Goal: Information Seeking & Learning: Learn about a topic

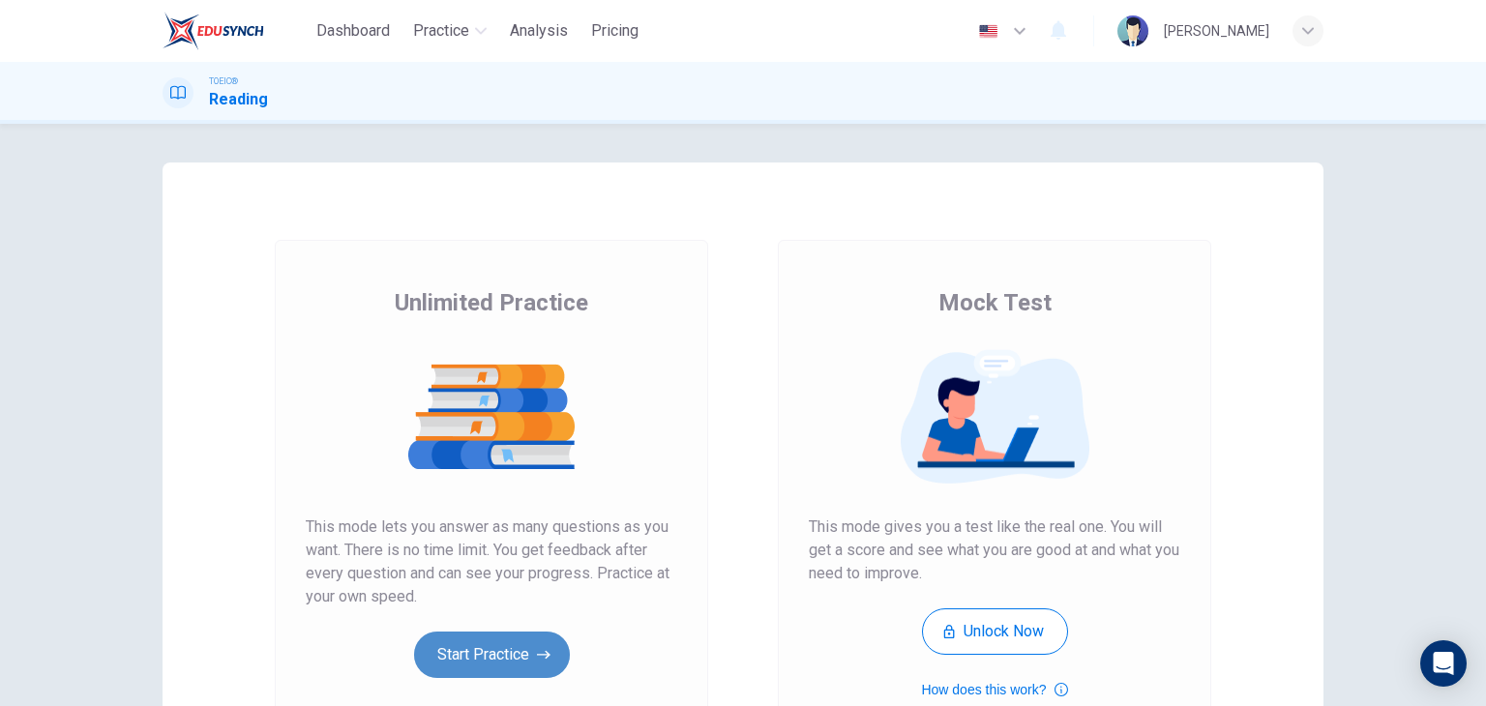
click at [492, 650] on button "Start Practice" at bounding box center [492, 655] width 156 height 46
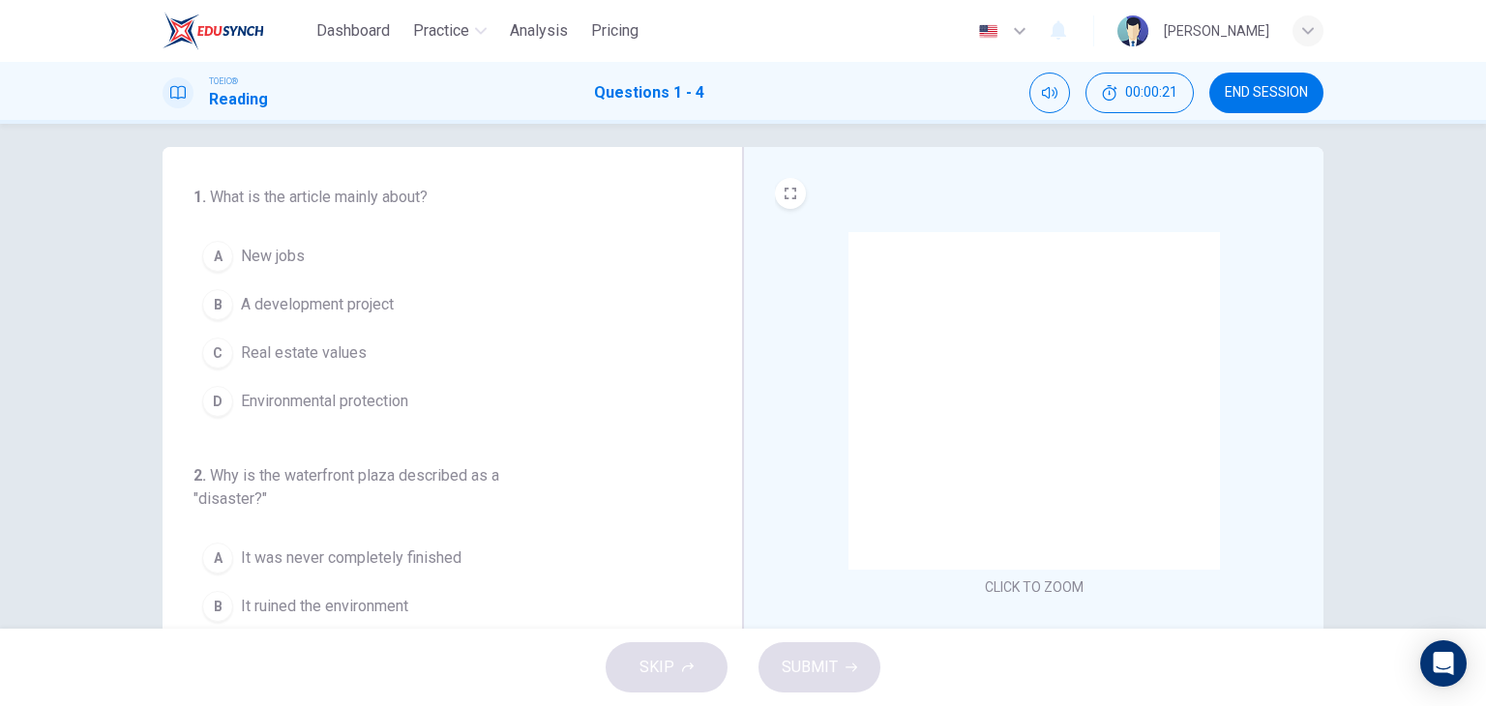
scroll to position [17, 0]
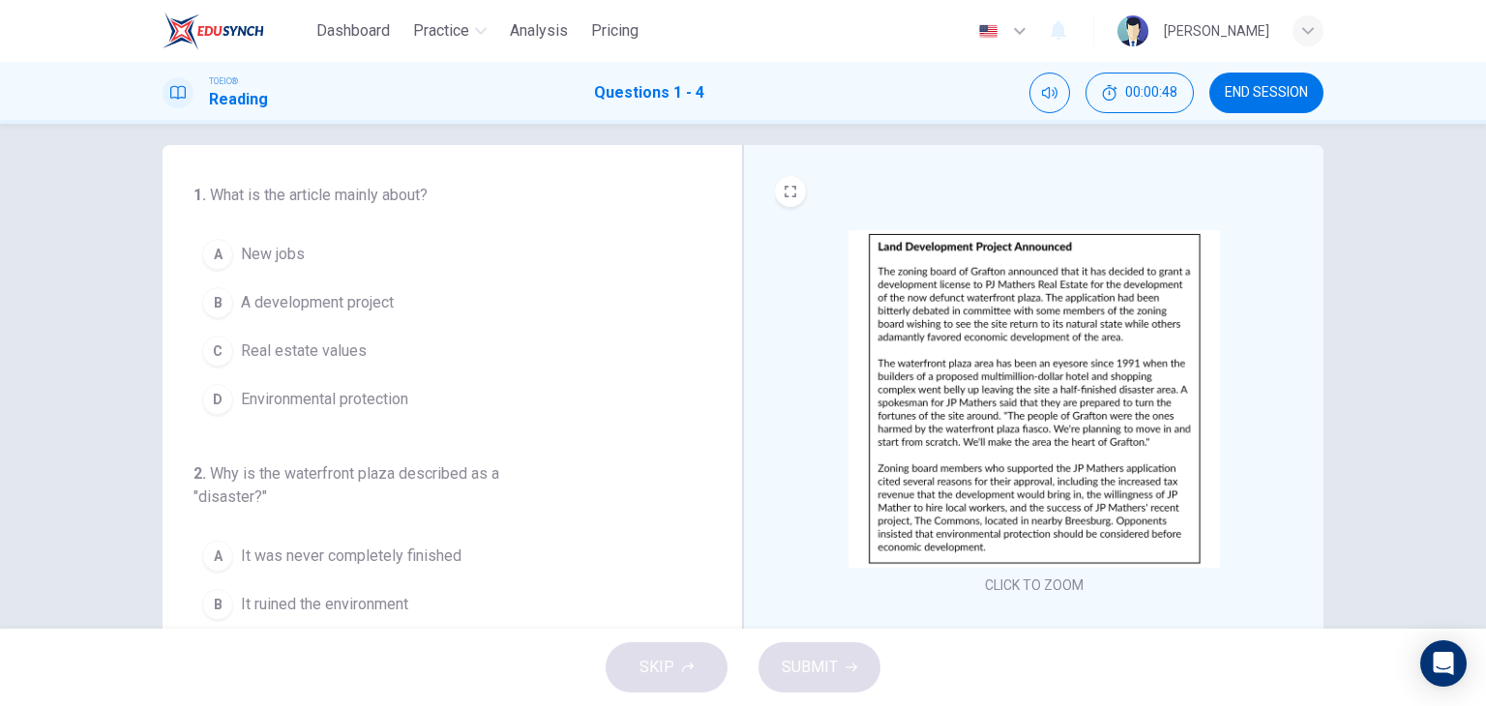
click at [403, 308] on button "B A development project" at bounding box center [441, 303] width 494 height 48
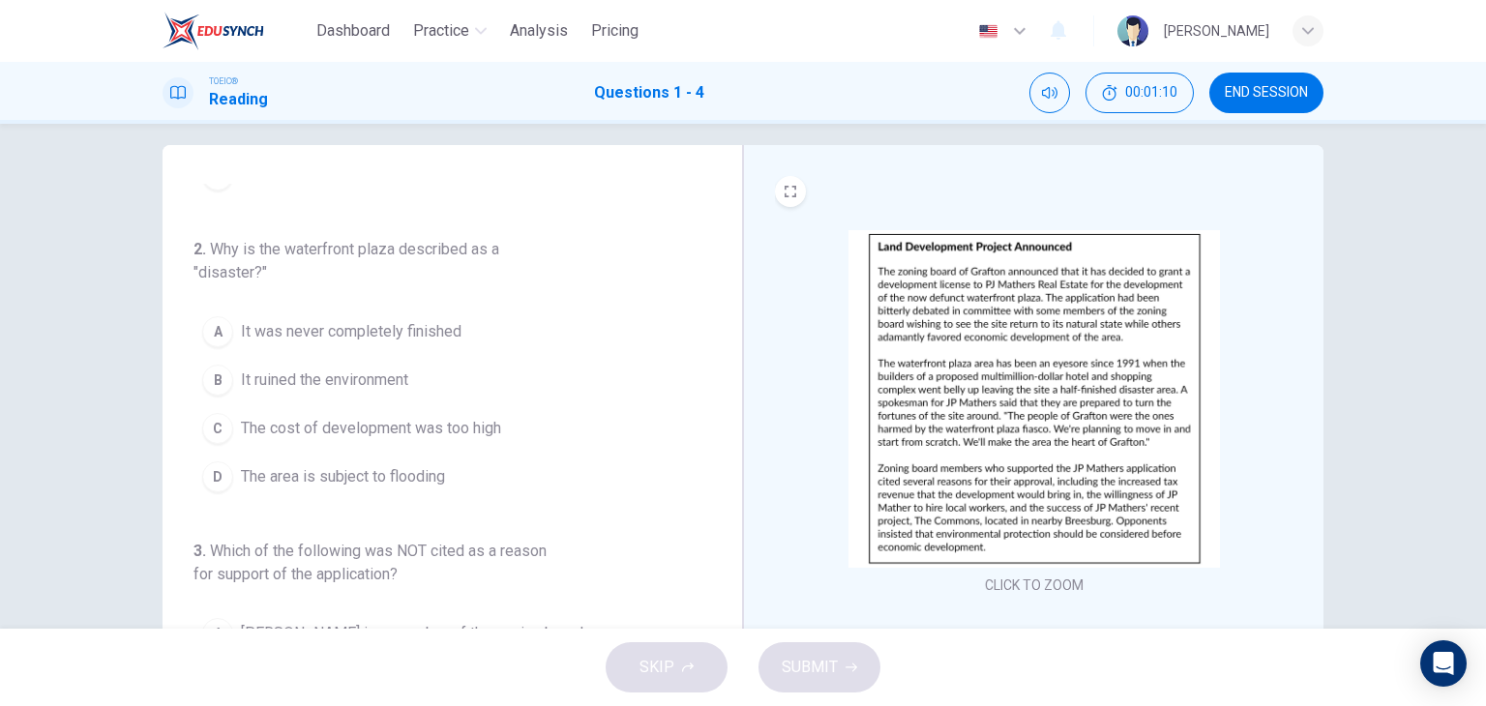
scroll to position [224, 0]
click at [393, 339] on span "It was never completely finished" at bounding box center [351, 331] width 221 height 23
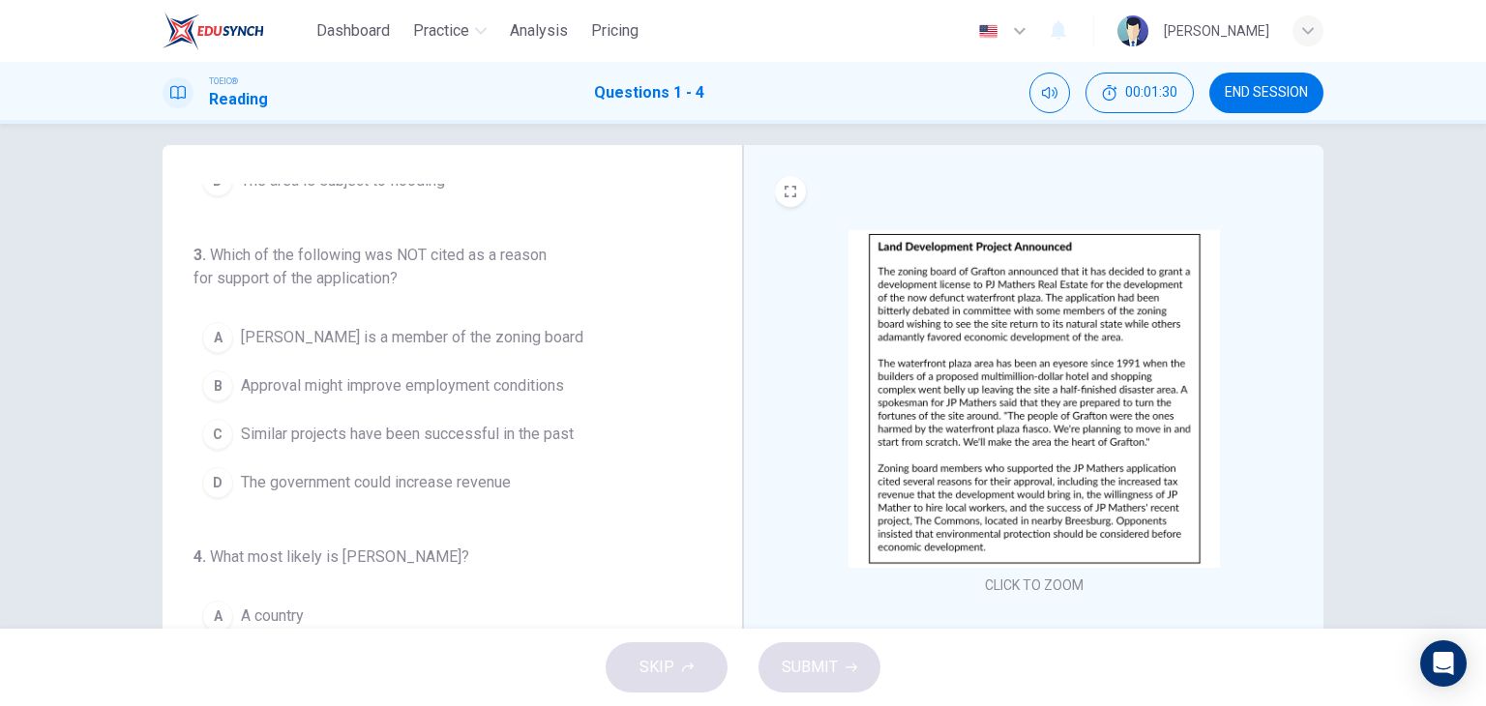
scroll to position [245, 0]
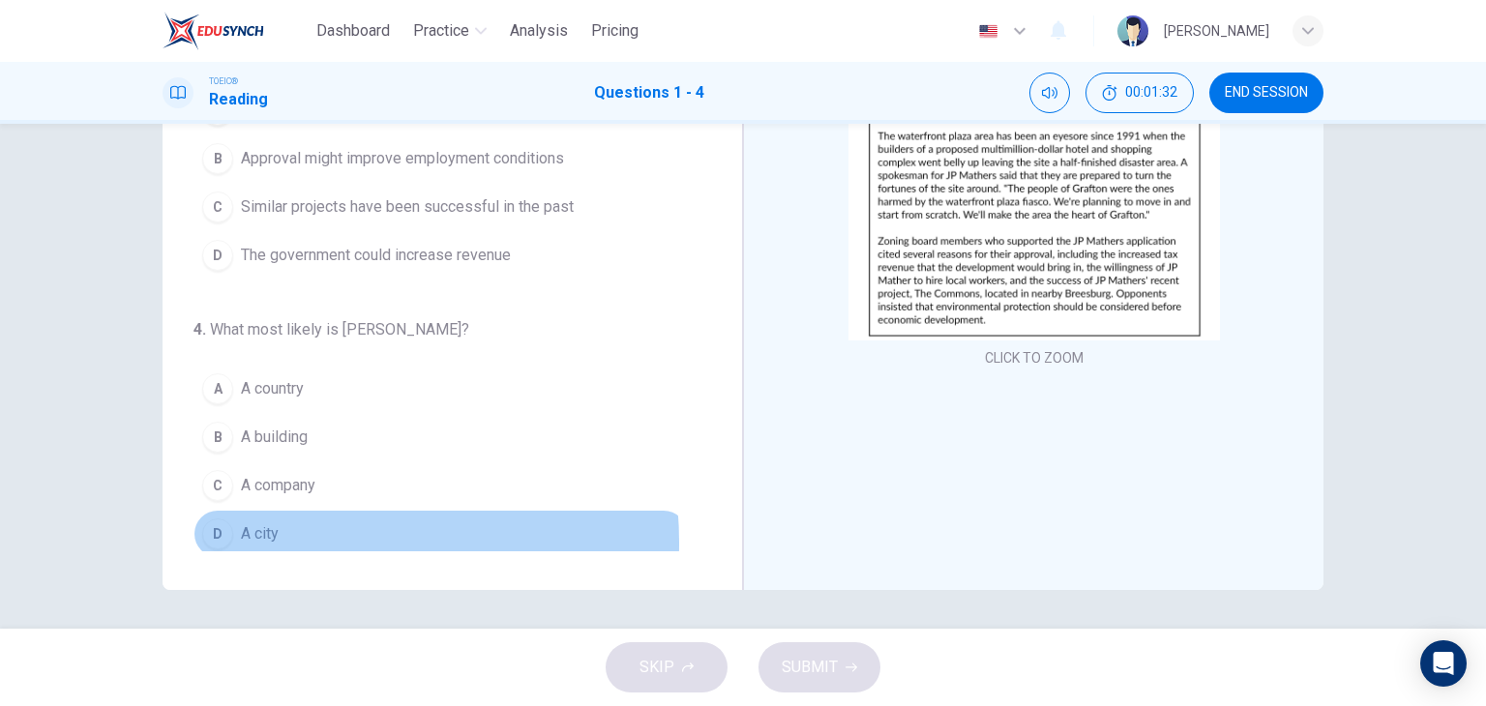
click at [279, 536] on button "D A city" at bounding box center [441, 534] width 494 height 48
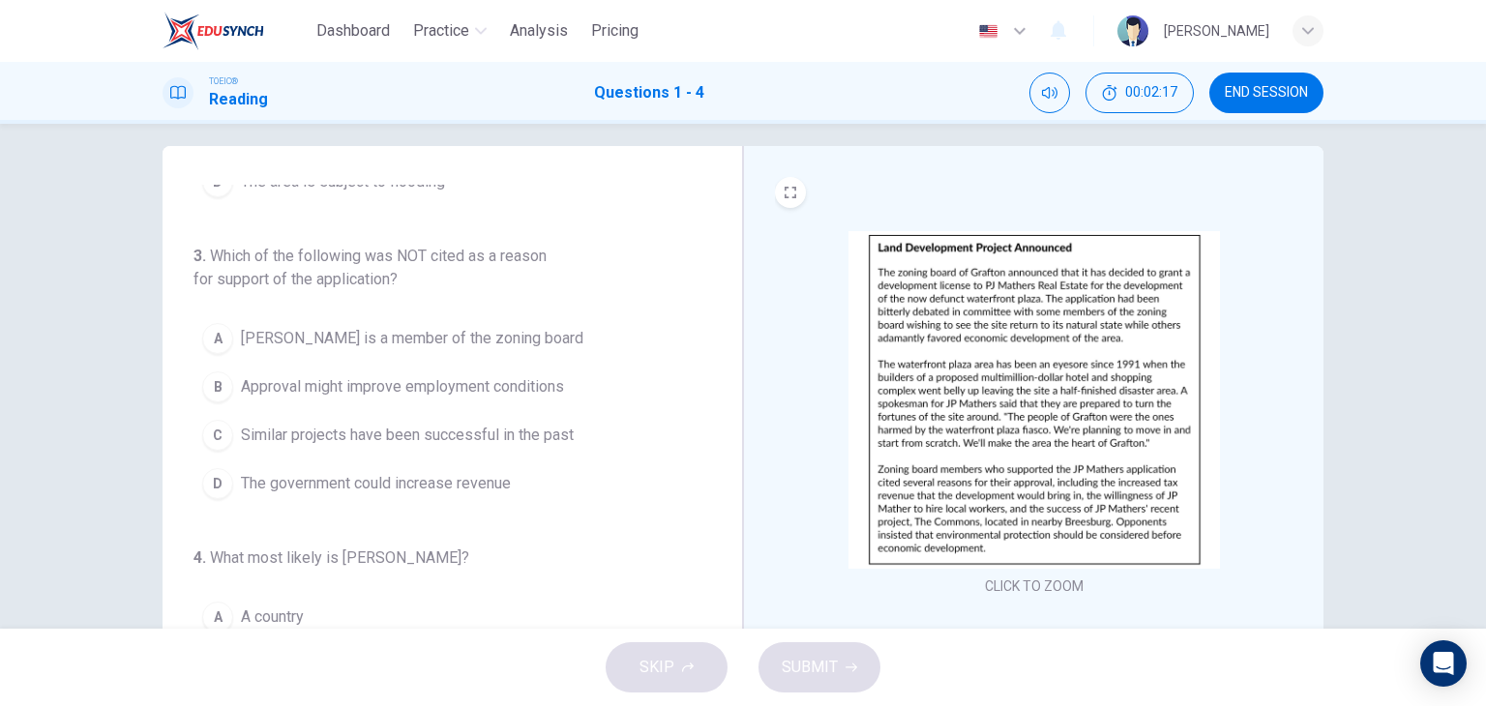
scroll to position [15, 0]
click at [449, 345] on span "[PERSON_NAME] is a member of the zoning board" at bounding box center [412, 339] width 343 height 23
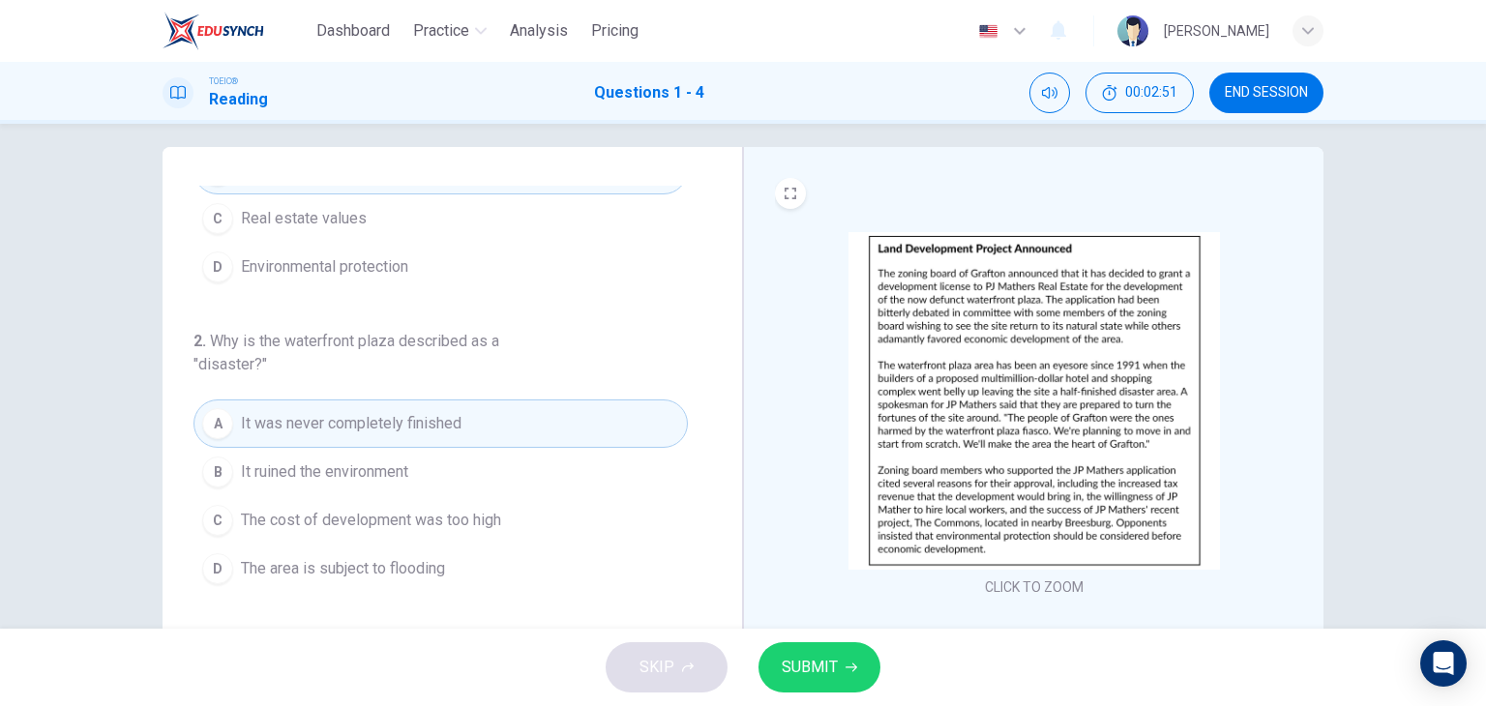
scroll to position [0, 0]
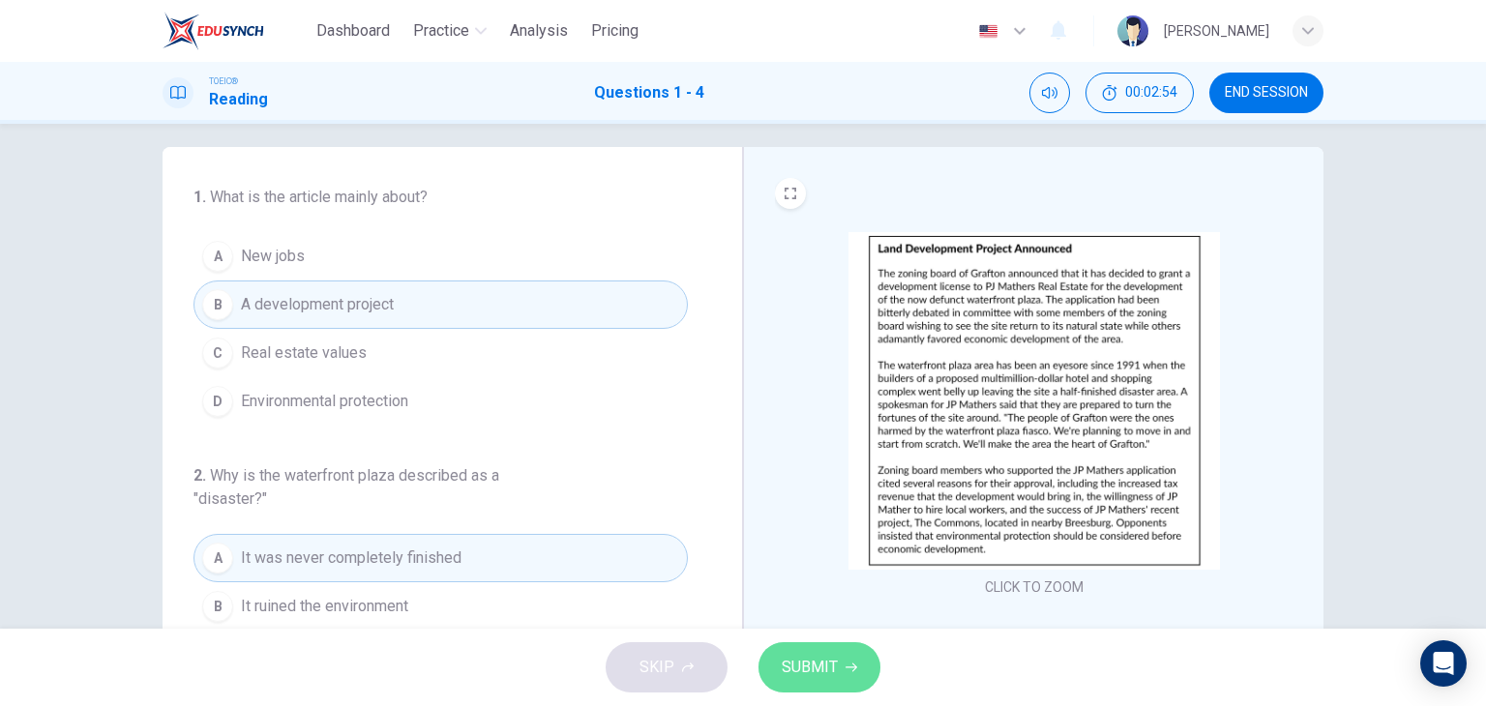
click at [802, 671] on span "SUBMIT" at bounding box center [810, 667] width 56 height 27
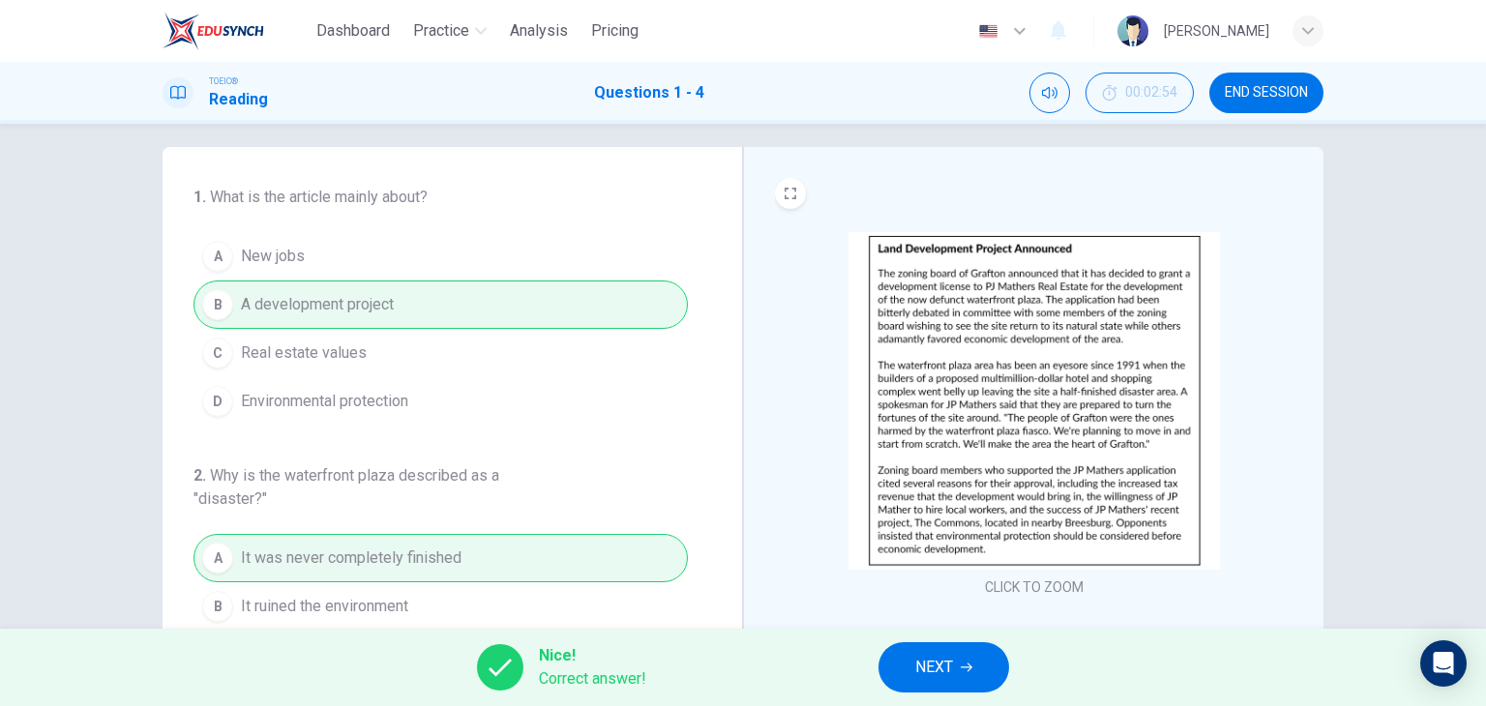
click at [963, 664] on icon "button" at bounding box center [967, 668] width 12 height 12
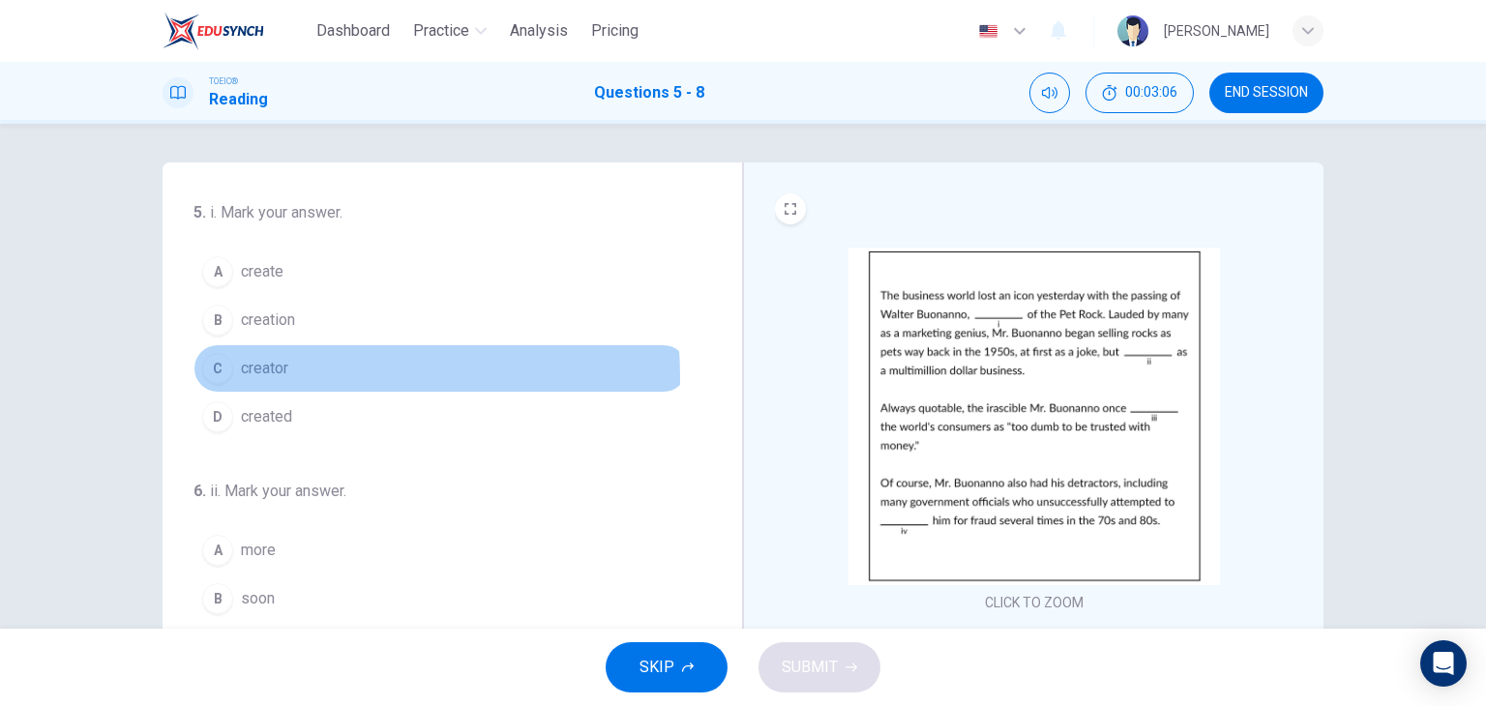
click at [311, 376] on button "C creator" at bounding box center [441, 368] width 494 height 48
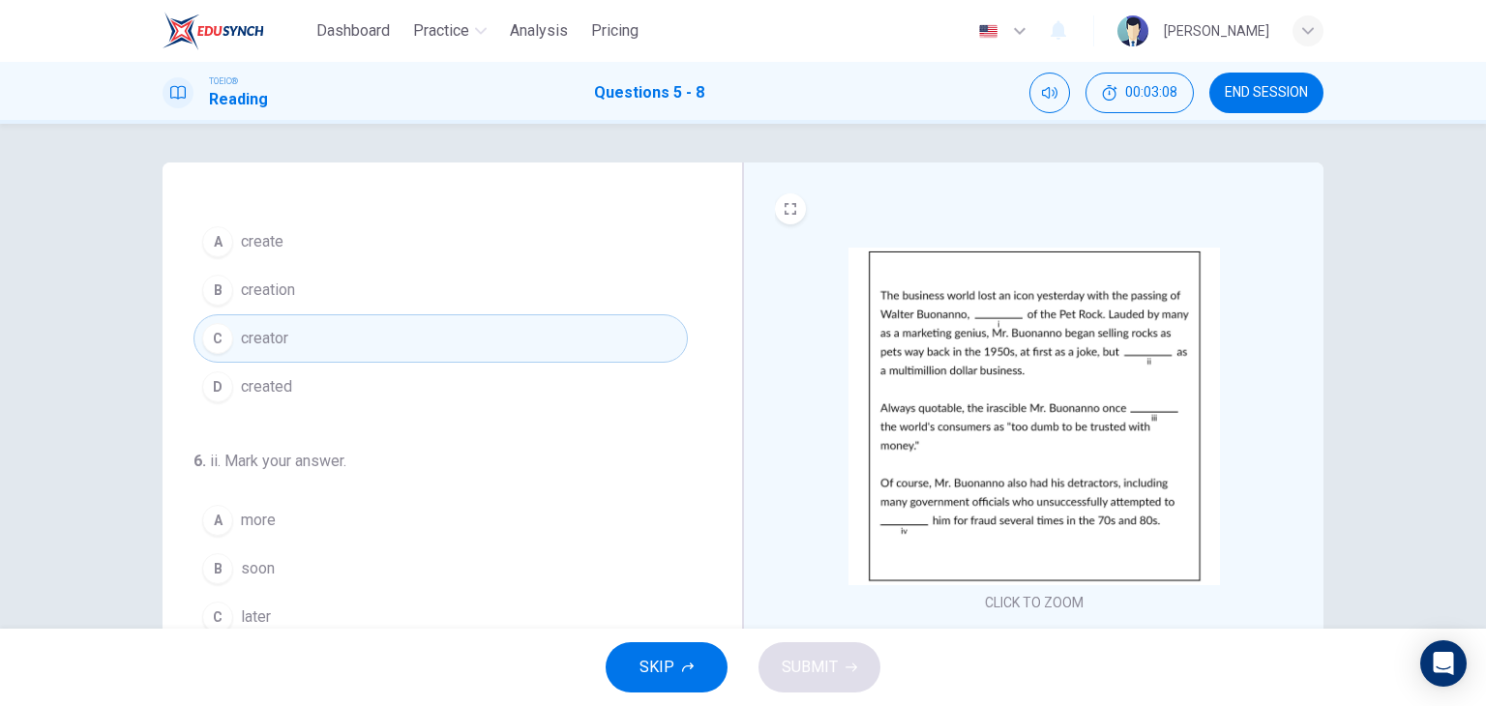
scroll to position [31, 0]
click at [358, 408] on div "5 . i. Mark your answer. A create B creation C creator D created 6 . ii. Mark y…" at bounding box center [441, 506] width 494 height 673
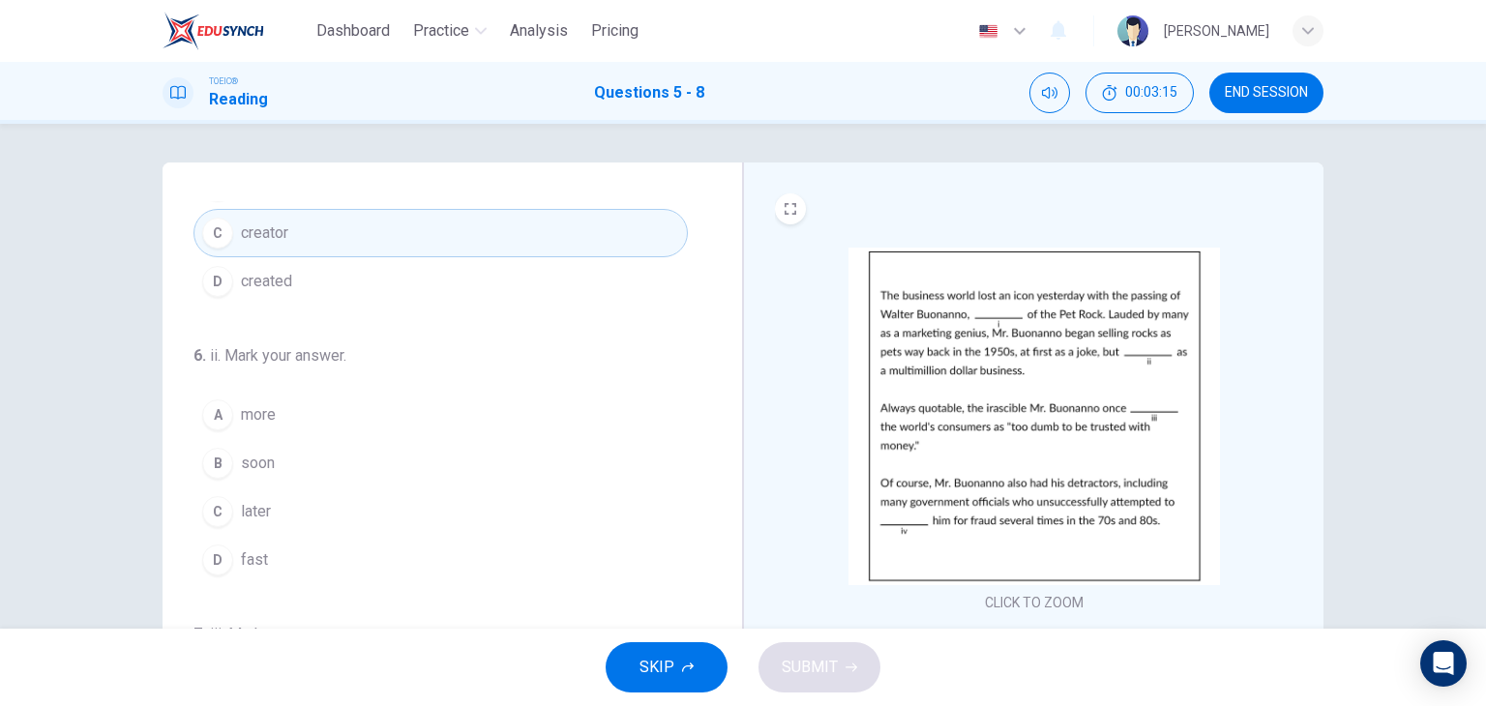
scroll to position [138, 0]
click at [284, 496] on button "C later" at bounding box center [441, 509] width 494 height 48
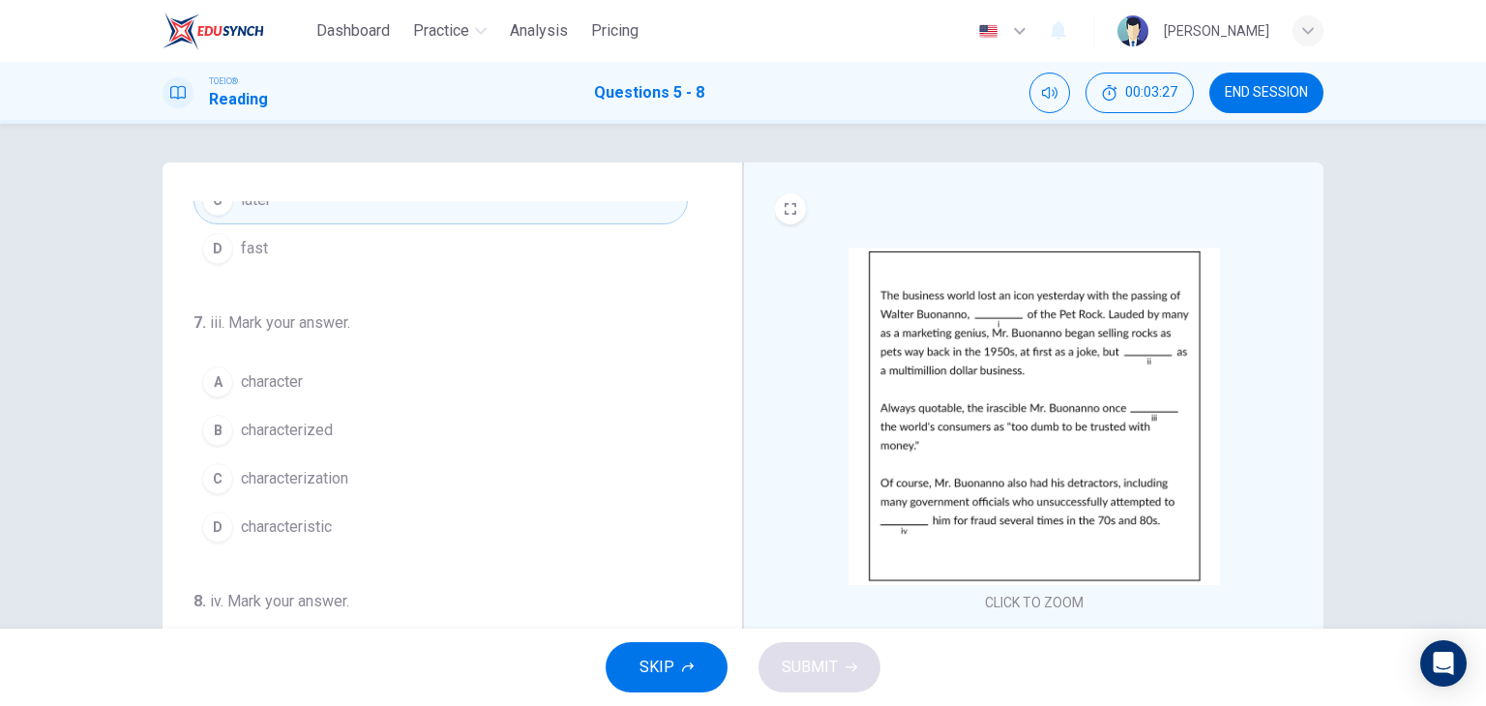
scroll to position [448, 0]
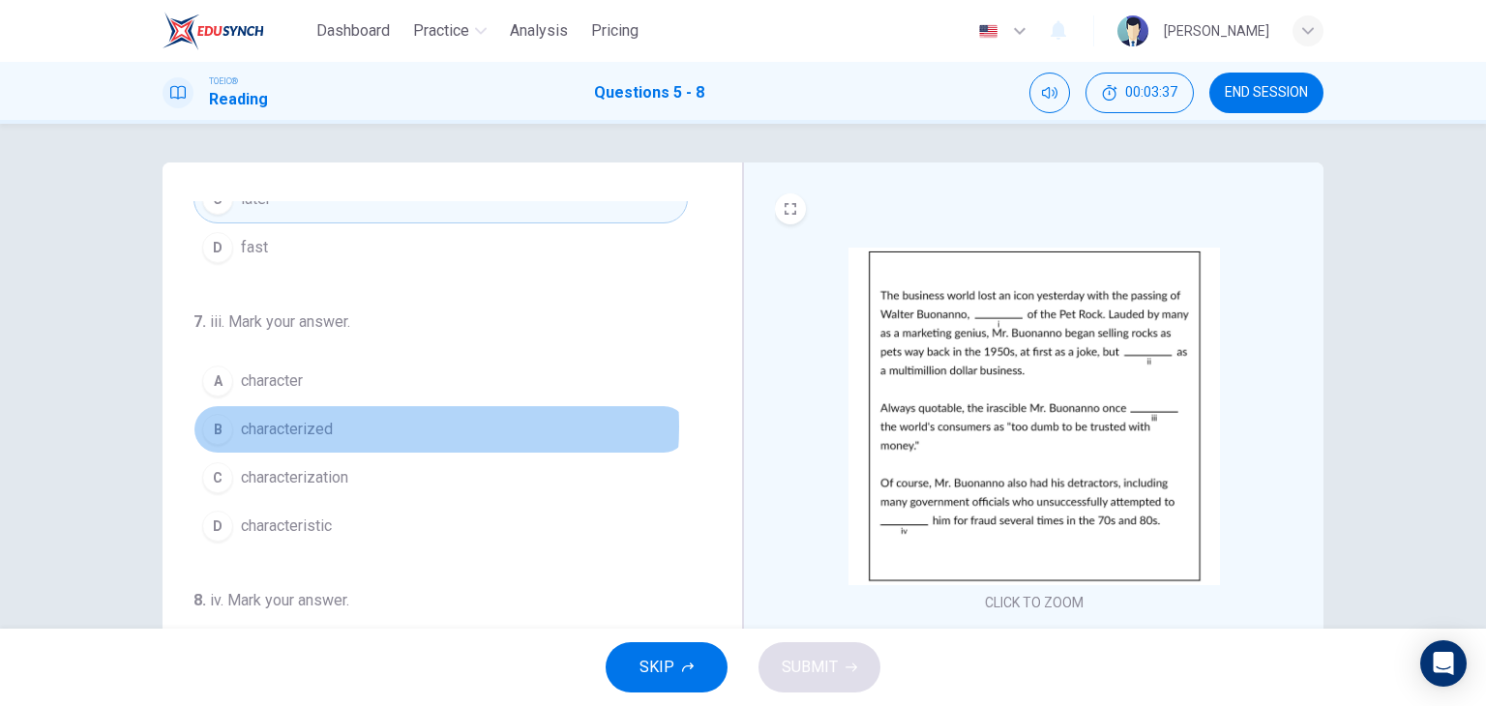
click at [360, 423] on button "B characterized" at bounding box center [441, 429] width 494 height 48
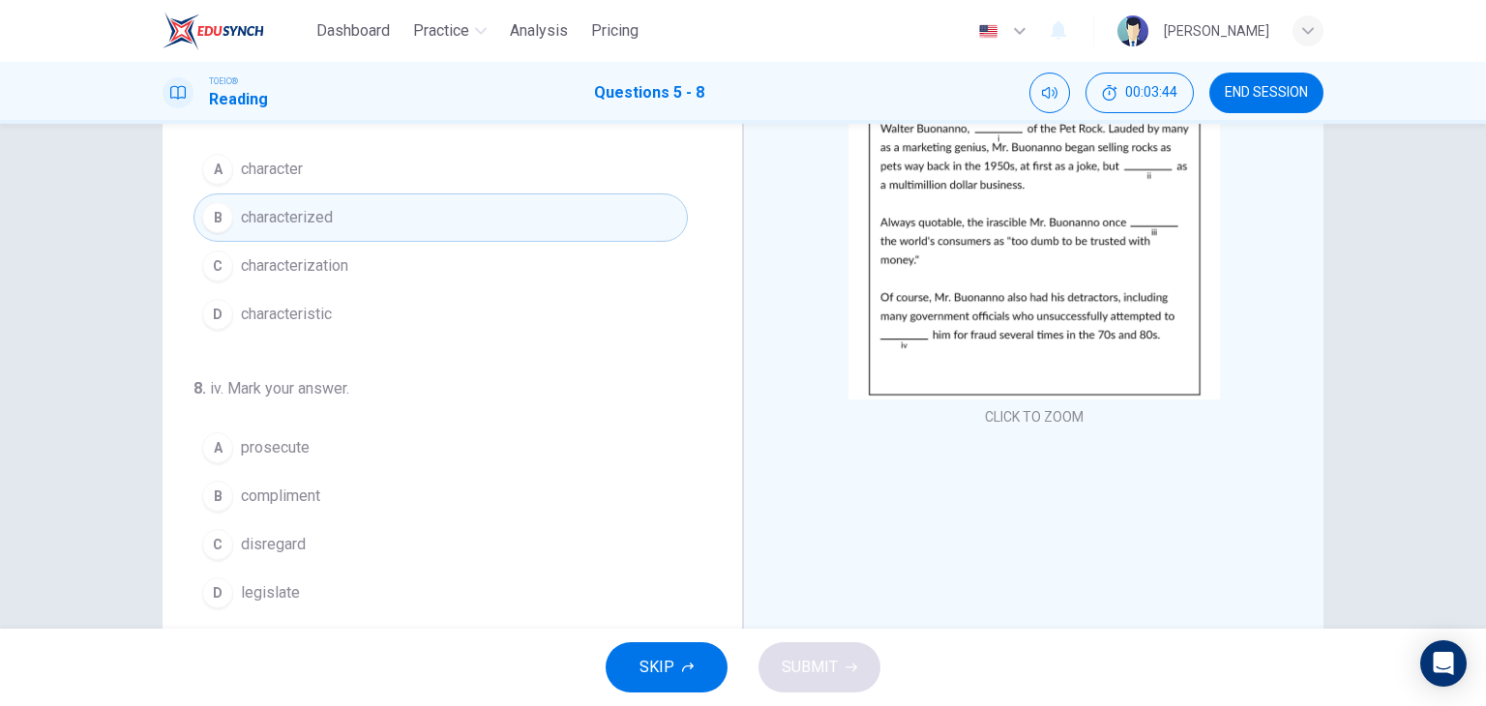
scroll to position [188, 0]
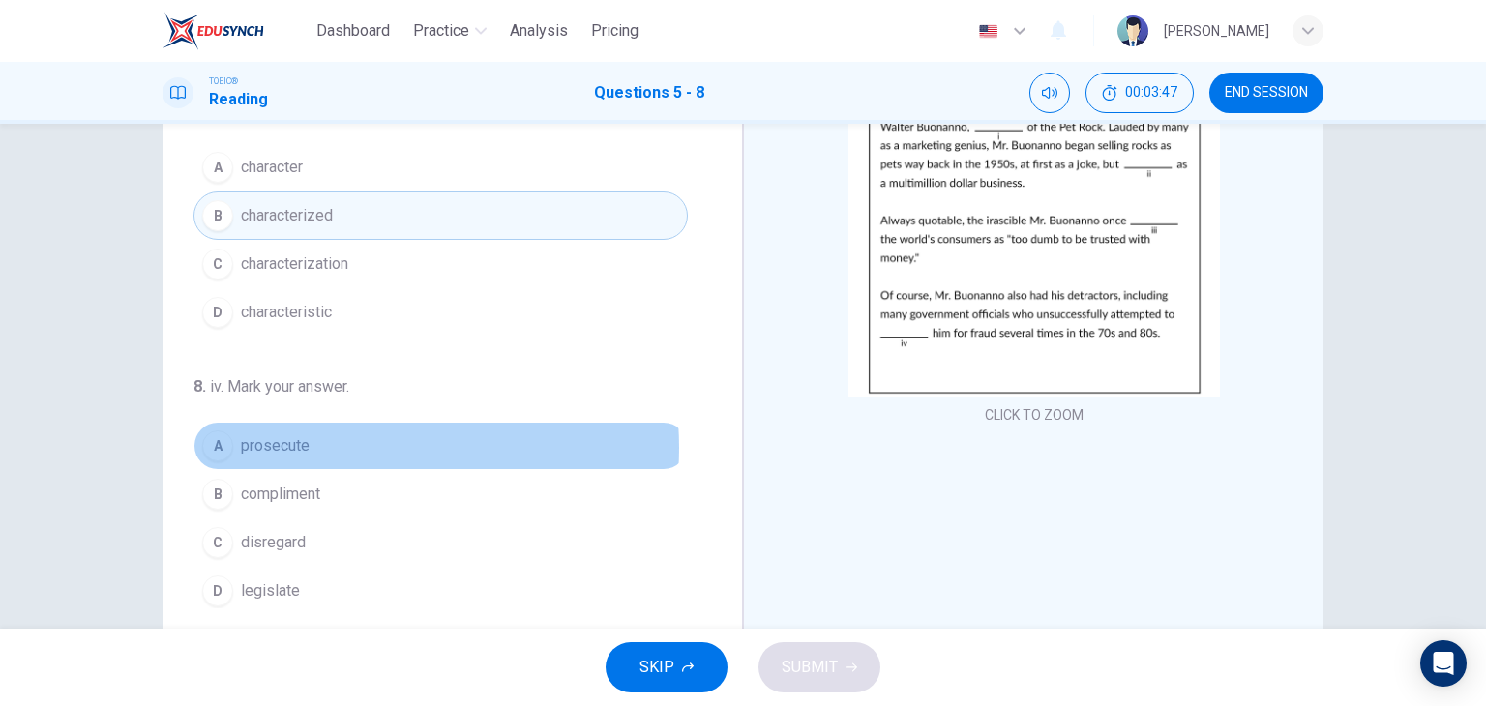
click at [340, 442] on button "A prosecute" at bounding box center [441, 446] width 494 height 48
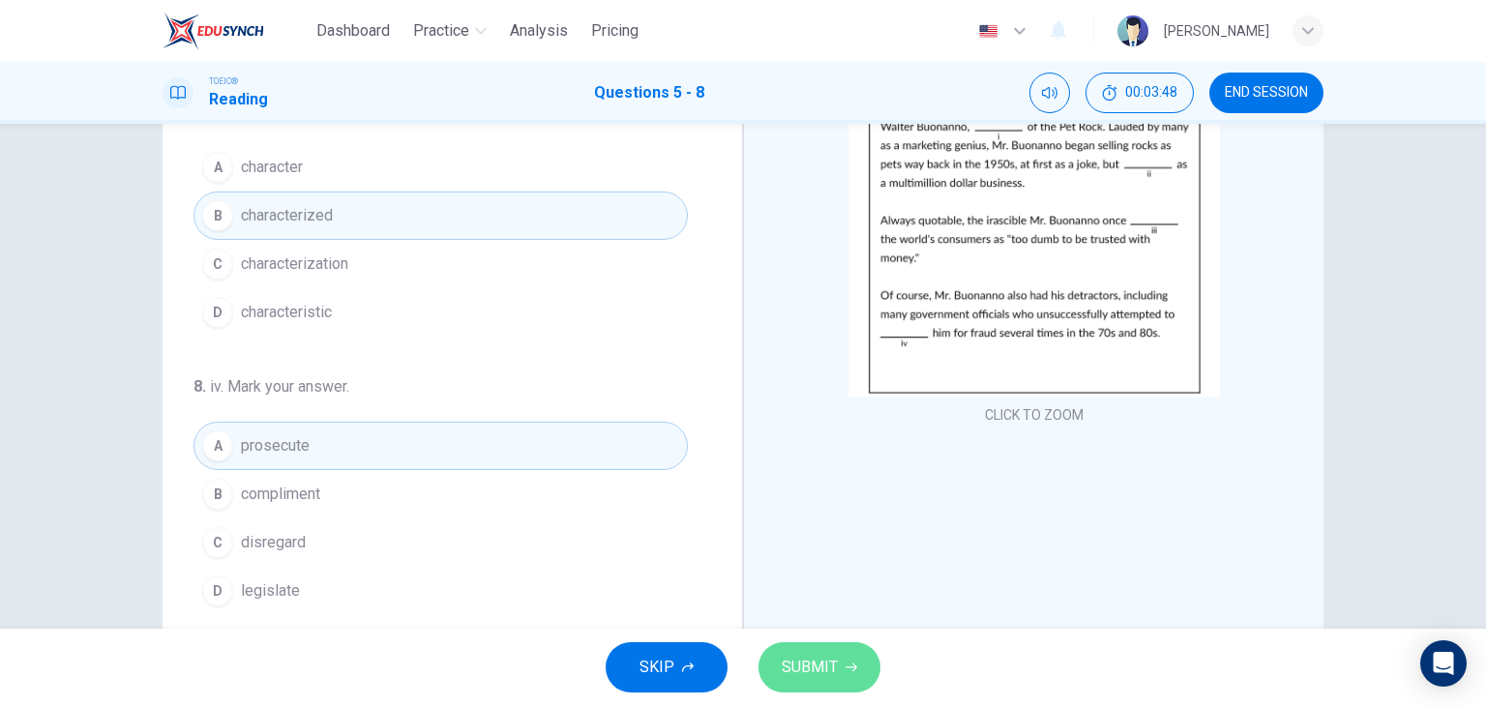
click at [813, 669] on span "SUBMIT" at bounding box center [810, 667] width 56 height 27
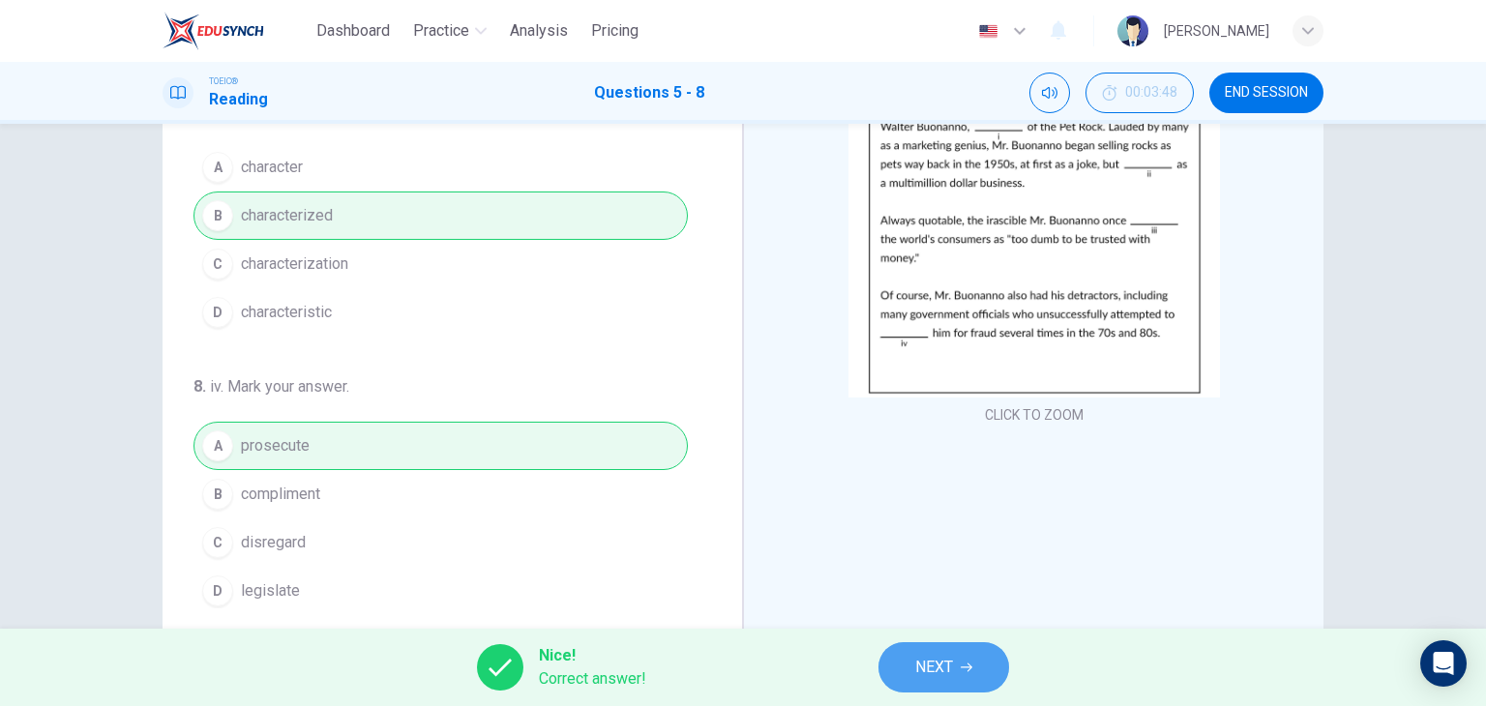
click at [941, 664] on span "NEXT" at bounding box center [934, 667] width 38 height 27
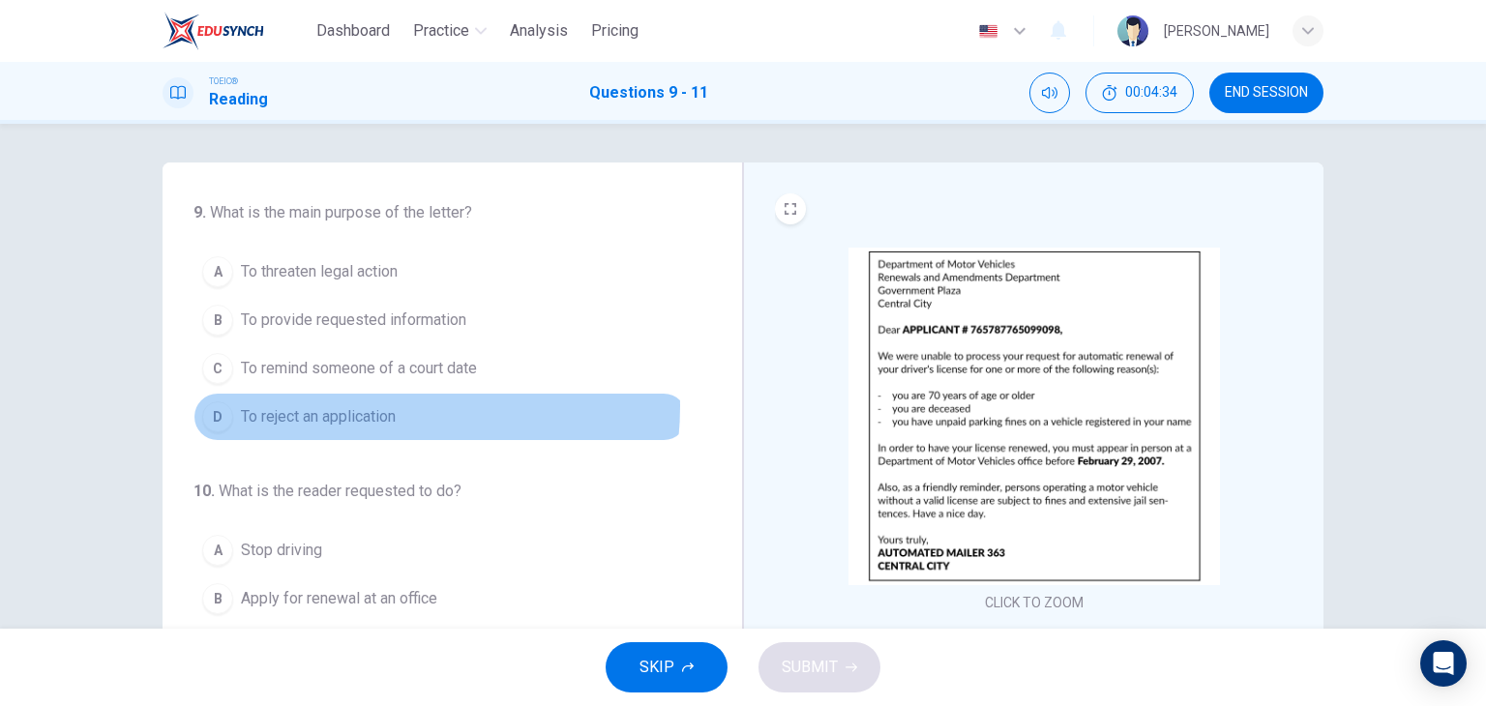
click at [365, 405] on span "To reject an application" at bounding box center [318, 416] width 155 height 23
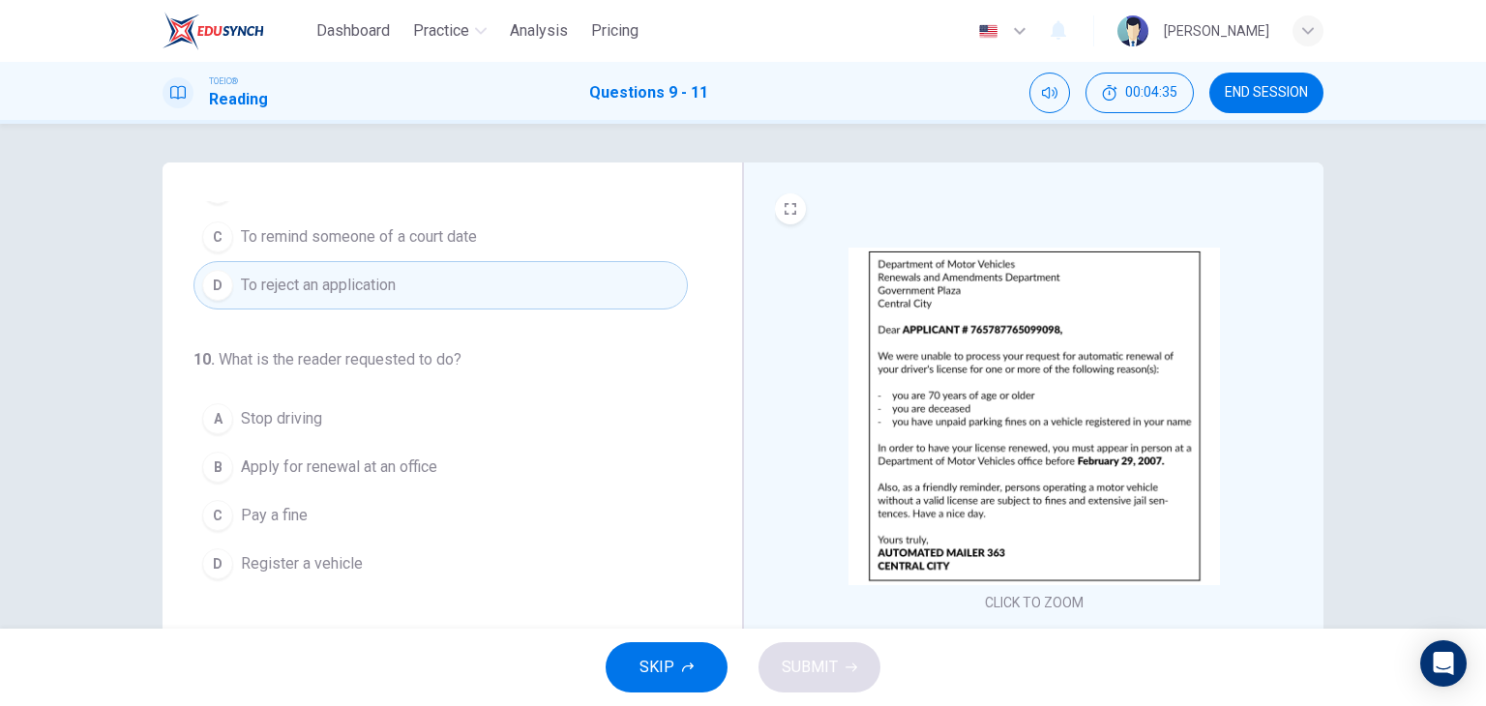
scroll to position [132, 0]
click at [416, 459] on span "Apply for renewal at an office" at bounding box center [339, 467] width 196 height 23
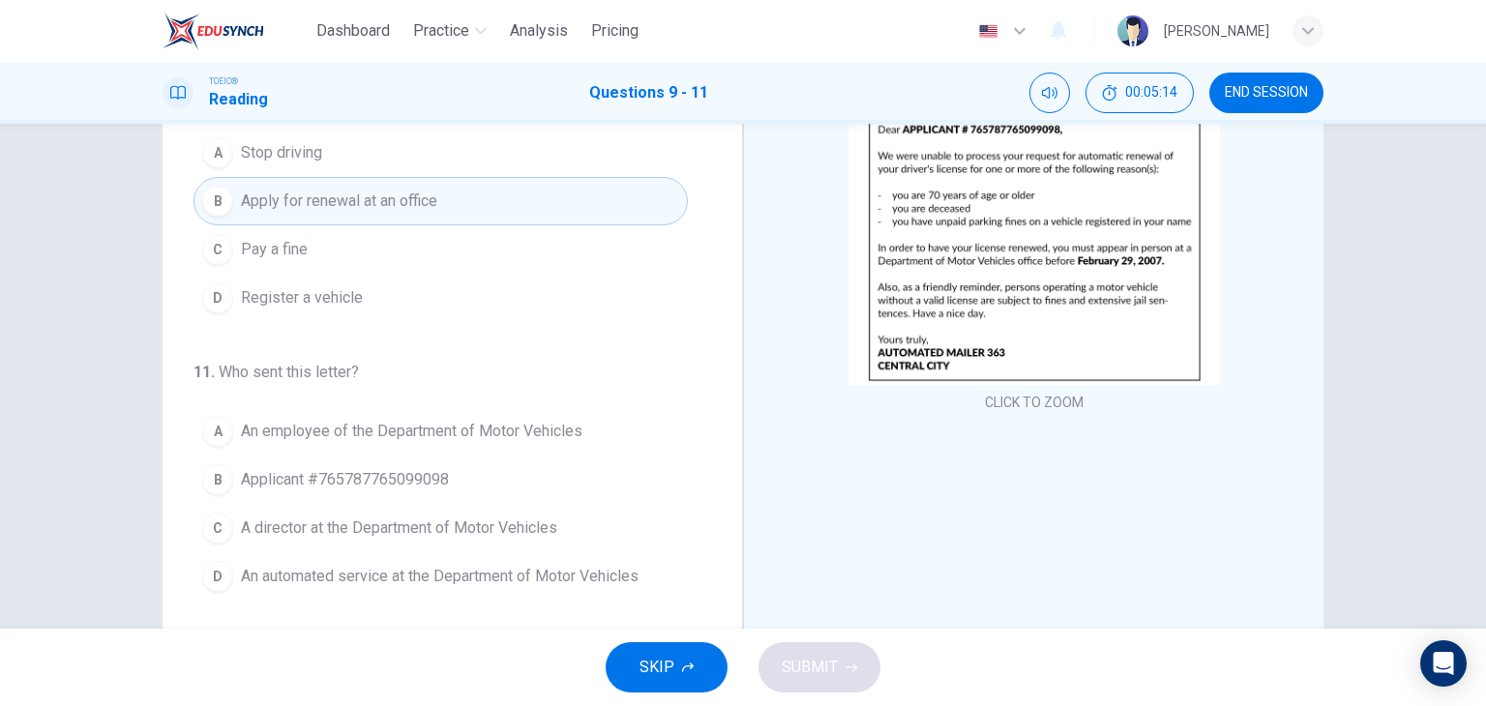
scroll to position [201, 0]
click at [495, 567] on span "An automated service at the Department of Motor Vehicles" at bounding box center [440, 575] width 398 height 23
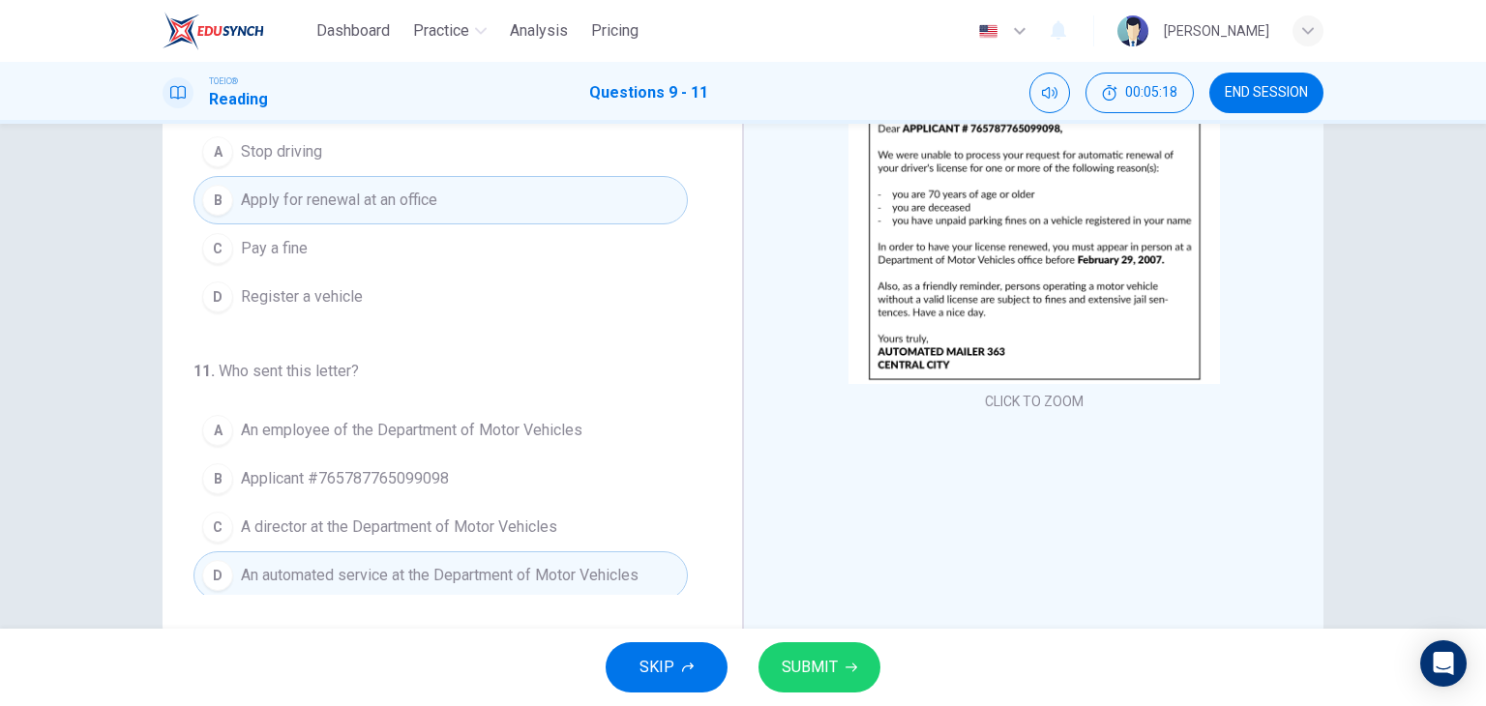
scroll to position [245, 0]
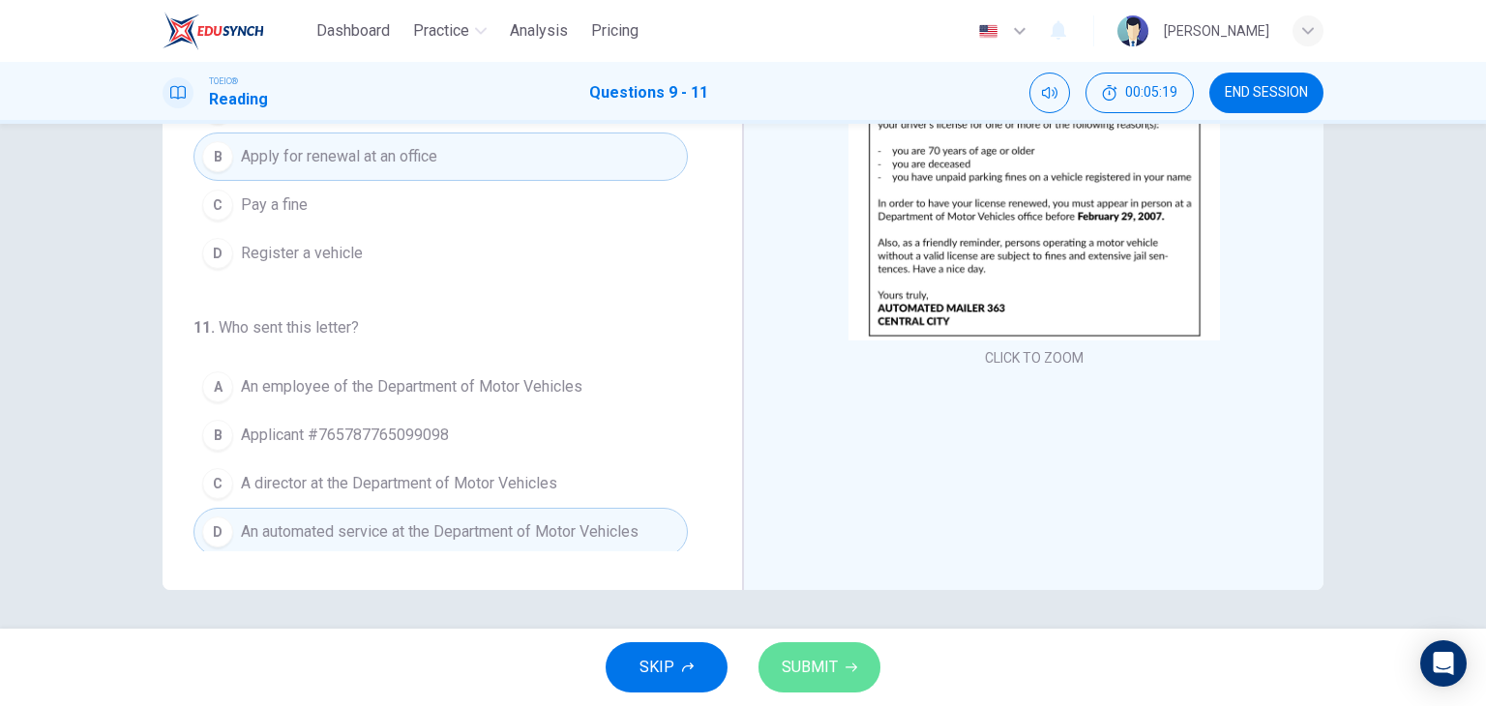
click at [782, 662] on span "SUBMIT" at bounding box center [810, 667] width 56 height 27
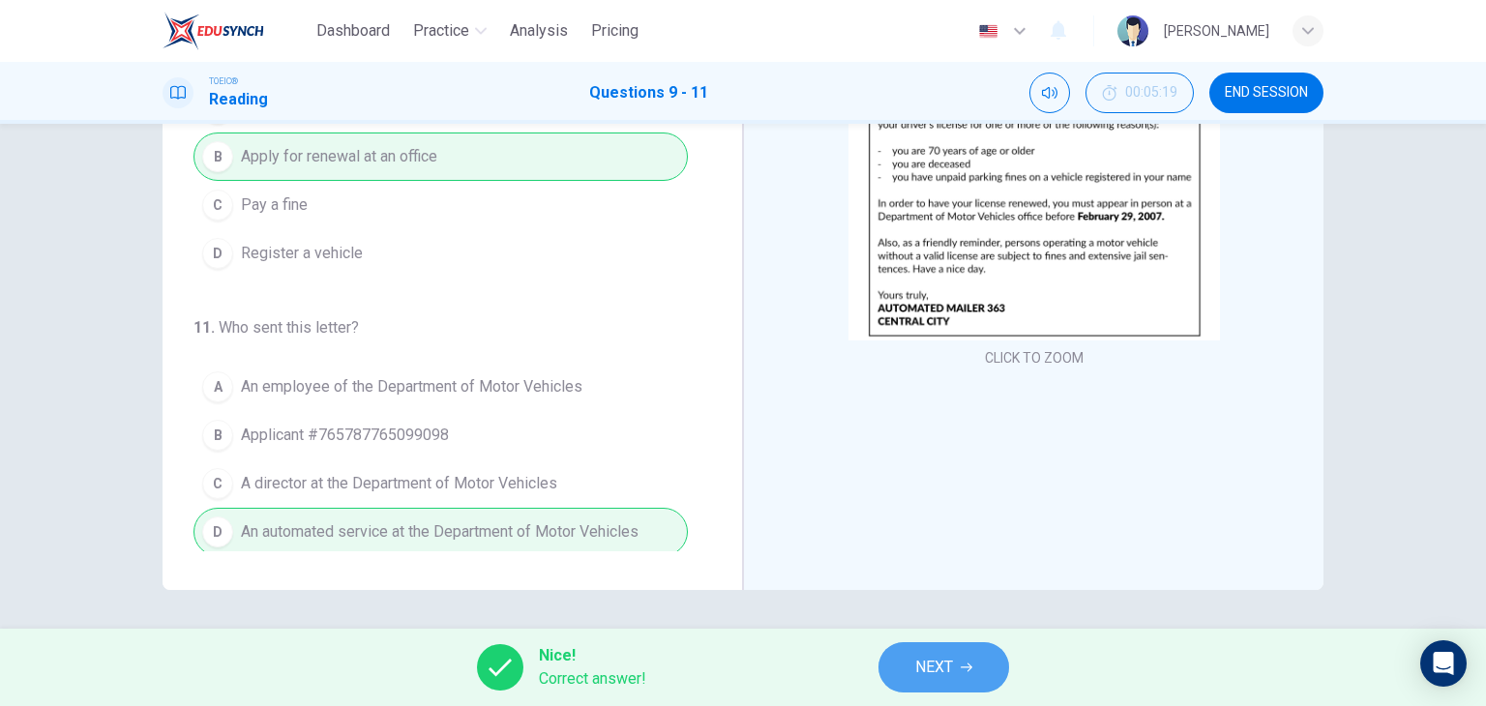
click at [956, 682] on button "NEXT" at bounding box center [944, 668] width 131 height 50
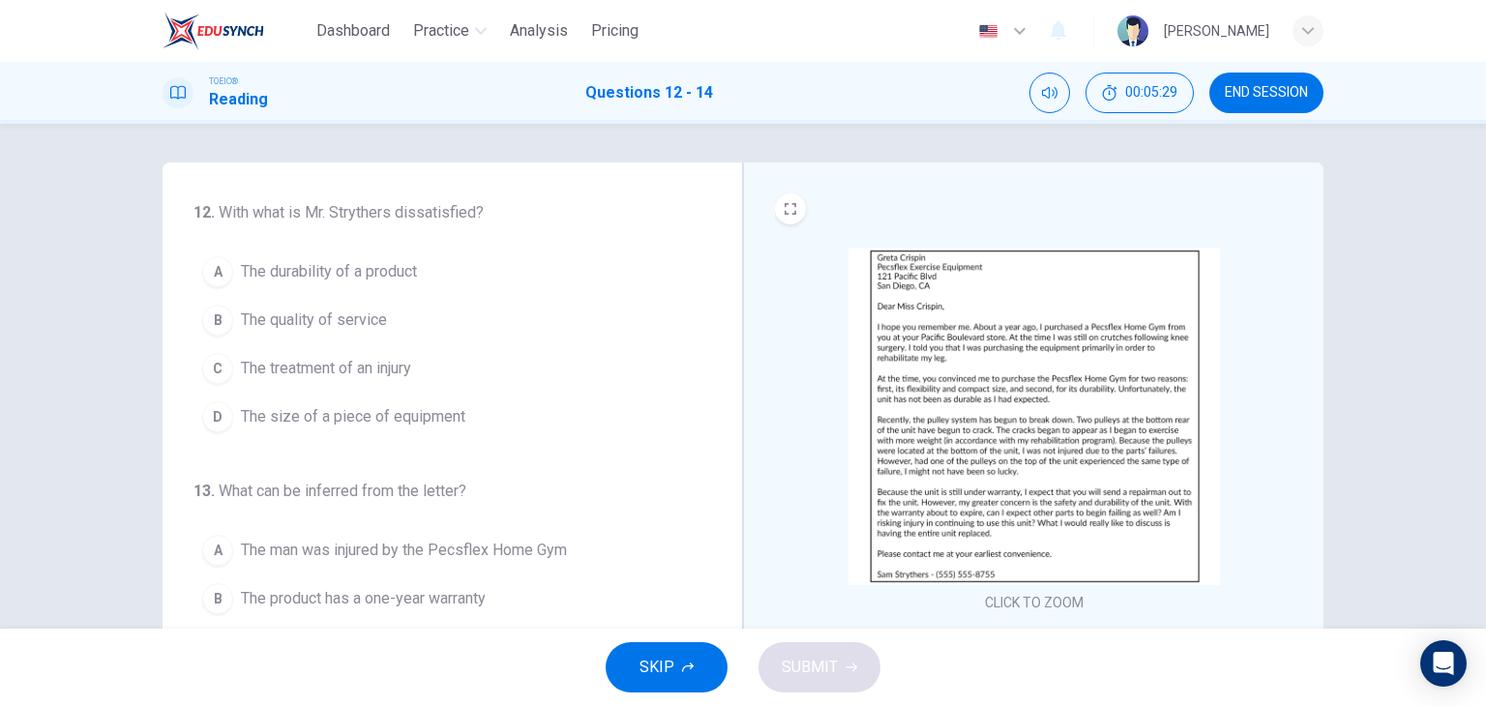
click at [1027, 325] on img at bounding box center [1035, 417] width 372 height 338
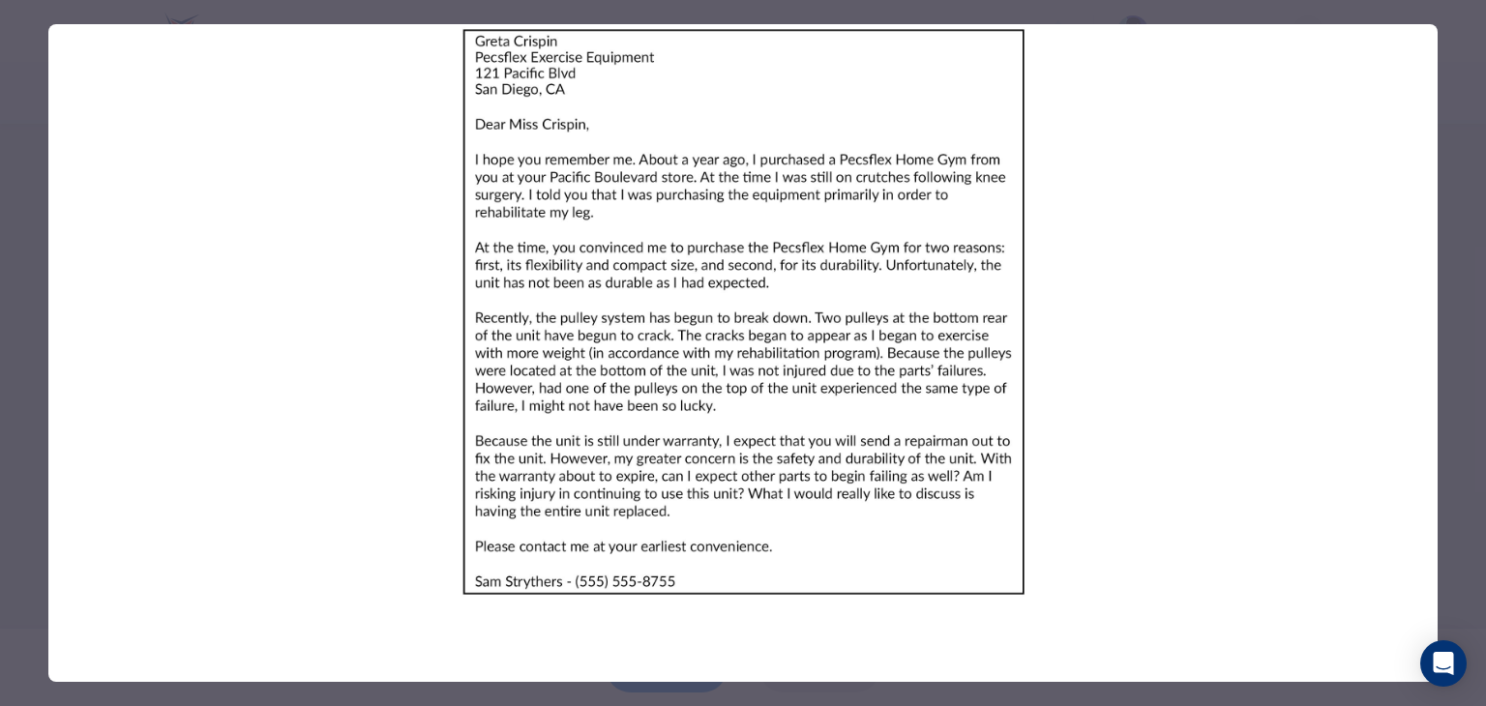
click at [27, 421] on div at bounding box center [743, 353] width 1486 height 706
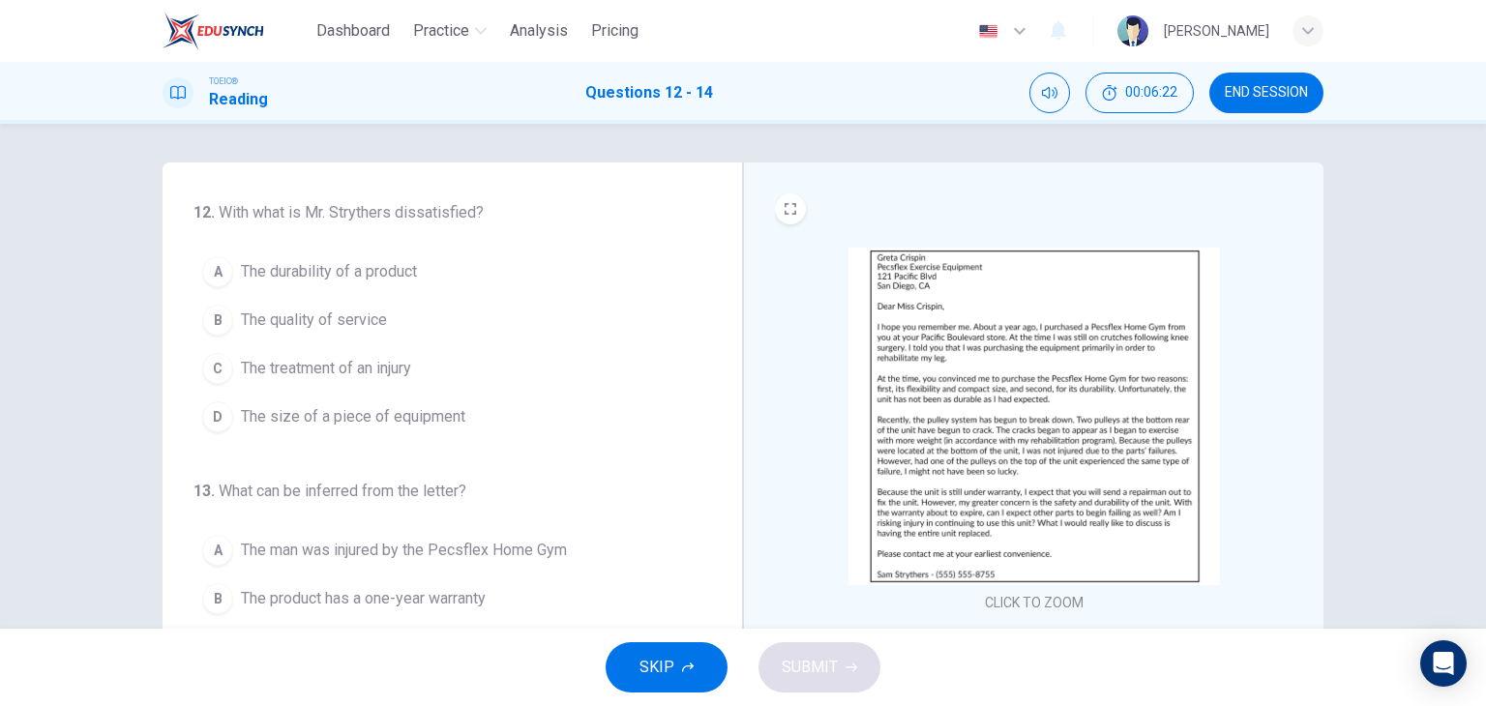
click at [399, 264] on span "The durability of a product" at bounding box center [329, 271] width 176 height 23
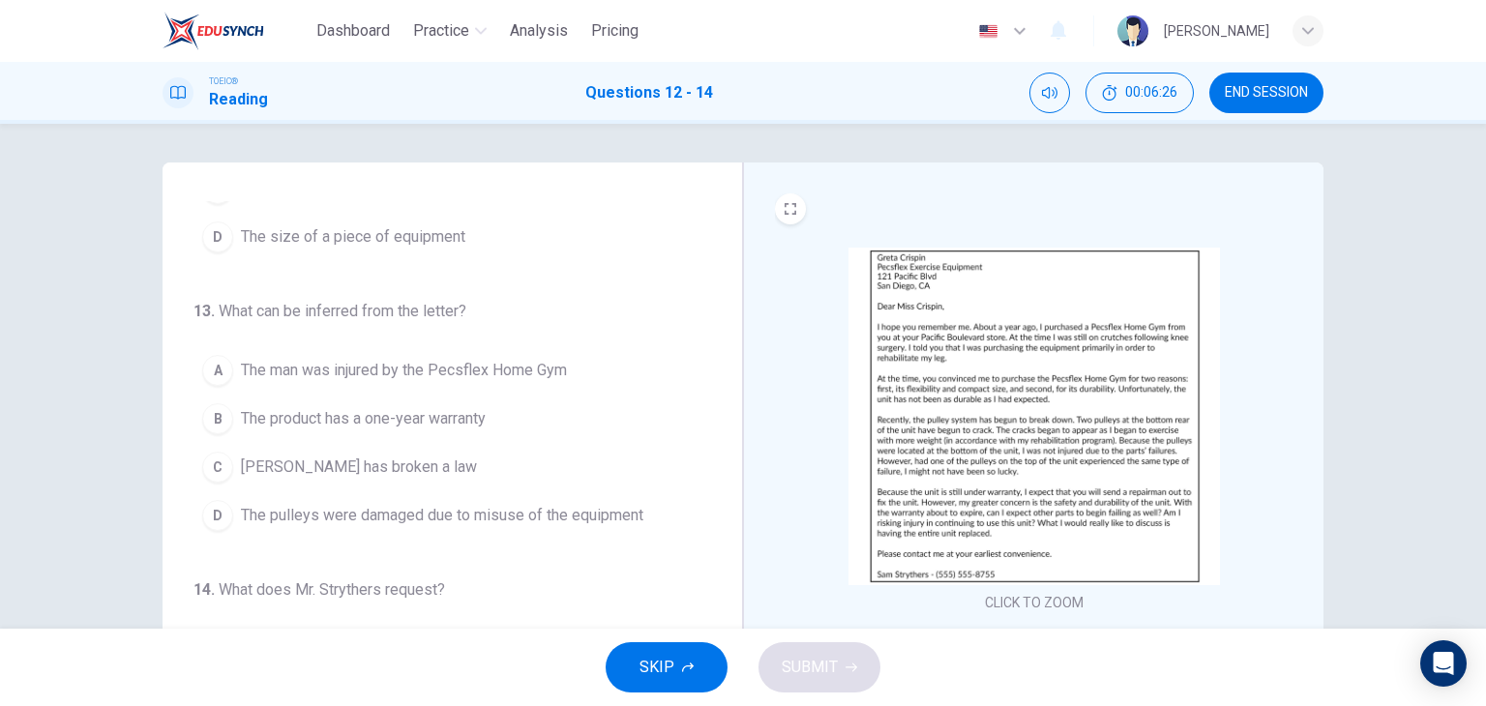
scroll to position [184, 0]
click at [368, 415] on span "The product has a one-year warranty" at bounding box center [363, 415] width 245 height 23
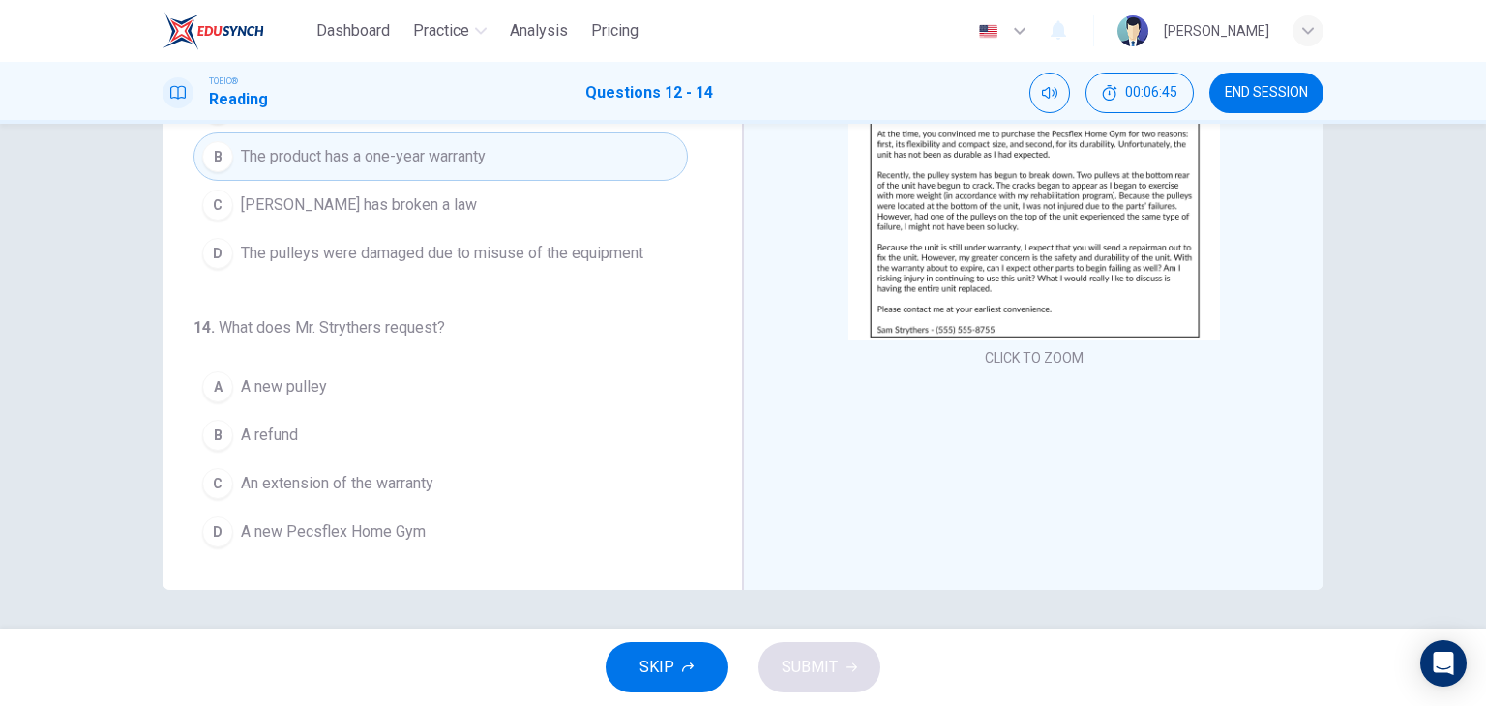
scroll to position [244, 0]
click at [326, 392] on button "A A new pulley" at bounding box center [441, 388] width 494 height 48
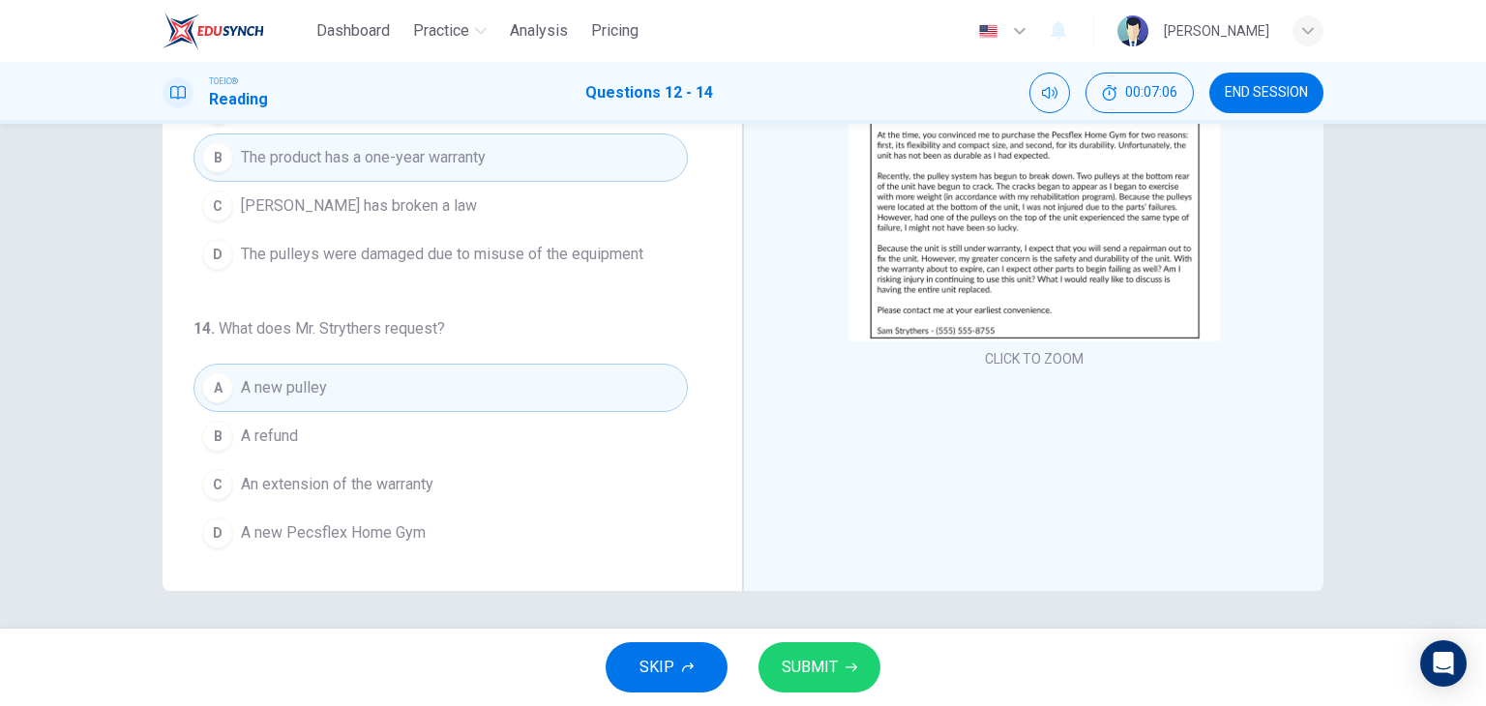
click at [838, 662] on button "SUBMIT" at bounding box center [820, 668] width 122 height 50
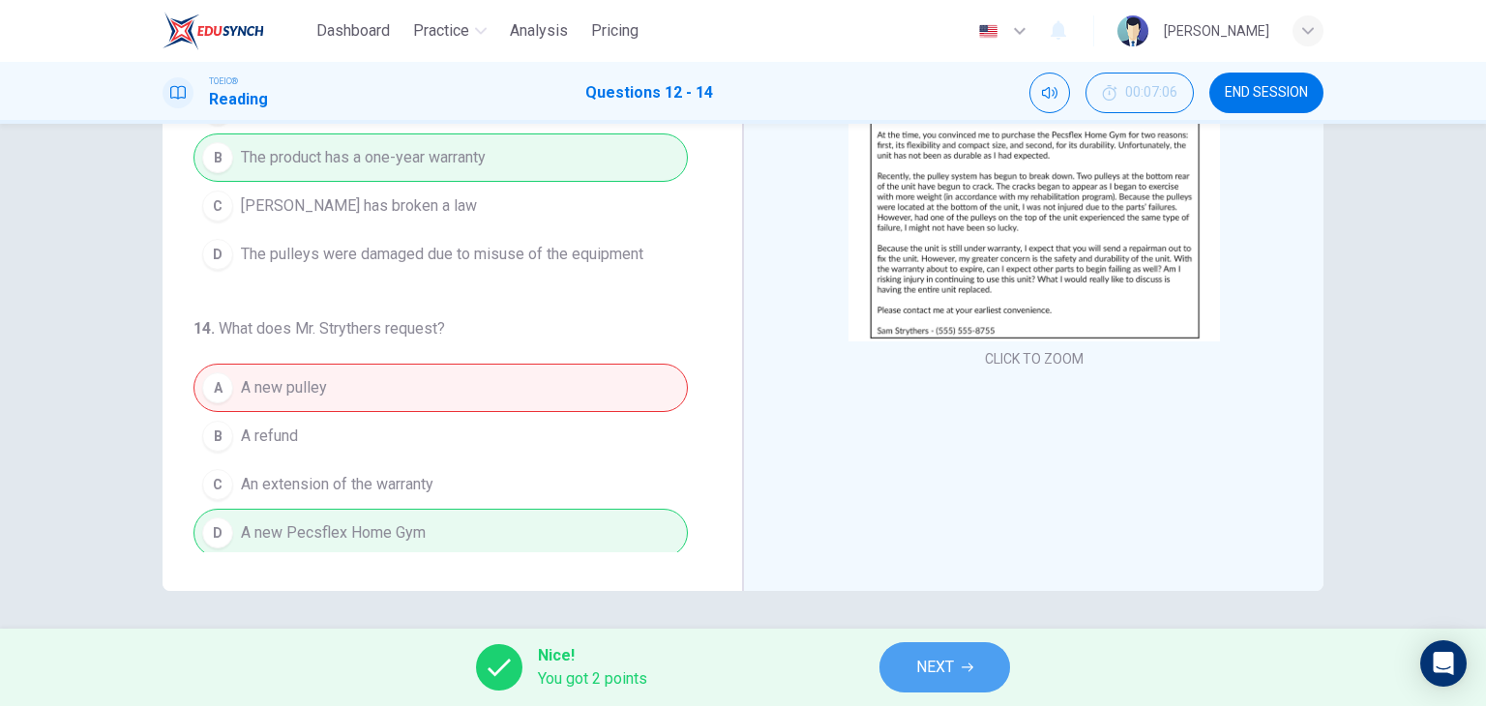
click at [935, 658] on span "NEXT" at bounding box center [935, 667] width 38 height 27
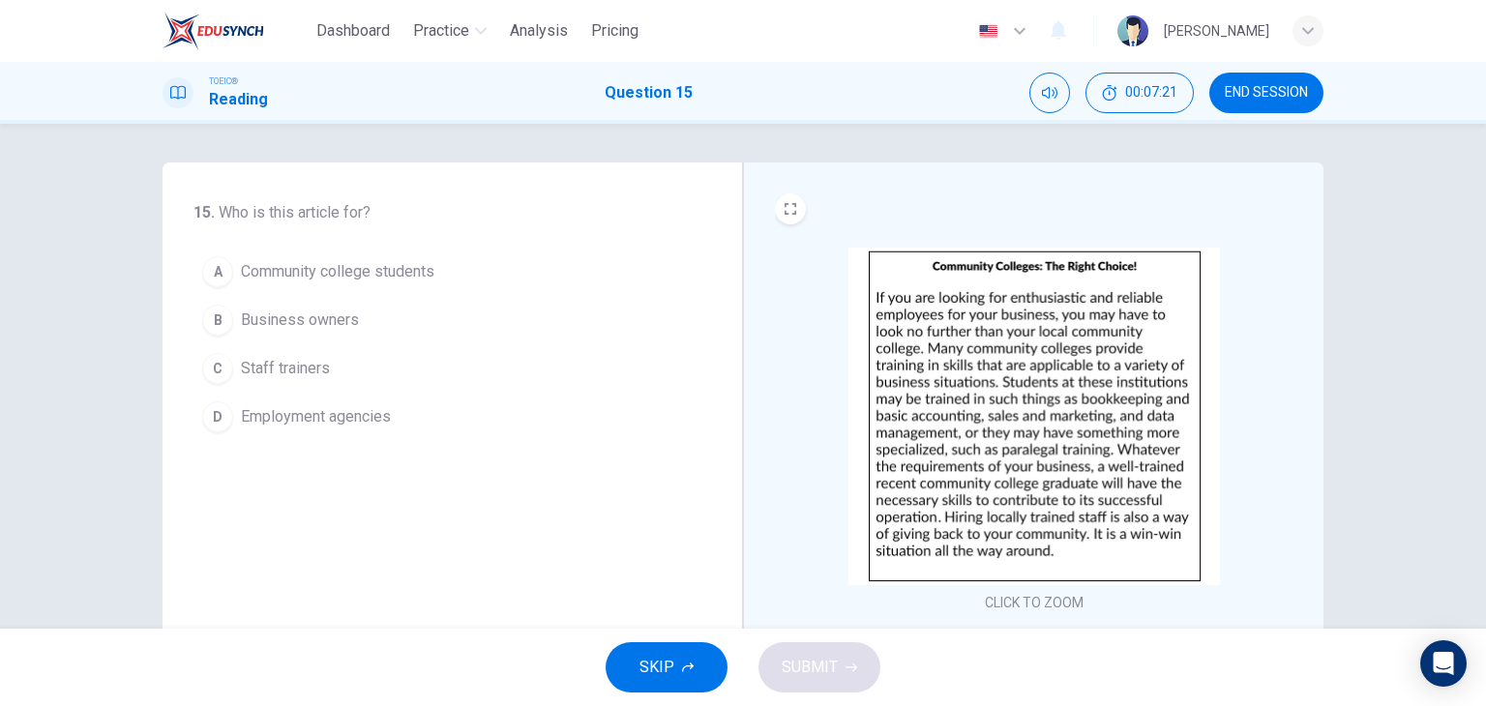
click at [817, 374] on div "CLICK TO ZOOM" at bounding box center [1034, 432] width 519 height 369
click at [341, 320] on span "Business owners" at bounding box center [300, 320] width 118 height 23
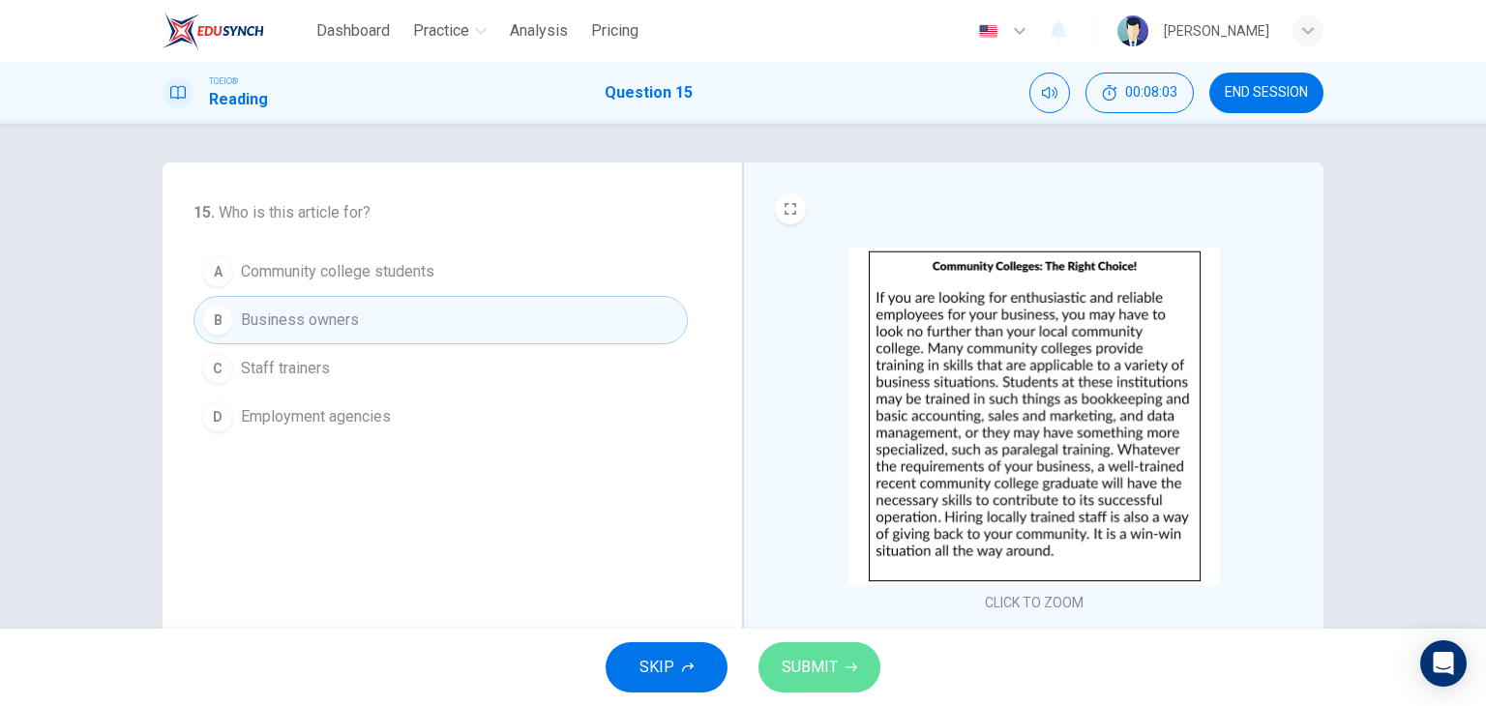
click at [838, 655] on button "SUBMIT" at bounding box center [820, 668] width 122 height 50
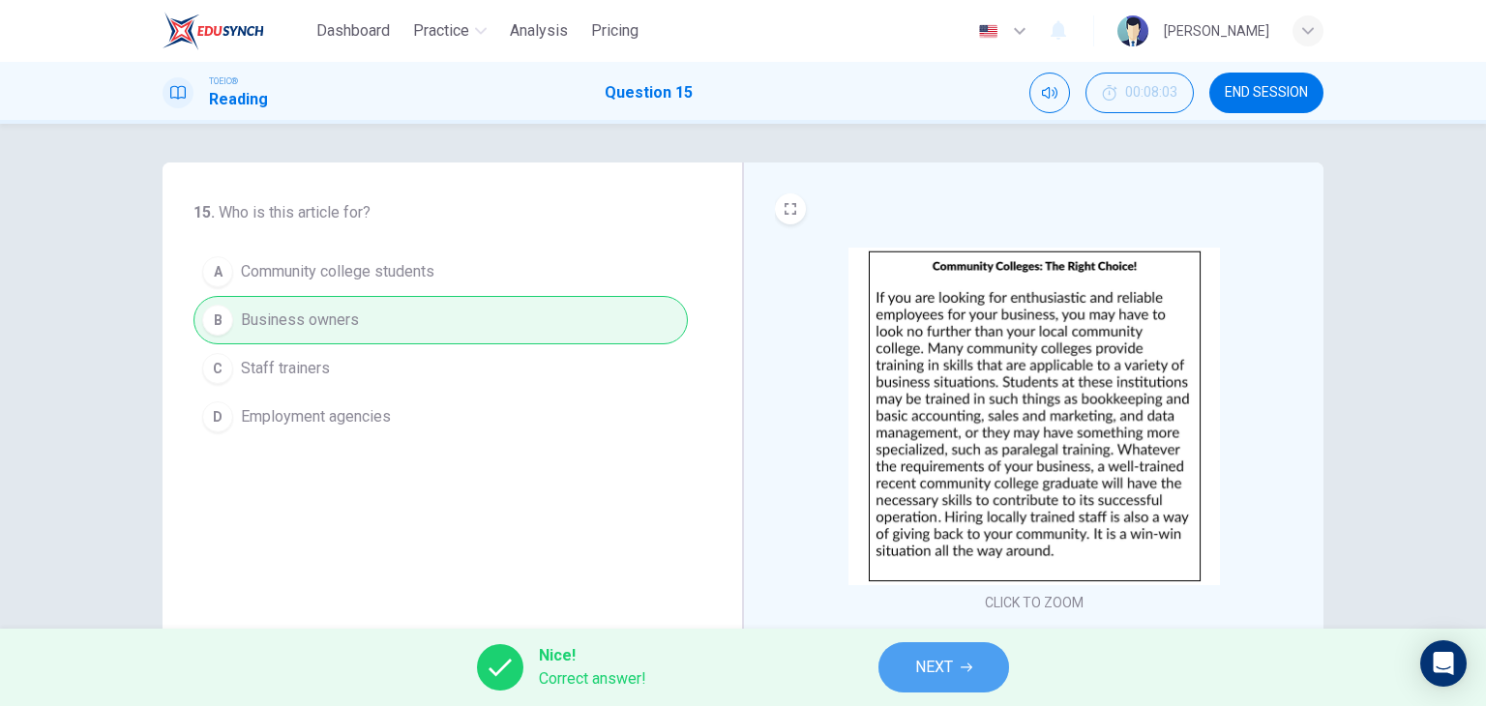
click at [948, 659] on span "NEXT" at bounding box center [934, 667] width 38 height 27
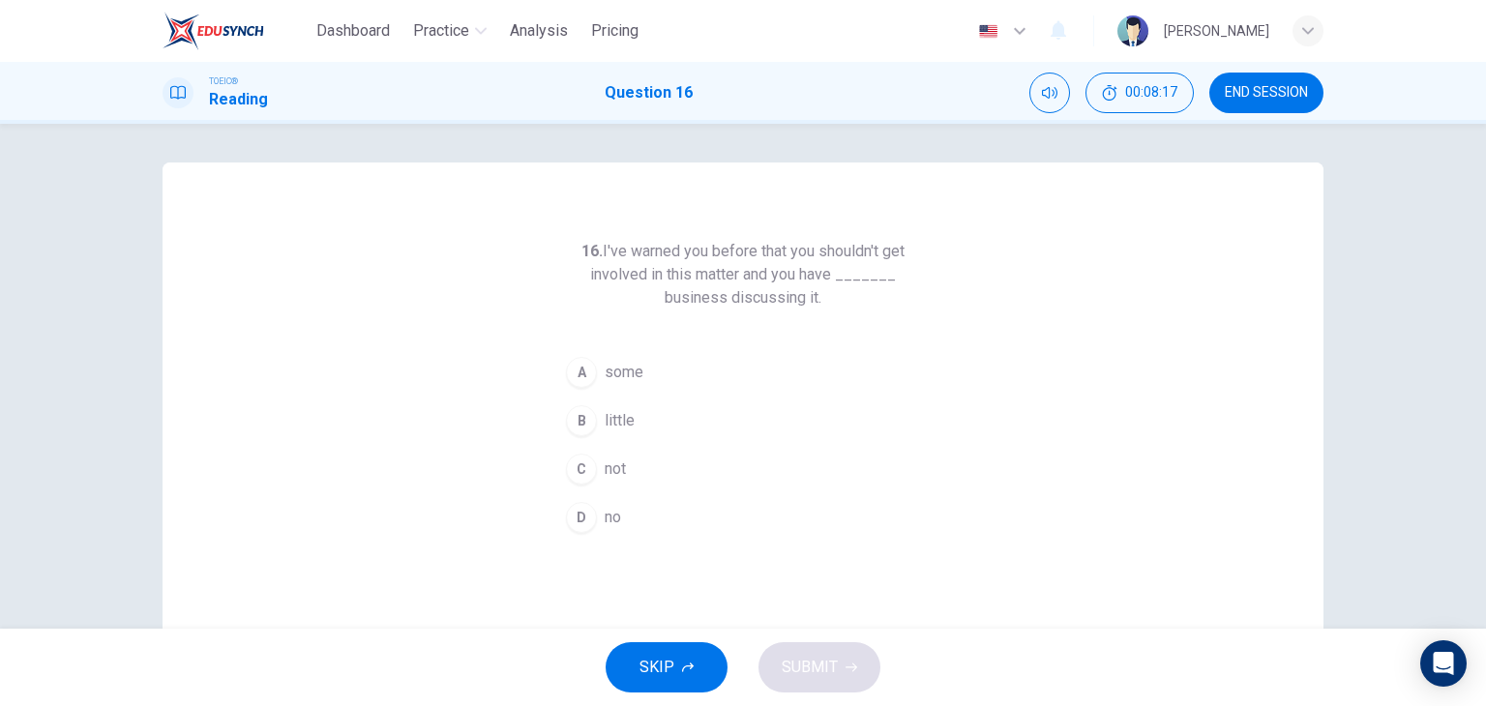
click at [622, 518] on button "D no" at bounding box center [743, 518] width 372 height 48
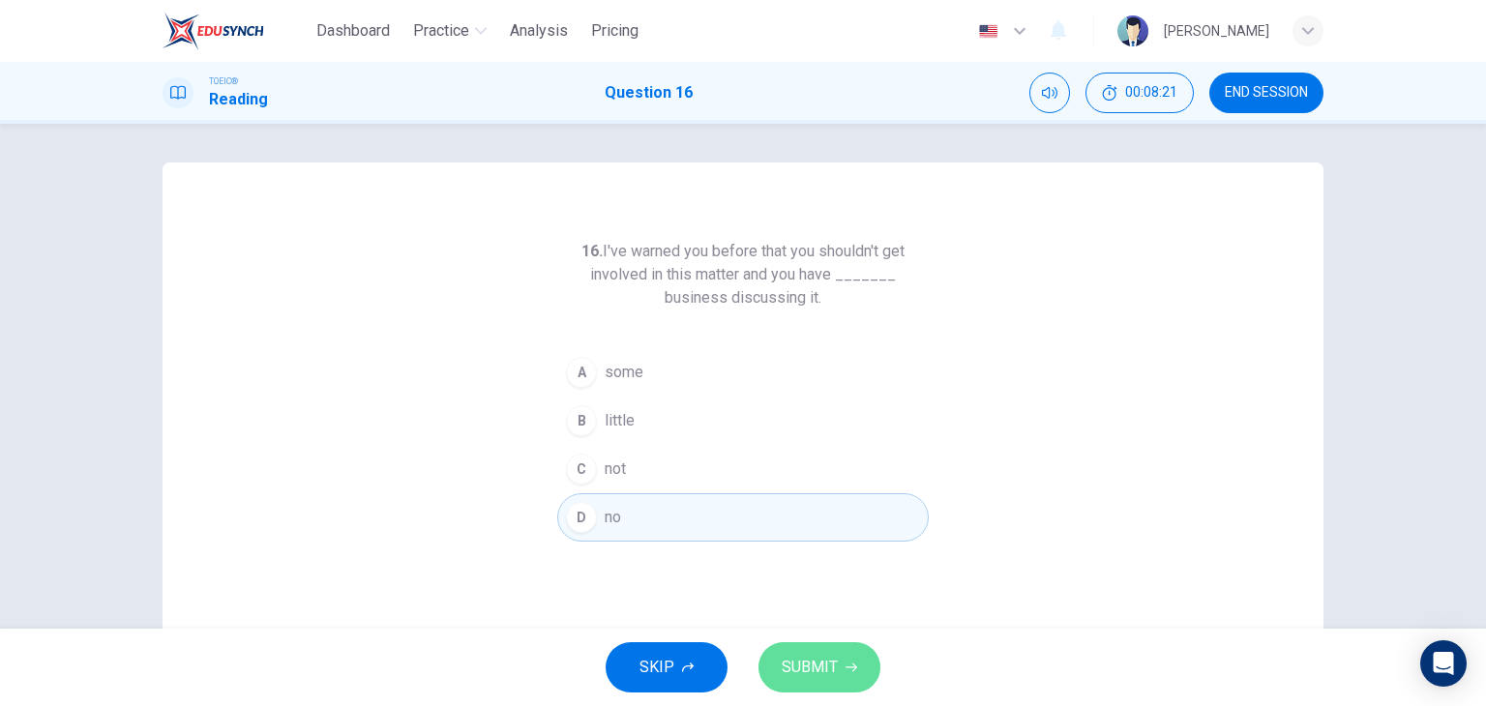
click at [852, 659] on button "SUBMIT" at bounding box center [820, 668] width 122 height 50
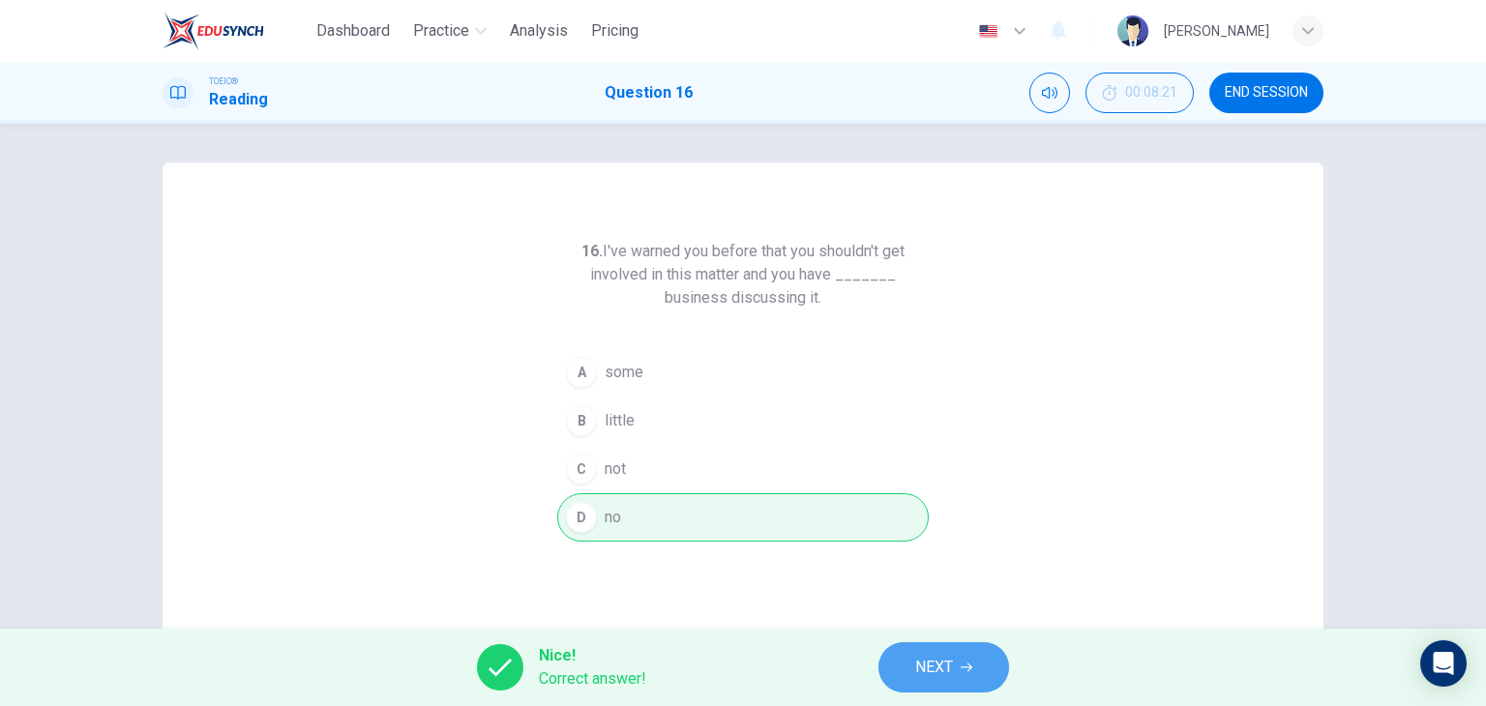
click at [917, 682] on button "NEXT" at bounding box center [944, 668] width 131 height 50
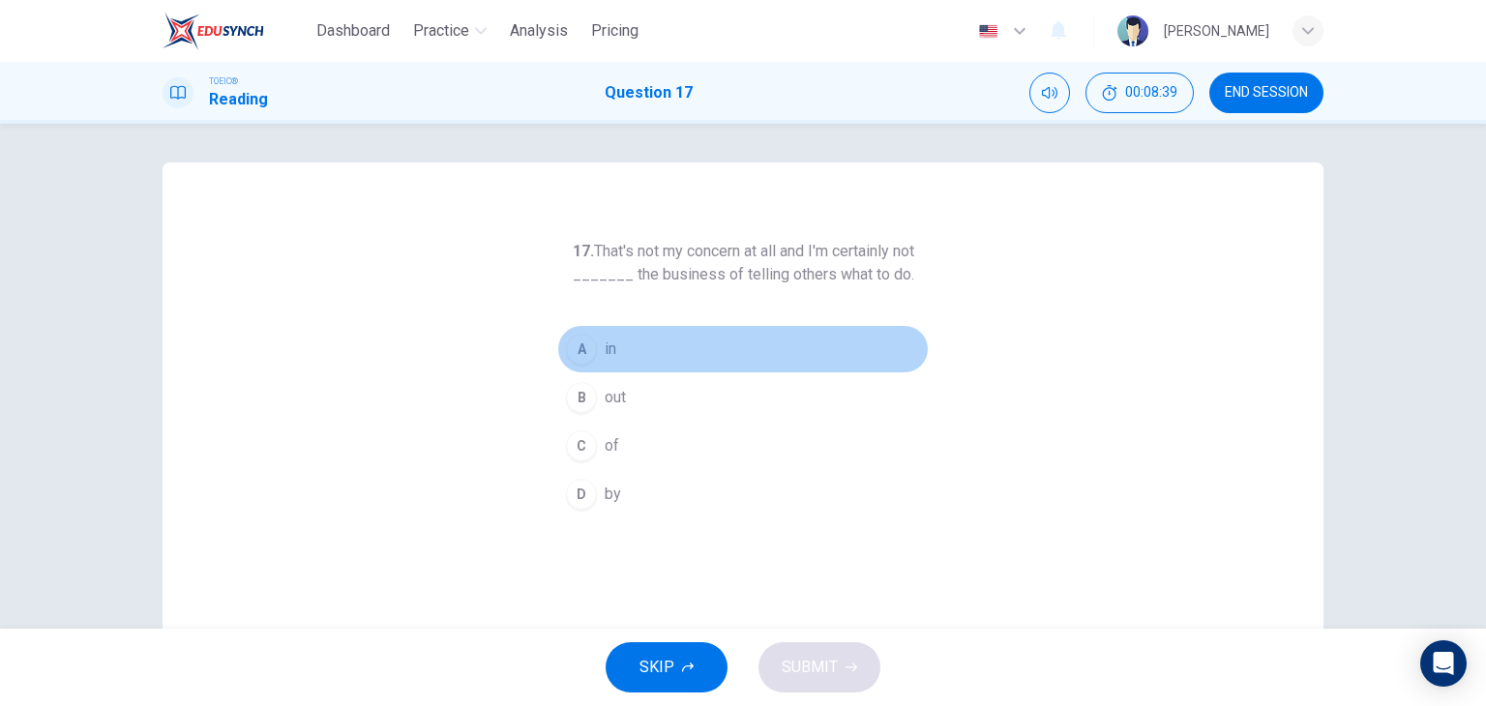
click at [630, 342] on button "A in" at bounding box center [743, 349] width 372 height 48
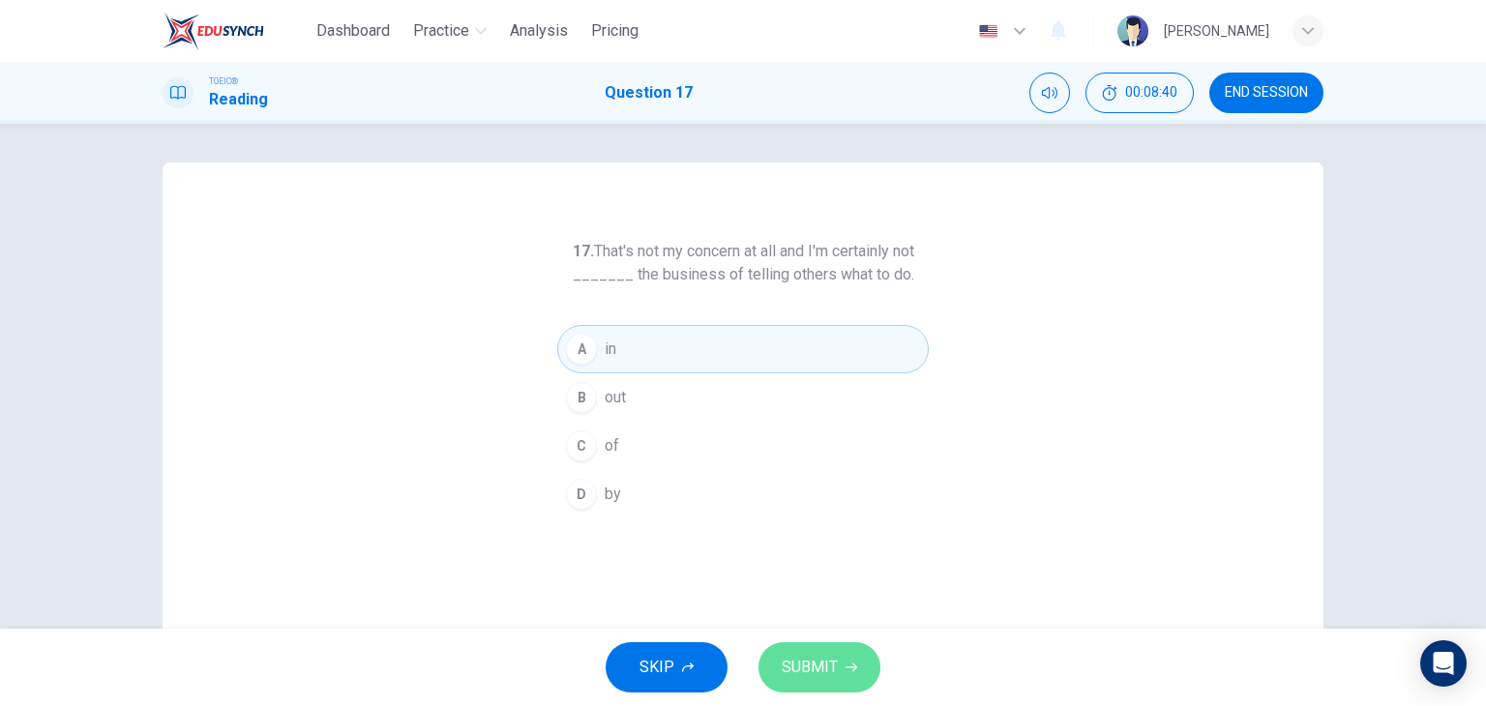
click at [850, 669] on icon "button" at bounding box center [852, 668] width 12 height 12
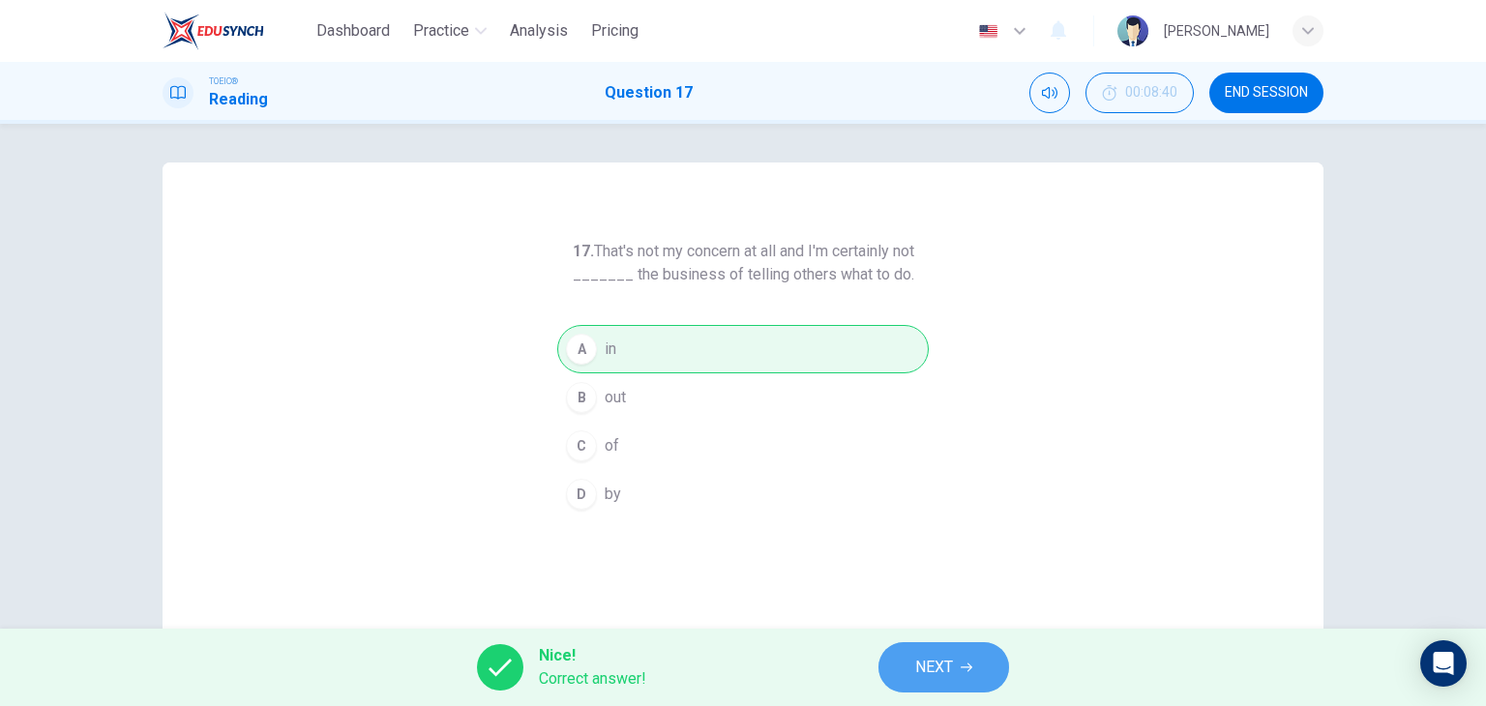
click at [922, 670] on span "NEXT" at bounding box center [934, 667] width 38 height 27
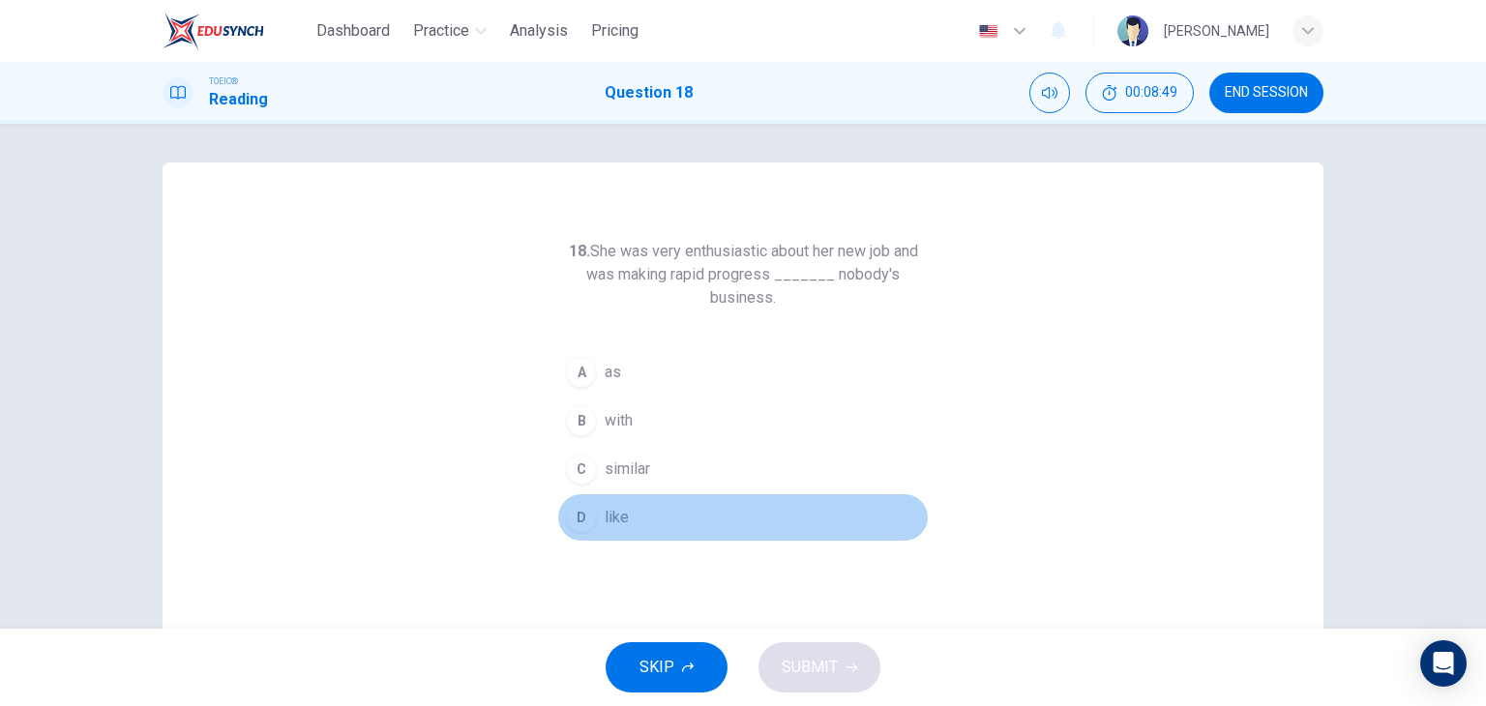
click at [632, 520] on button "D like" at bounding box center [743, 518] width 372 height 48
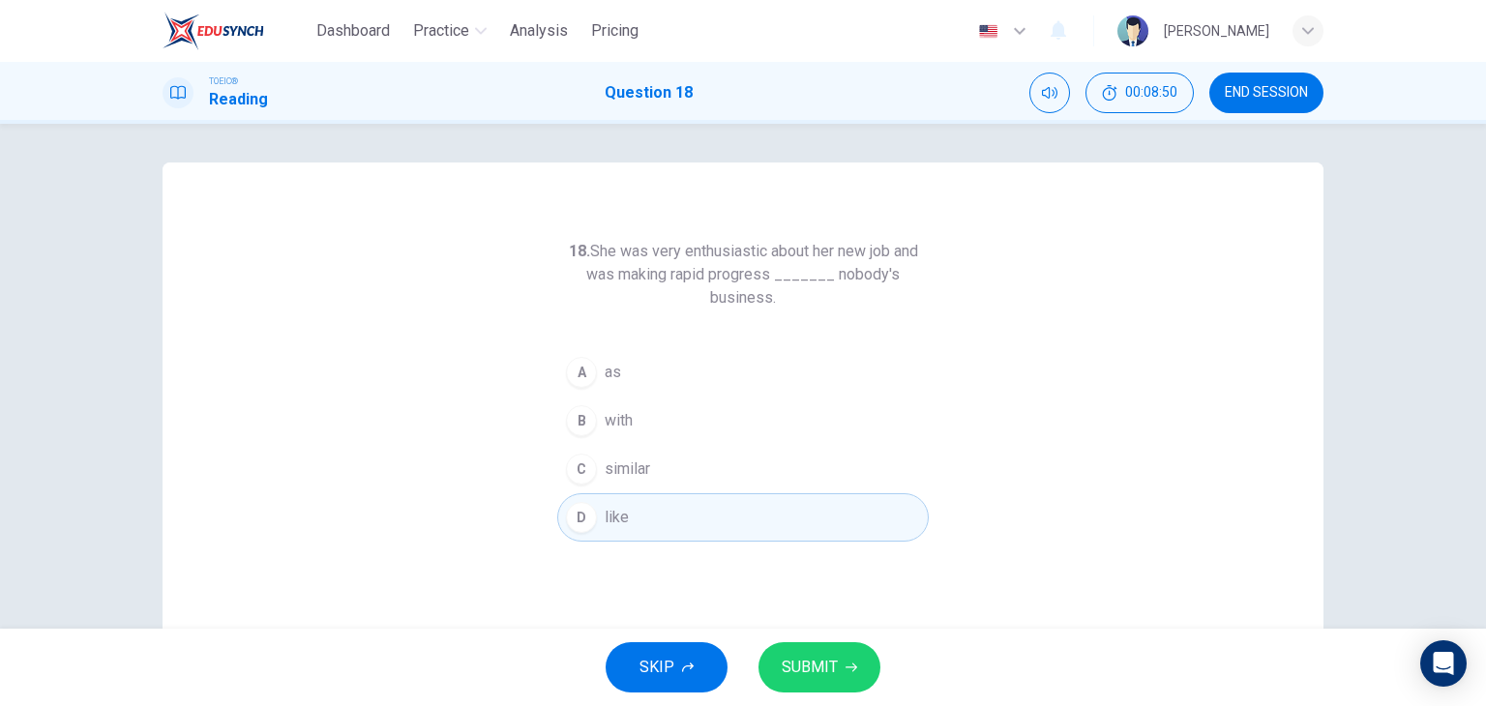
click at [799, 670] on span "SUBMIT" at bounding box center [810, 667] width 56 height 27
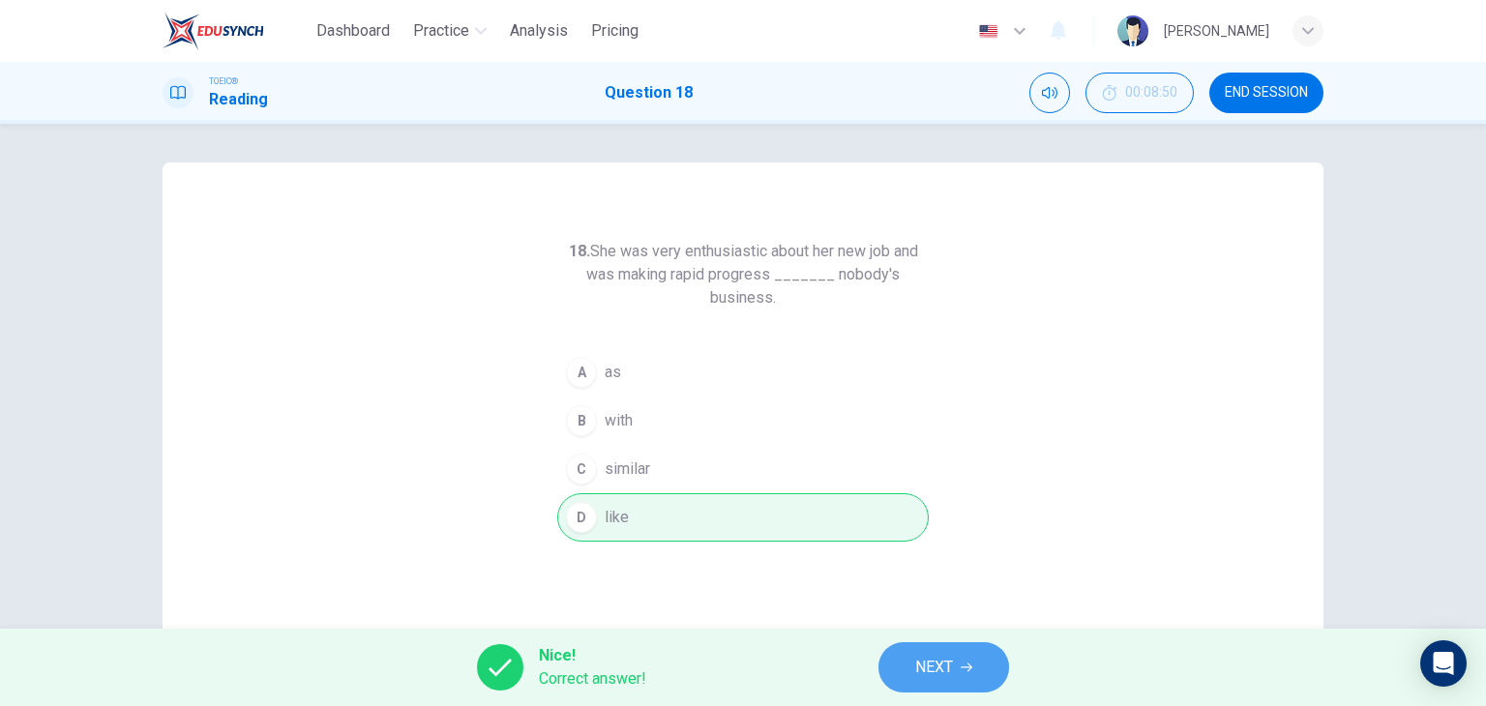
click at [920, 673] on span "NEXT" at bounding box center [934, 667] width 38 height 27
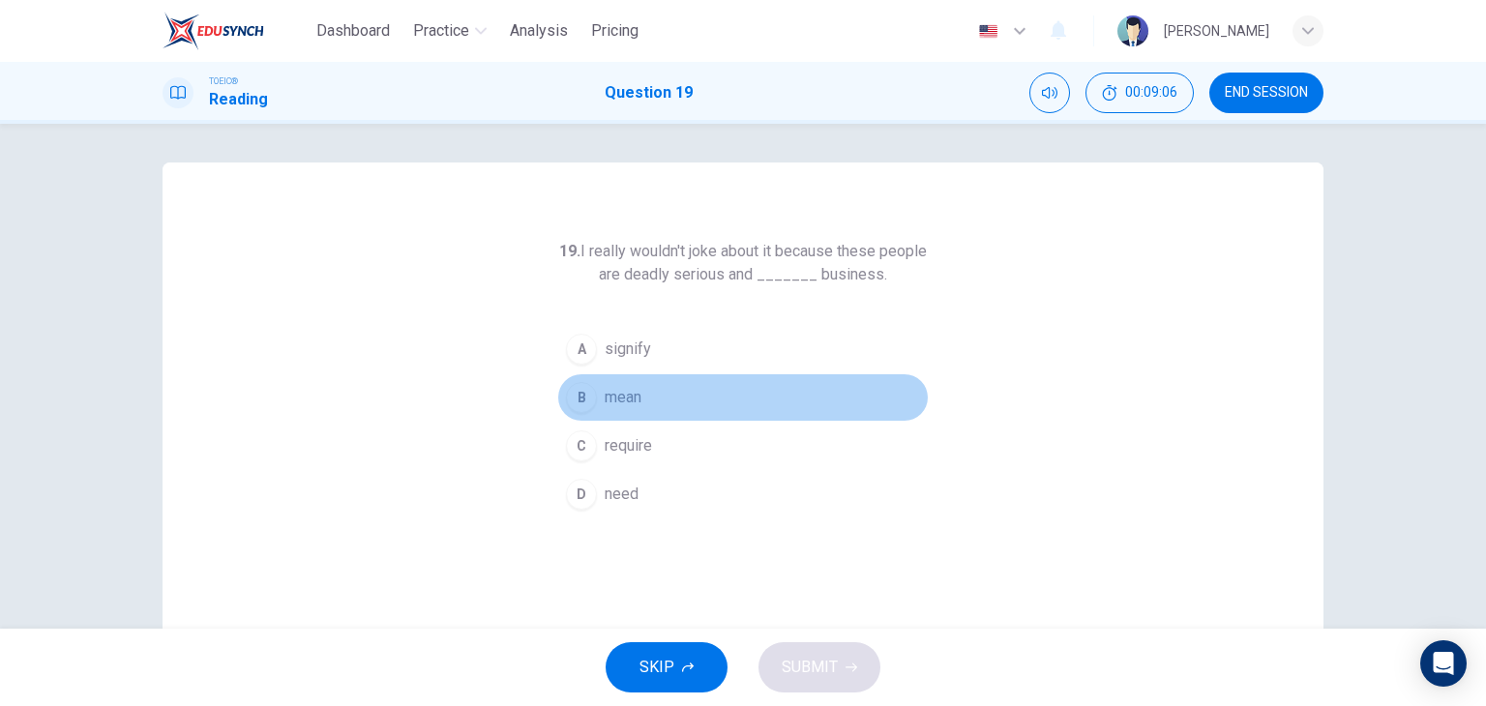
click at [696, 406] on button "B mean" at bounding box center [743, 398] width 372 height 48
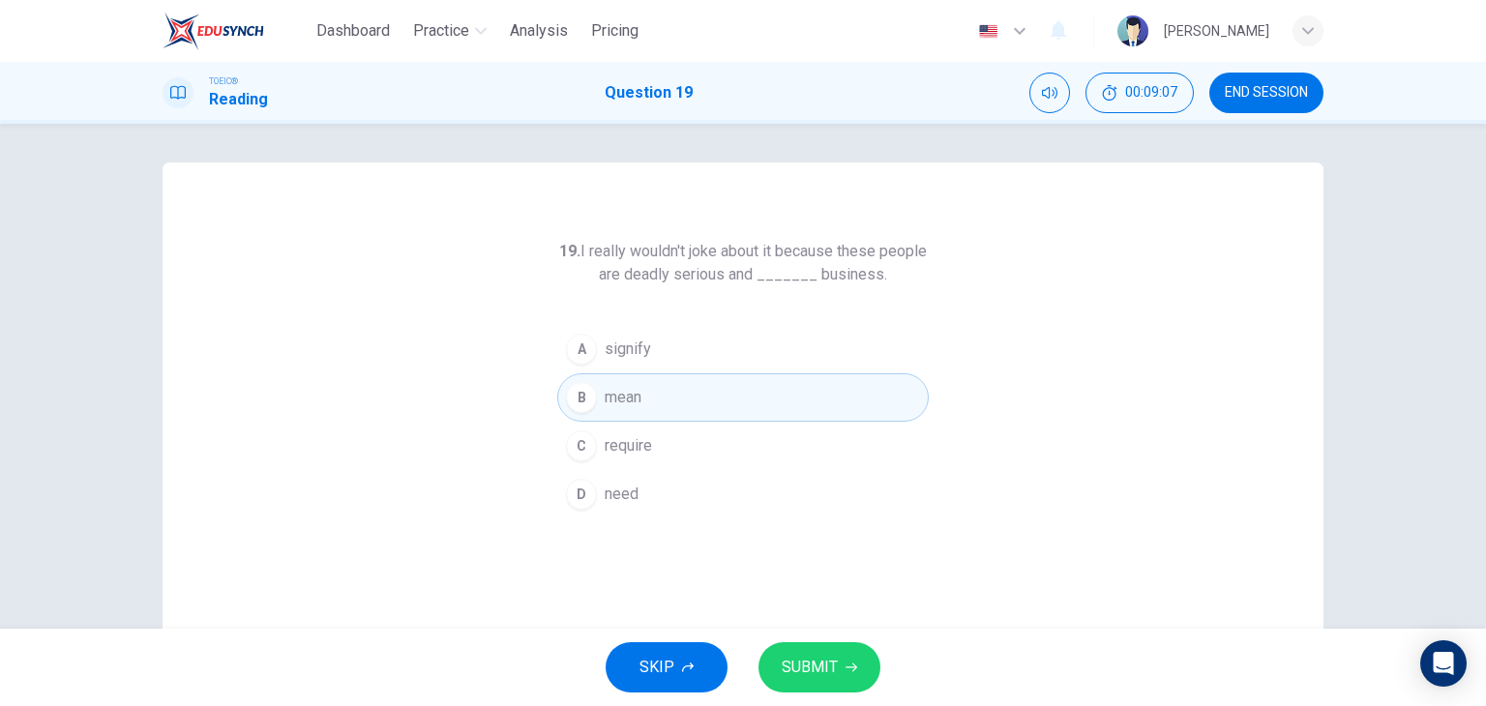
click at [818, 668] on span "SUBMIT" at bounding box center [810, 667] width 56 height 27
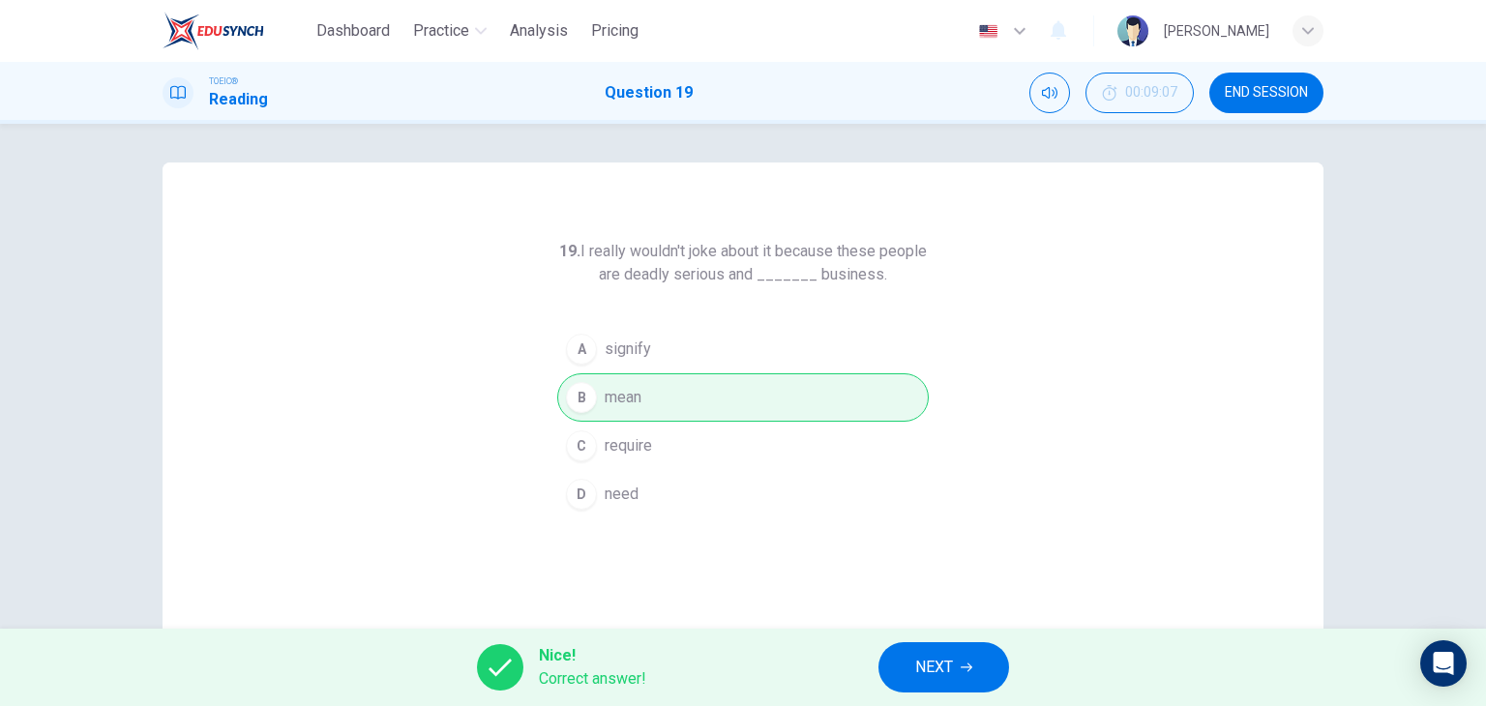
click at [923, 676] on span "NEXT" at bounding box center [934, 667] width 38 height 27
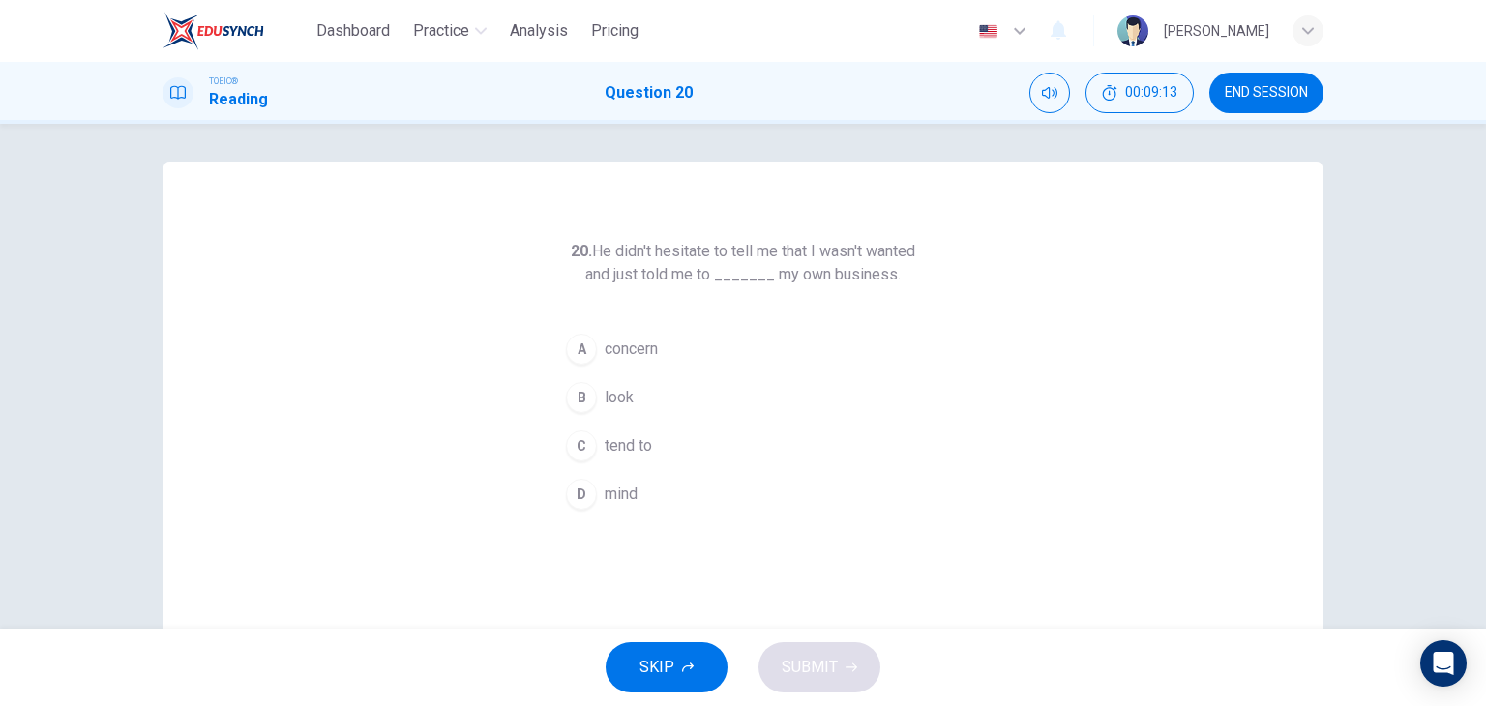
click at [673, 494] on button "D mind" at bounding box center [743, 494] width 372 height 48
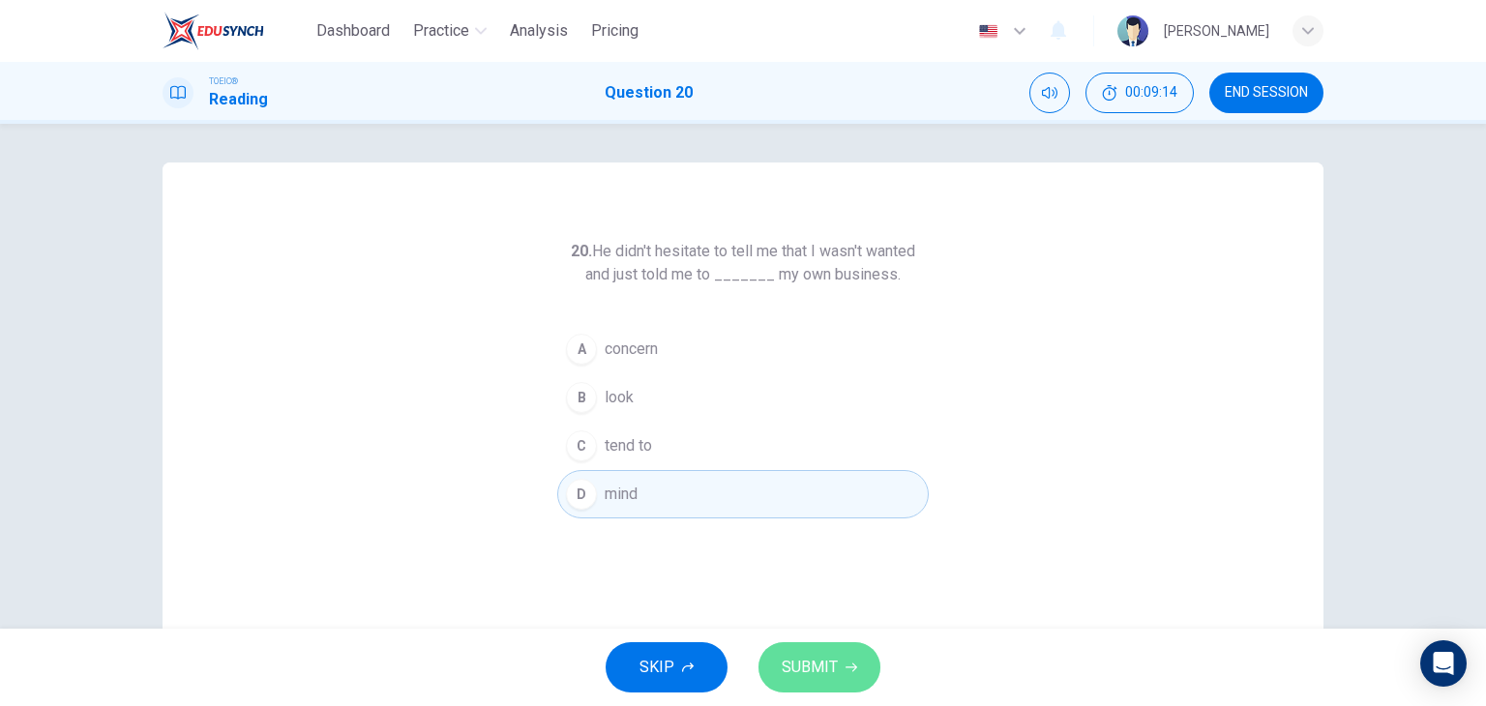
click at [802, 670] on span "SUBMIT" at bounding box center [810, 667] width 56 height 27
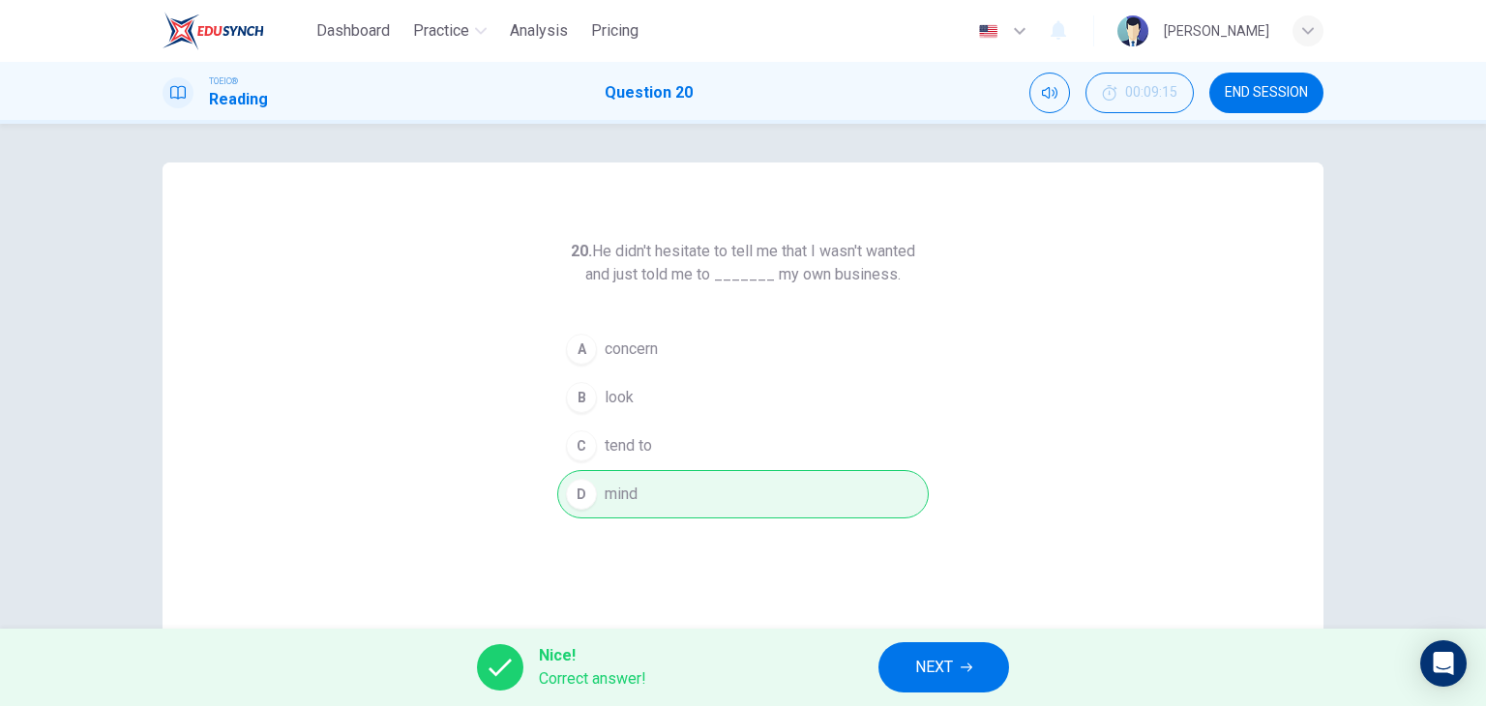
click at [902, 668] on button "NEXT" at bounding box center [944, 668] width 131 height 50
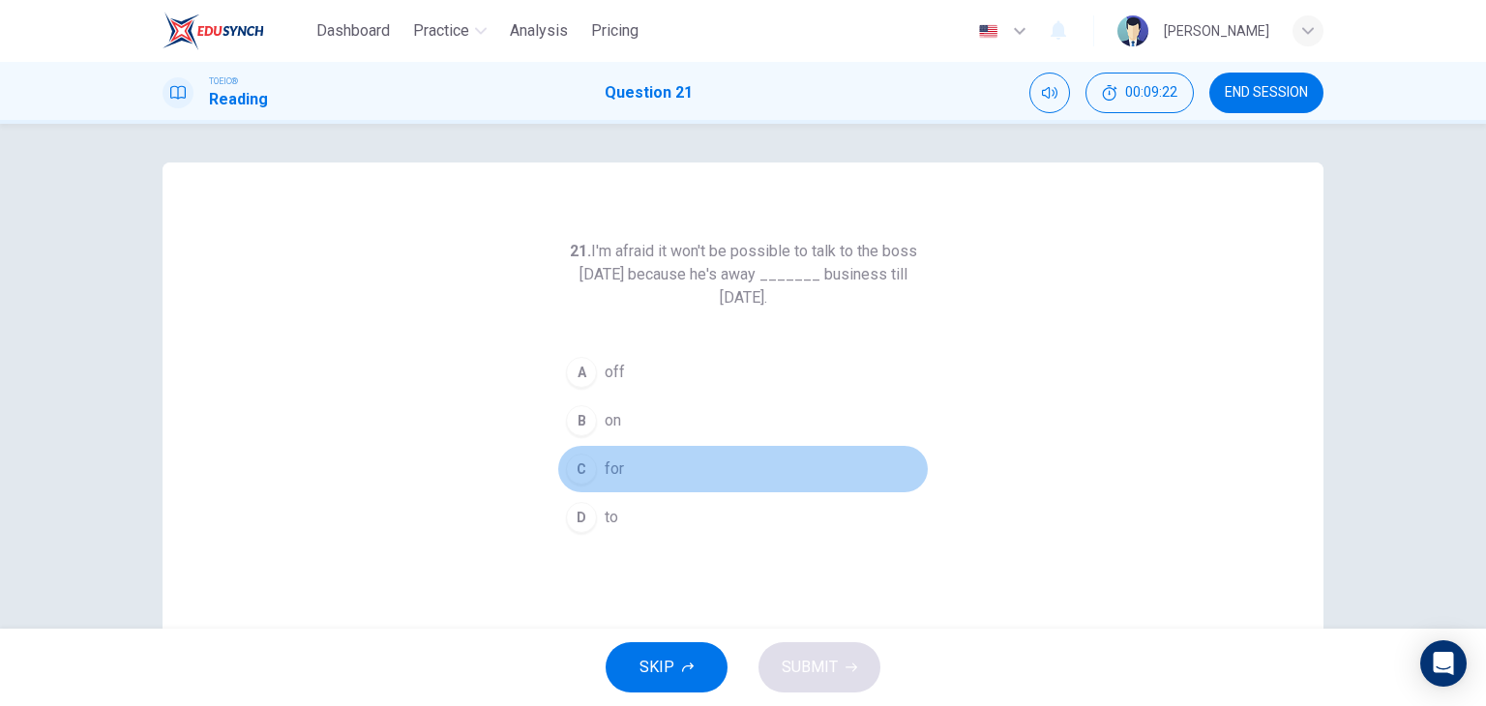
click at [635, 476] on button "C for" at bounding box center [743, 469] width 372 height 48
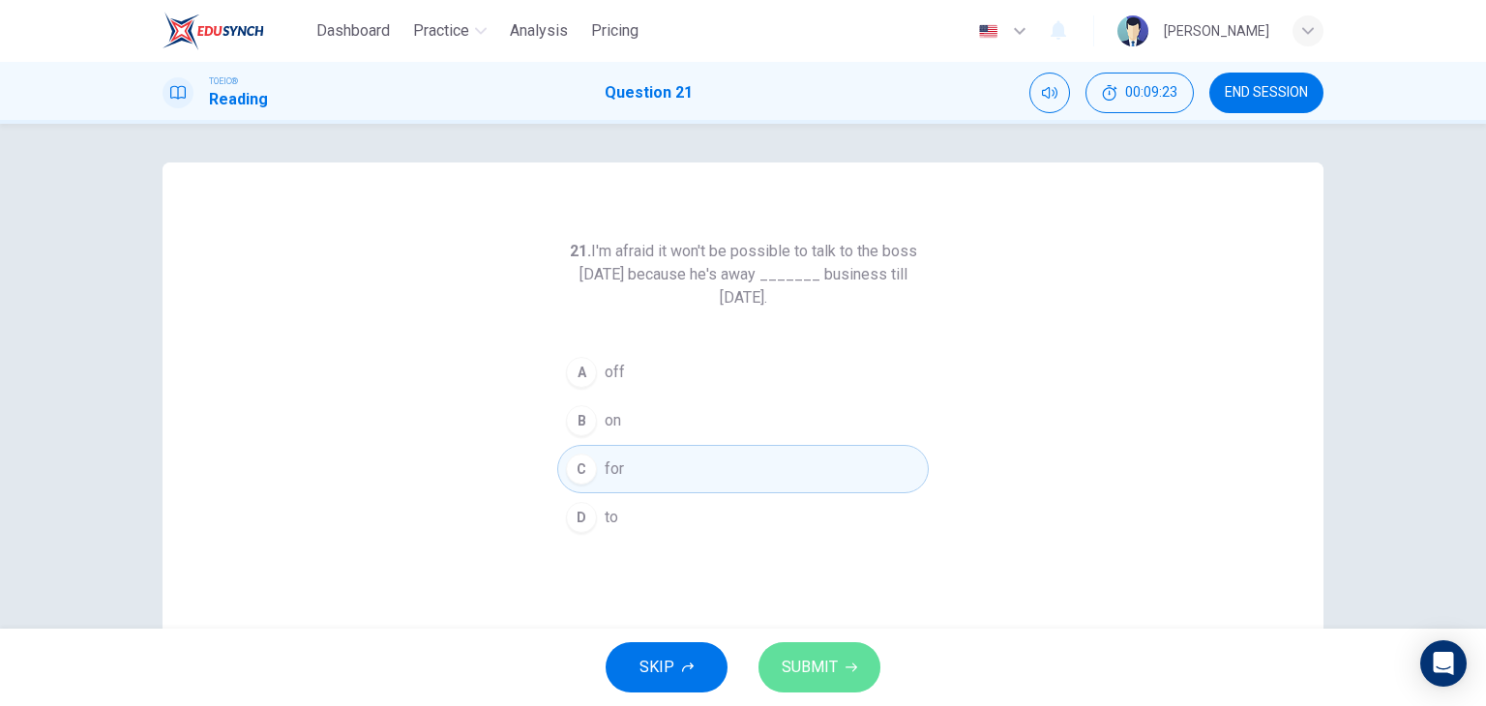
click at [801, 676] on span "SUBMIT" at bounding box center [810, 667] width 56 height 27
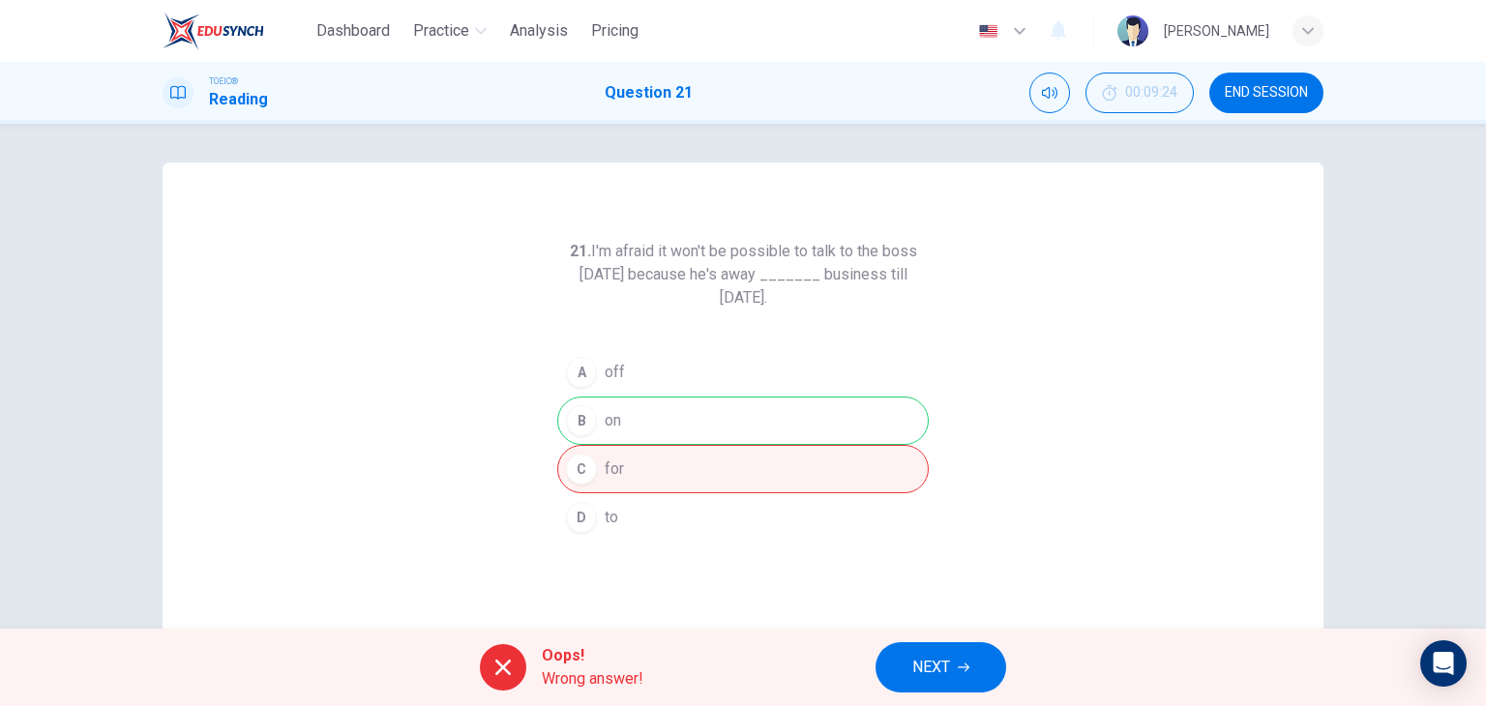
click at [941, 683] on button "NEXT" at bounding box center [941, 668] width 131 height 50
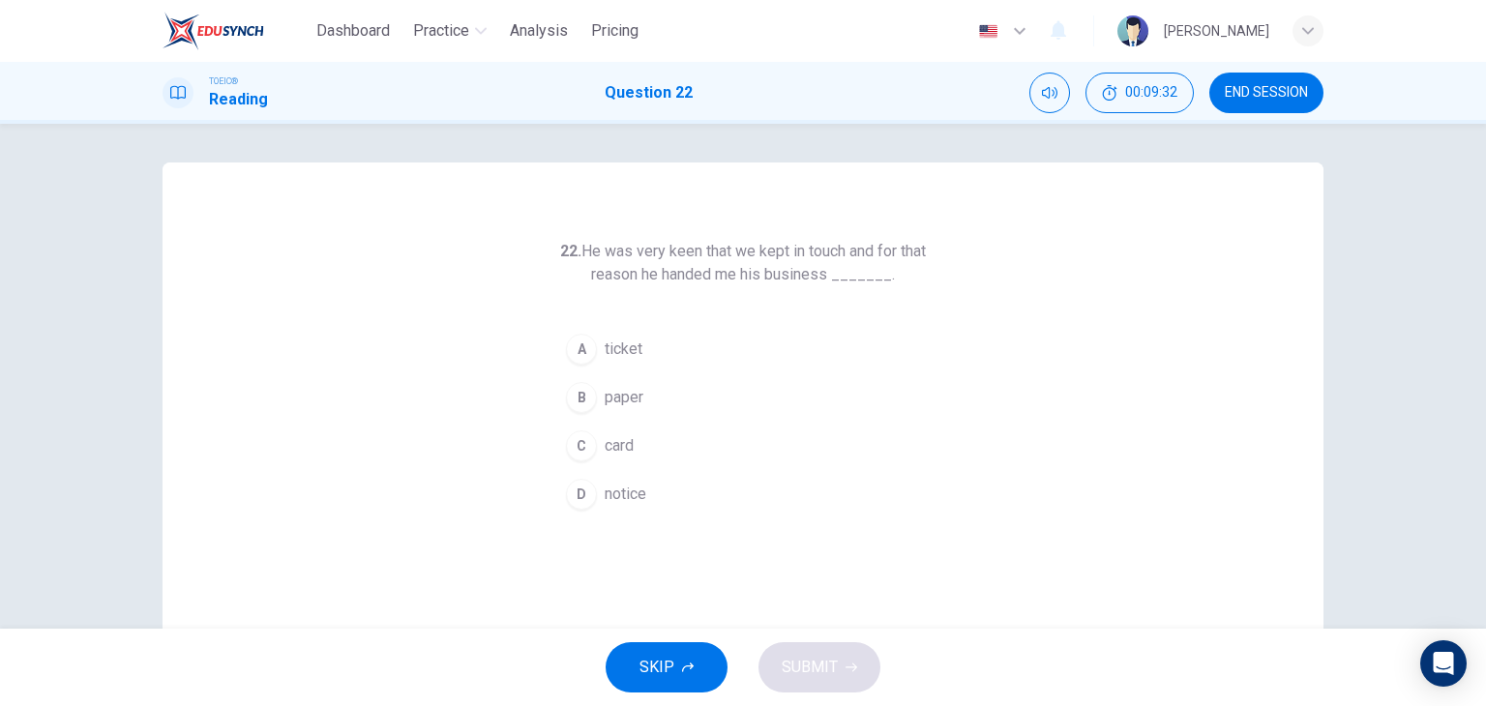
click at [702, 440] on button "C card" at bounding box center [743, 446] width 372 height 48
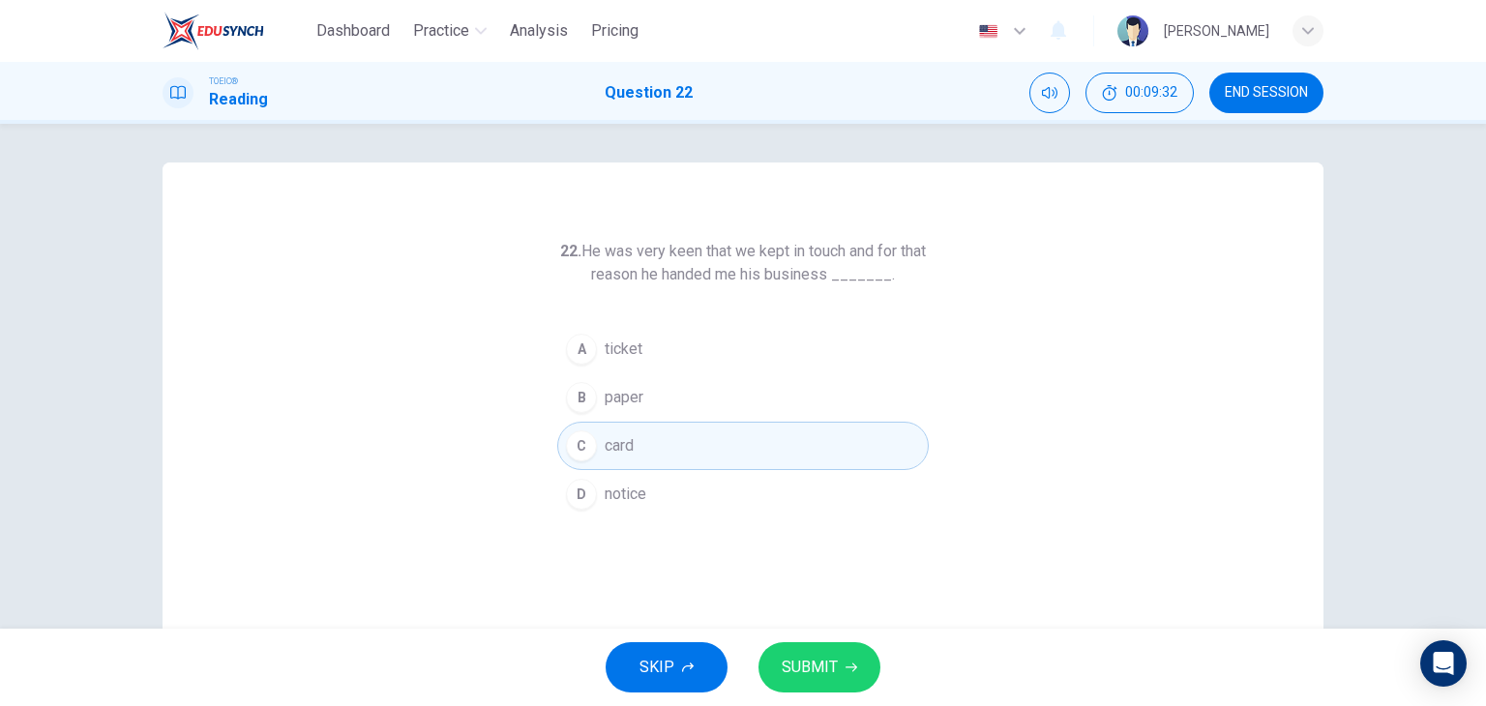
click at [819, 680] on span "SUBMIT" at bounding box center [810, 667] width 56 height 27
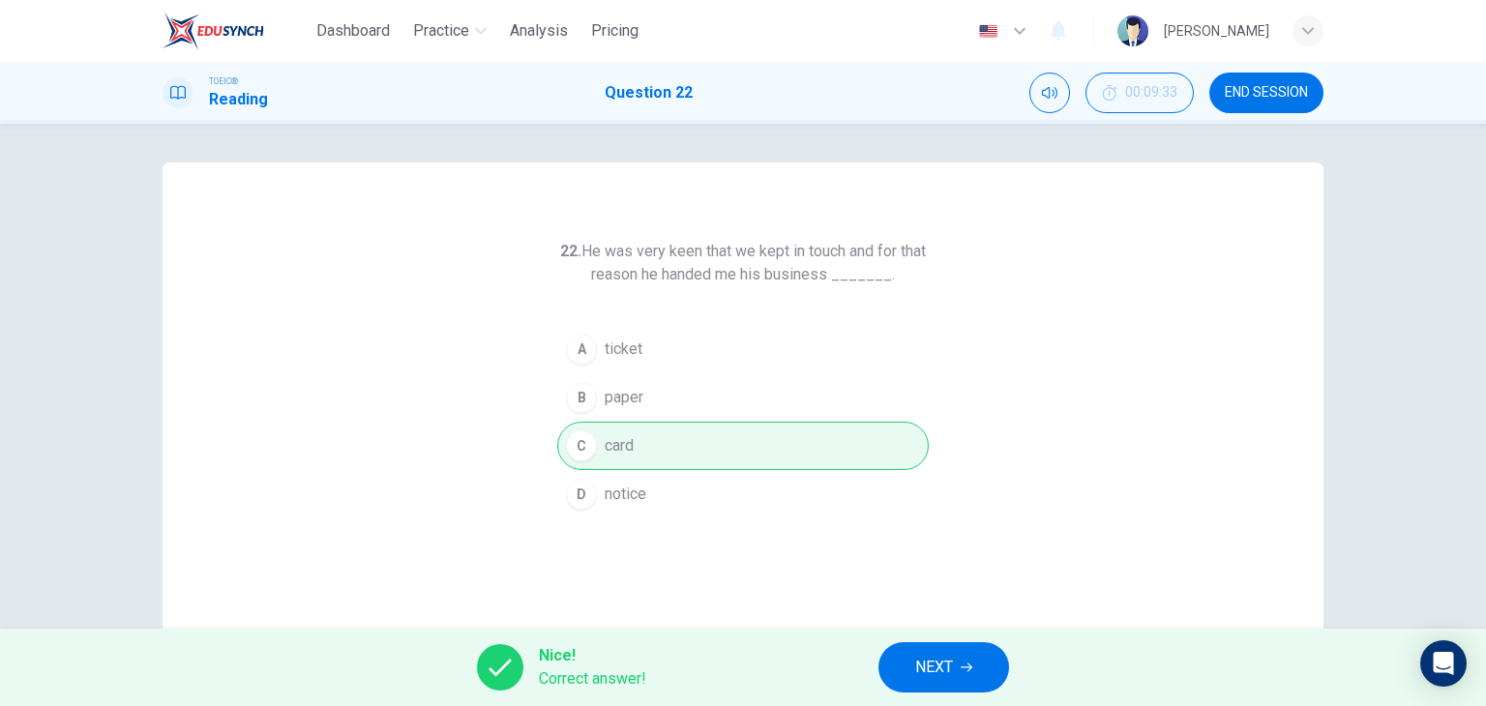
click at [913, 686] on button "NEXT" at bounding box center [944, 668] width 131 height 50
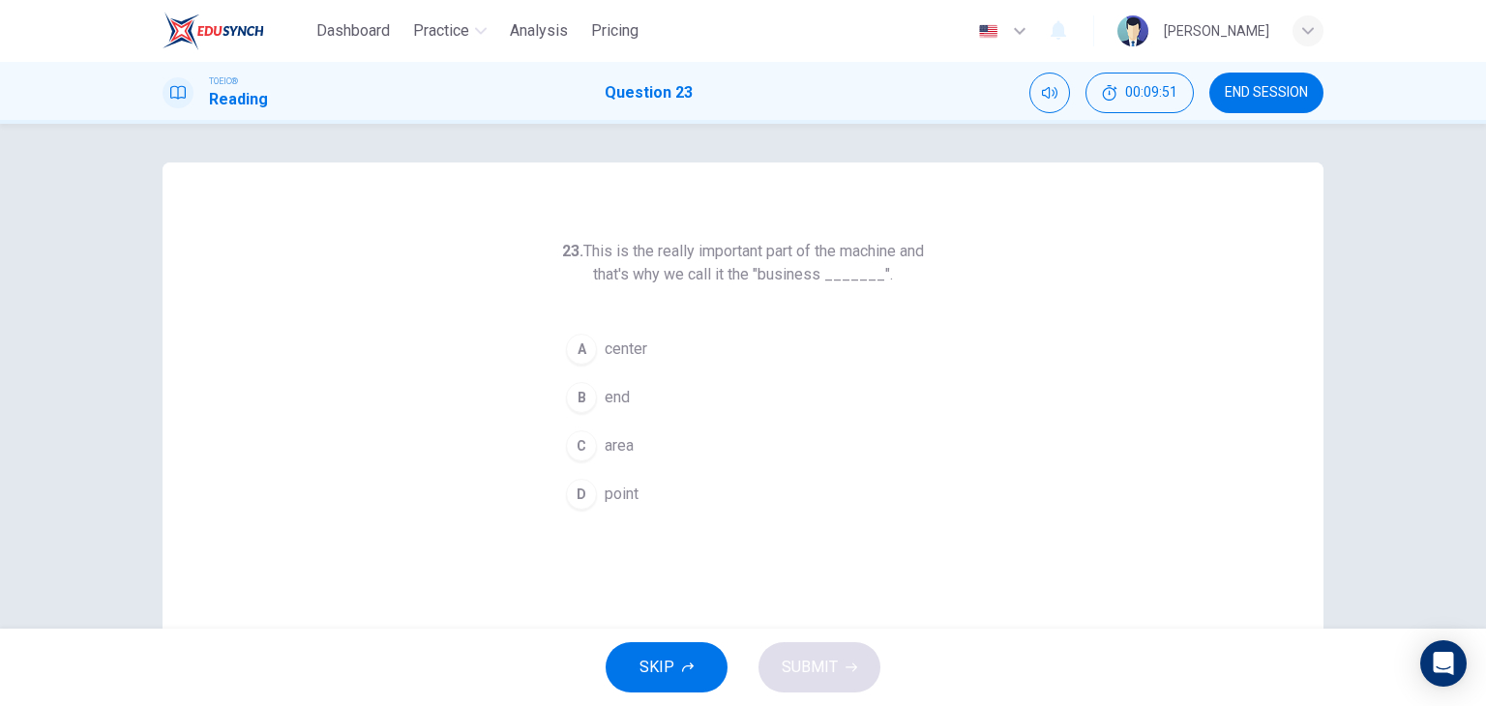
click at [658, 361] on button "A center" at bounding box center [743, 349] width 372 height 48
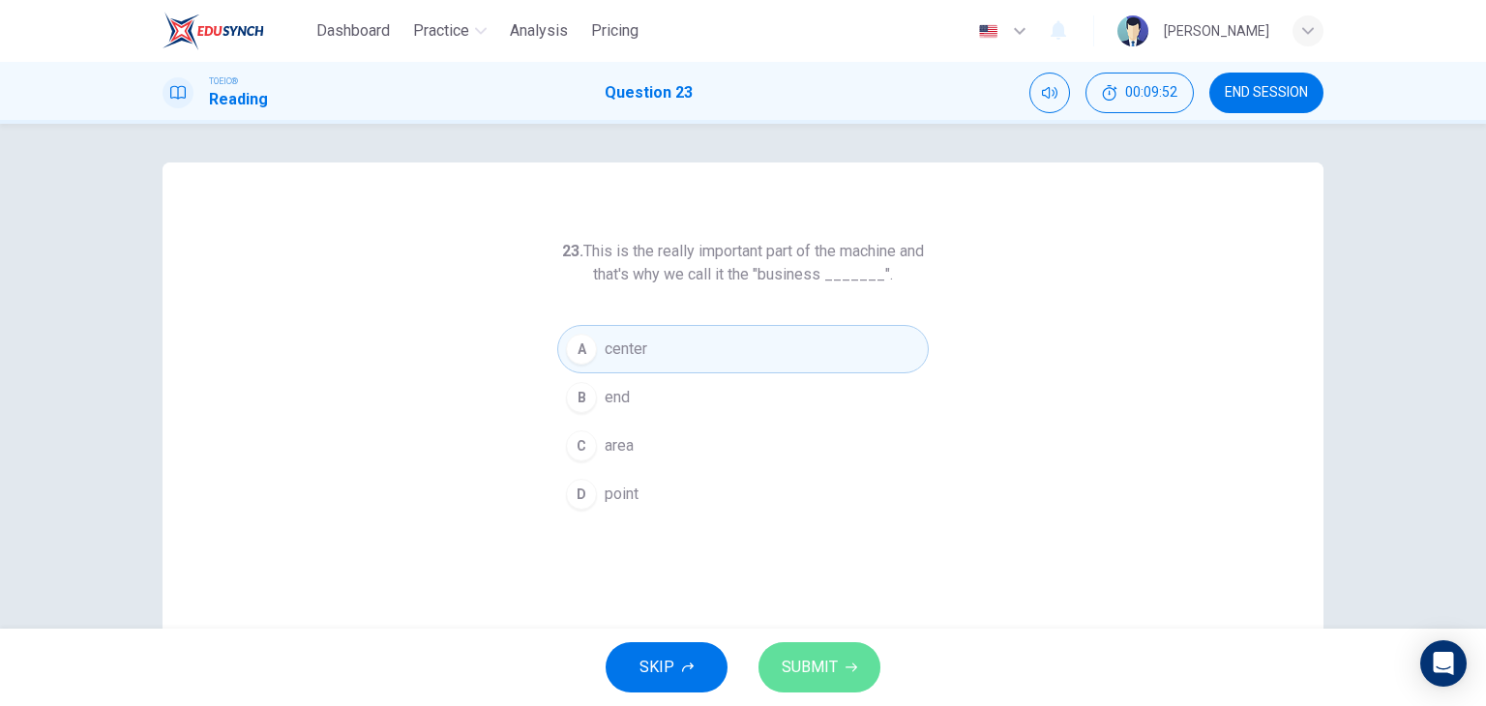
click at [816, 678] on span "SUBMIT" at bounding box center [810, 667] width 56 height 27
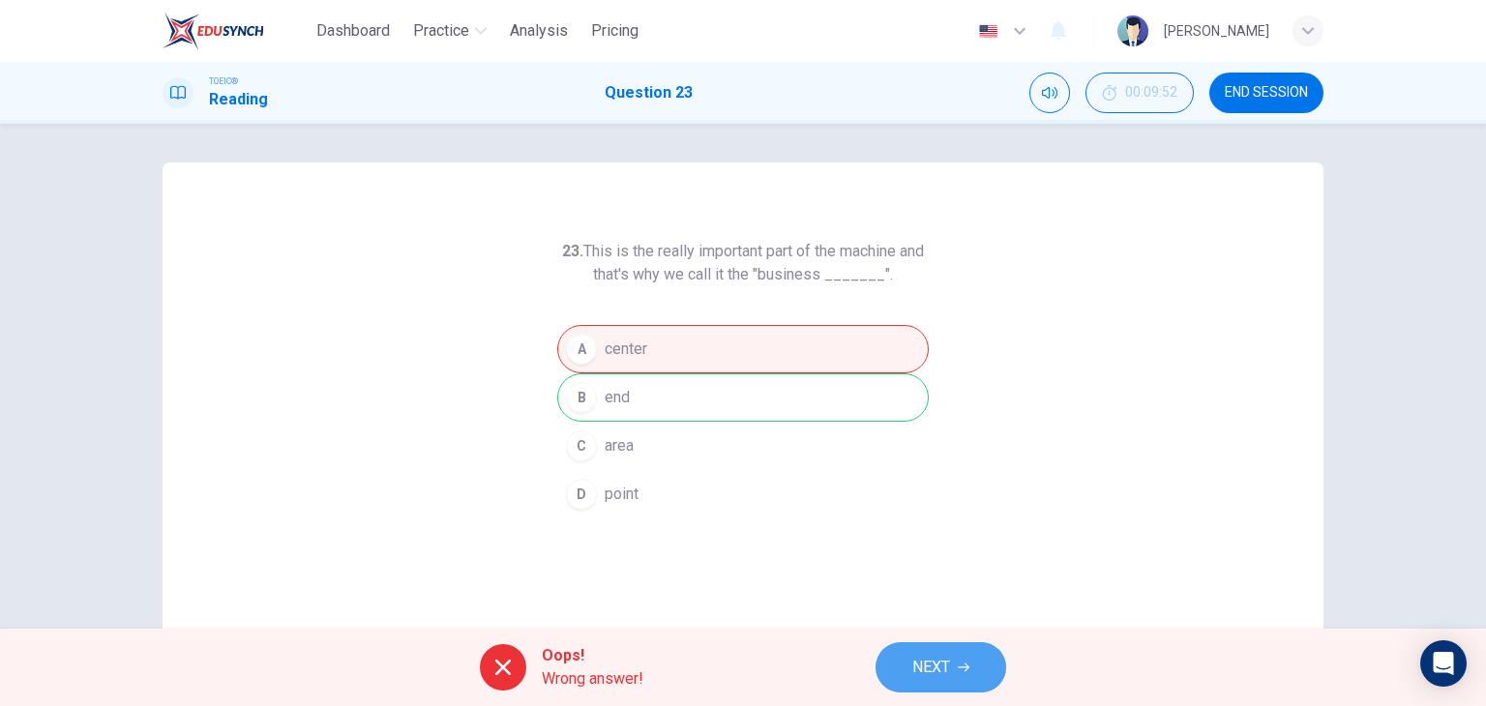
click at [919, 665] on span "NEXT" at bounding box center [932, 667] width 38 height 27
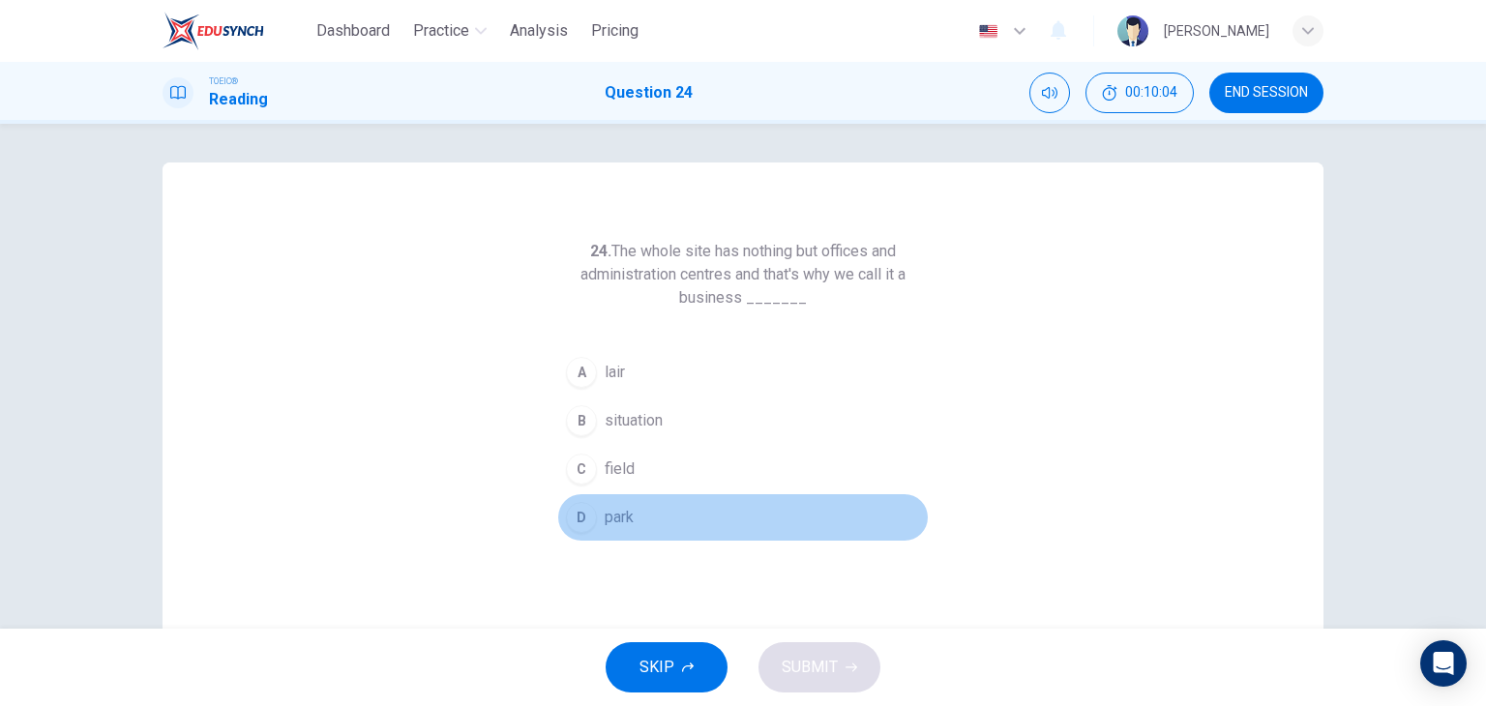
click at [662, 508] on button "D park" at bounding box center [743, 518] width 372 height 48
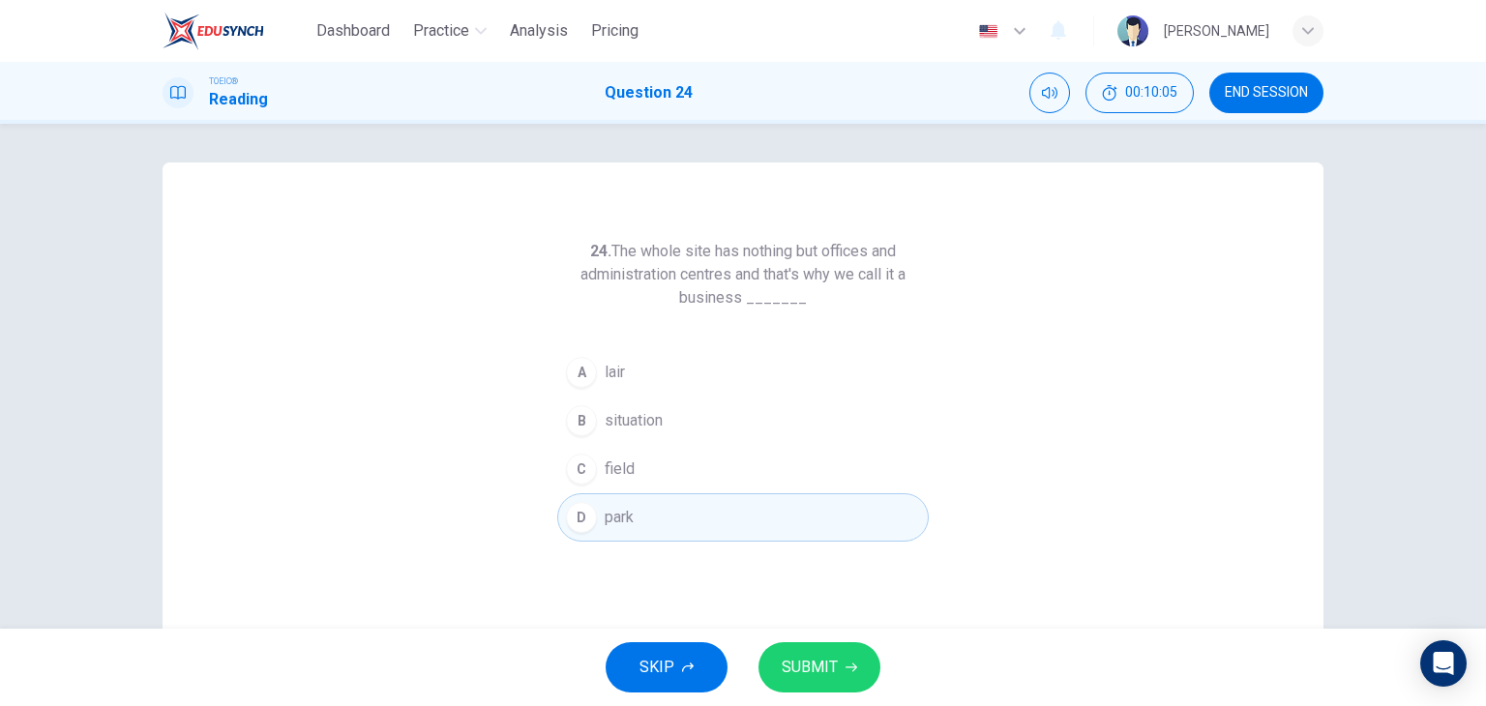
click at [843, 663] on button "SUBMIT" at bounding box center [820, 668] width 122 height 50
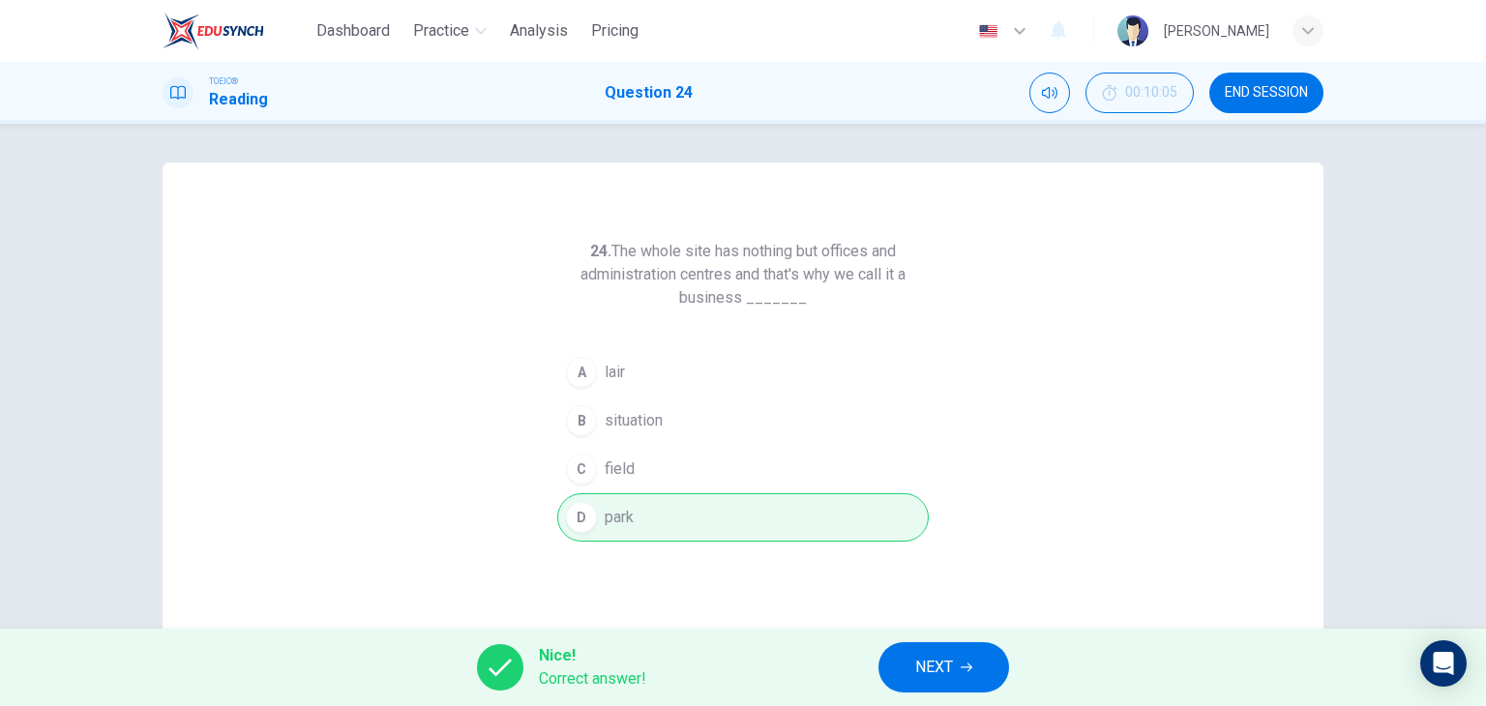
click at [933, 674] on span "NEXT" at bounding box center [934, 667] width 38 height 27
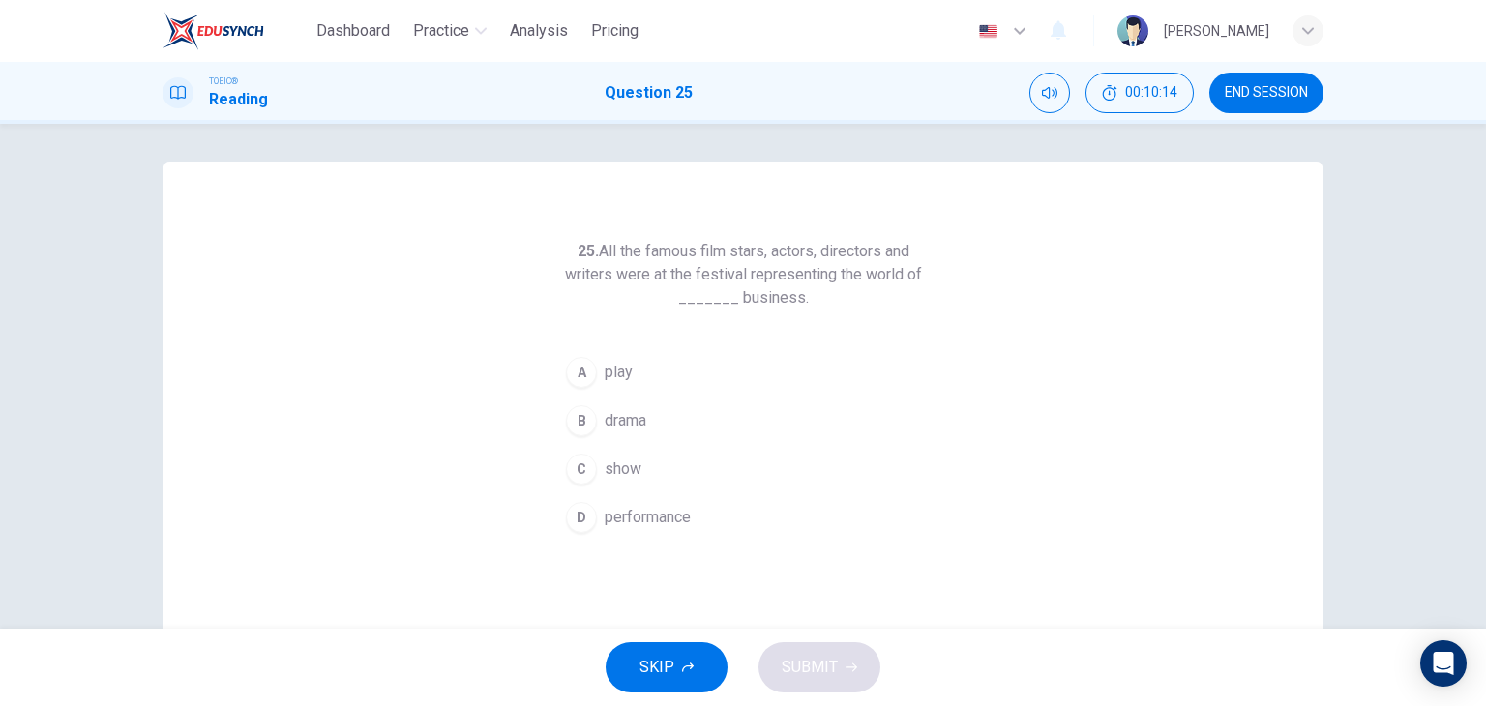
click at [618, 477] on span "show" at bounding box center [623, 469] width 37 height 23
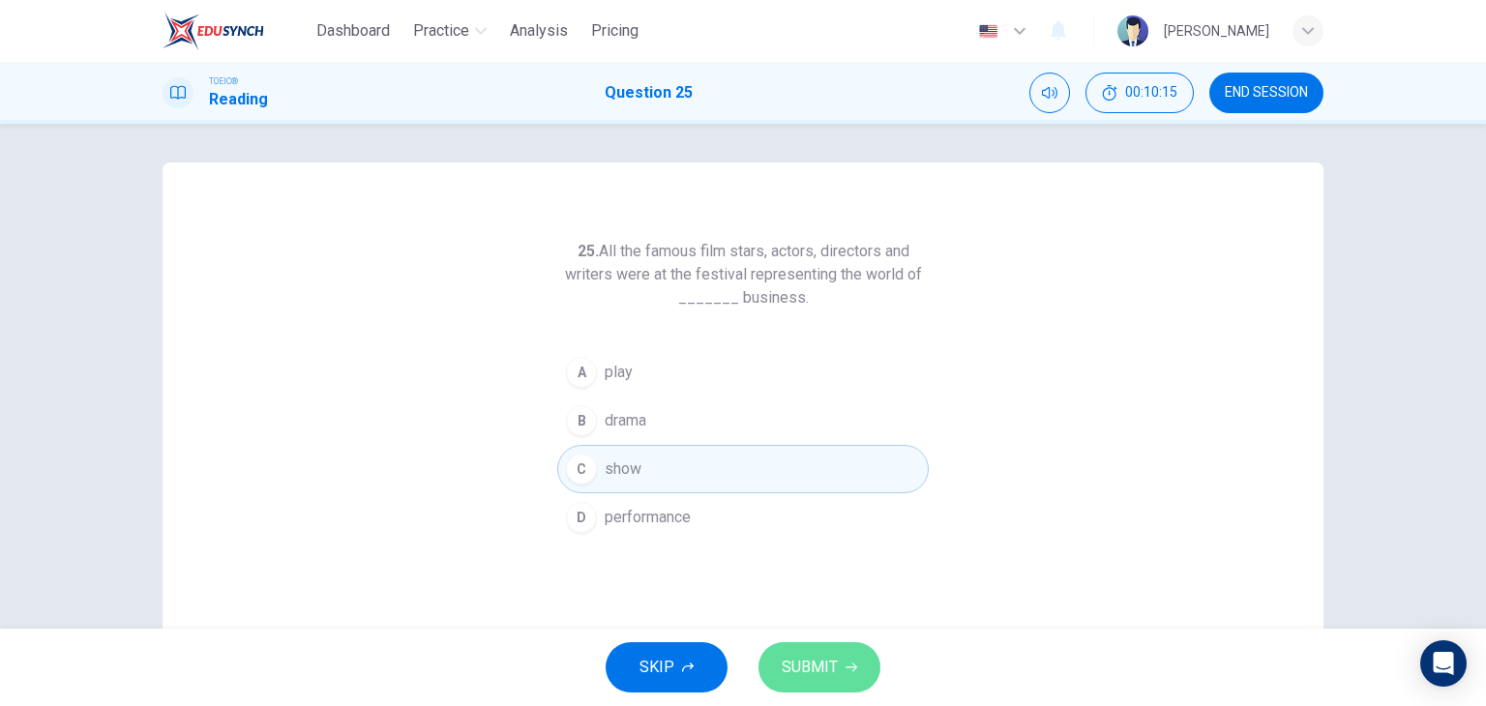
click at [809, 668] on span "SUBMIT" at bounding box center [810, 667] width 56 height 27
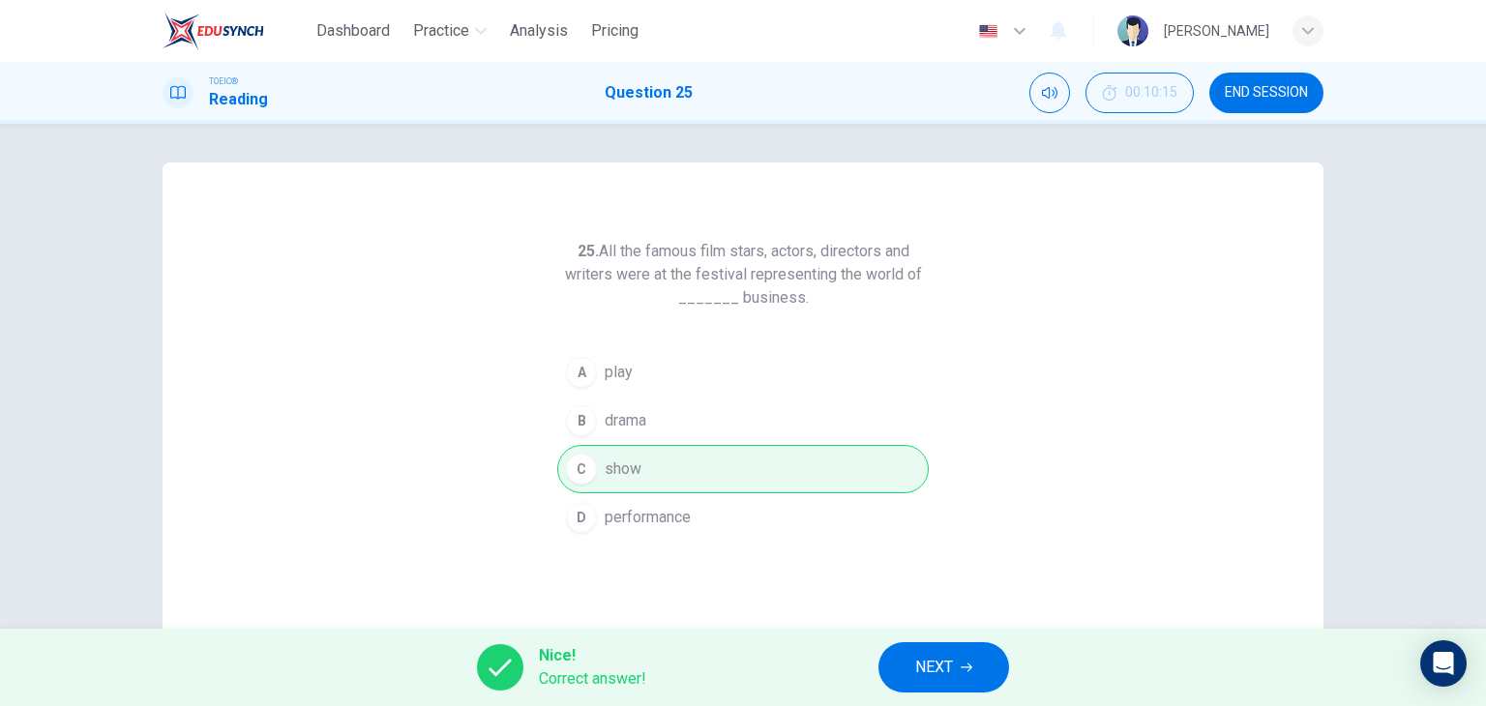
click at [975, 698] on div "Nice! Correct answer! NEXT" at bounding box center [743, 667] width 1486 height 77
click at [948, 651] on button "NEXT" at bounding box center [944, 668] width 131 height 50
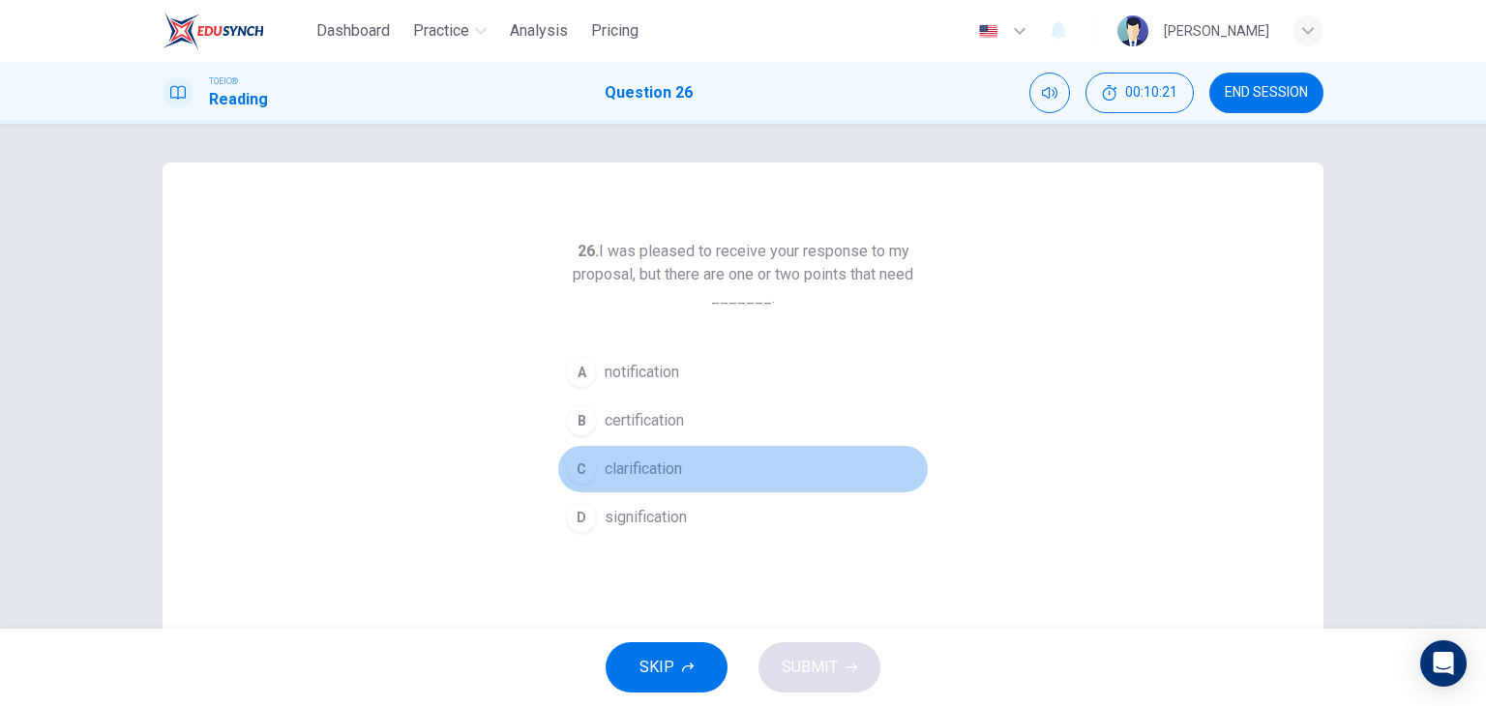
click at [656, 470] on span "clarification" at bounding box center [643, 469] width 77 height 23
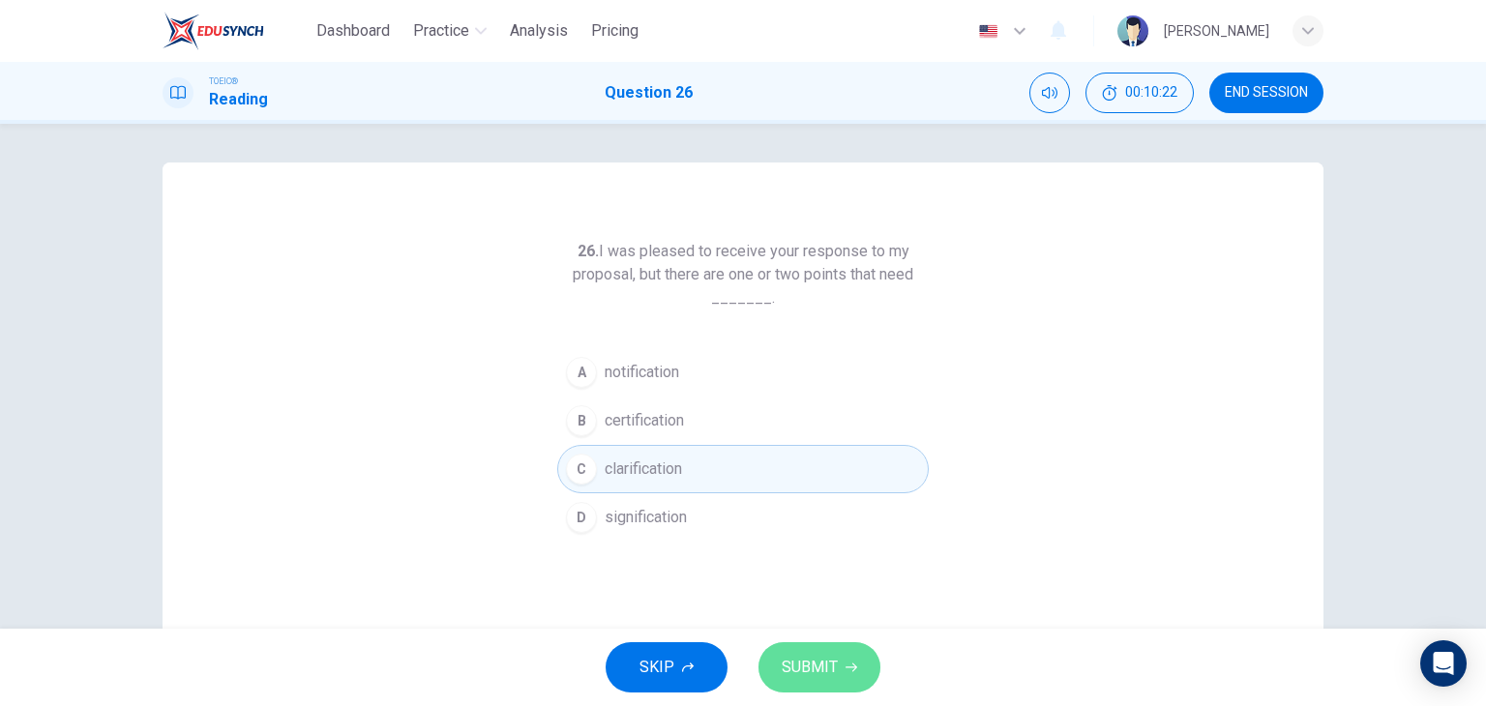
click at [804, 687] on button "SUBMIT" at bounding box center [820, 668] width 122 height 50
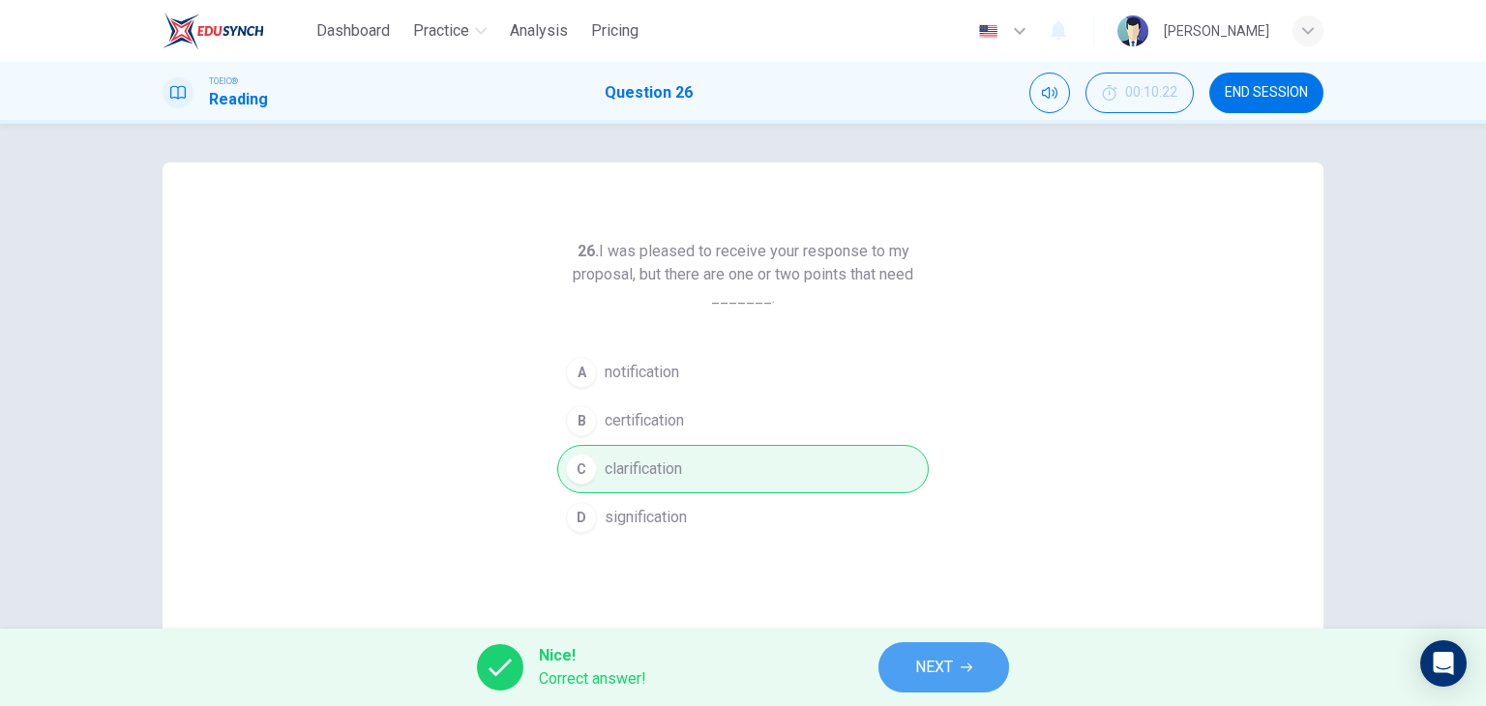
click at [924, 678] on span "NEXT" at bounding box center [934, 667] width 38 height 27
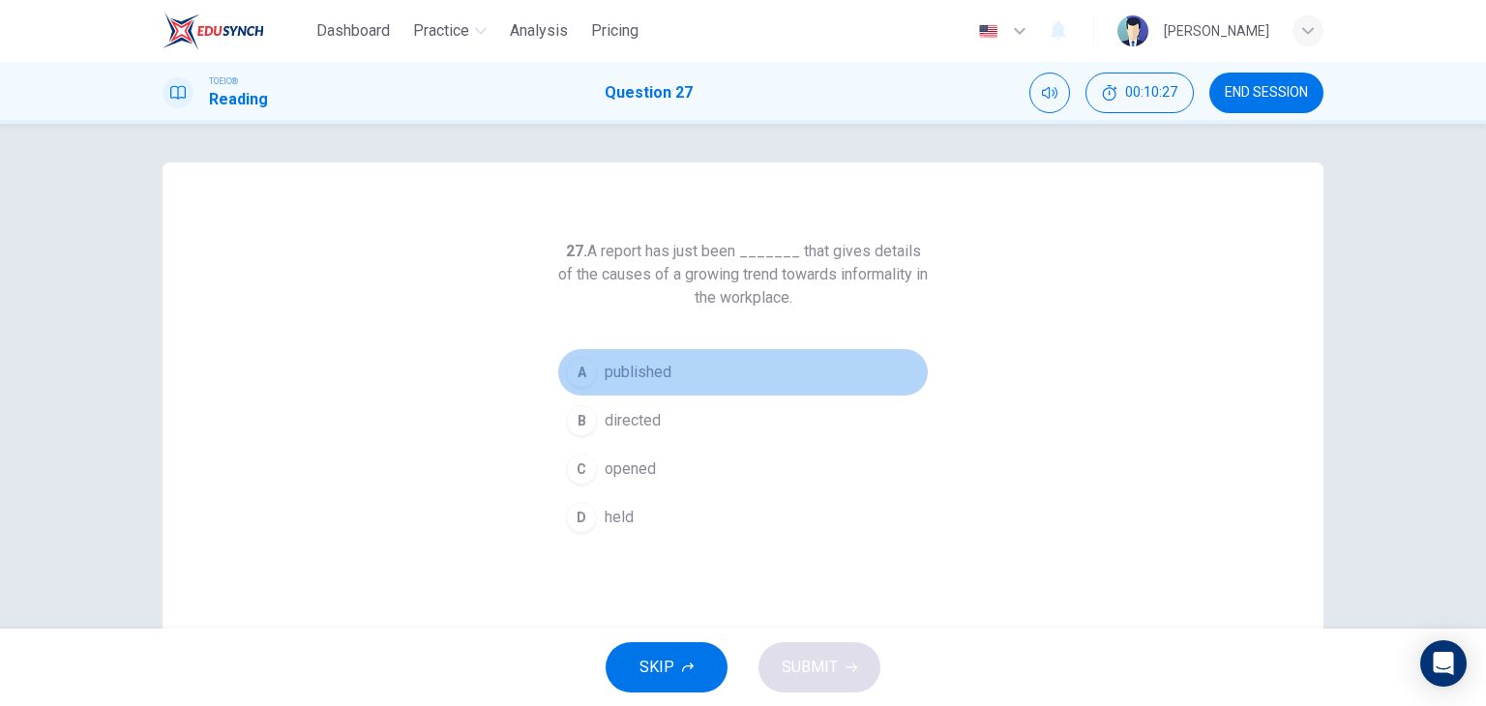
click at [654, 374] on span "published" at bounding box center [638, 372] width 67 height 23
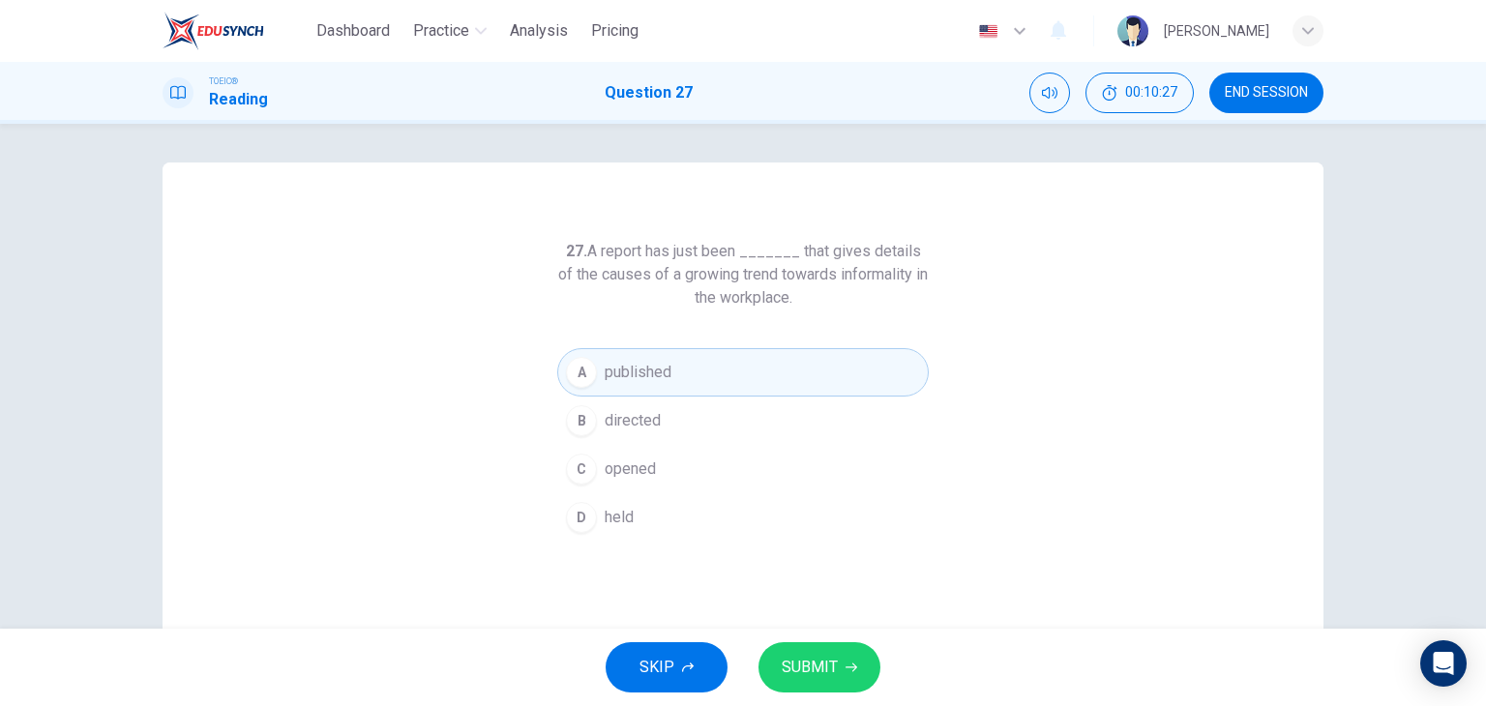
click at [807, 677] on span "SUBMIT" at bounding box center [810, 667] width 56 height 27
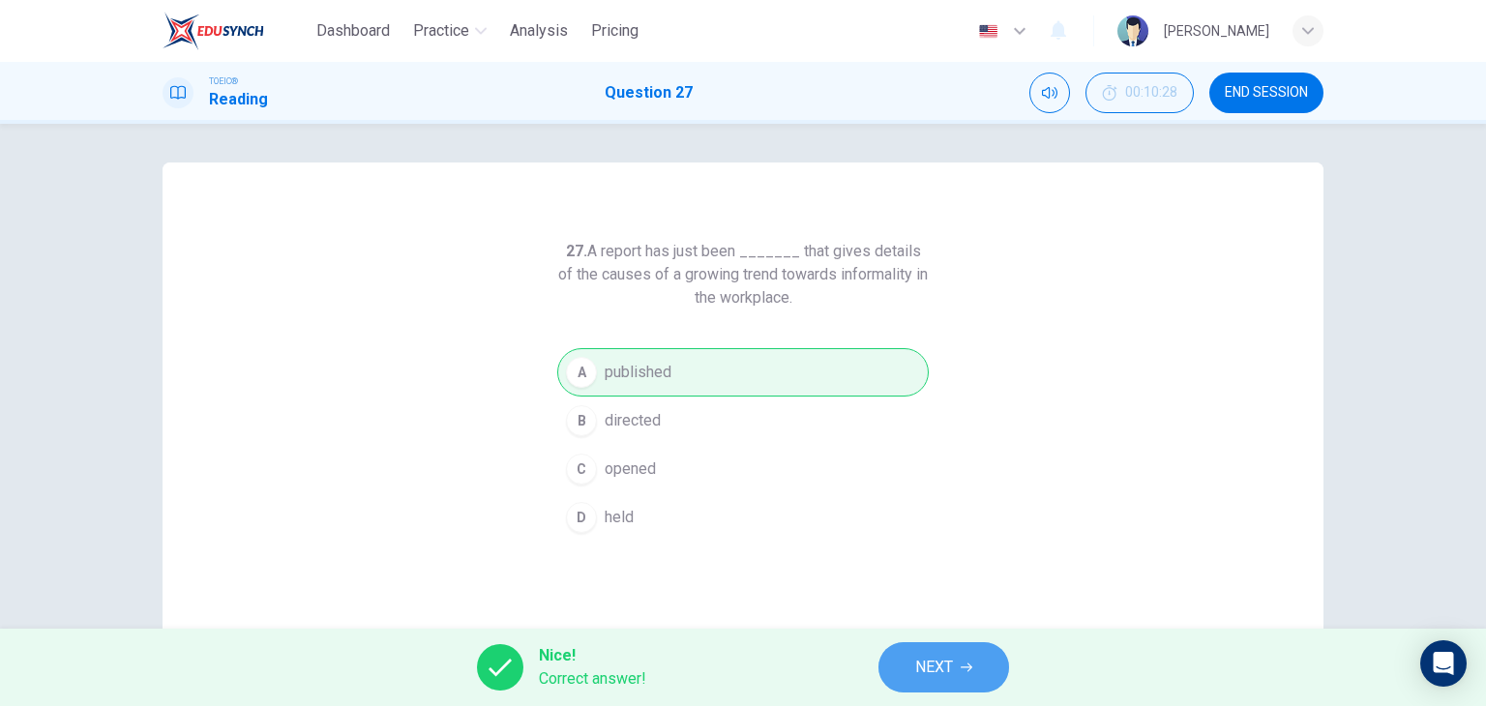
click at [928, 661] on span "NEXT" at bounding box center [934, 667] width 38 height 27
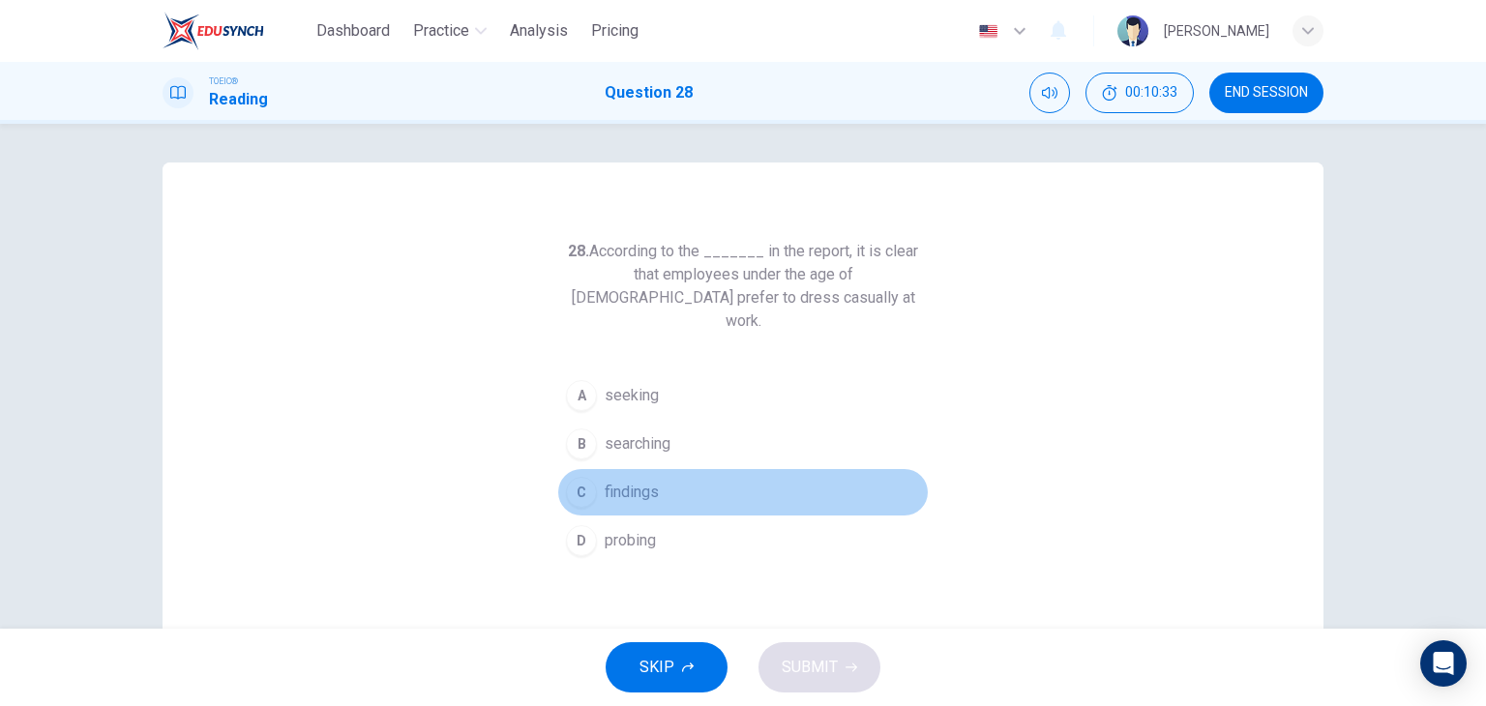
click at [665, 468] on button "C findings" at bounding box center [743, 492] width 372 height 48
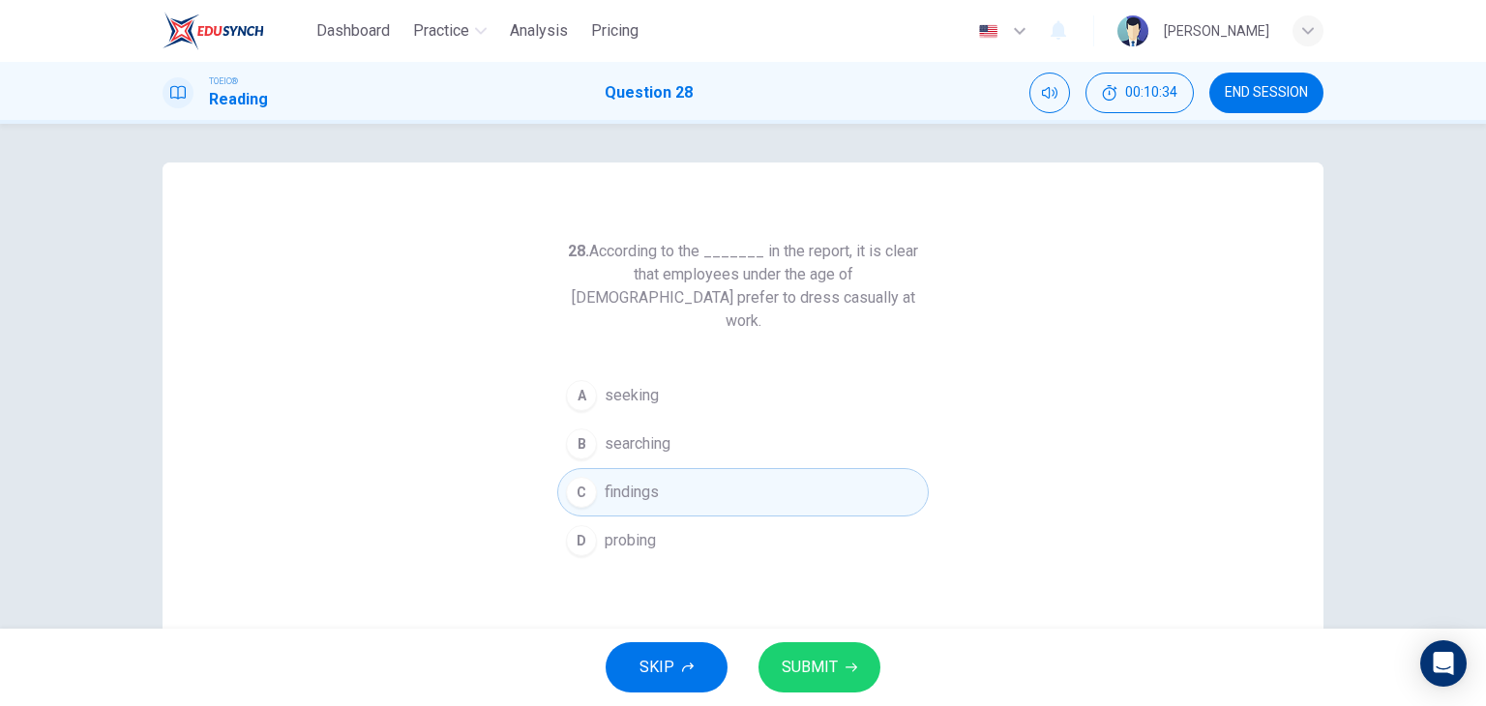
click at [793, 672] on span "SUBMIT" at bounding box center [810, 667] width 56 height 27
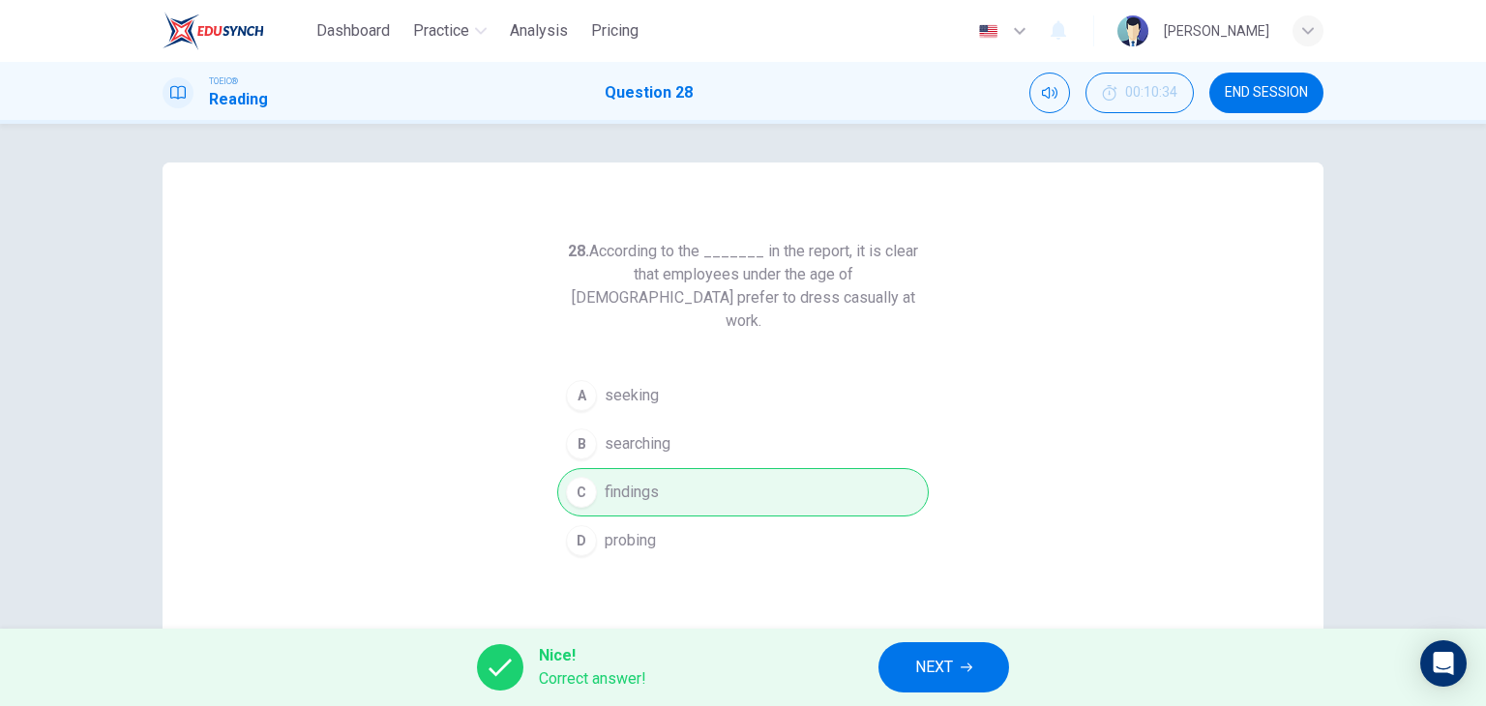
click at [921, 655] on span "NEXT" at bounding box center [934, 667] width 38 height 27
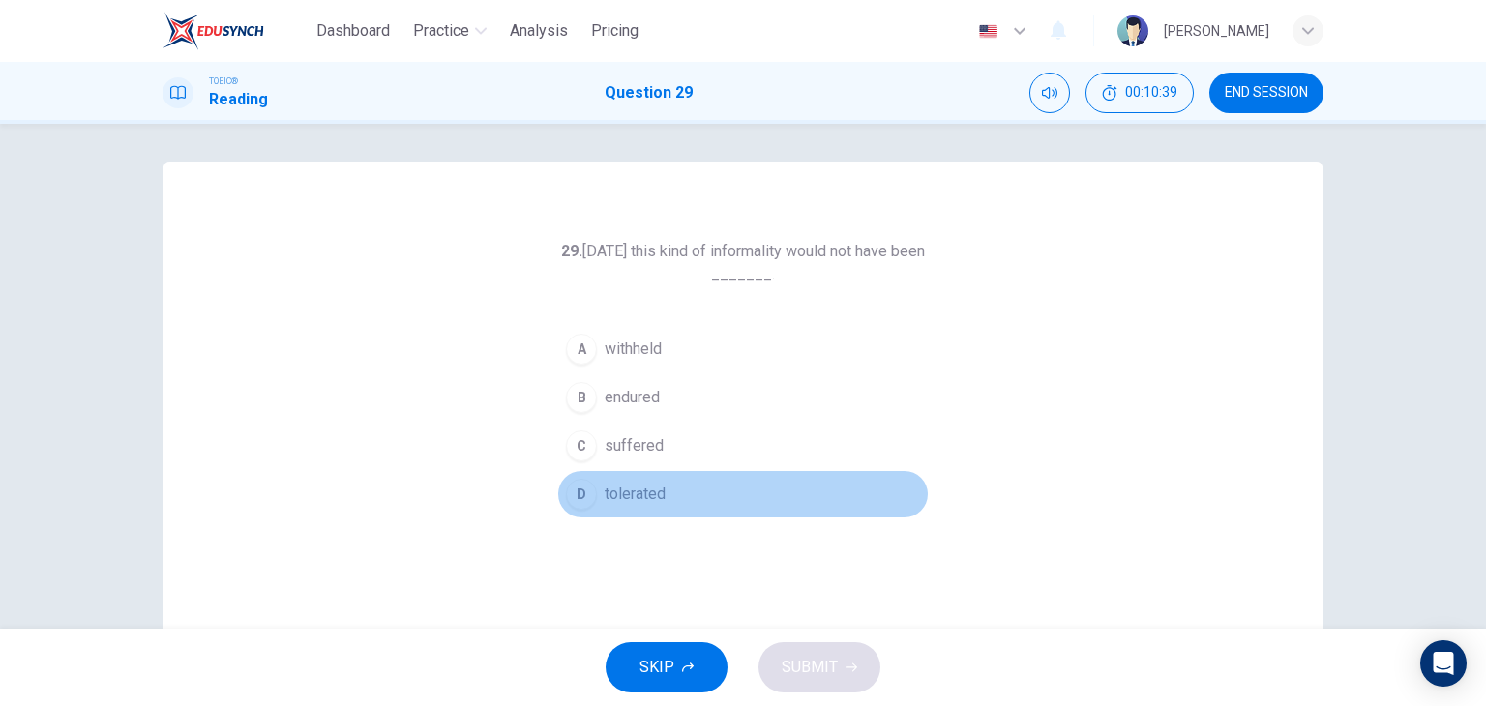
click at [607, 503] on span "tolerated" at bounding box center [635, 494] width 61 height 23
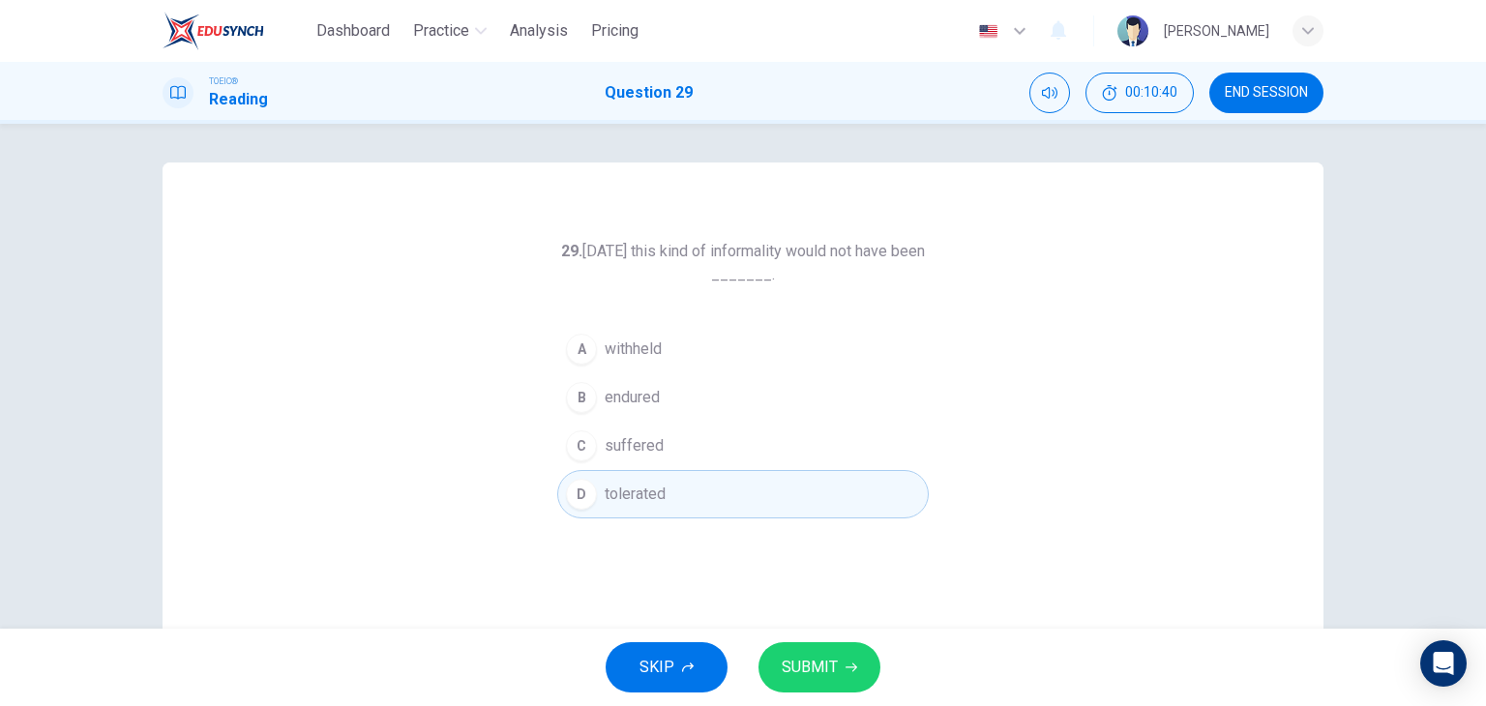
click at [803, 671] on span "SUBMIT" at bounding box center [810, 667] width 56 height 27
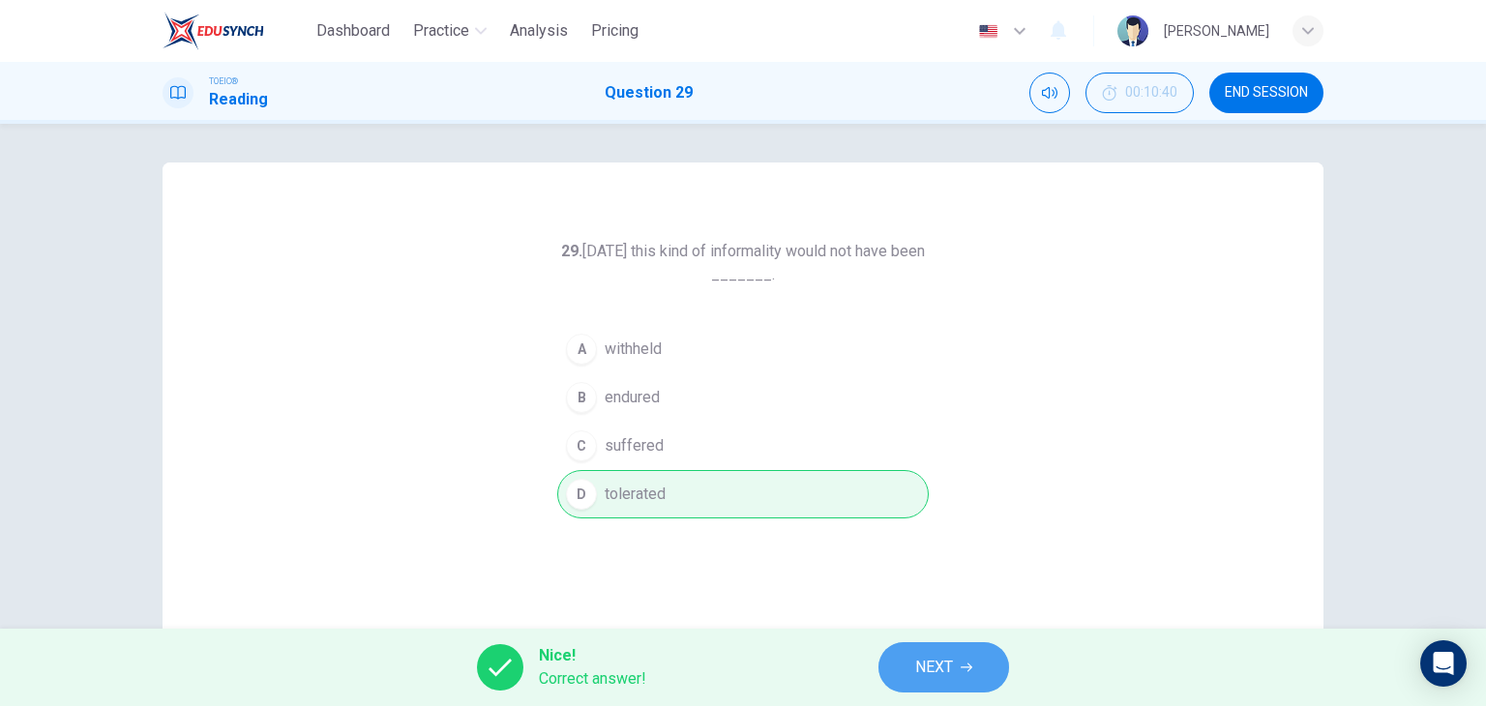
click at [933, 674] on span "NEXT" at bounding box center [934, 667] width 38 height 27
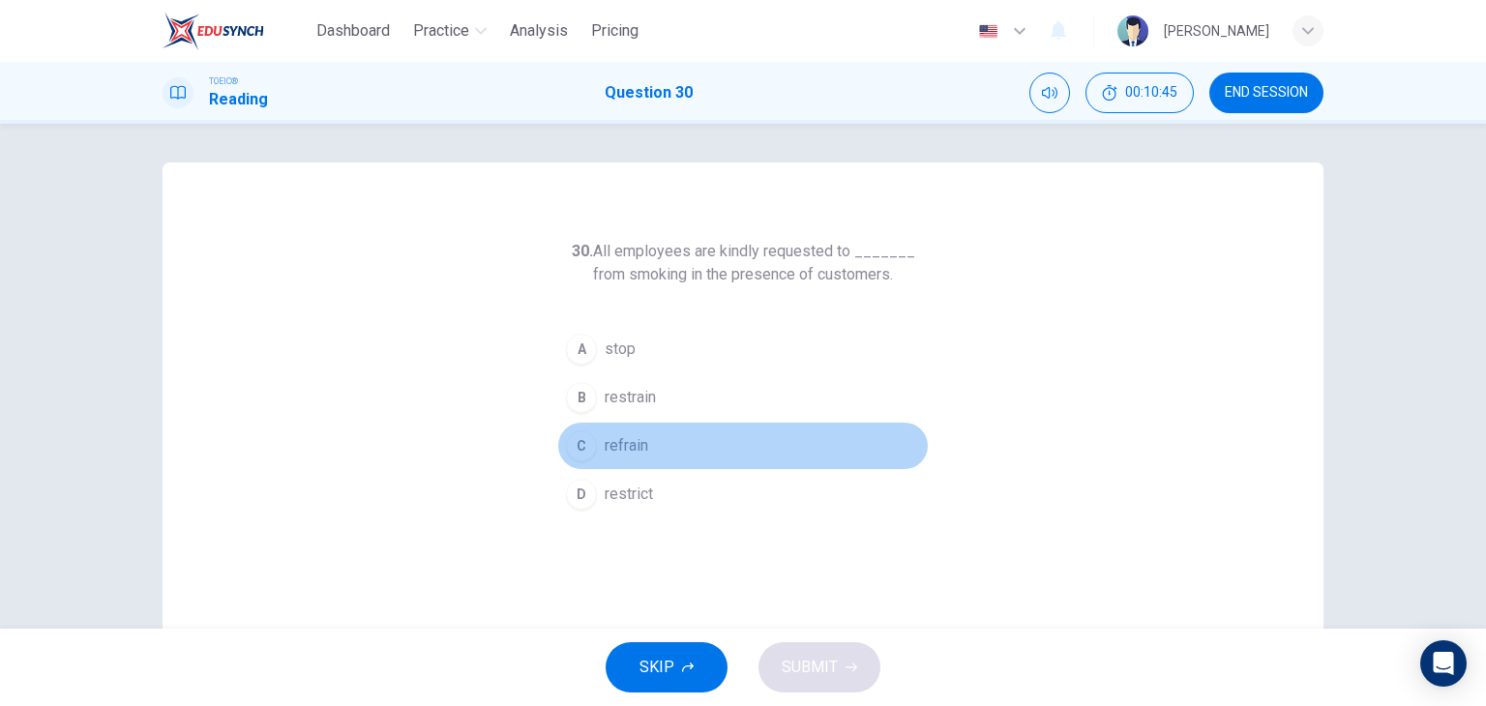
click at [701, 444] on button "C refrain" at bounding box center [743, 446] width 372 height 48
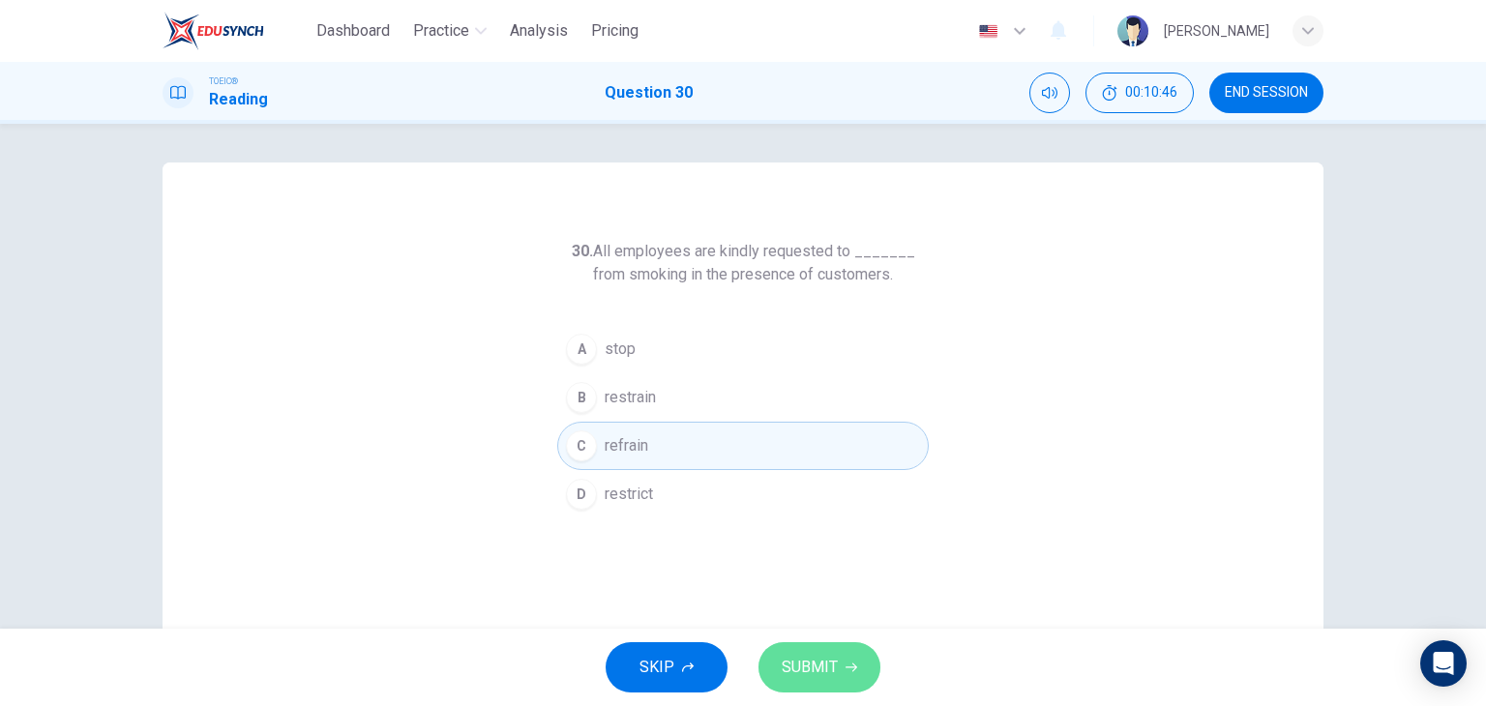
click at [832, 673] on span "SUBMIT" at bounding box center [810, 667] width 56 height 27
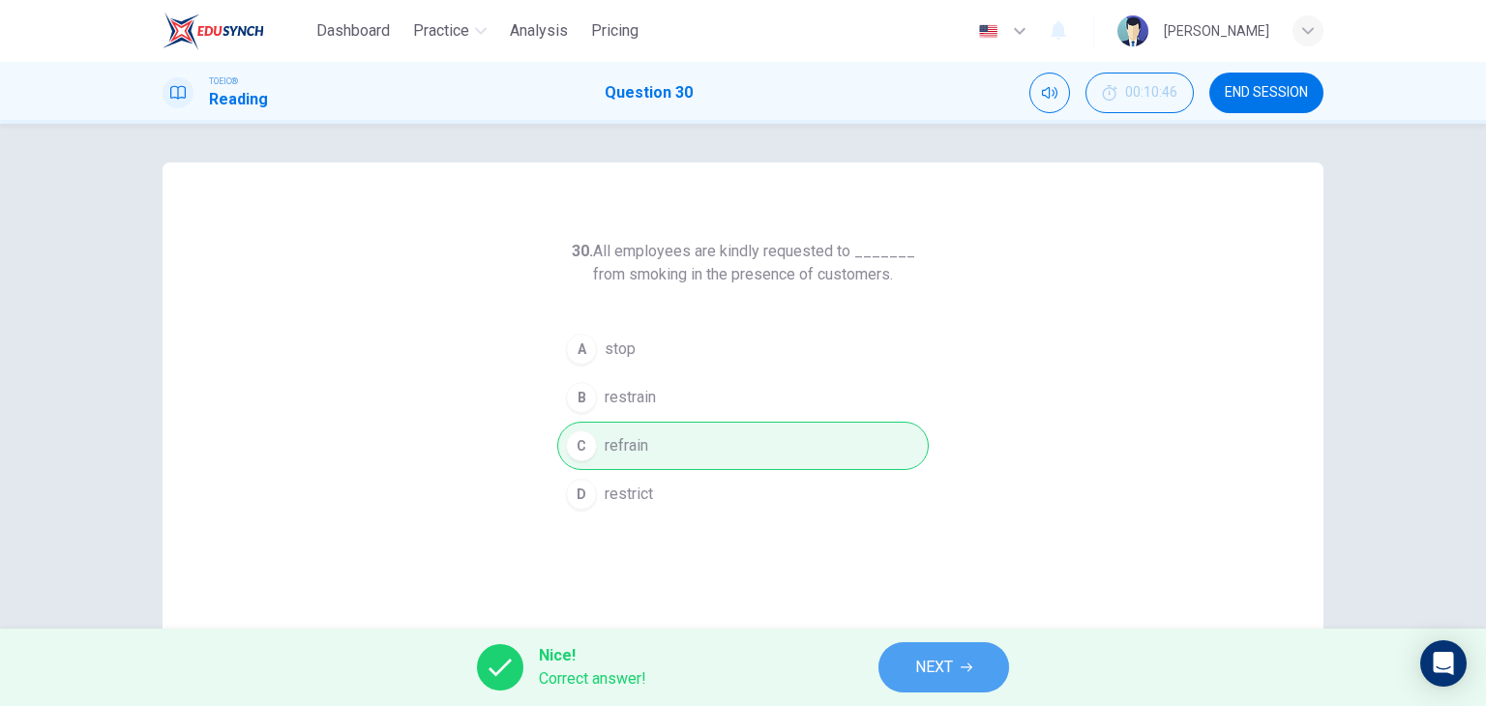
click at [948, 649] on button "NEXT" at bounding box center [944, 668] width 131 height 50
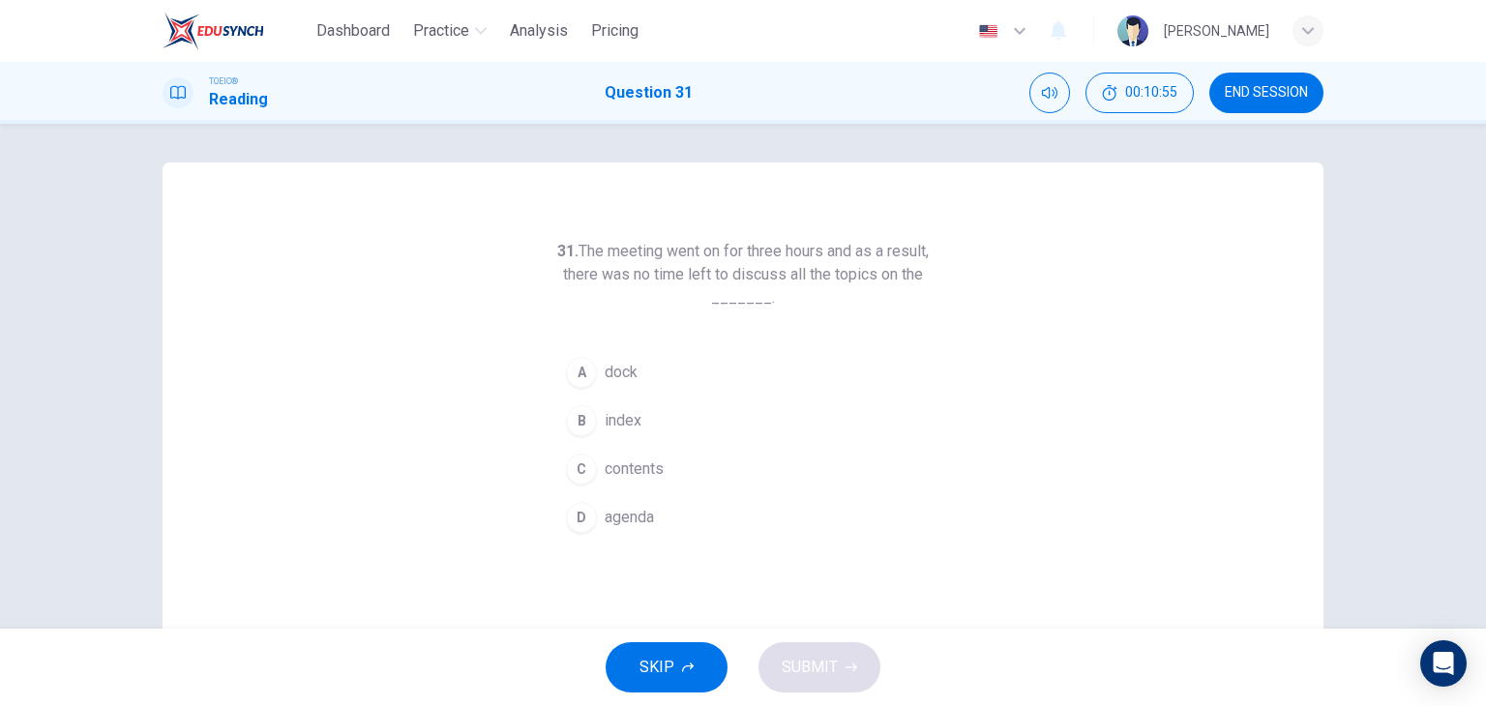
click at [698, 541] on div "31. The meeting went on for three hours and as a result, there was no time left…" at bounding box center [743, 499] width 1161 height 673
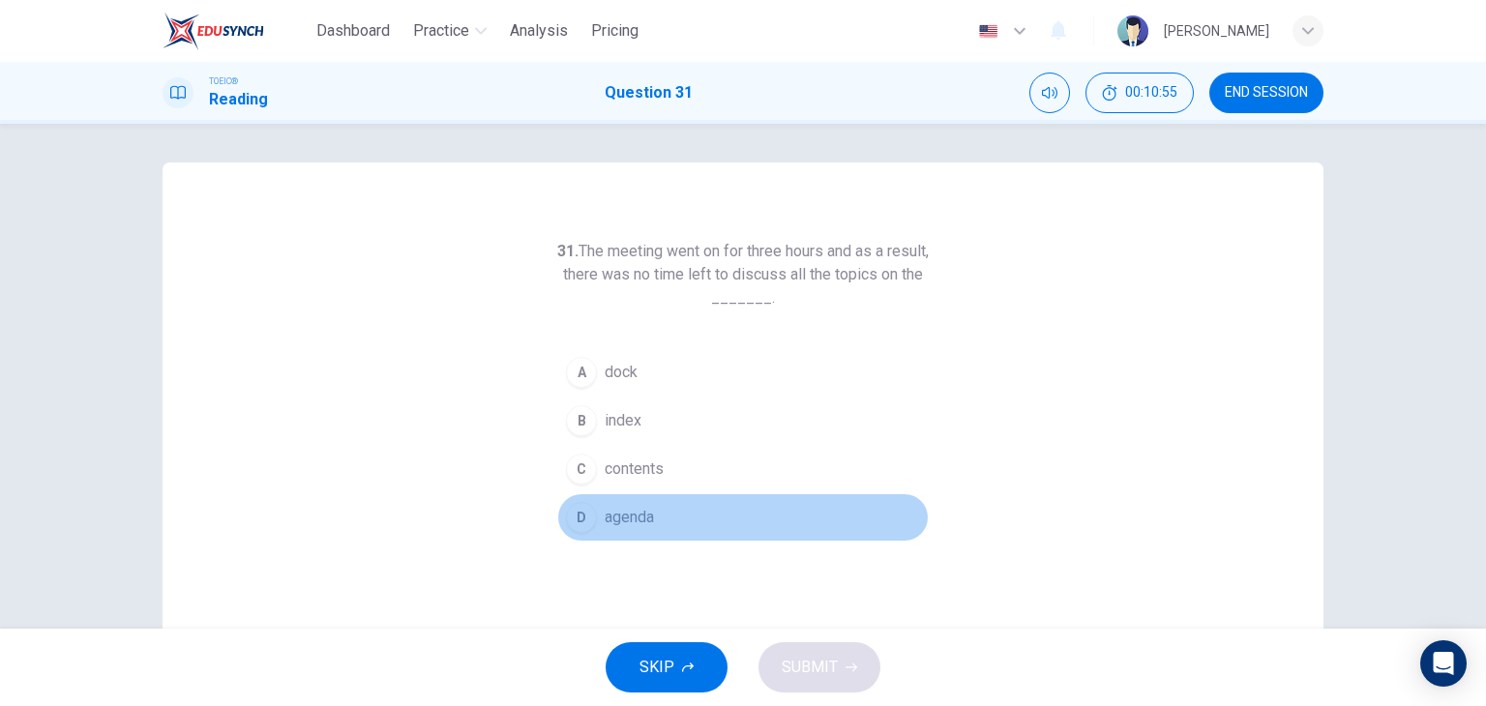
click at [683, 531] on button "D agenda" at bounding box center [743, 518] width 372 height 48
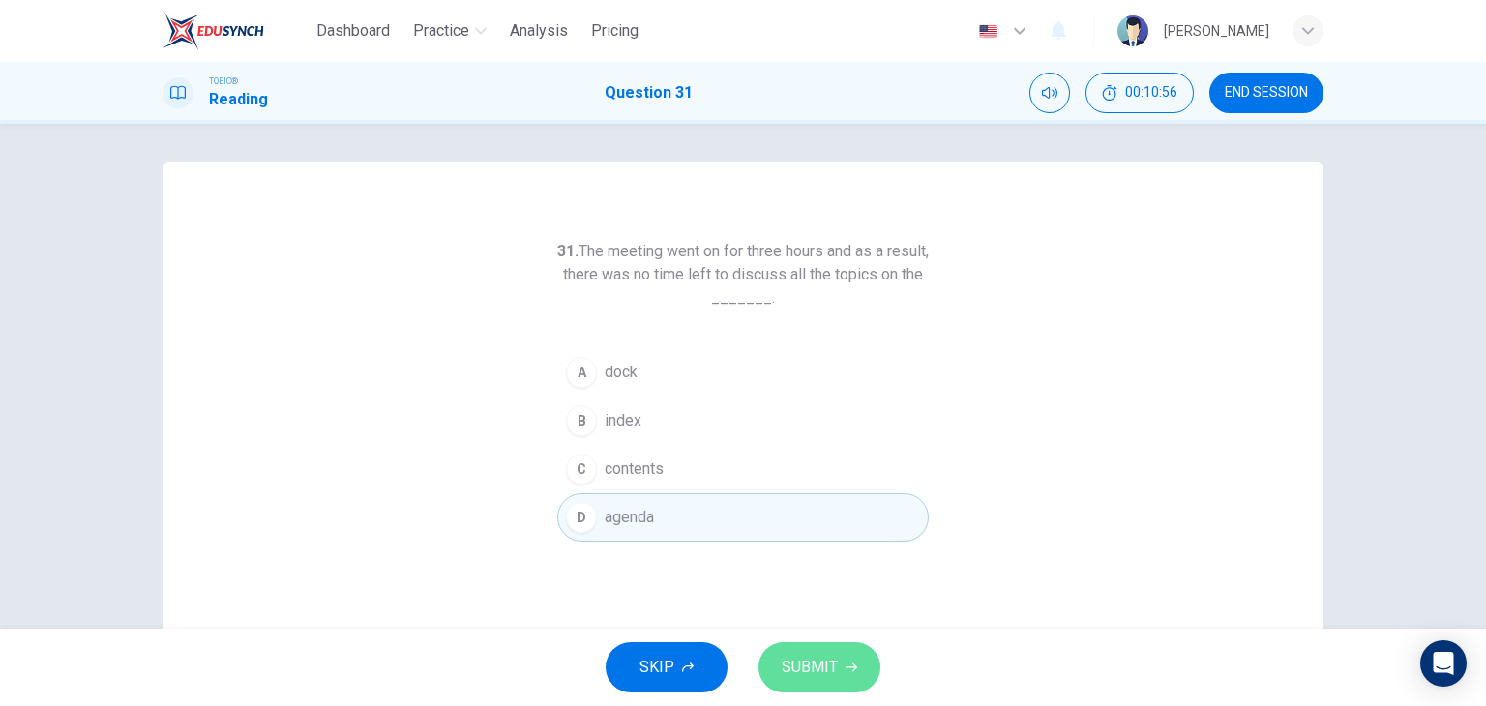
click at [783, 669] on span "SUBMIT" at bounding box center [810, 667] width 56 height 27
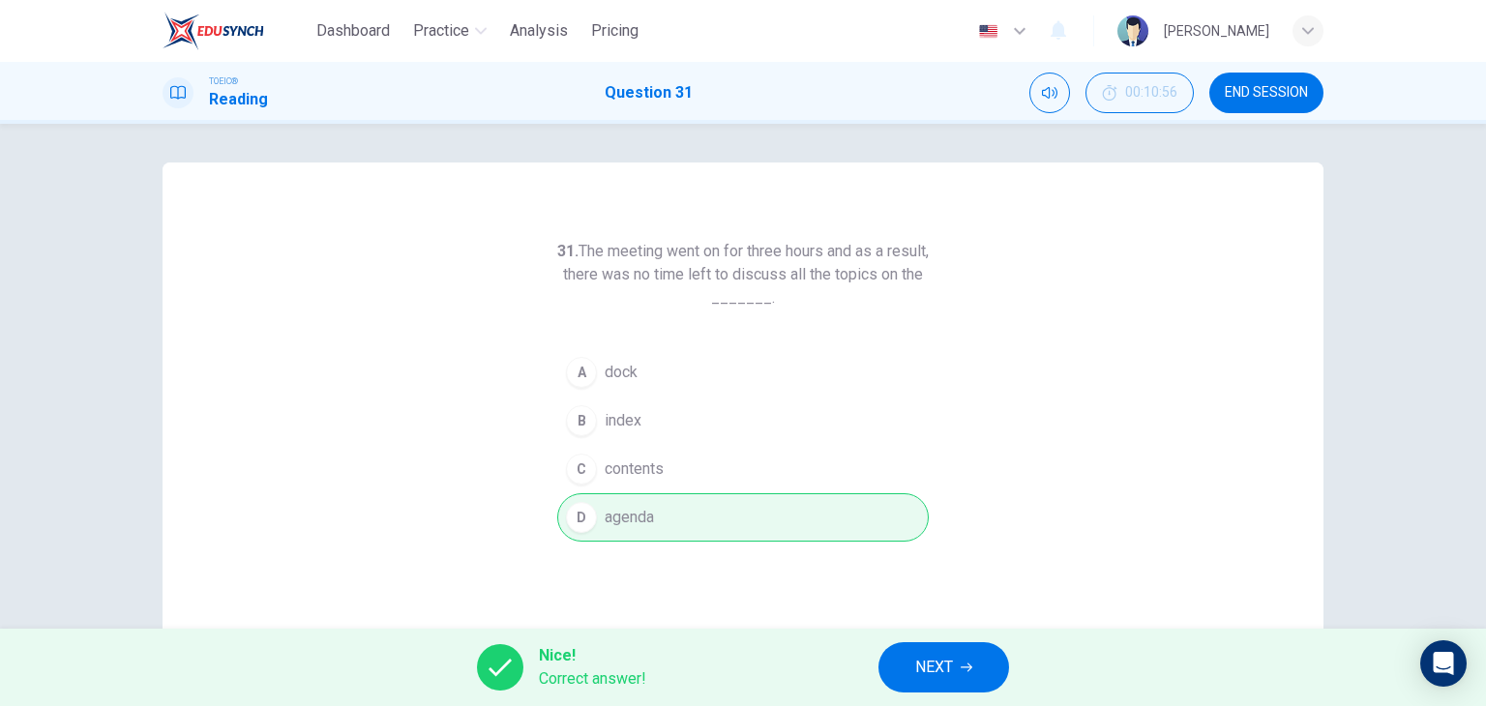
click at [907, 669] on button "NEXT" at bounding box center [944, 668] width 131 height 50
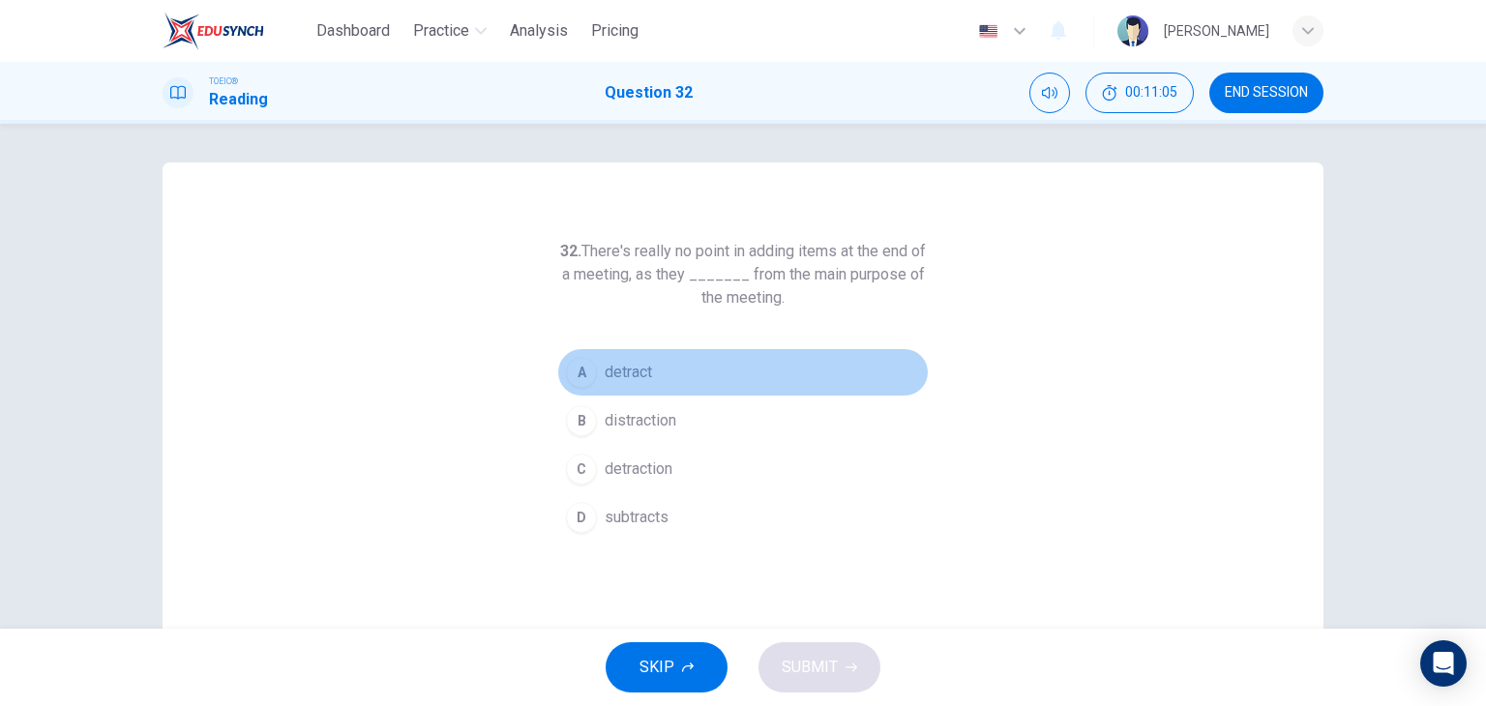
click at [693, 374] on button "A detract" at bounding box center [743, 372] width 372 height 48
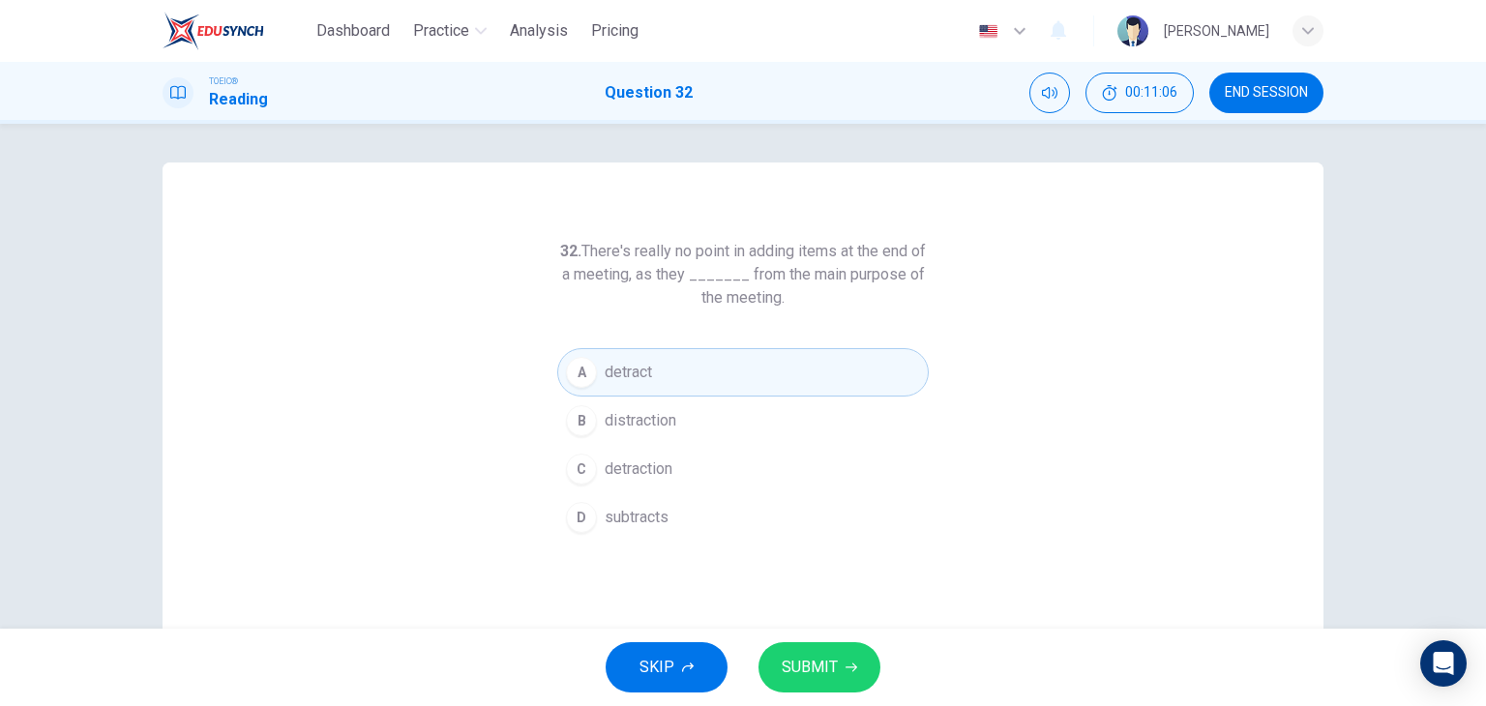
click at [815, 656] on span "SUBMIT" at bounding box center [810, 667] width 56 height 27
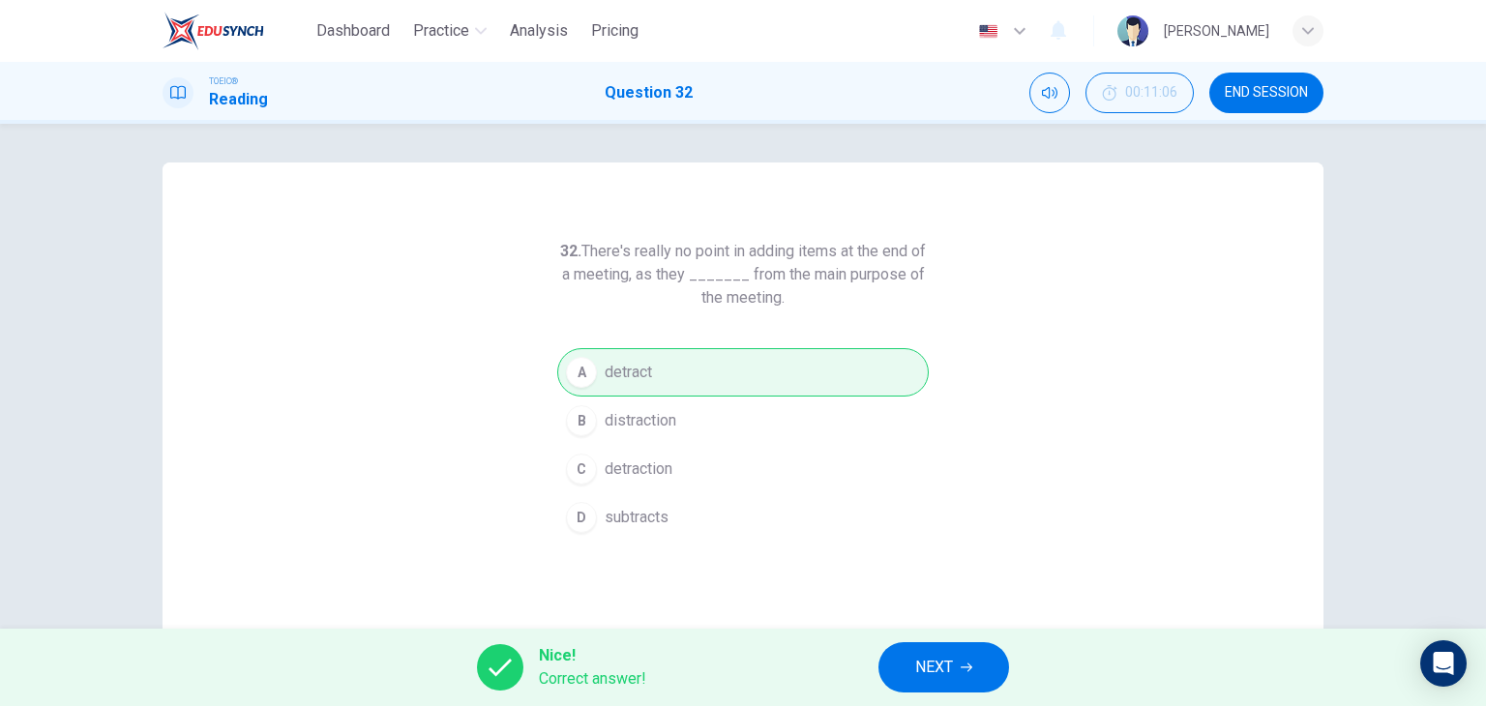
click at [972, 694] on div "Nice! Correct answer! NEXT" at bounding box center [743, 667] width 1486 height 77
click at [956, 668] on button "NEXT" at bounding box center [944, 668] width 131 height 50
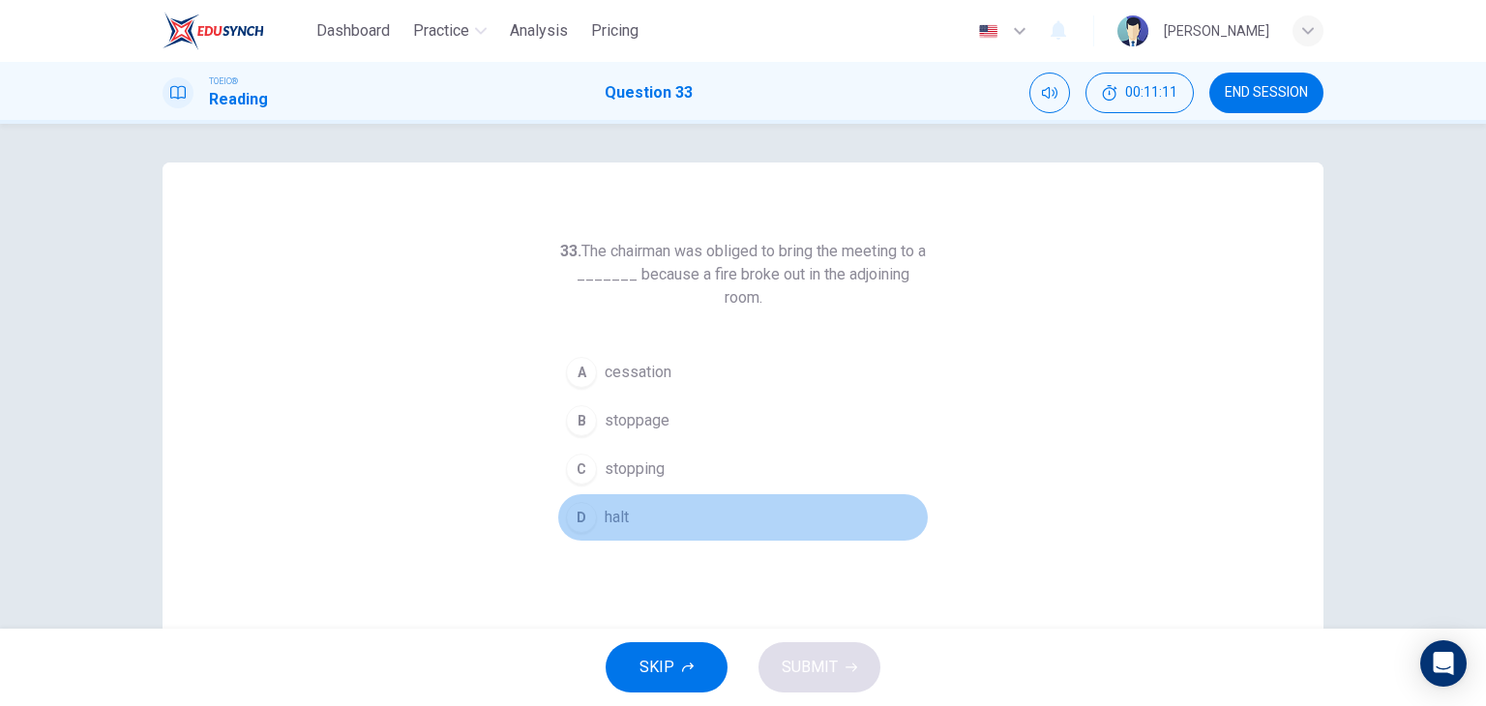
click at [698, 530] on button "D halt" at bounding box center [743, 518] width 372 height 48
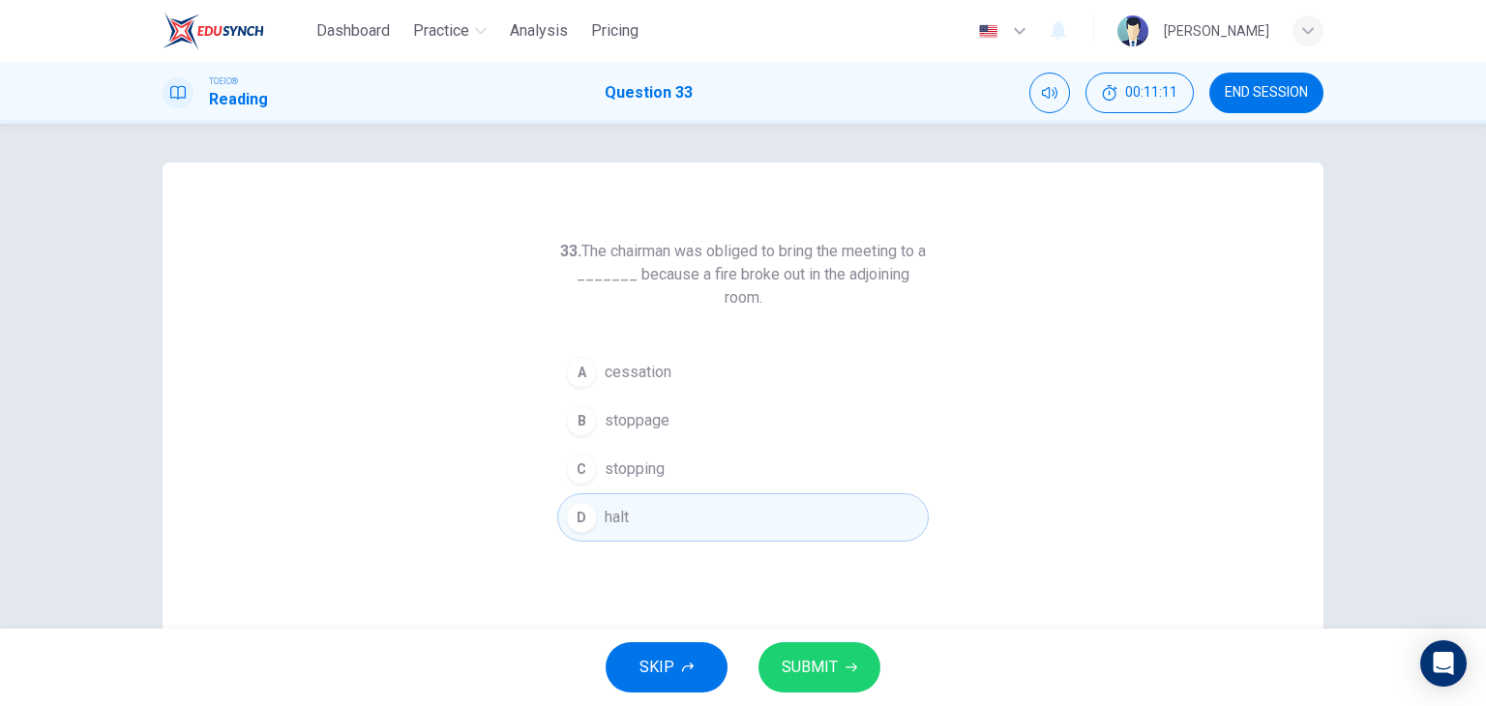
click at [828, 683] on button "SUBMIT" at bounding box center [820, 668] width 122 height 50
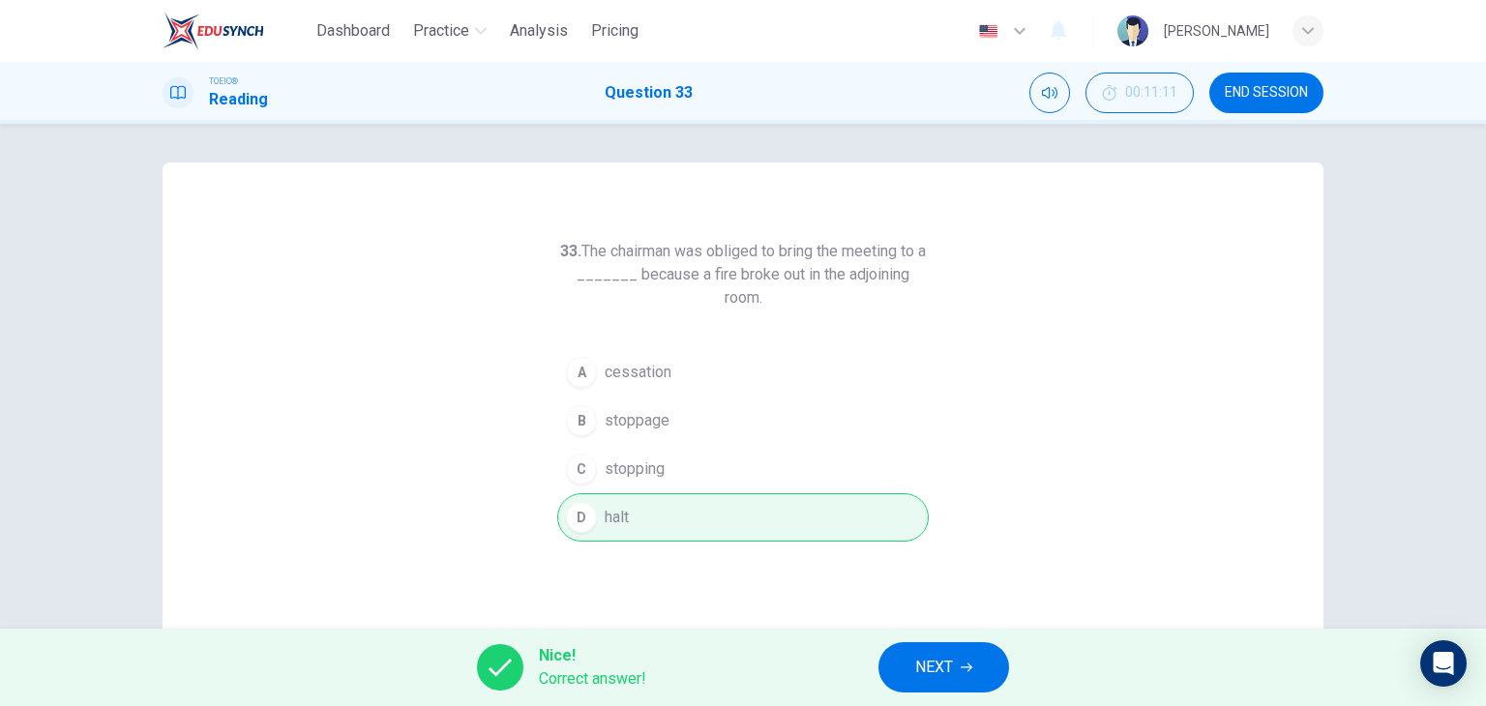
click at [915, 679] on span "NEXT" at bounding box center [934, 667] width 38 height 27
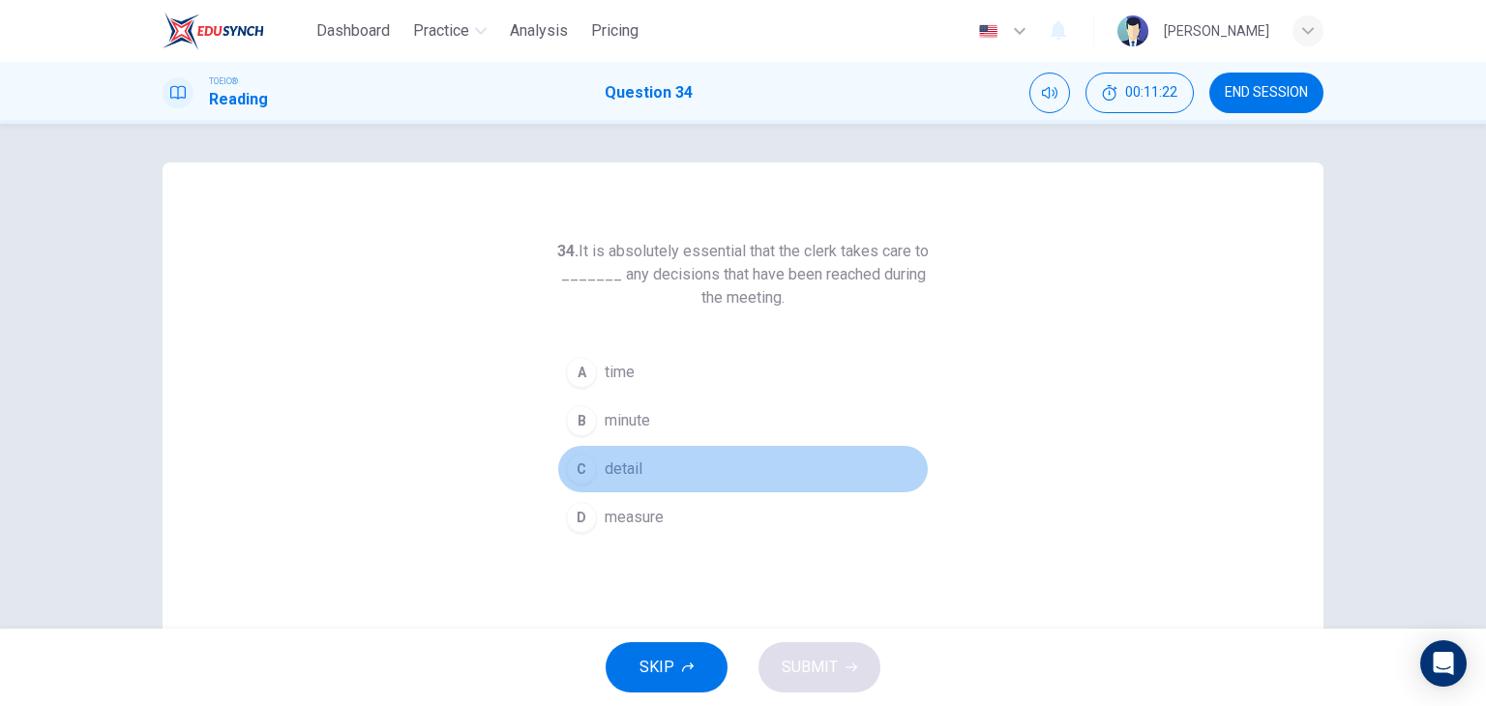
click at [651, 477] on button "C detail" at bounding box center [743, 469] width 372 height 48
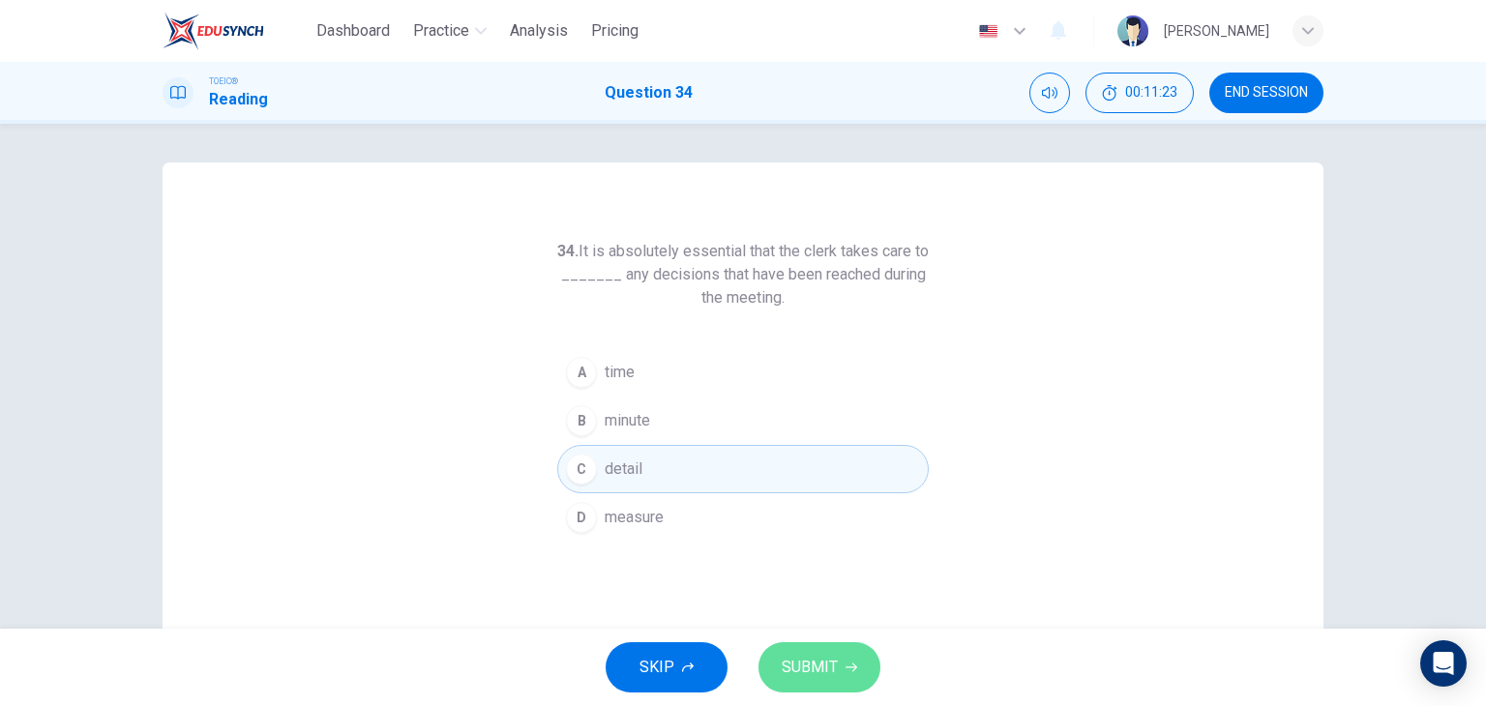
click at [802, 646] on button "SUBMIT" at bounding box center [820, 668] width 122 height 50
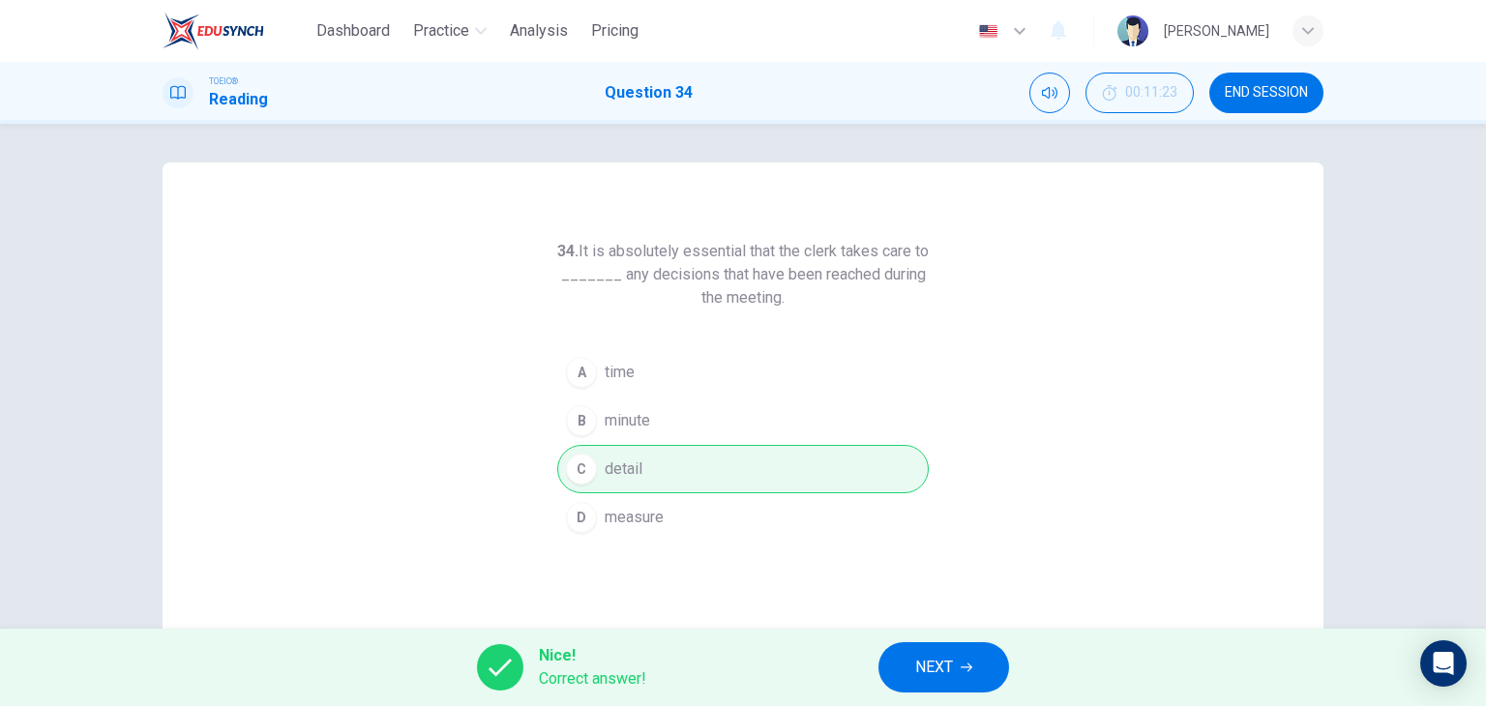
click at [944, 667] on span "NEXT" at bounding box center [934, 667] width 38 height 27
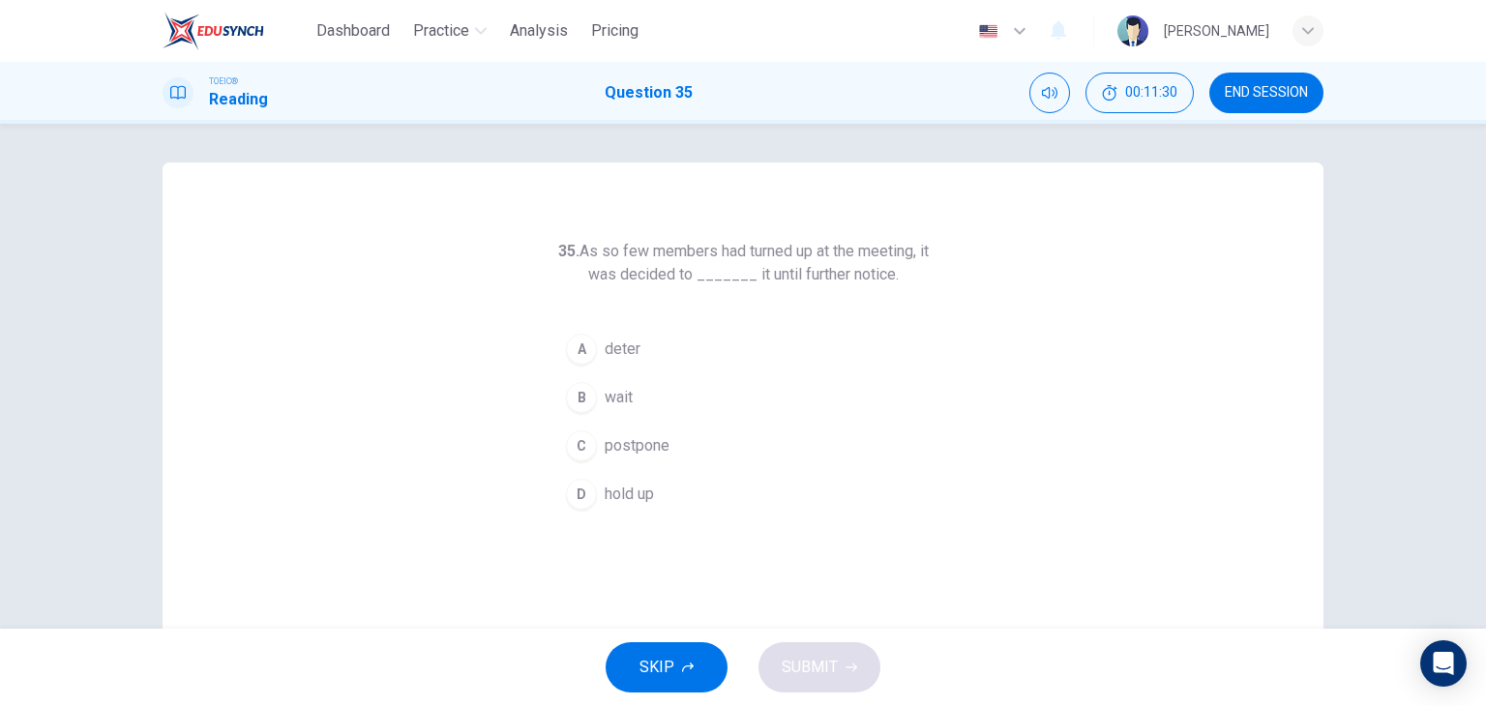
click at [675, 447] on button "C postpone" at bounding box center [743, 446] width 372 height 48
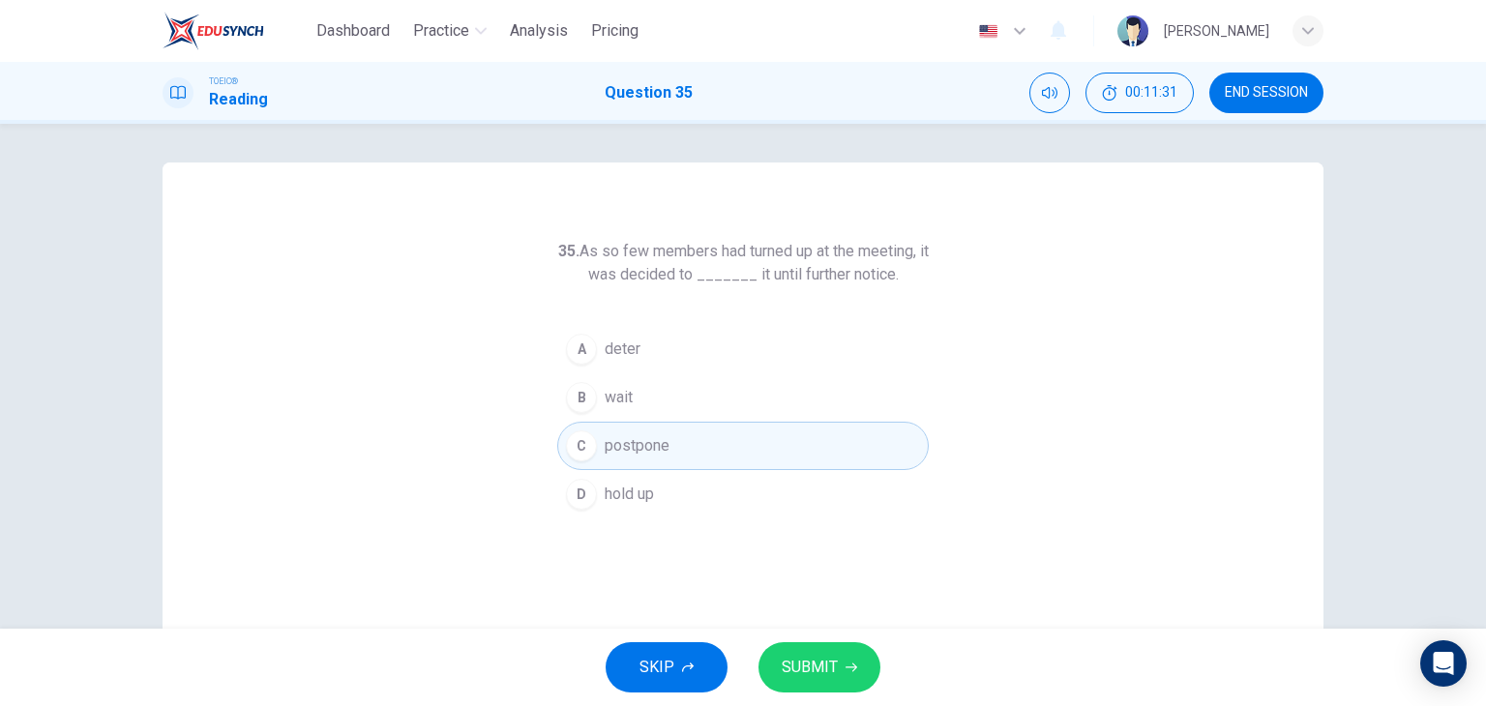
click at [809, 662] on span "SUBMIT" at bounding box center [810, 667] width 56 height 27
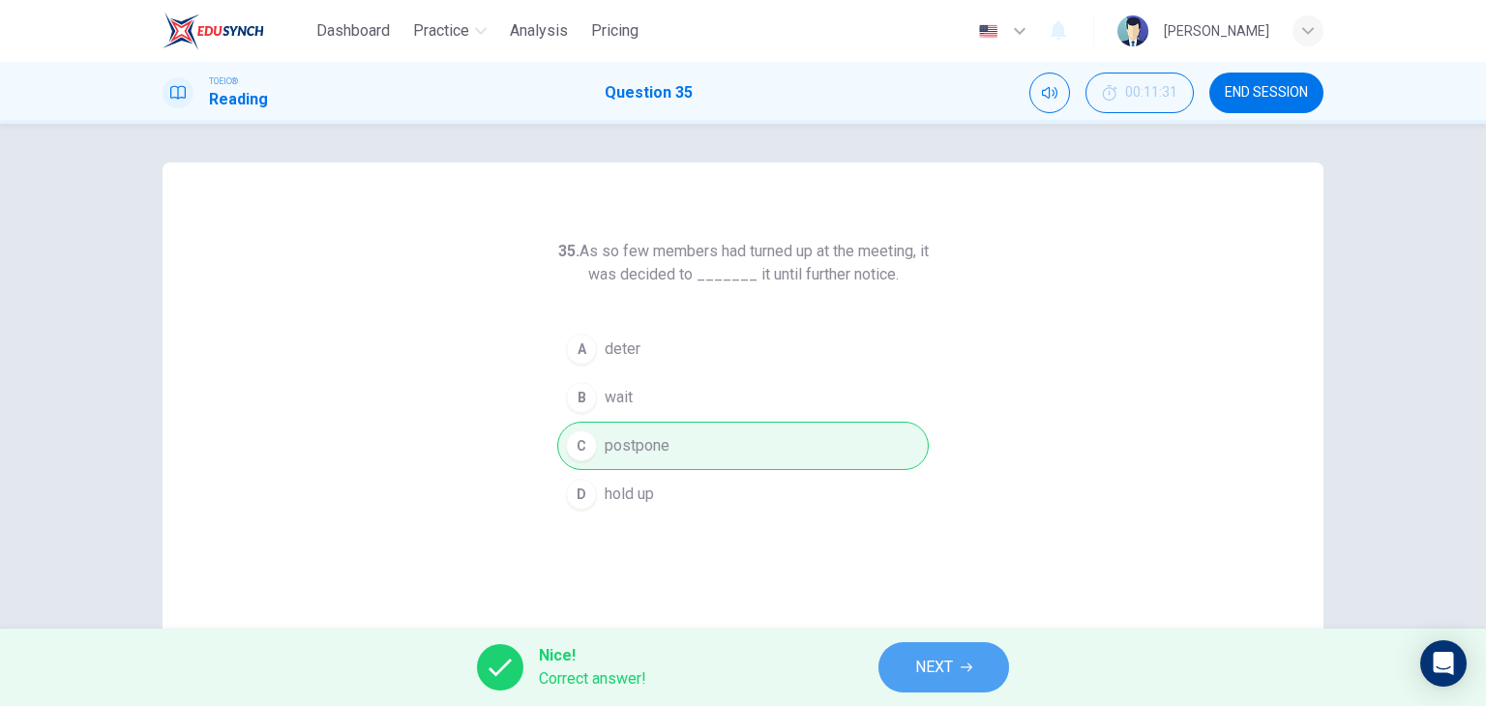
click at [909, 682] on button "NEXT" at bounding box center [944, 668] width 131 height 50
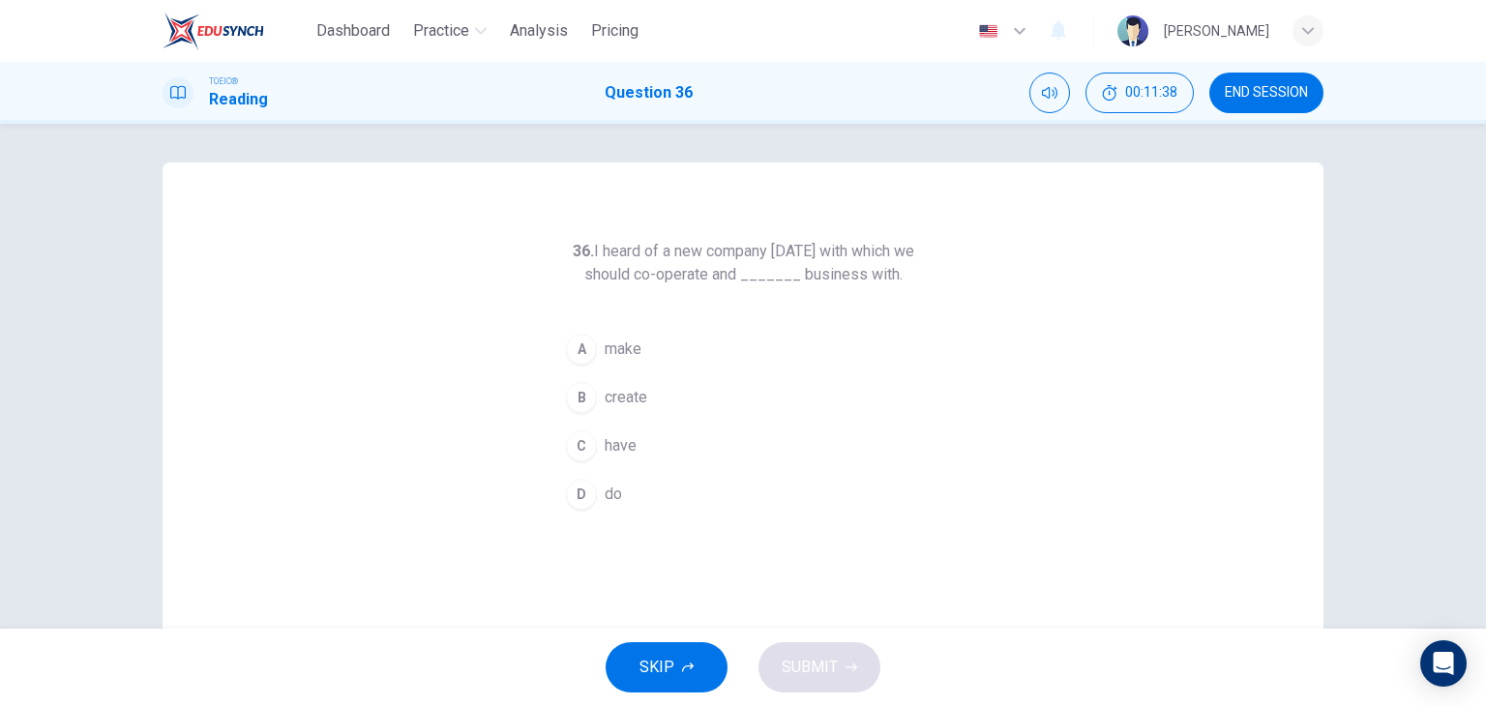
click at [679, 494] on button "D do" at bounding box center [743, 494] width 372 height 48
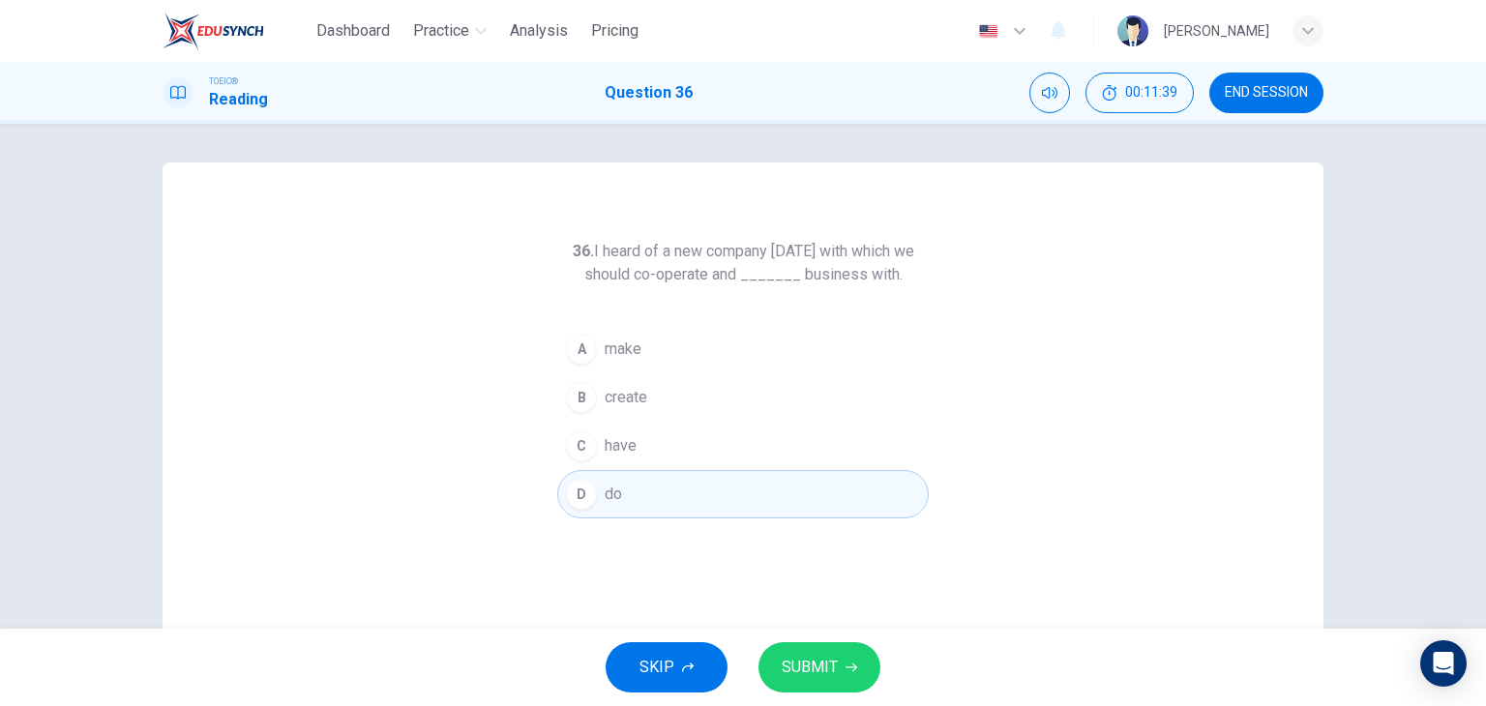
click at [810, 664] on span "SUBMIT" at bounding box center [810, 667] width 56 height 27
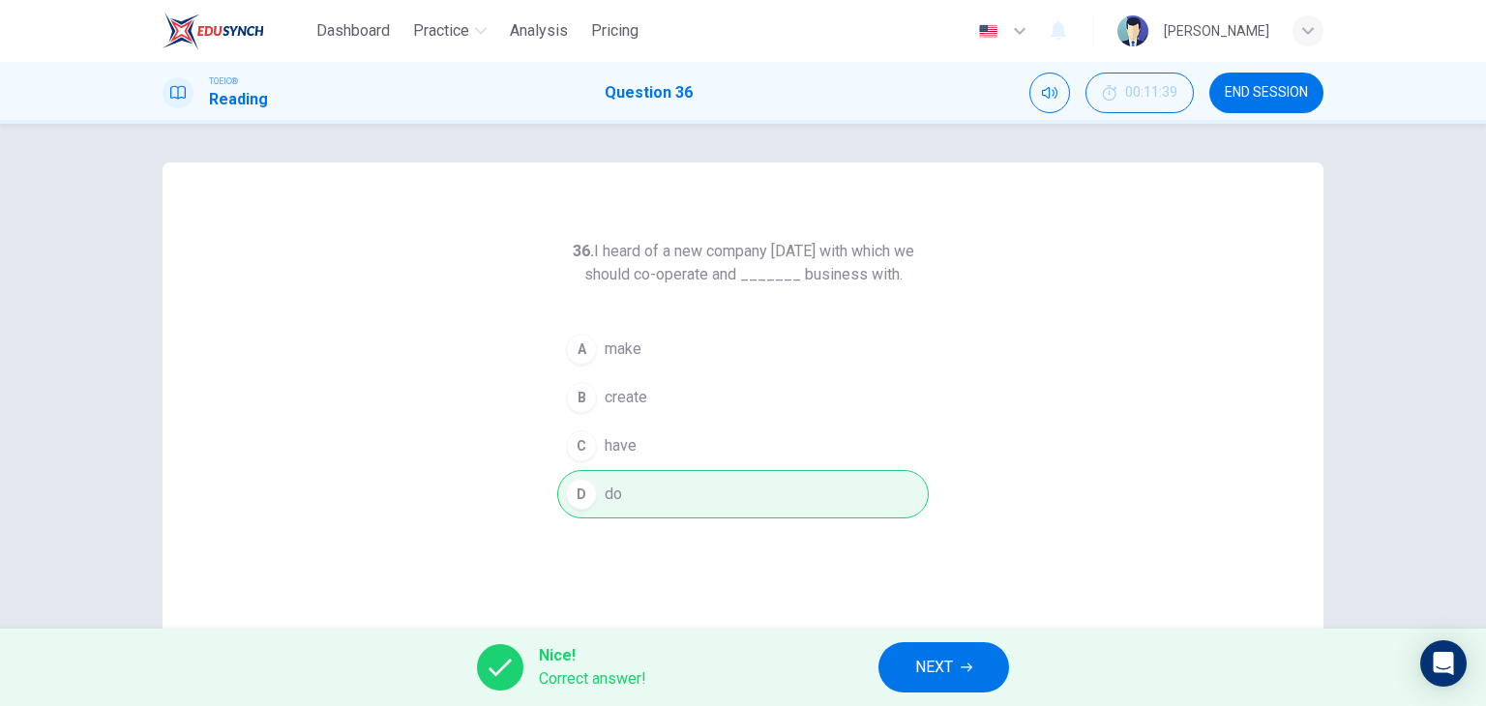
click at [936, 675] on span "NEXT" at bounding box center [934, 667] width 38 height 27
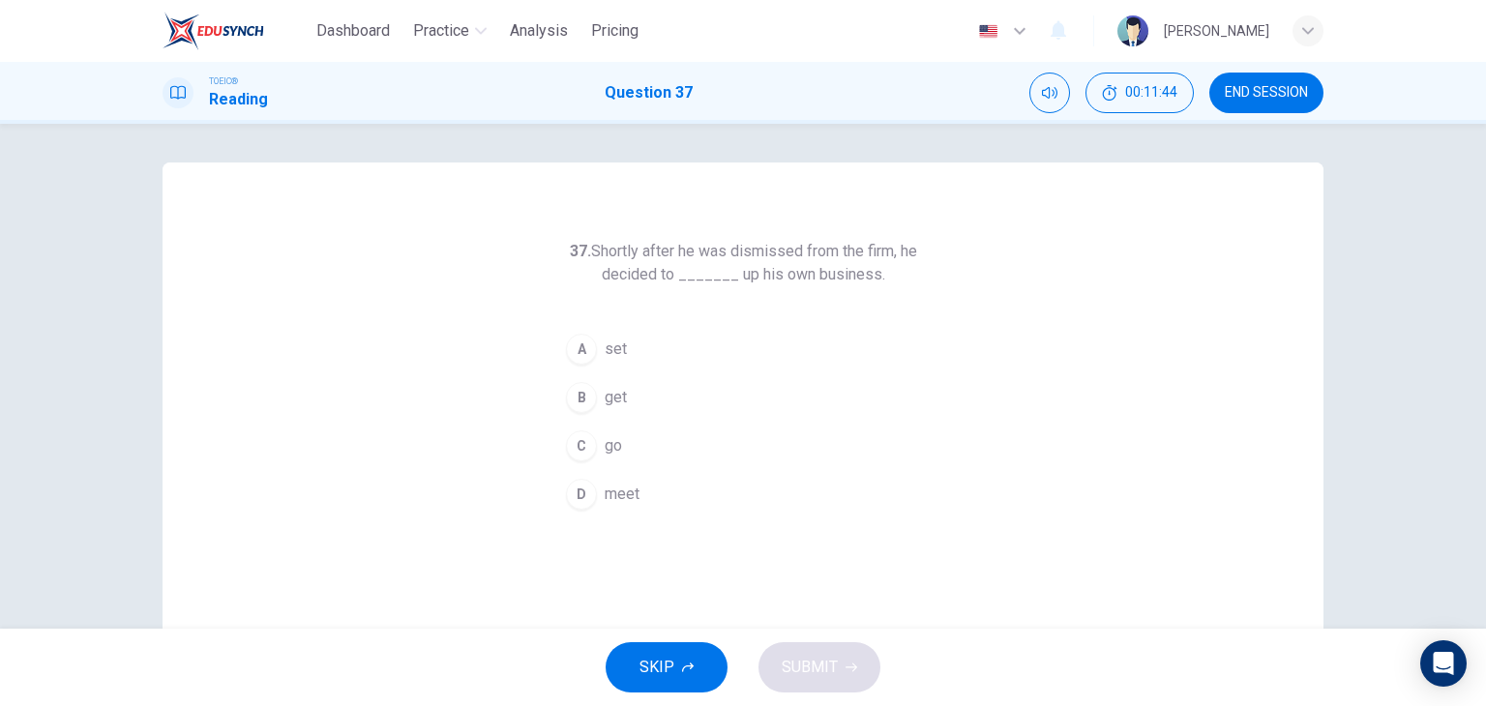
click at [665, 359] on button "A set" at bounding box center [743, 349] width 372 height 48
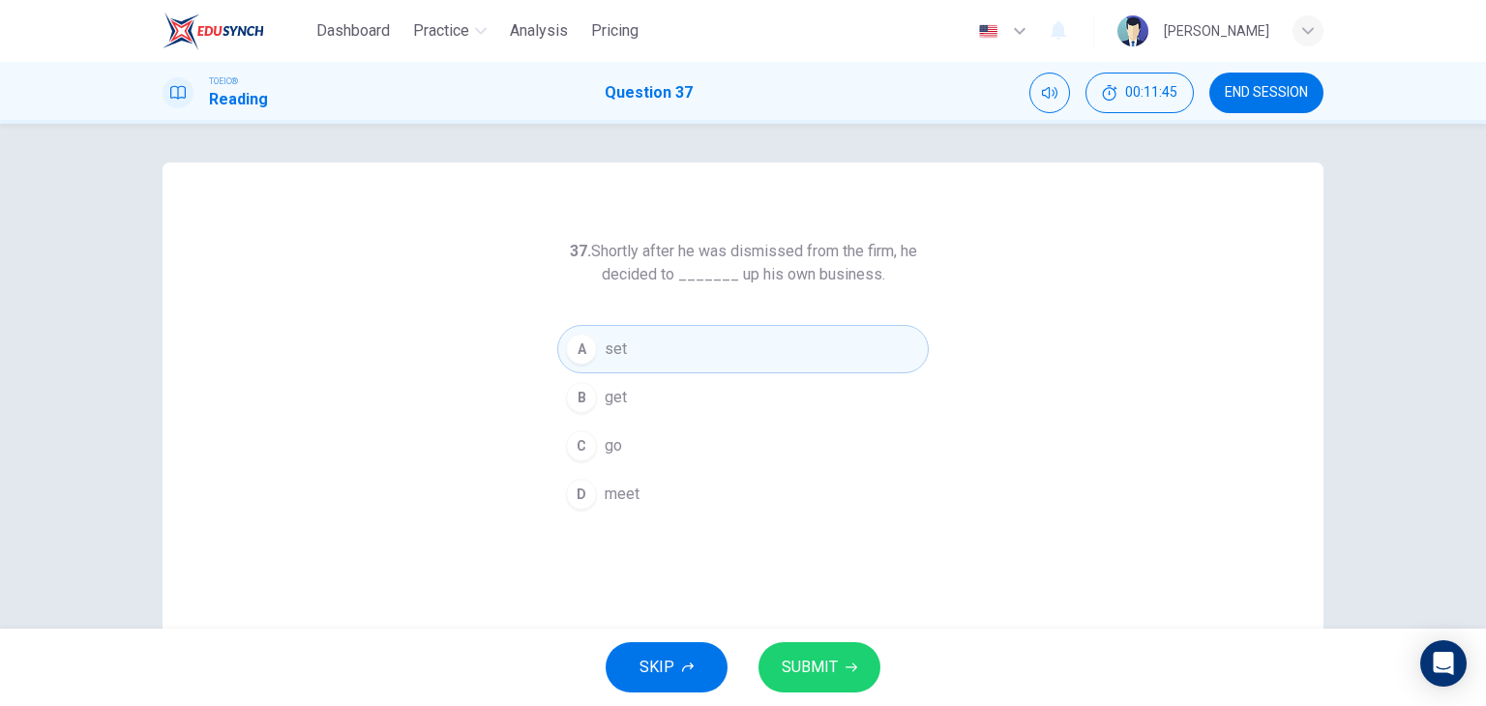
click at [824, 670] on span "SUBMIT" at bounding box center [810, 667] width 56 height 27
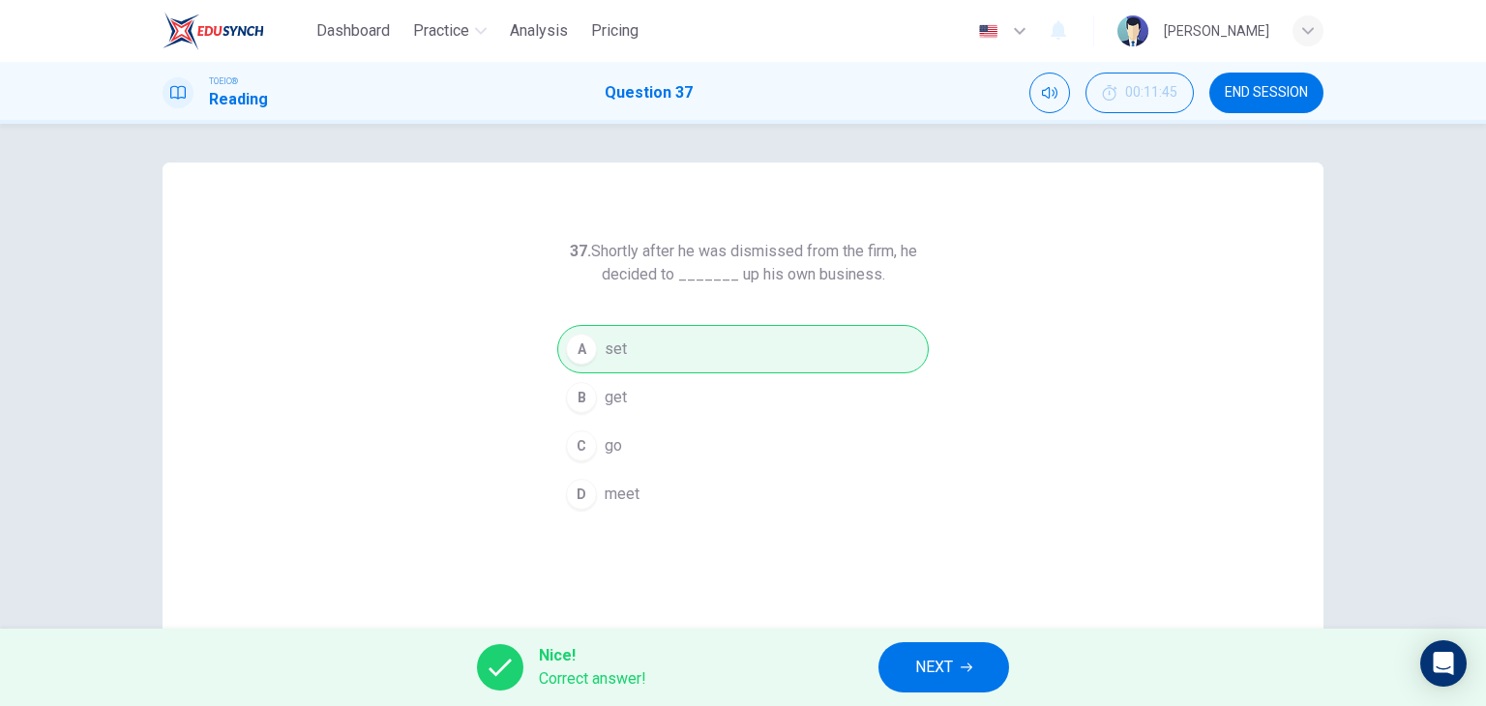
click at [970, 674] on button "NEXT" at bounding box center [944, 668] width 131 height 50
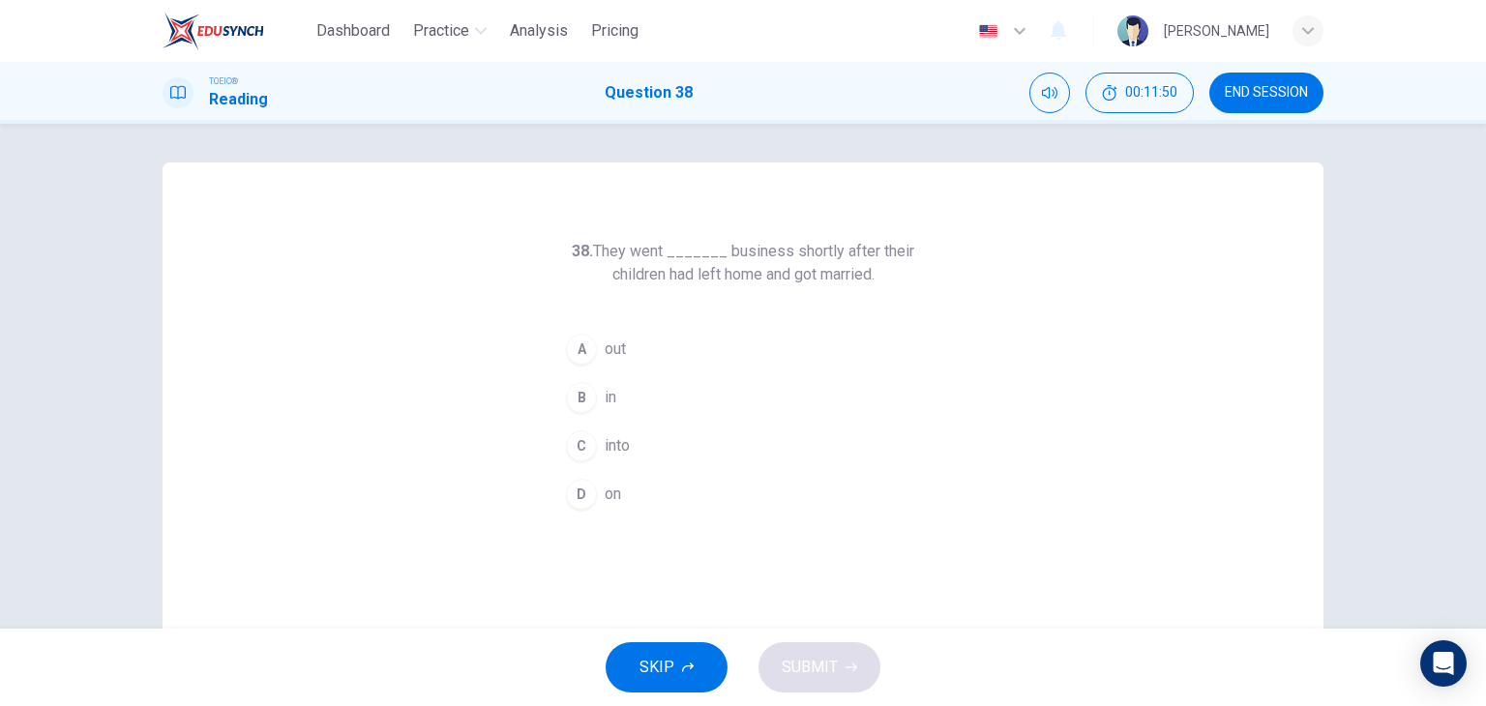
click at [620, 463] on button "C into" at bounding box center [743, 446] width 372 height 48
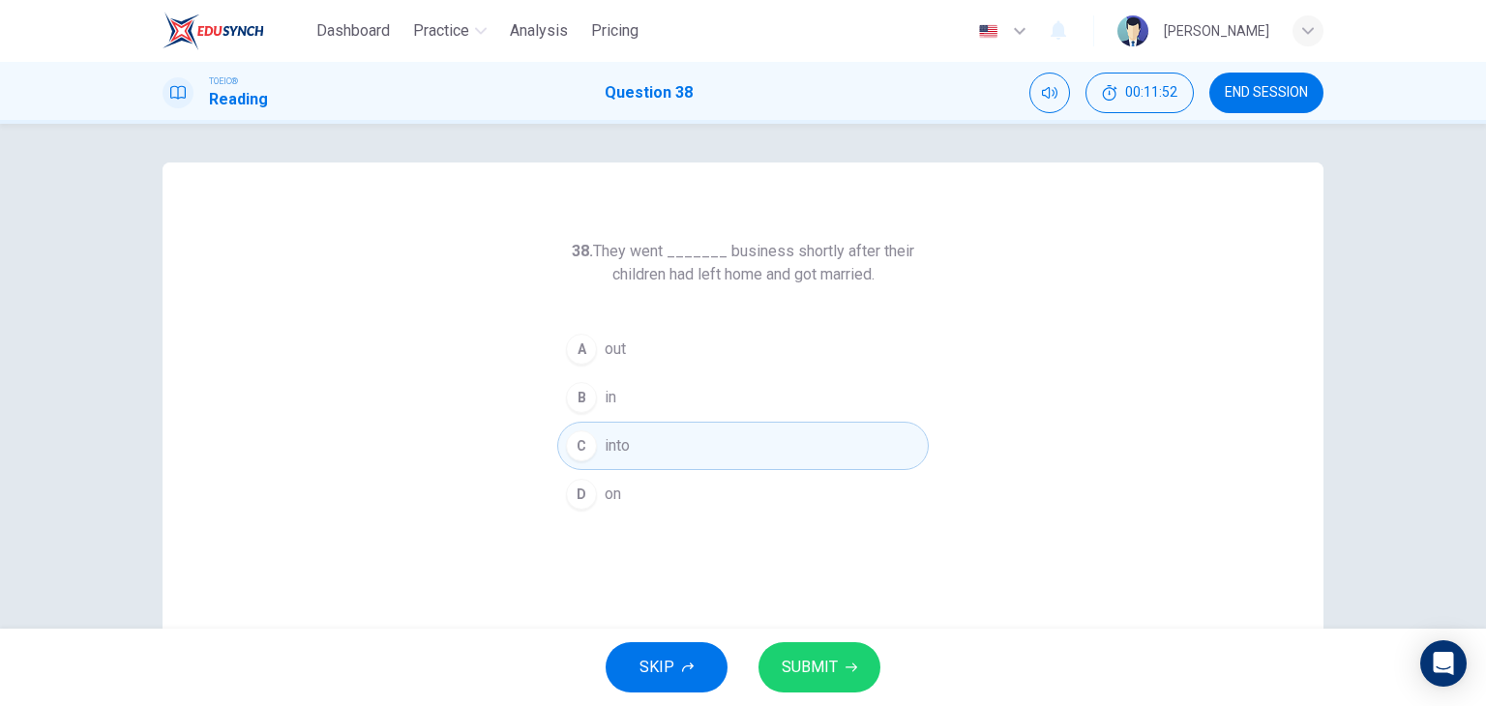
click at [811, 683] on button "SUBMIT" at bounding box center [820, 668] width 122 height 50
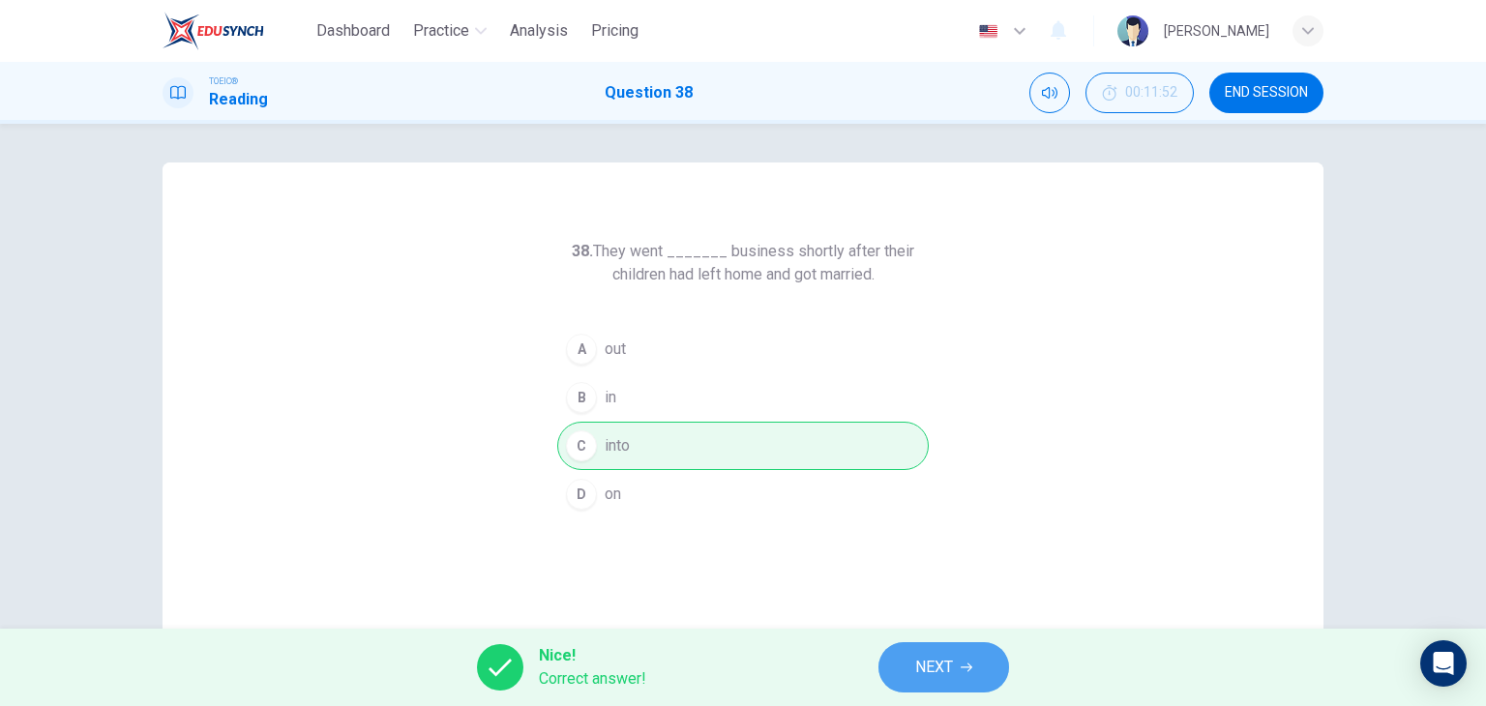
click at [942, 665] on span "NEXT" at bounding box center [934, 667] width 38 height 27
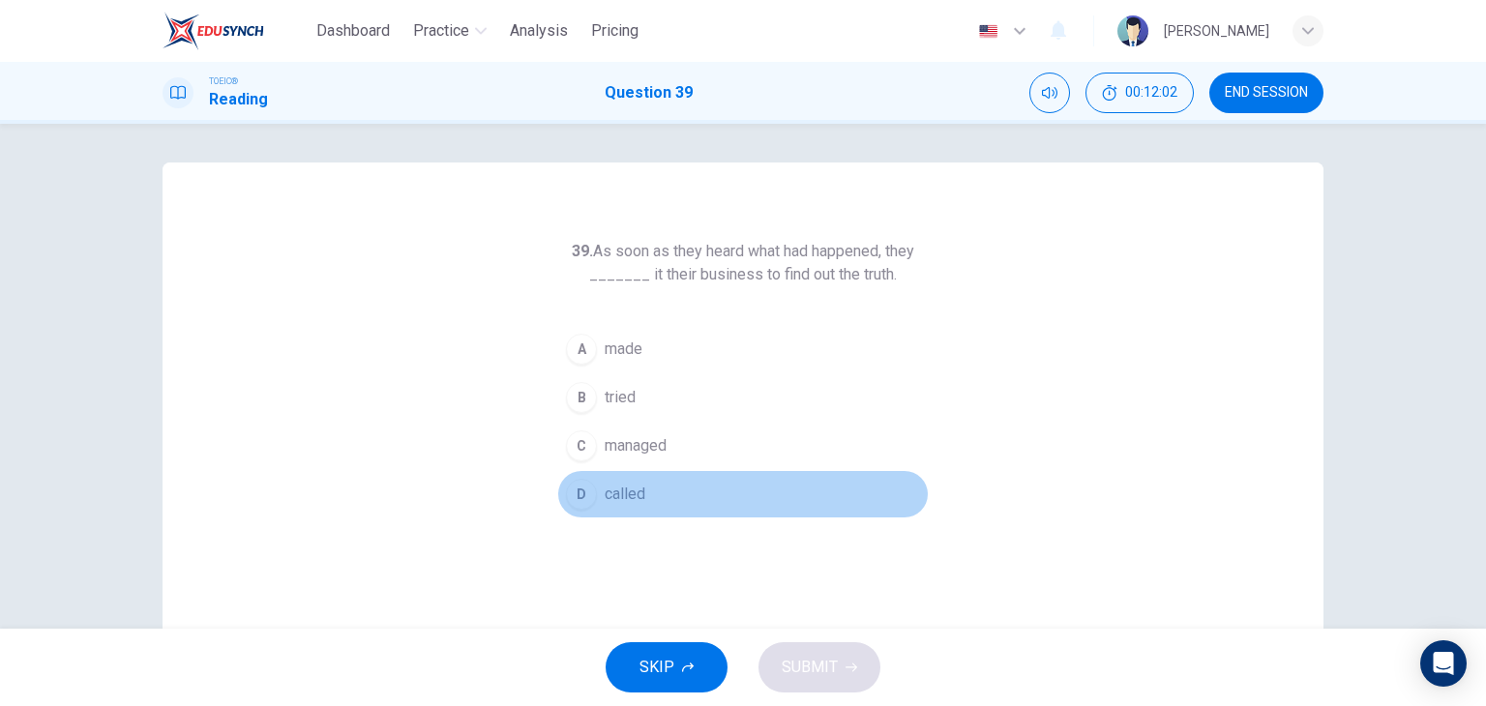
click at [668, 516] on button "D called" at bounding box center [743, 494] width 372 height 48
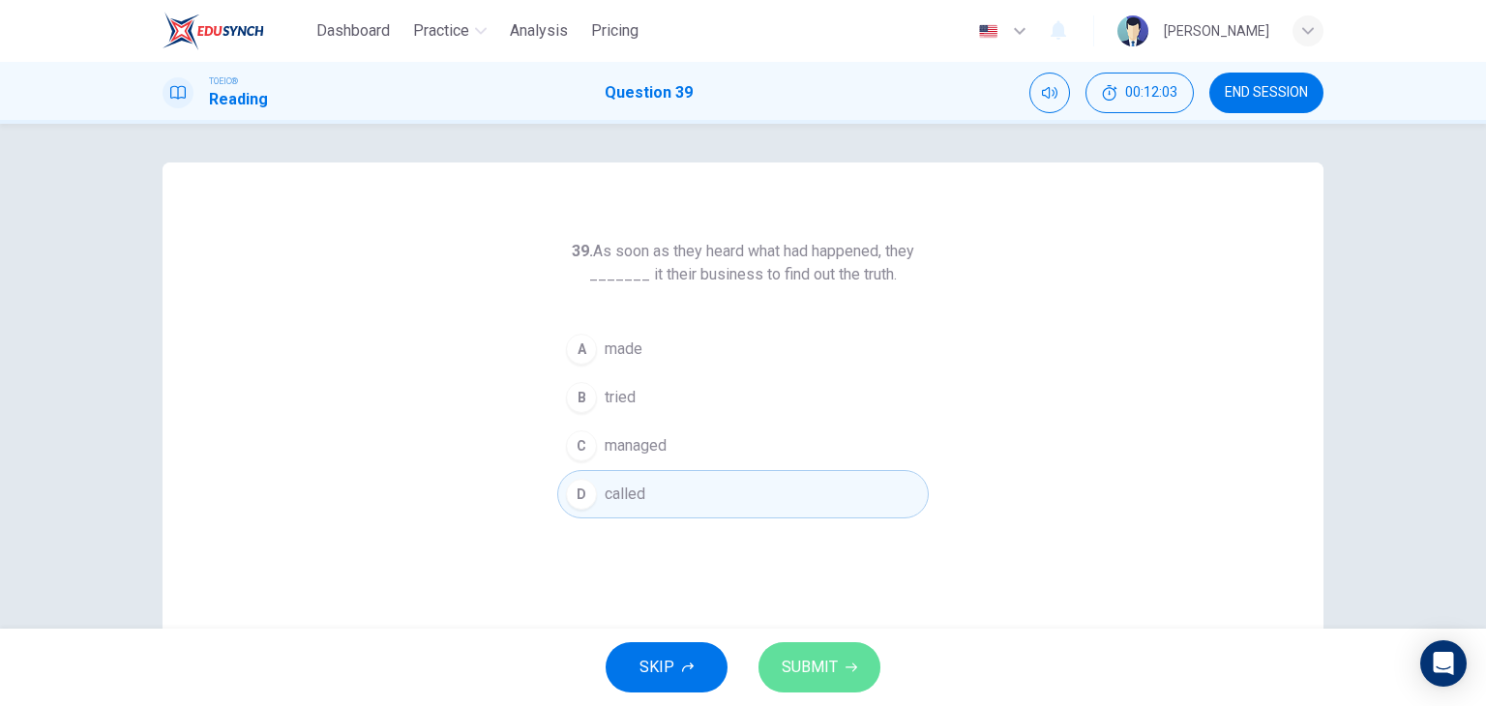
click at [816, 656] on span "SUBMIT" at bounding box center [810, 667] width 56 height 27
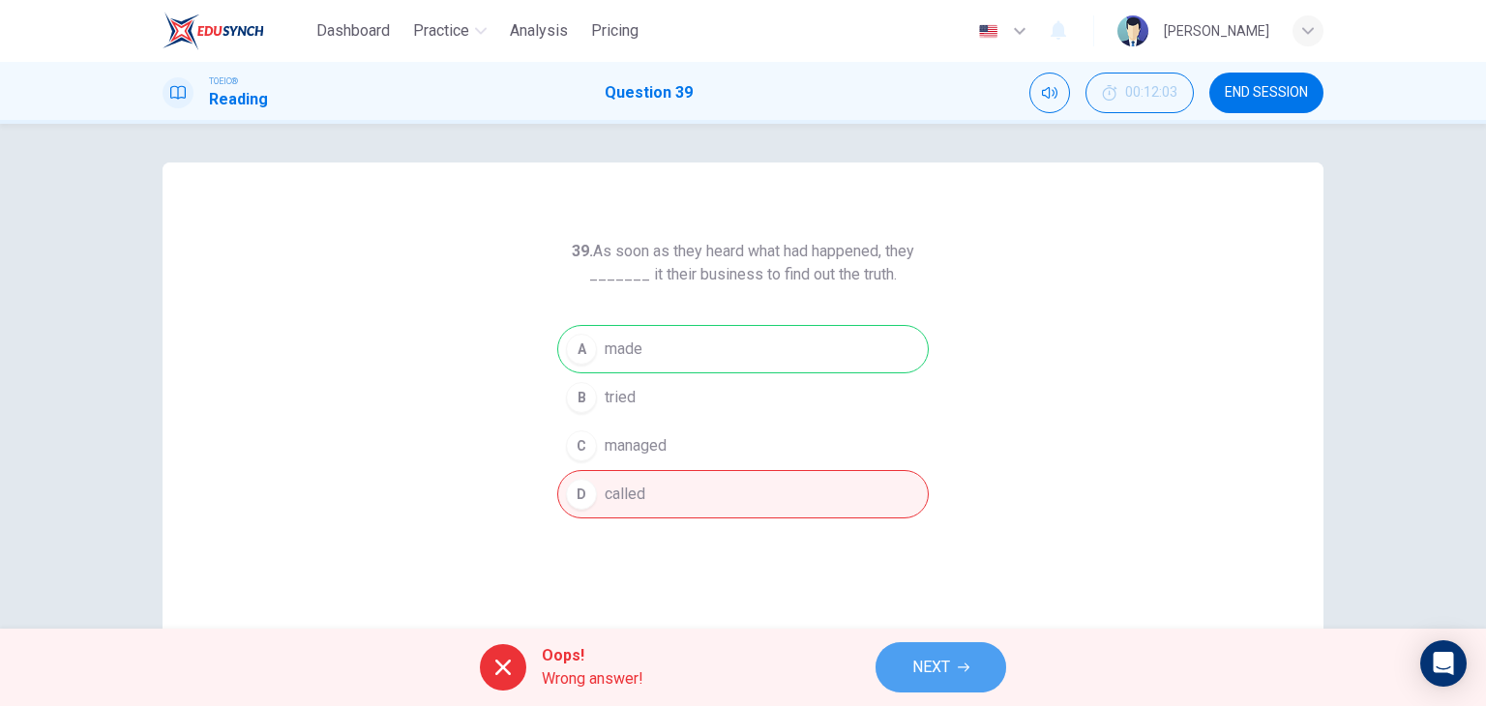
click at [925, 671] on span "NEXT" at bounding box center [932, 667] width 38 height 27
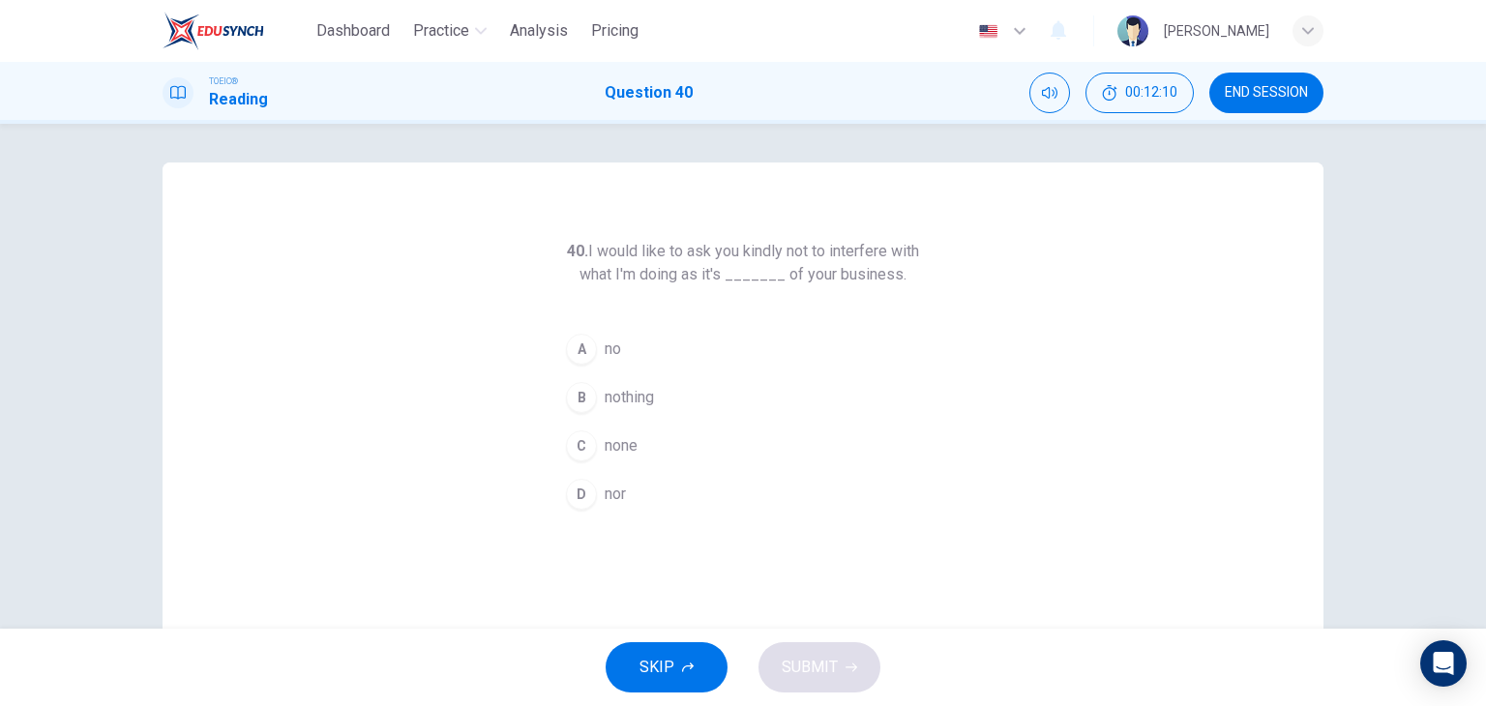
click at [645, 452] on button "C none" at bounding box center [743, 446] width 372 height 48
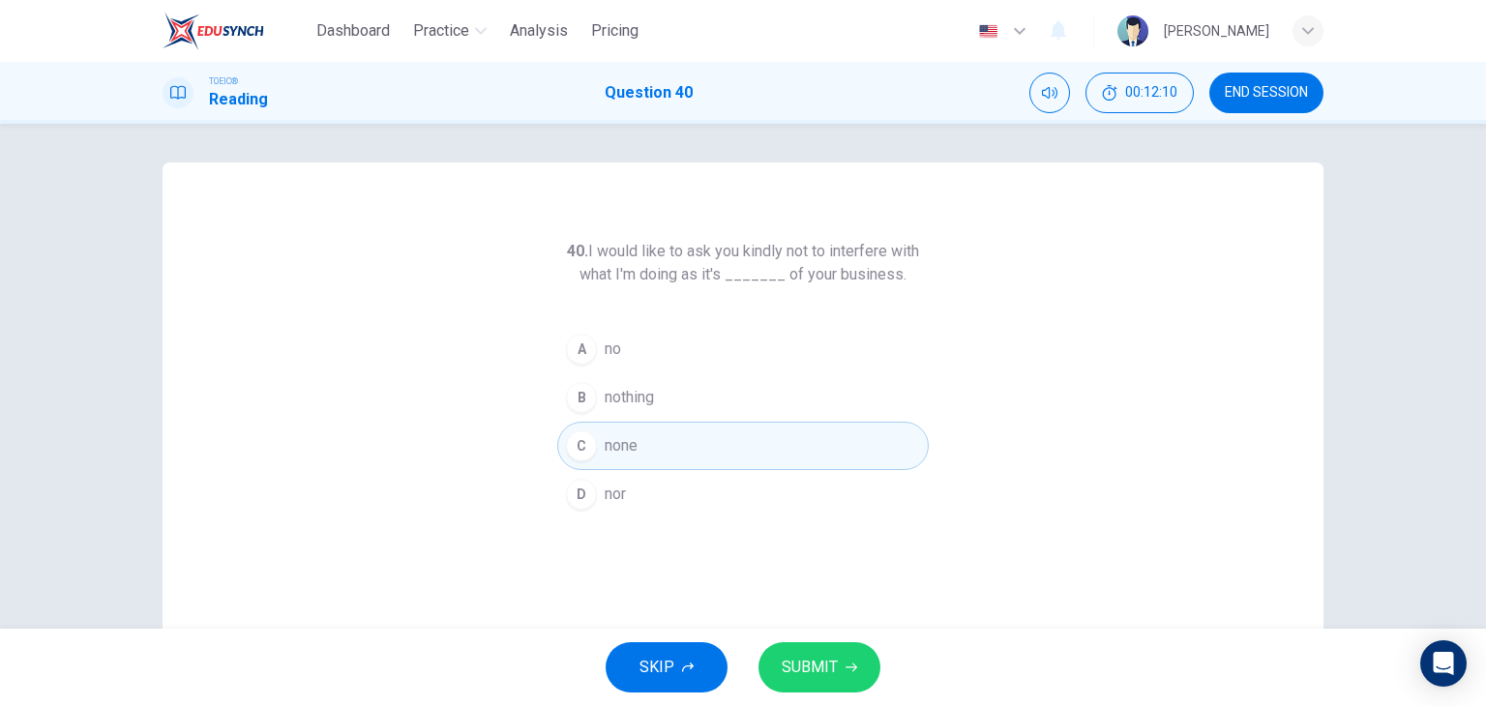
click at [848, 669] on icon "button" at bounding box center [852, 668] width 12 height 12
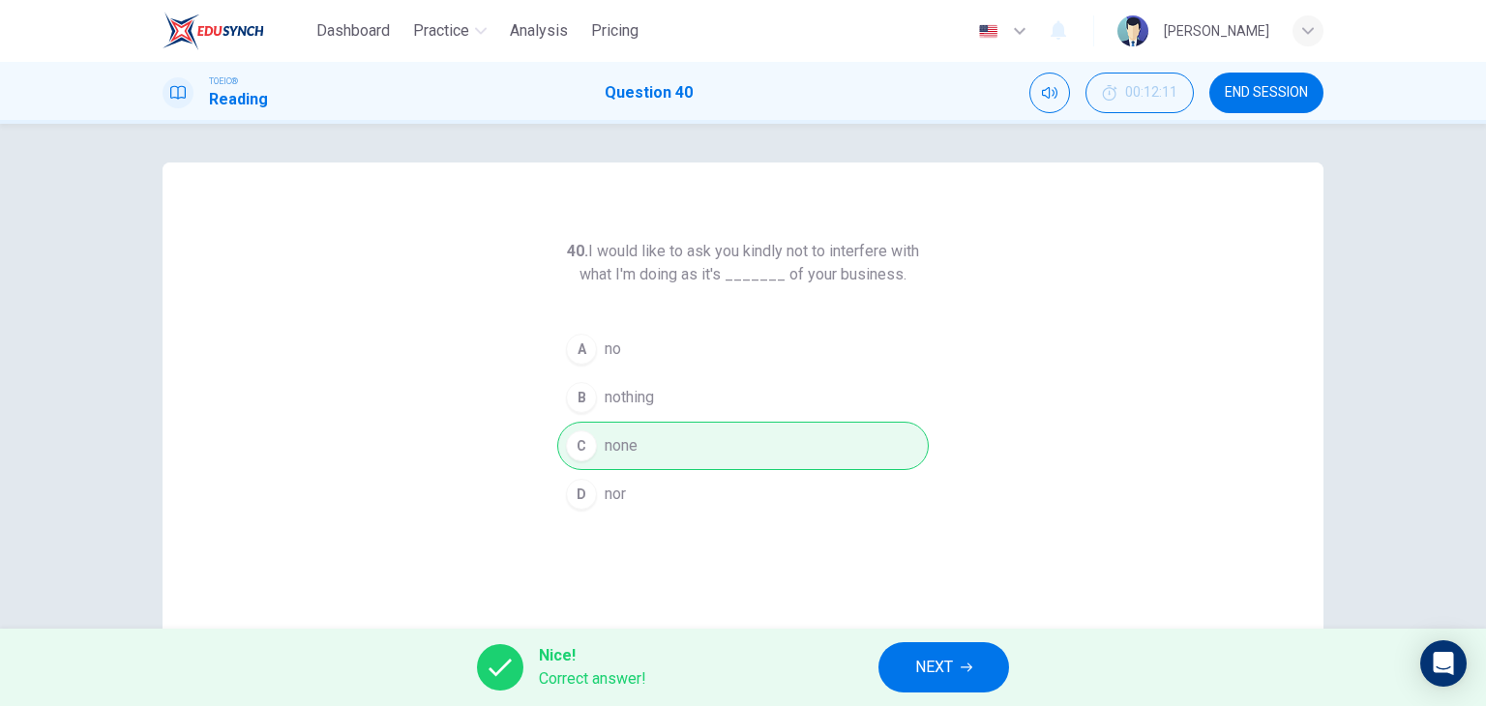
click at [907, 666] on button "NEXT" at bounding box center [944, 668] width 131 height 50
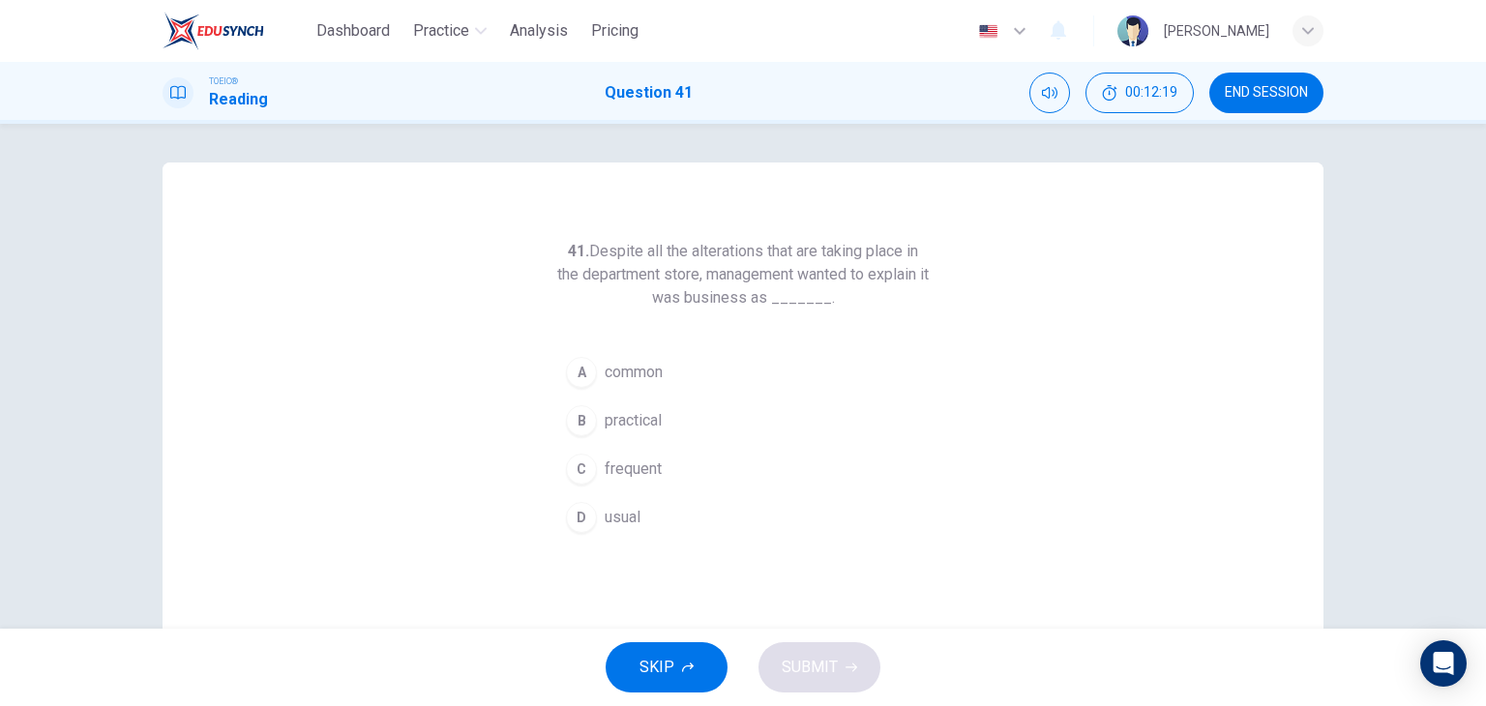
click at [605, 511] on span "usual" at bounding box center [623, 517] width 36 height 23
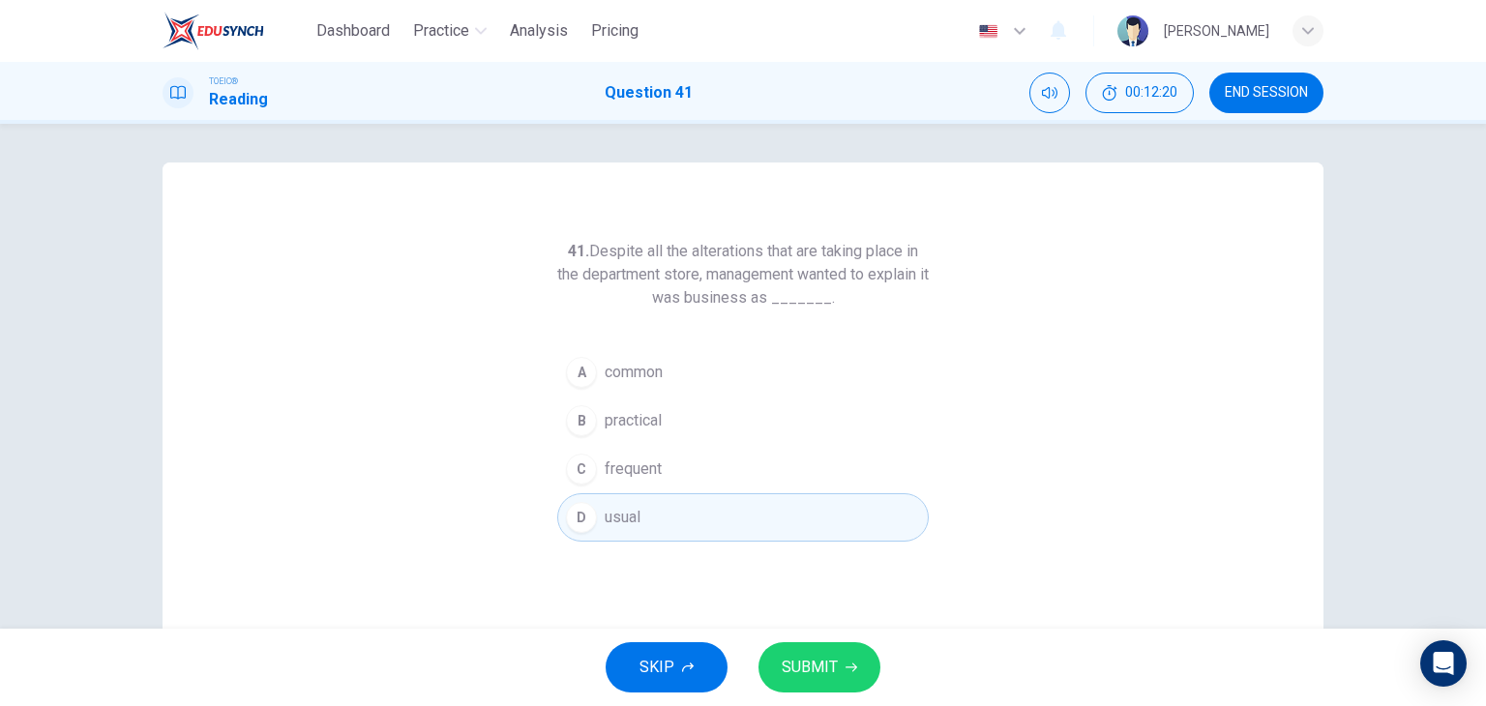
click at [839, 673] on button "SUBMIT" at bounding box center [820, 668] width 122 height 50
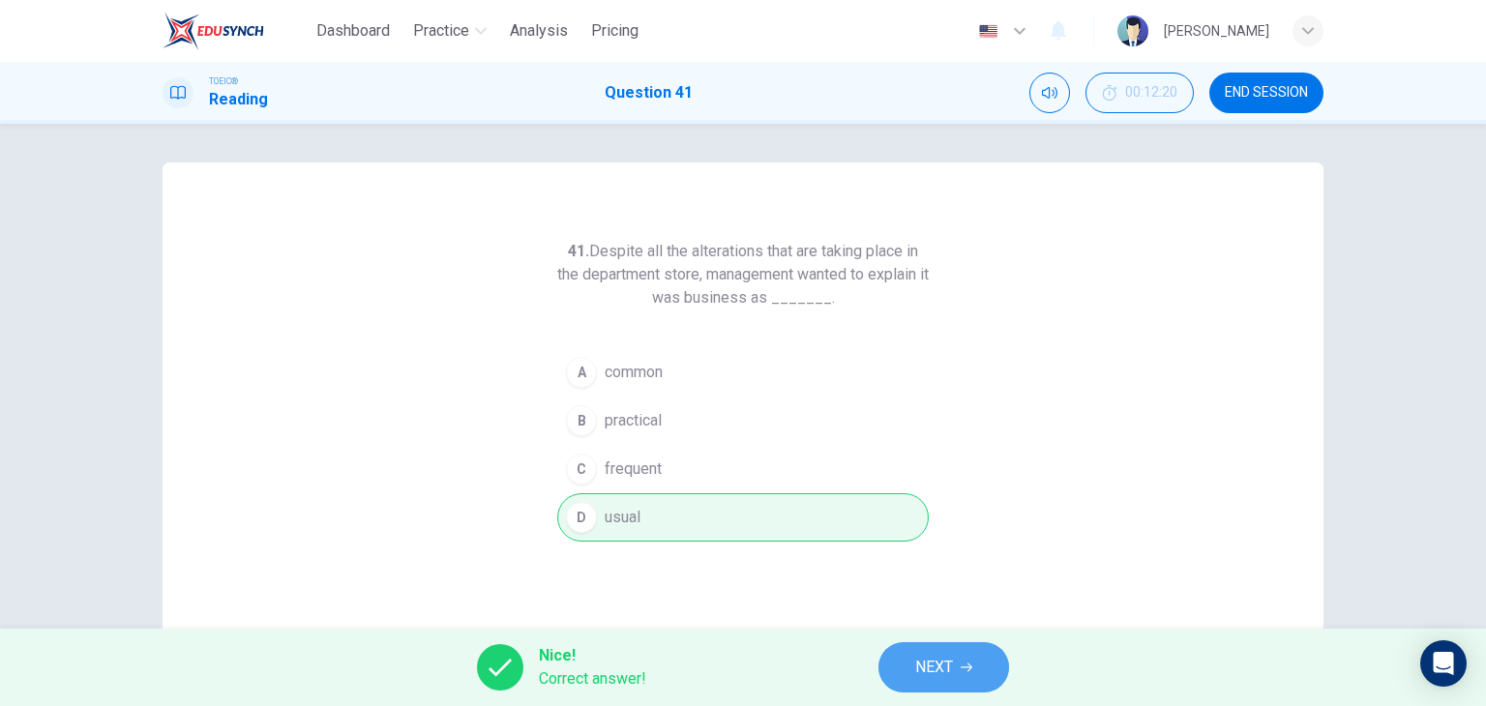
click at [944, 678] on span "NEXT" at bounding box center [934, 667] width 38 height 27
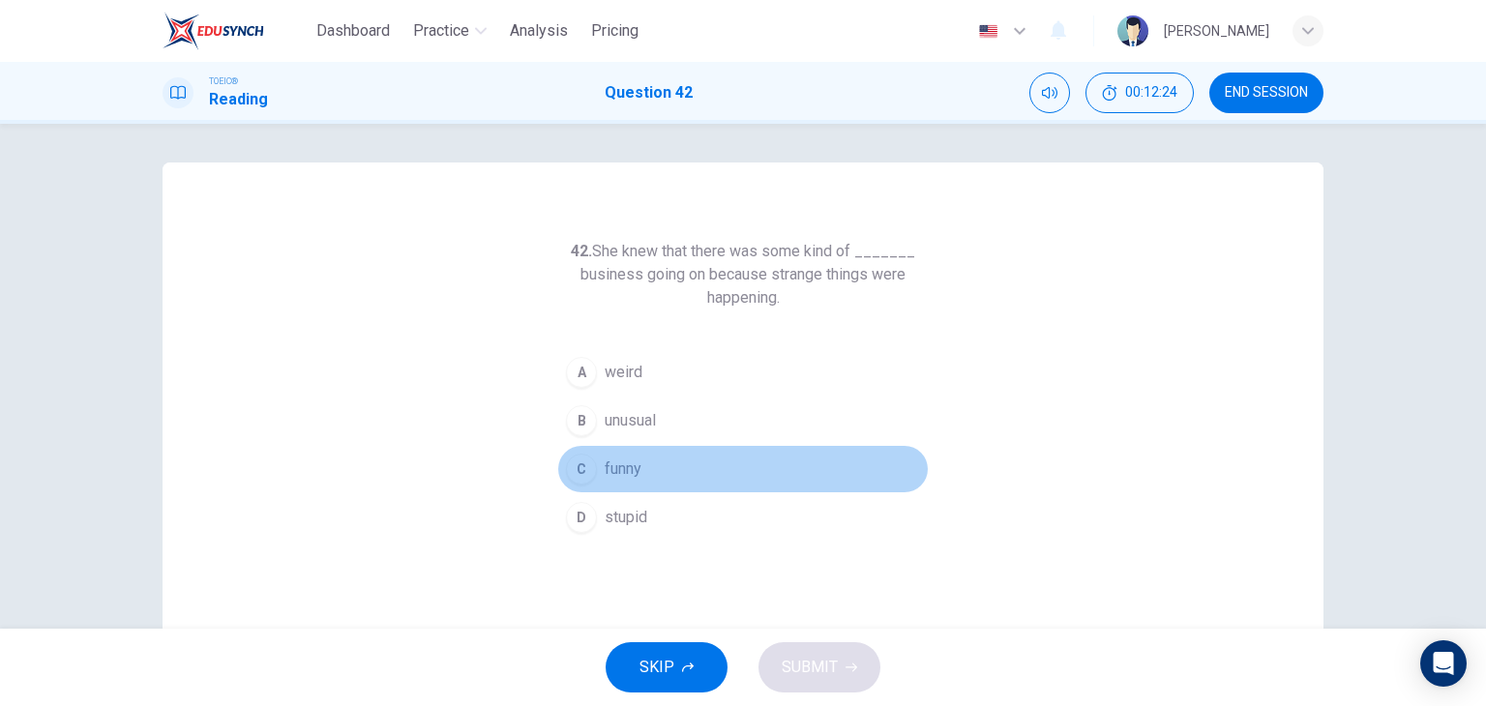
click at [622, 480] on button "C funny" at bounding box center [743, 469] width 372 height 48
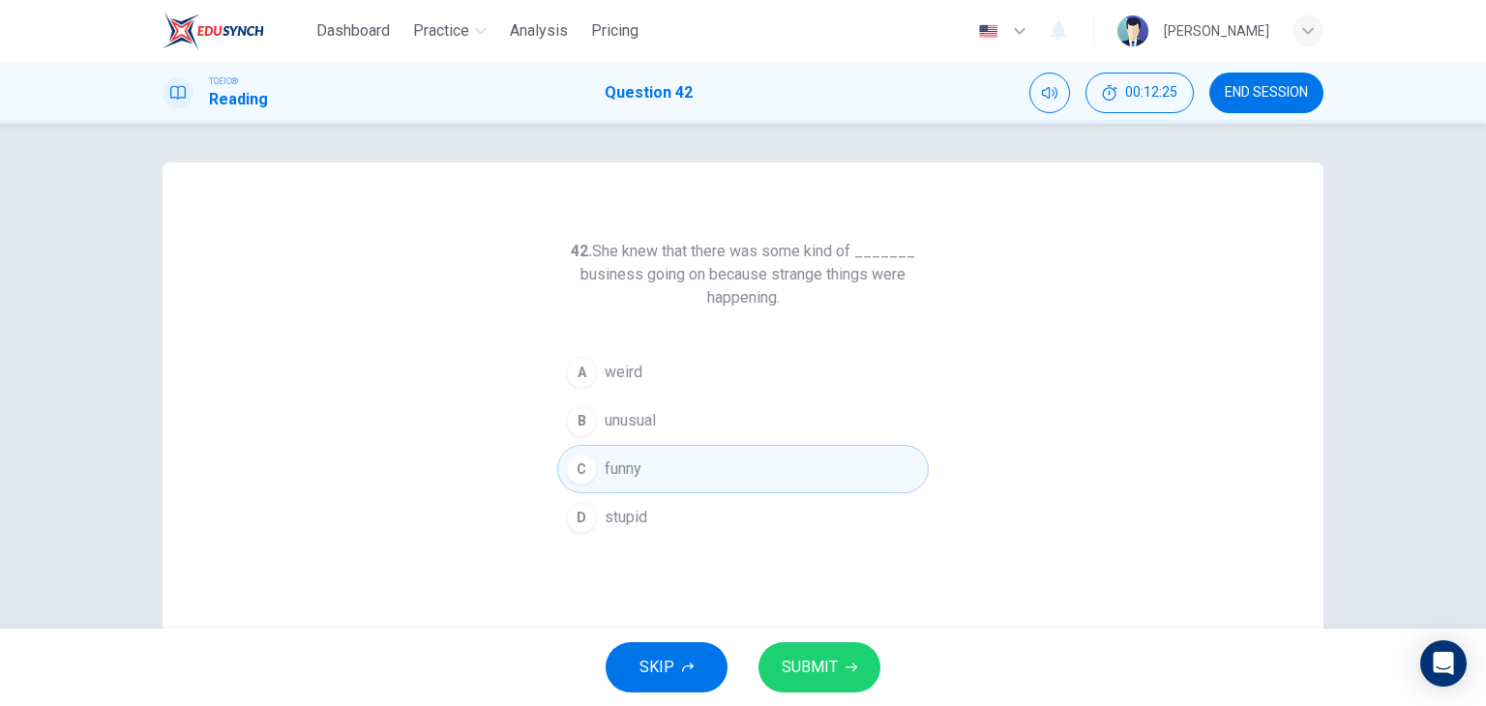
click at [824, 658] on span "SUBMIT" at bounding box center [810, 667] width 56 height 27
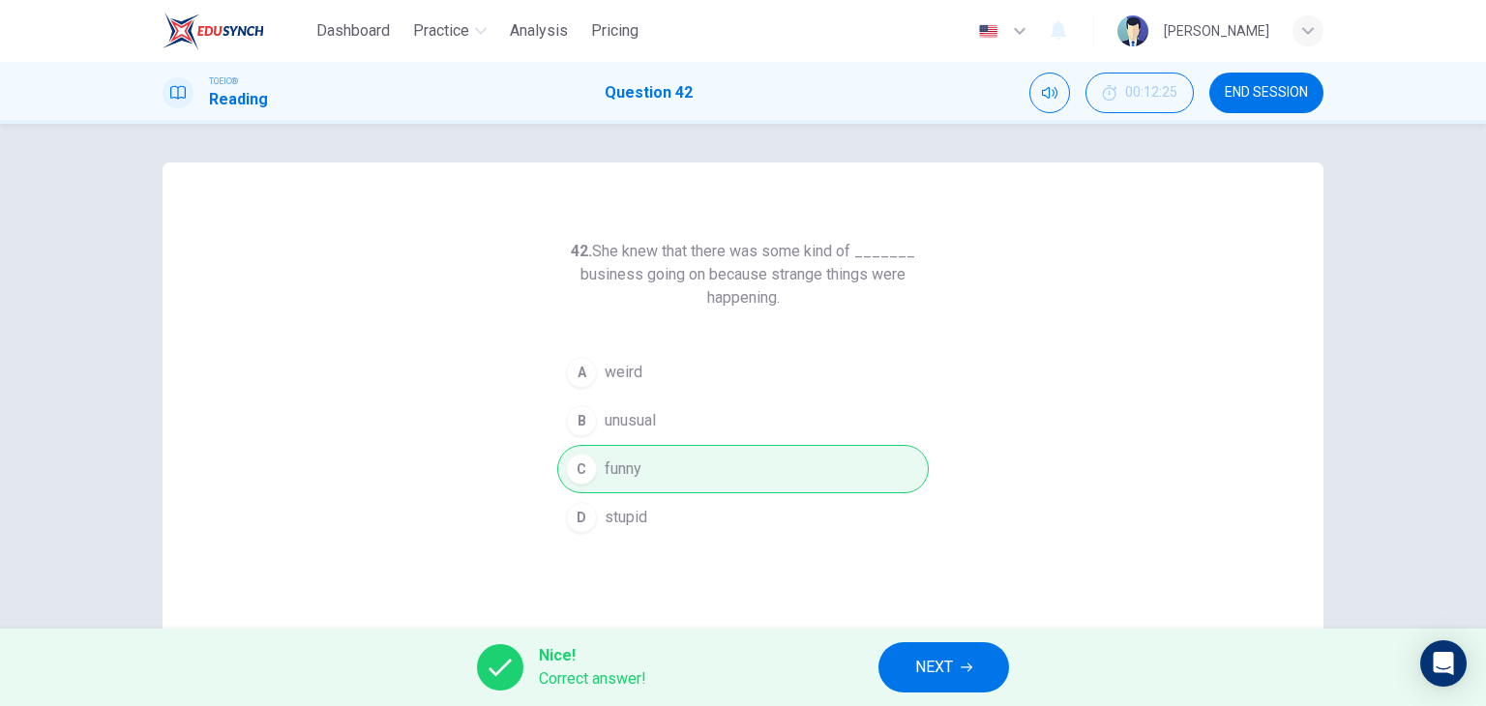
click at [926, 661] on span "NEXT" at bounding box center [934, 667] width 38 height 27
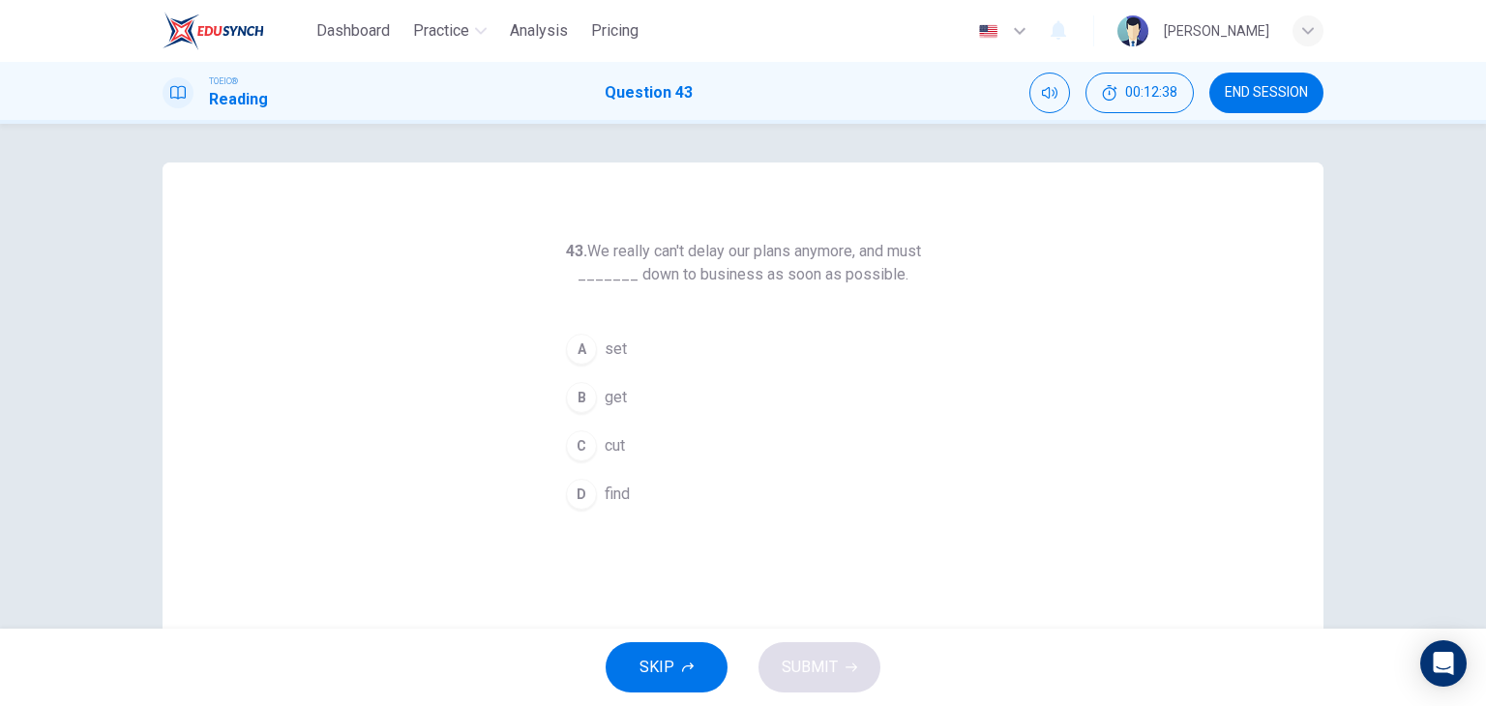
click at [643, 385] on button "B get" at bounding box center [743, 398] width 372 height 48
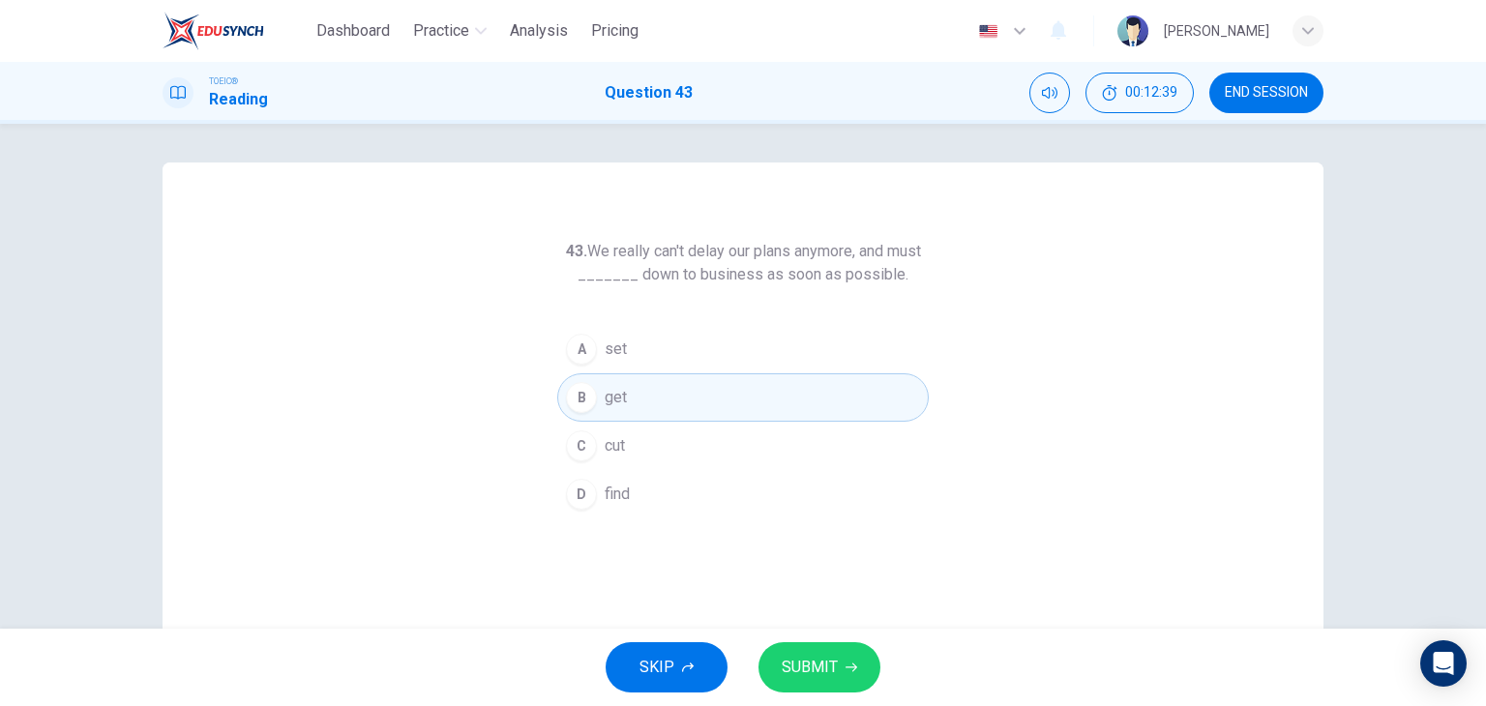
click at [805, 652] on button "SUBMIT" at bounding box center [820, 668] width 122 height 50
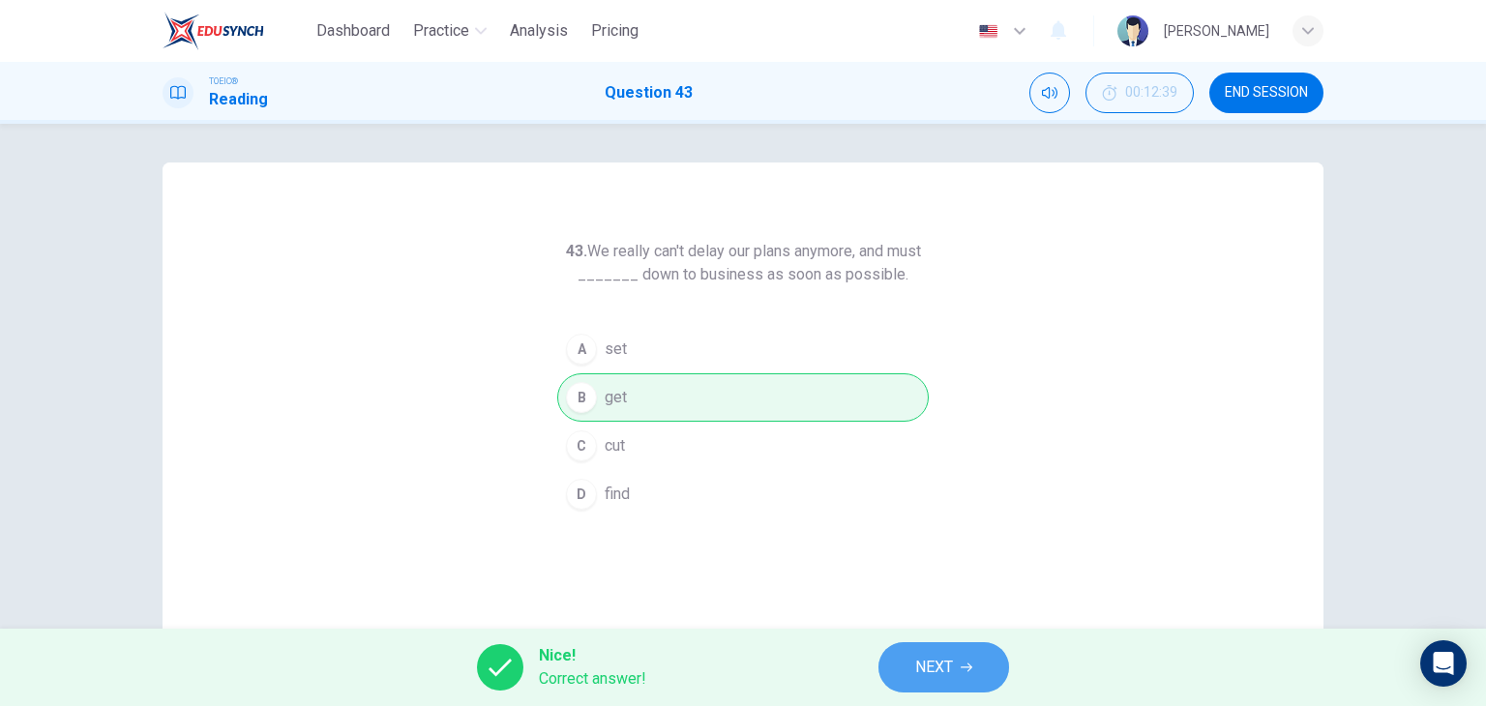
click at [916, 659] on span "NEXT" at bounding box center [934, 667] width 38 height 27
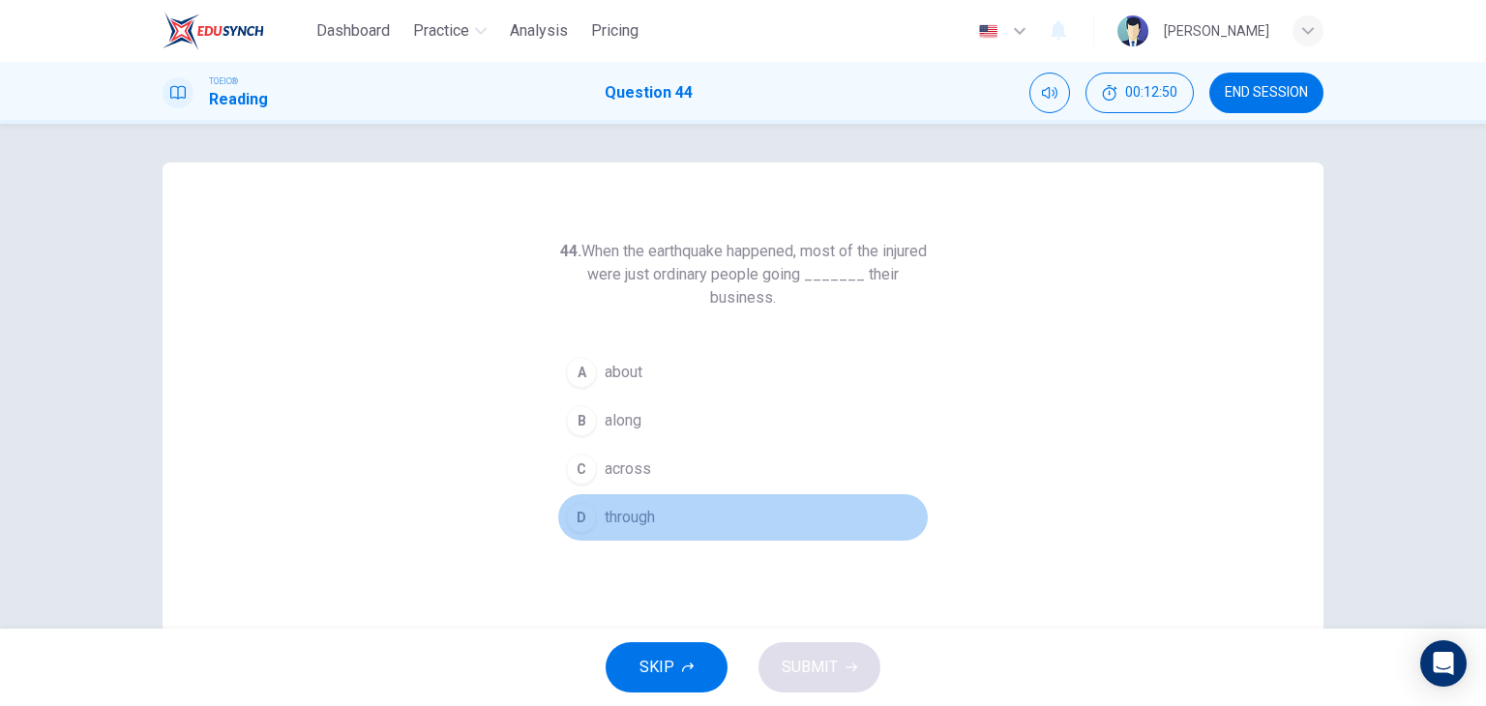
click at [644, 524] on span "through" at bounding box center [630, 517] width 50 height 23
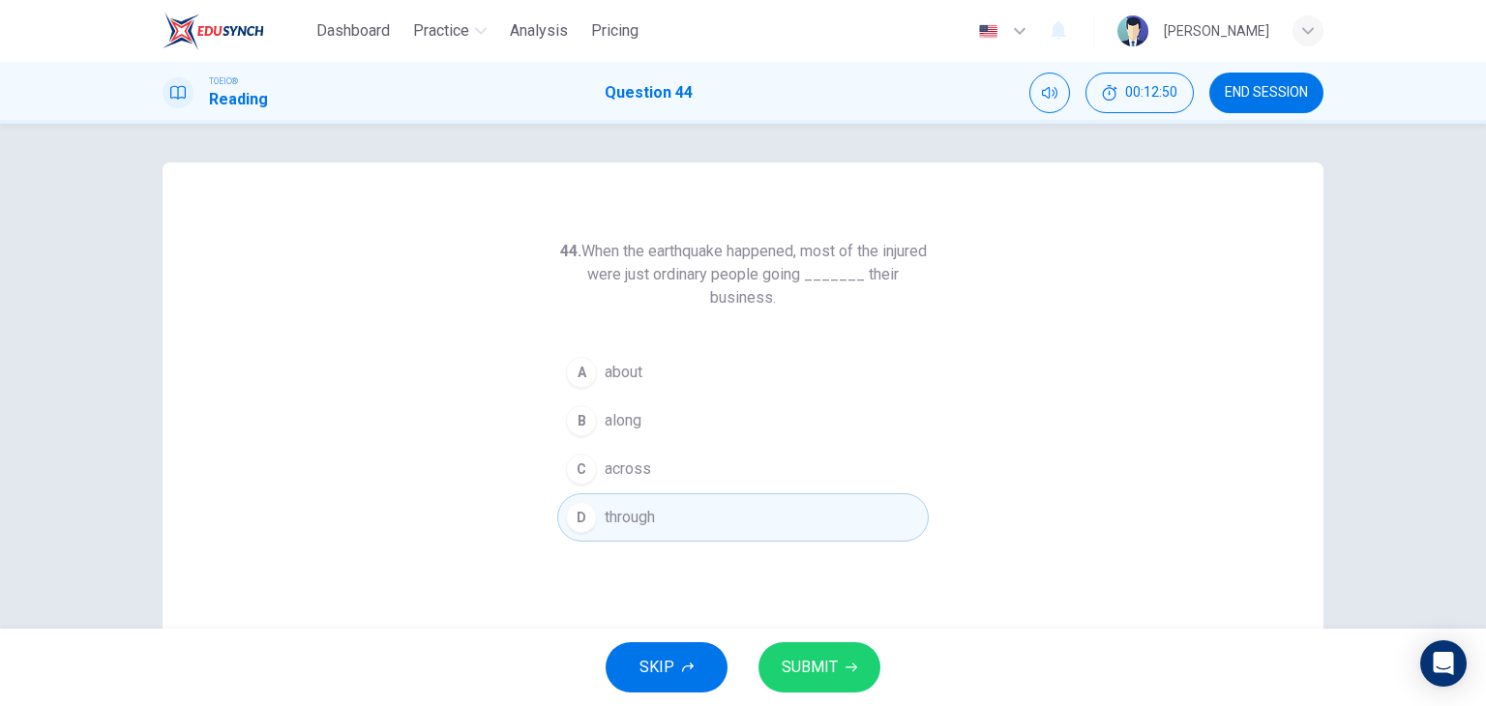
click at [805, 666] on span "SUBMIT" at bounding box center [810, 667] width 56 height 27
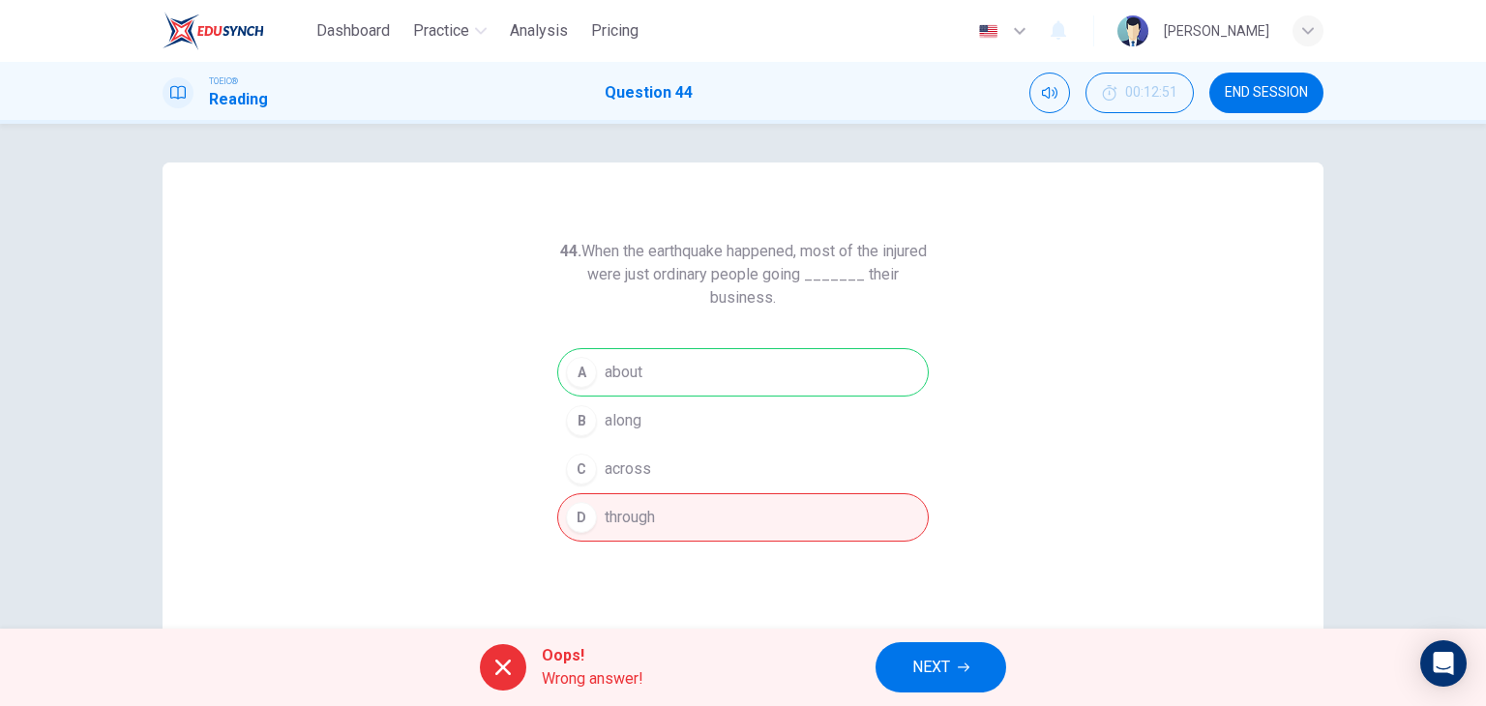
click at [917, 655] on span "NEXT" at bounding box center [932, 667] width 38 height 27
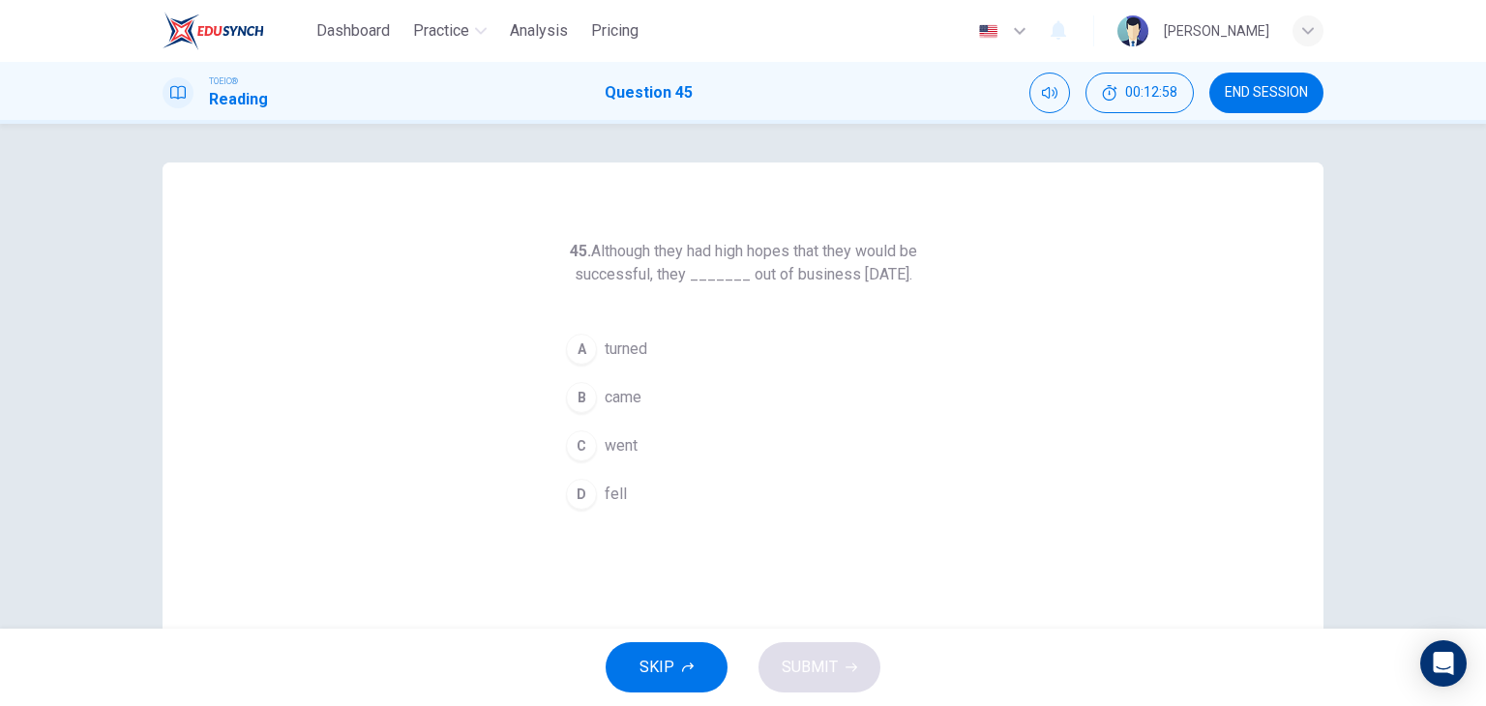
click at [650, 465] on button "C went" at bounding box center [743, 446] width 372 height 48
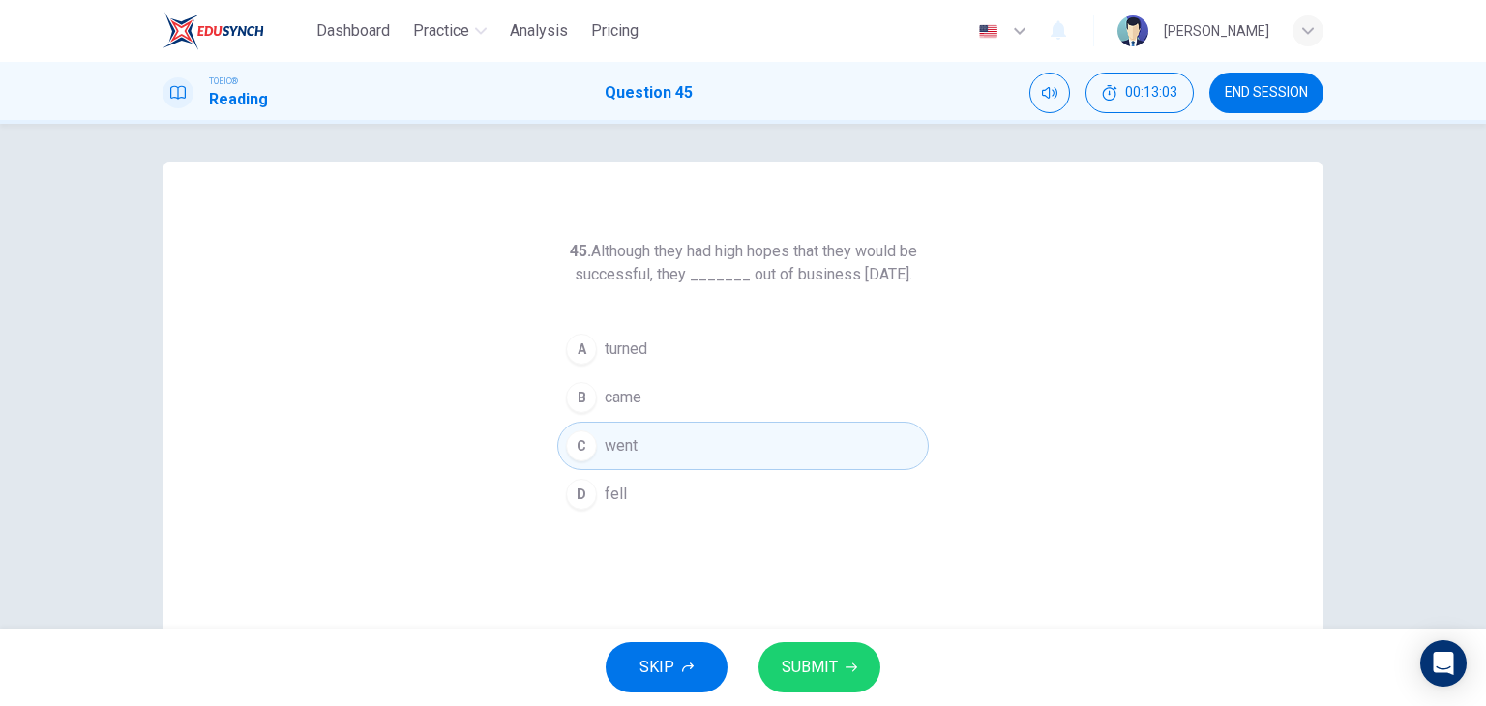
click at [830, 659] on span "SUBMIT" at bounding box center [810, 667] width 56 height 27
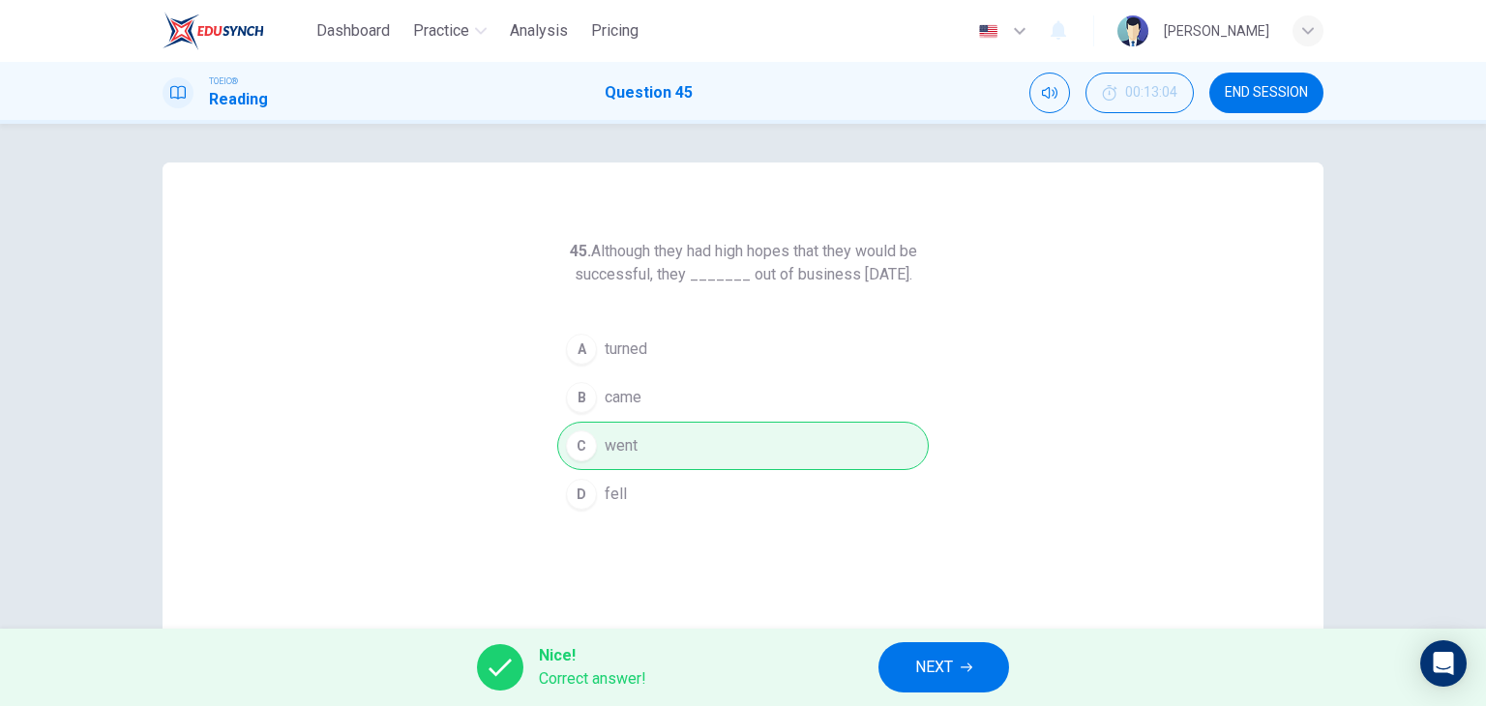
click at [943, 654] on span "NEXT" at bounding box center [934, 667] width 38 height 27
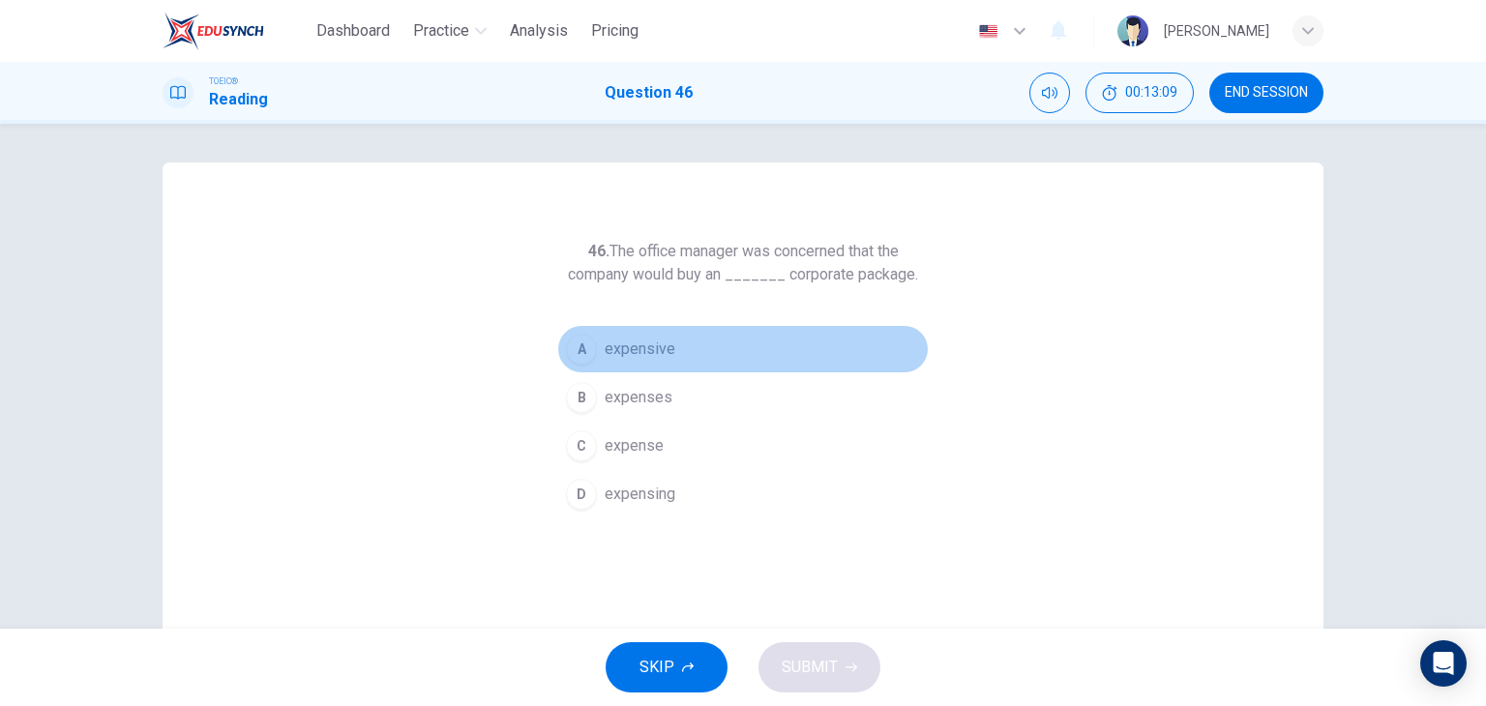
click at [662, 343] on span "expensive" at bounding box center [640, 349] width 71 height 23
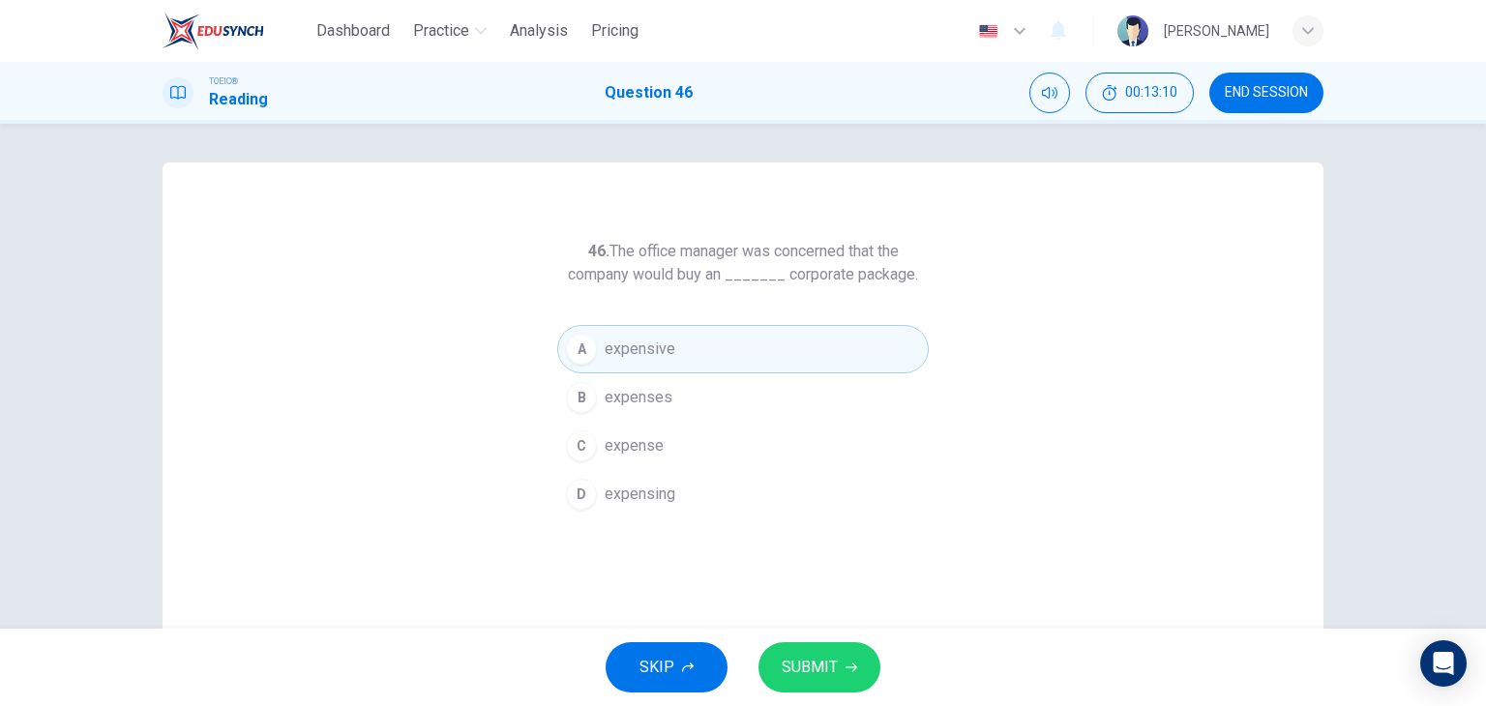
click at [820, 656] on span "SUBMIT" at bounding box center [810, 667] width 56 height 27
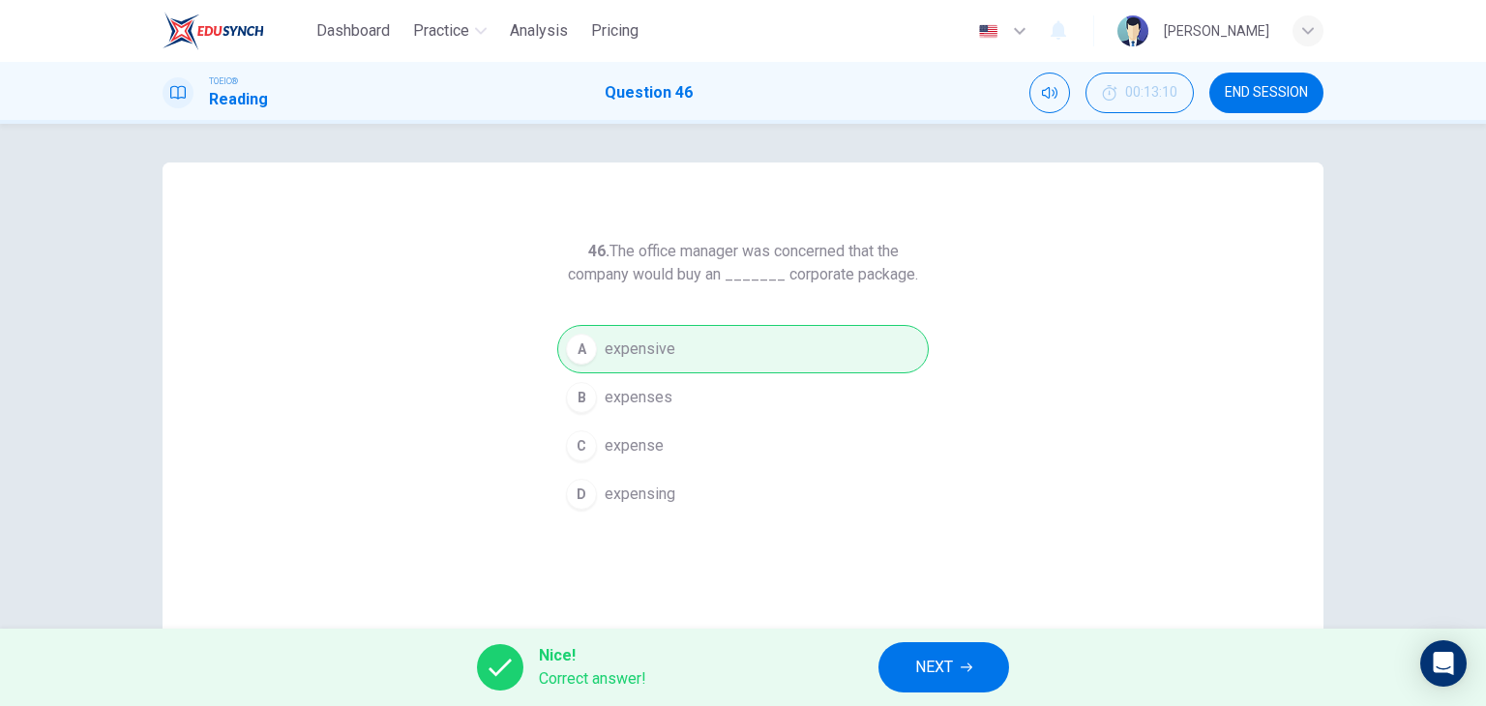
click at [931, 682] on button "NEXT" at bounding box center [944, 668] width 131 height 50
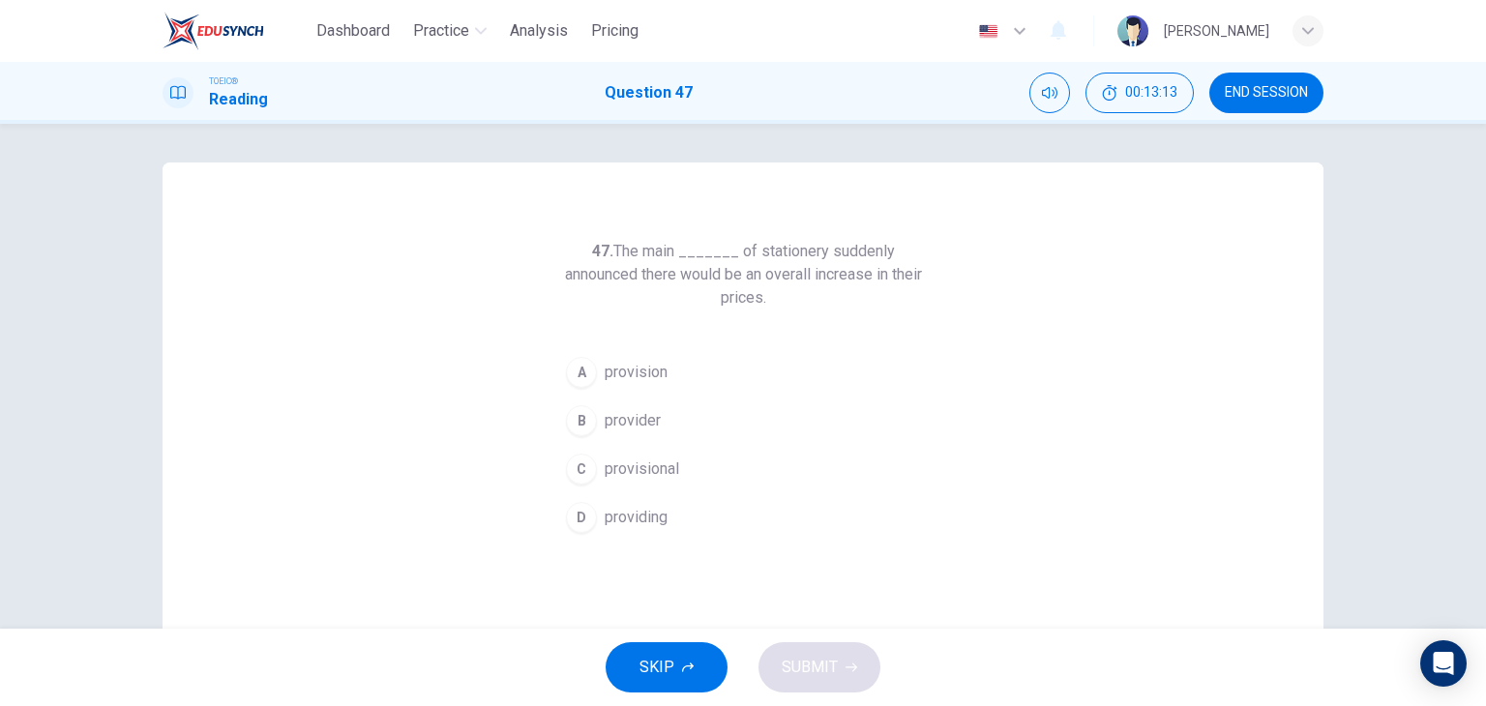
click at [654, 419] on span "provider" at bounding box center [633, 420] width 56 height 23
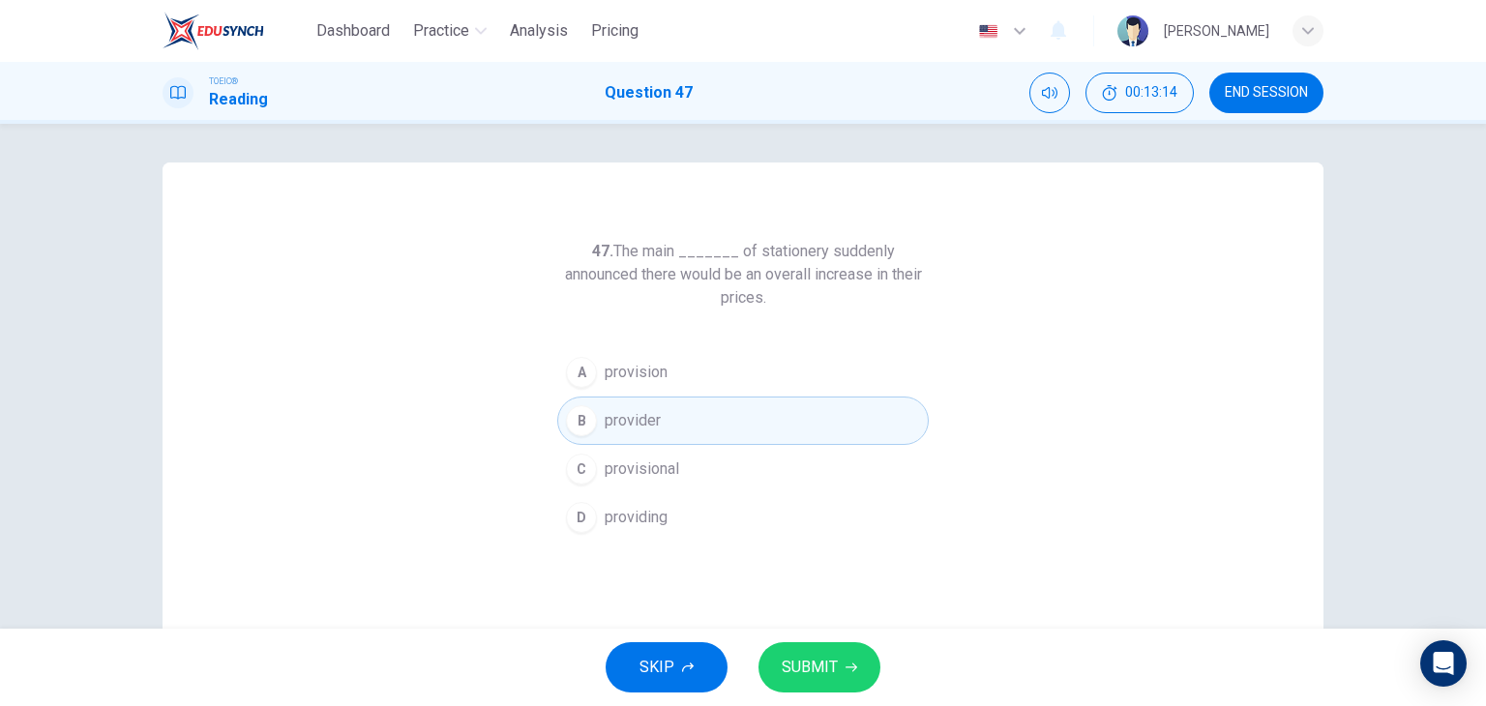
click at [816, 666] on span "SUBMIT" at bounding box center [810, 667] width 56 height 27
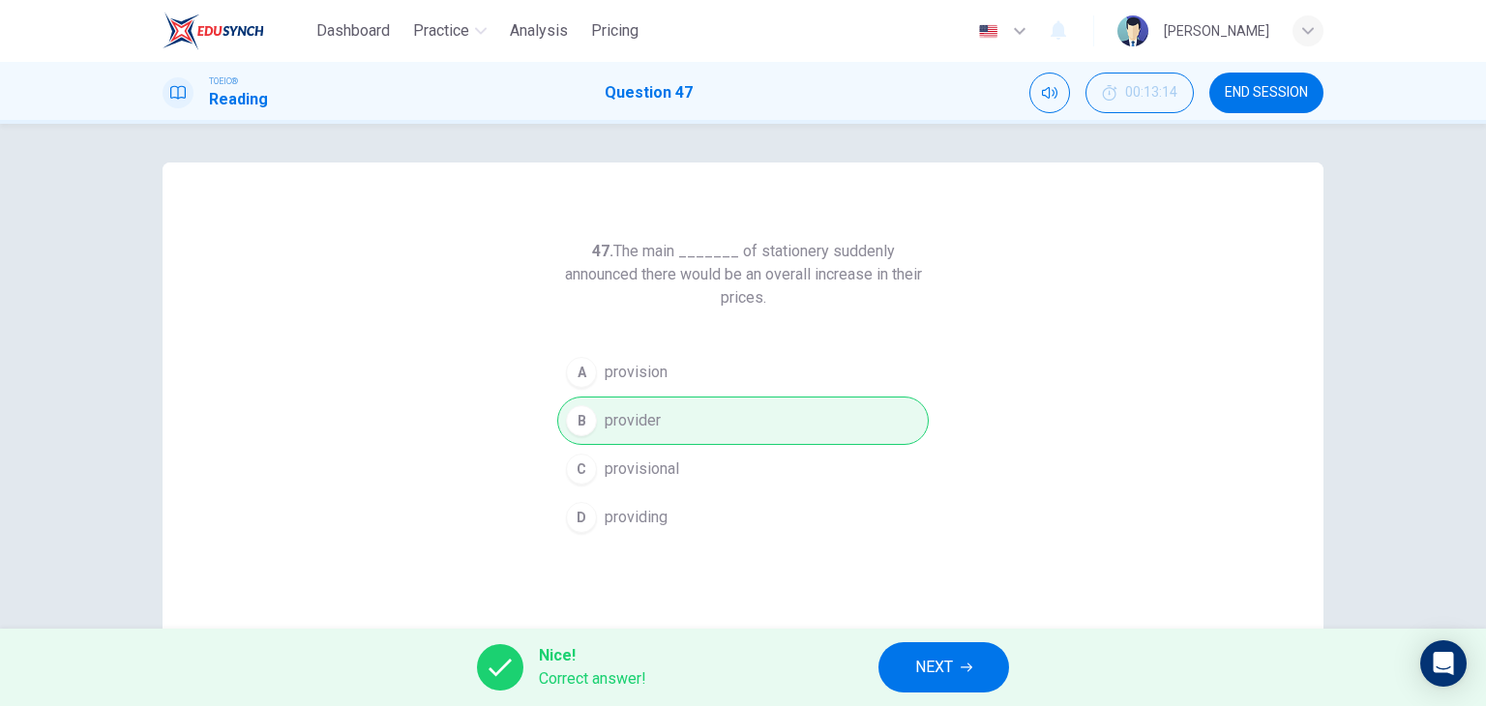
click at [923, 660] on span "NEXT" at bounding box center [934, 667] width 38 height 27
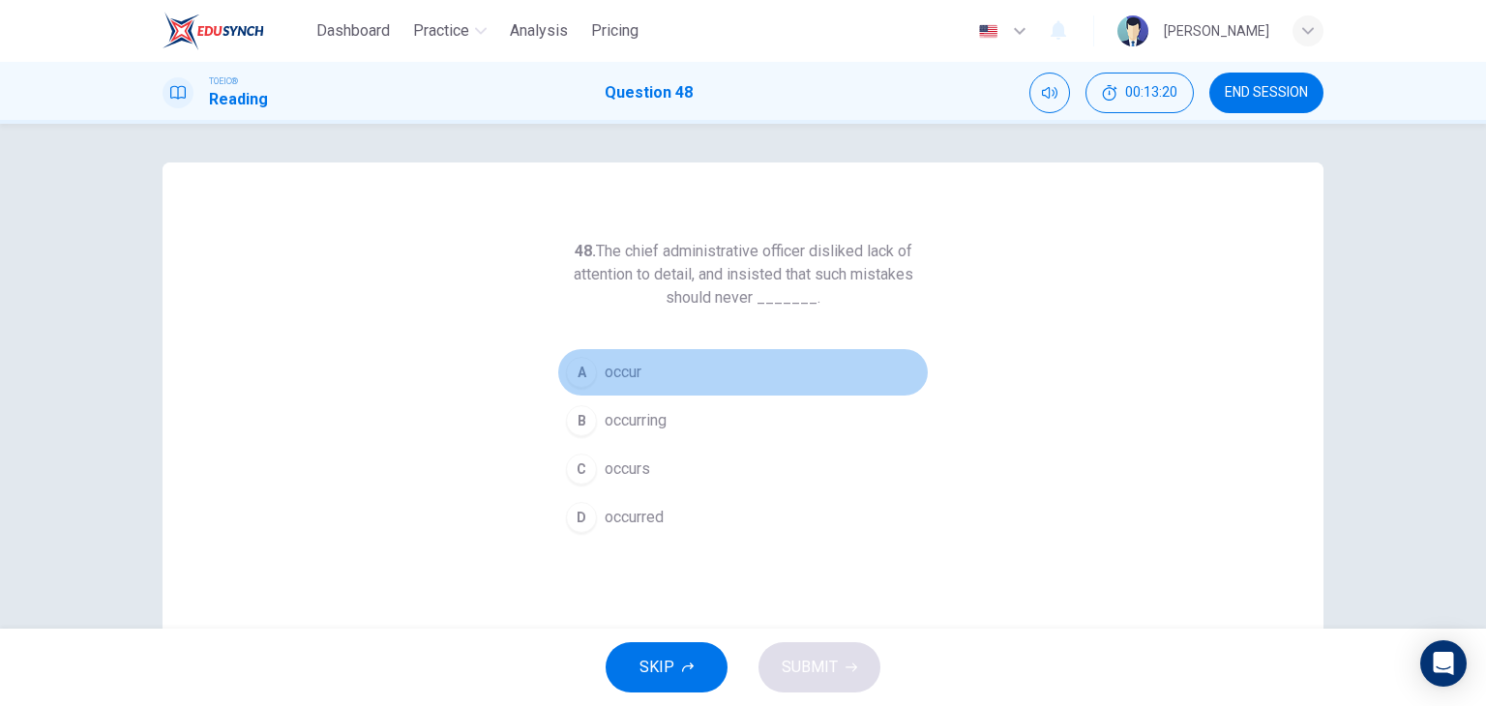
click at [668, 388] on button "A occur" at bounding box center [743, 372] width 372 height 48
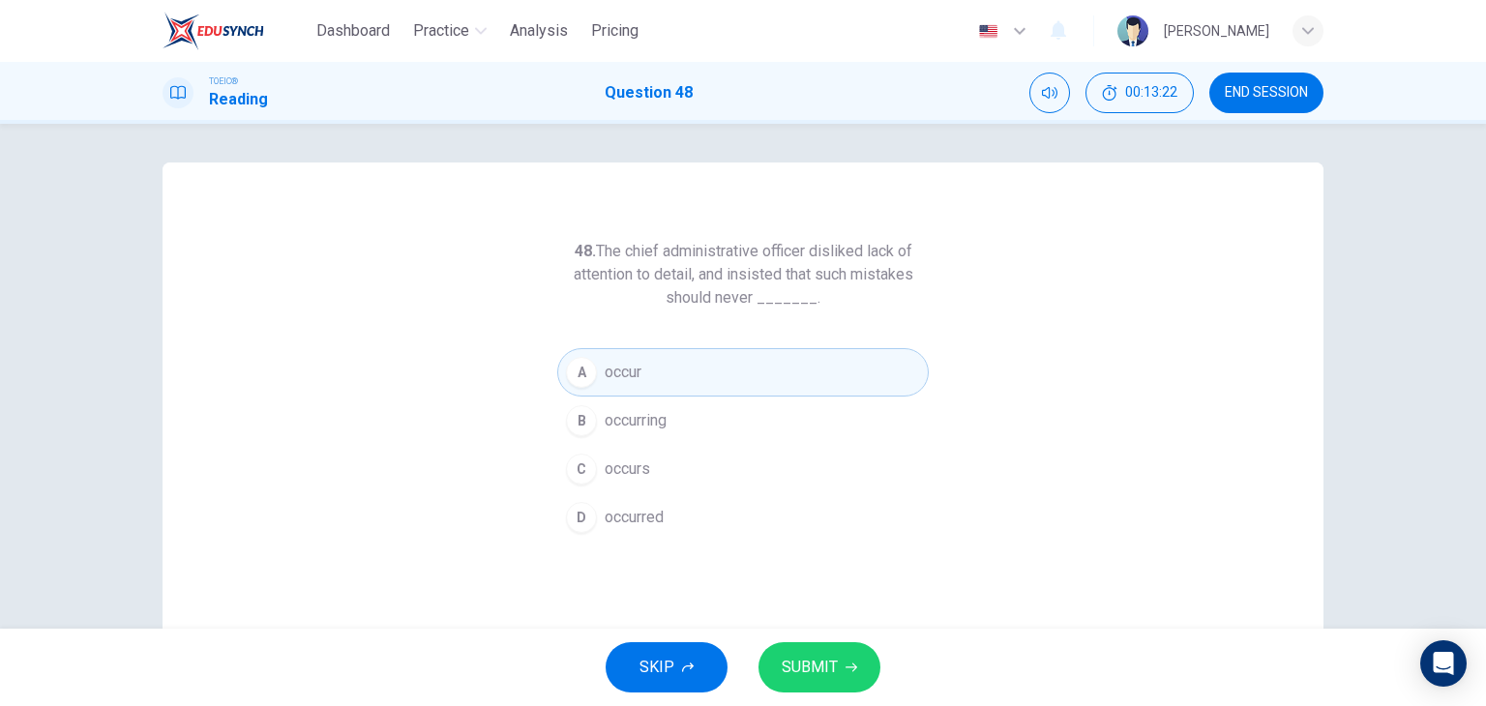
click at [799, 669] on span "SUBMIT" at bounding box center [810, 667] width 56 height 27
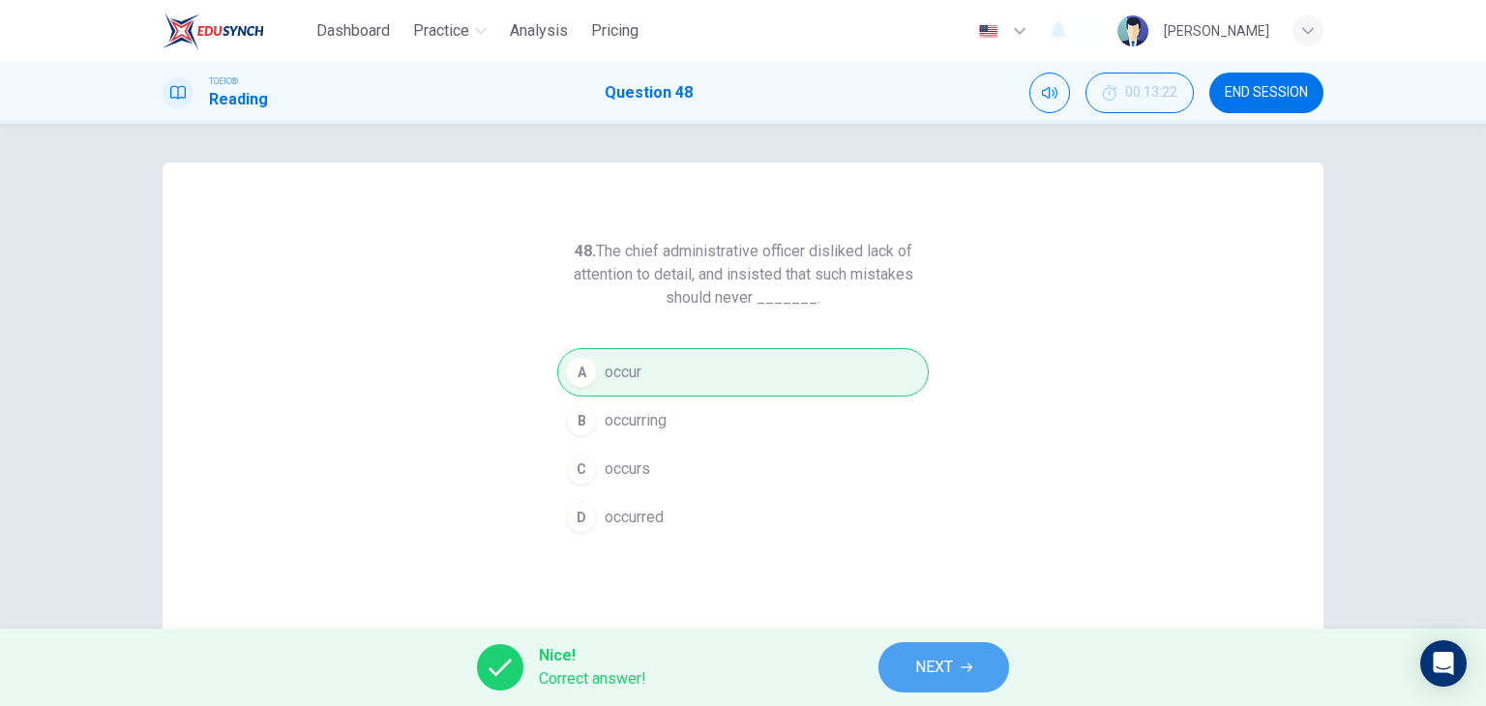
click at [922, 671] on span "NEXT" at bounding box center [934, 667] width 38 height 27
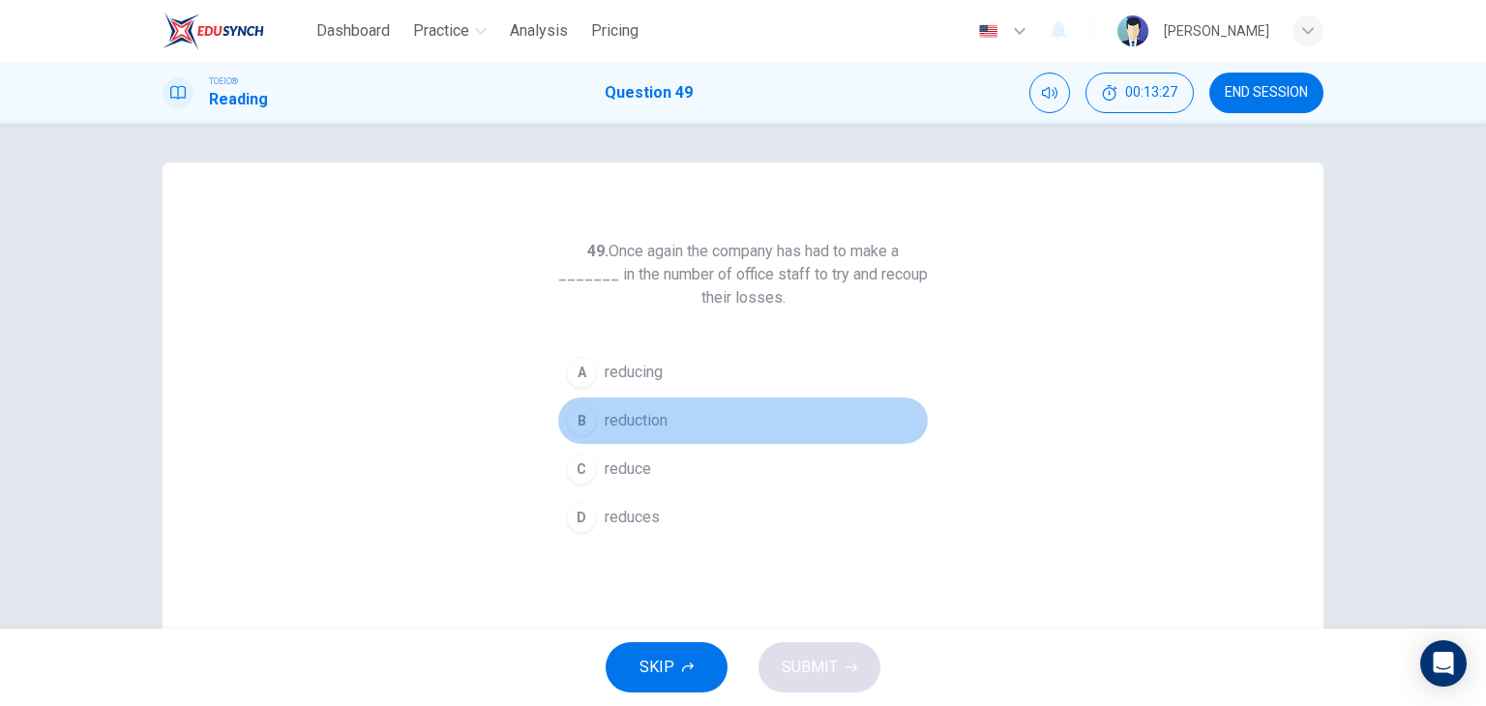
click at [658, 429] on span "reduction" at bounding box center [636, 420] width 63 height 23
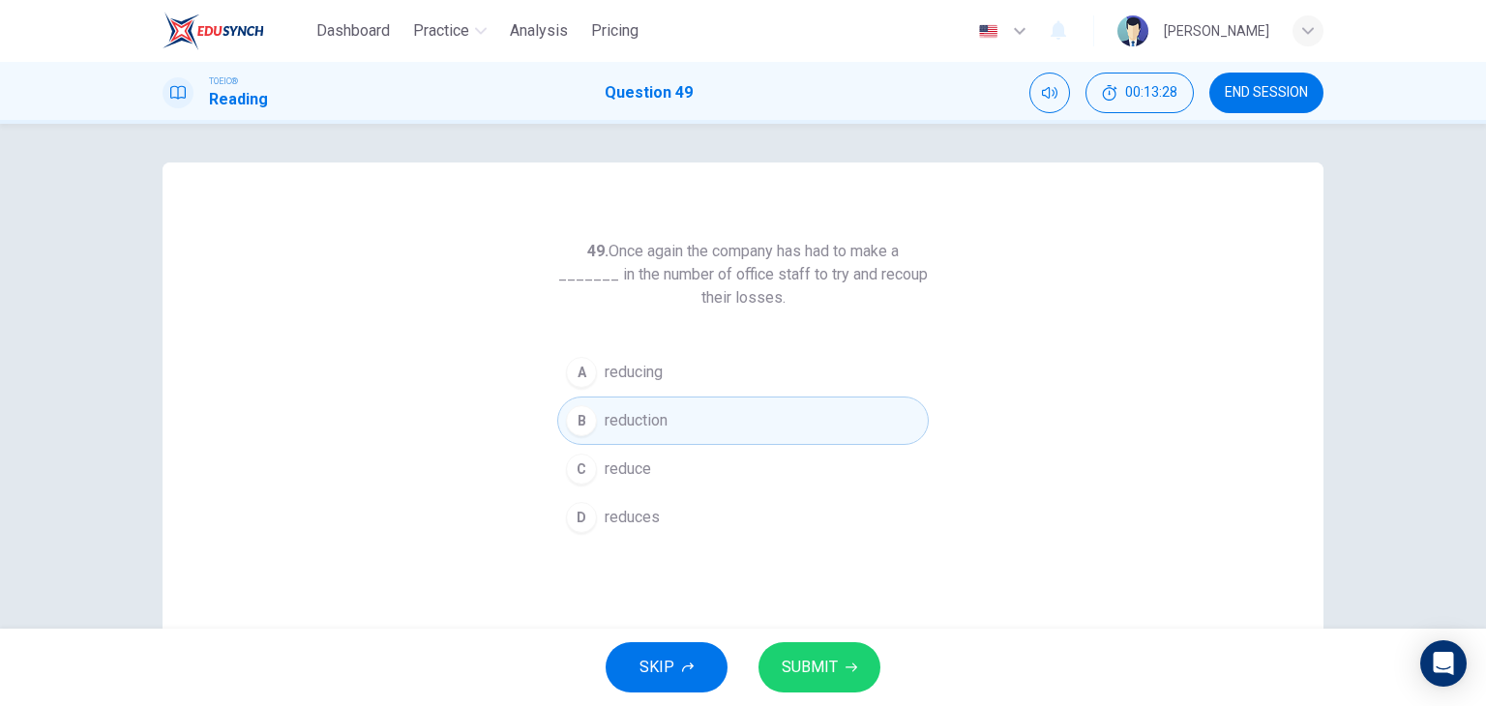
click at [828, 651] on button "SUBMIT" at bounding box center [820, 668] width 122 height 50
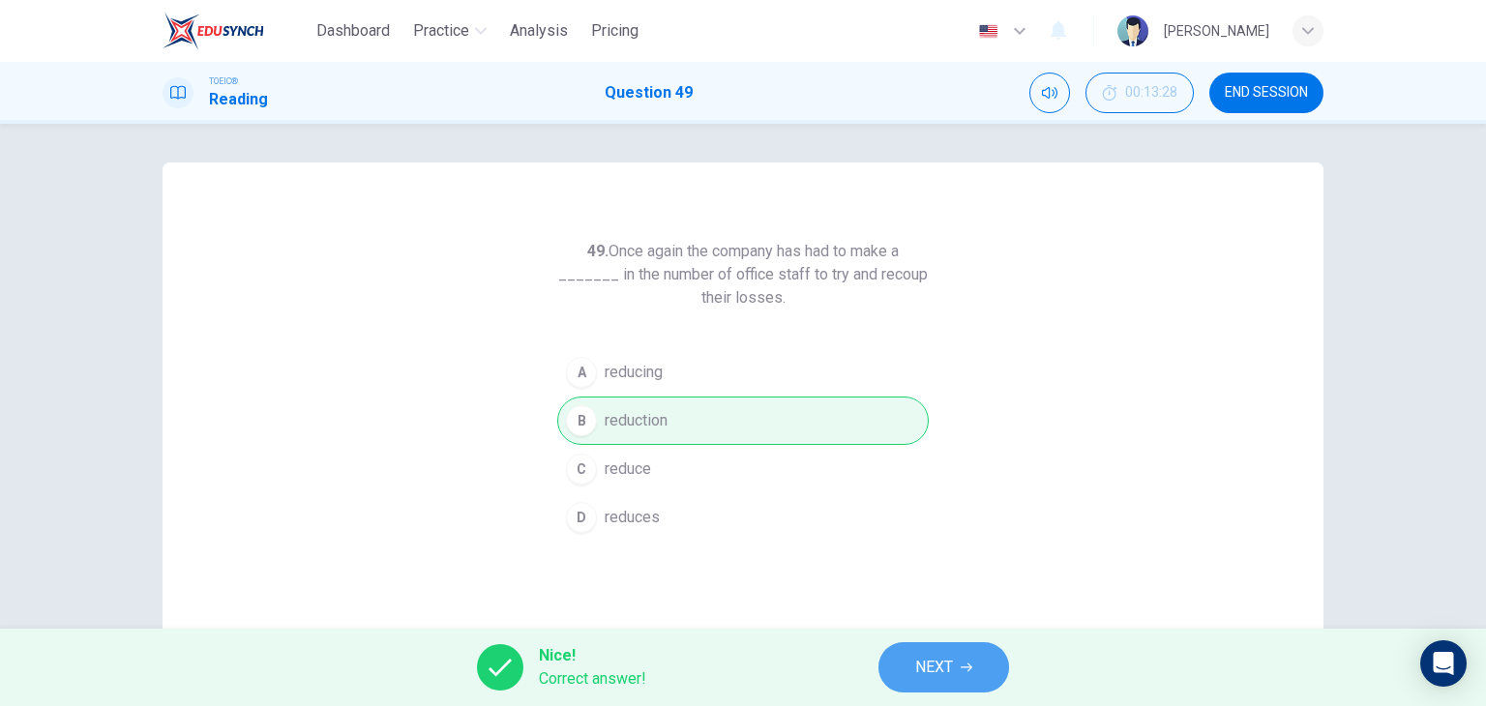
click at [968, 665] on icon "button" at bounding box center [967, 668] width 12 height 12
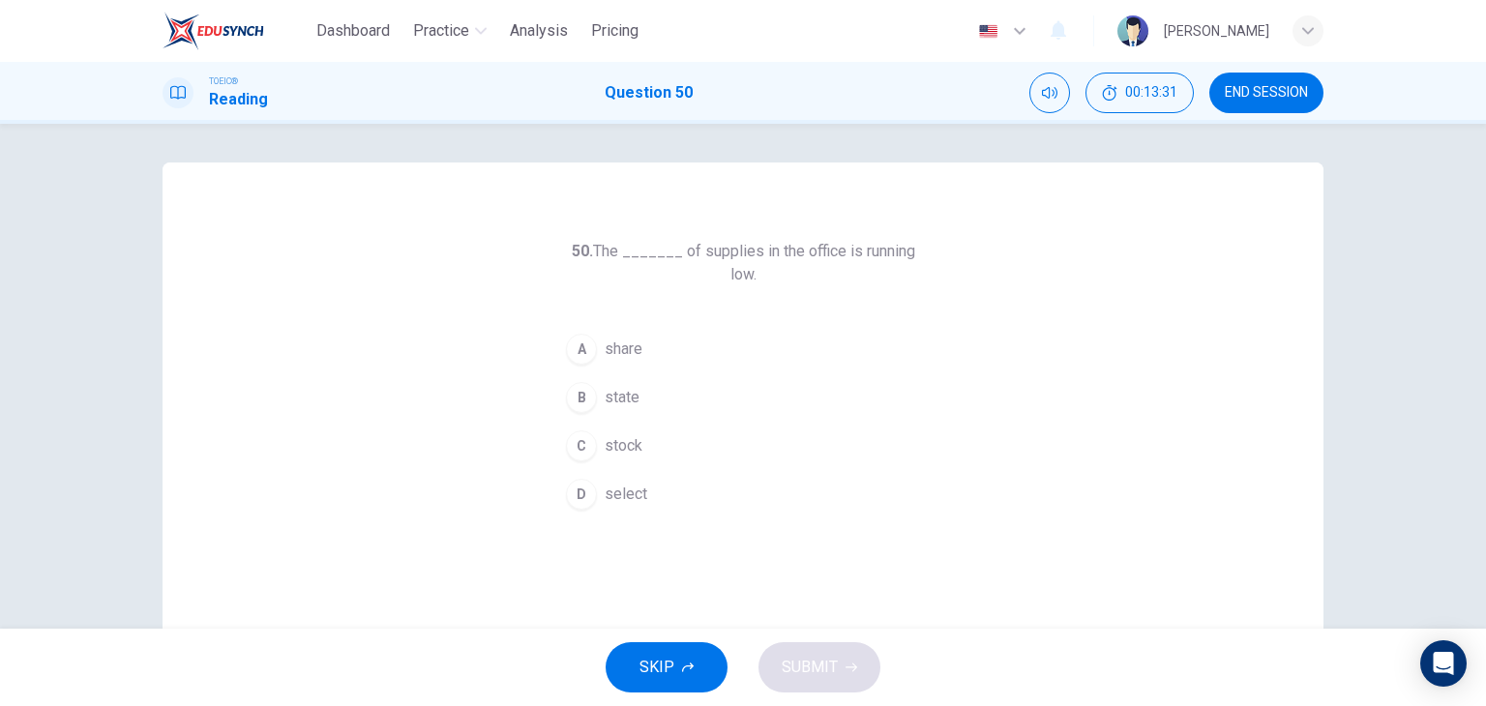
click at [688, 422] on button "C stock" at bounding box center [743, 446] width 372 height 48
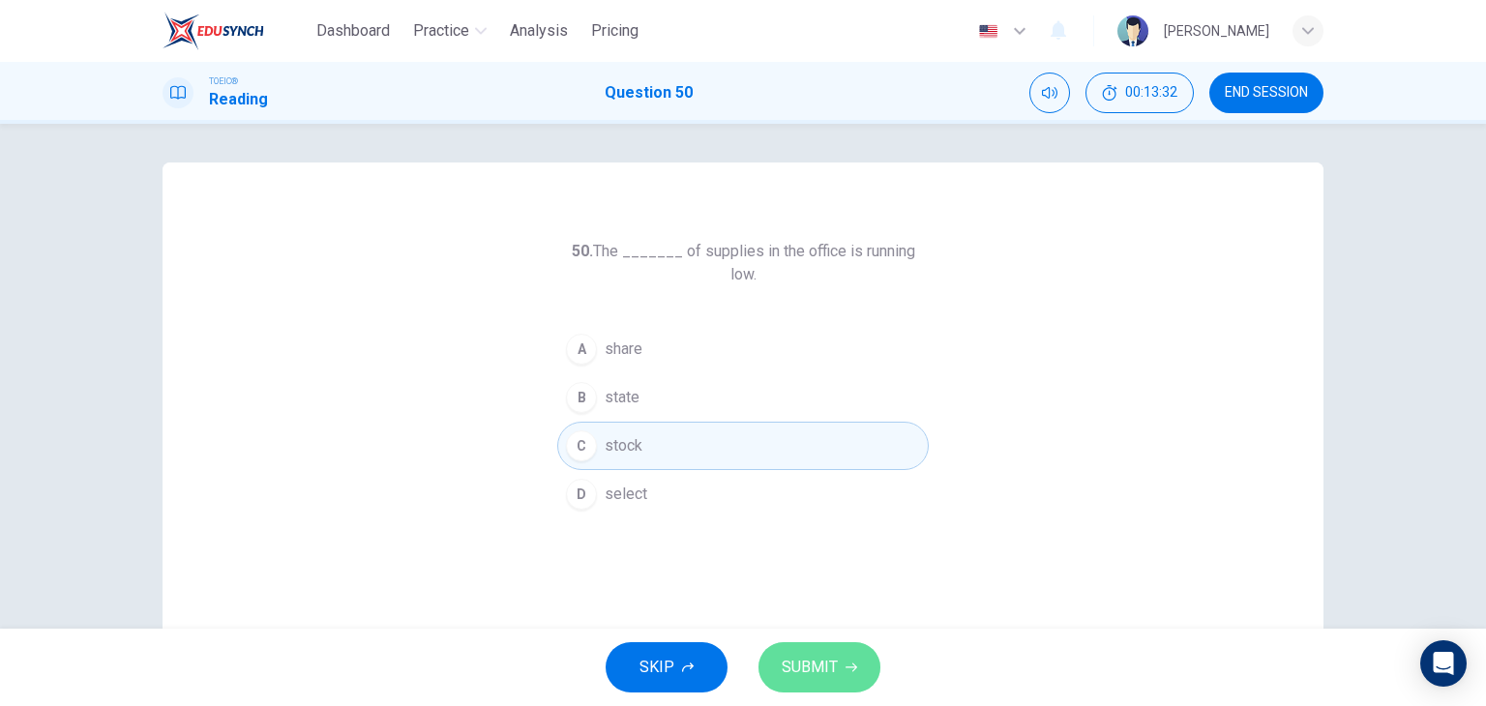
click at [785, 656] on span "SUBMIT" at bounding box center [810, 667] width 56 height 27
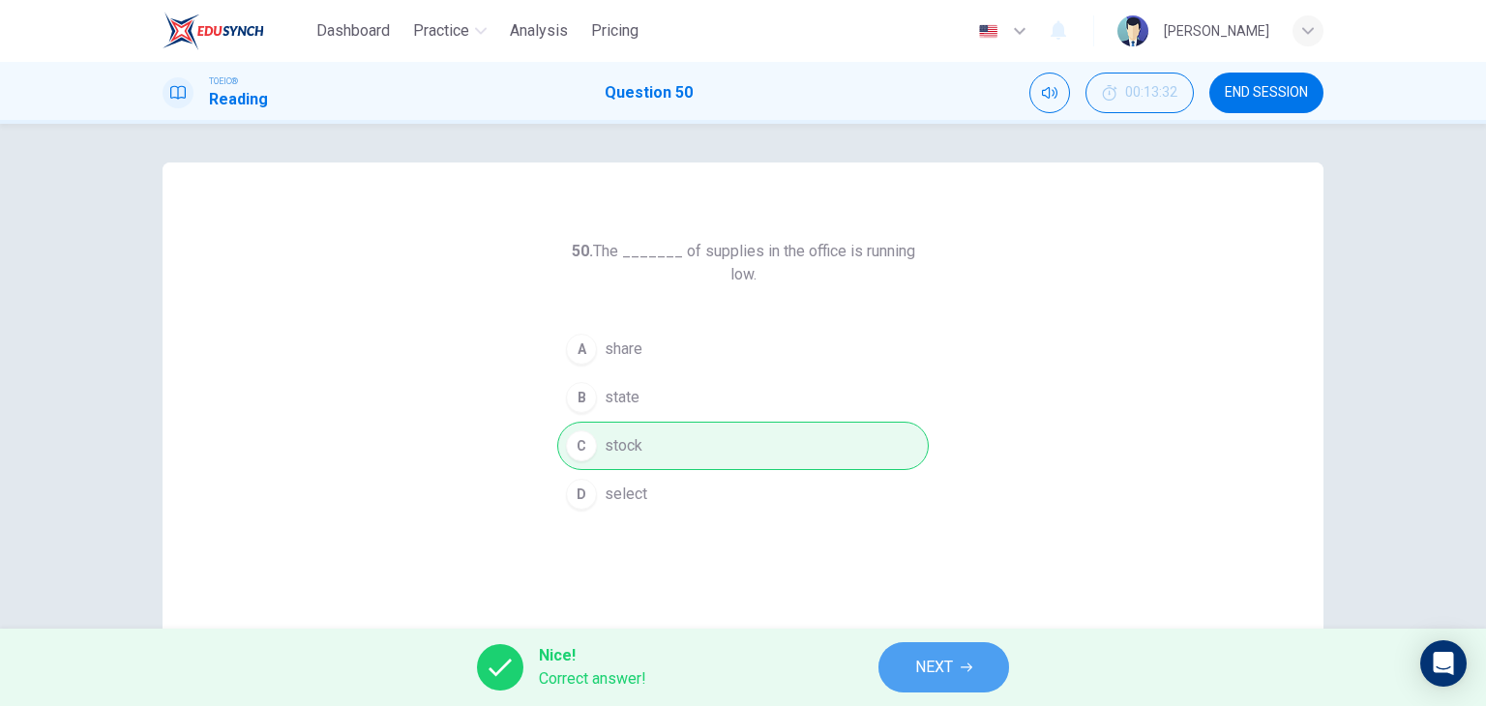
click at [935, 672] on span "NEXT" at bounding box center [934, 667] width 38 height 27
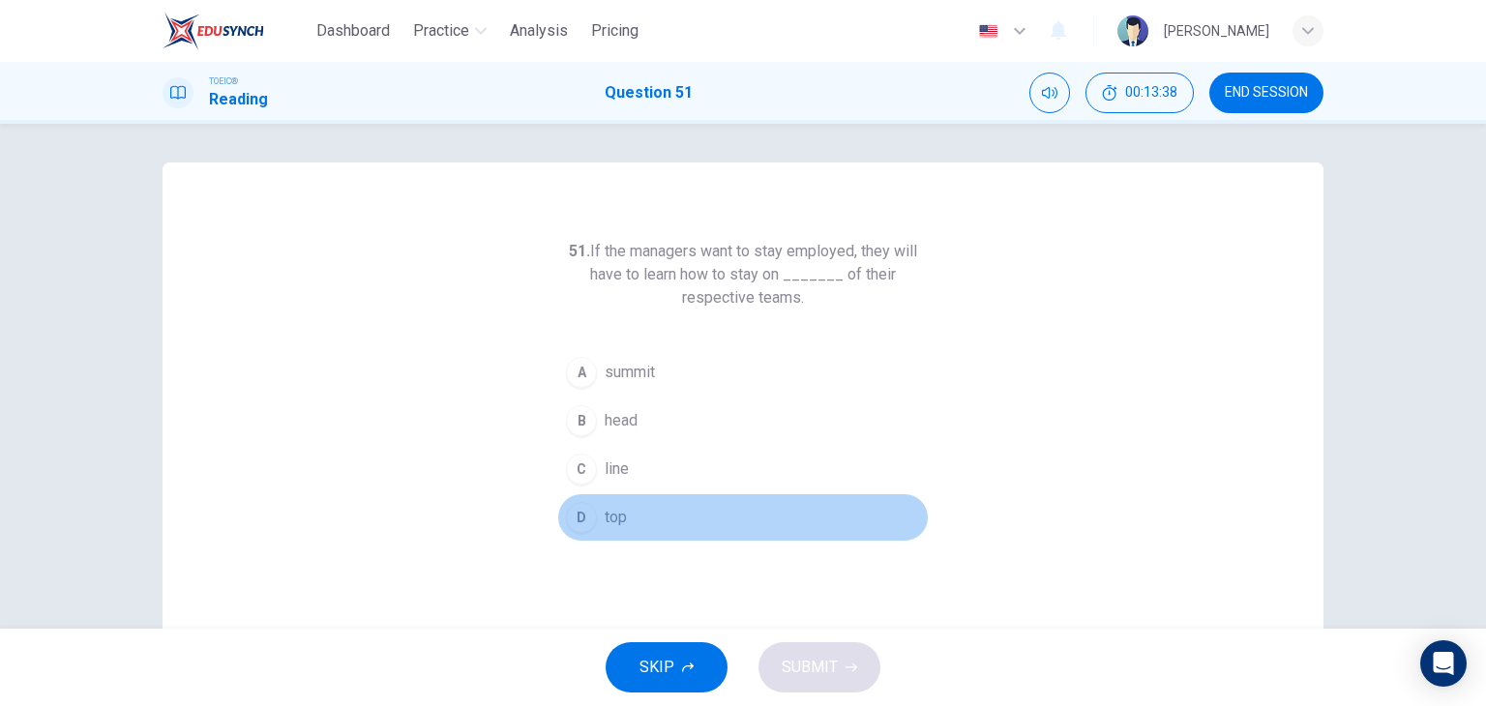
click at [627, 520] on button "D top" at bounding box center [743, 518] width 372 height 48
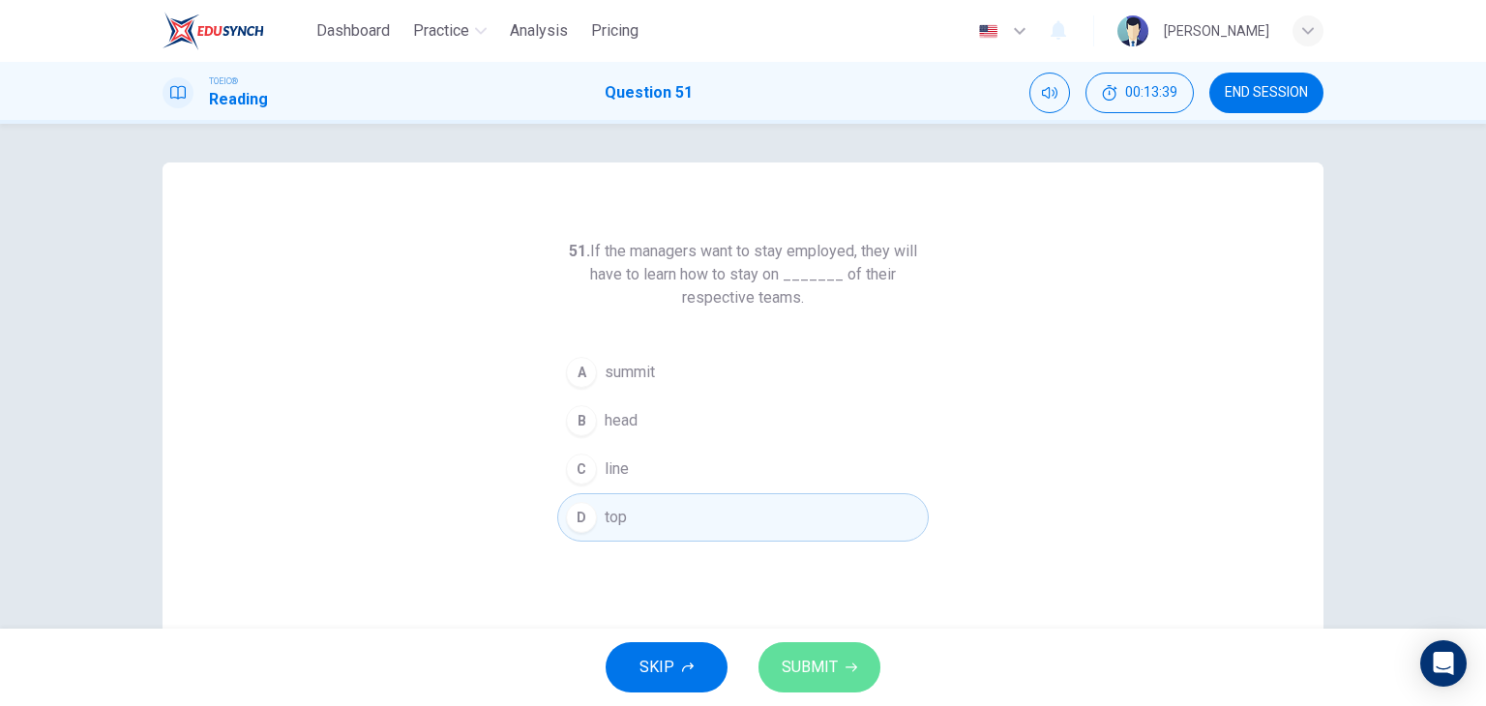
click at [805, 672] on span "SUBMIT" at bounding box center [810, 667] width 56 height 27
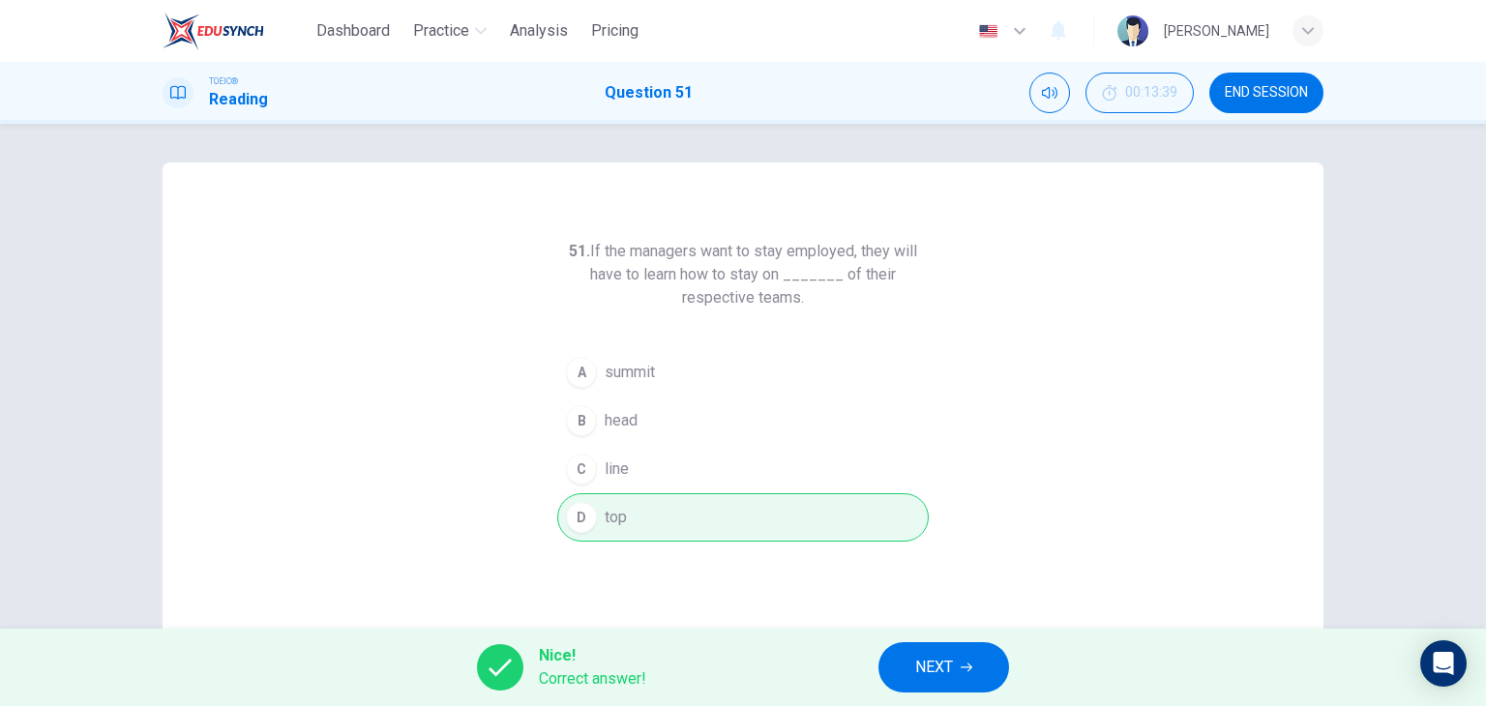
click at [912, 684] on button "NEXT" at bounding box center [944, 668] width 131 height 50
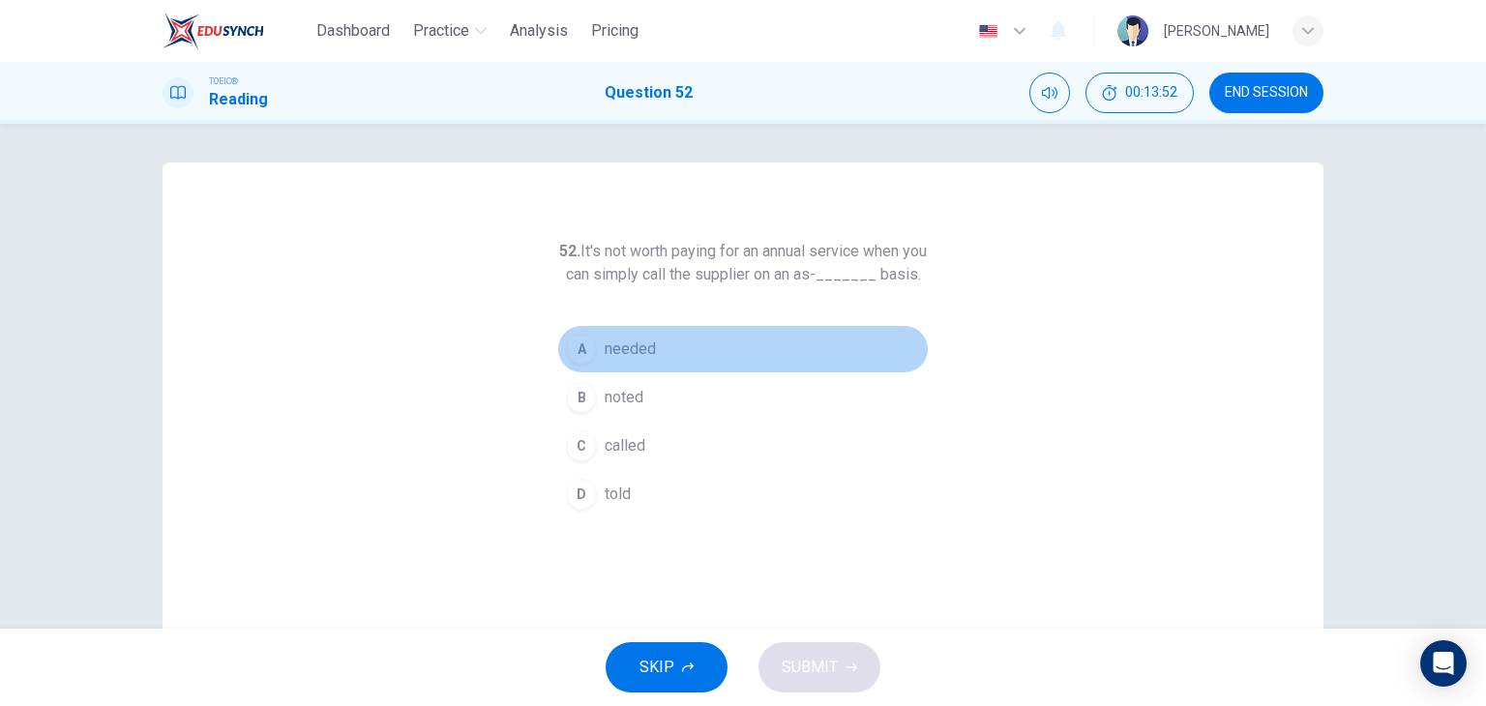
click at [648, 361] on span "needed" at bounding box center [630, 349] width 51 height 23
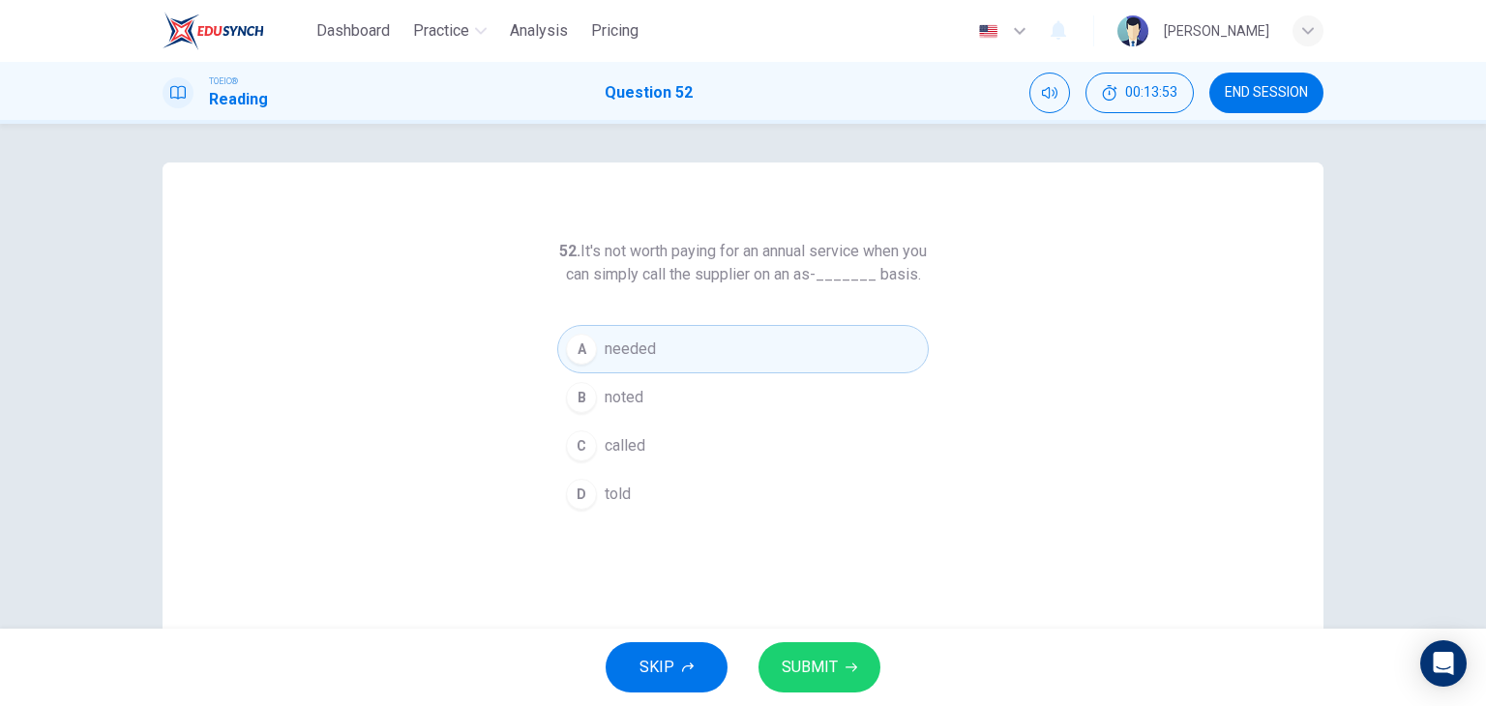
click at [820, 651] on button "SUBMIT" at bounding box center [820, 668] width 122 height 50
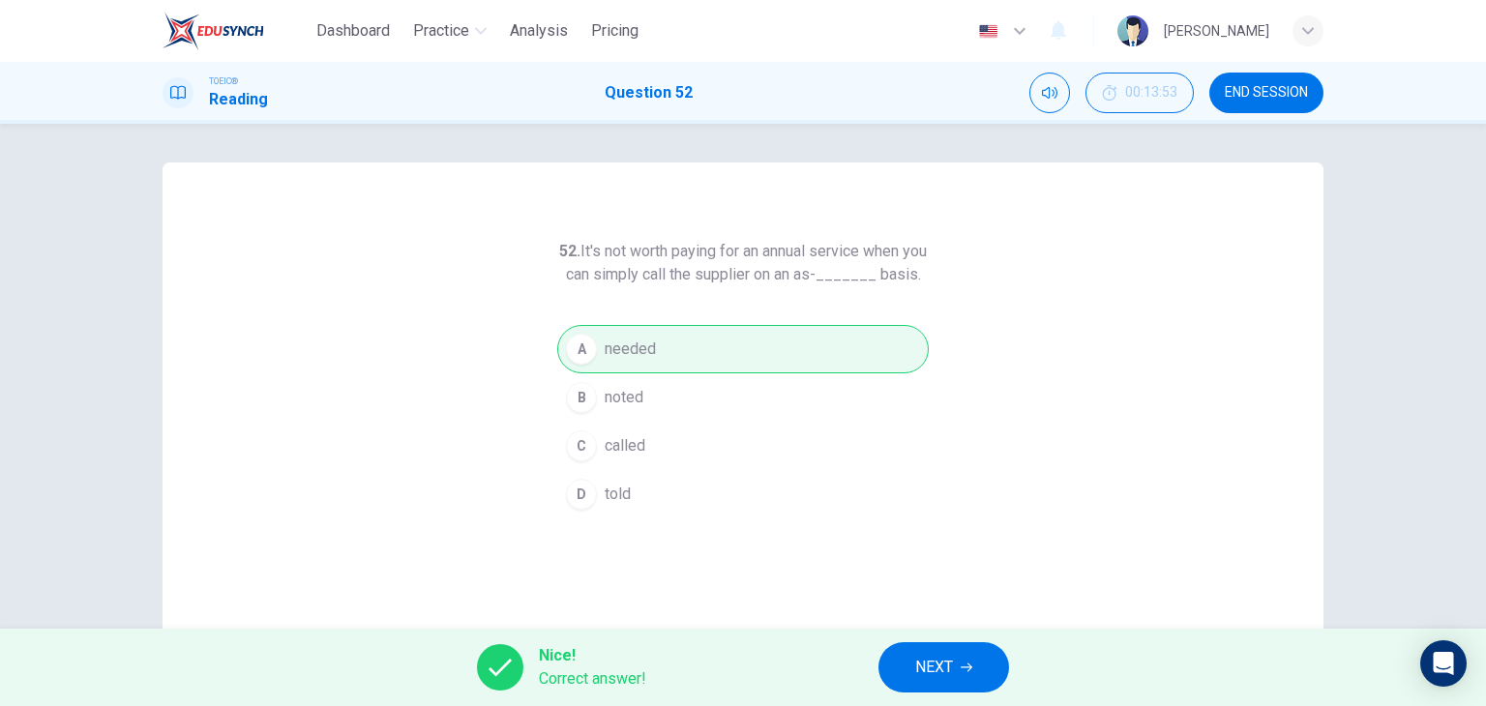
click at [908, 657] on button "NEXT" at bounding box center [944, 668] width 131 height 50
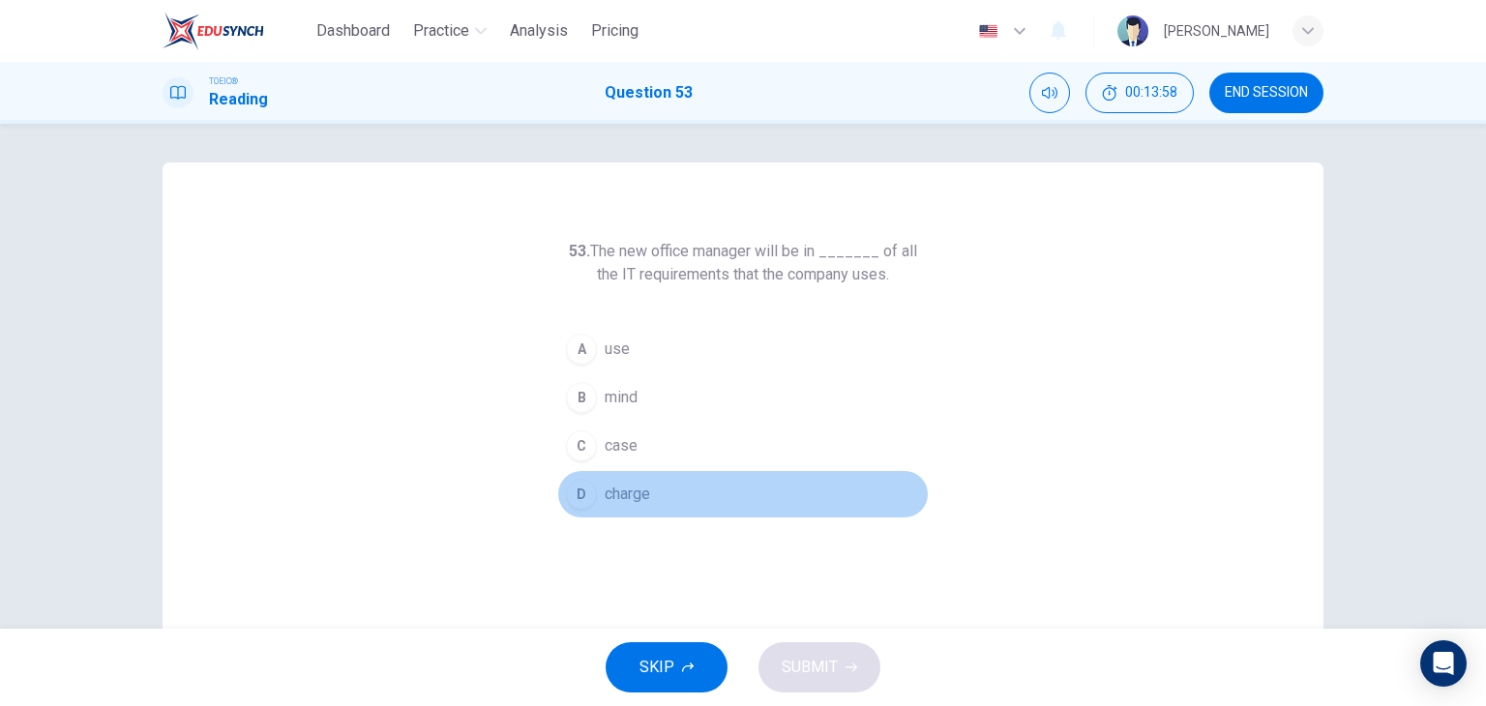
click at [640, 493] on span "charge" at bounding box center [627, 494] width 45 height 23
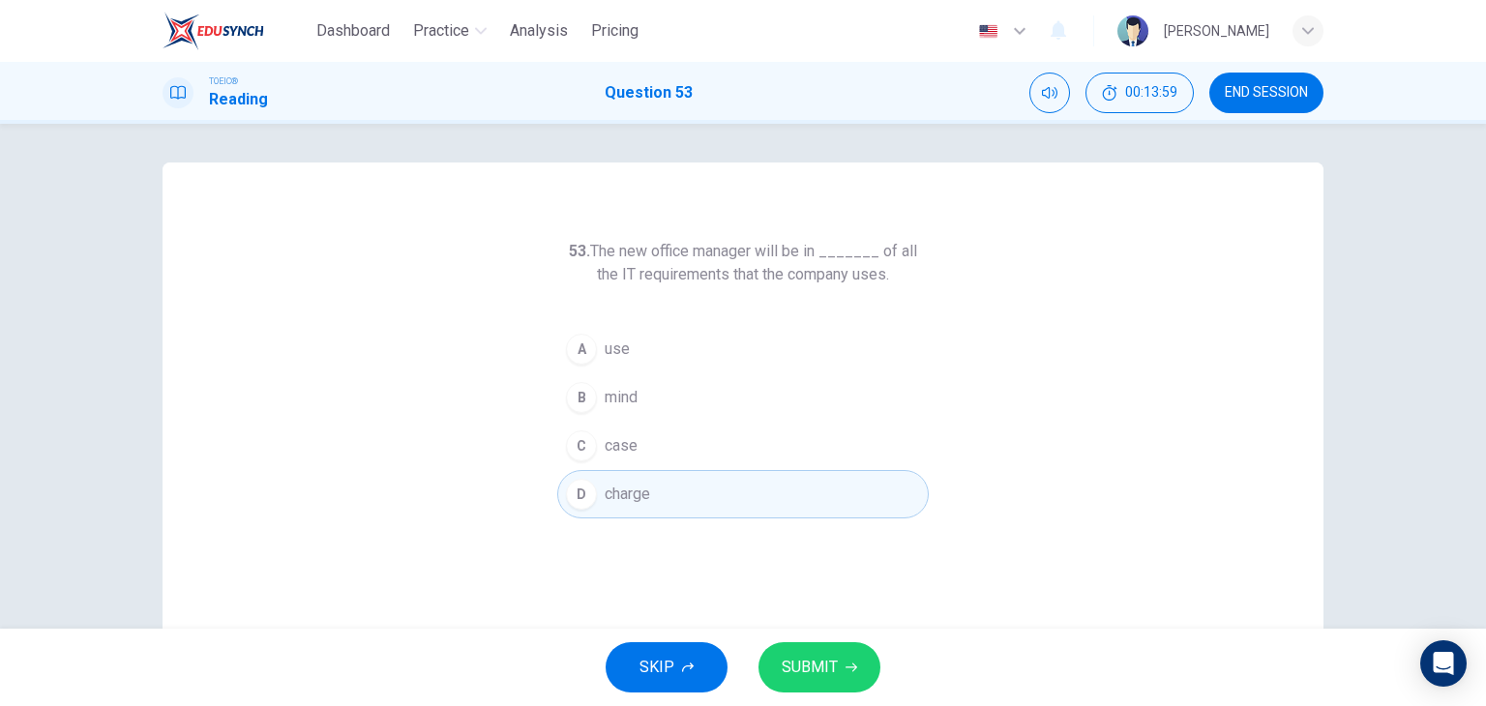
click at [805, 668] on span "SUBMIT" at bounding box center [810, 667] width 56 height 27
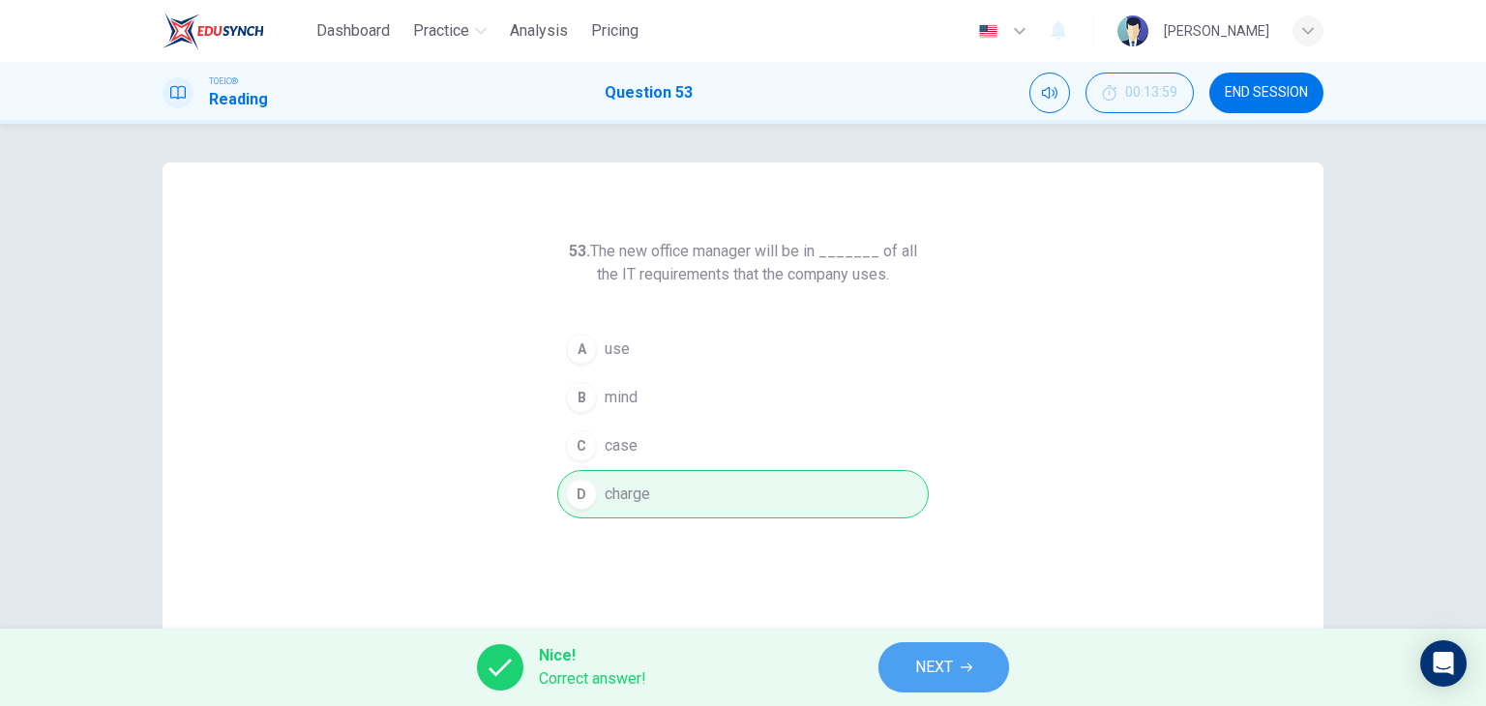
click at [934, 678] on span "NEXT" at bounding box center [934, 667] width 38 height 27
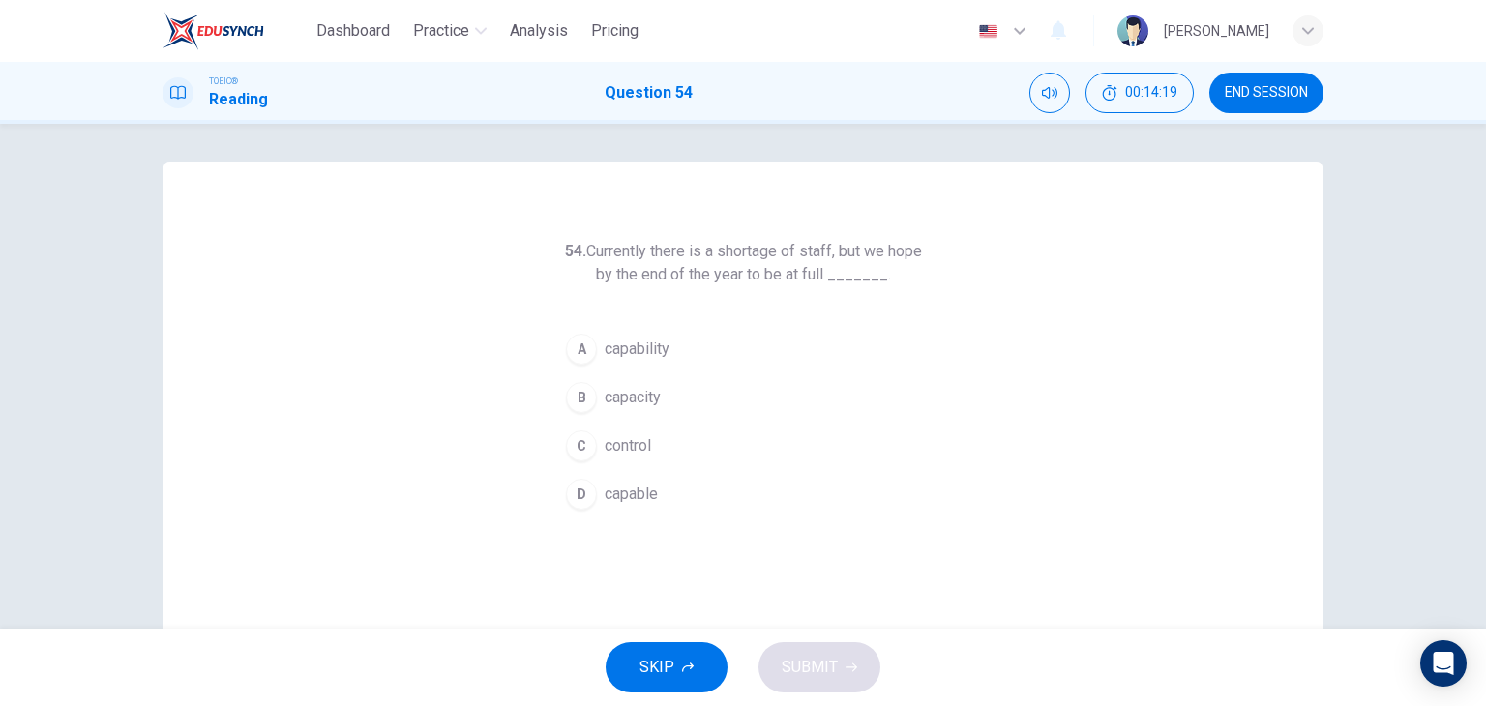
click at [695, 398] on button "B capacity" at bounding box center [743, 398] width 372 height 48
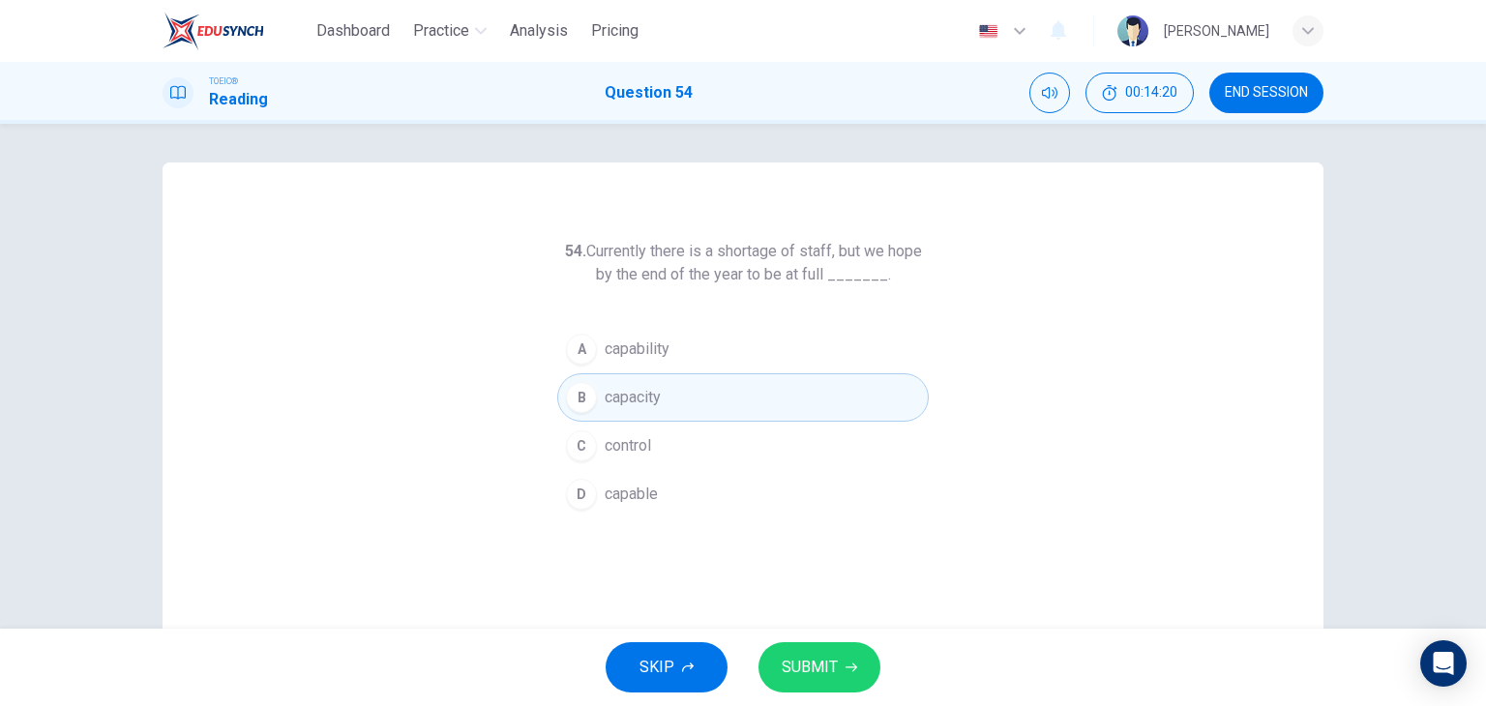
click at [802, 655] on span "SUBMIT" at bounding box center [810, 667] width 56 height 27
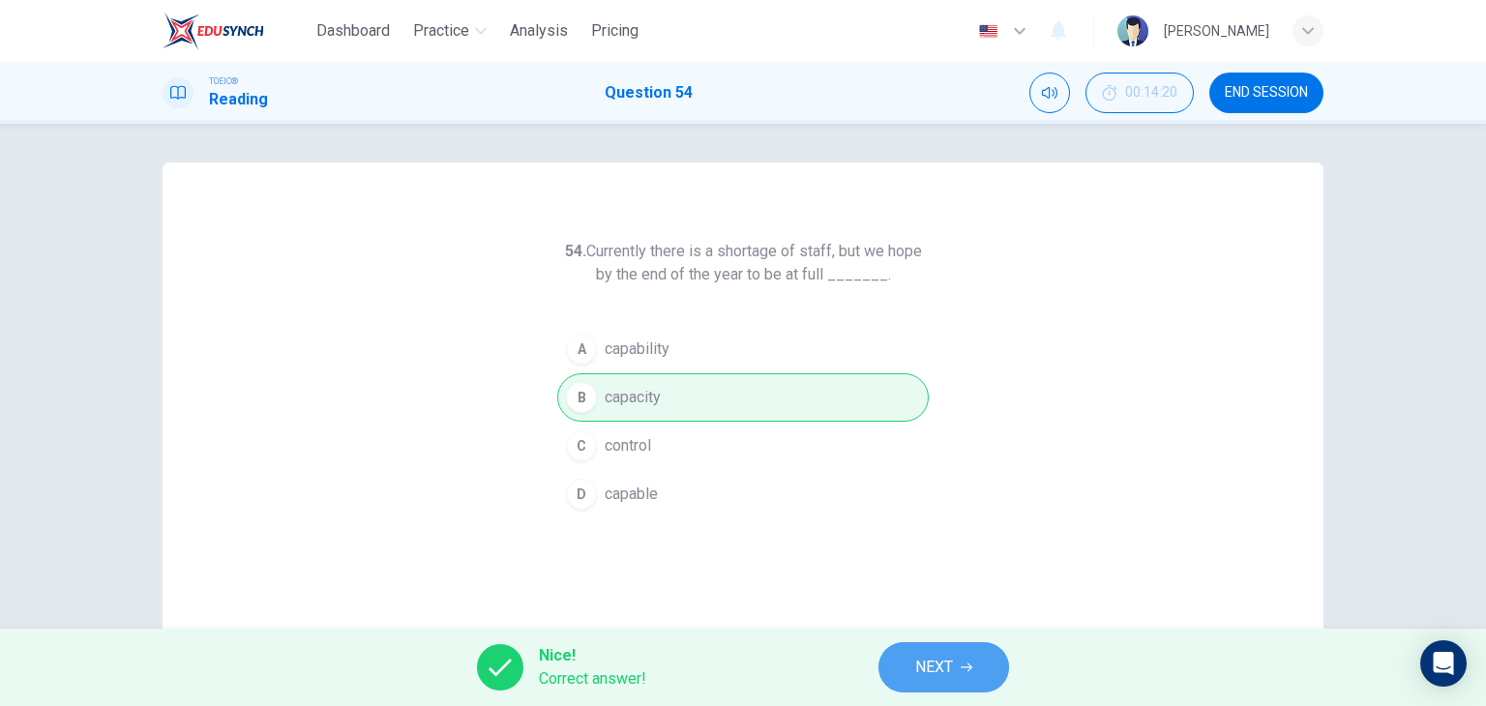
click at [927, 672] on span "NEXT" at bounding box center [934, 667] width 38 height 27
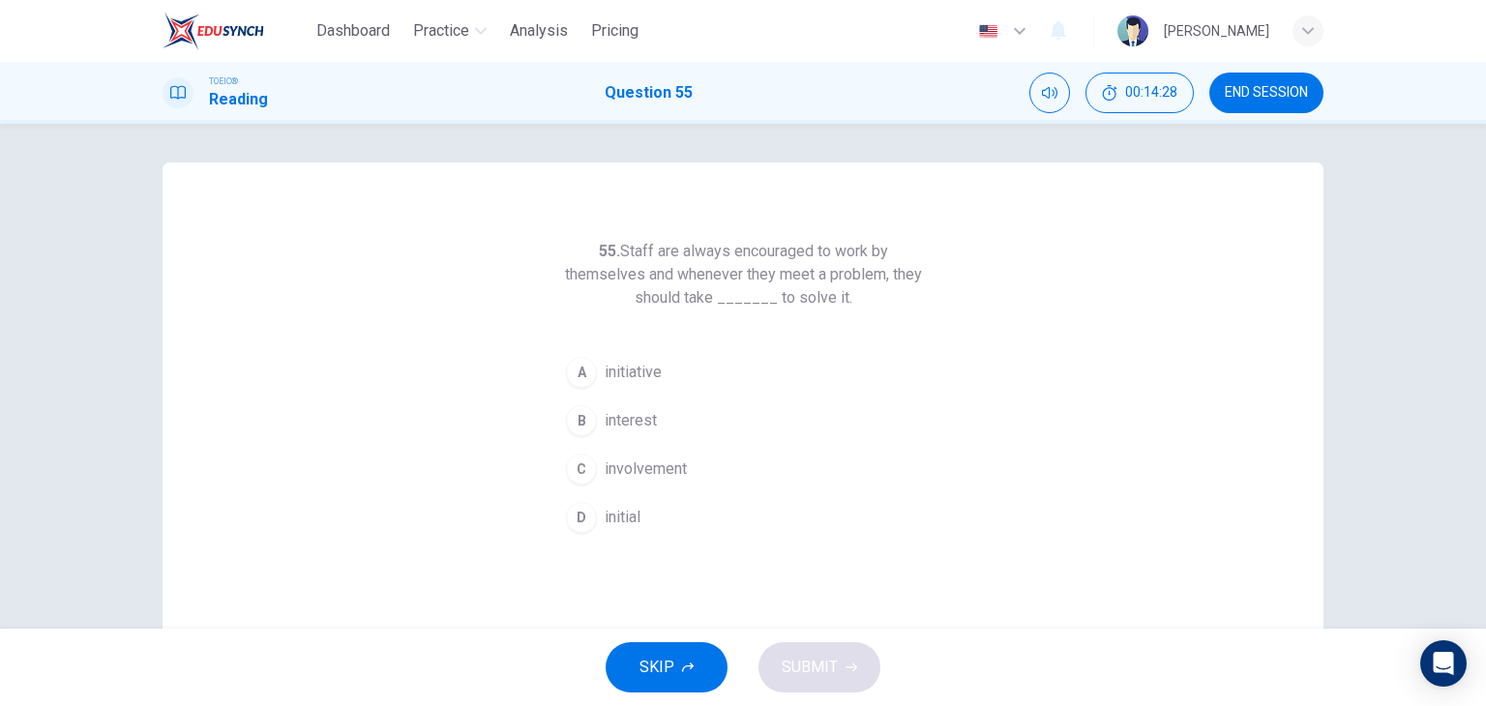
click at [677, 380] on button "A initiative" at bounding box center [743, 372] width 372 height 48
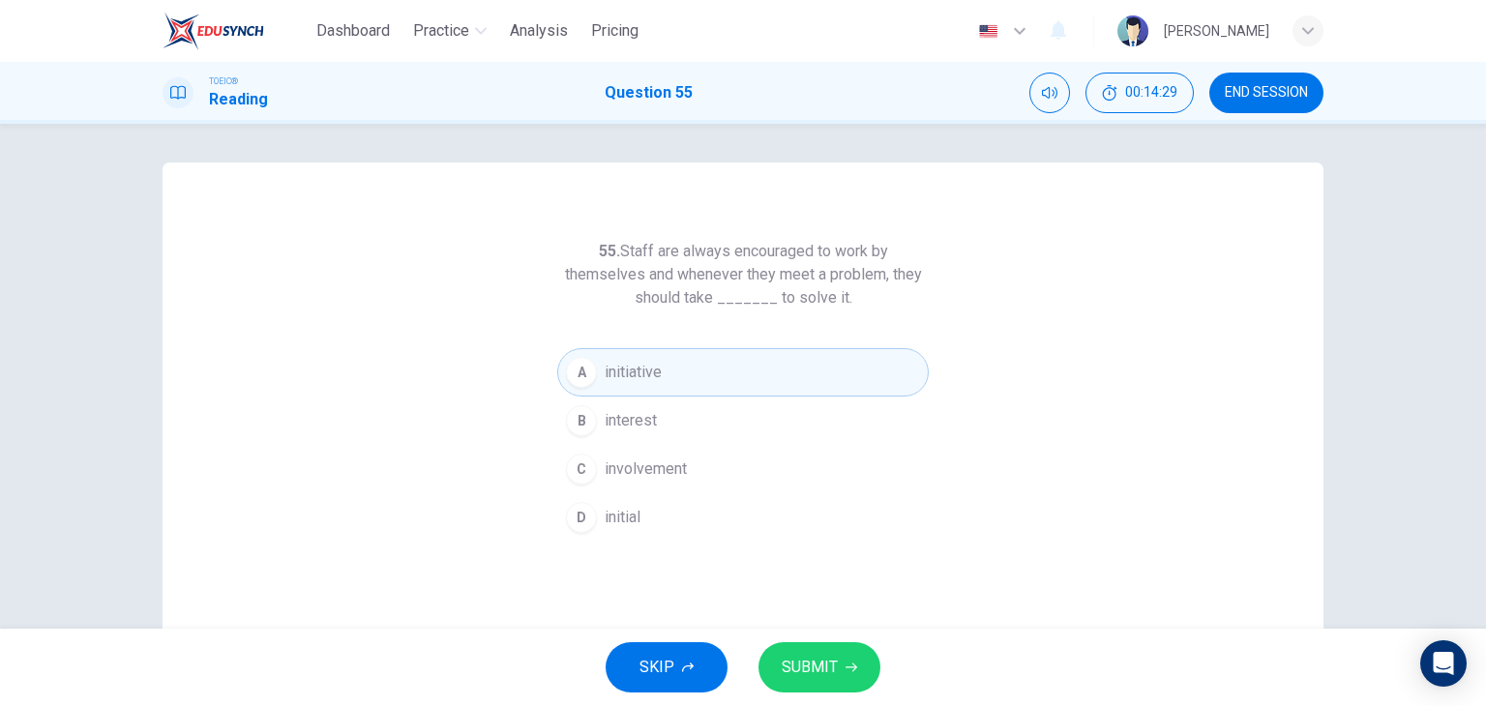
click at [815, 641] on div "SKIP SUBMIT" at bounding box center [743, 667] width 1486 height 77
click at [815, 656] on span "SUBMIT" at bounding box center [810, 667] width 56 height 27
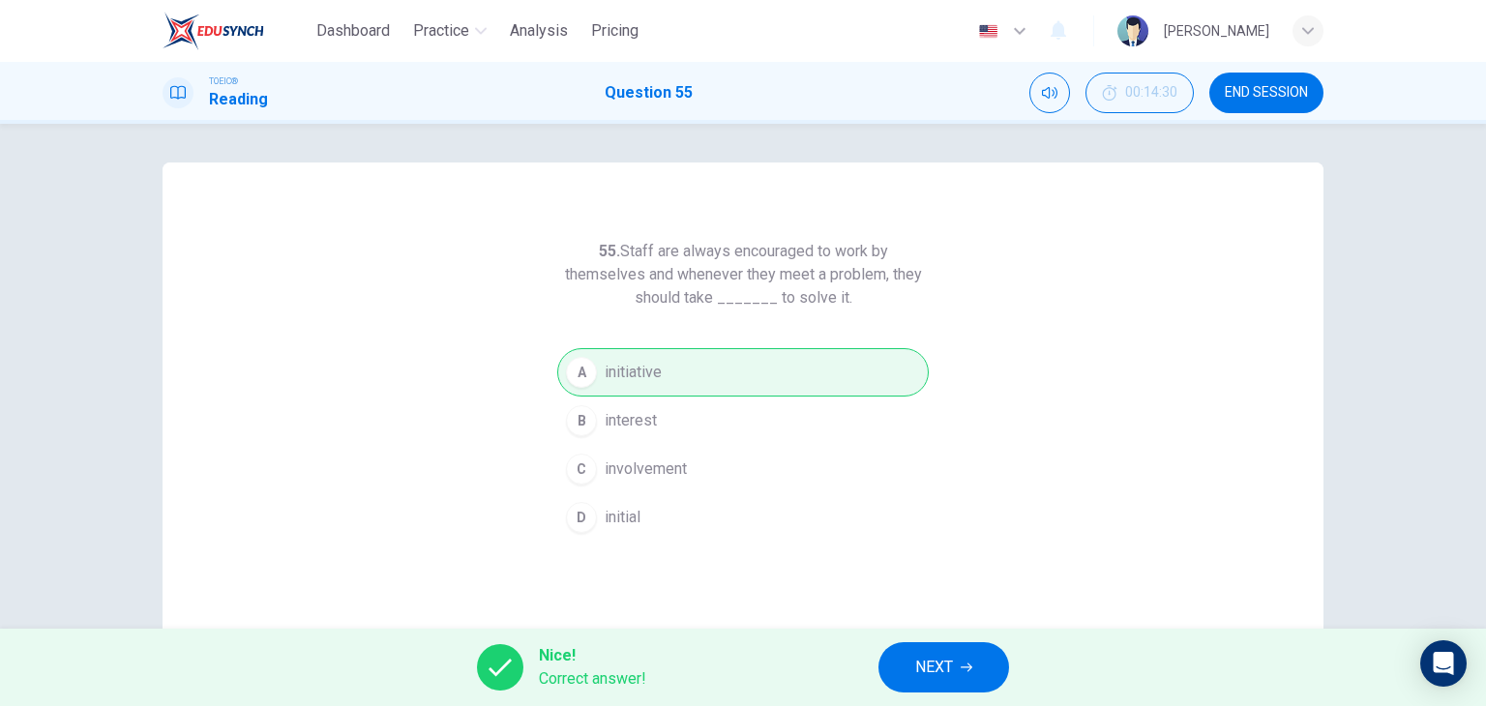
click at [950, 658] on span "NEXT" at bounding box center [934, 667] width 38 height 27
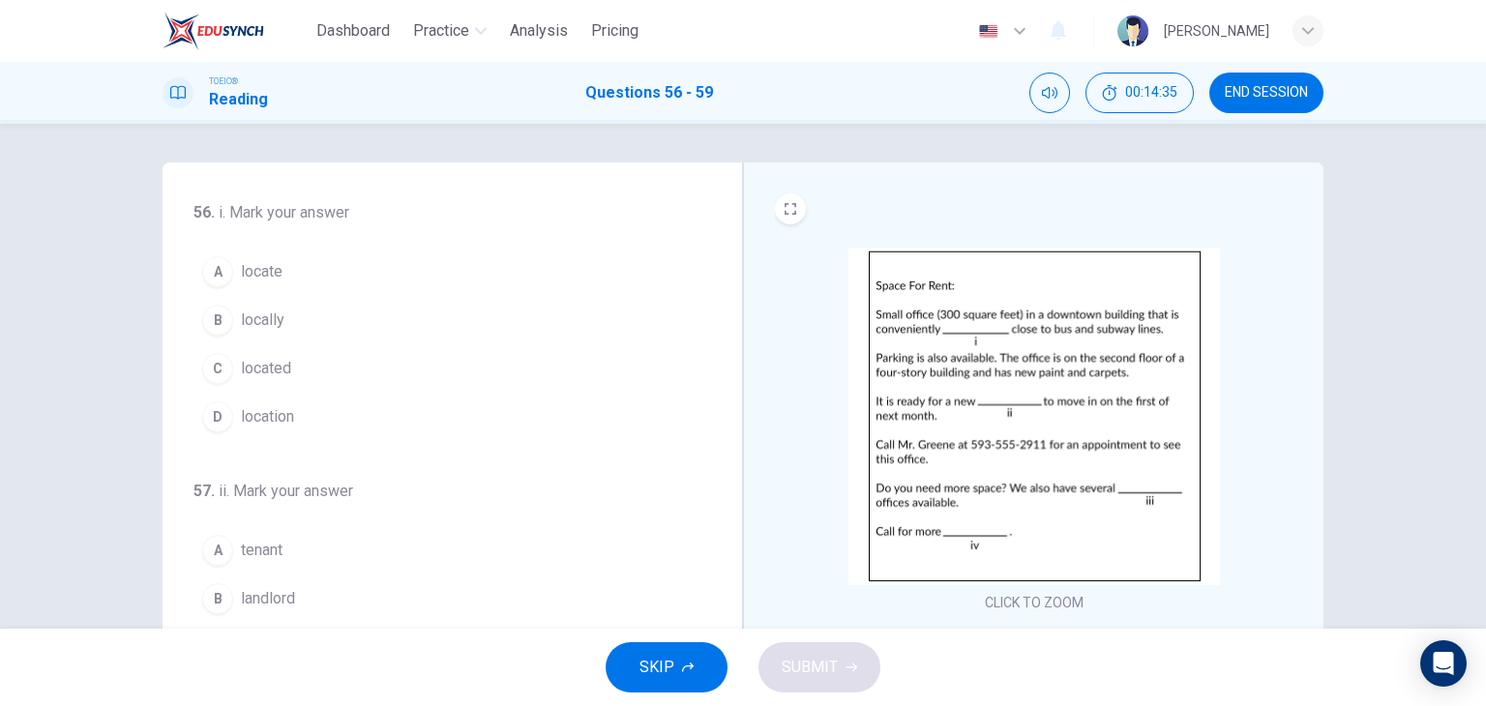
click at [331, 367] on button "C located" at bounding box center [441, 368] width 494 height 48
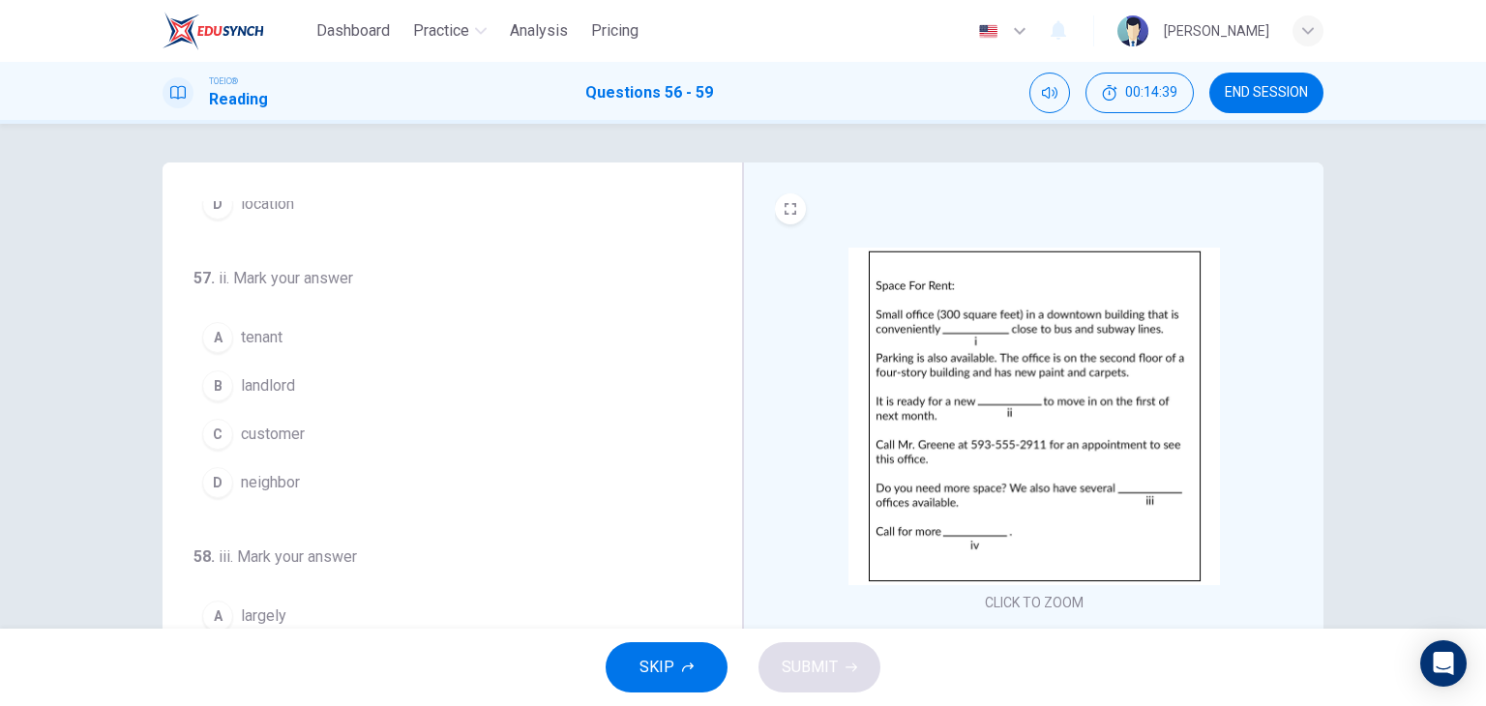
scroll to position [224, 0]
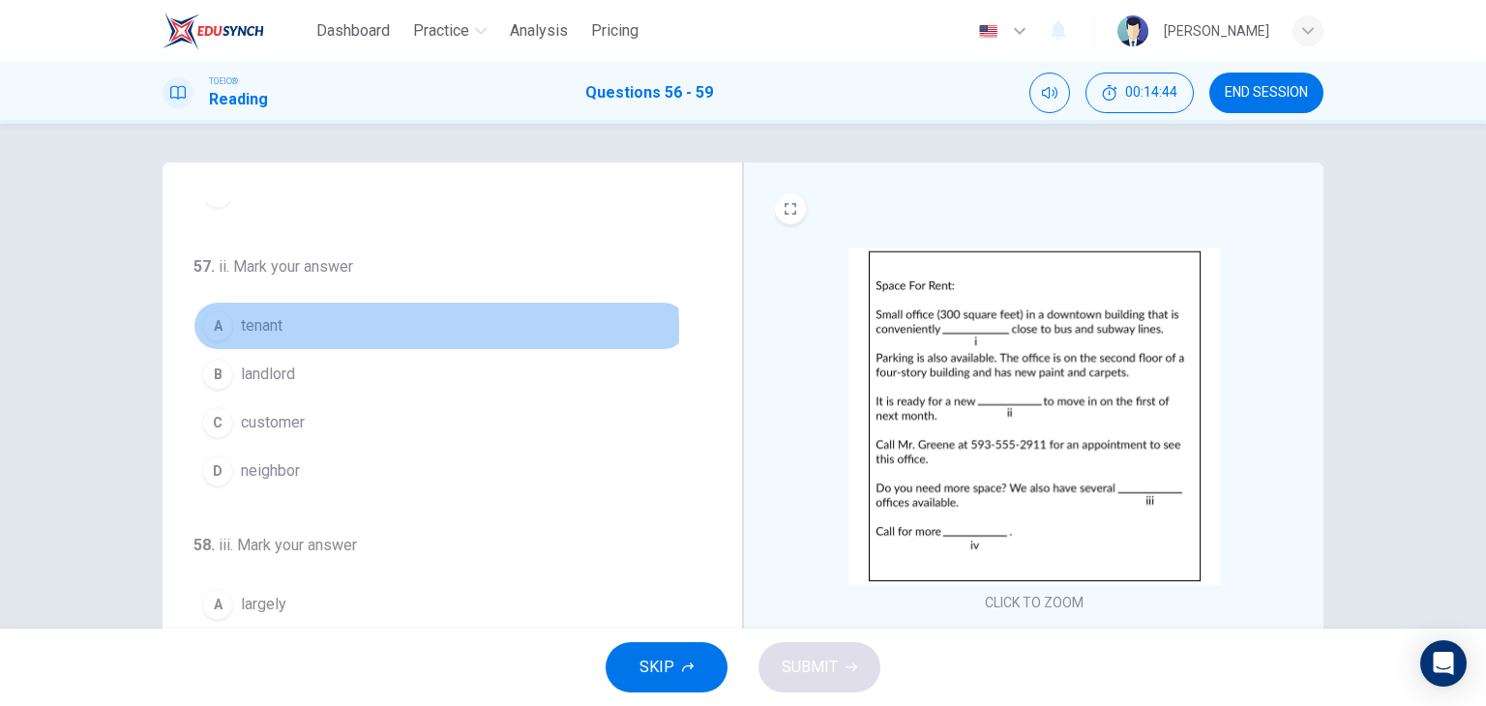
click at [294, 326] on button "A tenant" at bounding box center [441, 326] width 494 height 48
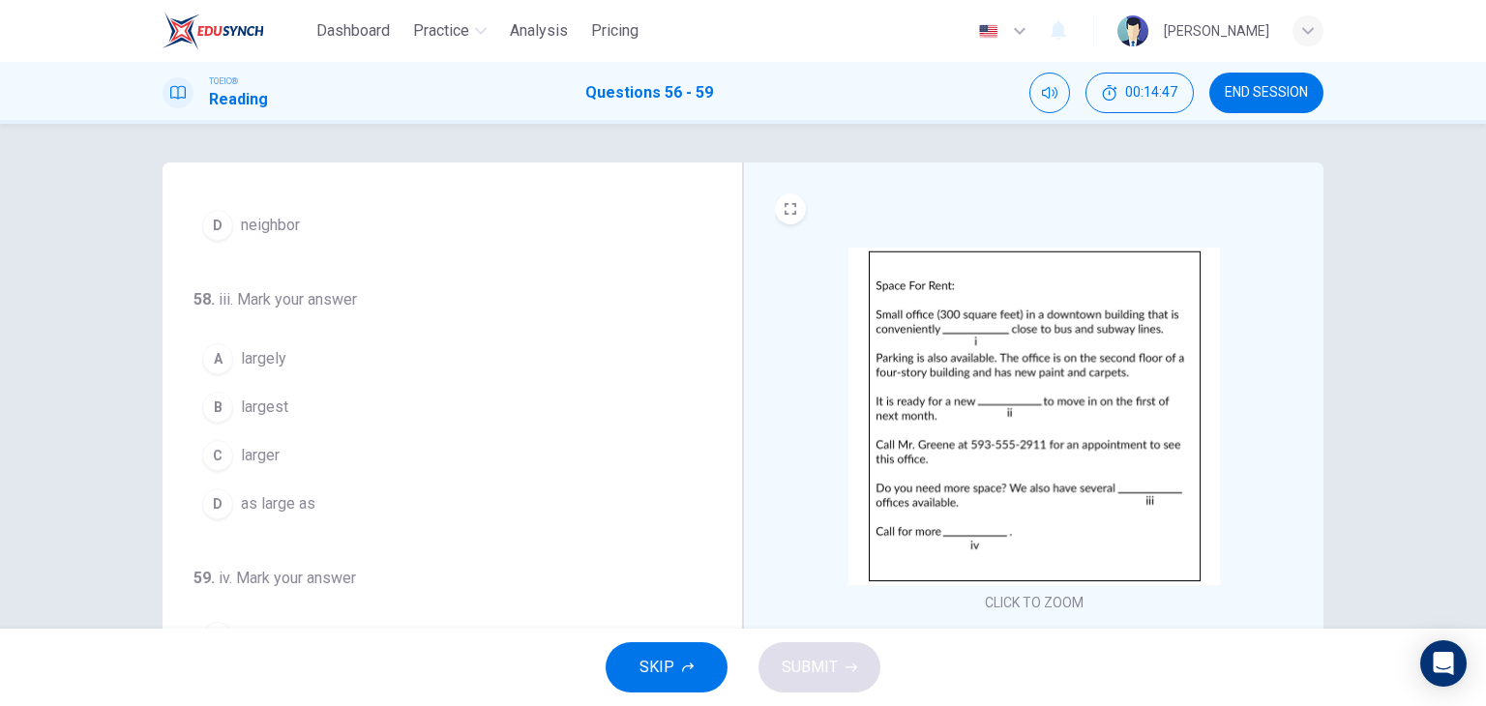
scroll to position [474, 0]
click at [305, 447] on button "C larger" at bounding box center [441, 452] width 494 height 48
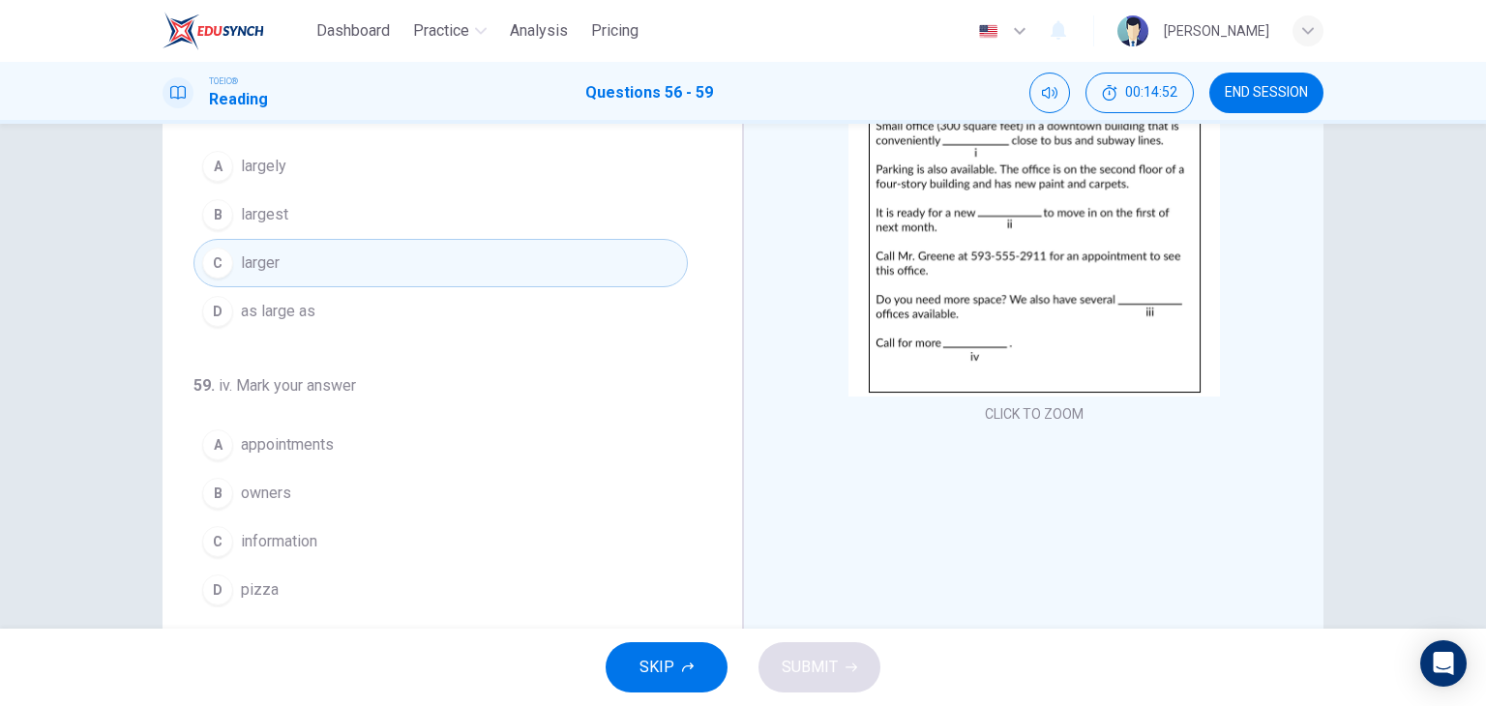
scroll to position [190, 0]
click at [340, 522] on button "C information" at bounding box center [441, 541] width 494 height 48
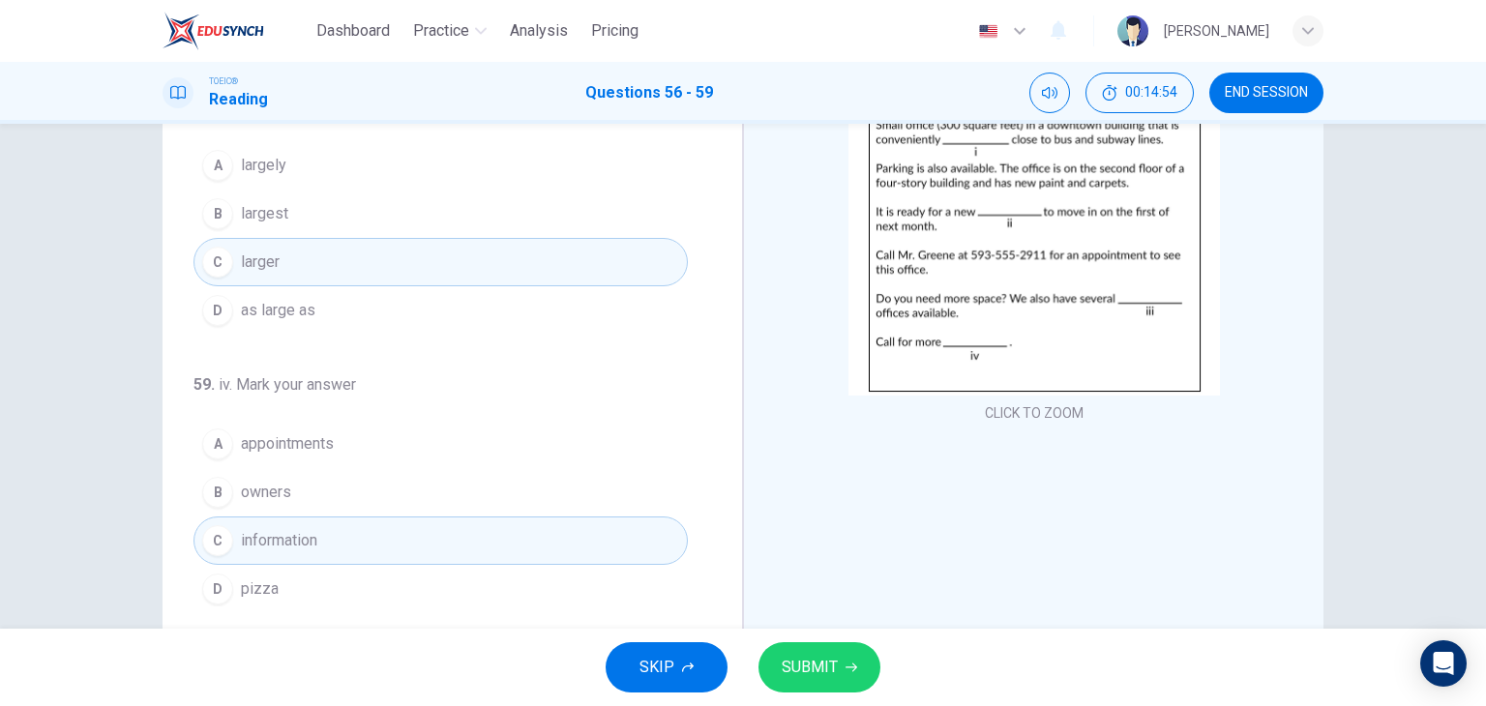
click at [794, 672] on span "SUBMIT" at bounding box center [810, 667] width 56 height 27
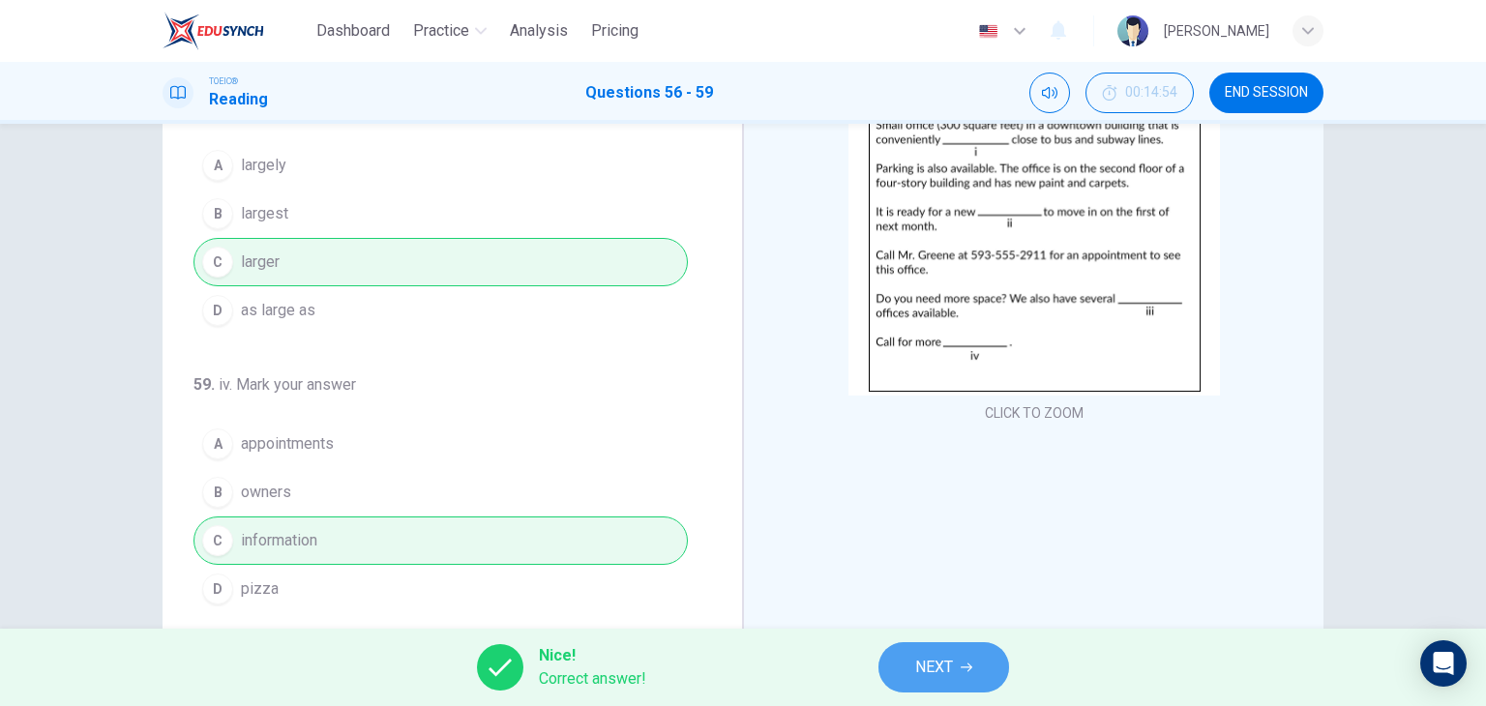
click at [954, 675] on button "NEXT" at bounding box center [944, 668] width 131 height 50
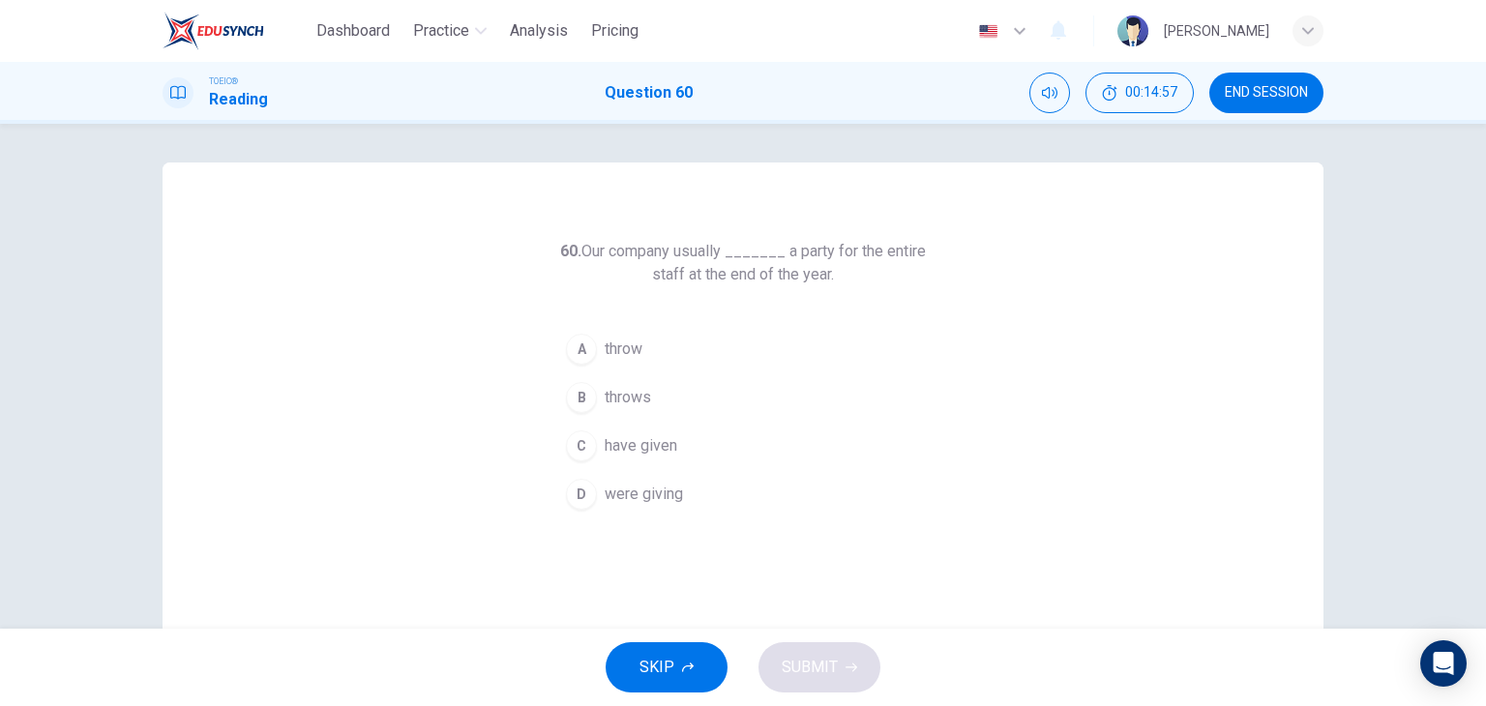
click at [658, 388] on button "B throws" at bounding box center [743, 398] width 372 height 48
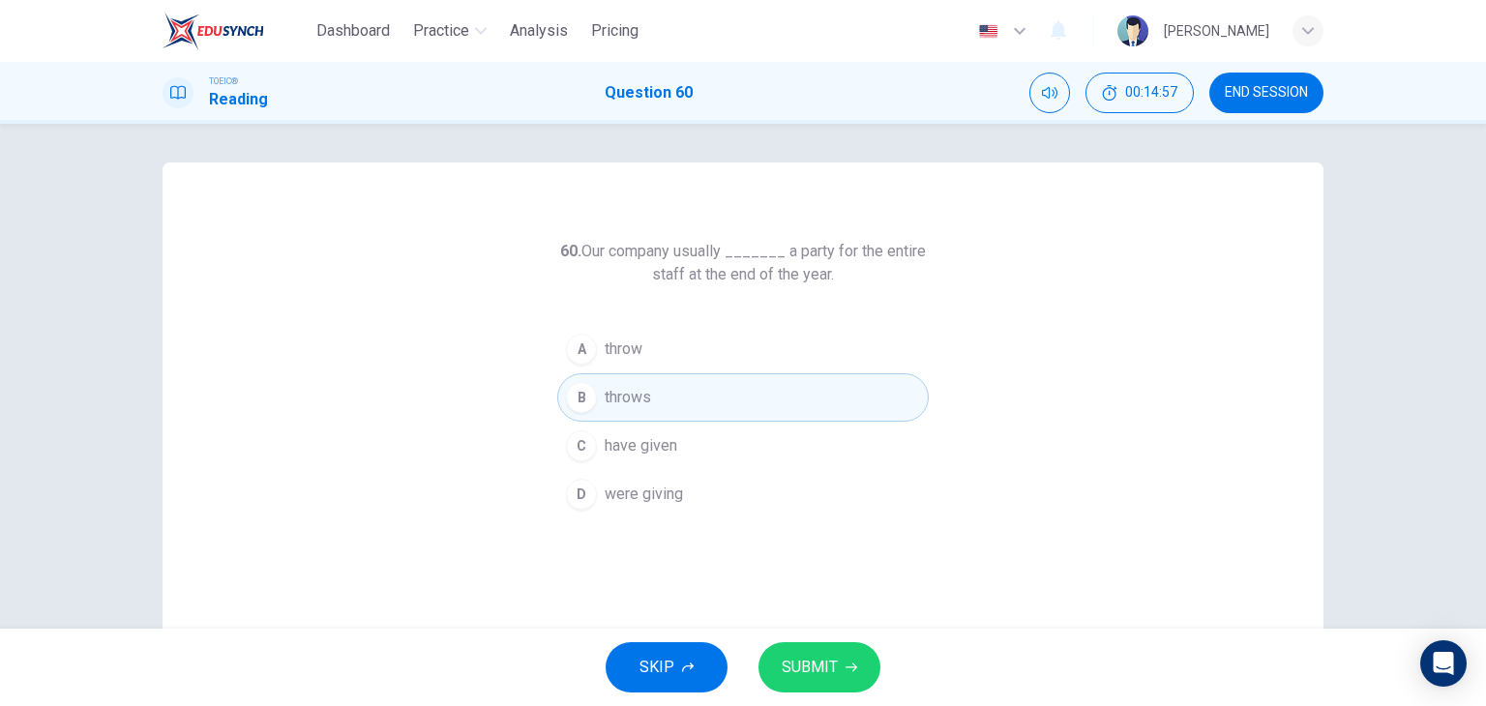
click at [855, 667] on button "SUBMIT" at bounding box center [820, 668] width 122 height 50
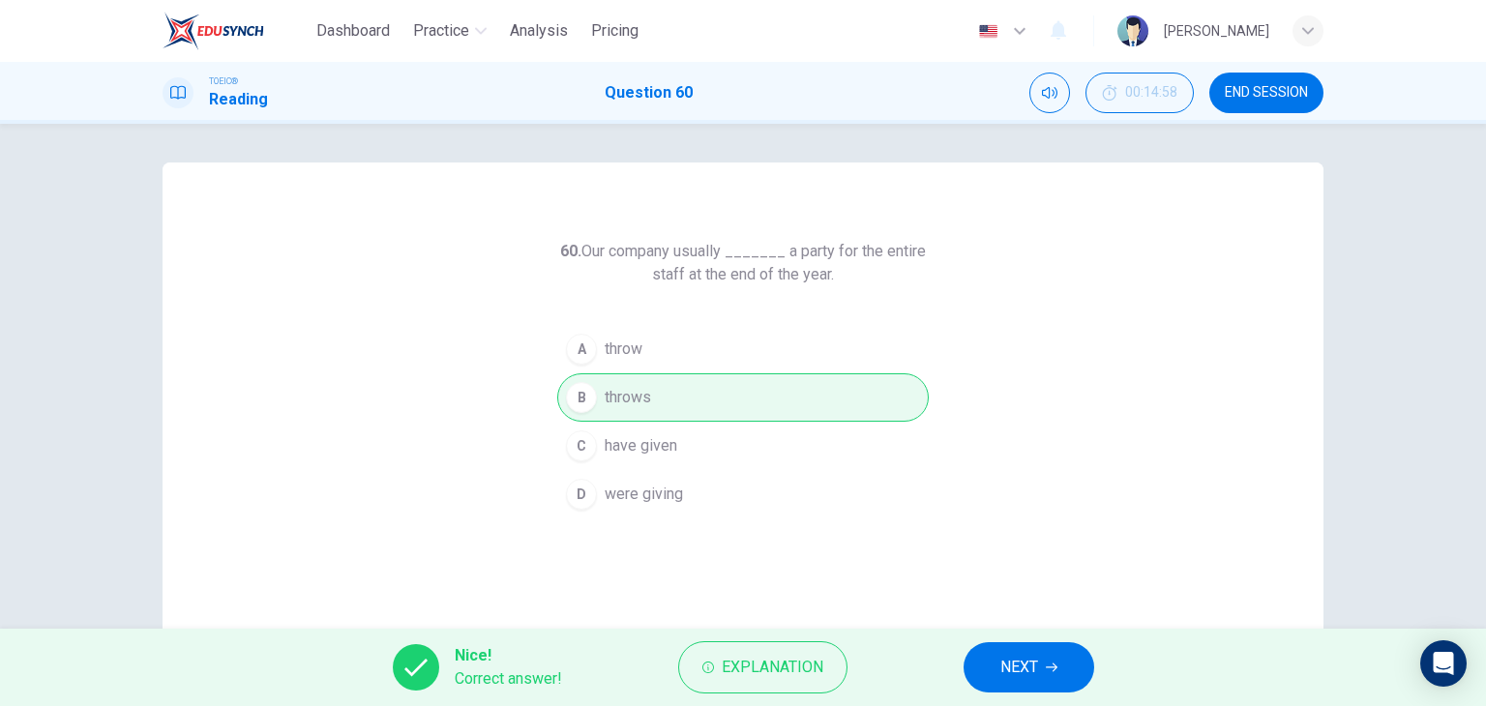
click at [994, 663] on button "NEXT" at bounding box center [1029, 668] width 131 height 50
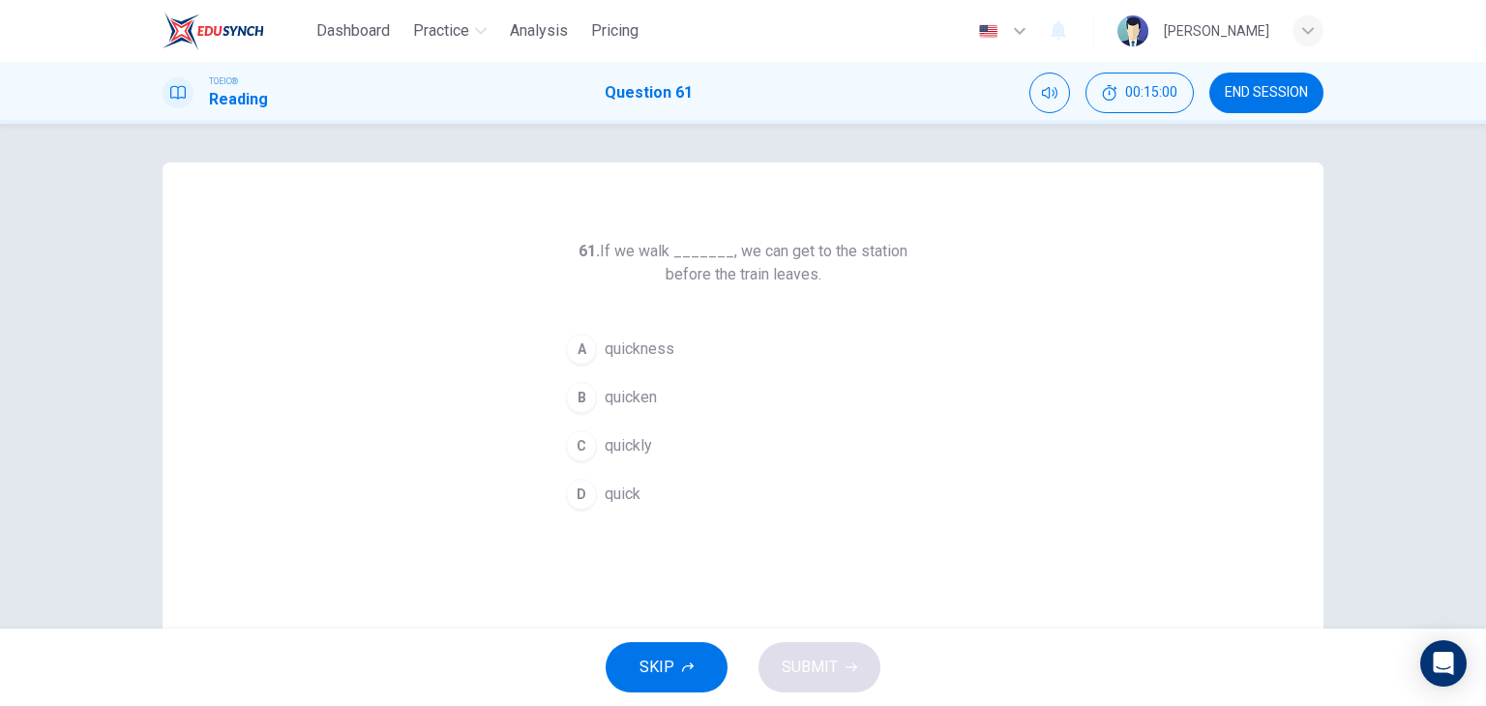
click at [620, 441] on span "quickly" at bounding box center [628, 445] width 47 height 23
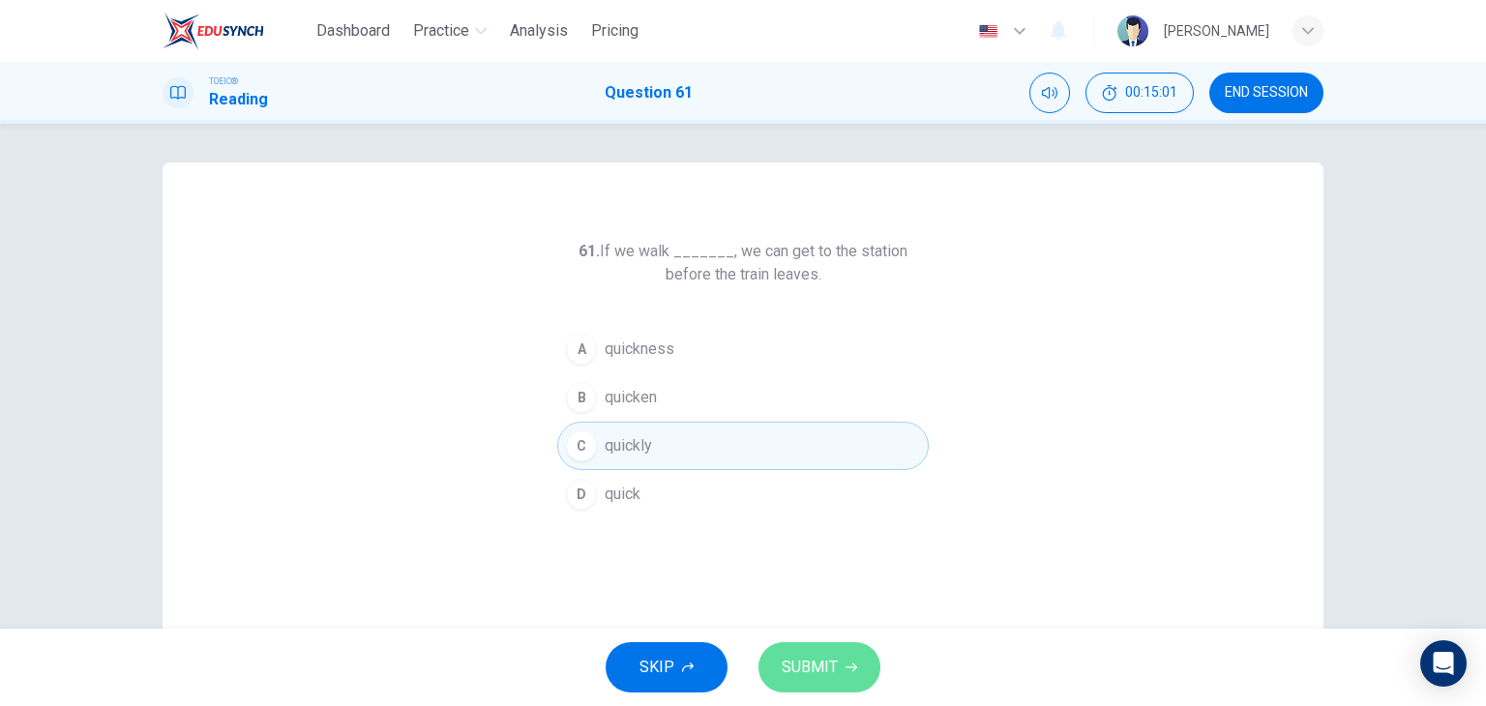
click at [806, 644] on button "SUBMIT" at bounding box center [820, 668] width 122 height 50
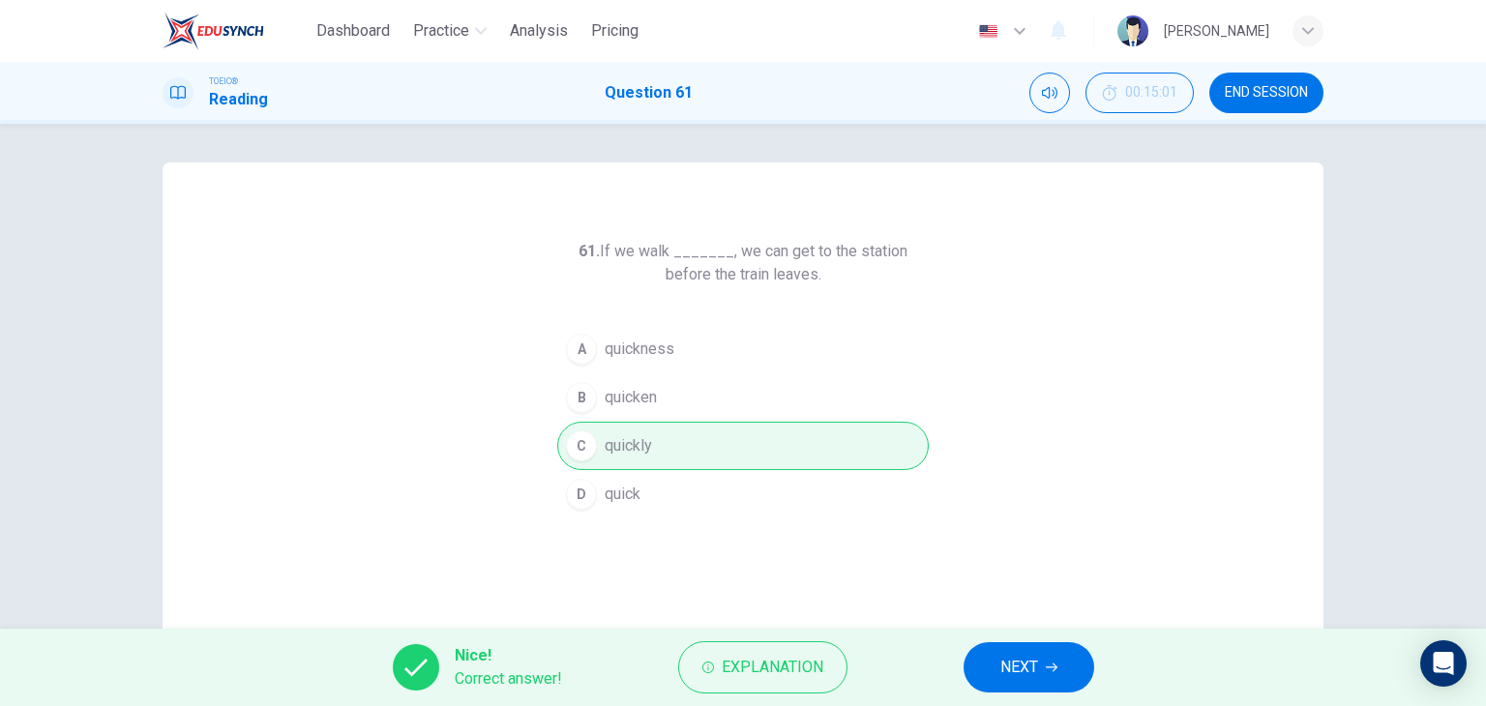
click at [1002, 659] on span "NEXT" at bounding box center [1020, 667] width 38 height 27
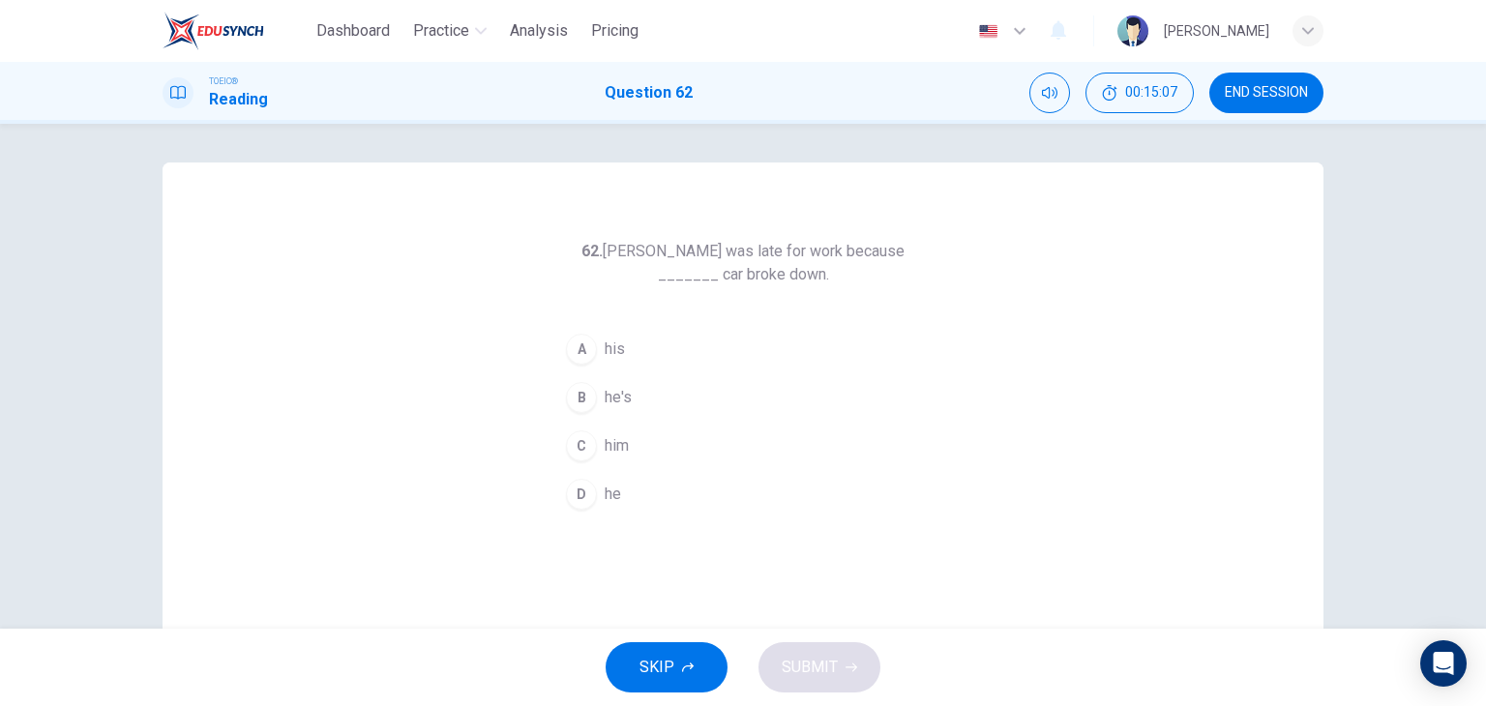
click at [626, 342] on button "A his" at bounding box center [743, 349] width 372 height 48
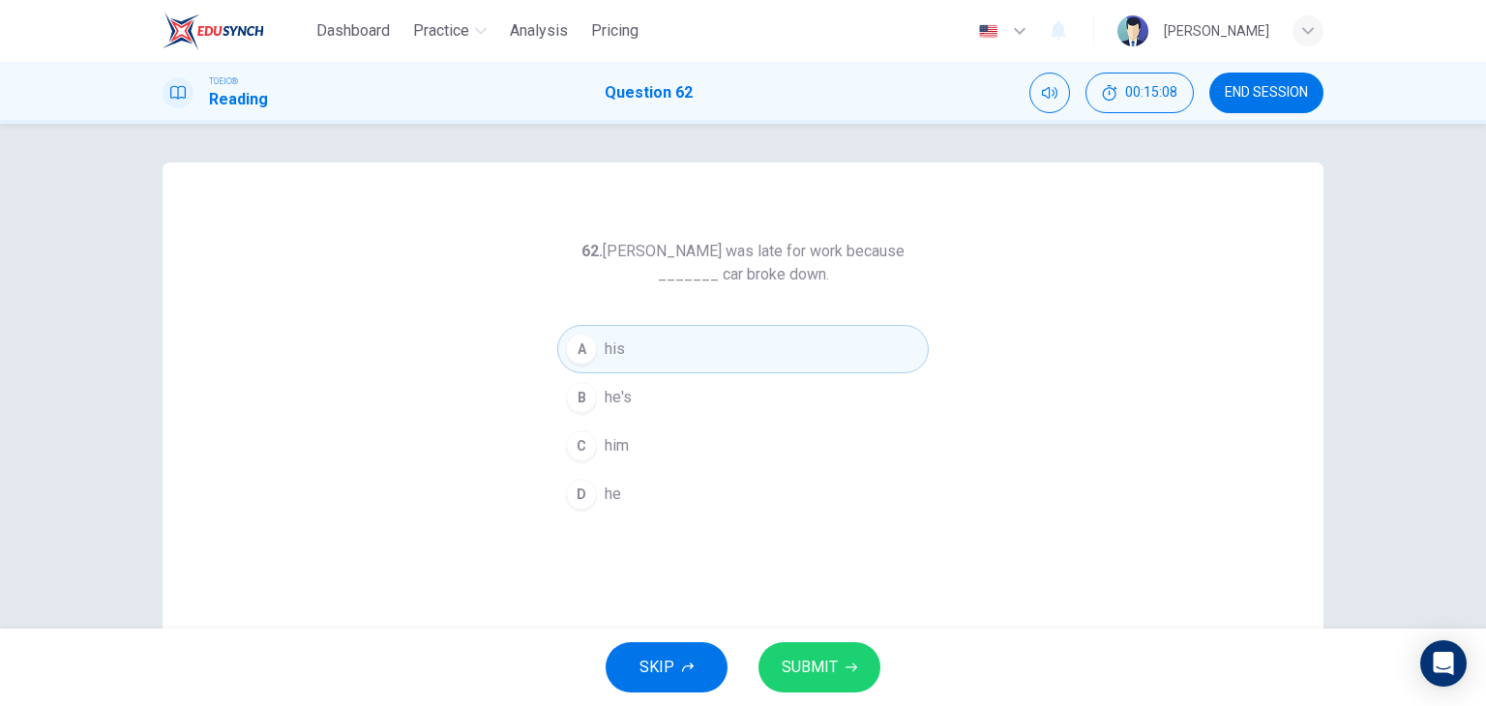
click at [833, 654] on span "SUBMIT" at bounding box center [810, 667] width 56 height 27
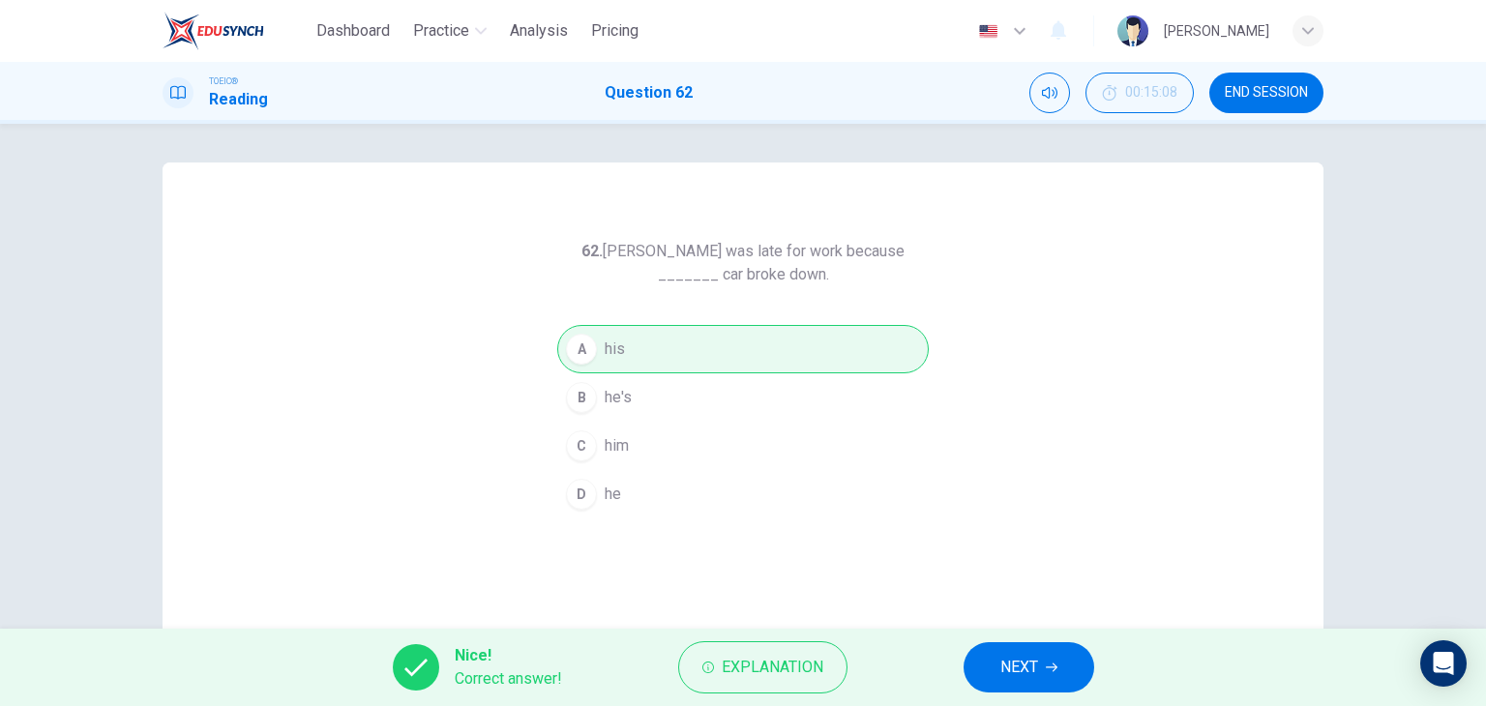
click at [989, 667] on button "NEXT" at bounding box center [1029, 668] width 131 height 50
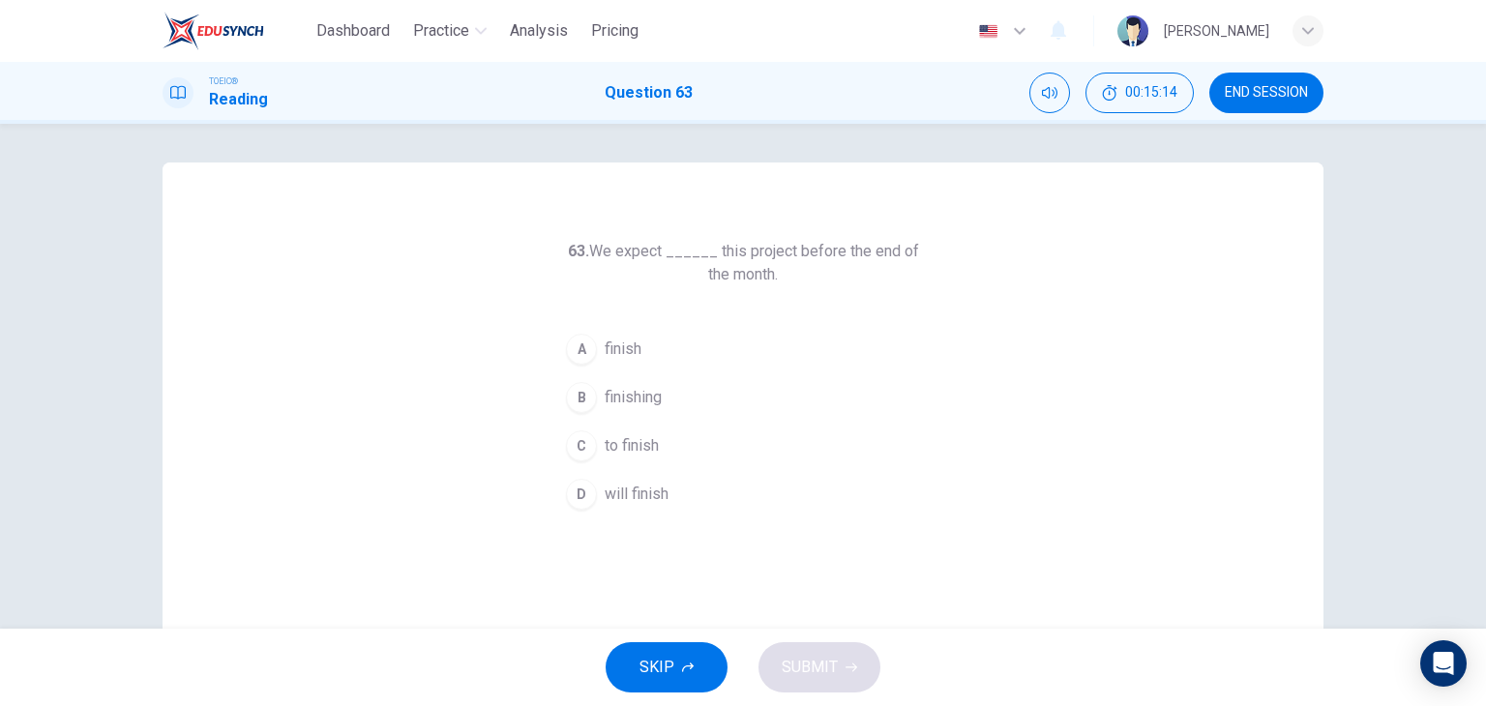
click at [667, 441] on button "C to finish" at bounding box center [743, 446] width 372 height 48
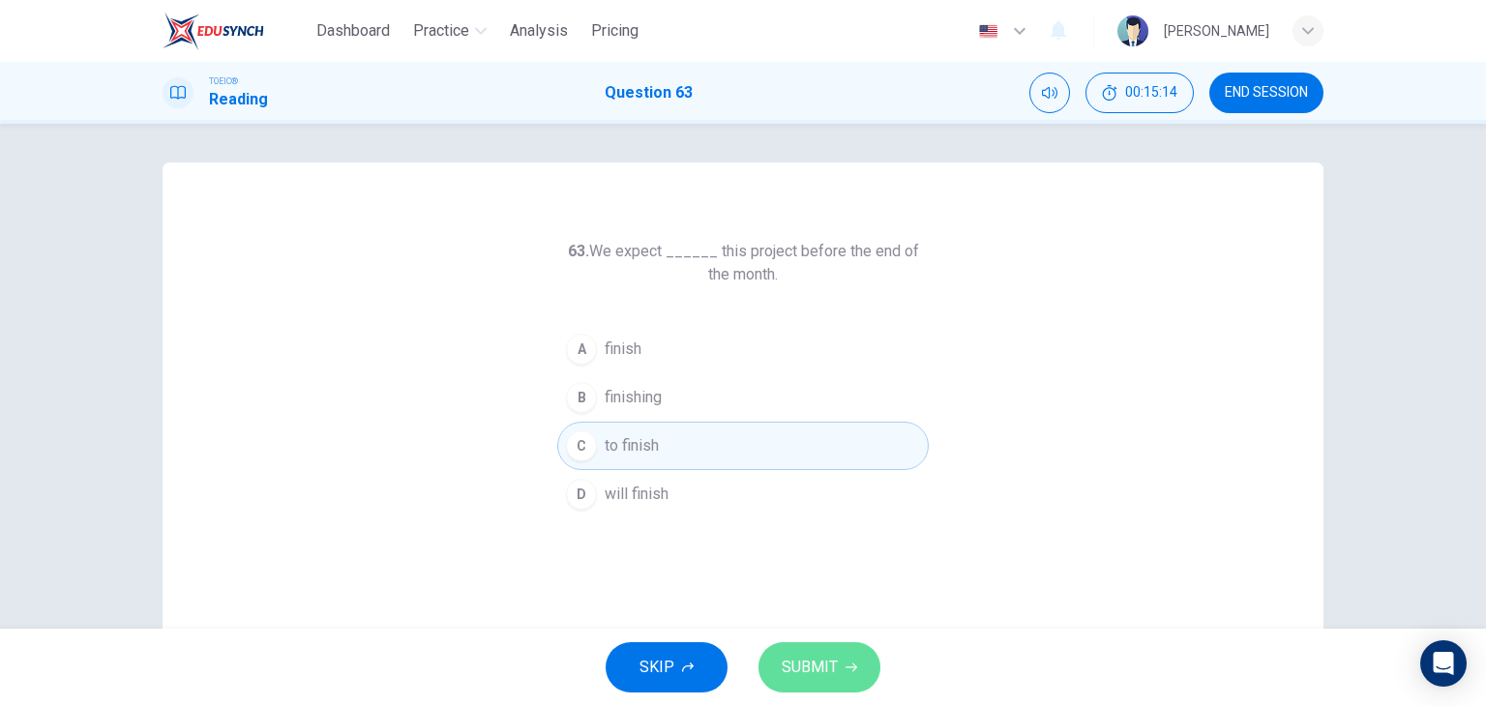
click at [836, 673] on span "SUBMIT" at bounding box center [810, 667] width 56 height 27
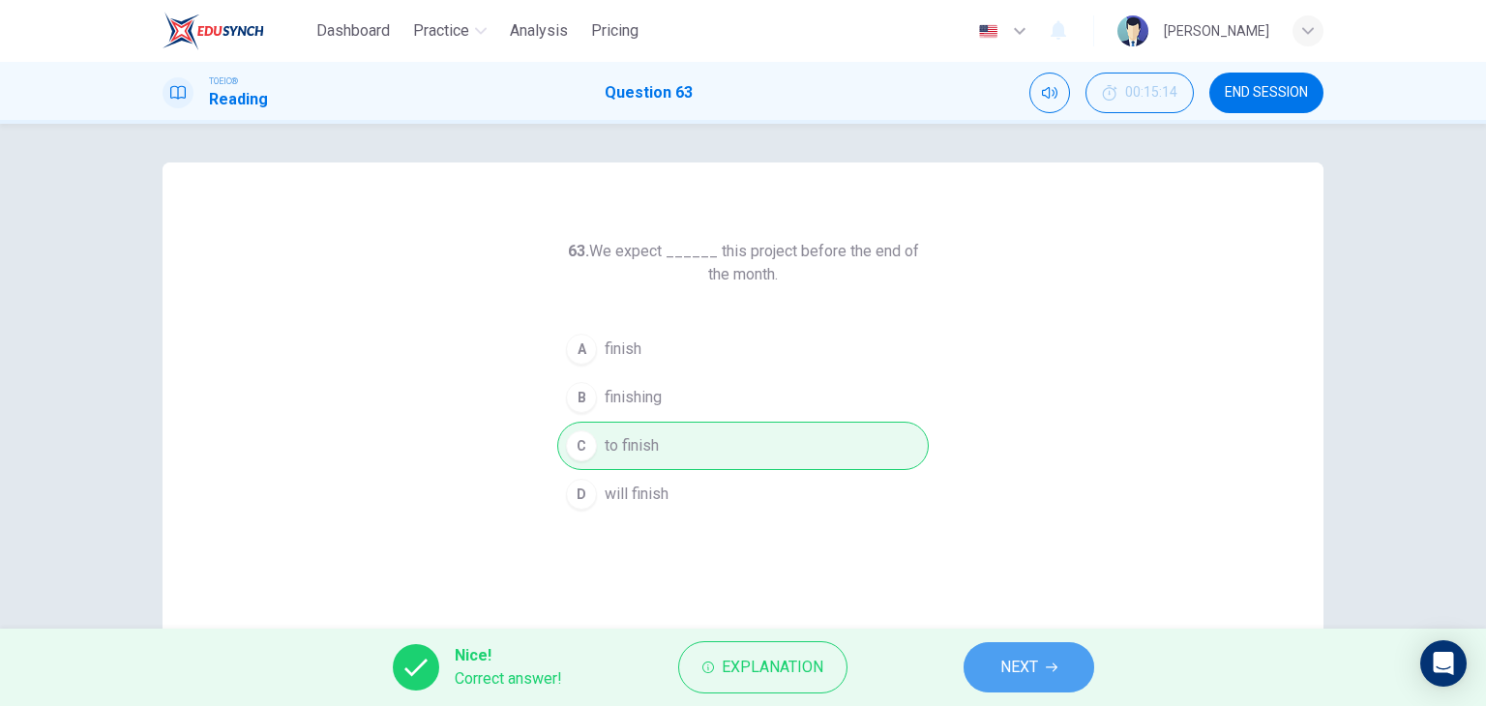
click at [1003, 686] on button "NEXT" at bounding box center [1029, 668] width 131 height 50
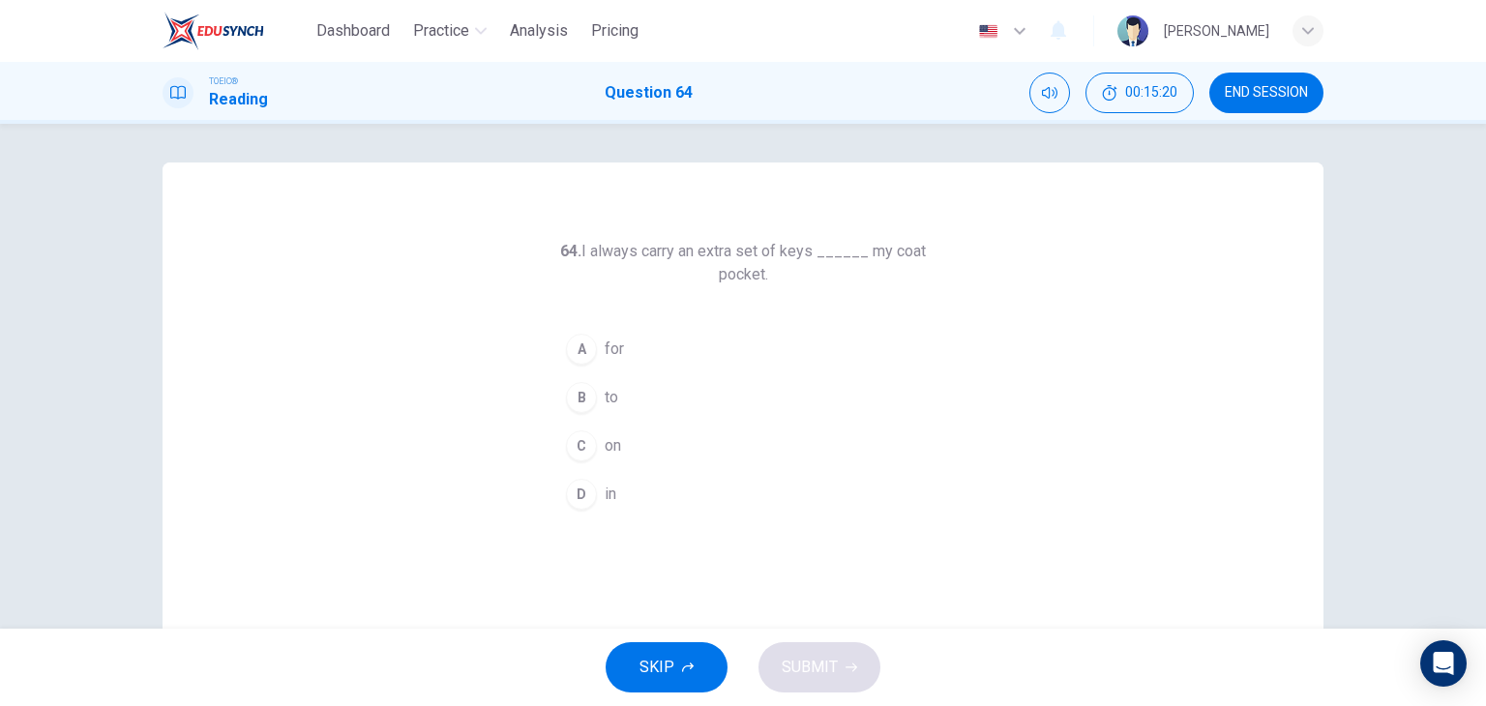
click at [670, 477] on button "D in" at bounding box center [743, 494] width 372 height 48
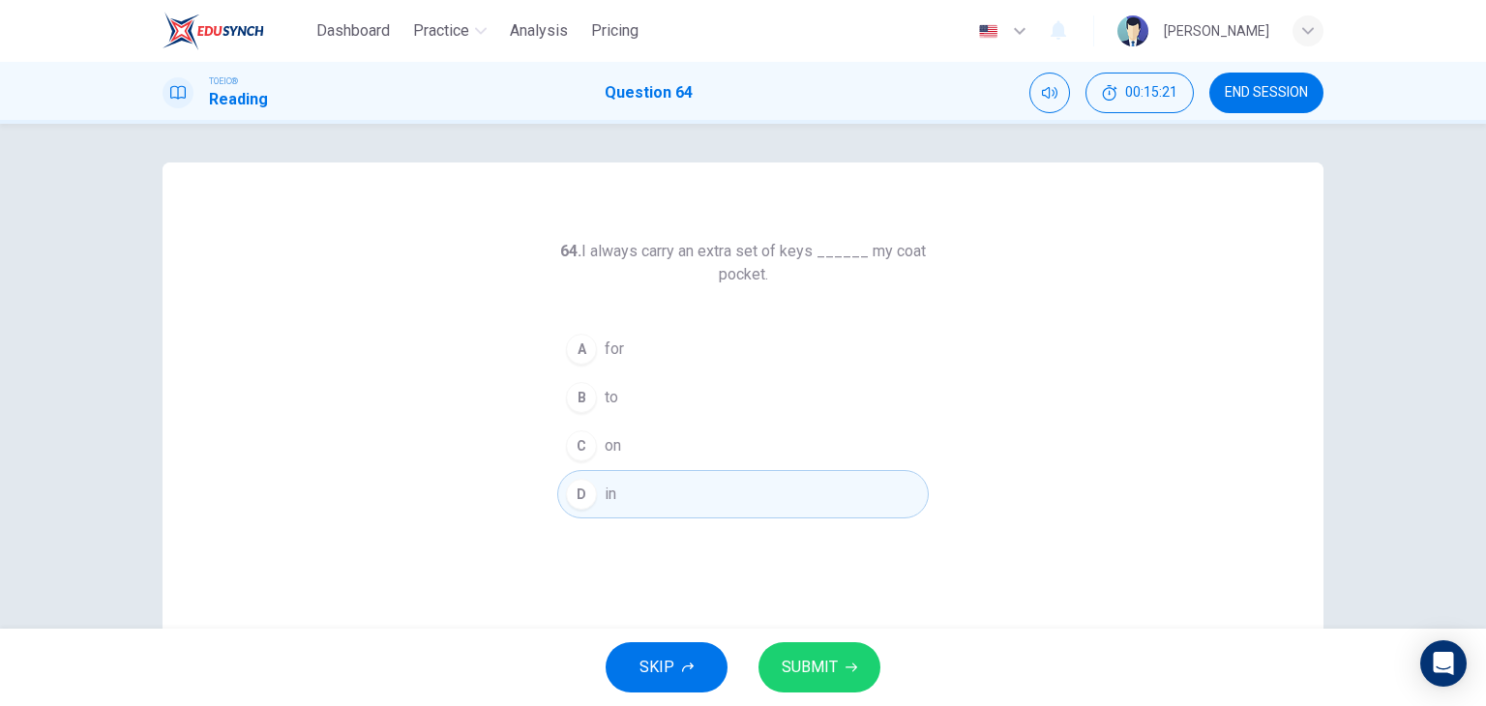
click at [808, 661] on span "SUBMIT" at bounding box center [810, 667] width 56 height 27
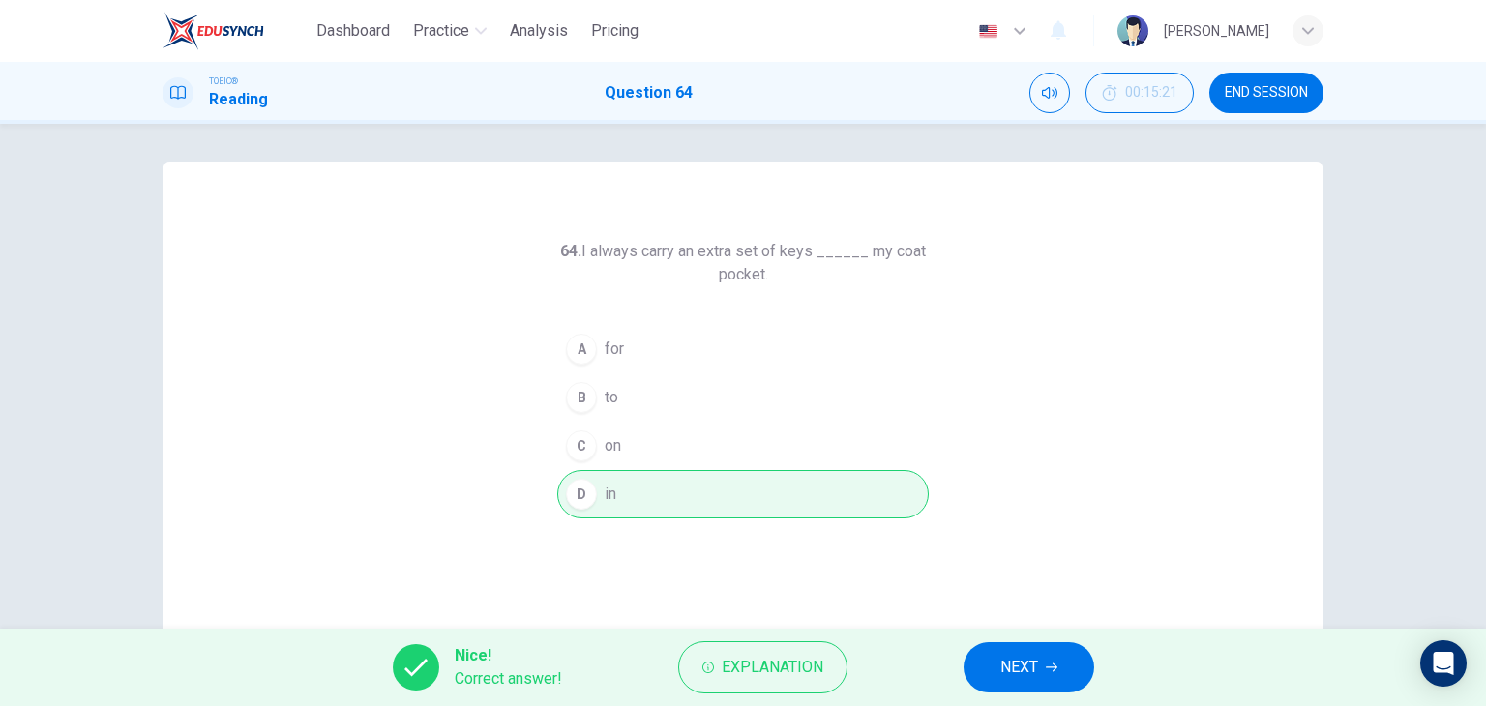
click at [1021, 671] on span "NEXT" at bounding box center [1020, 667] width 38 height 27
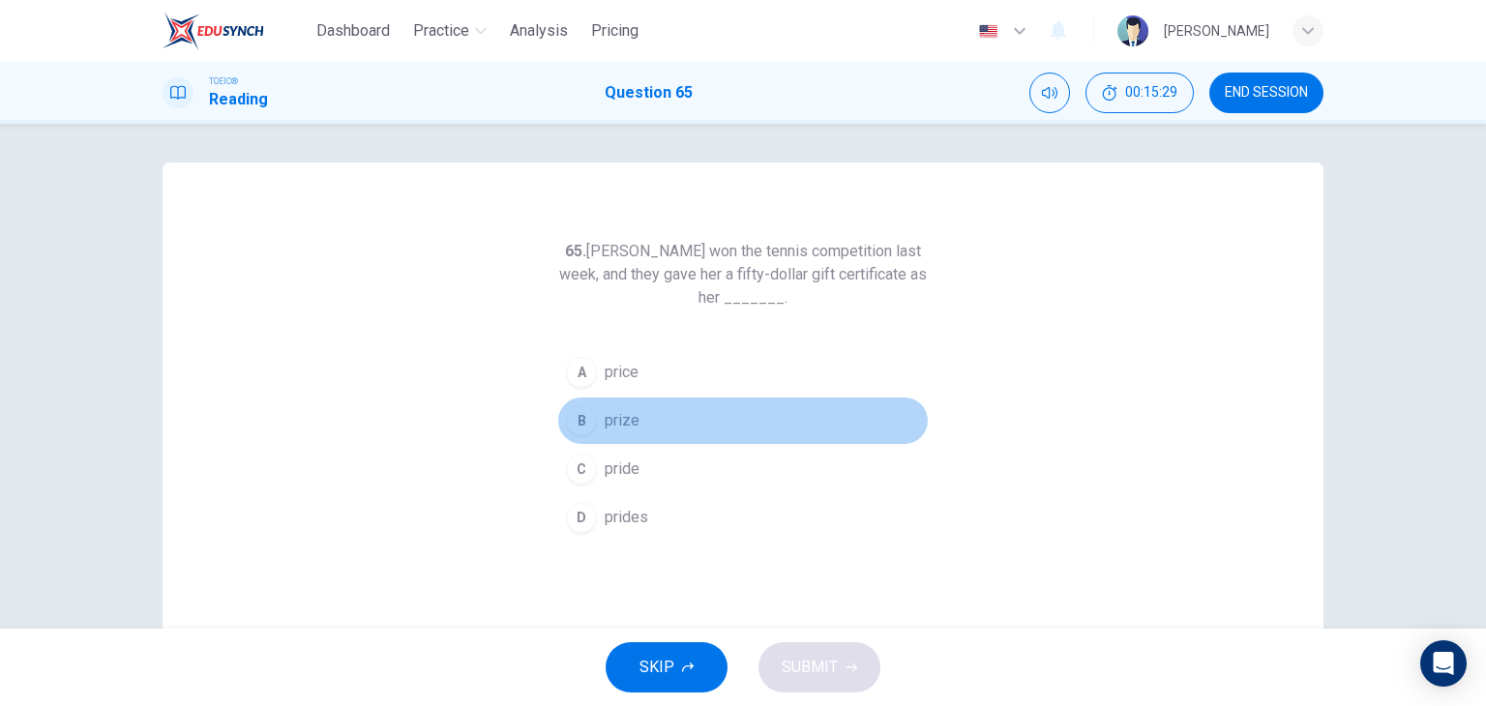
click at [619, 427] on span "prize" at bounding box center [622, 420] width 35 height 23
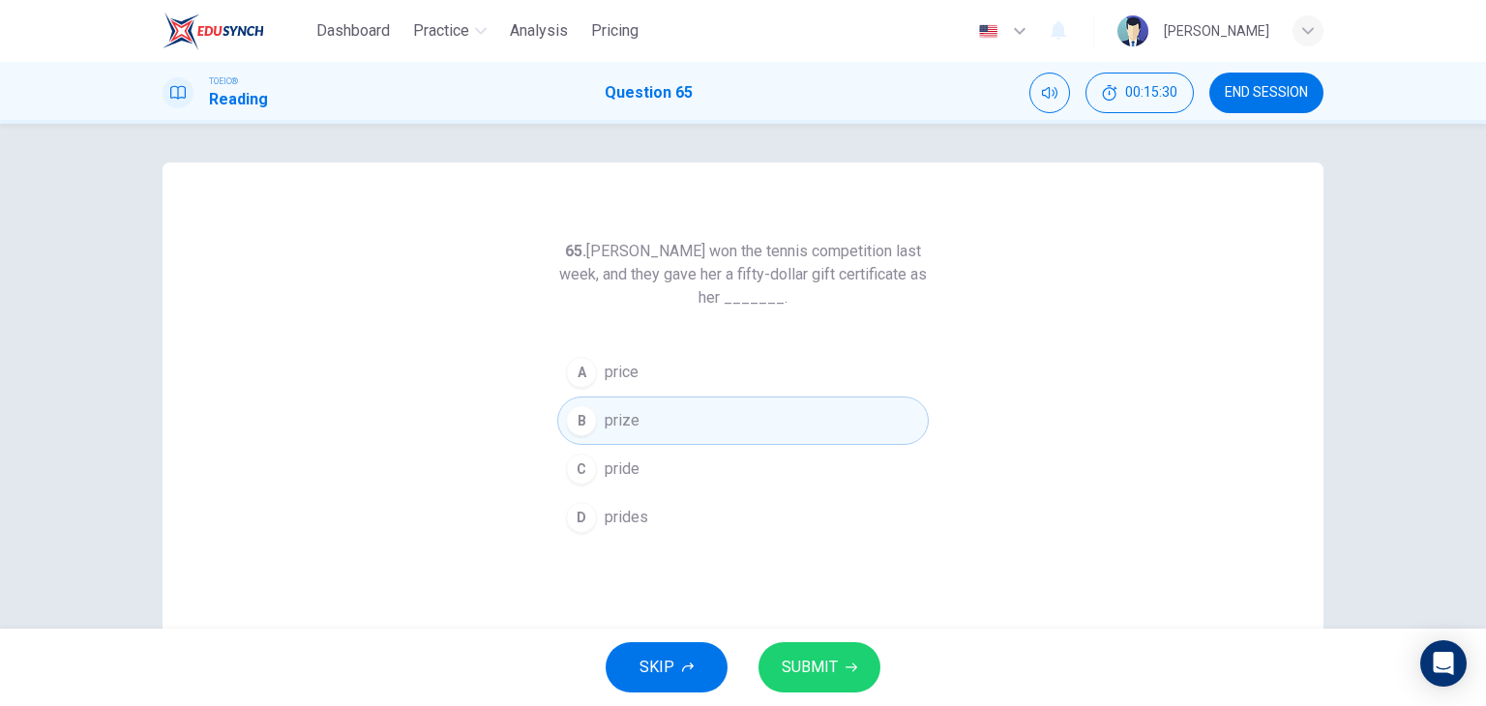
click at [837, 664] on button "SUBMIT" at bounding box center [820, 668] width 122 height 50
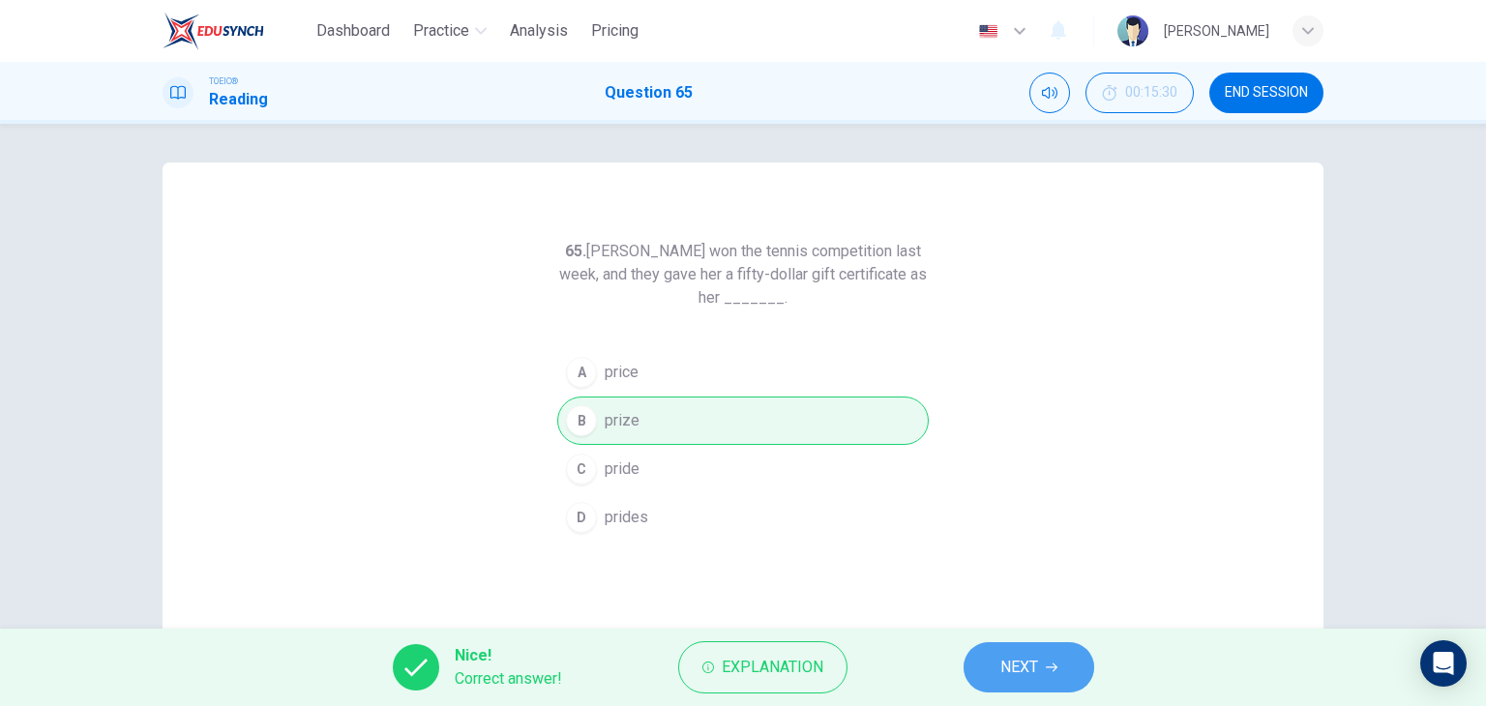
click at [1050, 669] on icon "button" at bounding box center [1052, 668] width 12 height 12
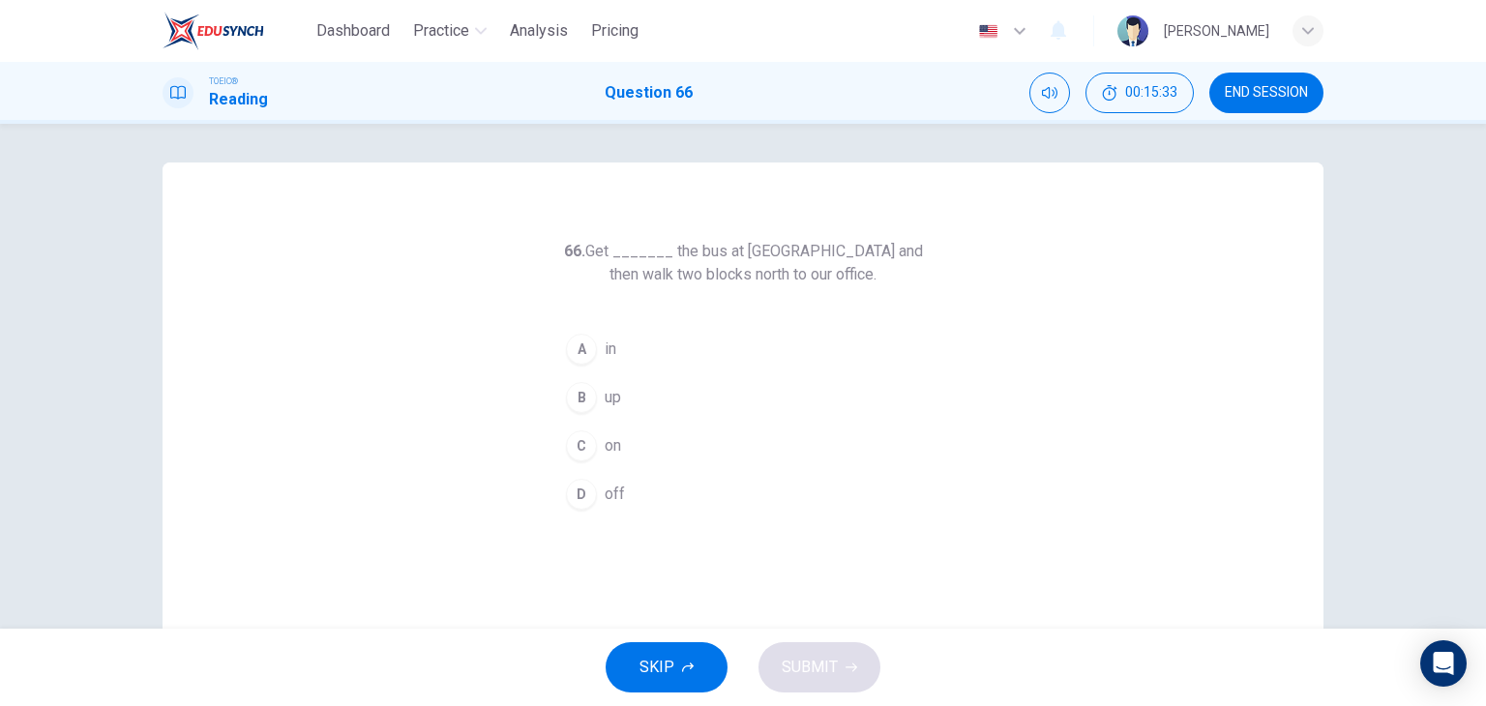
click at [653, 489] on button "D off" at bounding box center [743, 494] width 372 height 48
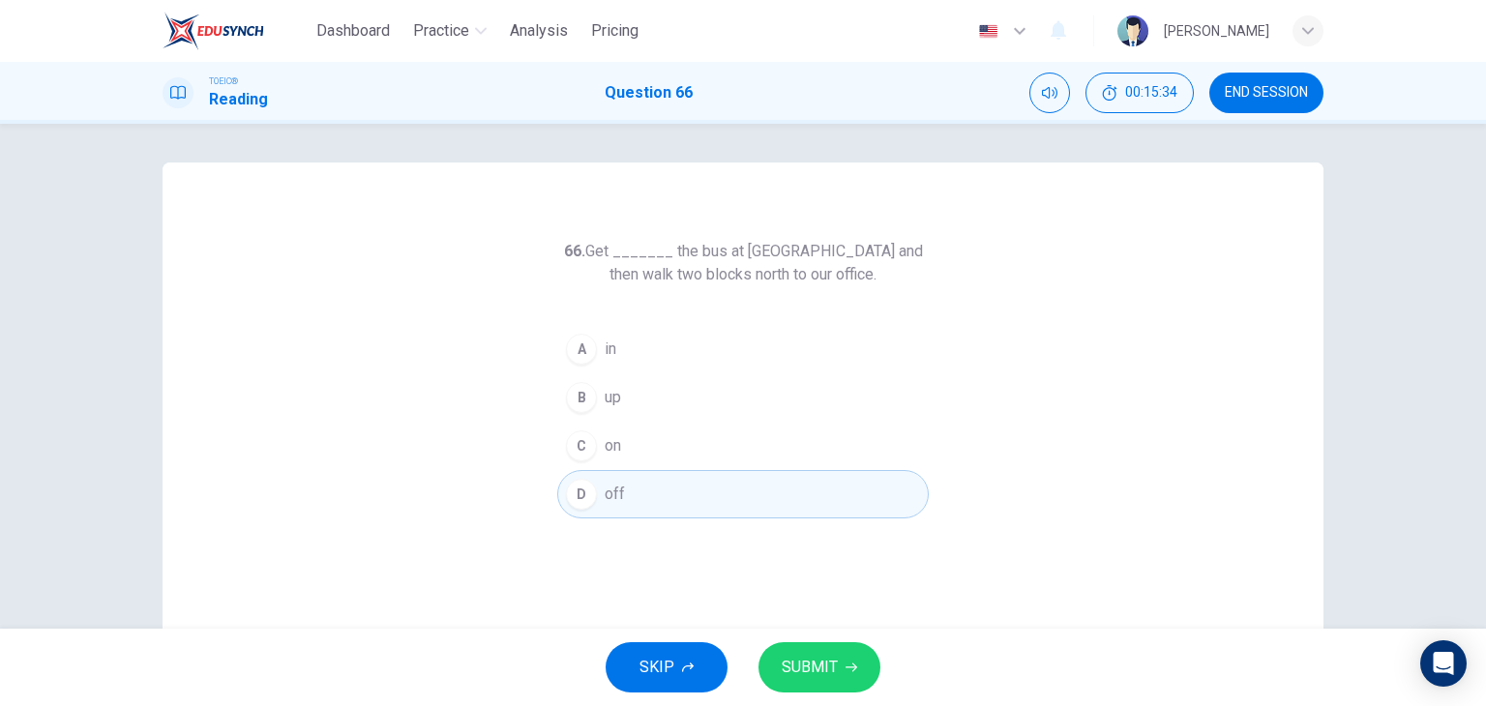
click at [815, 650] on button "SUBMIT" at bounding box center [820, 668] width 122 height 50
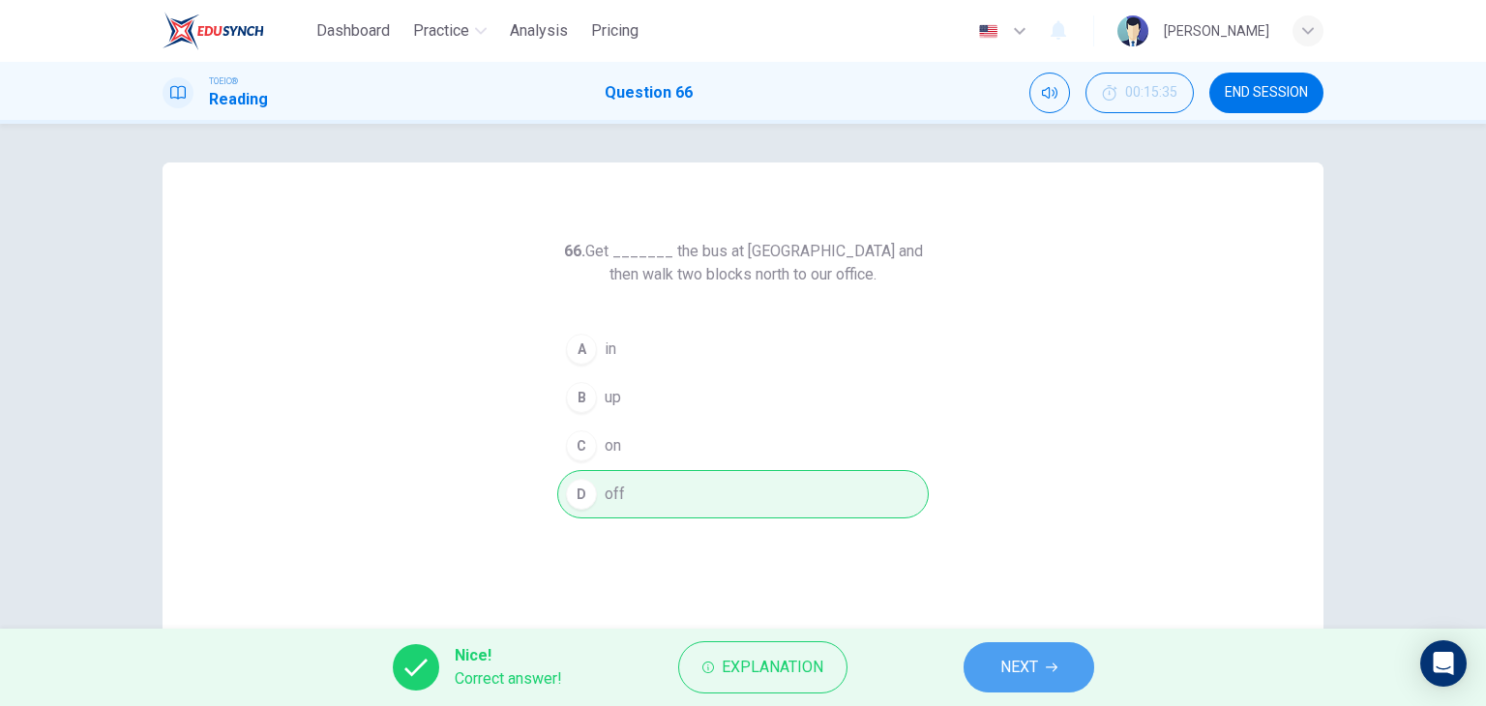
click at [986, 666] on button "NEXT" at bounding box center [1029, 668] width 131 height 50
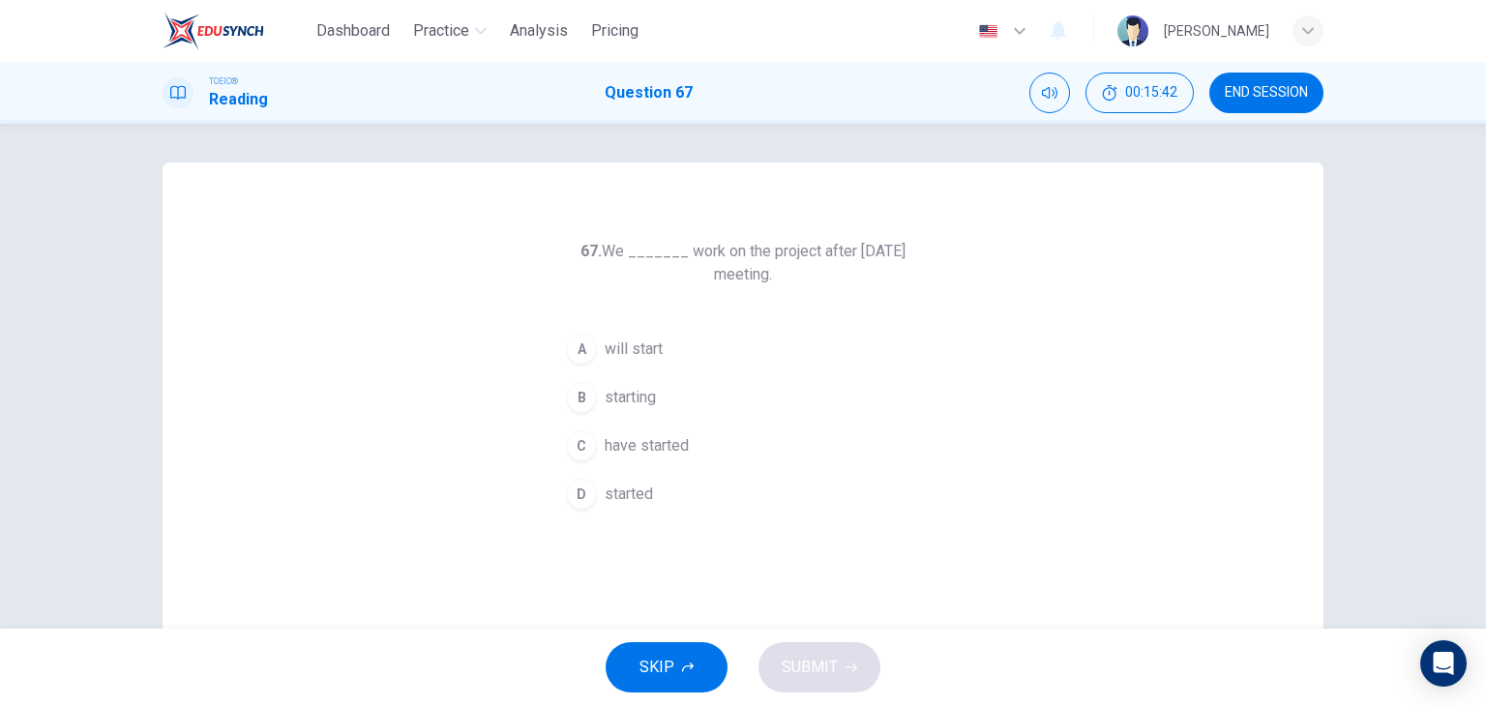
click at [632, 351] on span "will start" at bounding box center [634, 349] width 58 height 23
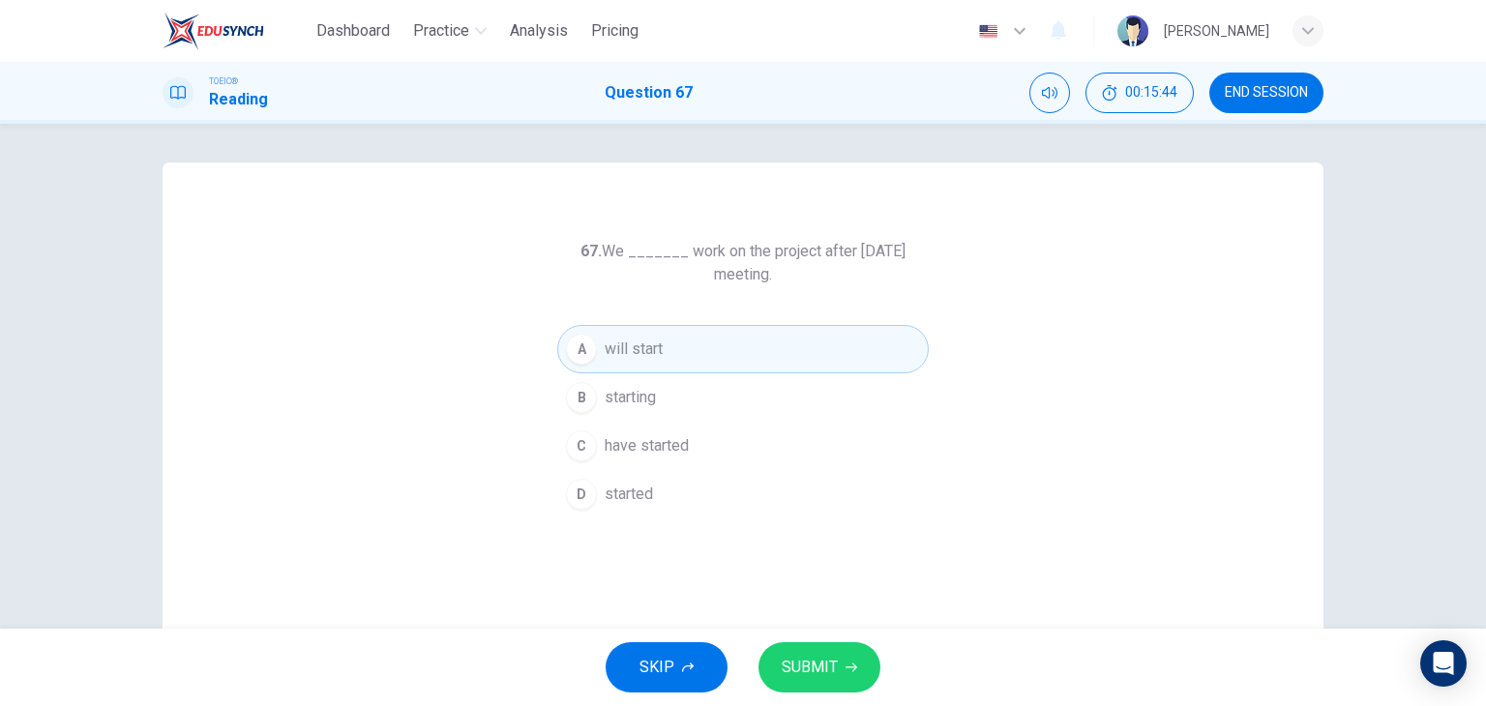
click at [823, 670] on span "SUBMIT" at bounding box center [810, 667] width 56 height 27
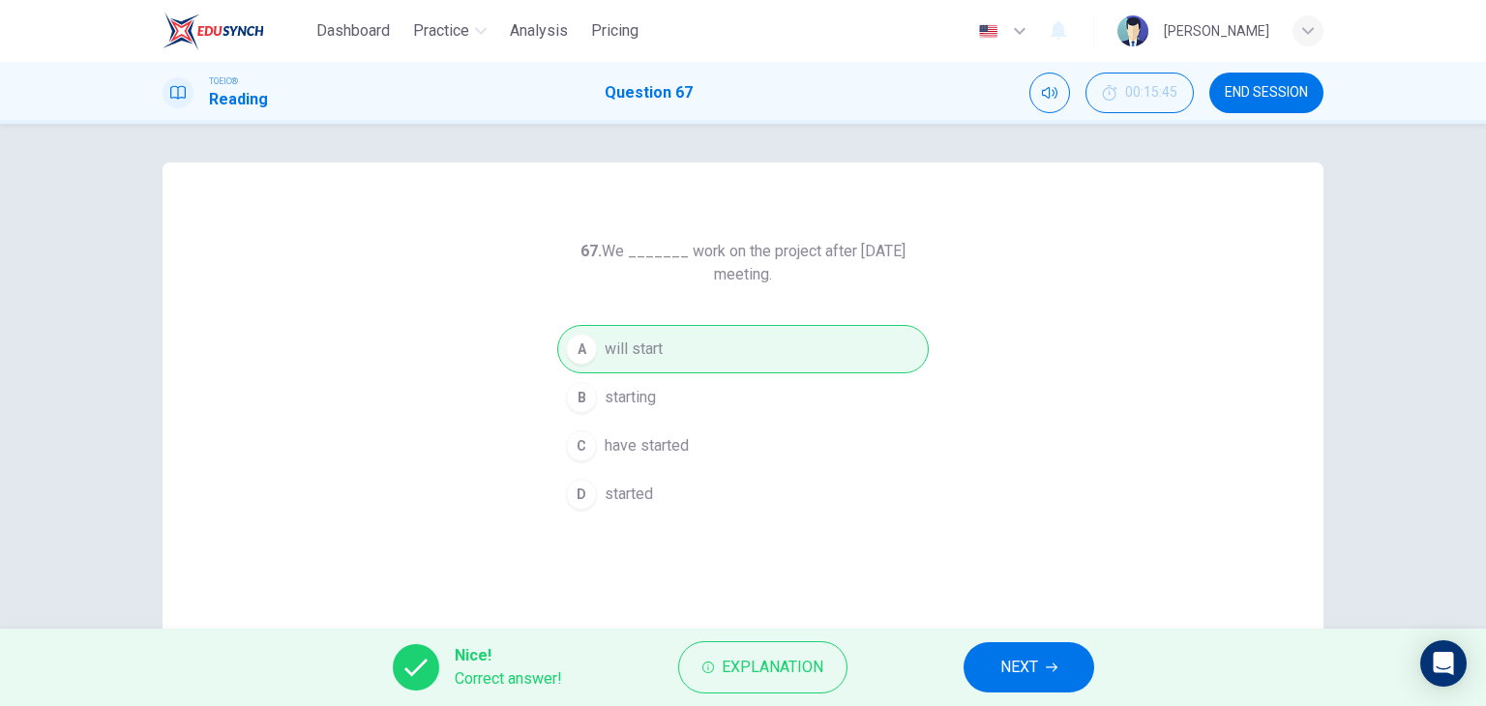
click at [1049, 659] on button "NEXT" at bounding box center [1029, 668] width 131 height 50
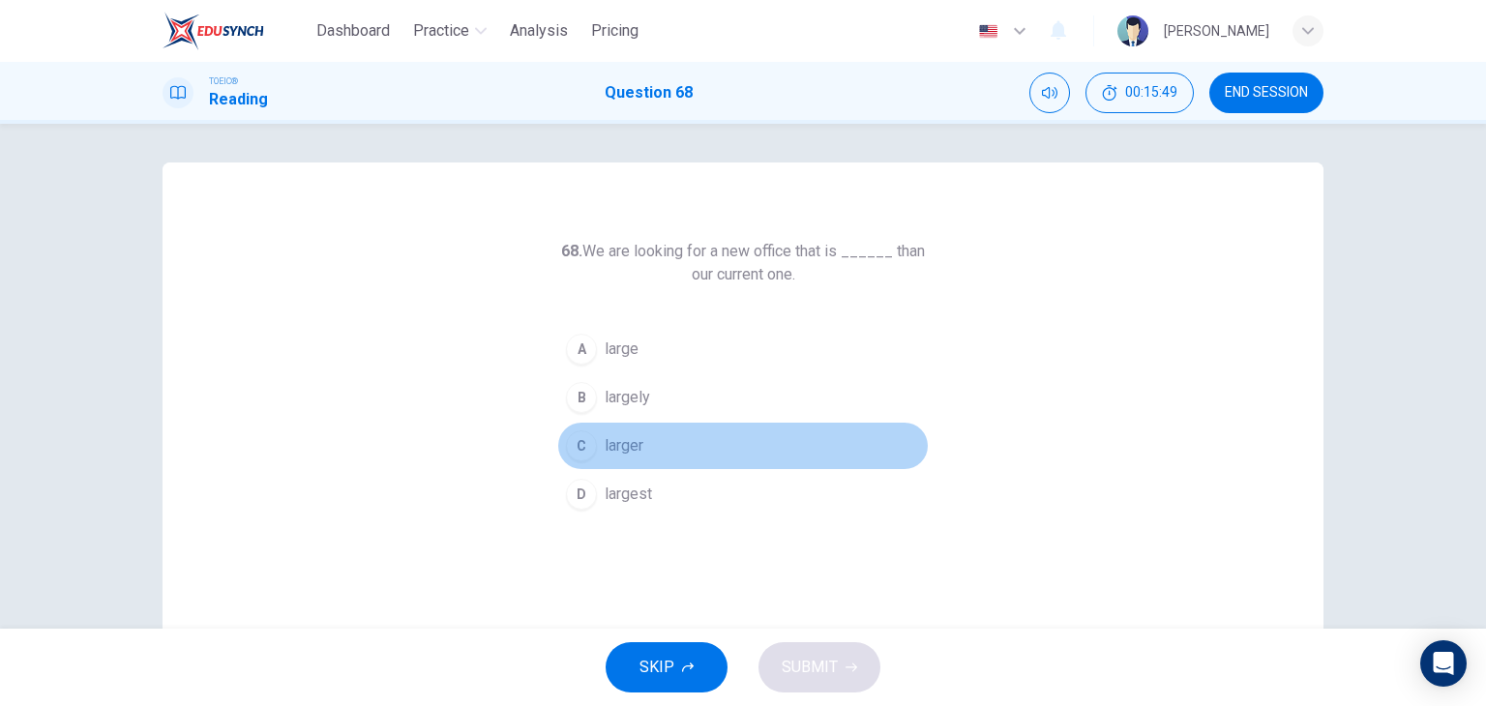
click at [668, 452] on button "C larger" at bounding box center [743, 446] width 372 height 48
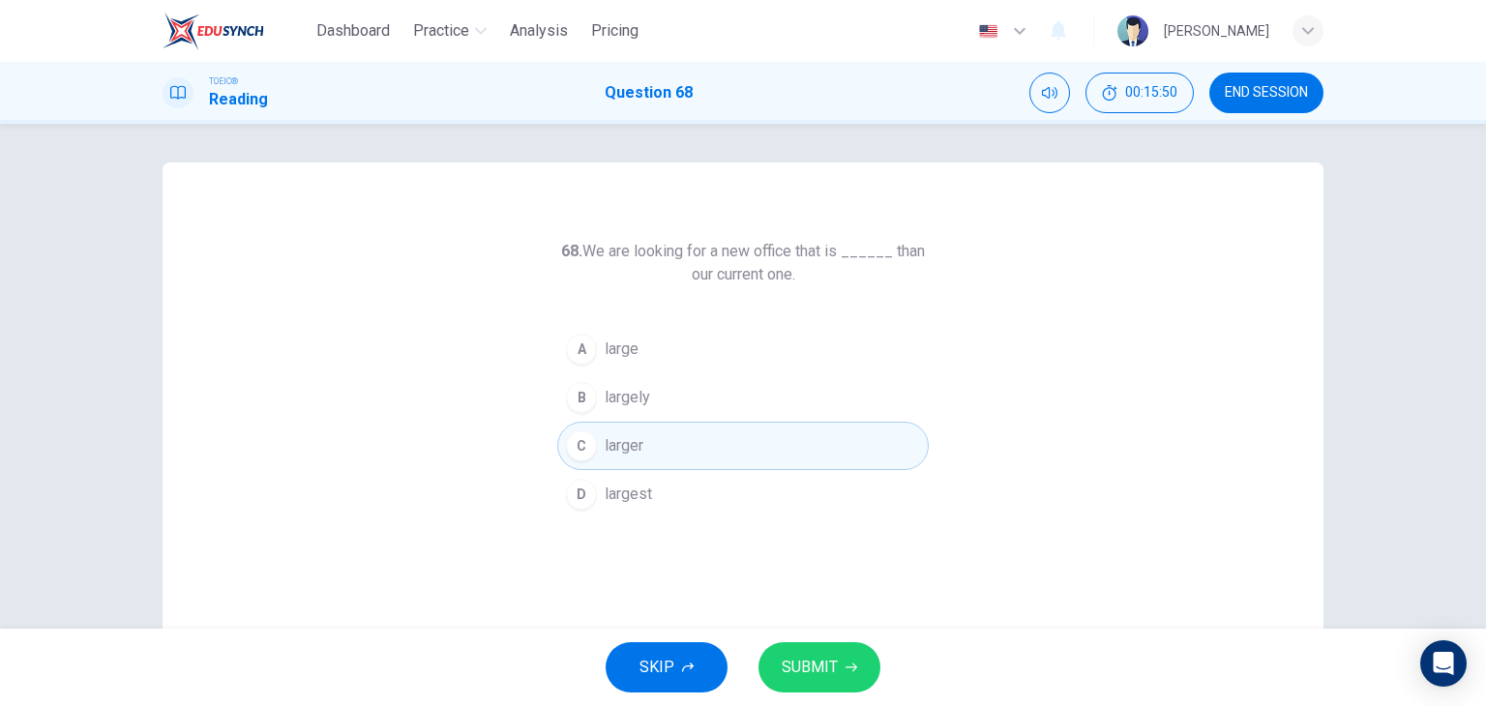
click at [824, 659] on span "SUBMIT" at bounding box center [810, 667] width 56 height 27
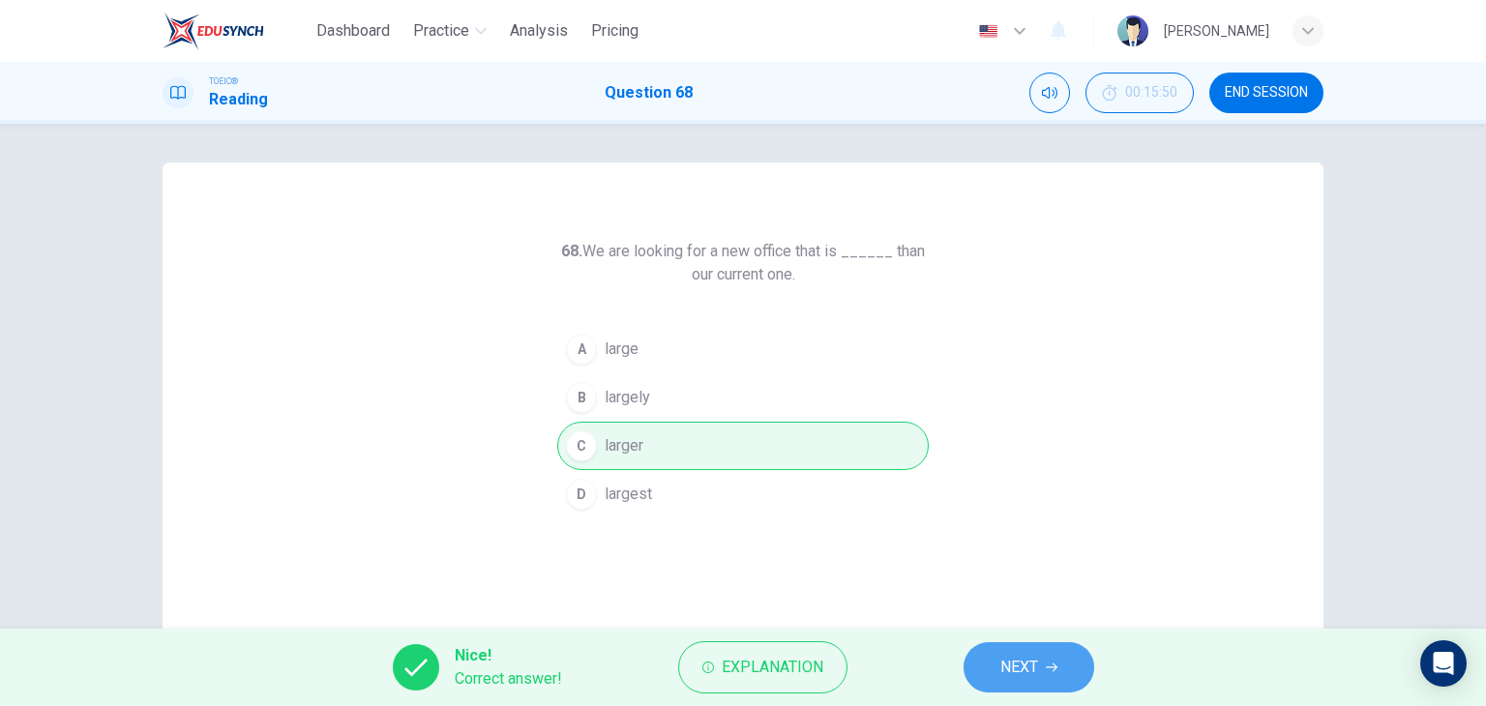
click at [1057, 669] on icon "button" at bounding box center [1052, 668] width 12 height 12
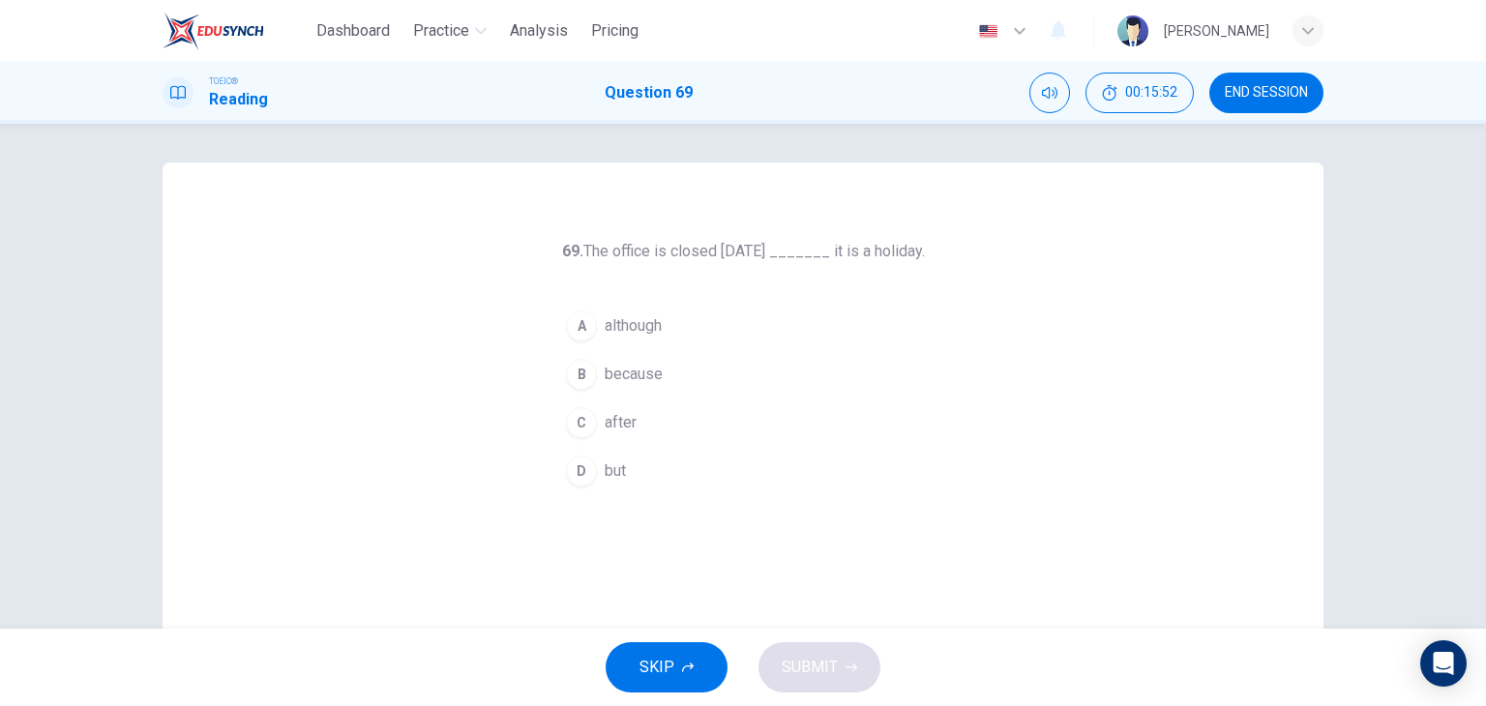
click at [673, 362] on button "B because" at bounding box center [743, 374] width 372 height 48
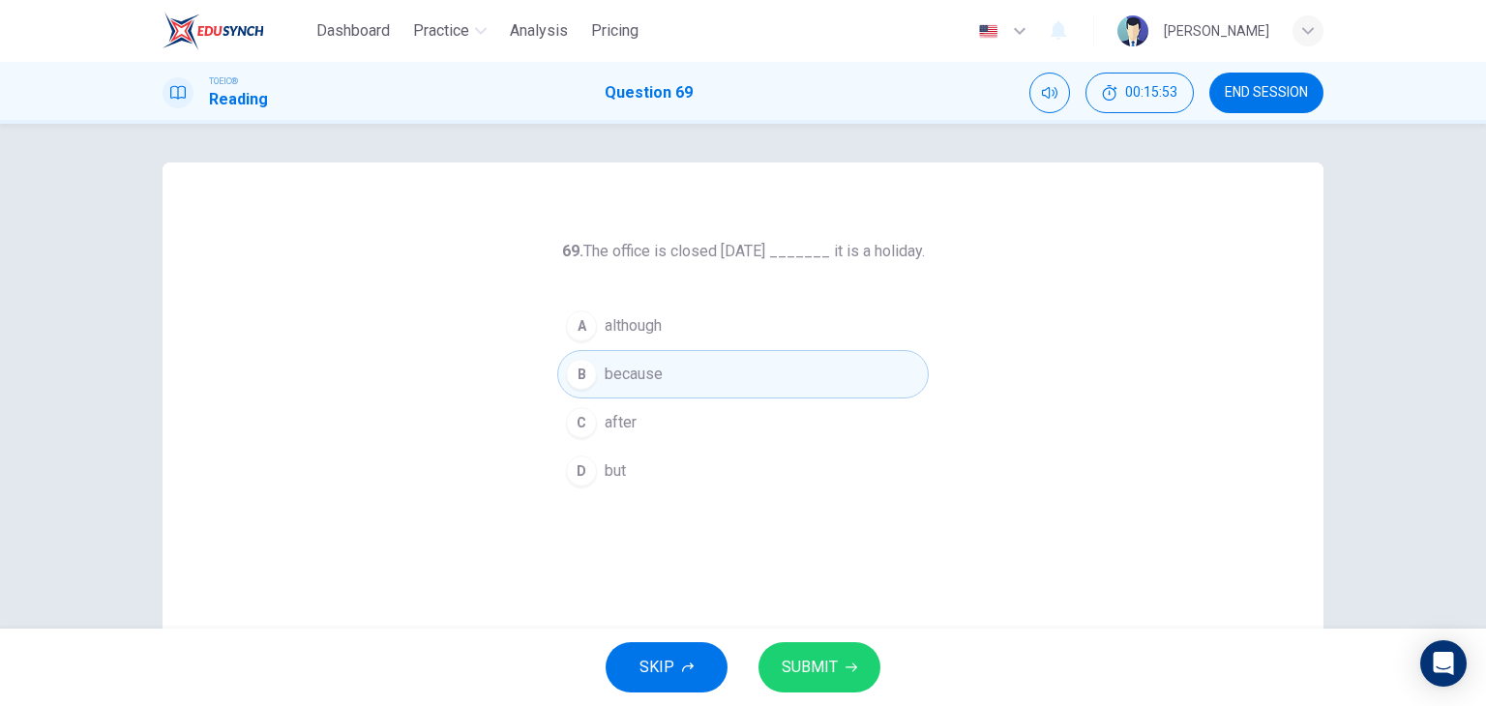
click at [814, 667] on span "SUBMIT" at bounding box center [810, 667] width 56 height 27
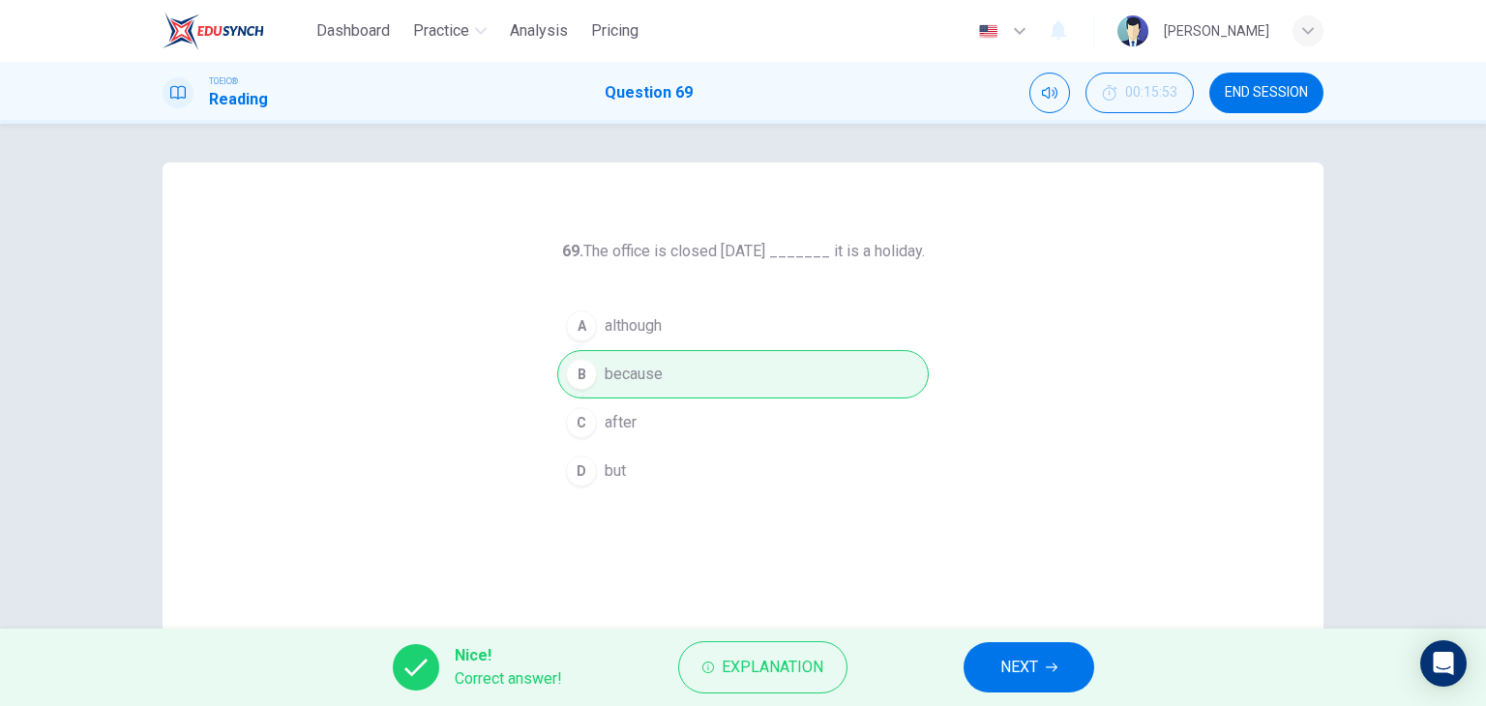
click at [1061, 674] on button "NEXT" at bounding box center [1029, 668] width 131 height 50
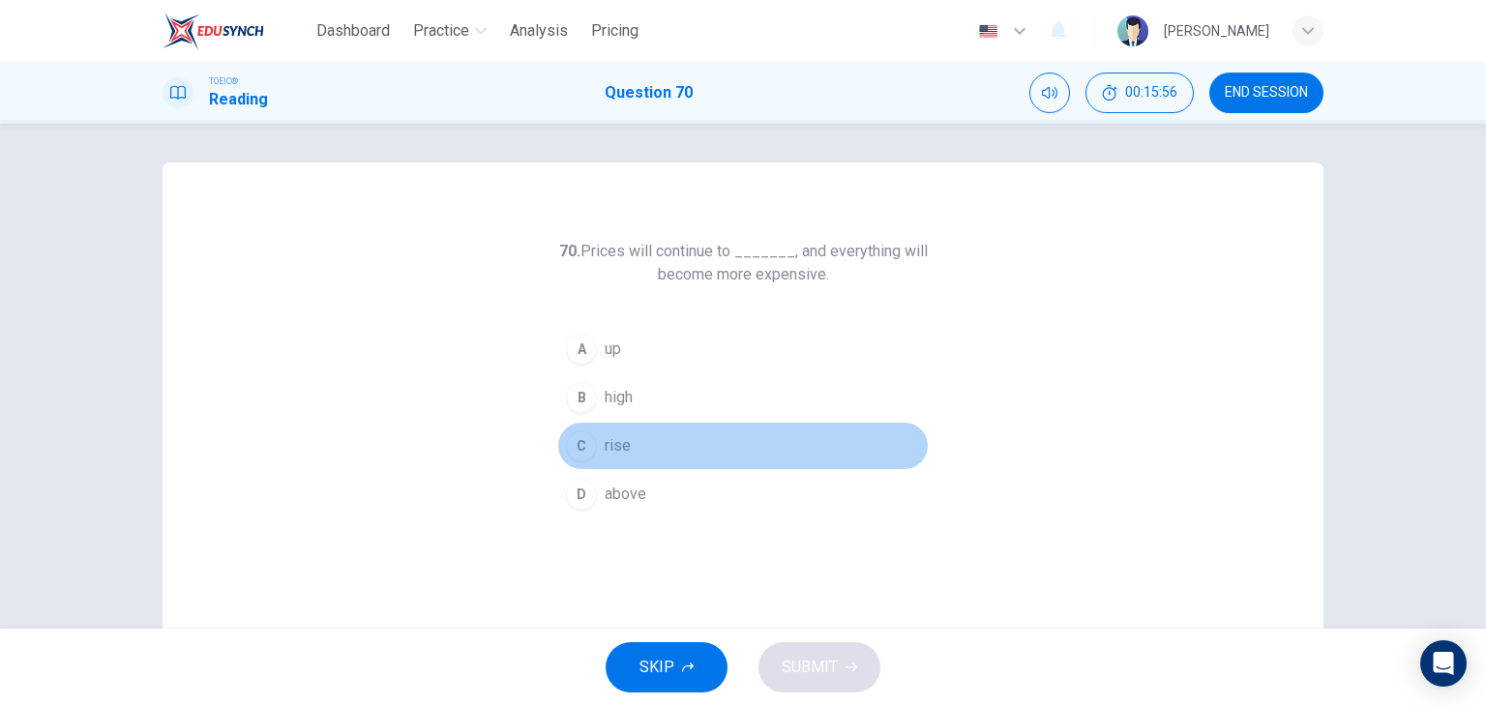
click at [639, 446] on button "C rise" at bounding box center [743, 446] width 372 height 48
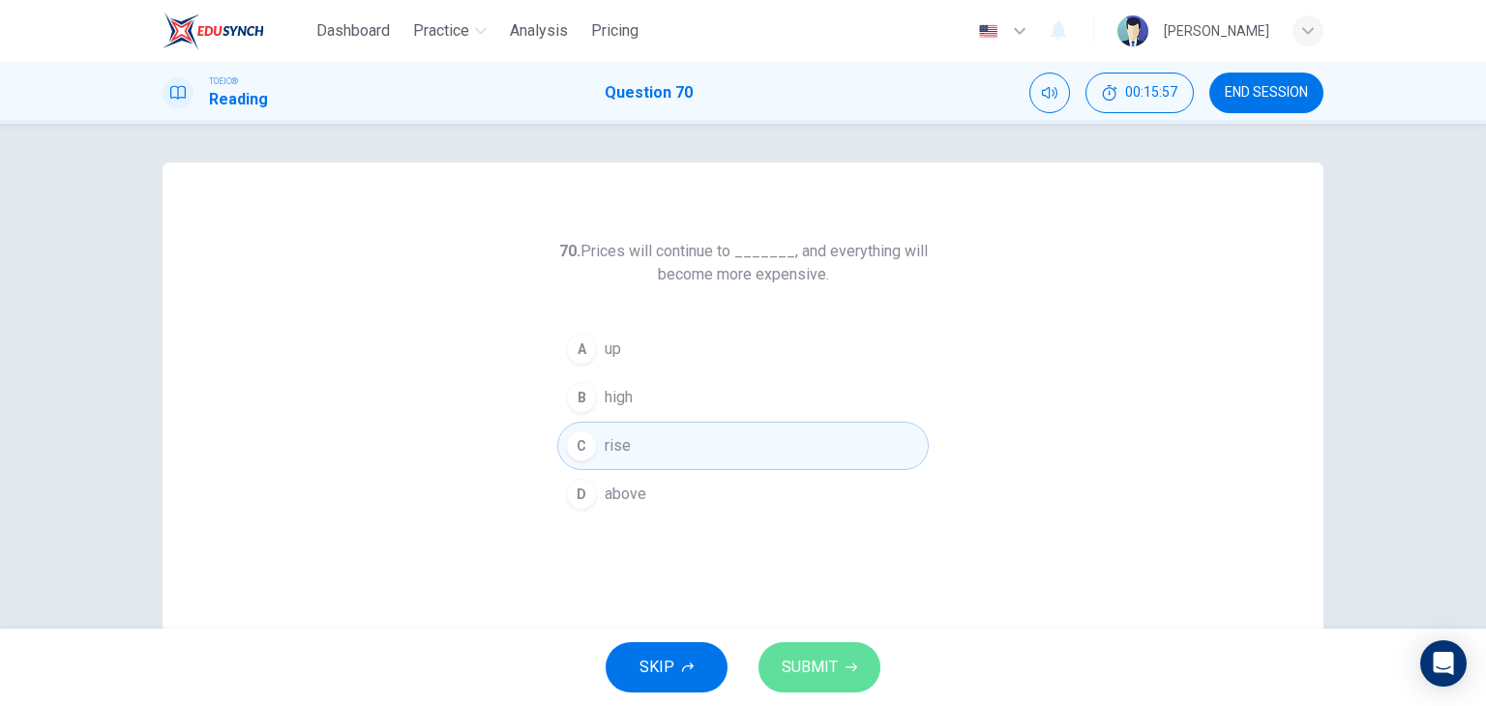
click at [834, 663] on span "SUBMIT" at bounding box center [810, 667] width 56 height 27
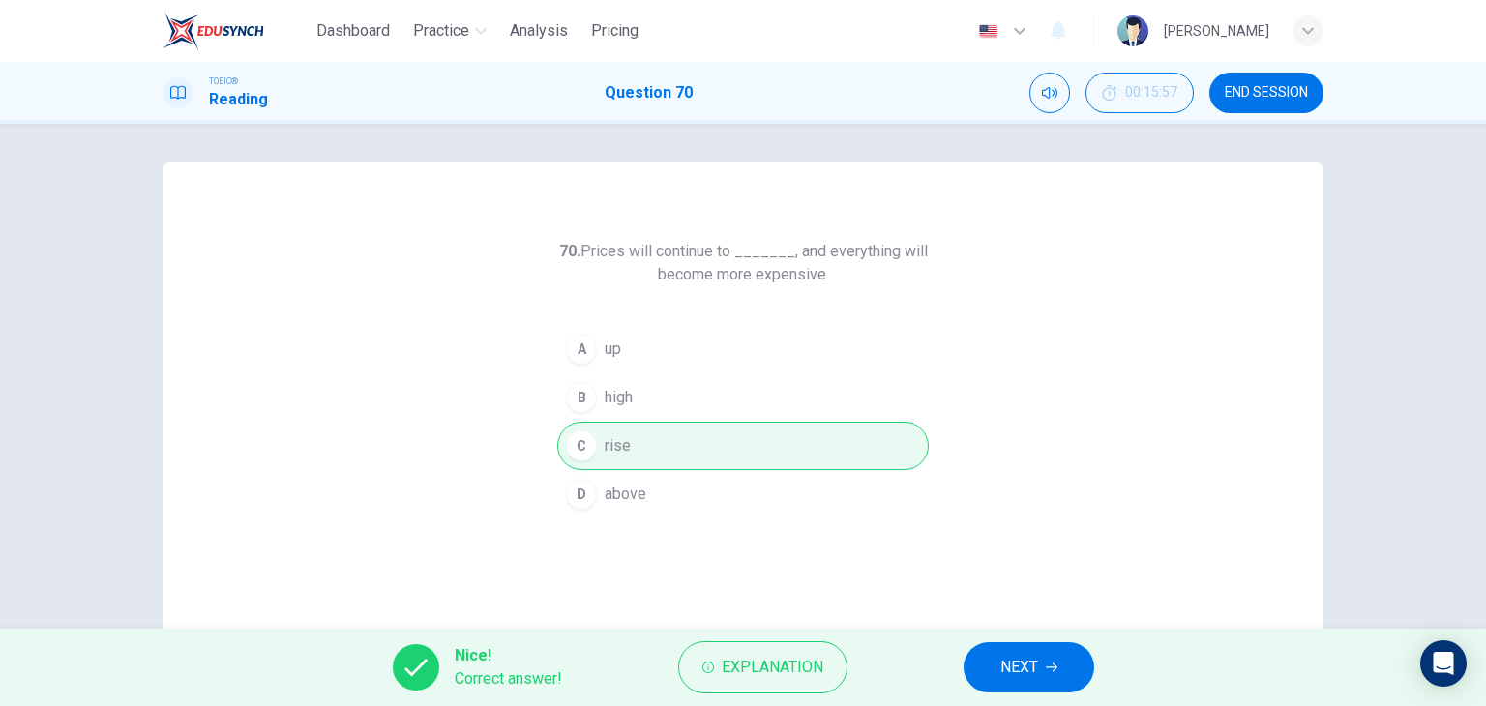
click at [1022, 657] on span "NEXT" at bounding box center [1020, 667] width 38 height 27
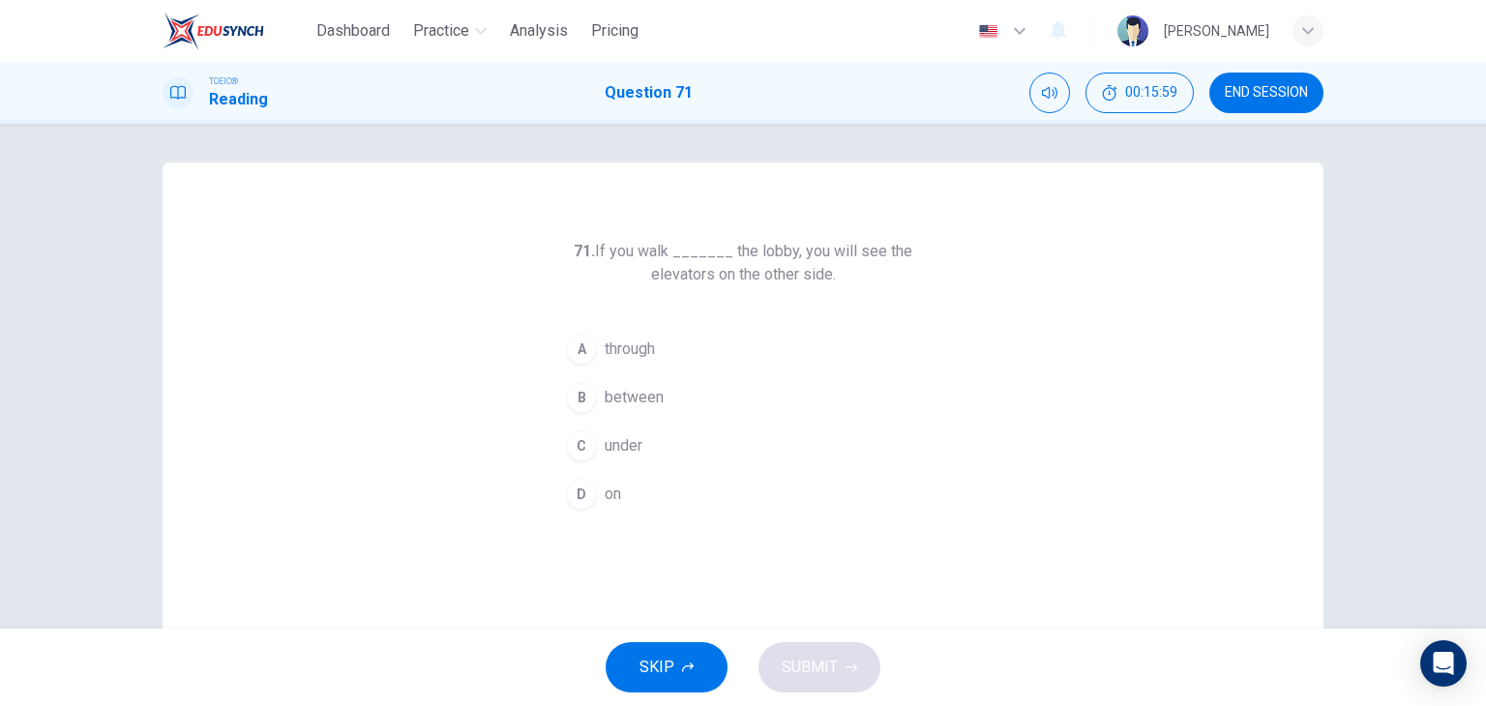
click at [615, 360] on span "through" at bounding box center [630, 349] width 50 height 23
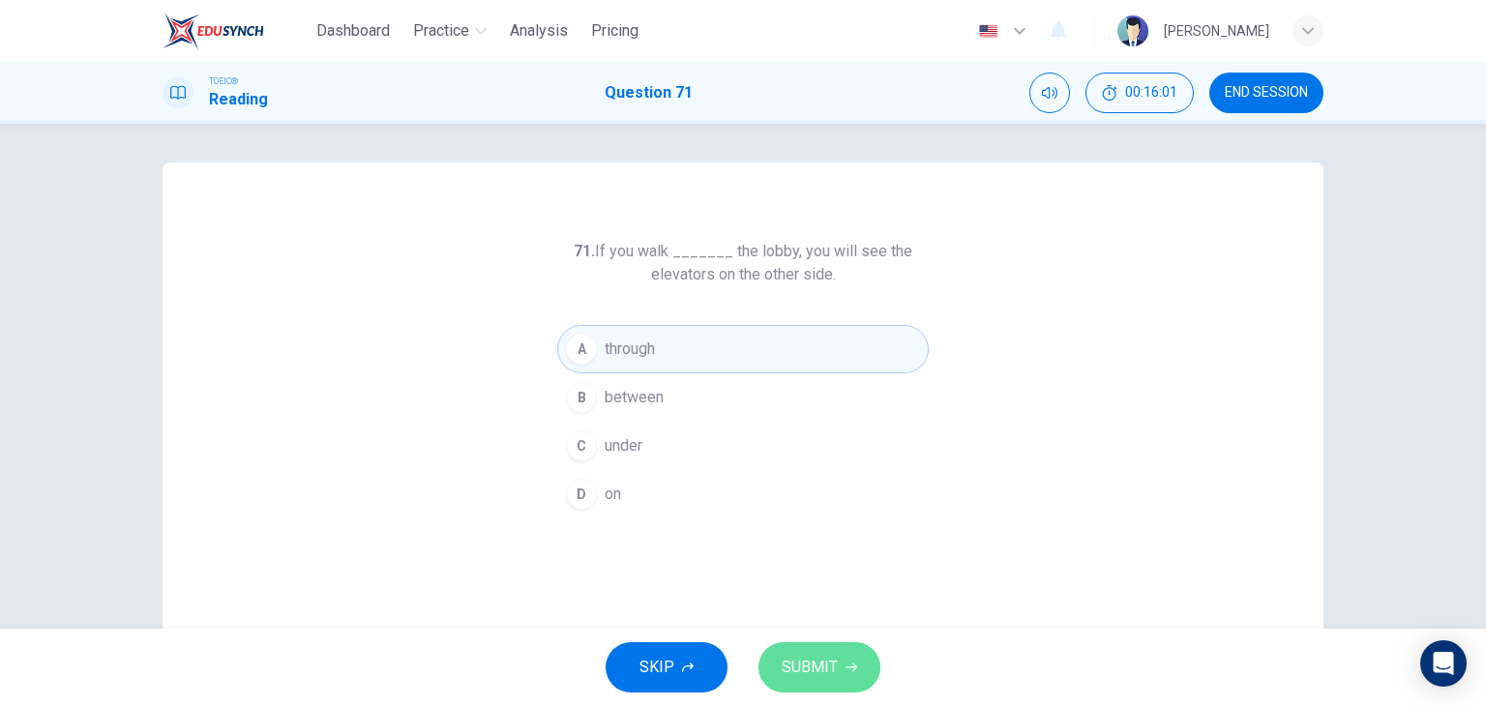
click at [805, 654] on span "SUBMIT" at bounding box center [810, 667] width 56 height 27
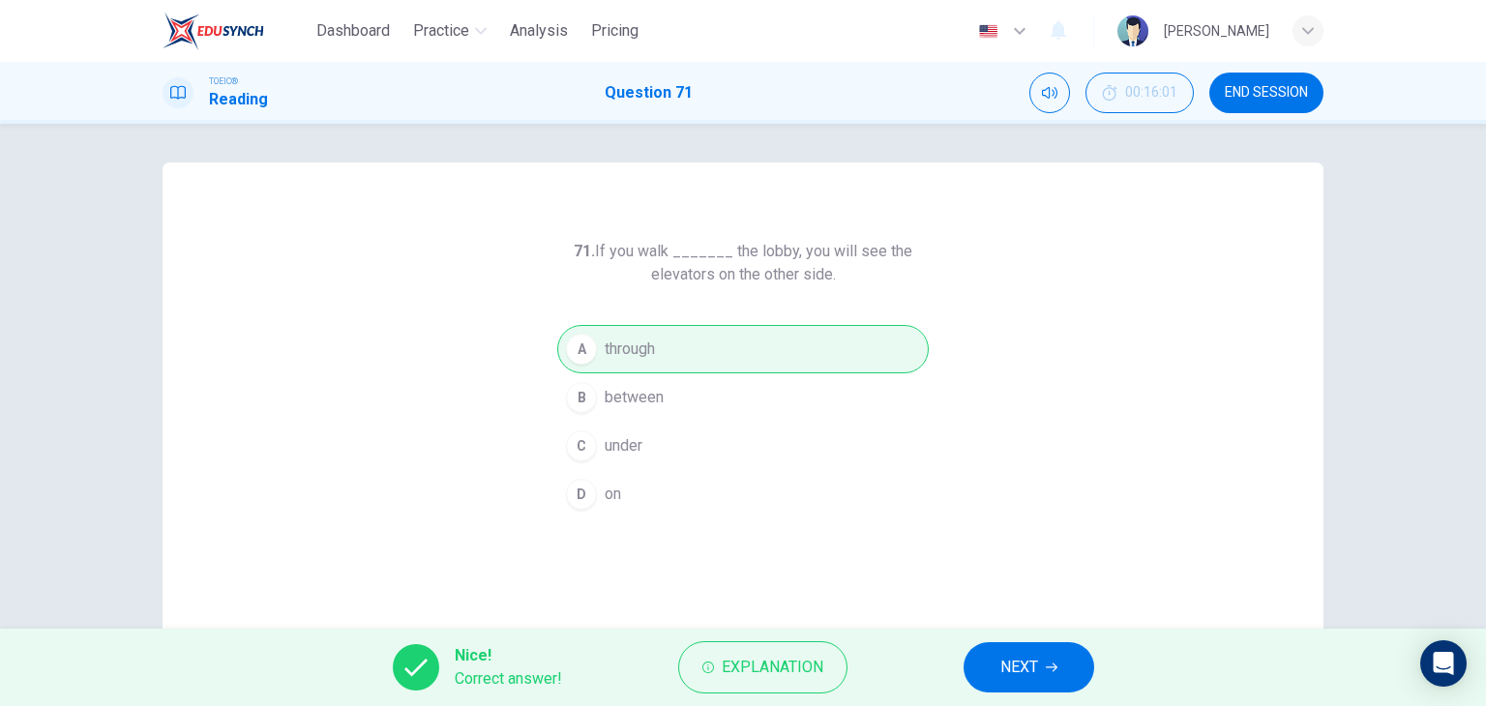
click at [981, 663] on button "NEXT" at bounding box center [1029, 668] width 131 height 50
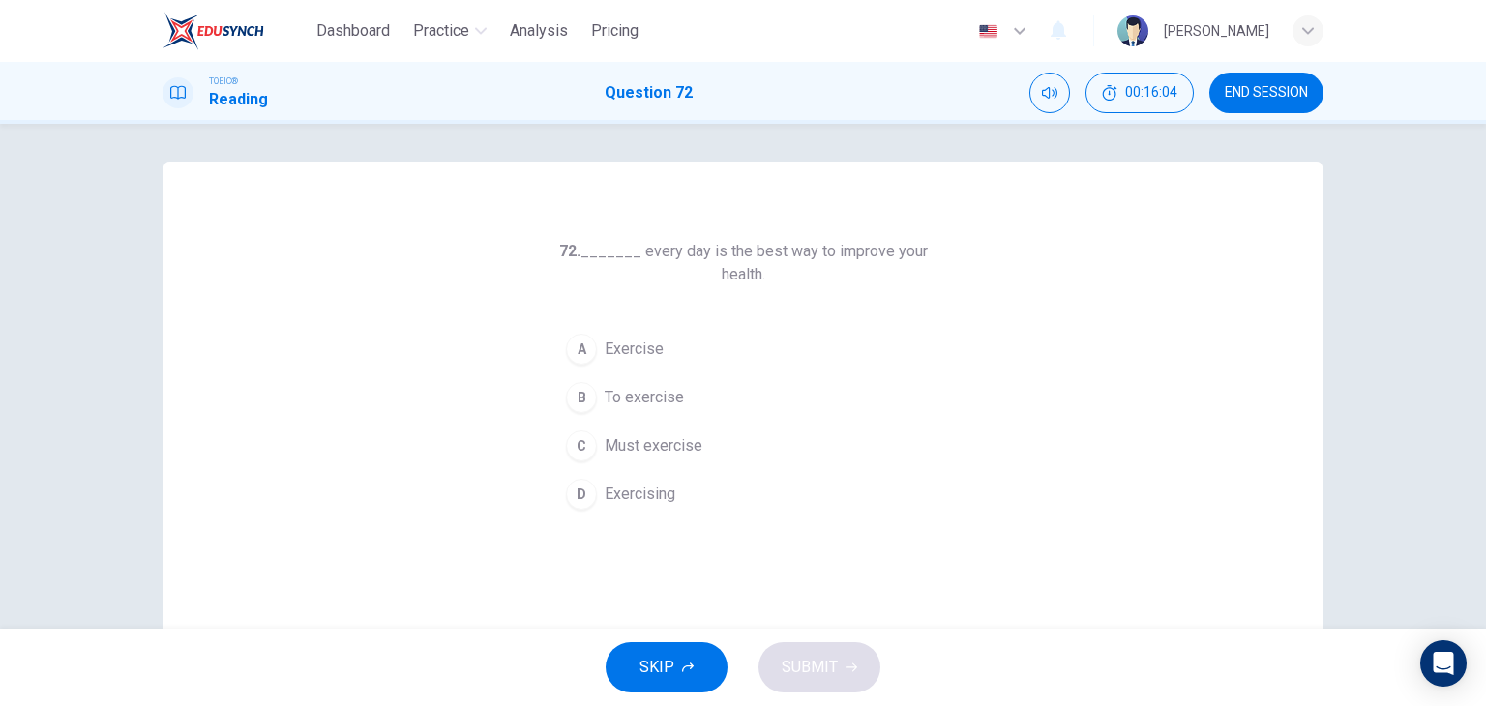
click at [688, 493] on button "D Exercising" at bounding box center [743, 494] width 372 height 48
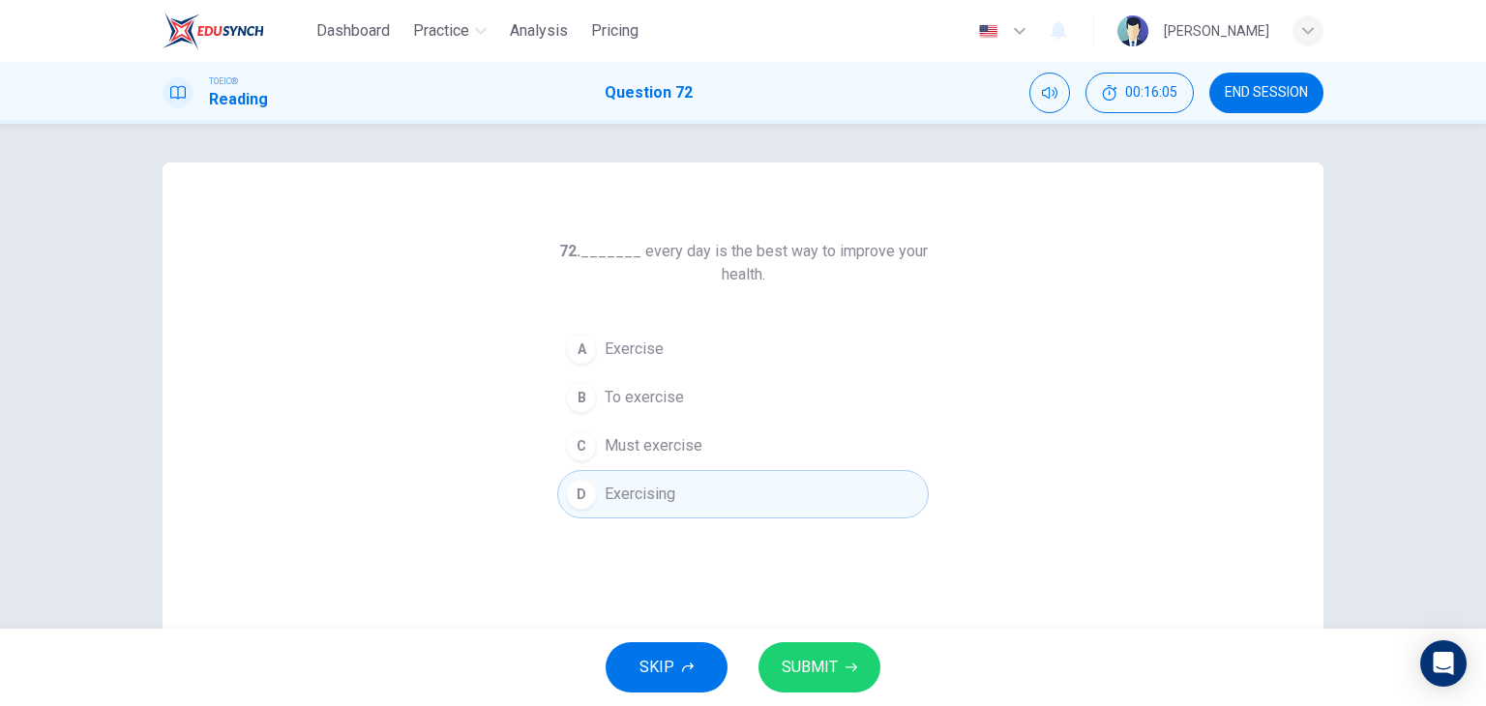
click at [828, 671] on span "SUBMIT" at bounding box center [810, 667] width 56 height 27
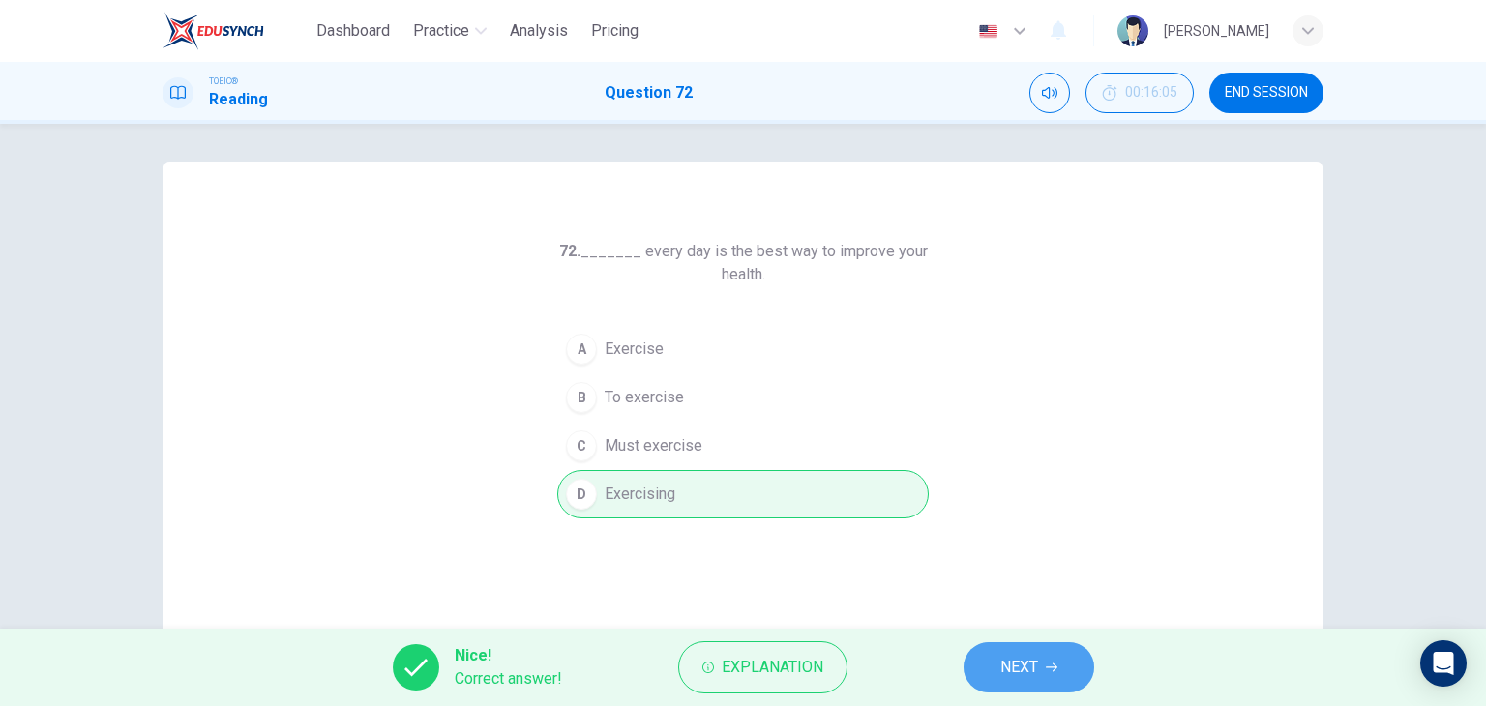
click at [1029, 663] on span "NEXT" at bounding box center [1020, 667] width 38 height 27
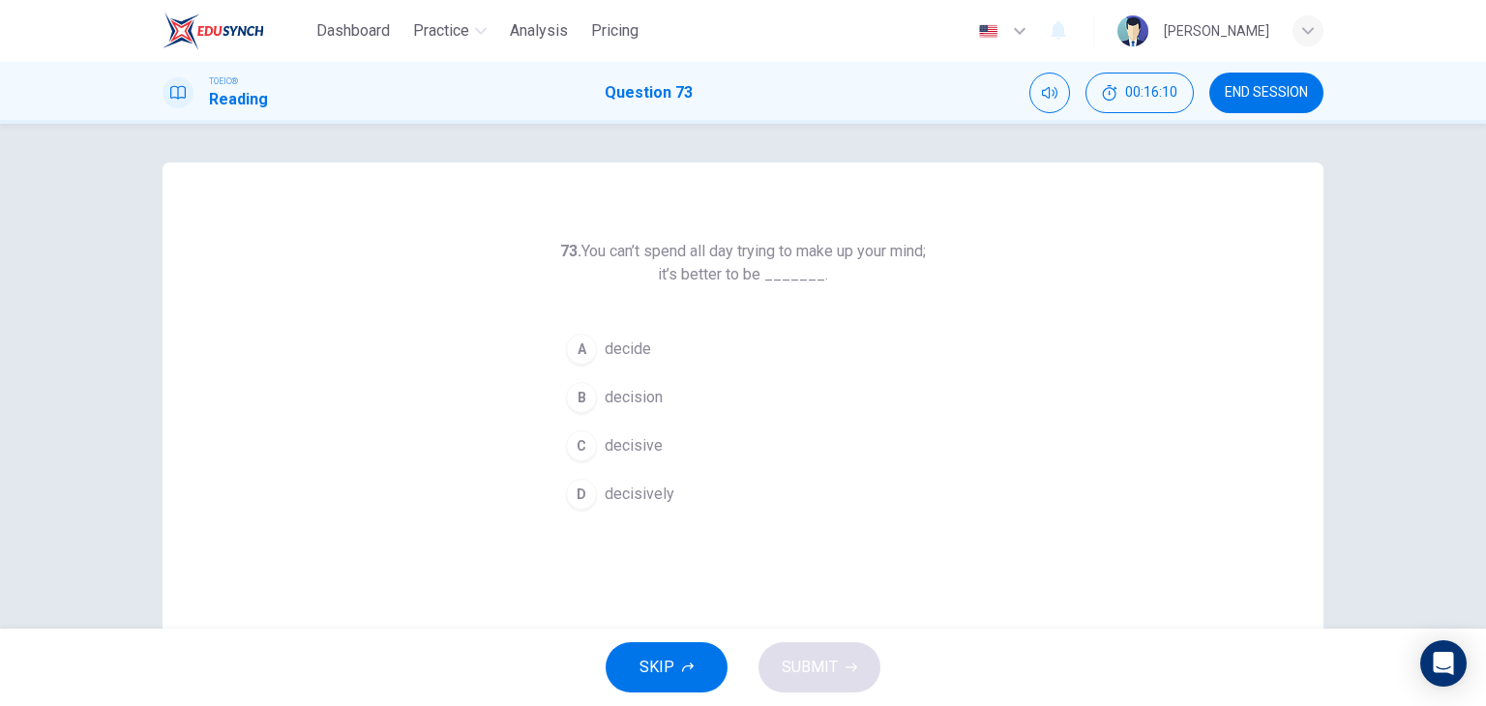
click at [666, 430] on button "C decisive" at bounding box center [743, 446] width 372 height 48
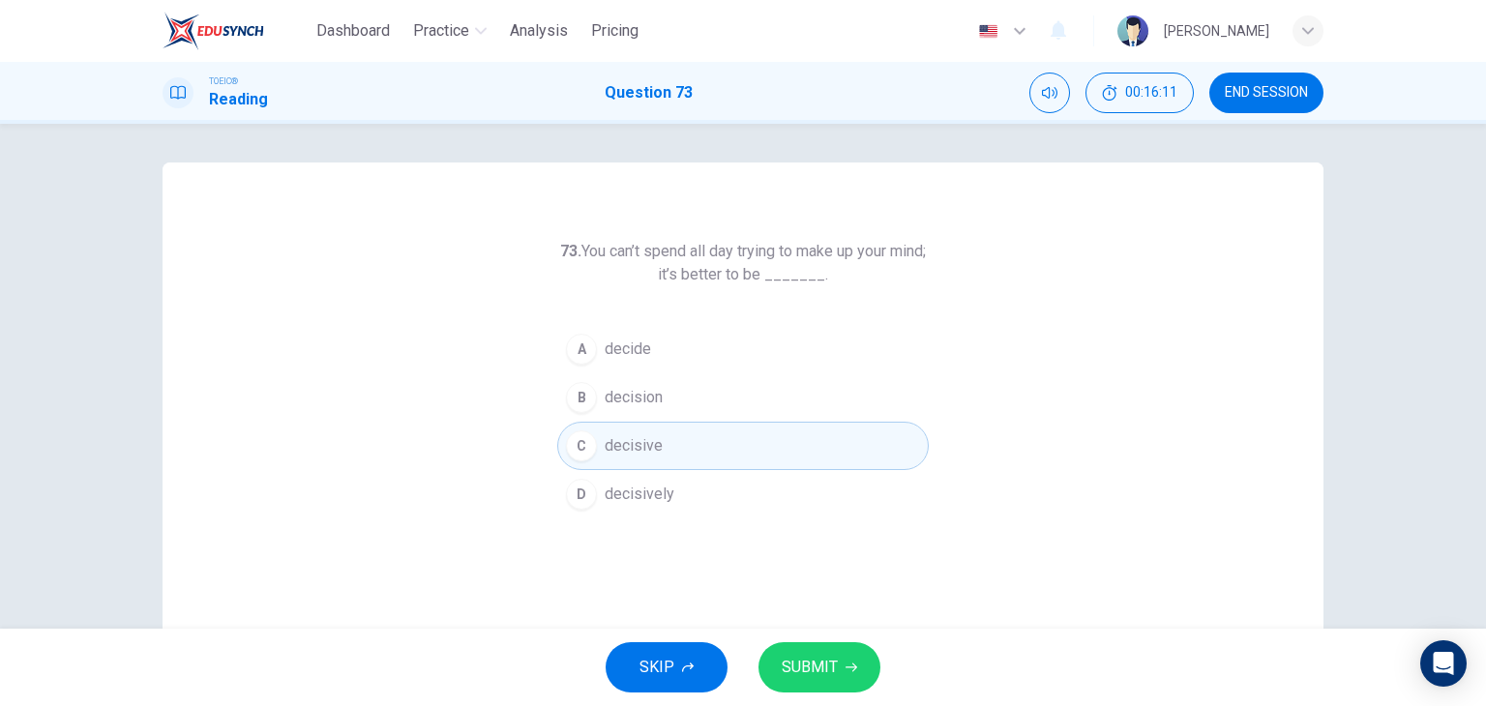
click at [824, 685] on button "SUBMIT" at bounding box center [820, 668] width 122 height 50
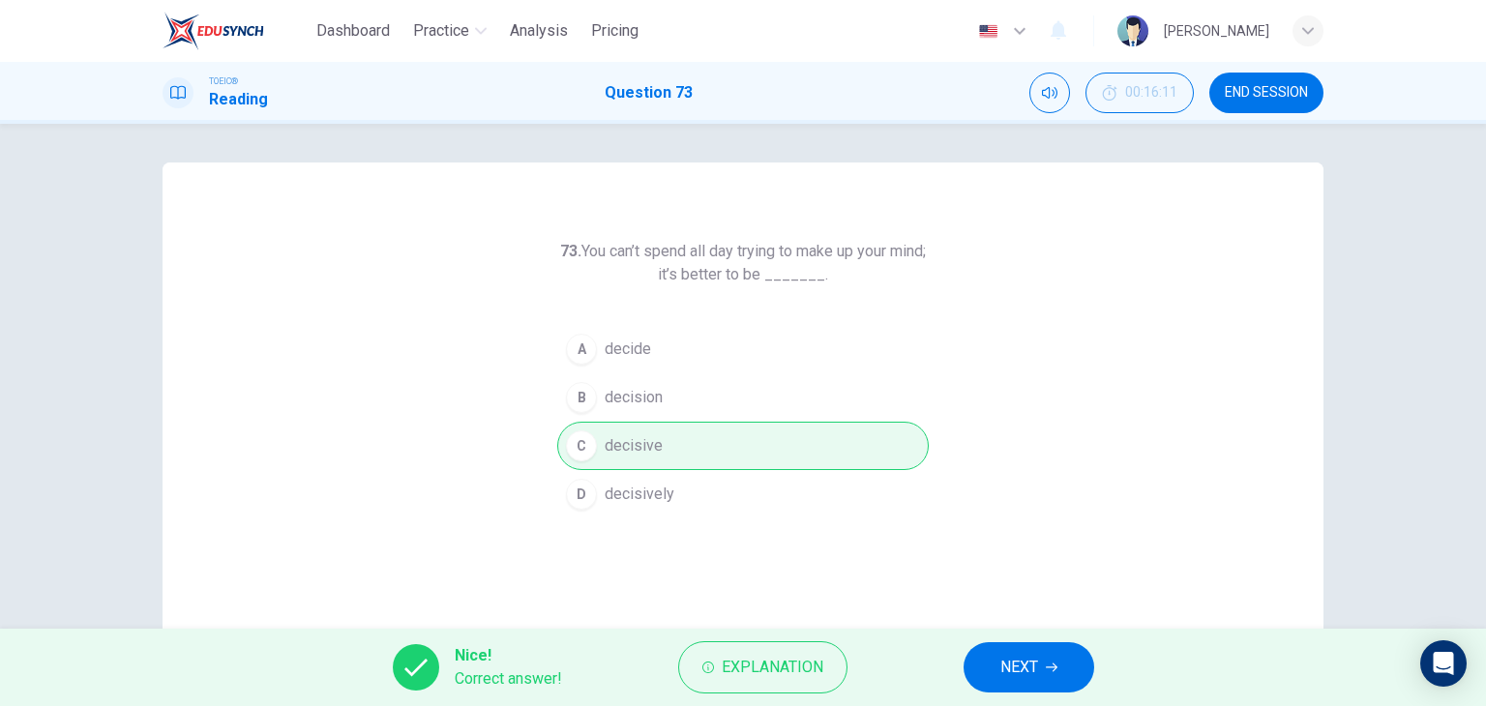
click at [1014, 669] on span "NEXT" at bounding box center [1020, 667] width 38 height 27
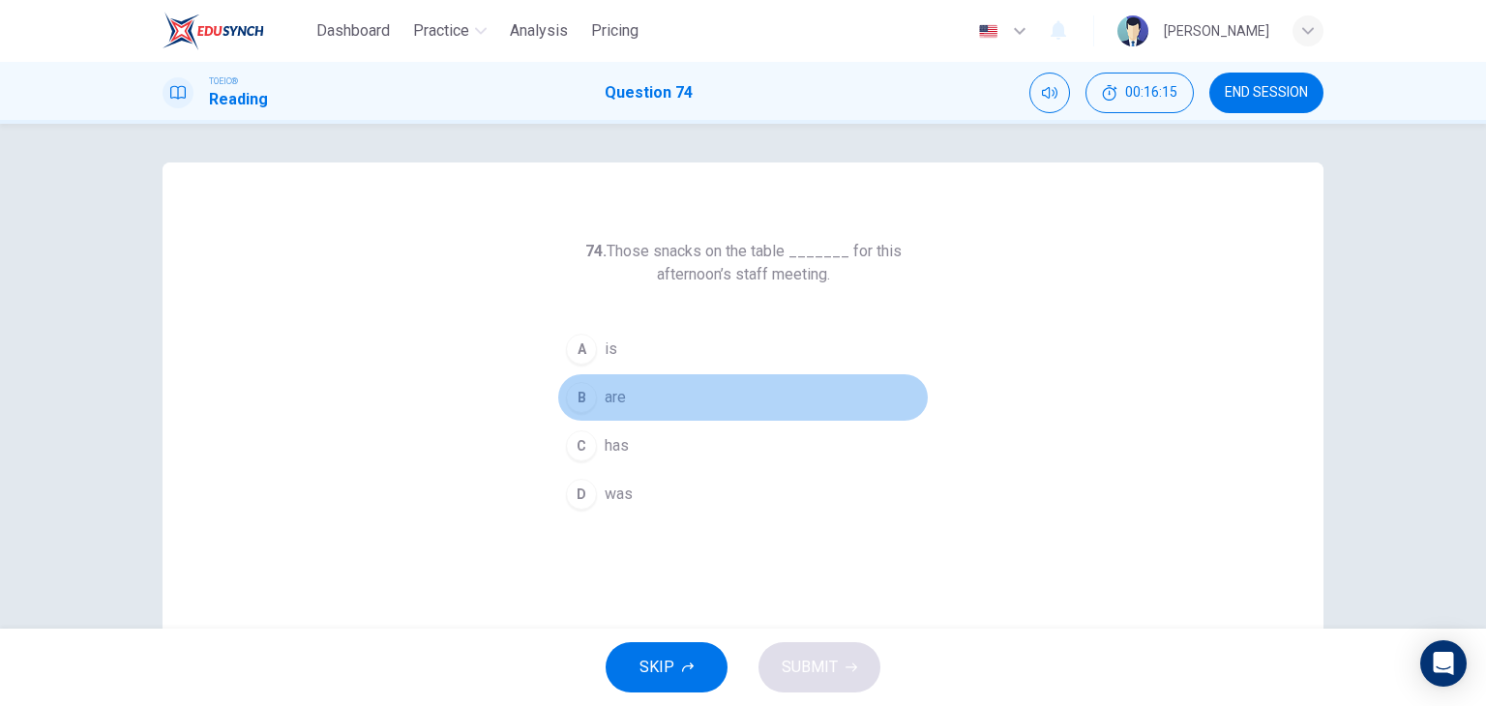
click at [634, 406] on button "B are" at bounding box center [743, 398] width 372 height 48
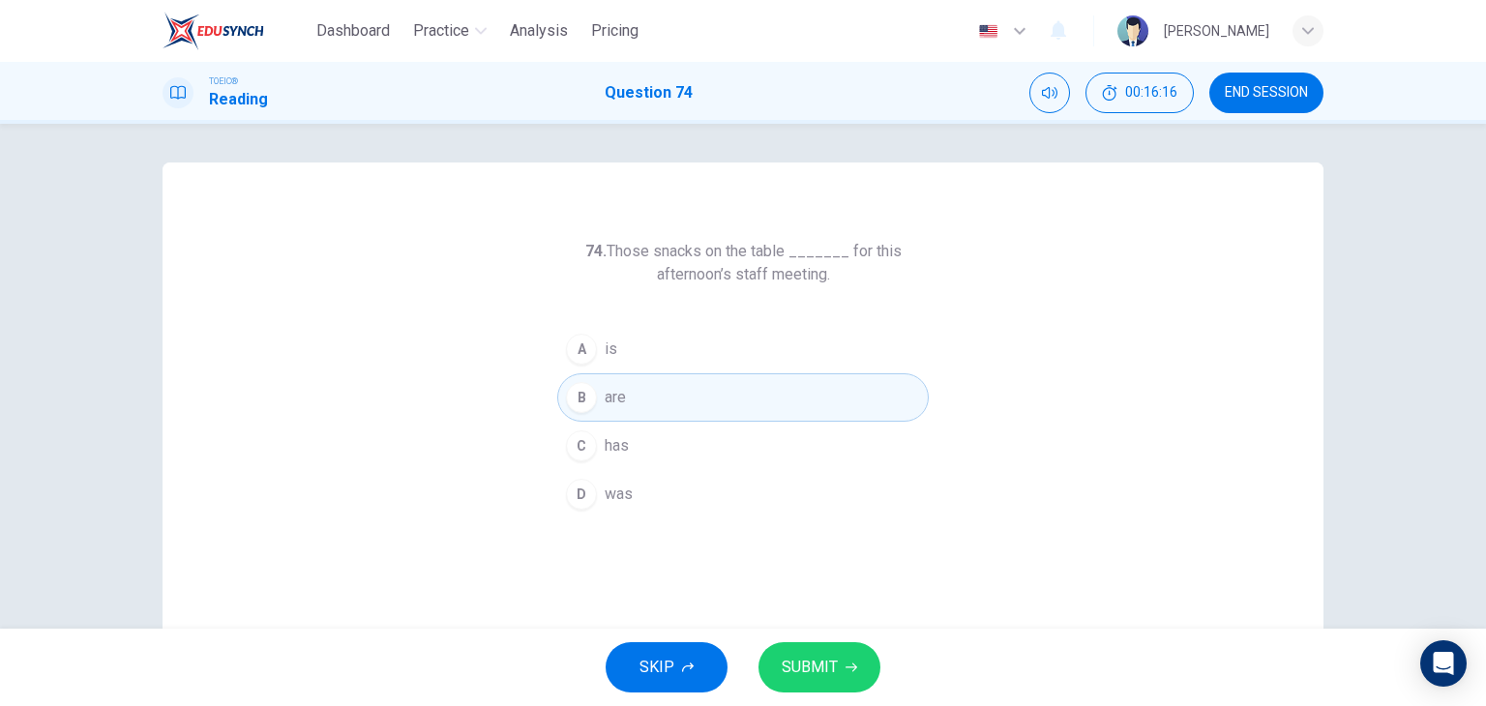
click at [827, 674] on span "SUBMIT" at bounding box center [810, 667] width 56 height 27
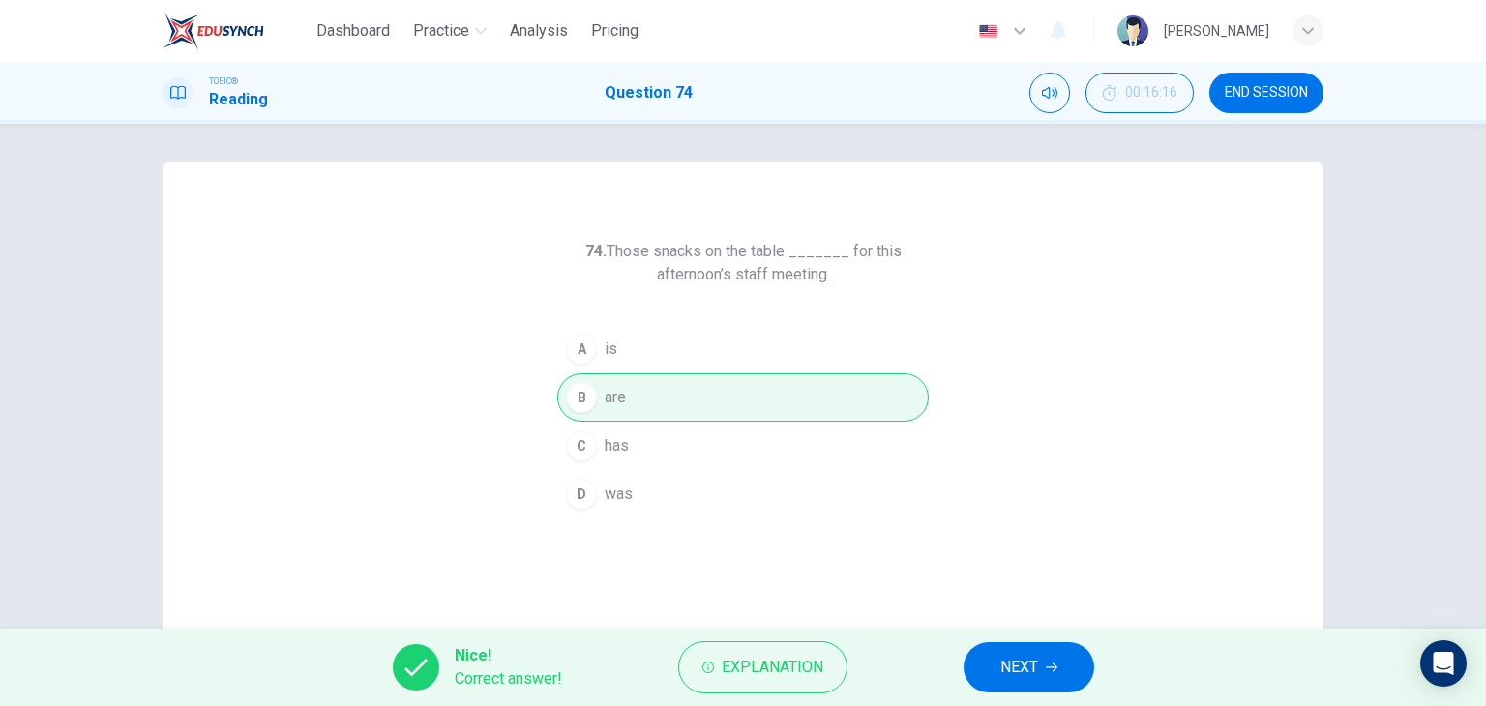
click at [1005, 665] on span "NEXT" at bounding box center [1020, 667] width 38 height 27
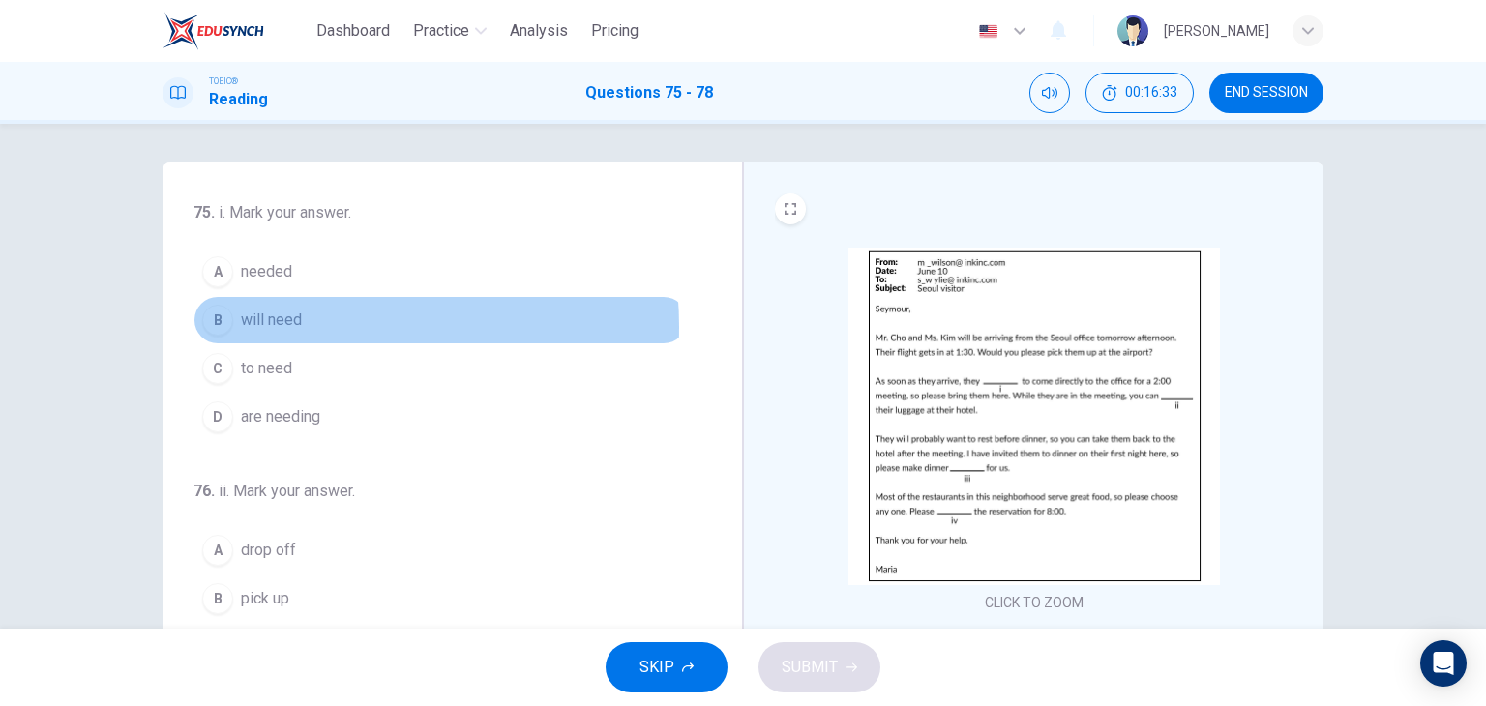
click at [292, 326] on span "will need" at bounding box center [271, 320] width 61 height 23
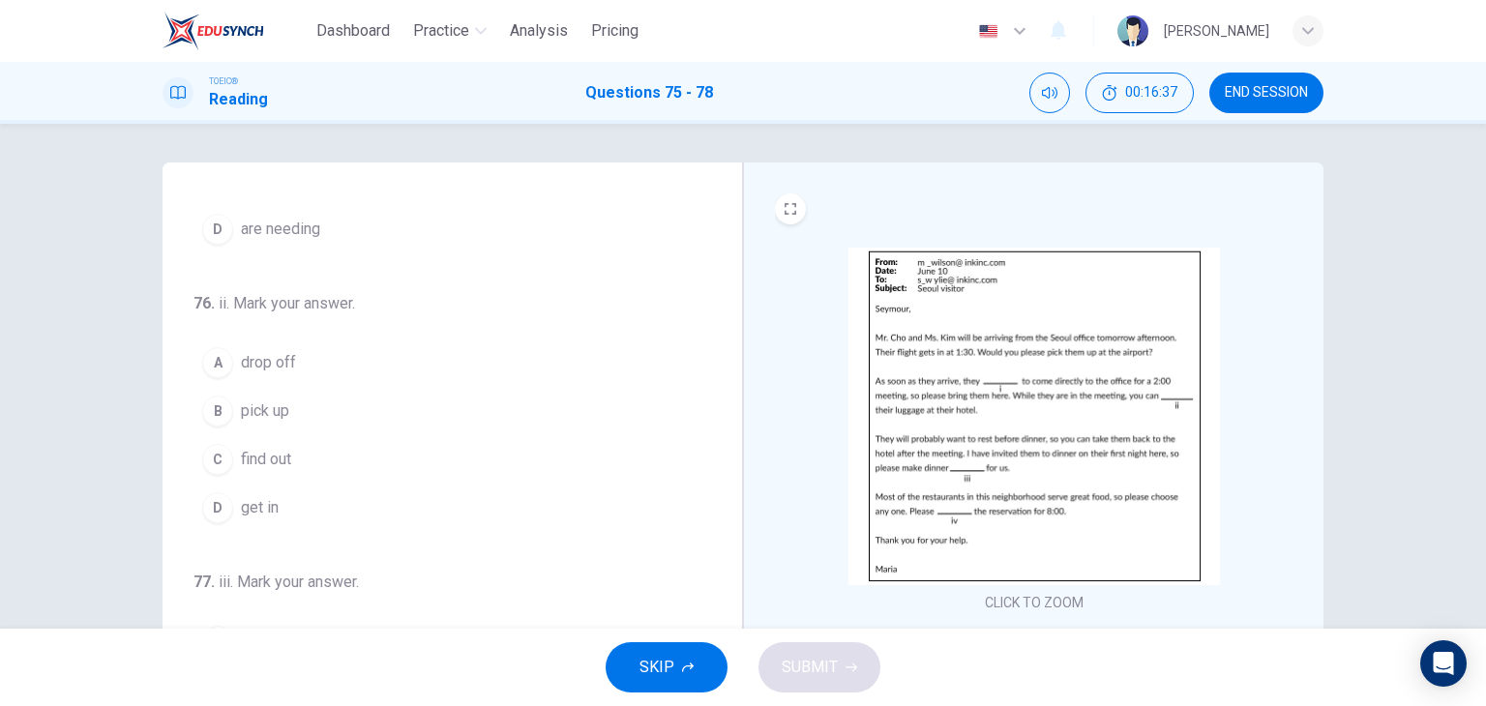
scroll to position [190, 0]
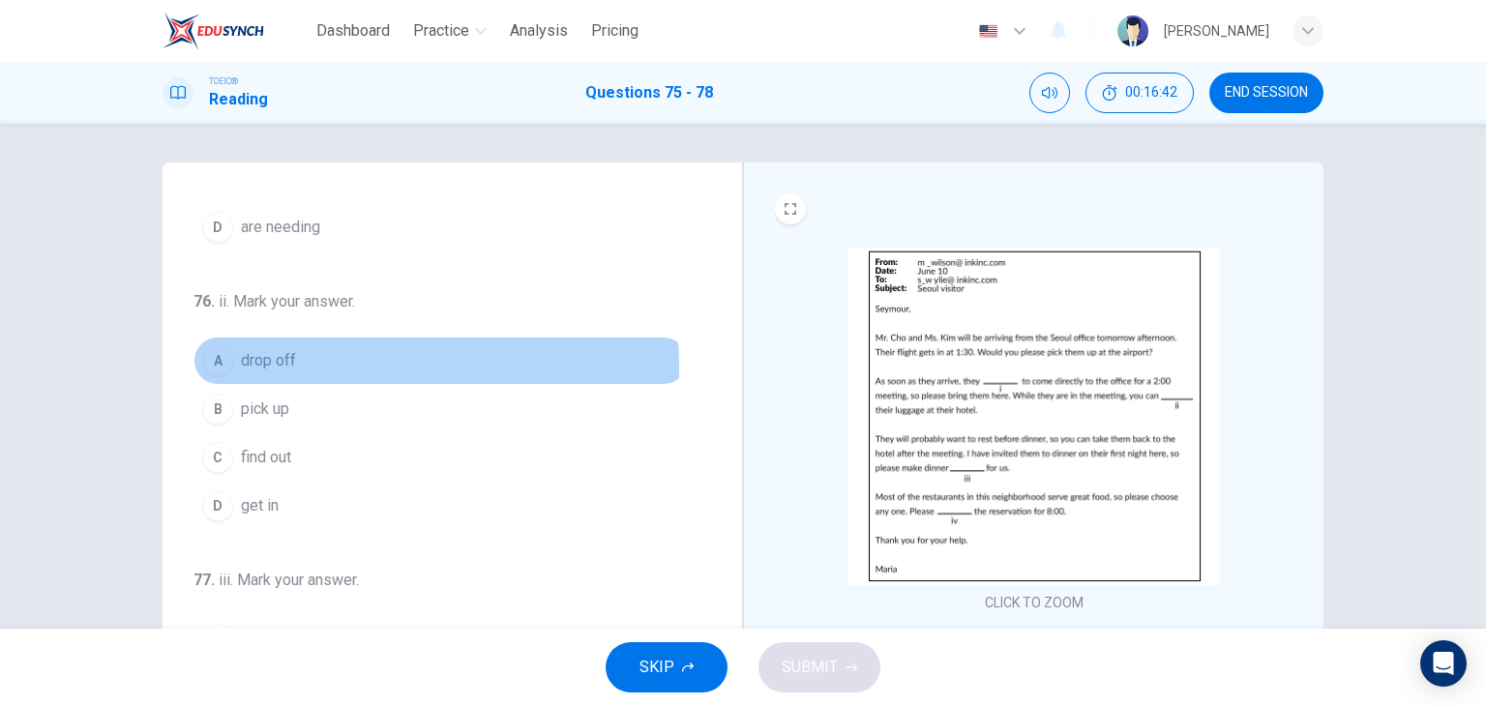
click at [289, 366] on span "drop off" at bounding box center [268, 360] width 55 height 23
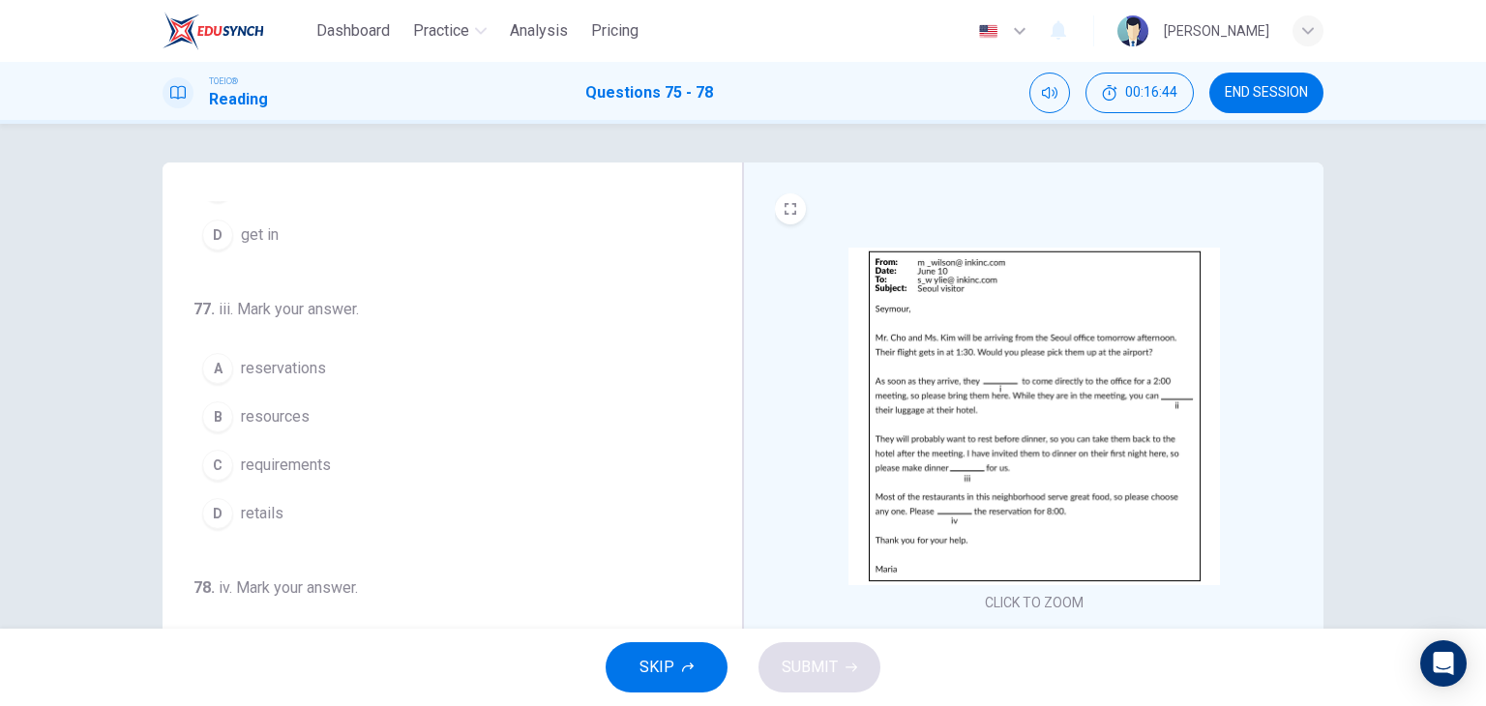
scroll to position [474, 0]
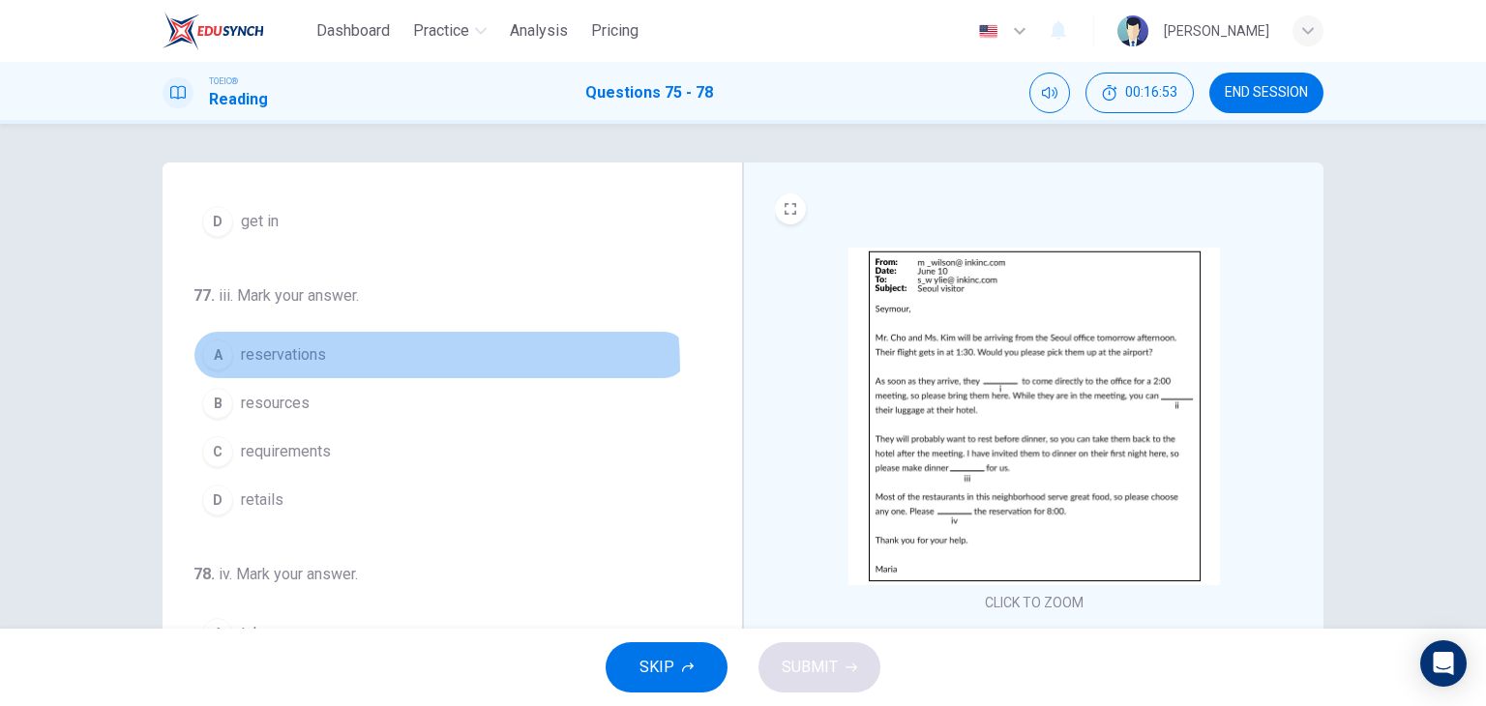
click at [285, 366] on button "A reservations" at bounding box center [441, 355] width 494 height 48
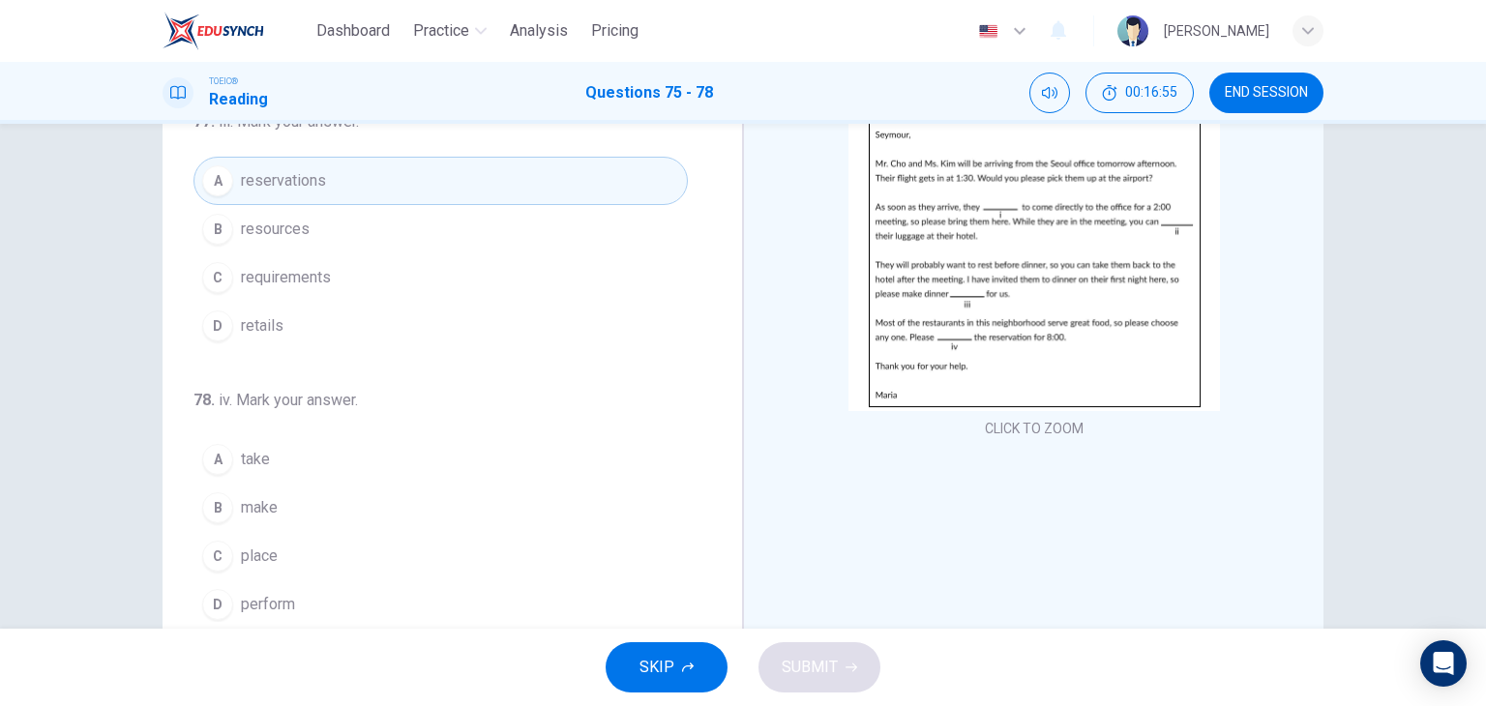
scroll to position [174, 0]
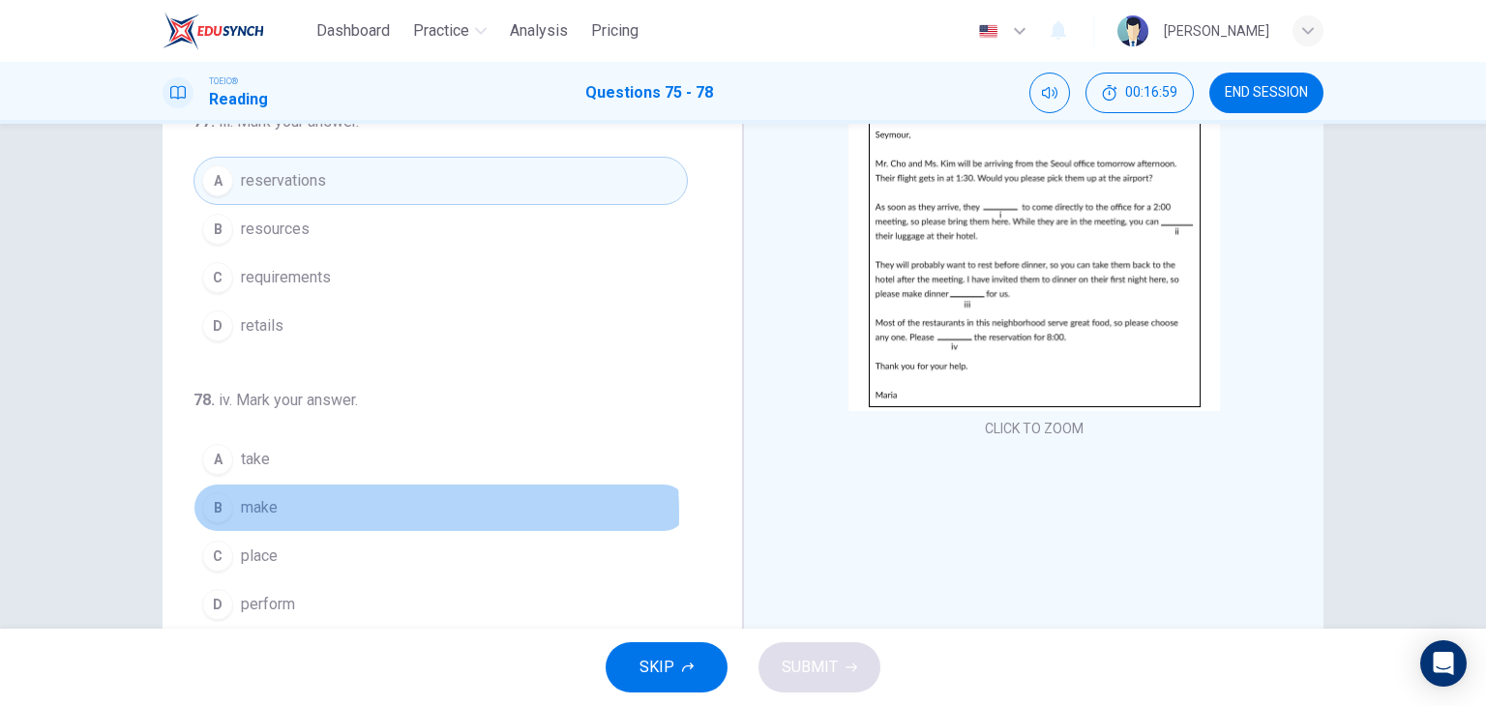
click at [333, 507] on button "B make" at bounding box center [441, 508] width 494 height 48
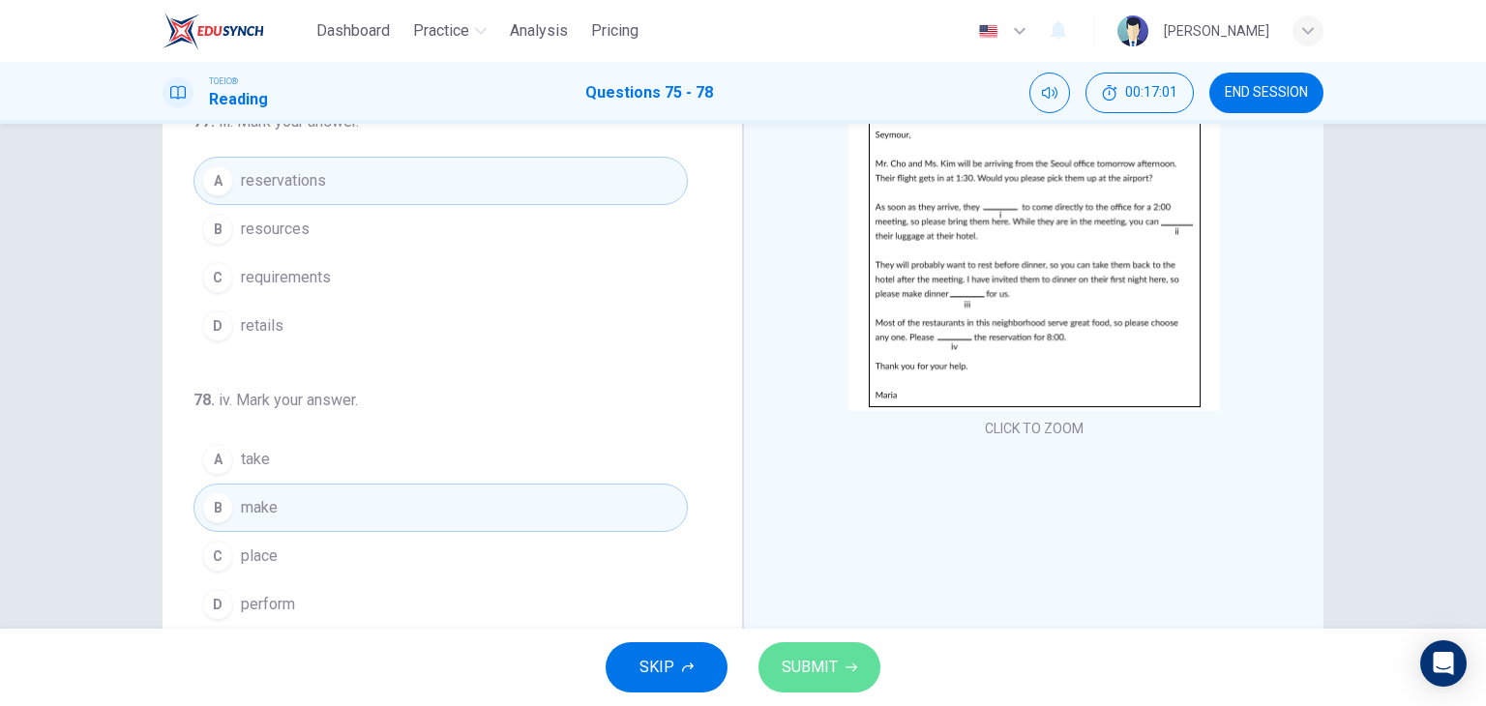
click at [793, 659] on span "SUBMIT" at bounding box center [810, 667] width 56 height 27
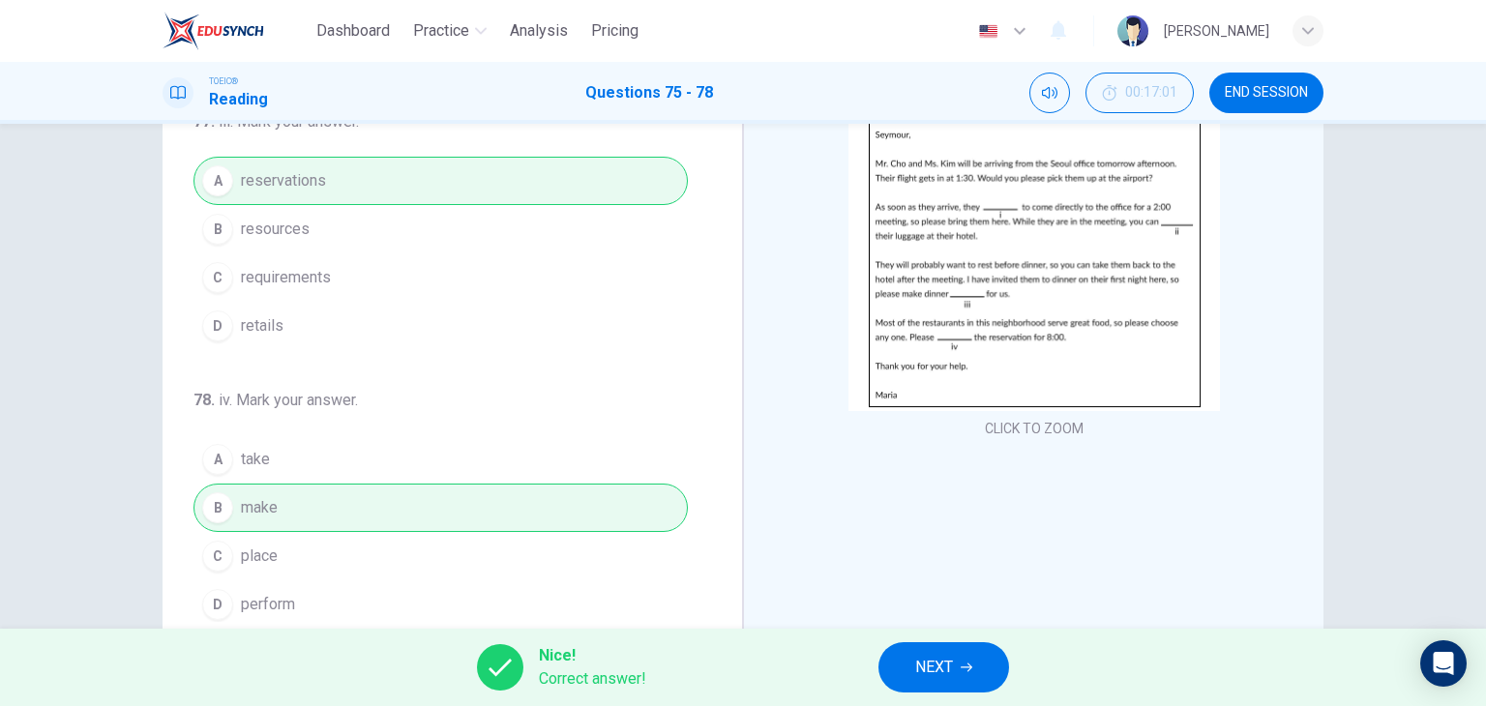
click at [960, 670] on button "NEXT" at bounding box center [944, 668] width 131 height 50
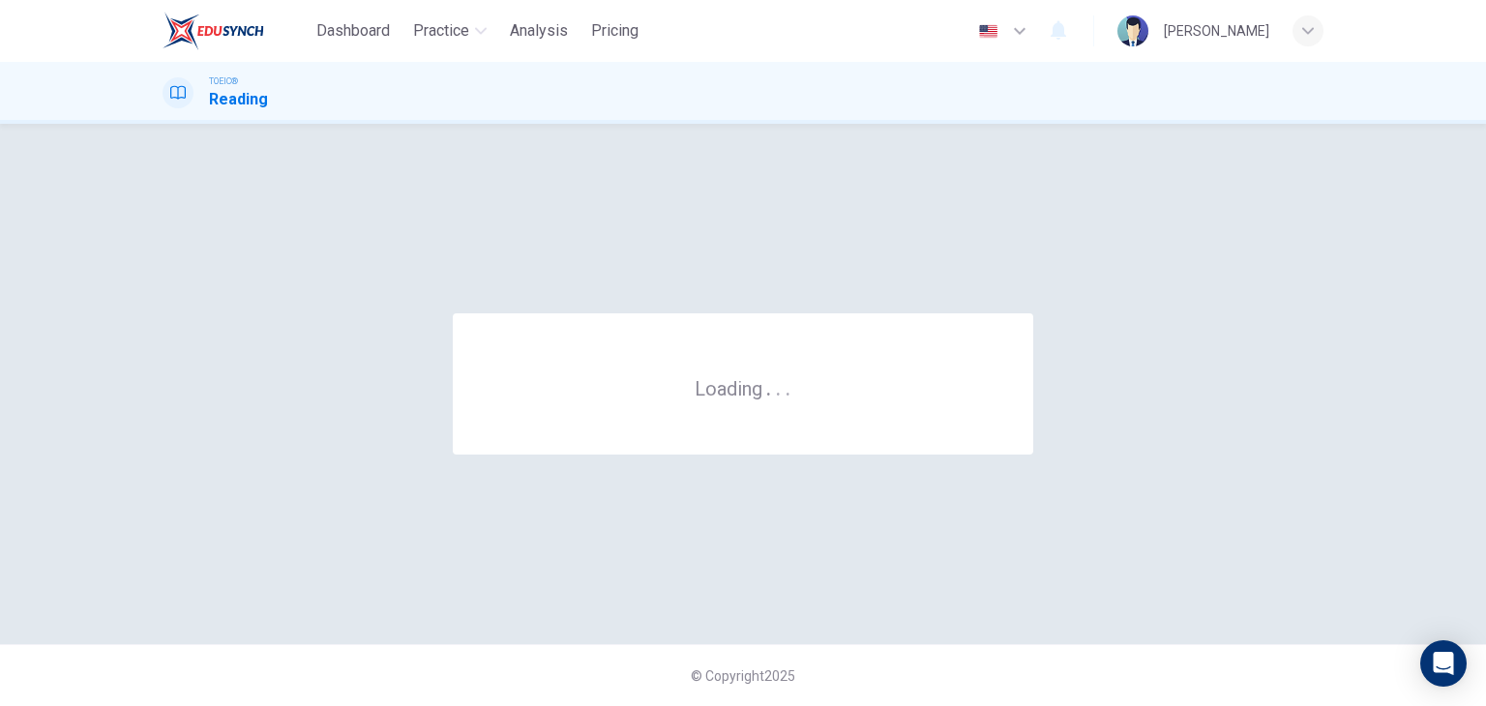
scroll to position [0, 0]
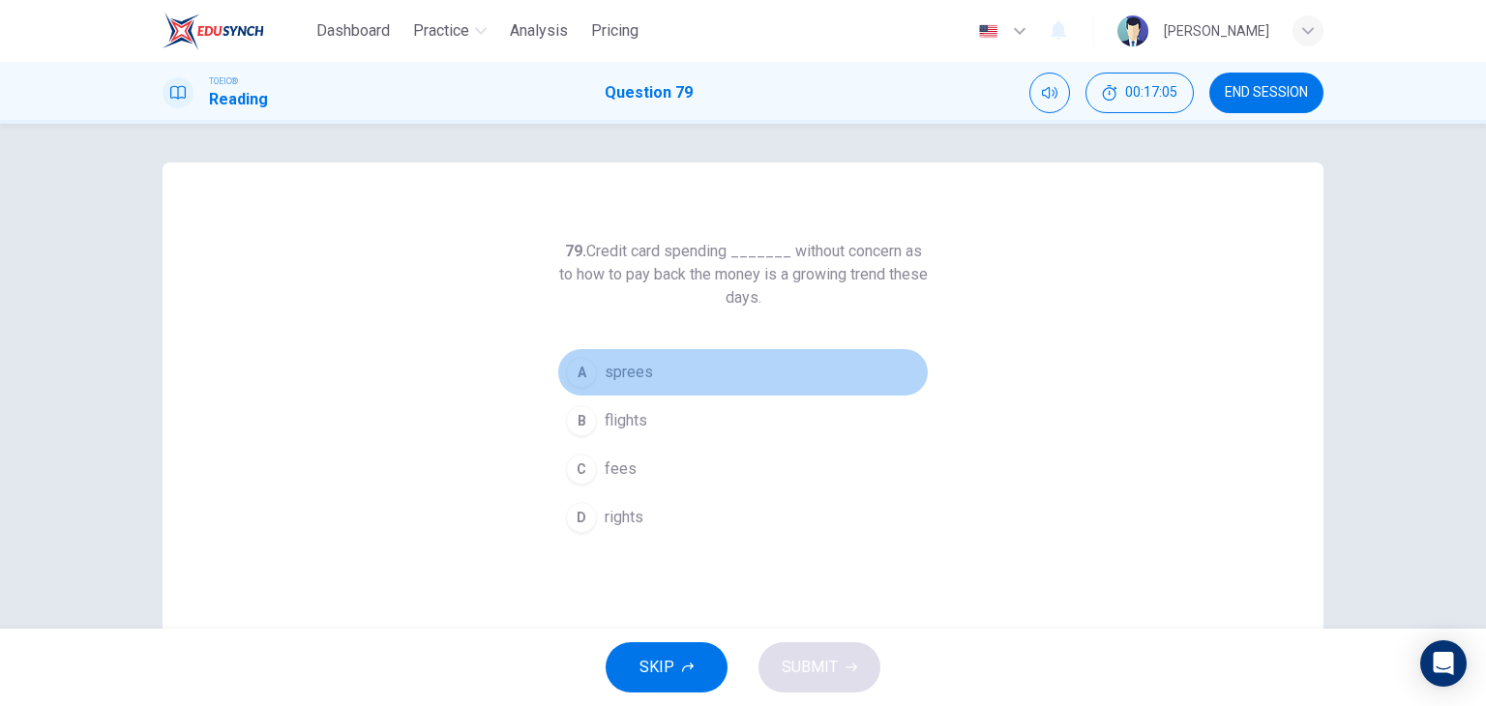
click at [653, 376] on button "A sprees" at bounding box center [743, 372] width 372 height 48
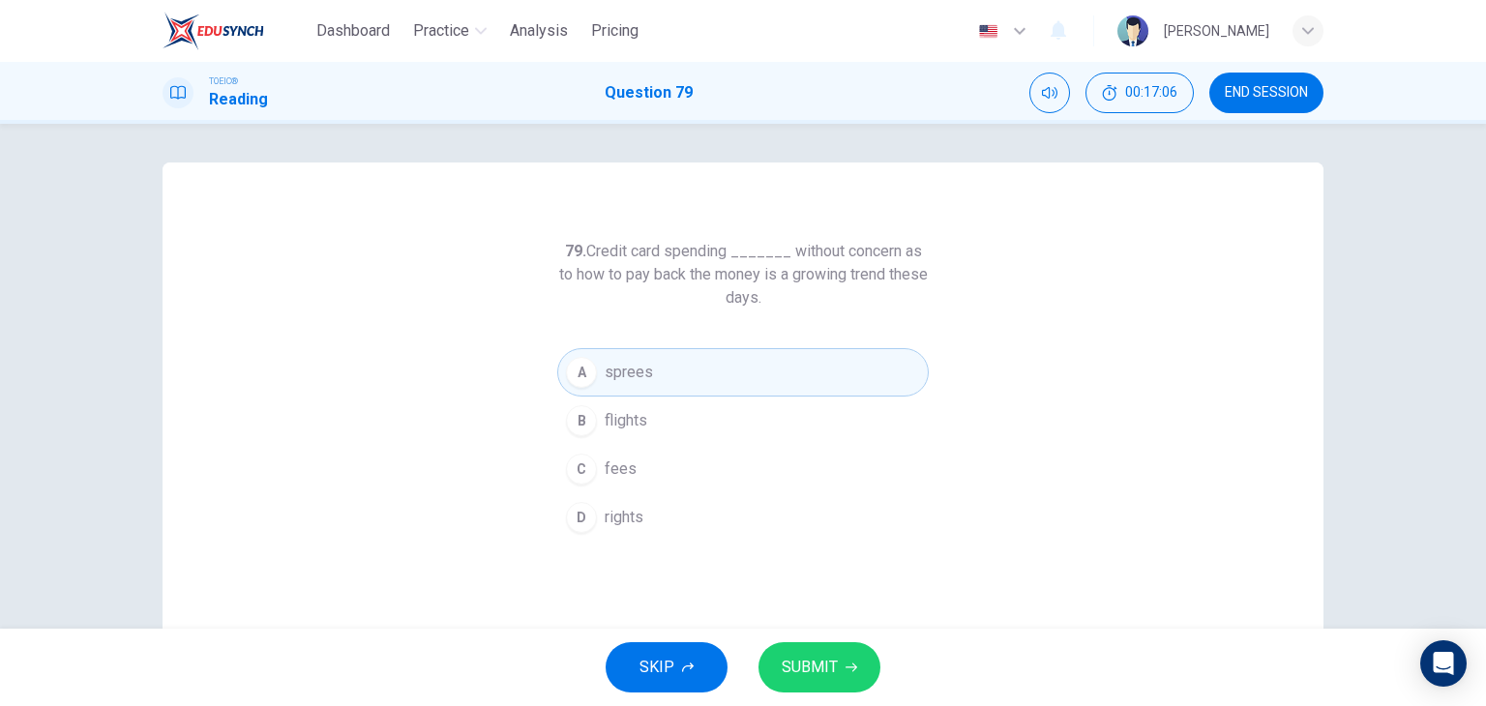
click at [823, 663] on span "SUBMIT" at bounding box center [810, 667] width 56 height 27
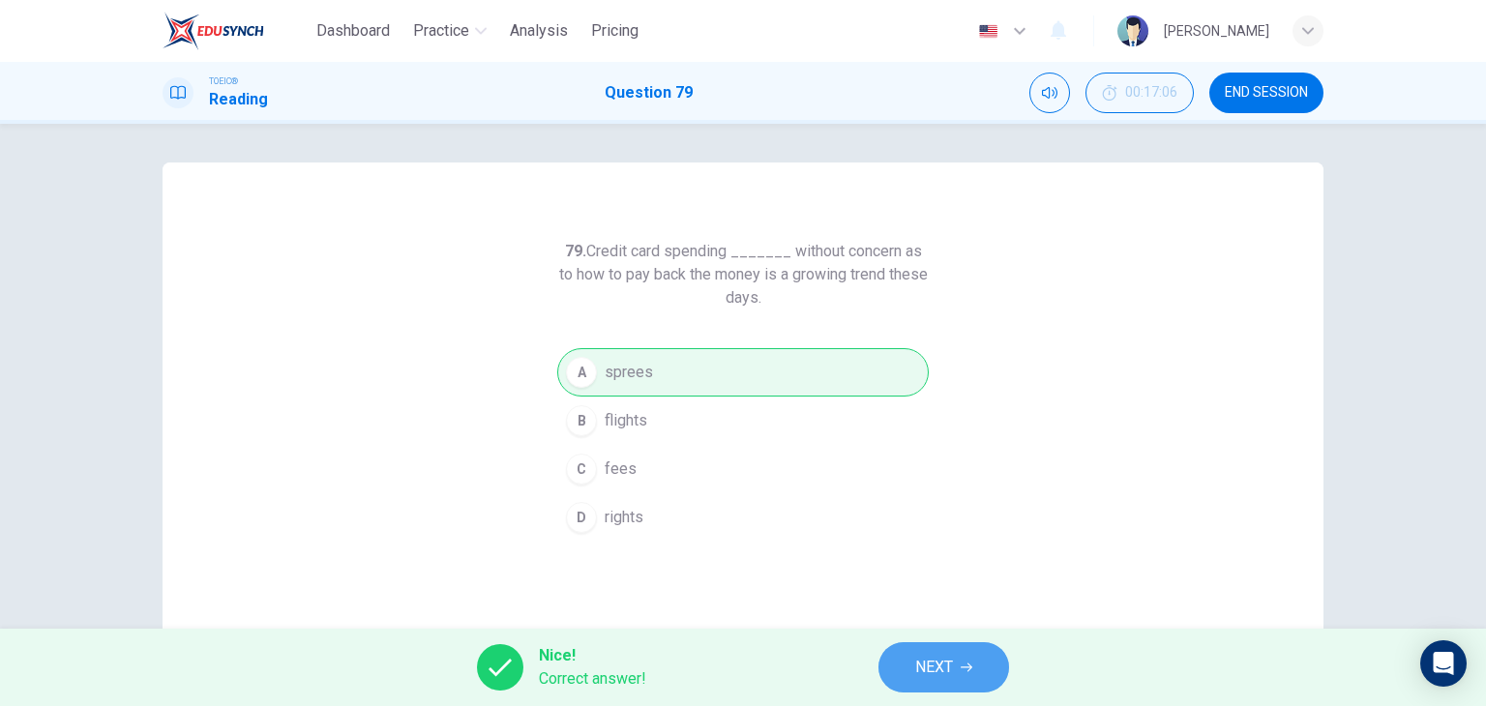
click at [962, 655] on button "NEXT" at bounding box center [944, 668] width 131 height 50
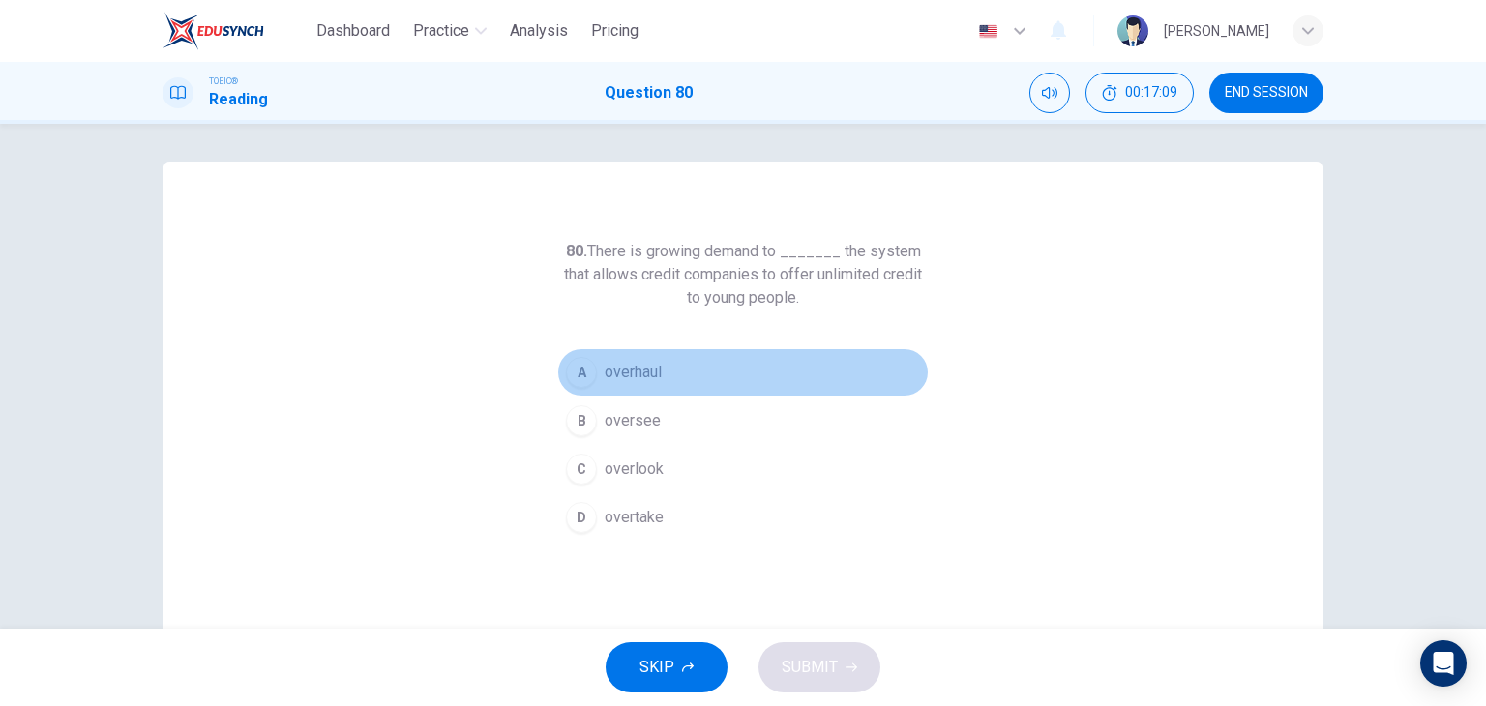
click at [671, 373] on button "A overhaul" at bounding box center [743, 372] width 372 height 48
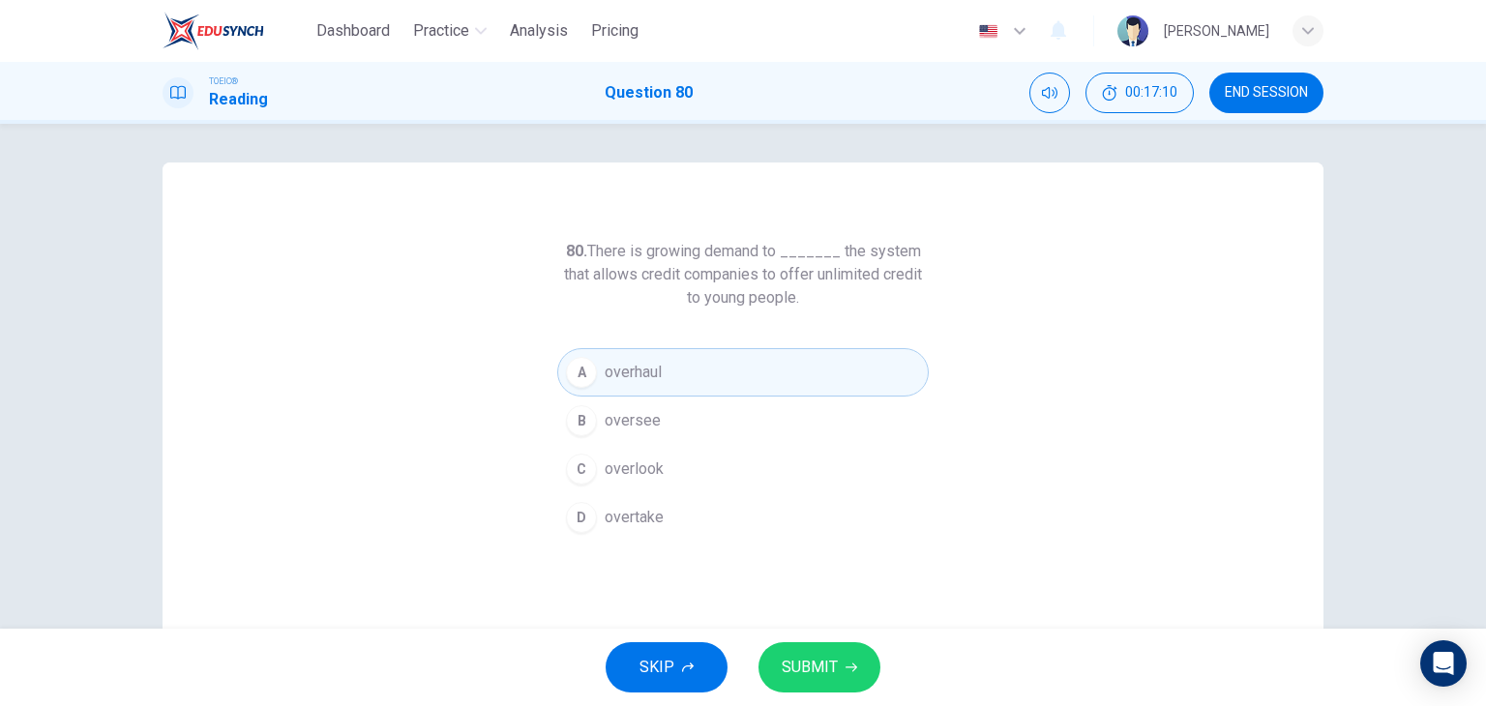
click at [832, 674] on span "SUBMIT" at bounding box center [810, 667] width 56 height 27
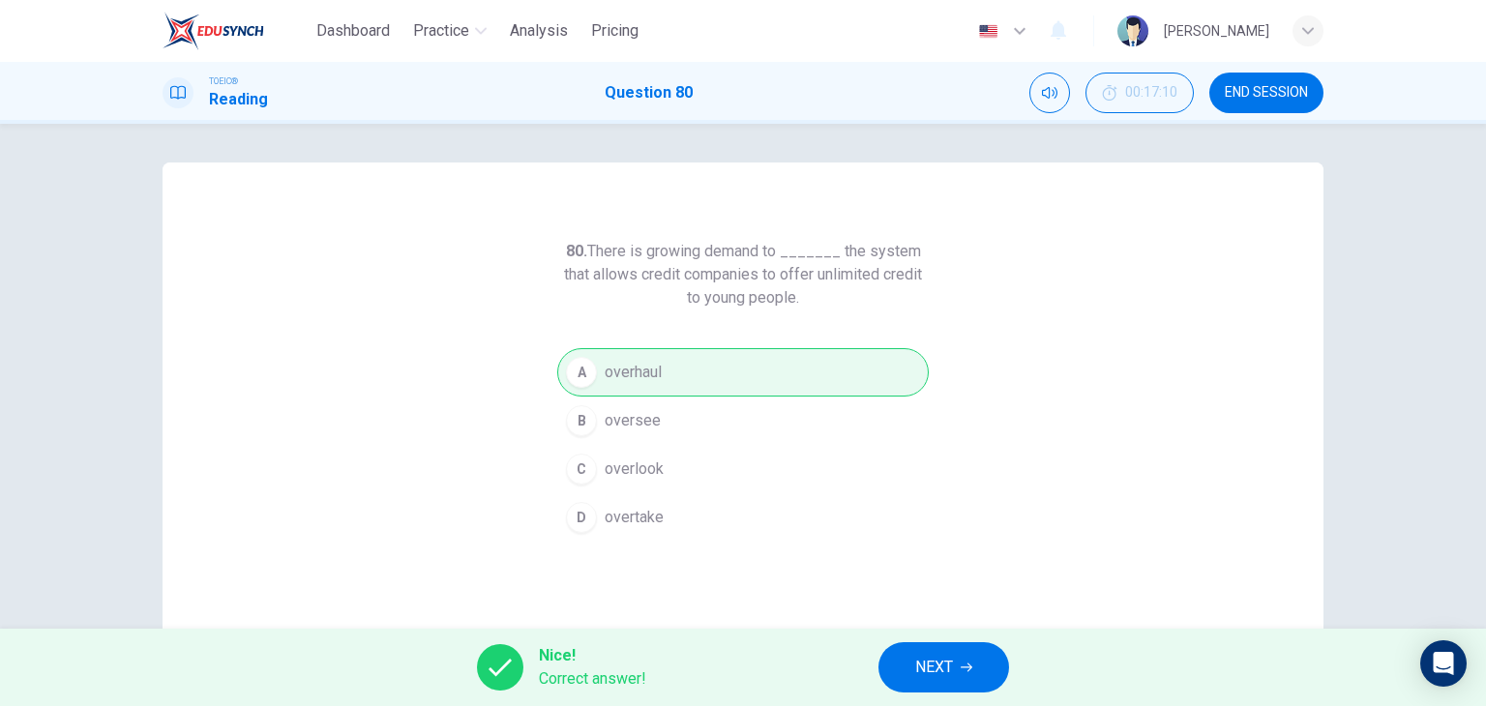
click at [969, 664] on icon "button" at bounding box center [967, 668] width 12 height 9
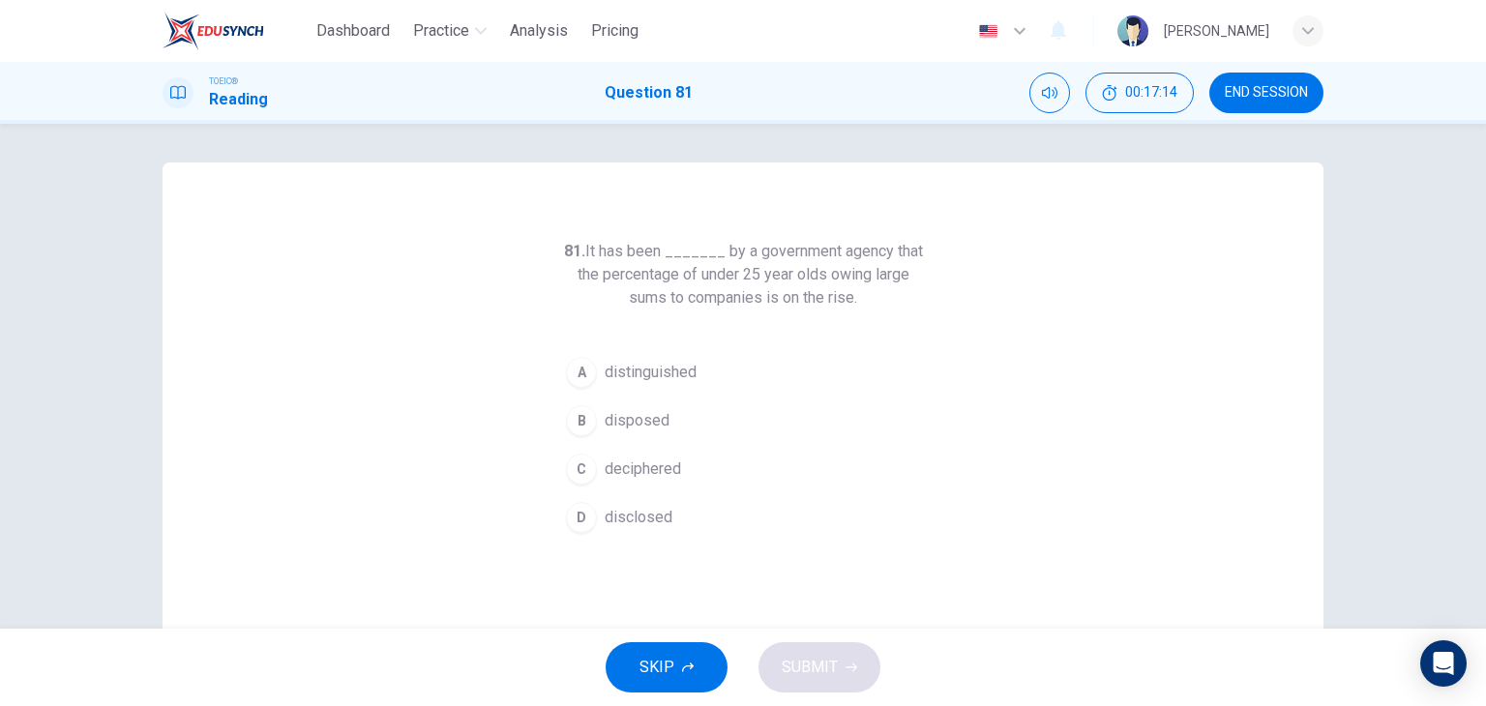
click at [708, 520] on button "D disclosed" at bounding box center [743, 518] width 372 height 48
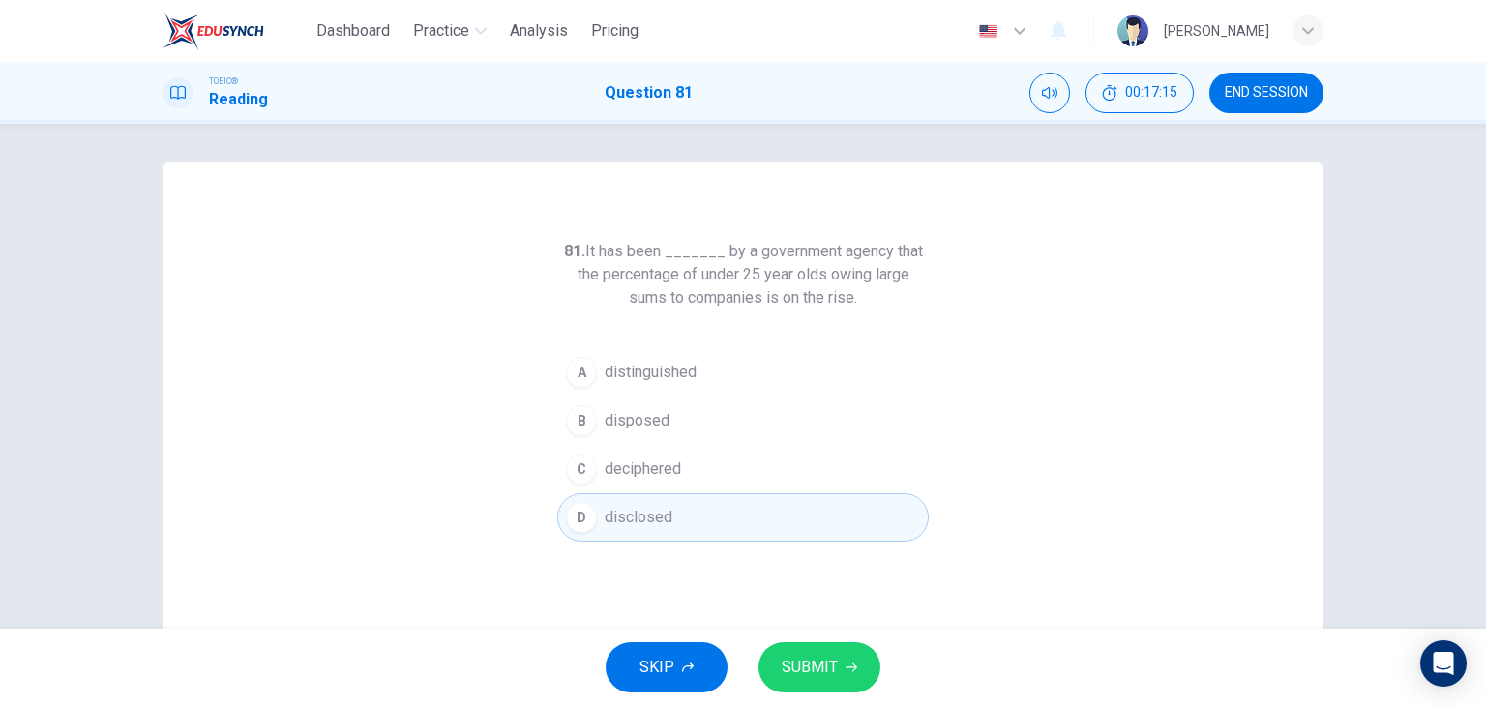
click at [805, 646] on button "SUBMIT" at bounding box center [820, 668] width 122 height 50
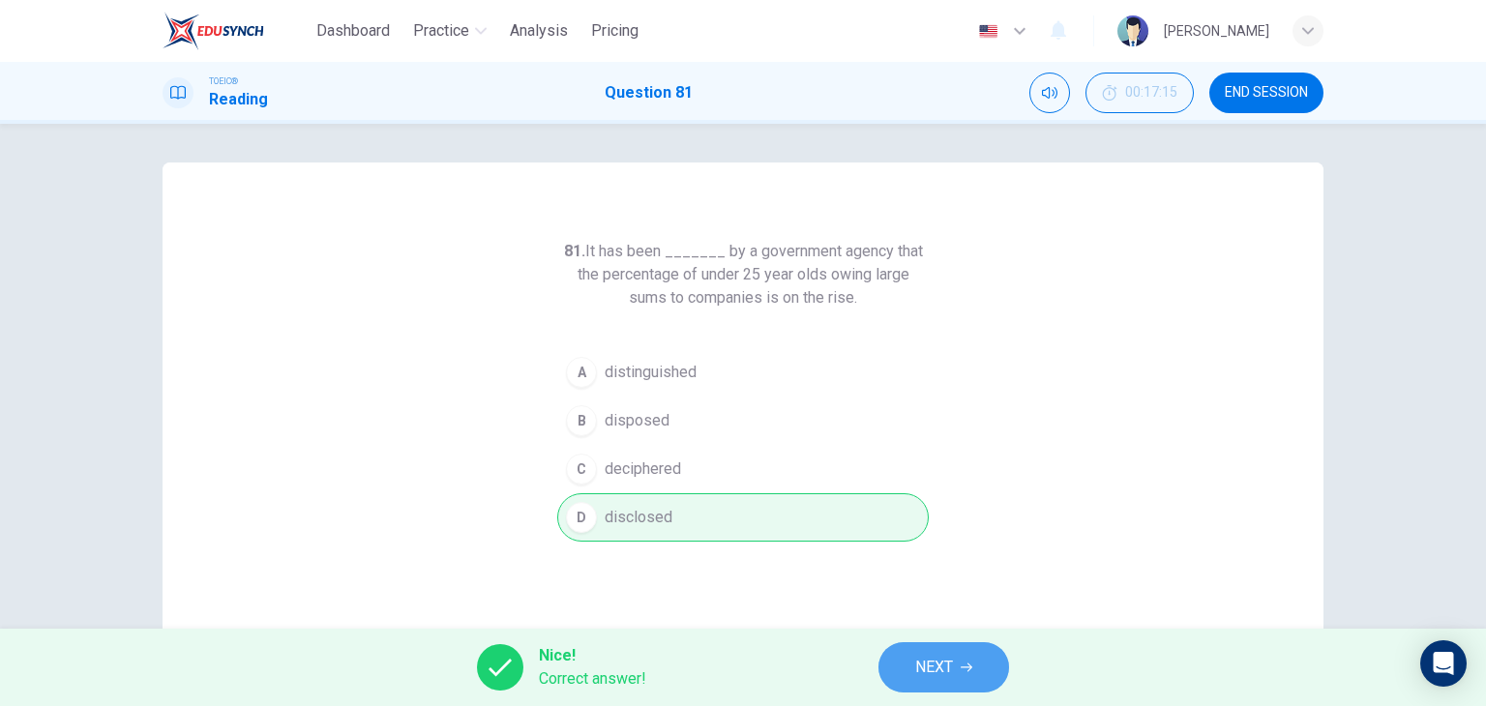
click at [993, 663] on button "NEXT" at bounding box center [944, 668] width 131 height 50
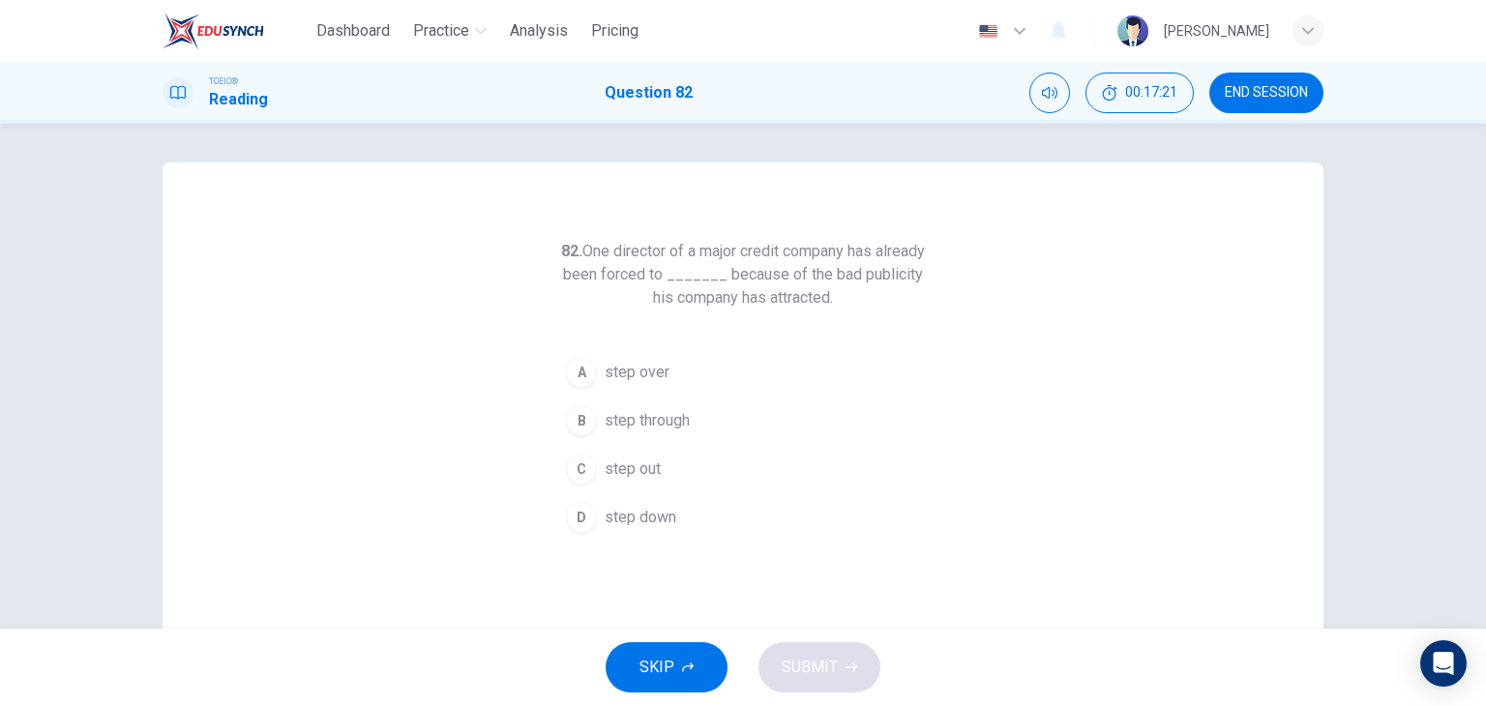
click at [674, 507] on button "D step down" at bounding box center [743, 518] width 372 height 48
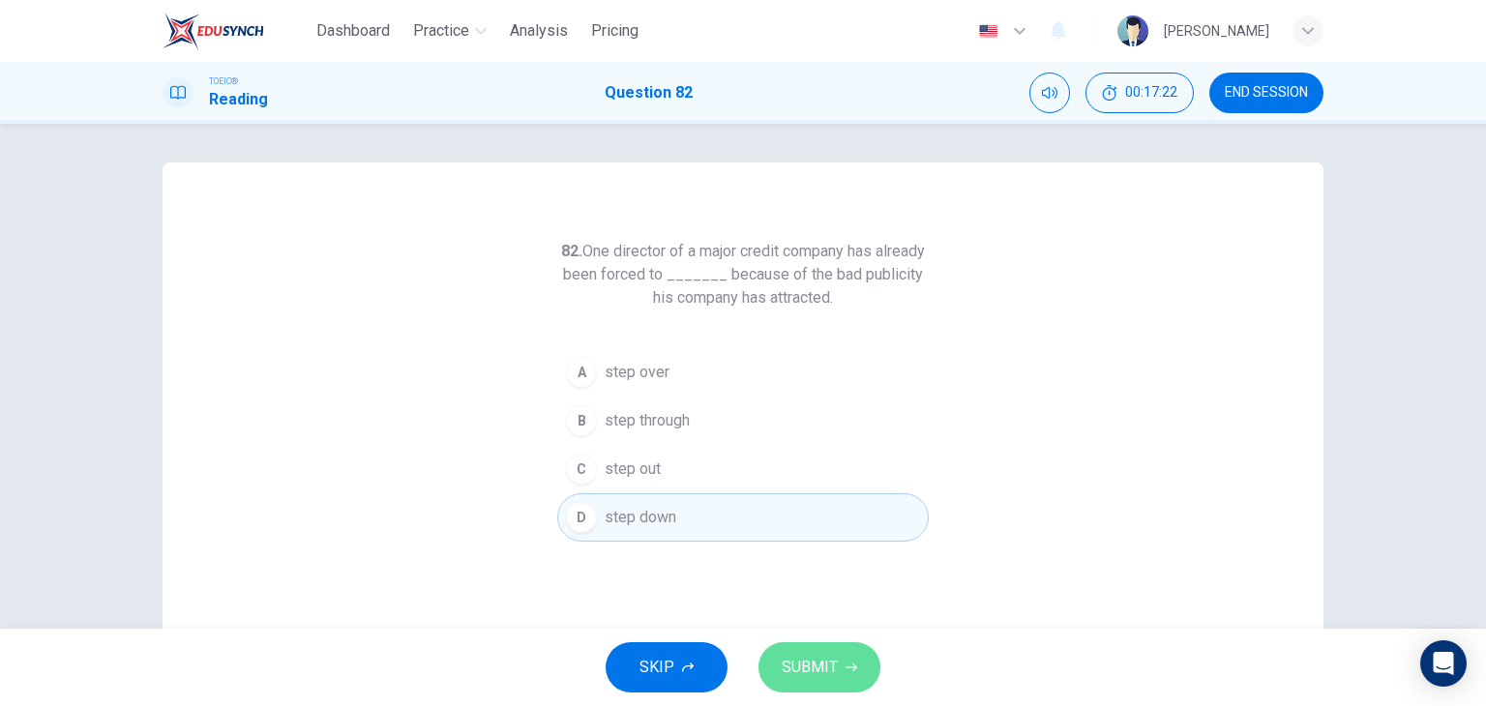
click at [820, 657] on span "SUBMIT" at bounding box center [810, 667] width 56 height 27
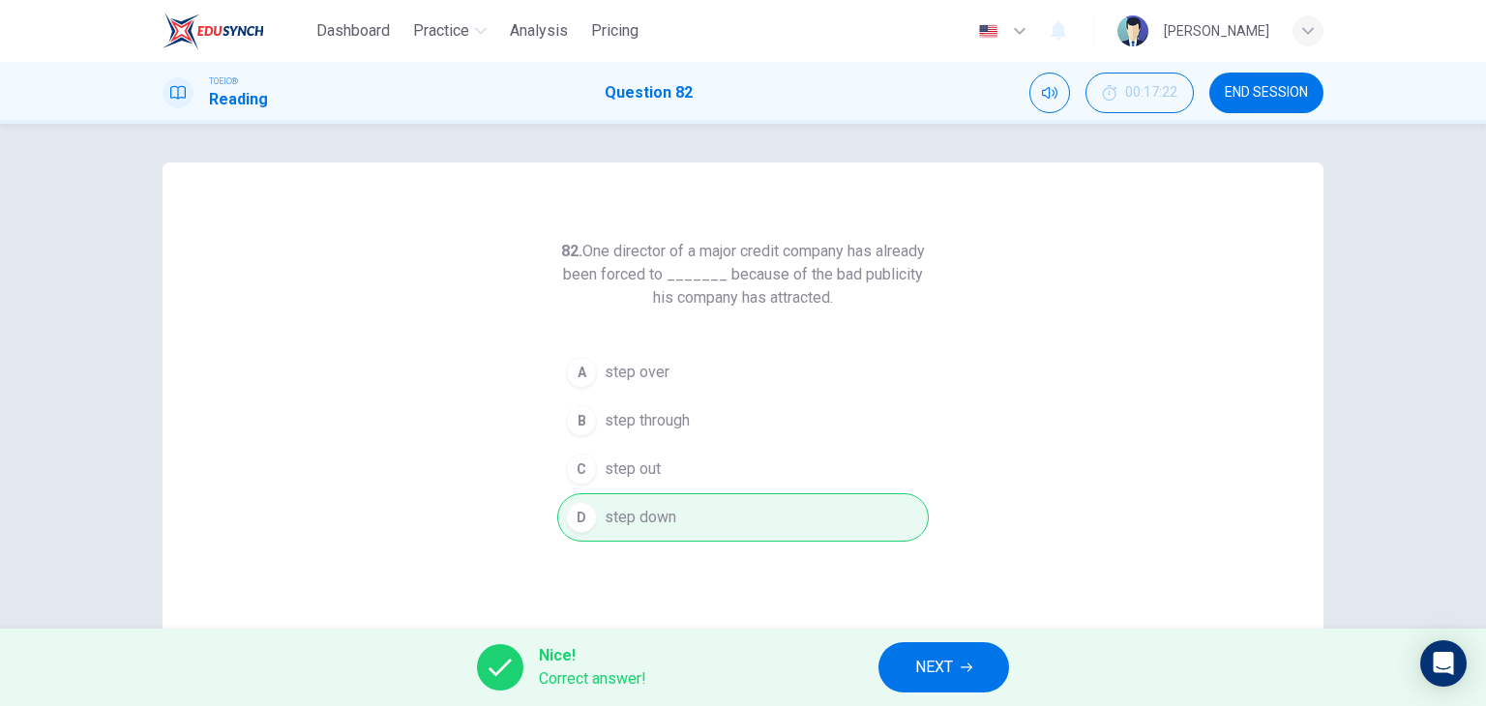
click at [929, 673] on span "NEXT" at bounding box center [934, 667] width 38 height 27
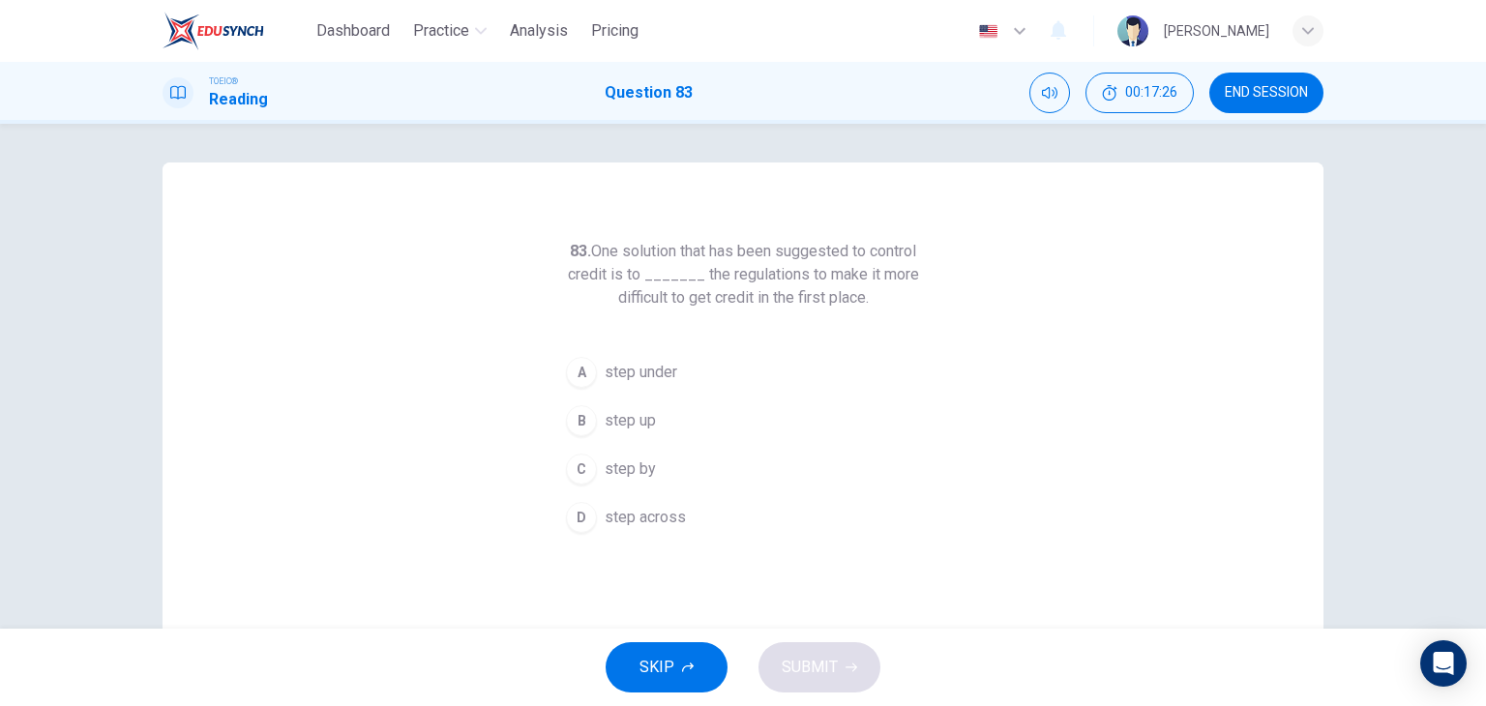
click at [648, 431] on span "step up" at bounding box center [630, 420] width 51 height 23
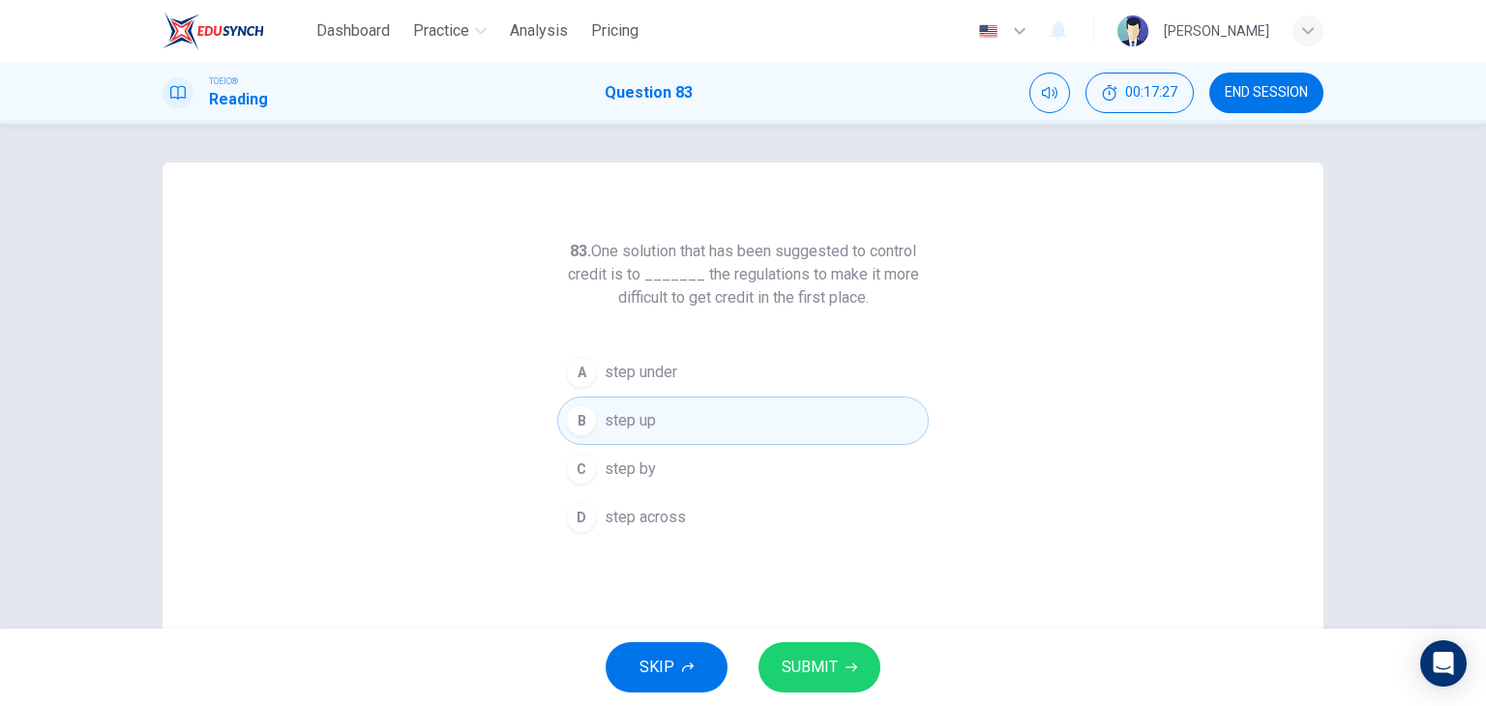
click at [849, 660] on button "SUBMIT" at bounding box center [820, 668] width 122 height 50
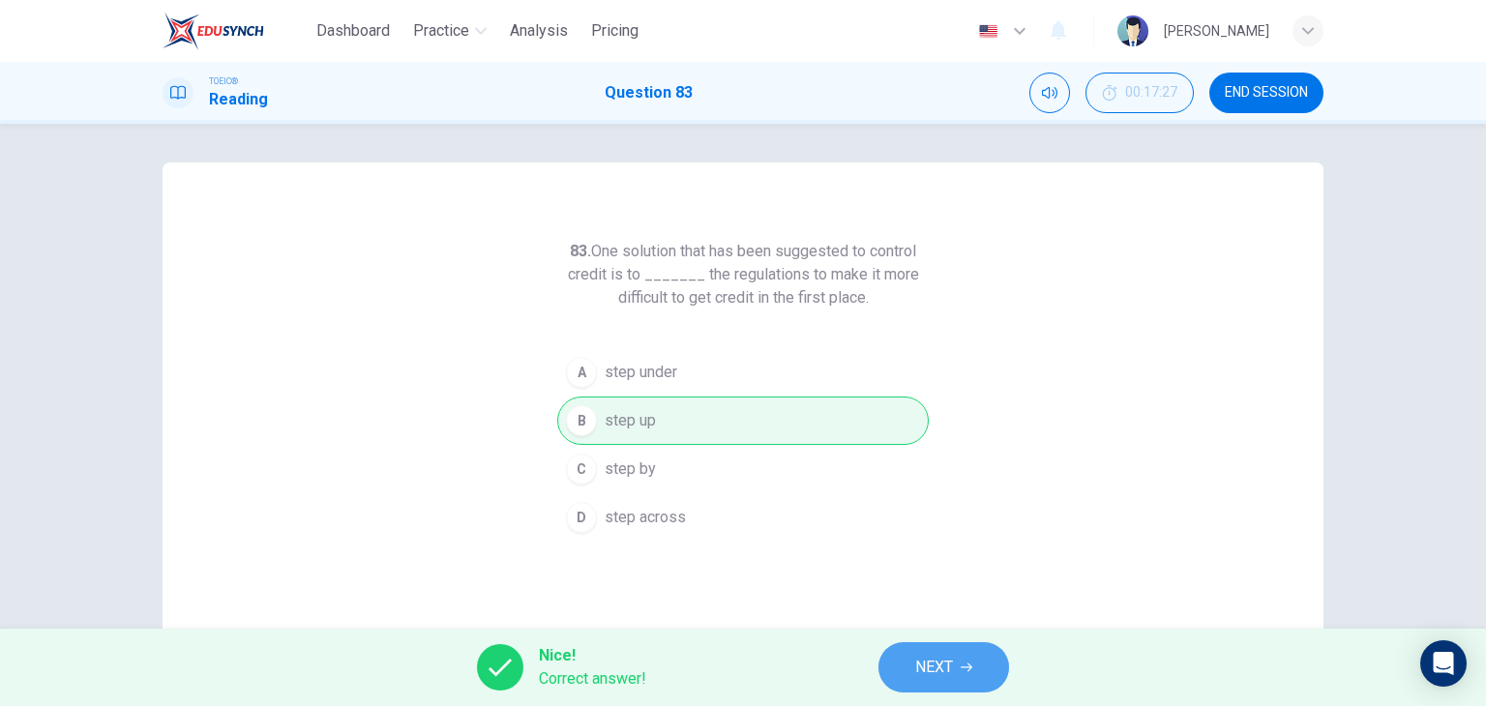
click at [968, 664] on icon "button" at bounding box center [967, 668] width 12 height 12
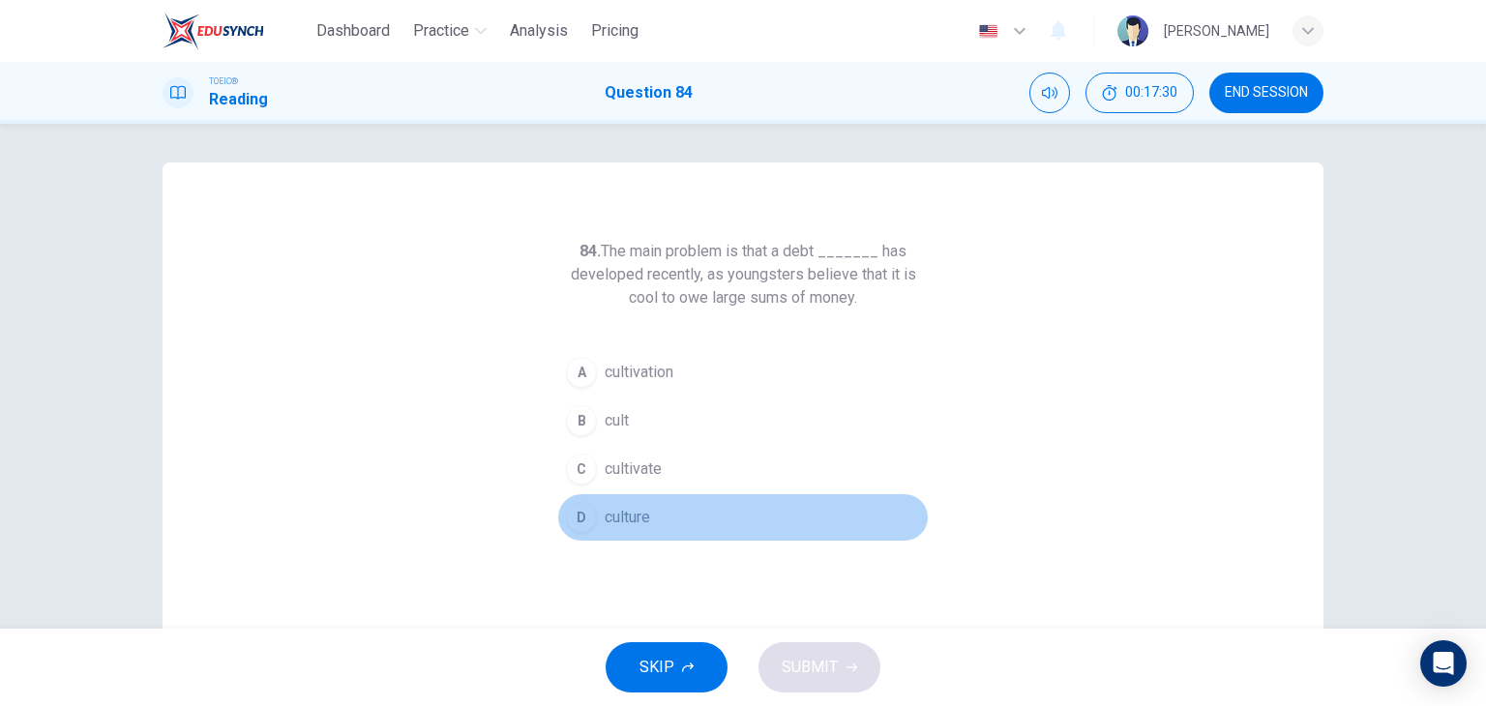
click at [691, 511] on button "D culture" at bounding box center [743, 518] width 372 height 48
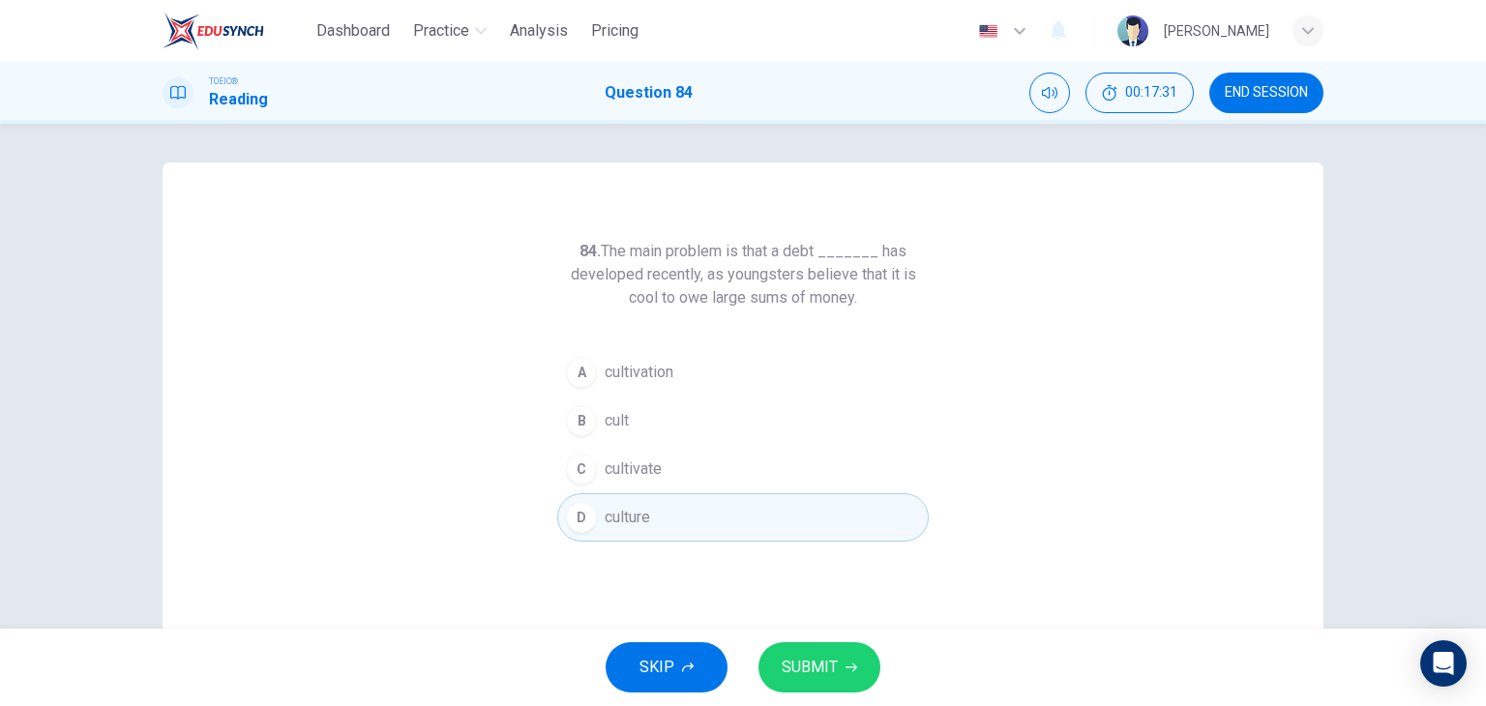
click at [867, 659] on button "SUBMIT" at bounding box center [820, 668] width 122 height 50
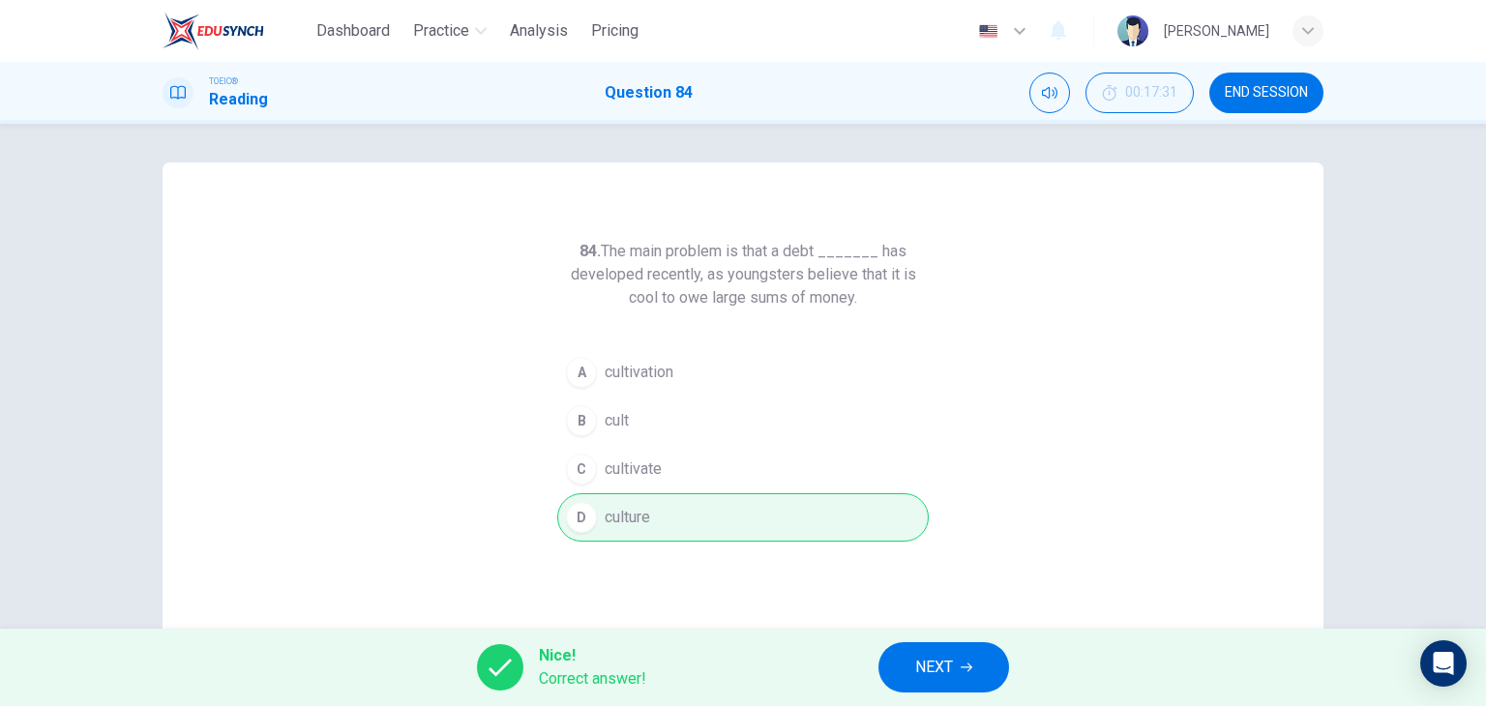
click at [942, 663] on span "NEXT" at bounding box center [934, 667] width 38 height 27
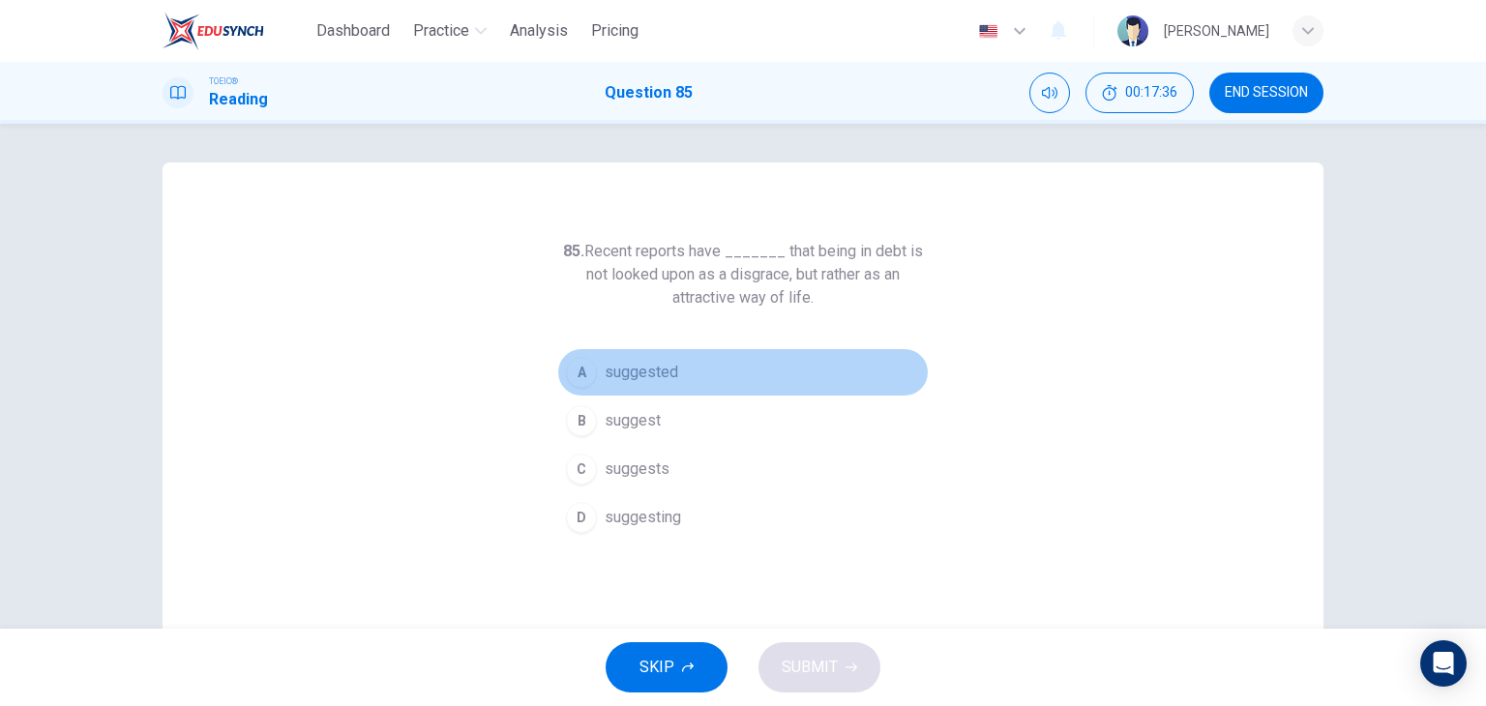
click at [658, 373] on span "suggested" at bounding box center [642, 372] width 74 height 23
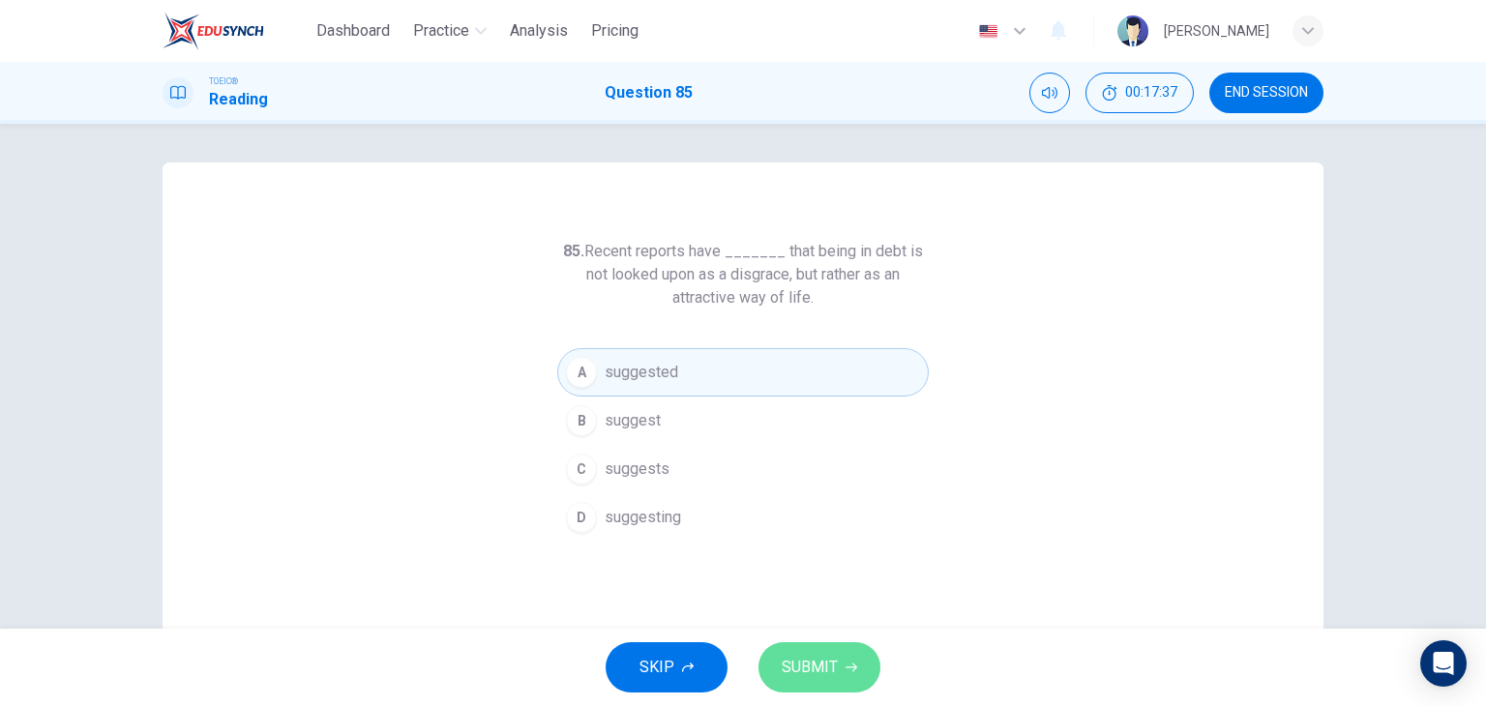
click at [825, 647] on button "SUBMIT" at bounding box center [820, 668] width 122 height 50
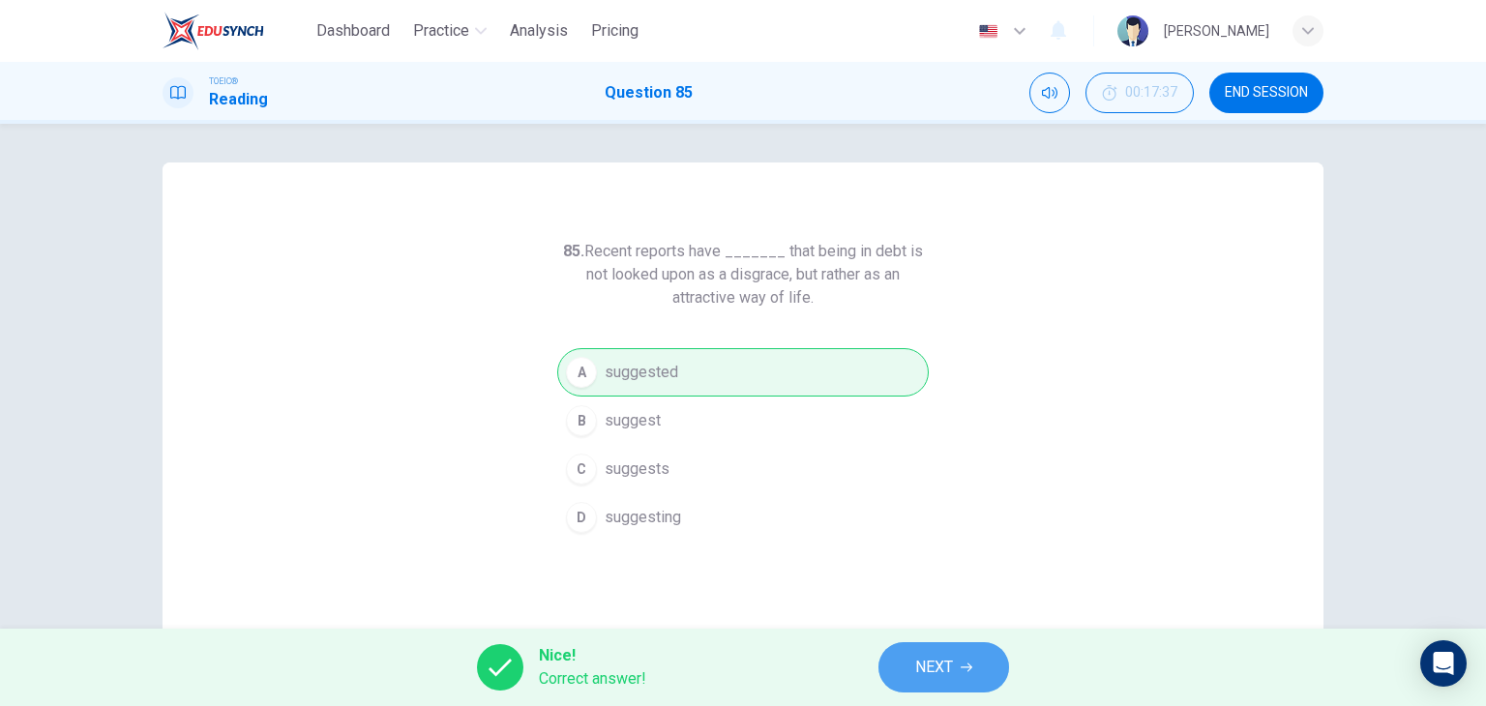
click at [954, 678] on button "NEXT" at bounding box center [944, 668] width 131 height 50
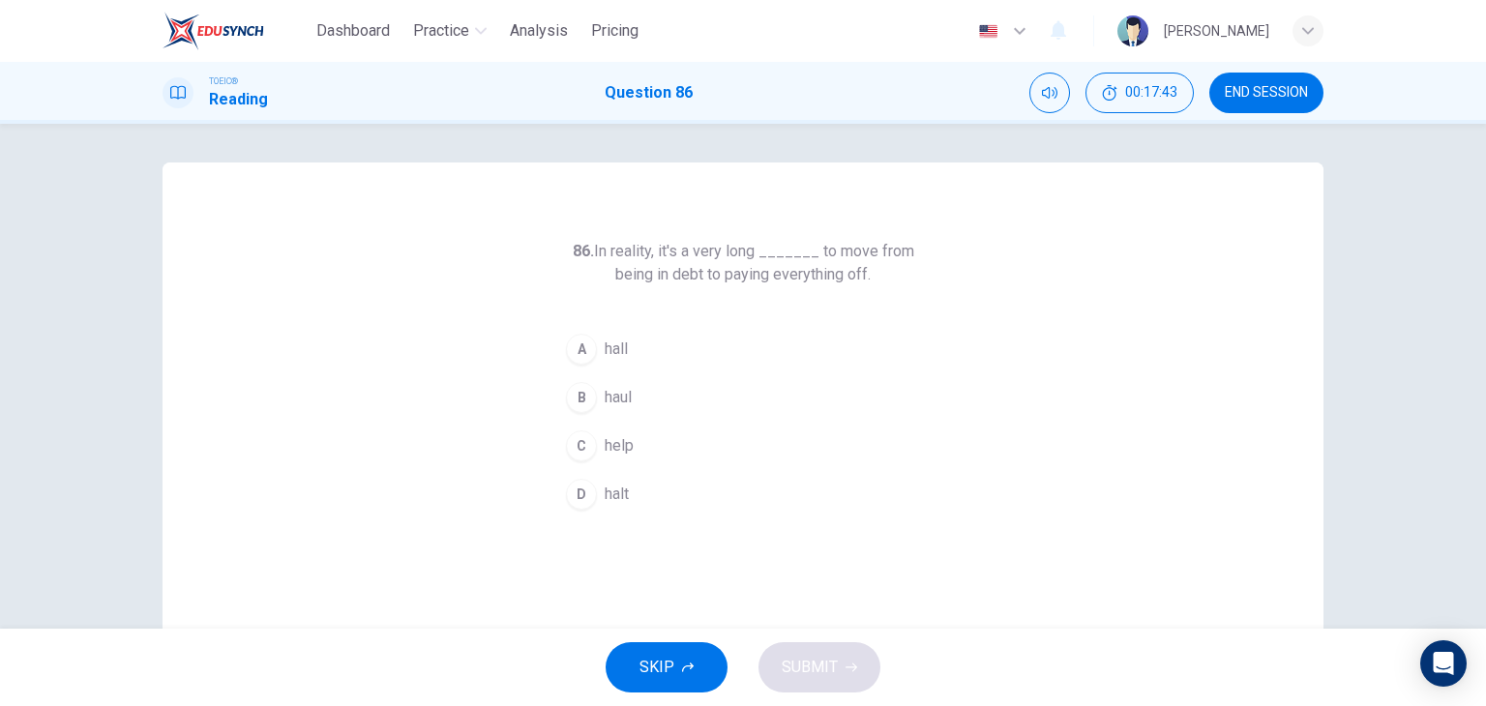
click at [649, 388] on button "B haul" at bounding box center [743, 398] width 372 height 48
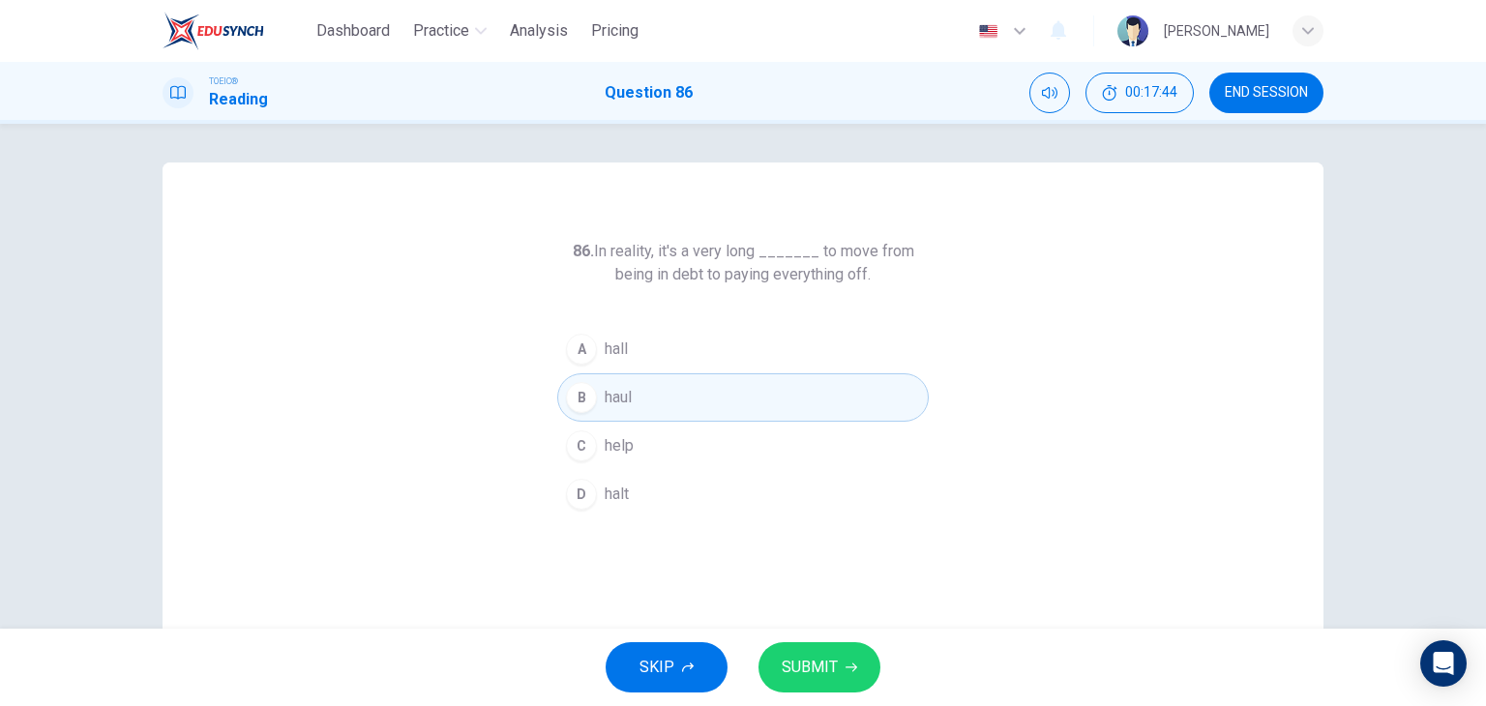
click at [836, 672] on button "SUBMIT" at bounding box center [820, 668] width 122 height 50
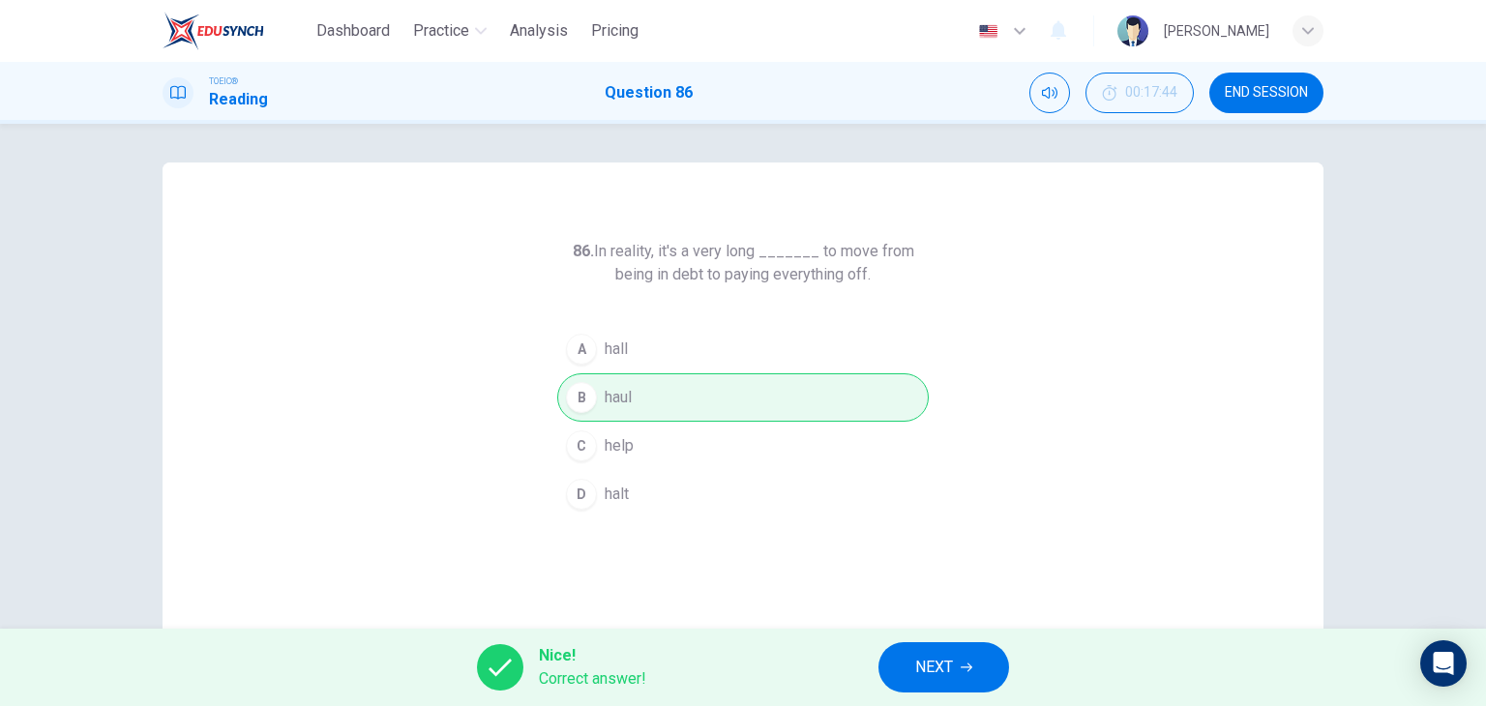
click at [930, 666] on span "NEXT" at bounding box center [934, 667] width 38 height 27
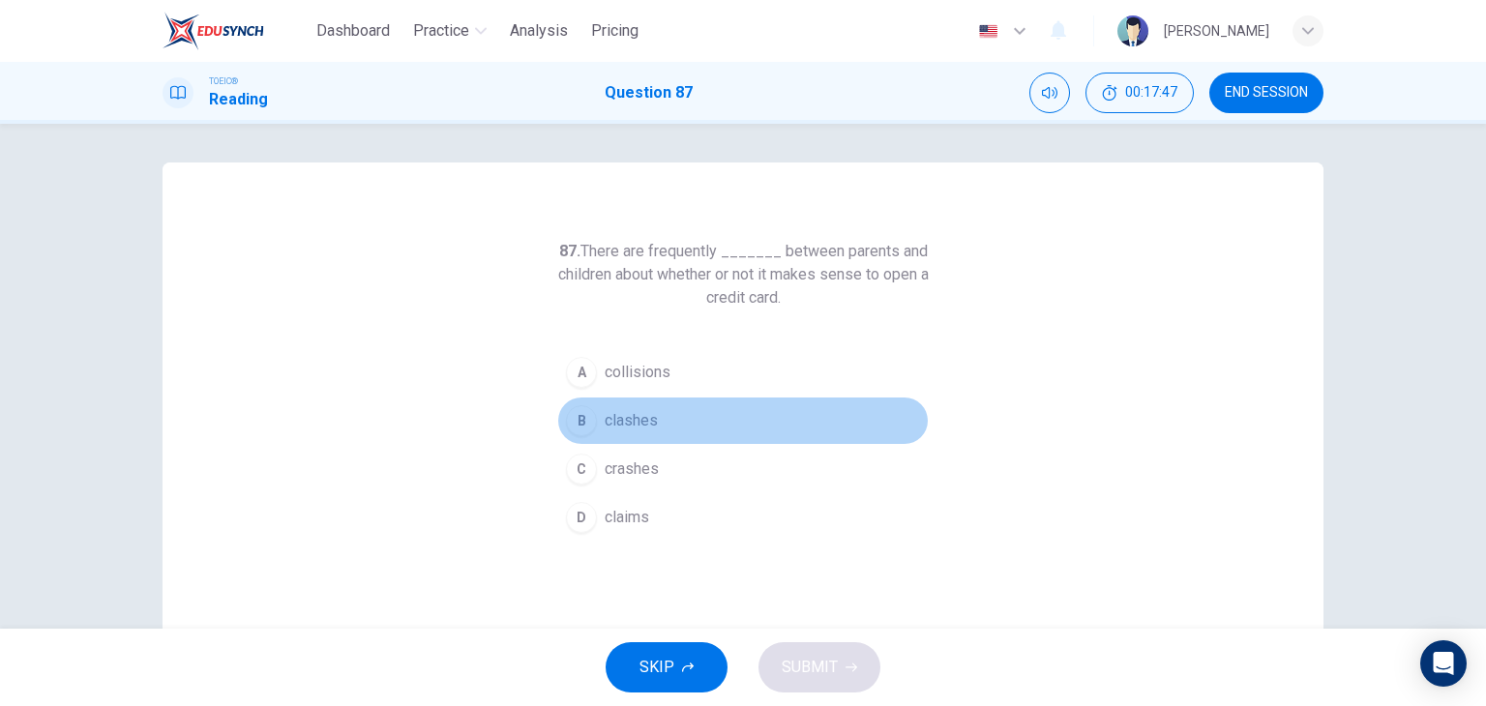
click at [658, 419] on button "B clashes" at bounding box center [743, 421] width 372 height 48
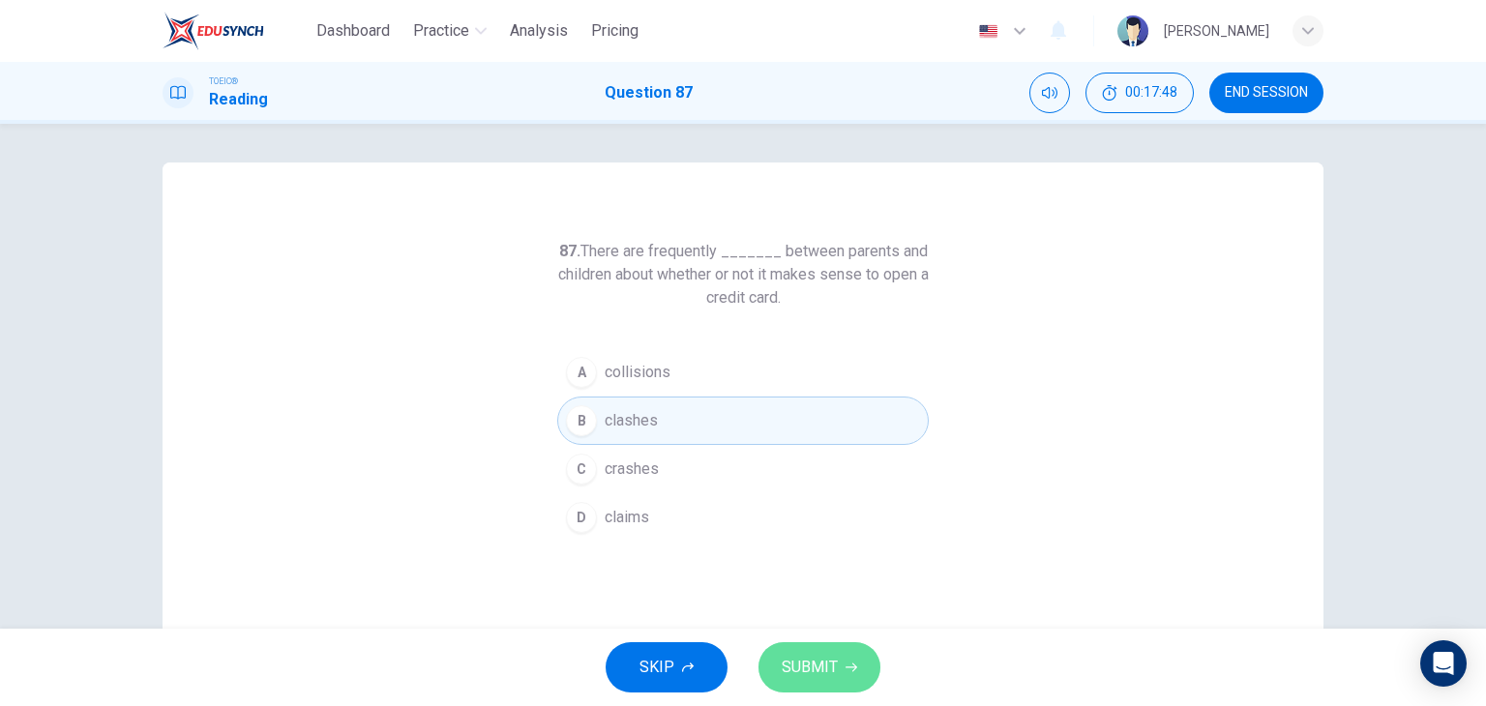
click at [832, 655] on span "SUBMIT" at bounding box center [810, 667] width 56 height 27
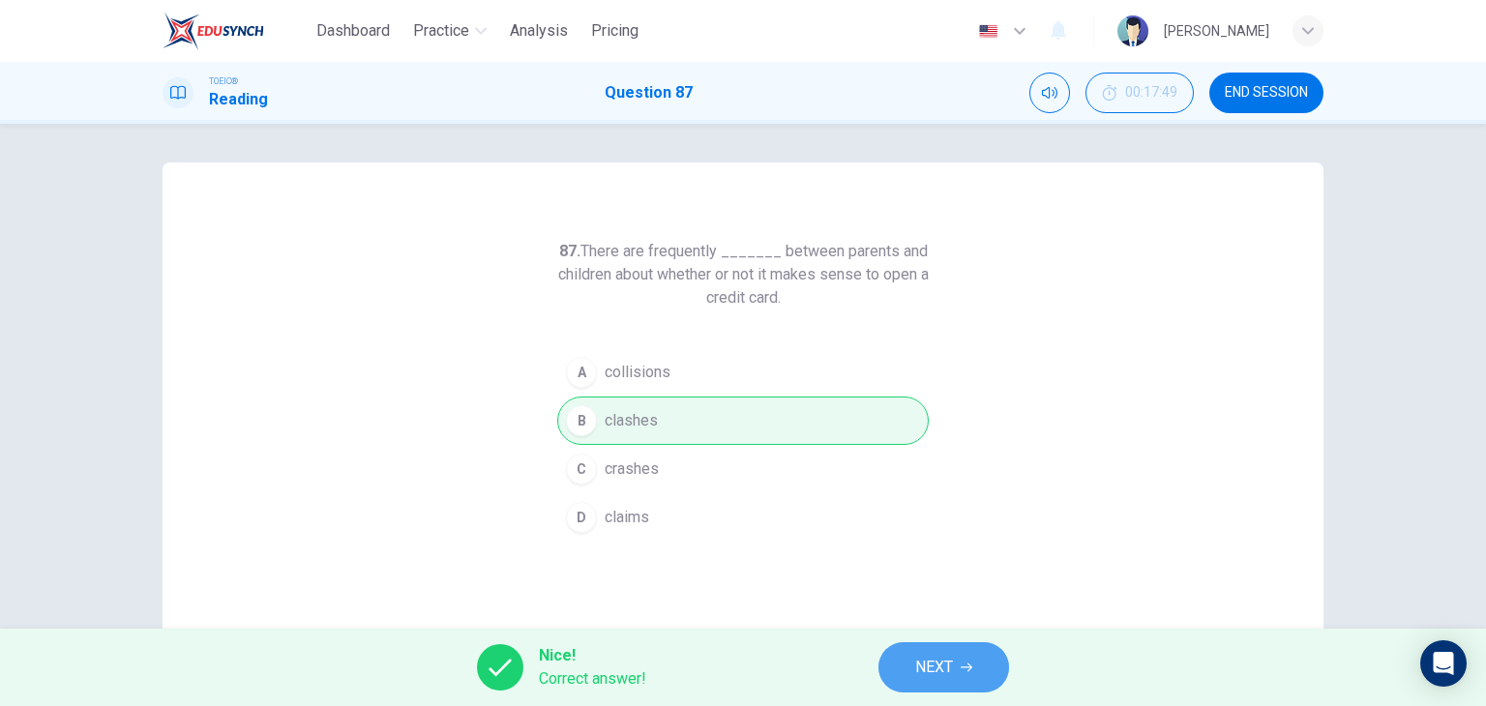
click at [926, 660] on span "NEXT" at bounding box center [934, 667] width 38 height 27
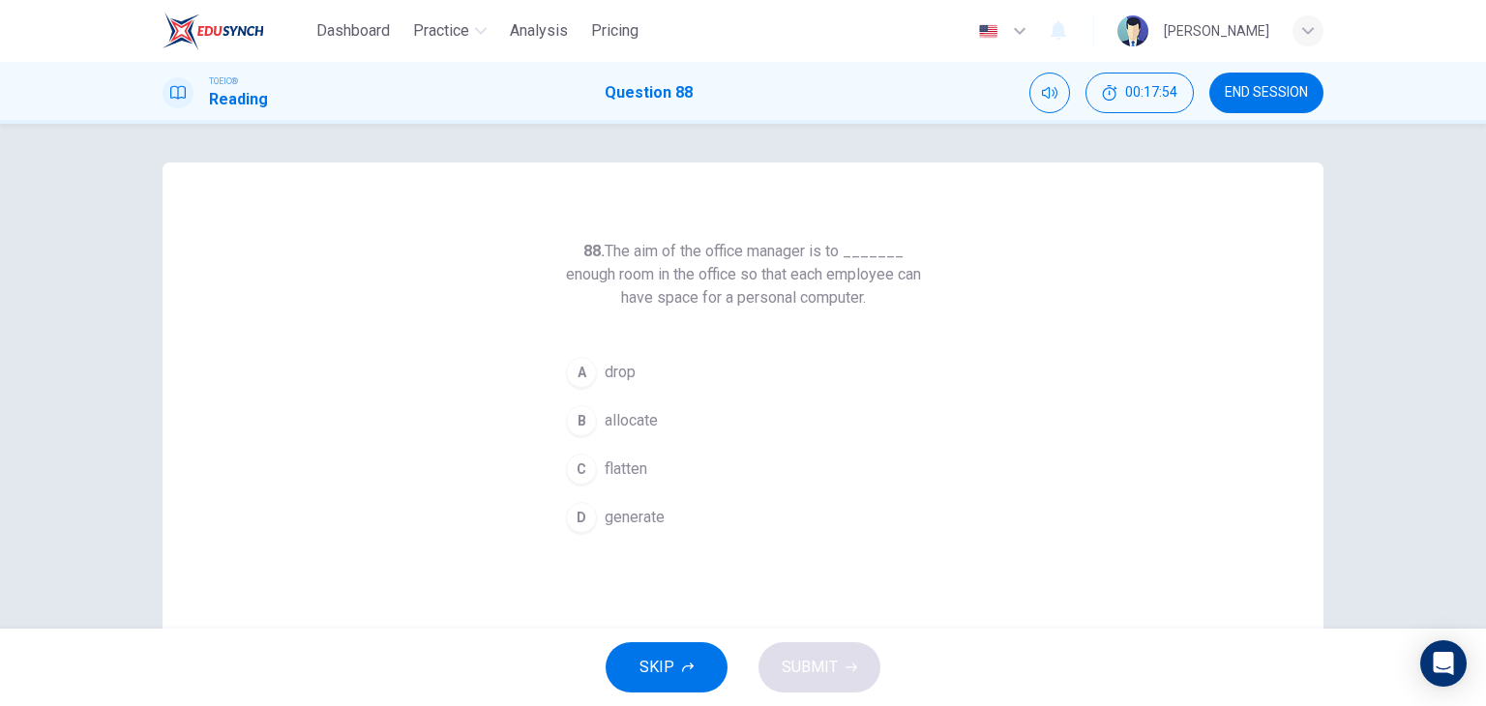
click at [680, 414] on button "B allocate" at bounding box center [743, 421] width 372 height 48
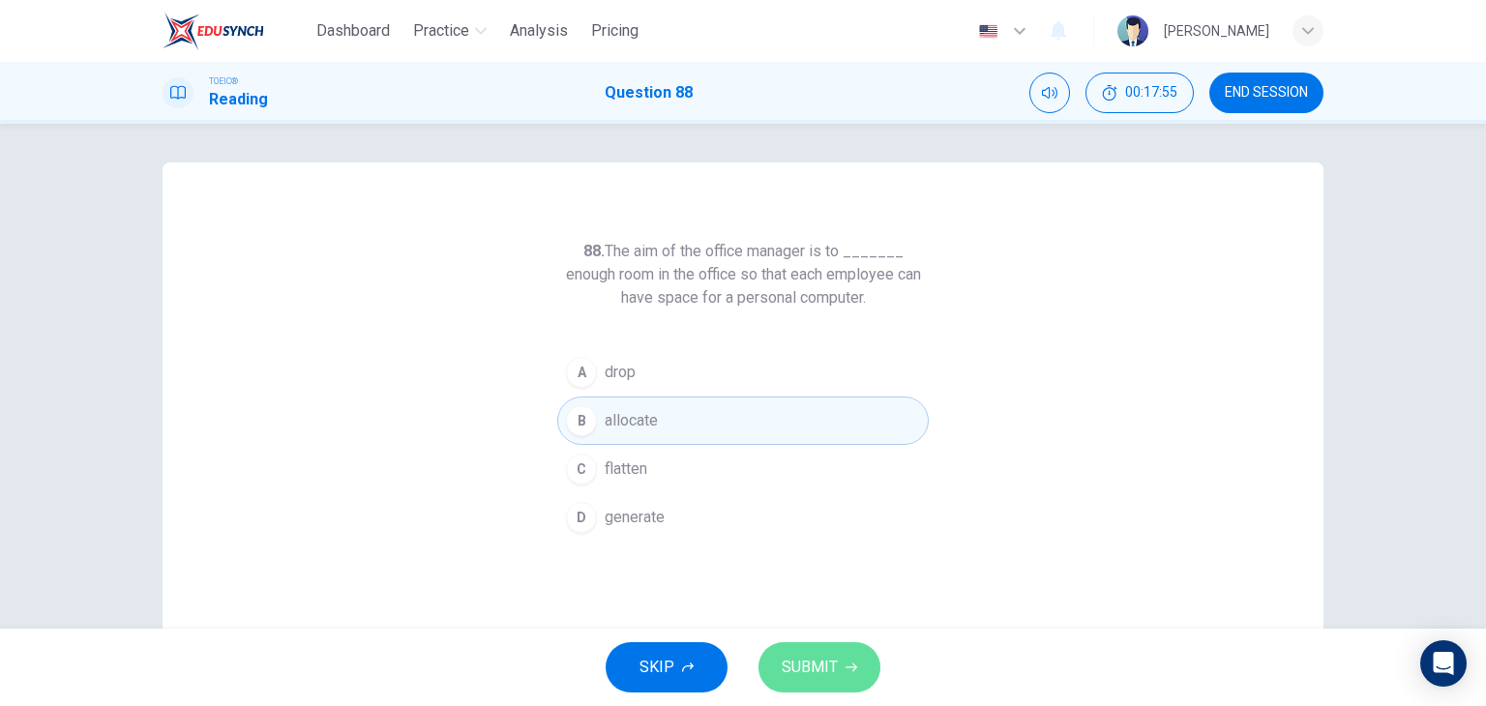
click at [849, 674] on button "SUBMIT" at bounding box center [820, 668] width 122 height 50
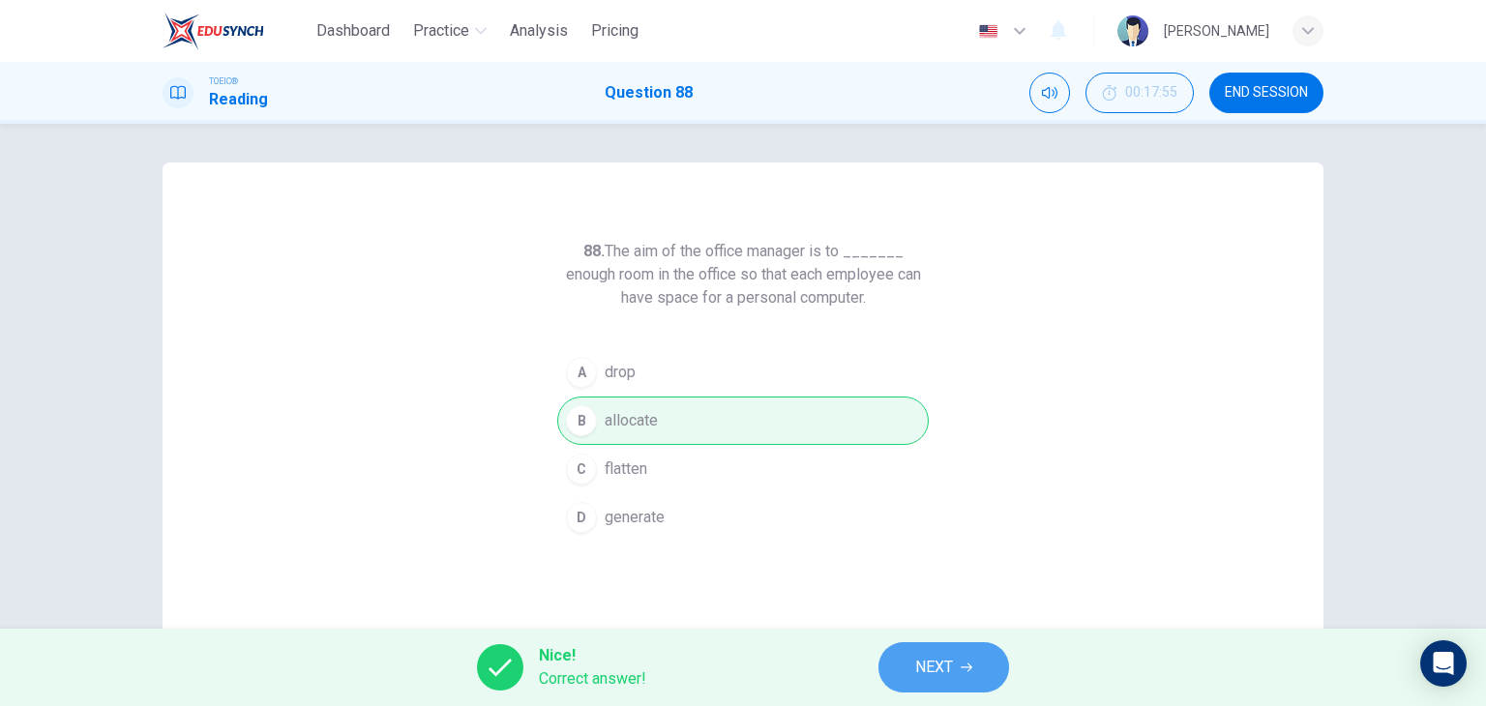
click at [960, 681] on button "NEXT" at bounding box center [944, 668] width 131 height 50
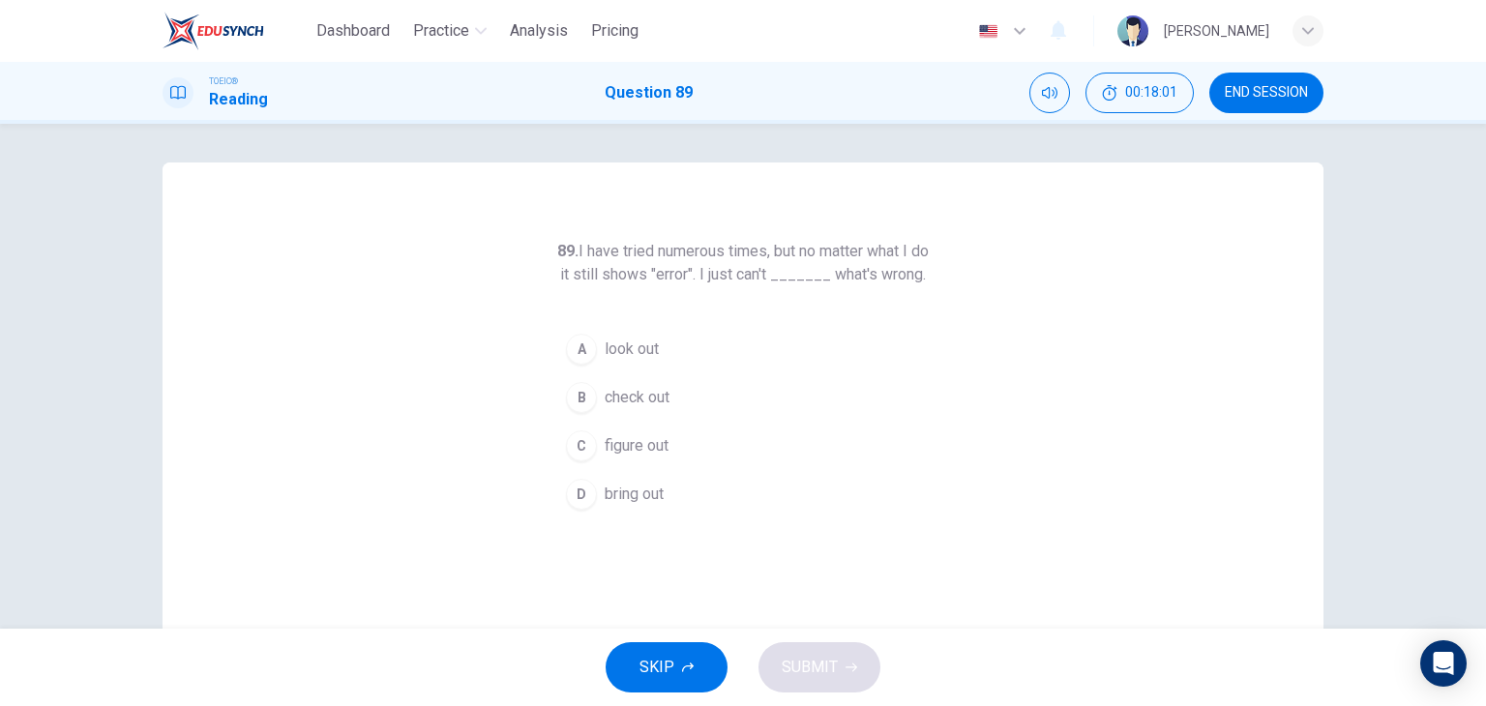
click at [680, 468] on button "C figure out" at bounding box center [743, 446] width 372 height 48
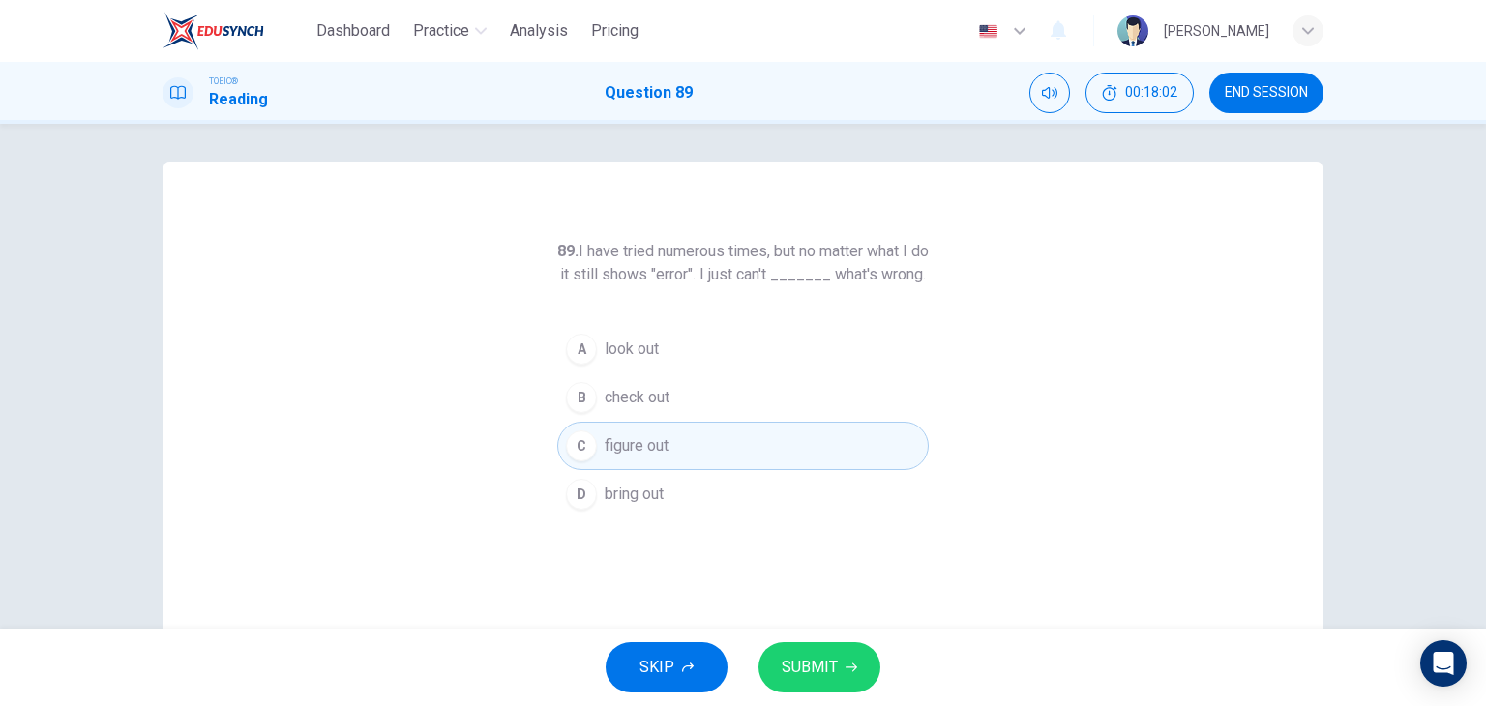
click at [808, 663] on span "SUBMIT" at bounding box center [810, 667] width 56 height 27
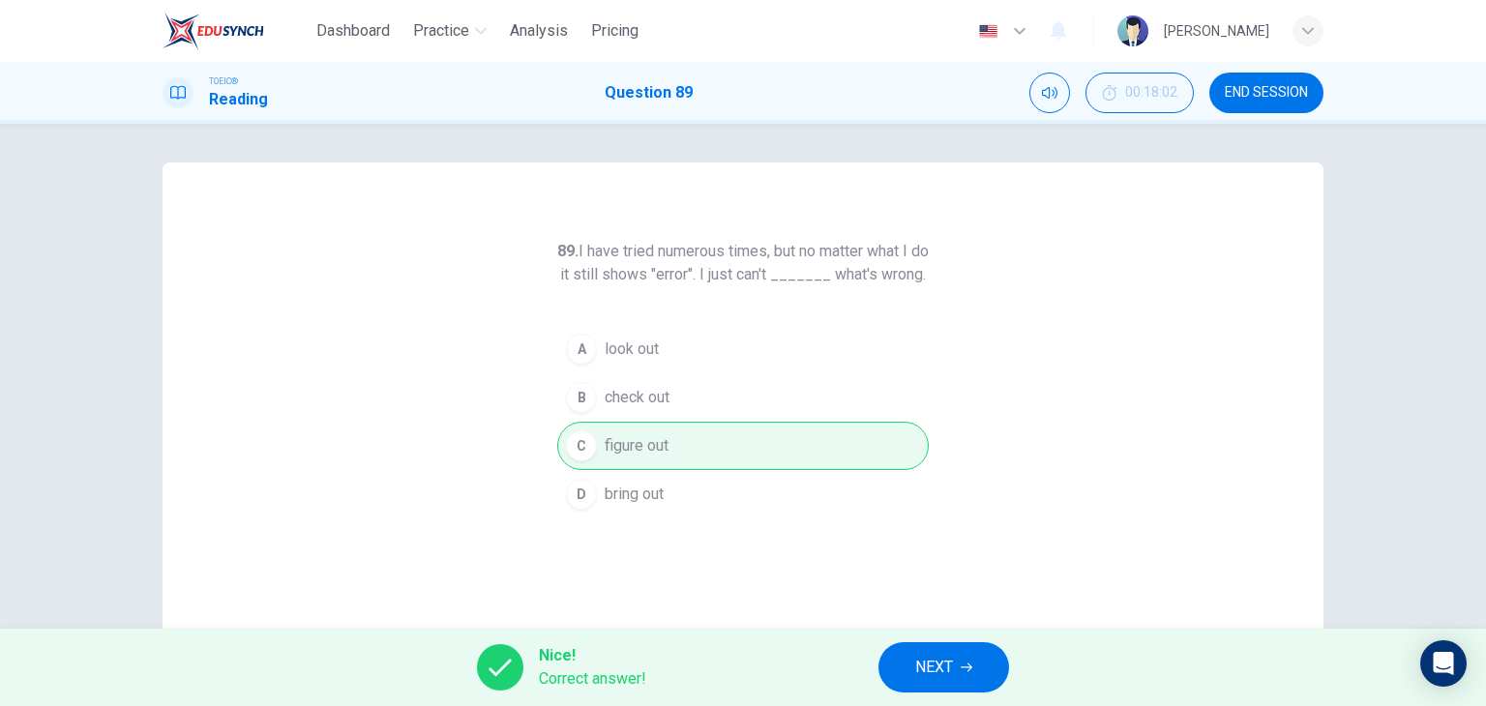
click at [969, 680] on button "NEXT" at bounding box center [944, 668] width 131 height 50
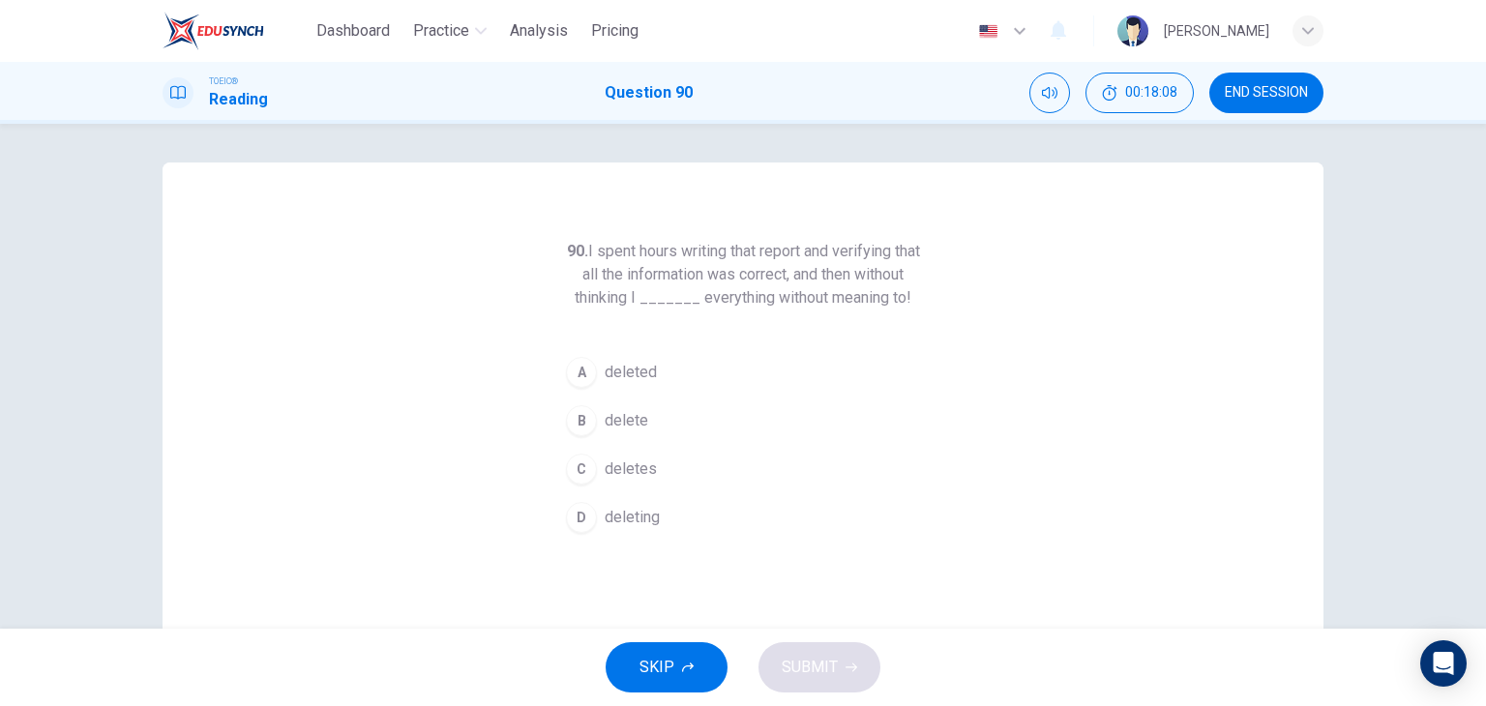
click at [650, 380] on span "deleted" at bounding box center [631, 372] width 52 height 23
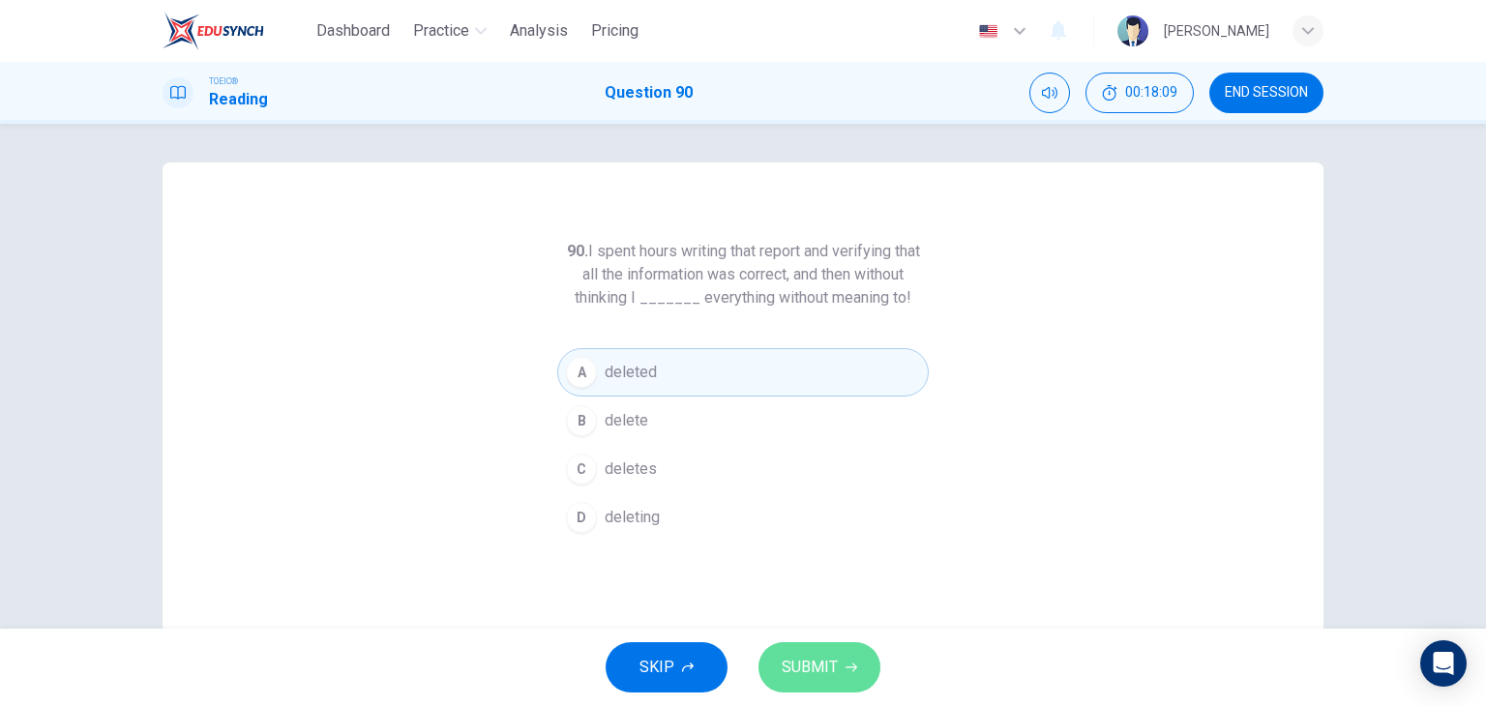
click at [836, 658] on span "SUBMIT" at bounding box center [810, 667] width 56 height 27
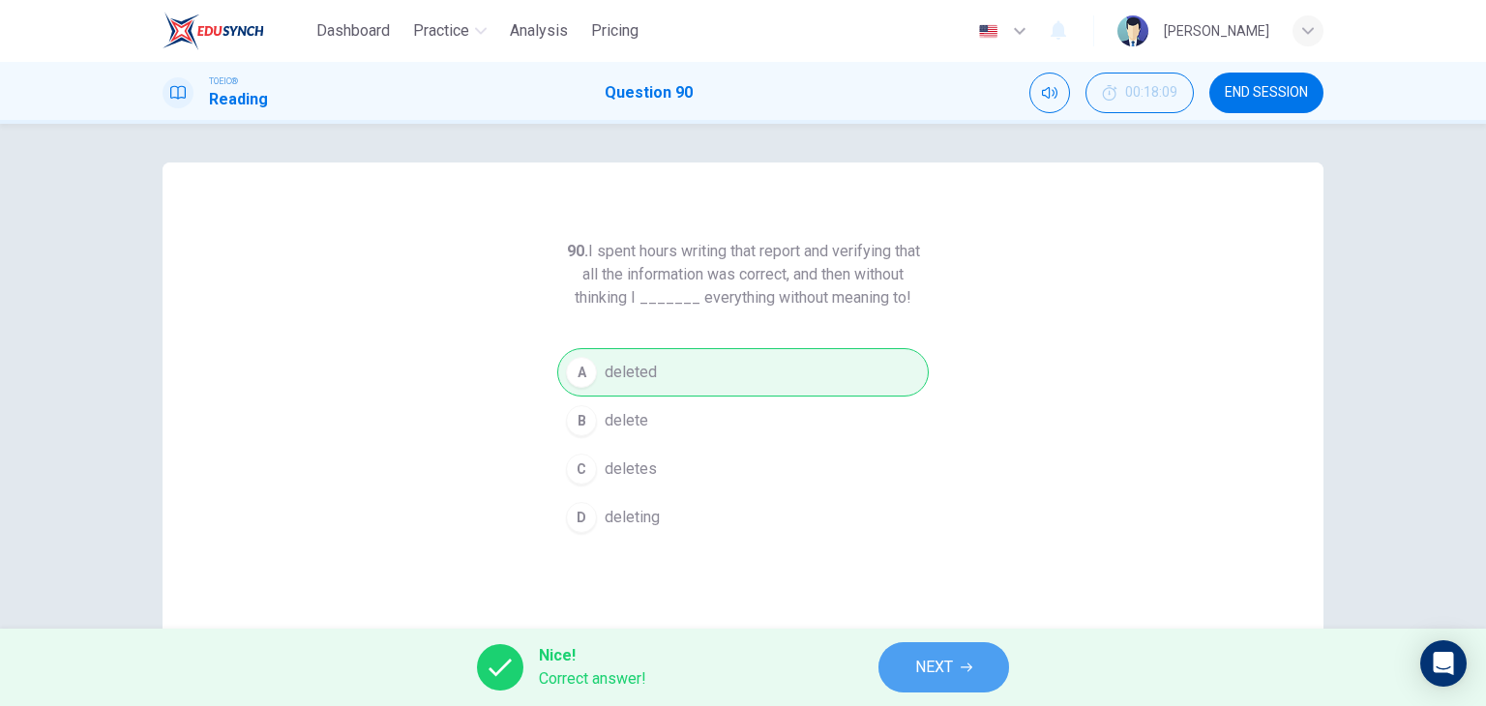
click at [975, 672] on button "NEXT" at bounding box center [944, 668] width 131 height 50
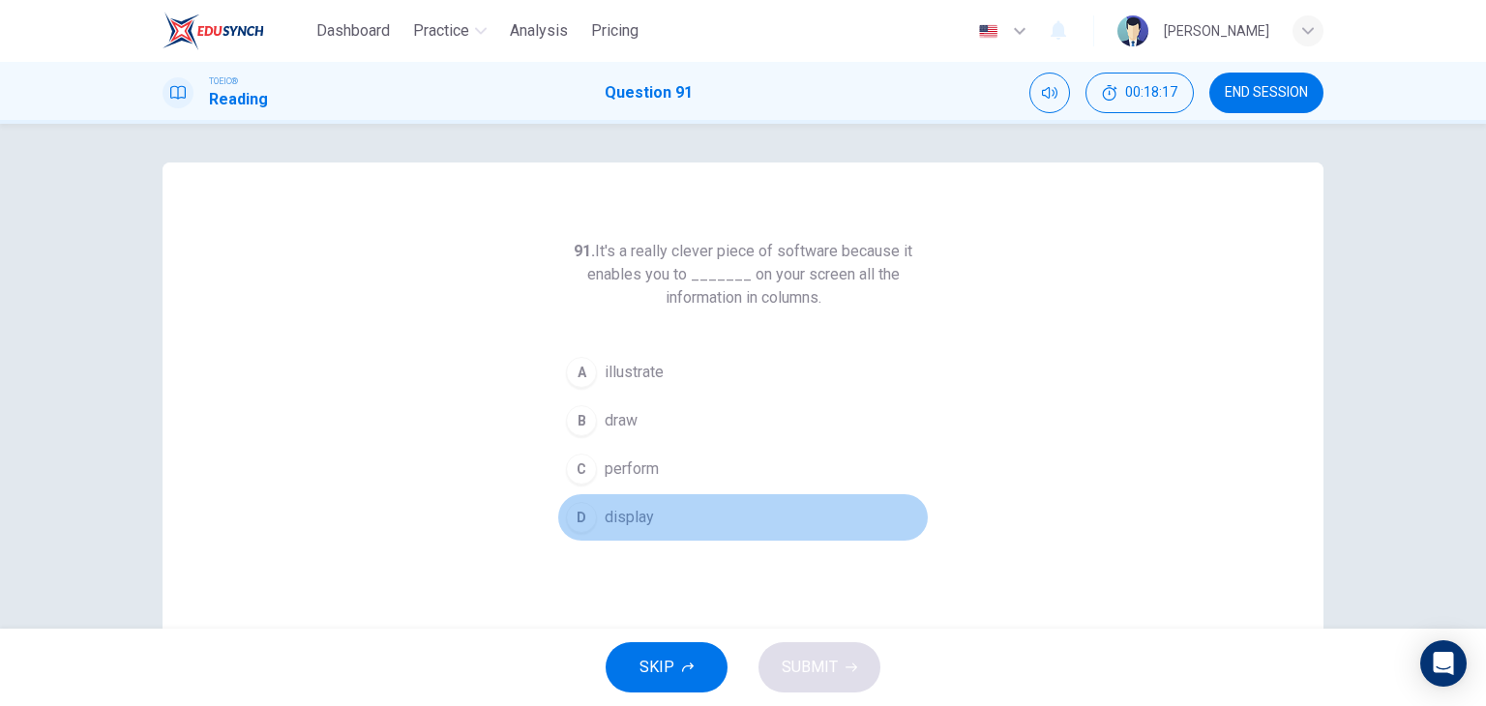
click at [651, 518] on button "D display" at bounding box center [743, 518] width 372 height 48
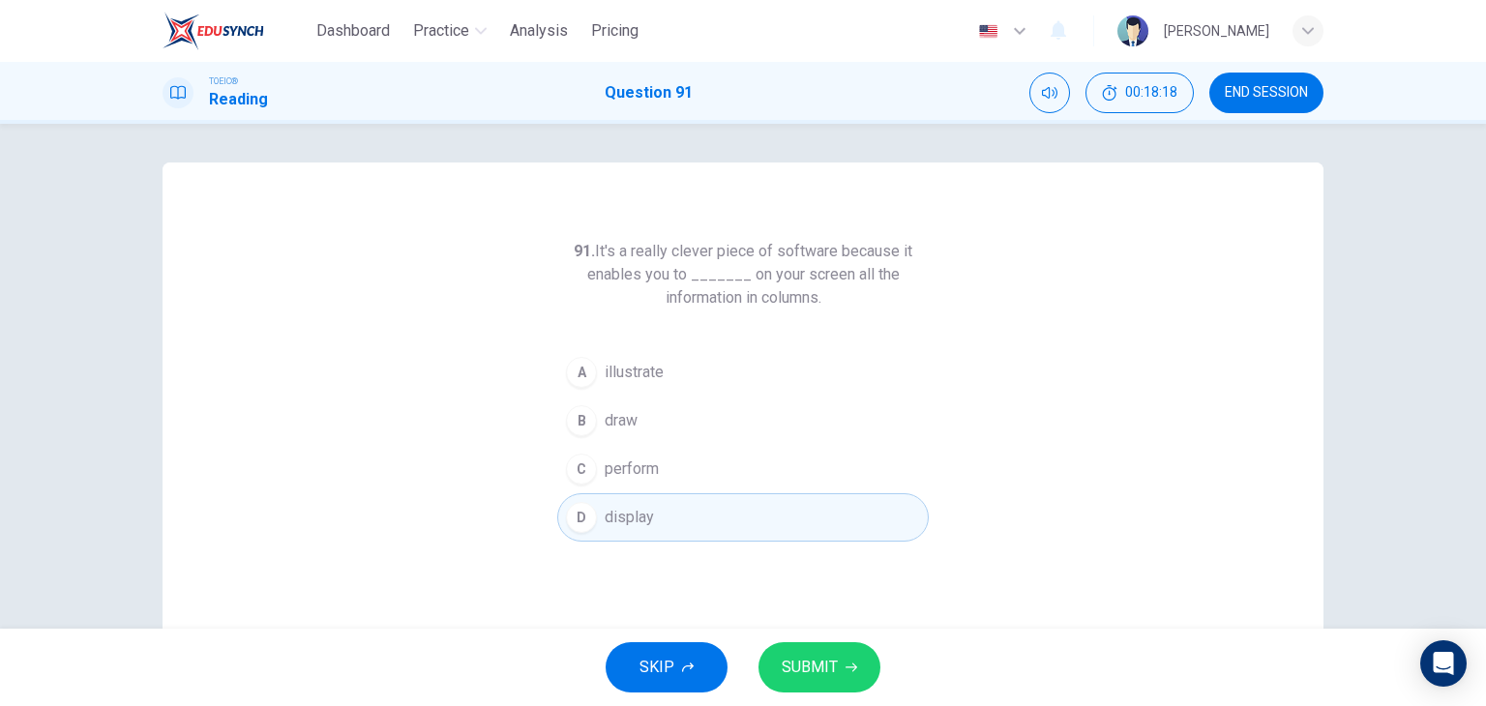
click at [802, 659] on span "SUBMIT" at bounding box center [810, 667] width 56 height 27
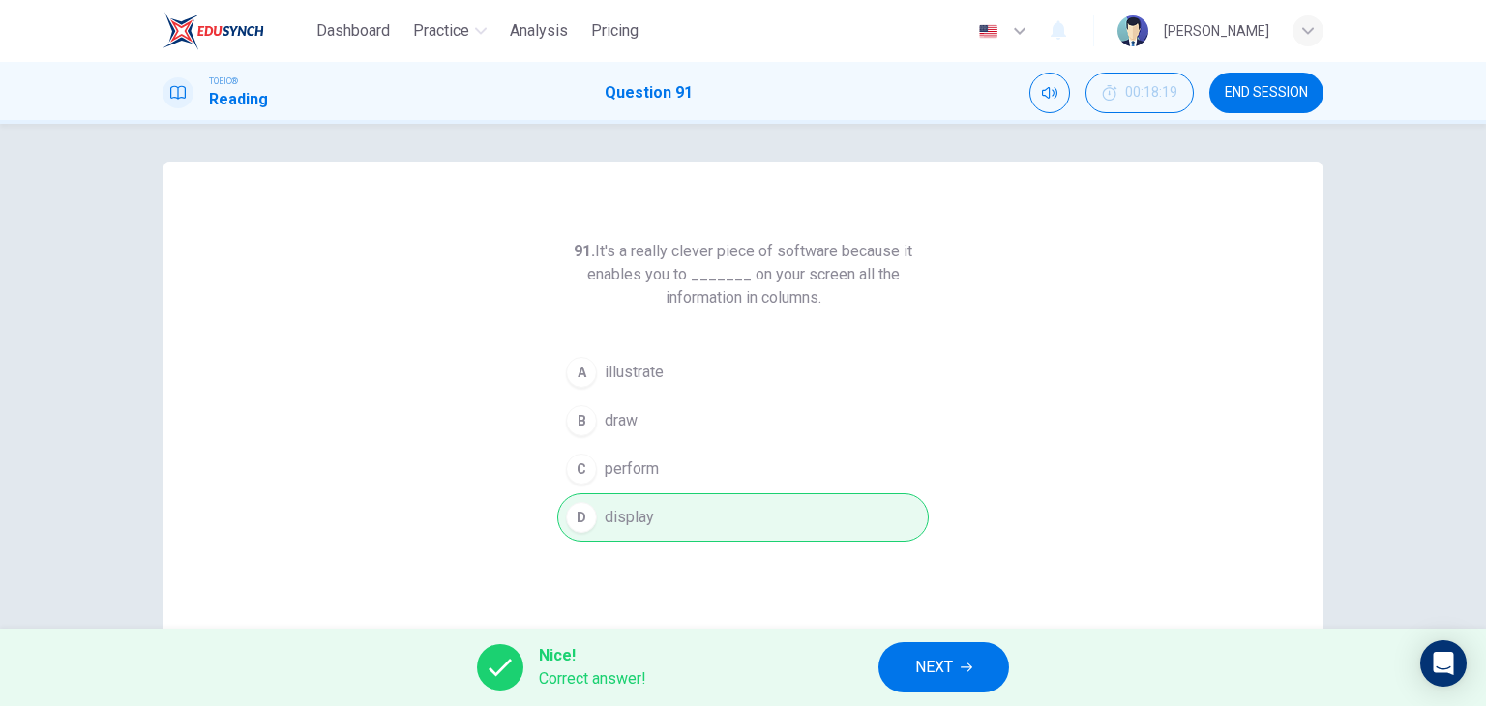
click at [913, 656] on button "NEXT" at bounding box center [944, 668] width 131 height 50
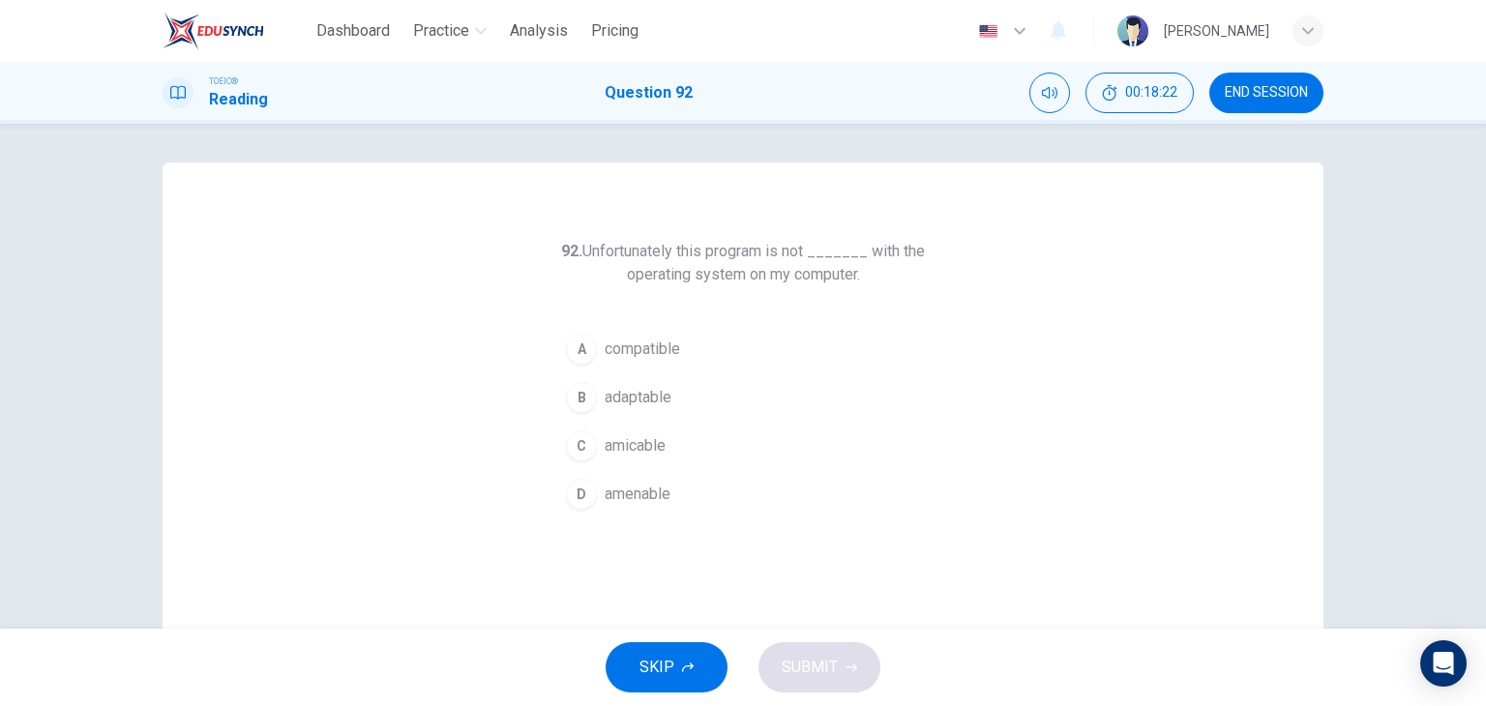
click at [623, 342] on span "compatible" at bounding box center [642, 349] width 75 height 23
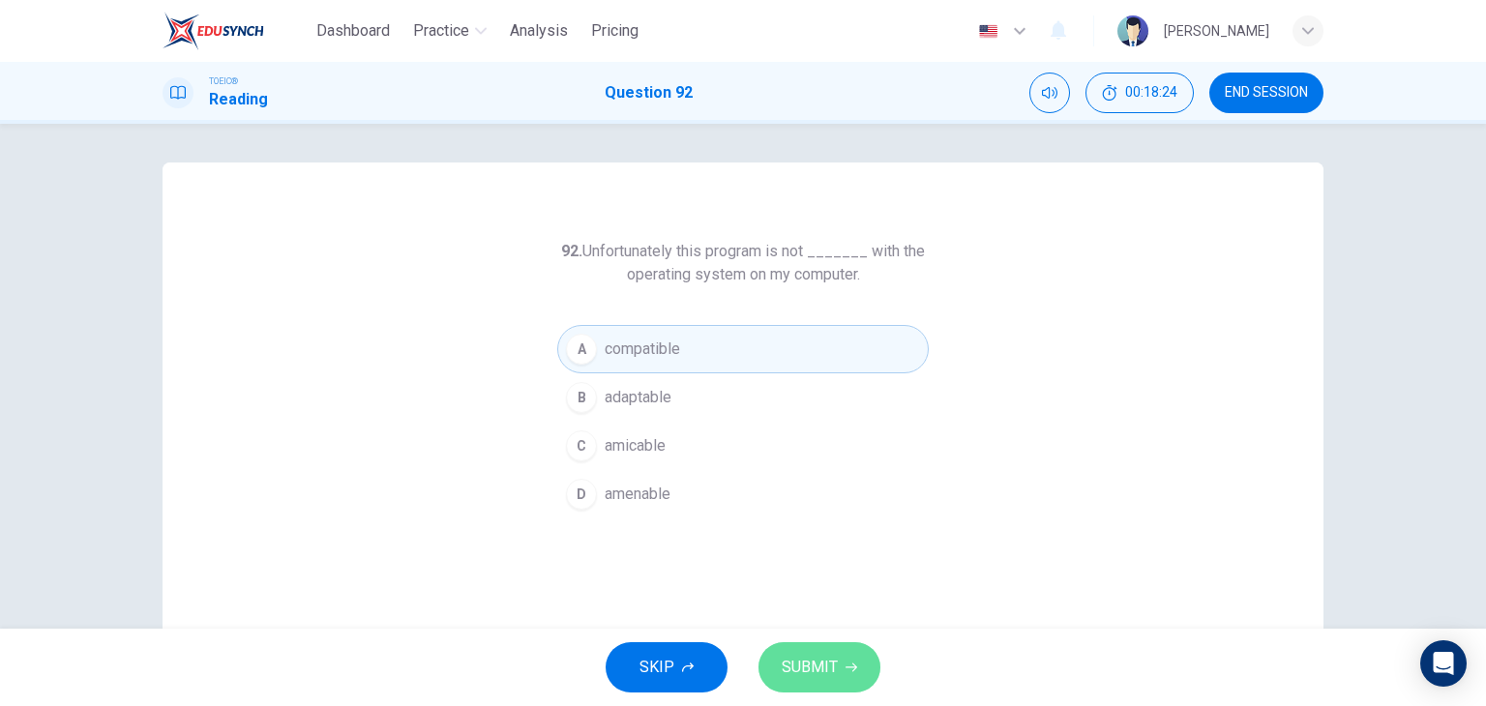
click at [824, 659] on span "SUBMIT" at bounding box center [810, 667] width 56 height 27
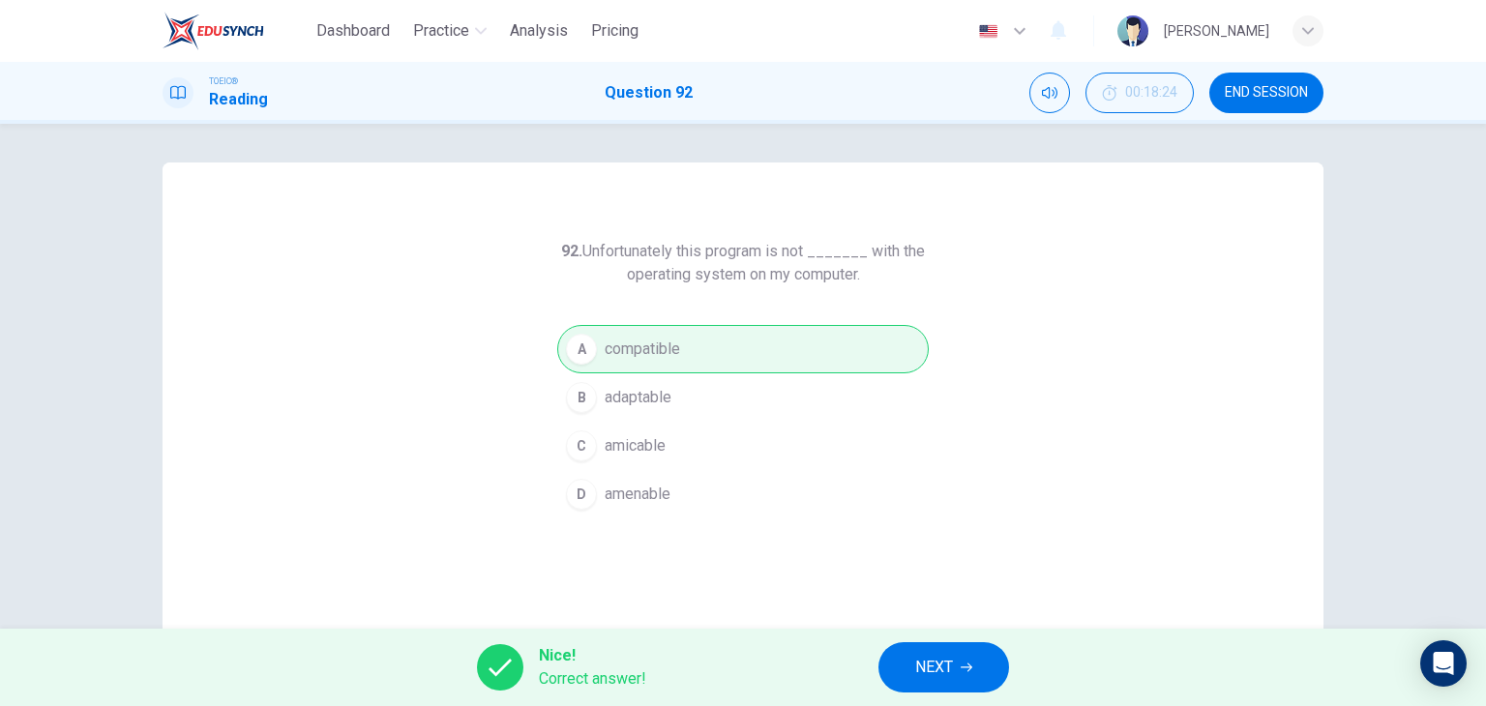
click at [933, 673] on span "NEXT" at bounding box center [934, 667] width 38 height 27
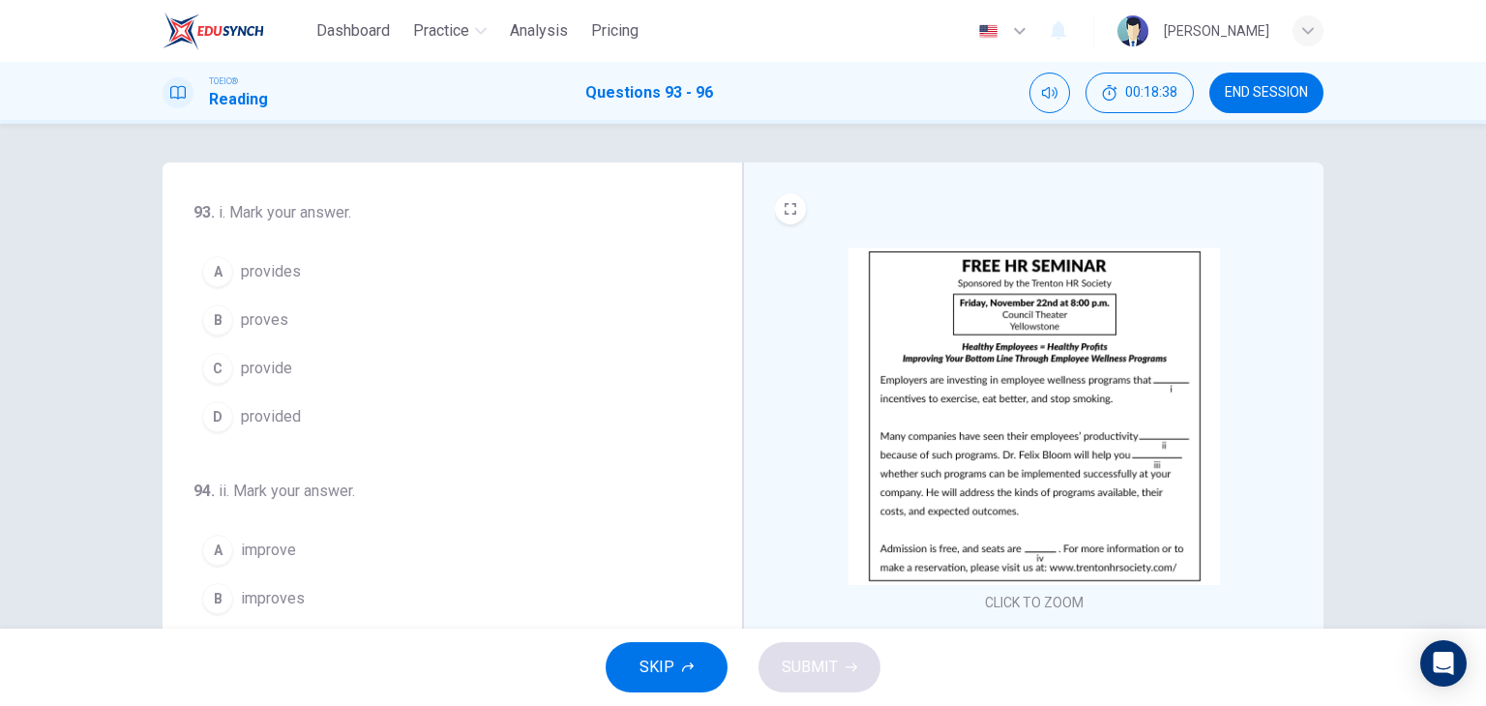
click at [290, 362] on button "C provide" at bounding box center [441, 368] width 494 height 48
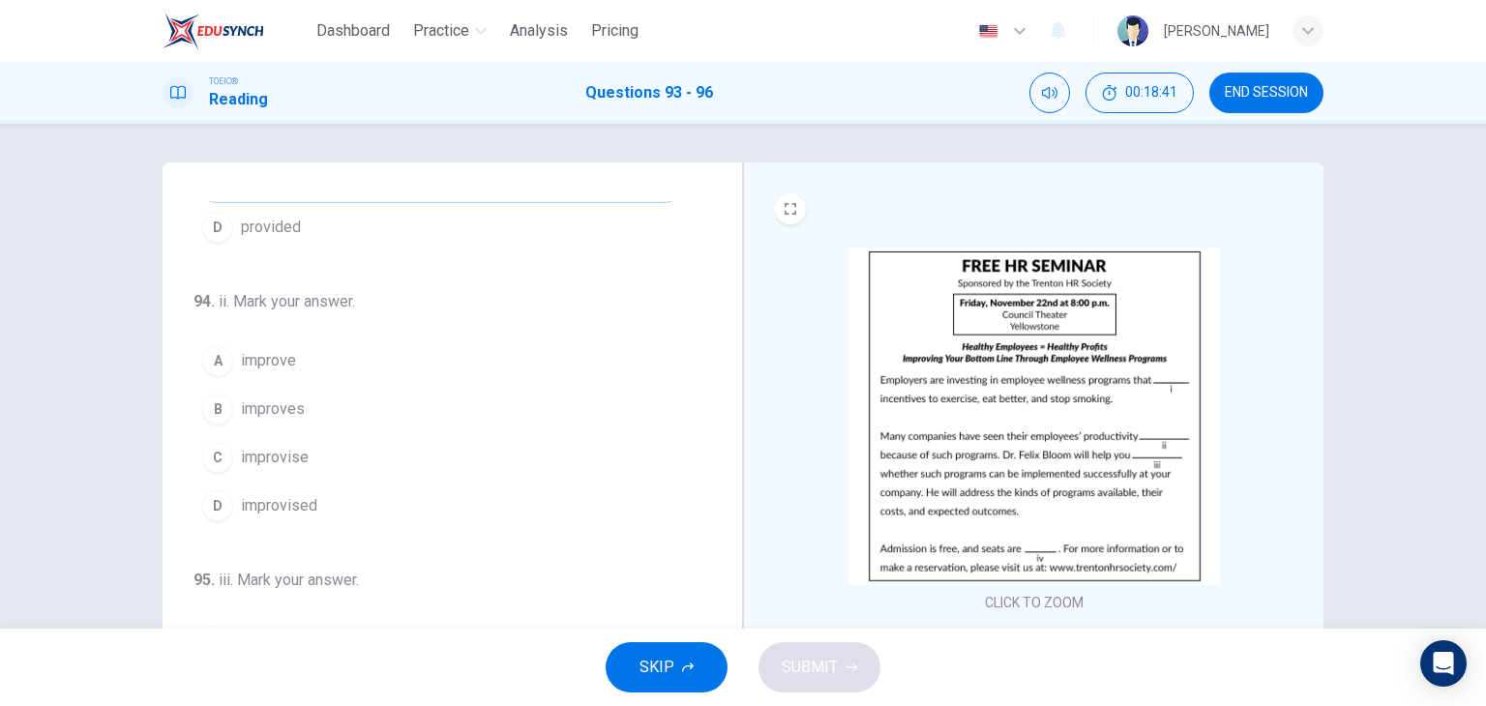
scroll to position [193, 0]
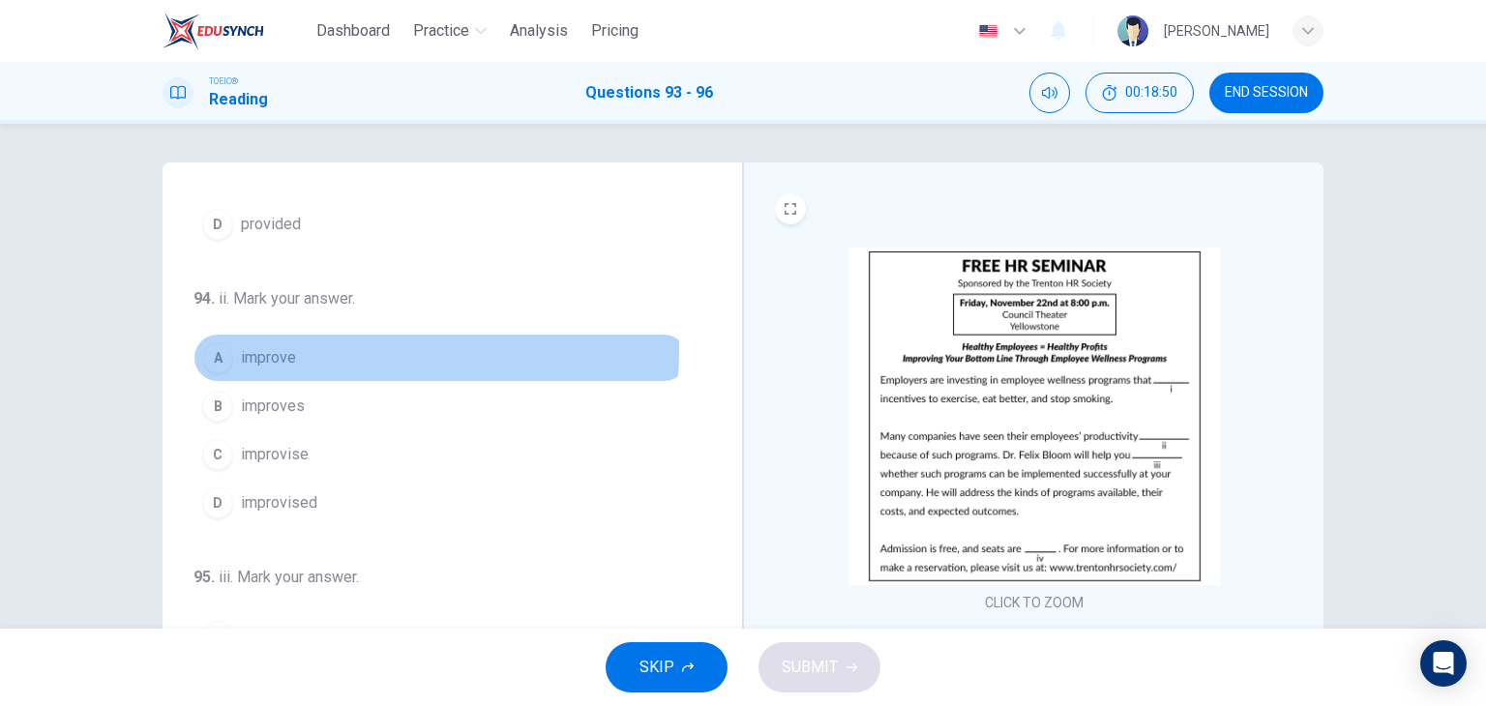
click at [321, 349] on button "A improve" at bounding box center [441, 358] width 494 height 48
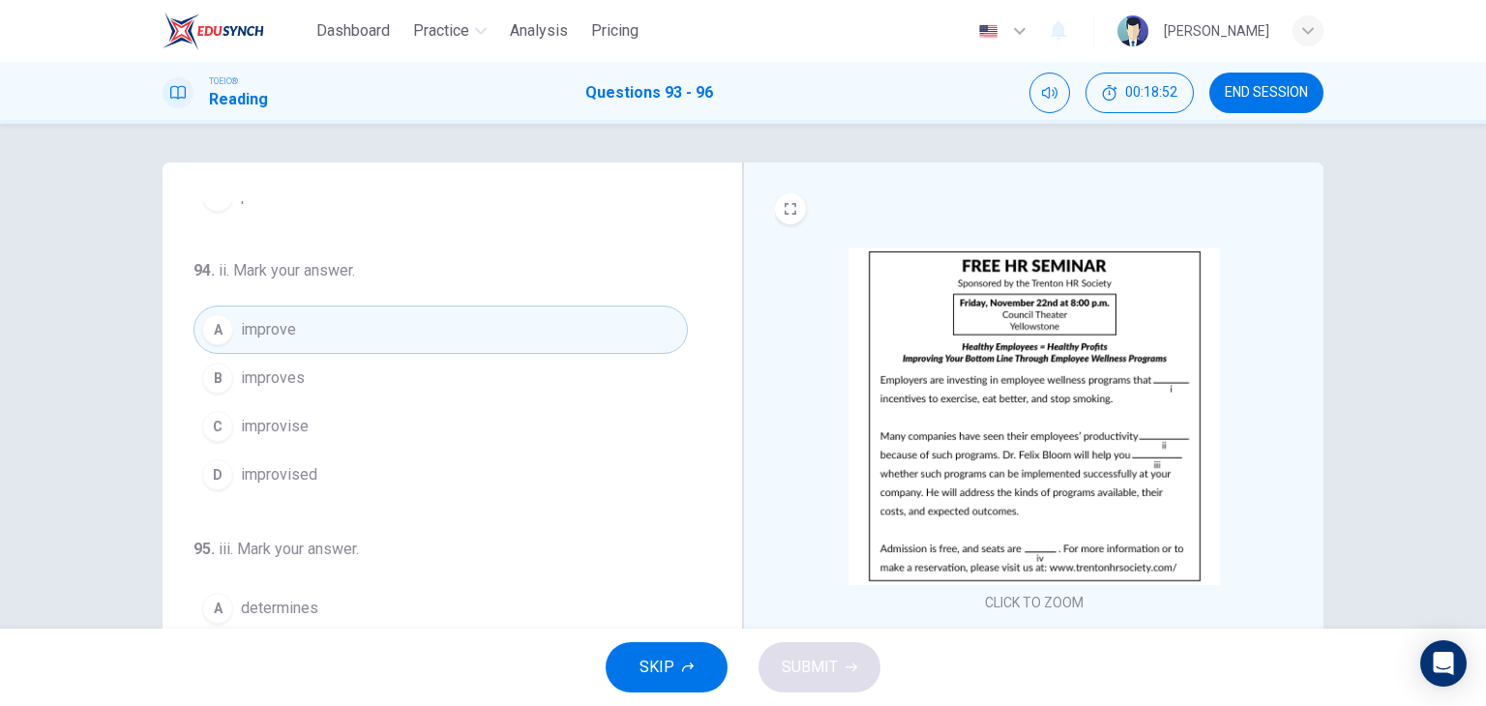
scroll to position [223, 0]
click at [329, 476] on button "D improvised" at bounding box center [441, 473] width 494 height 48
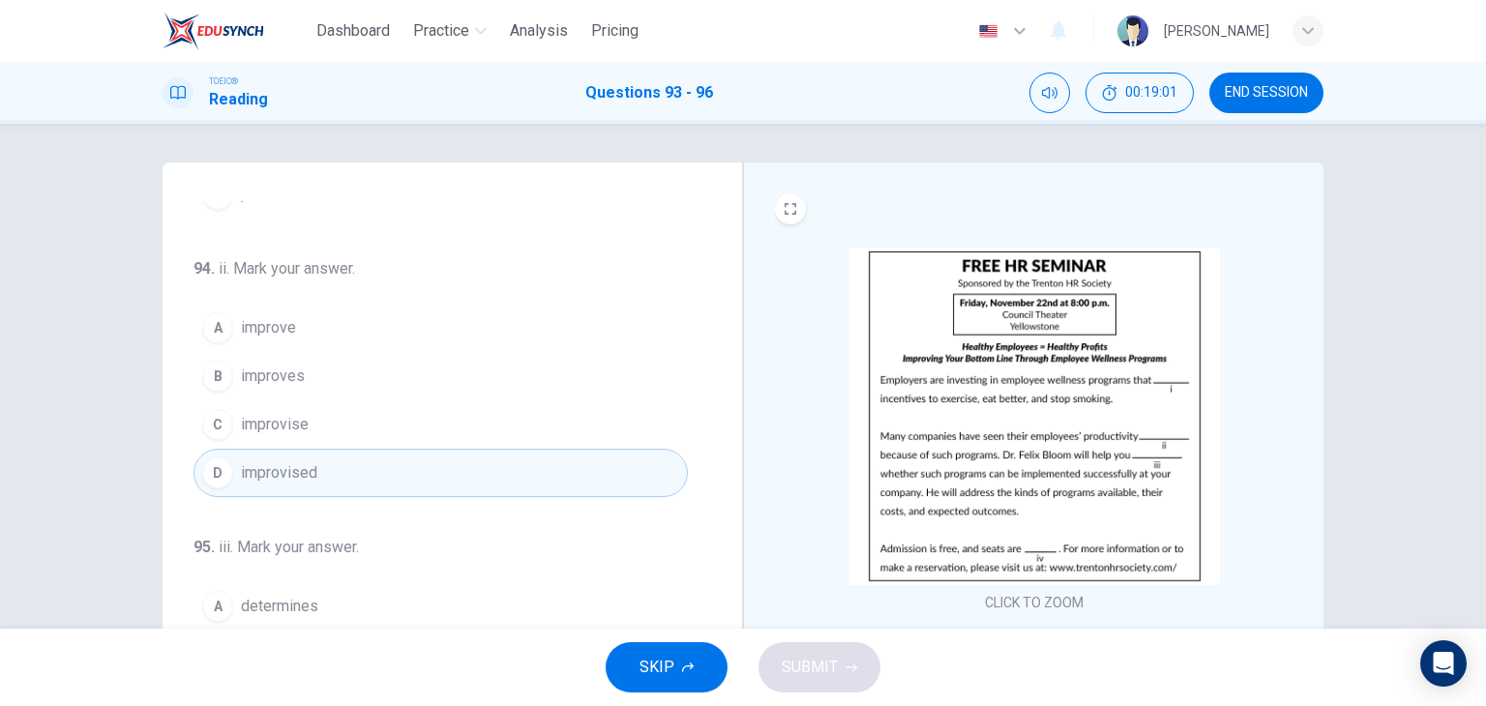
click at [341, 334] on button "A improve" at bounding box center [441, 328] width 494 height 48
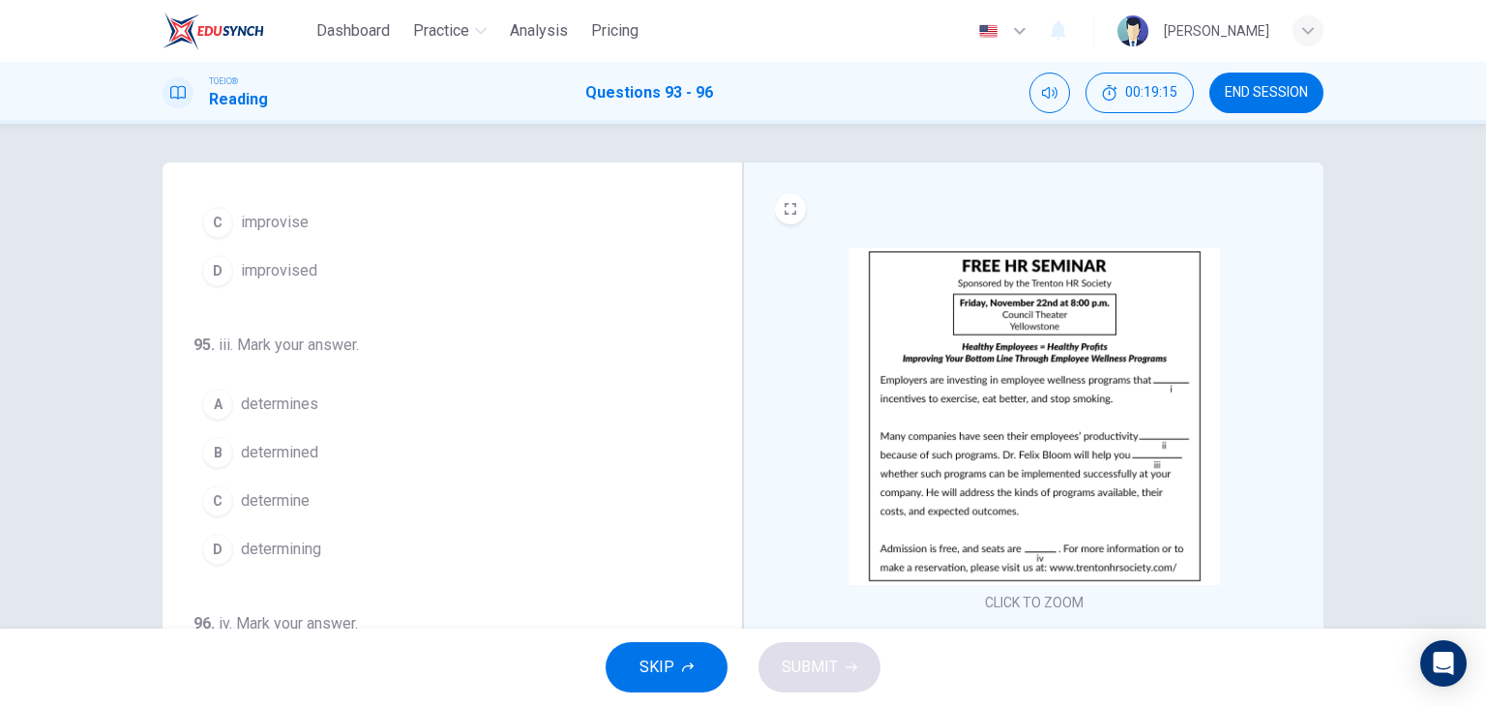
scroll to position [426, 0]
click at [286, 500] on span "determine" at bounding box center [275, 500] width 69 height 23
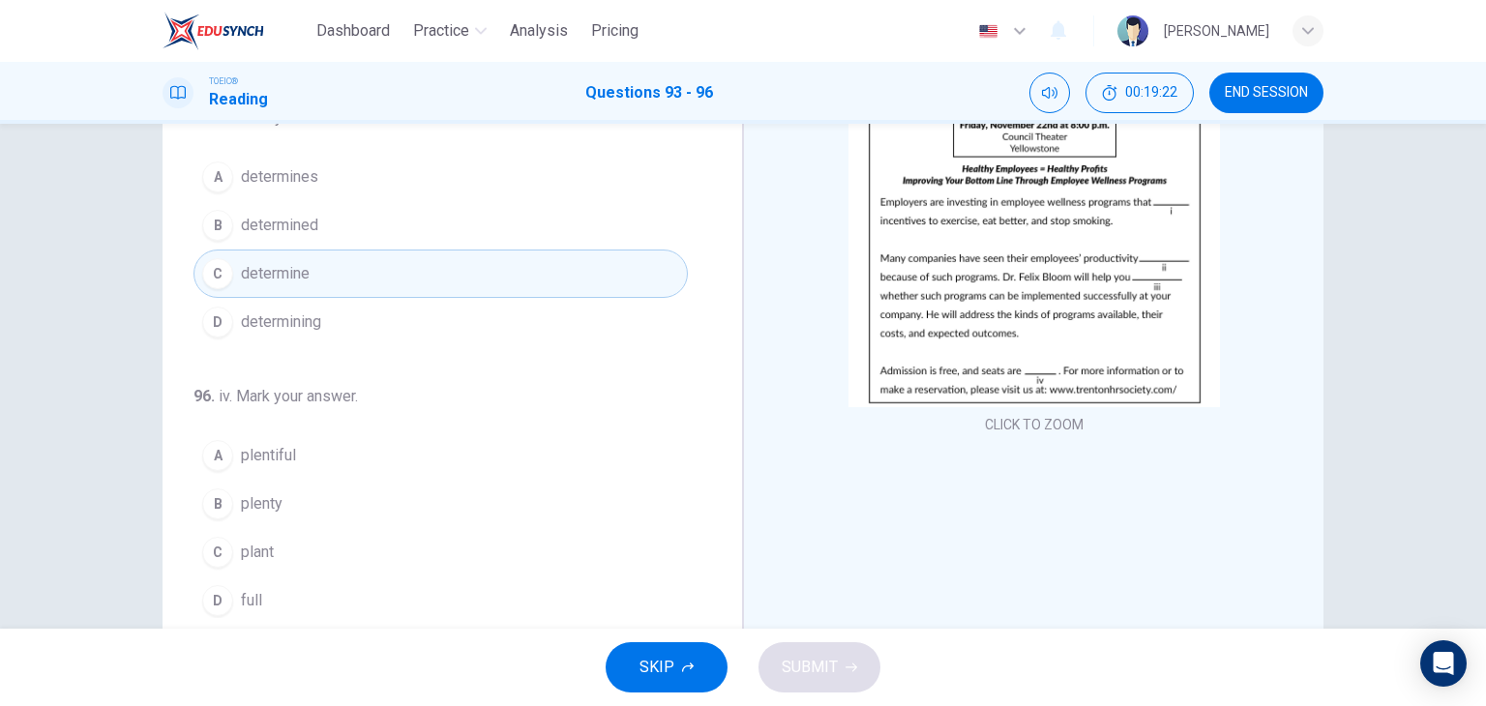
scroll to position [180, 0]
click at [357, 446] on button "A plentiful" at bounding box center [441, 454] width 494 height 48
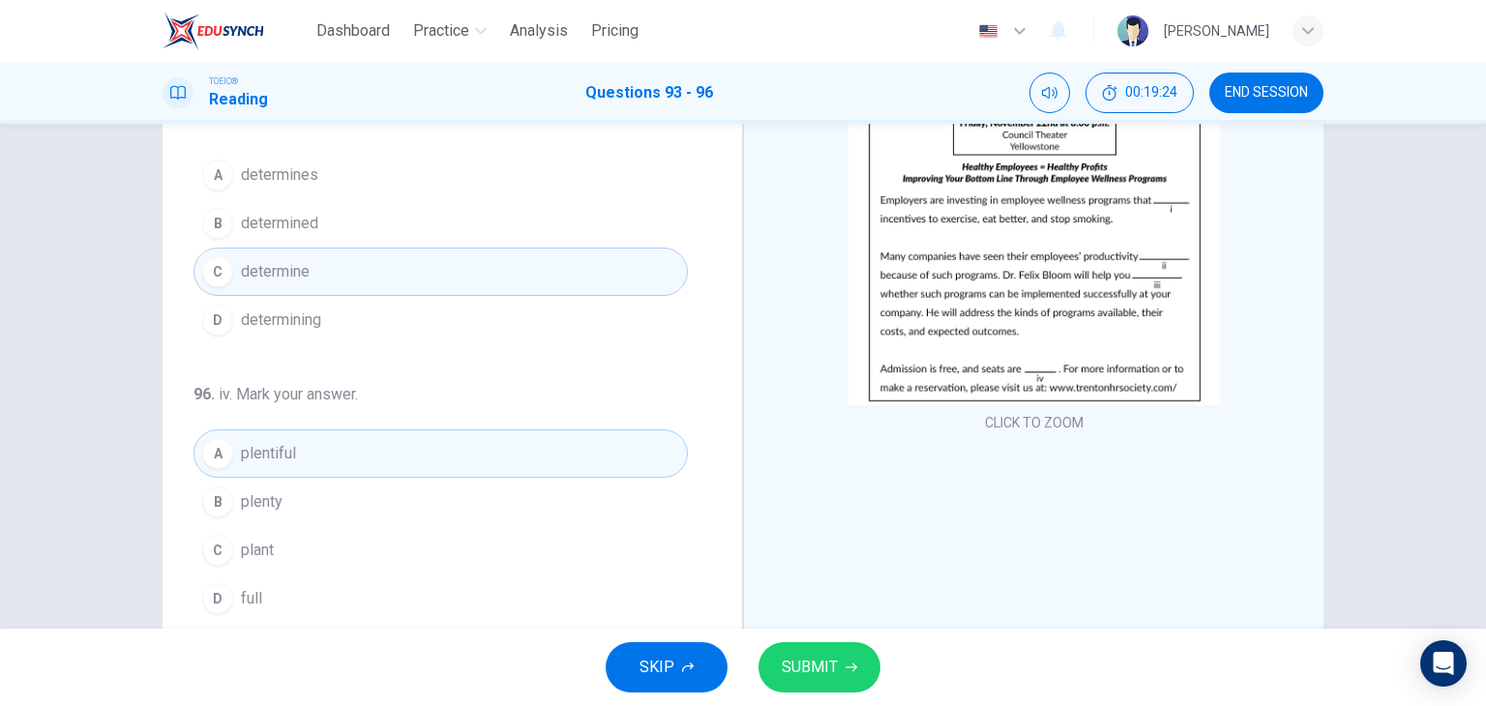
click at [840, 653] on button "SUBMIT" at bounding box center [820, 668] width 122 height 50
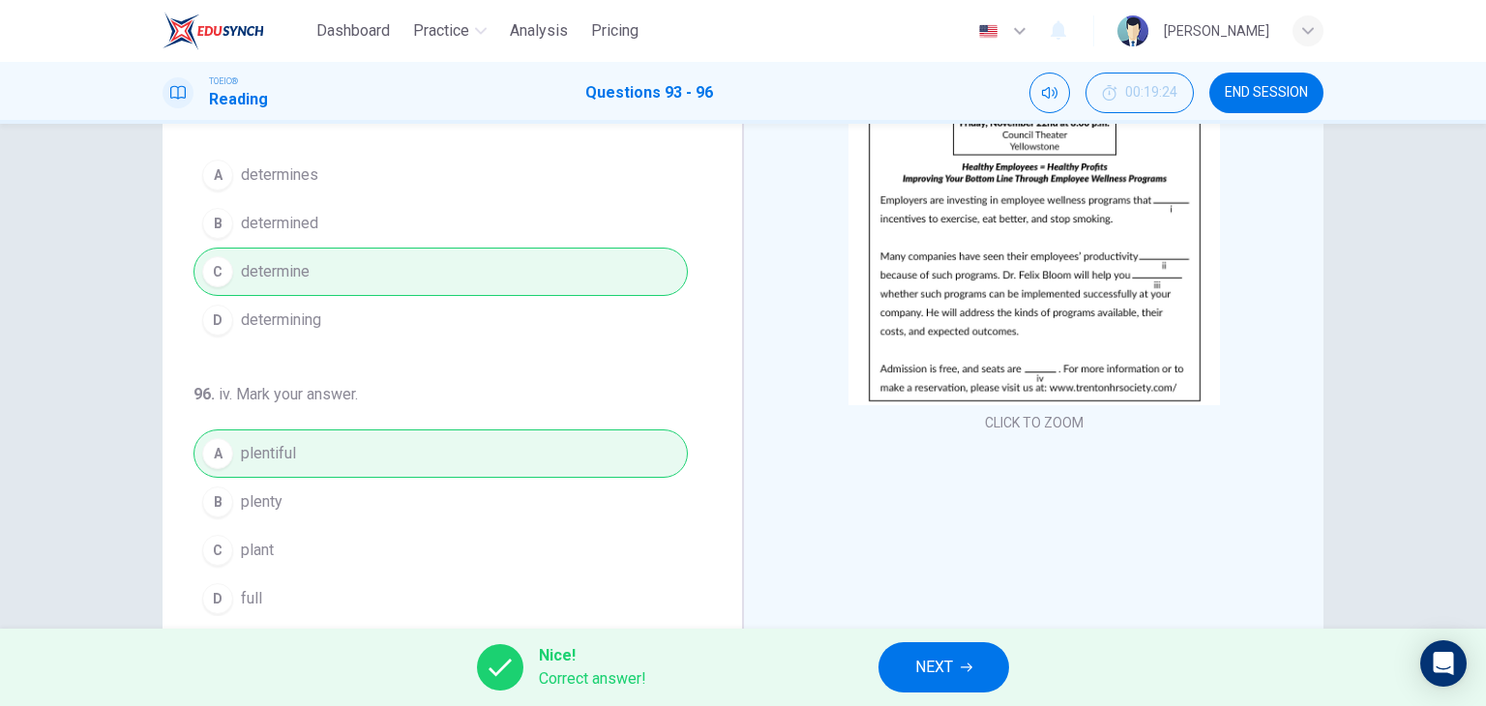
click at [967, 682] on button "NEXT" at bounding box center [944, 668] width 131 height 50
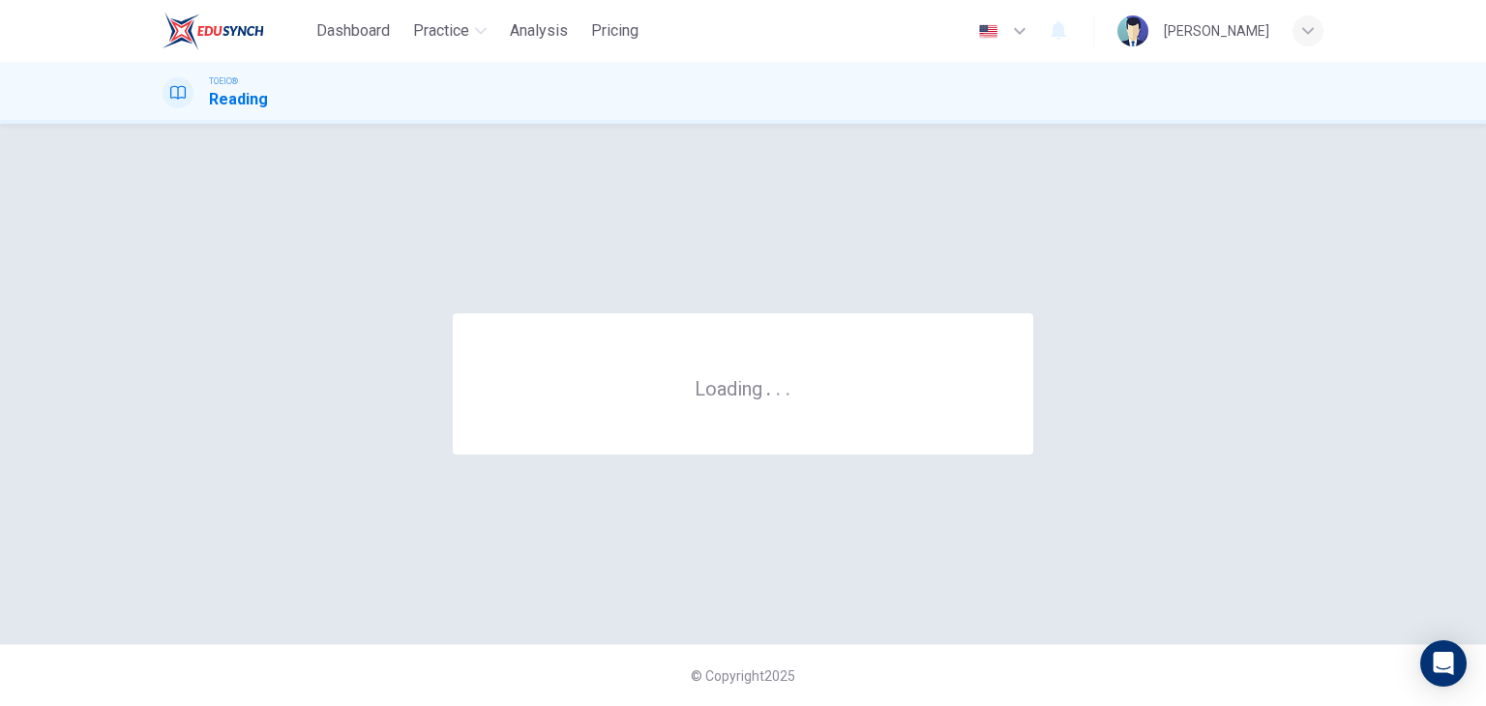
scroll to position [0, 0]
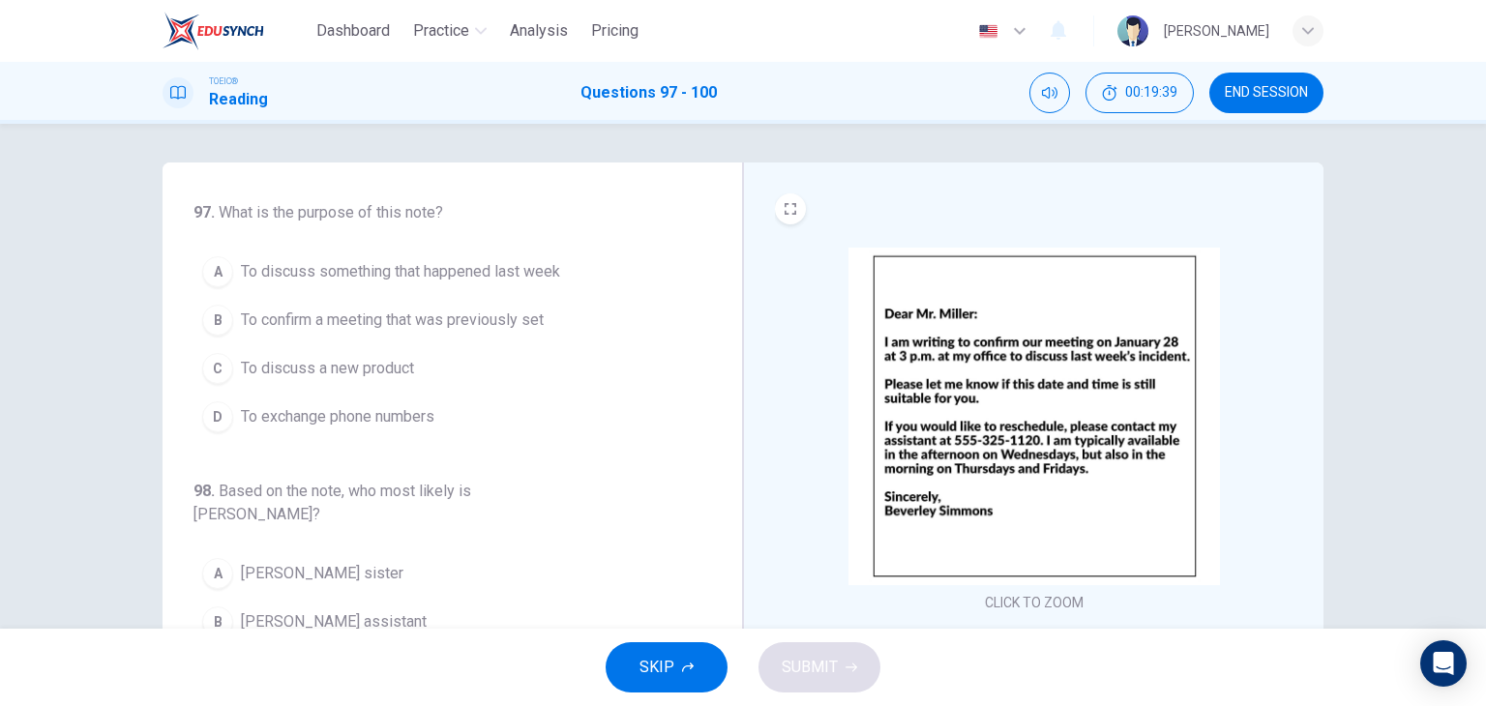
click at [523, 307] on button "B To confirm a meeting that was previously set" at bounding box center [441, 320] width 494 height 48
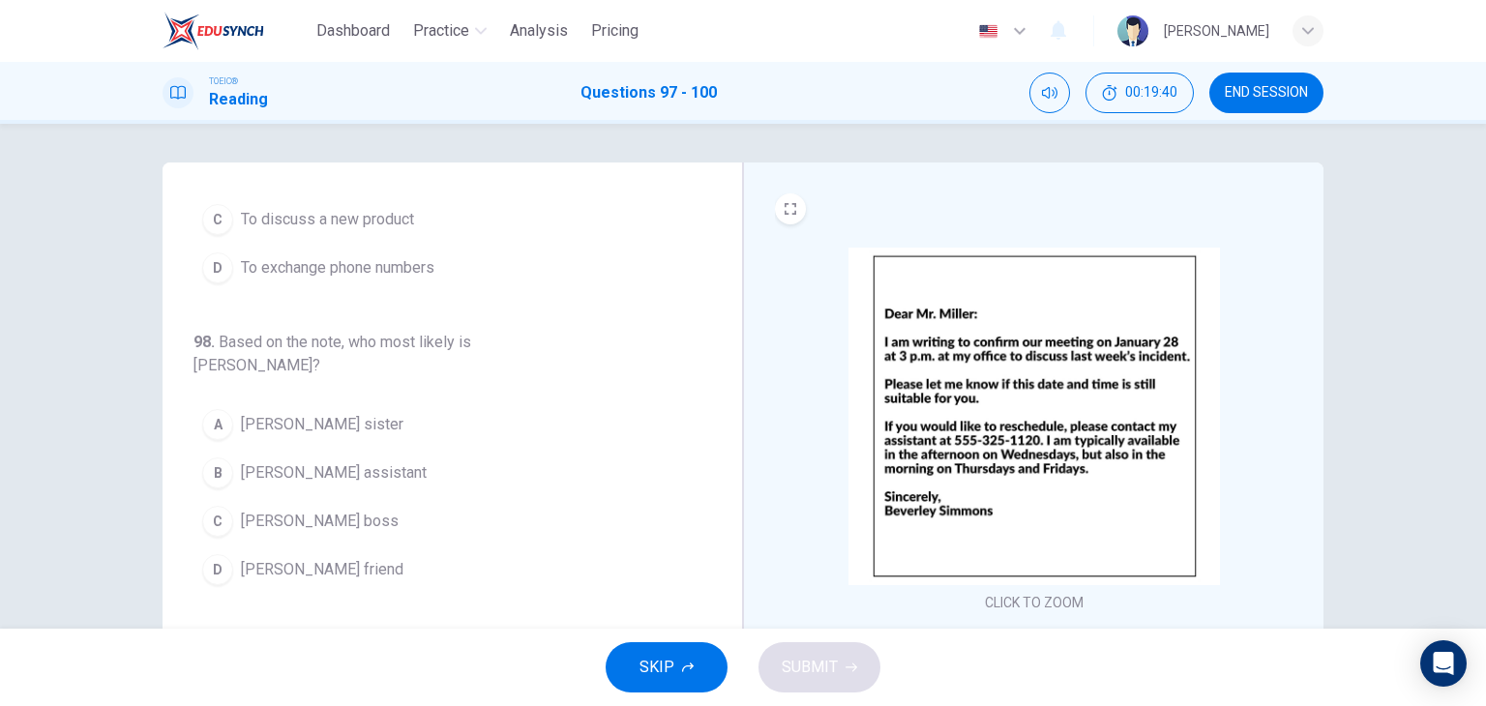
scroll to position [154, 0]
click at [346, 505] on span "[PERSON_NAME] boss" at bounding box center [320, 516] width 158 height 23
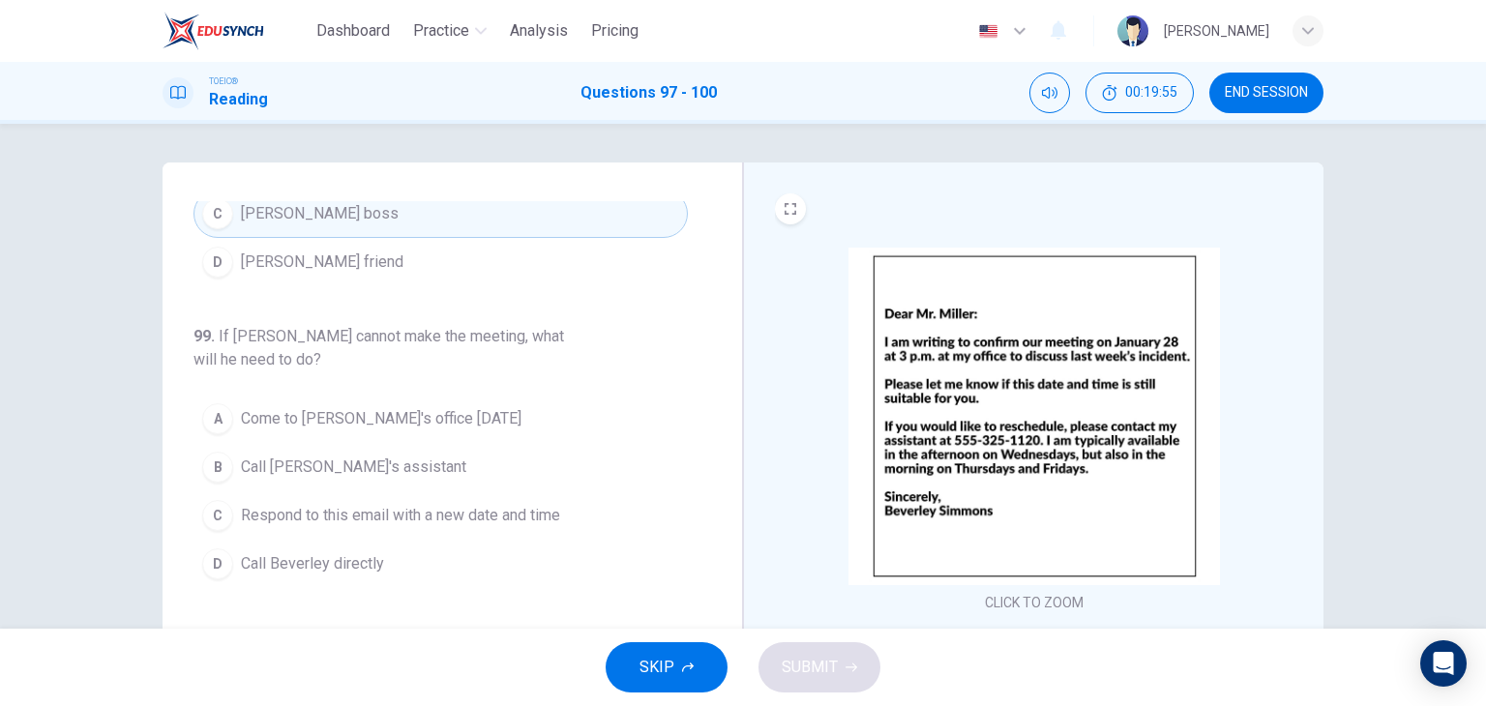
scroll to position [487, 0]
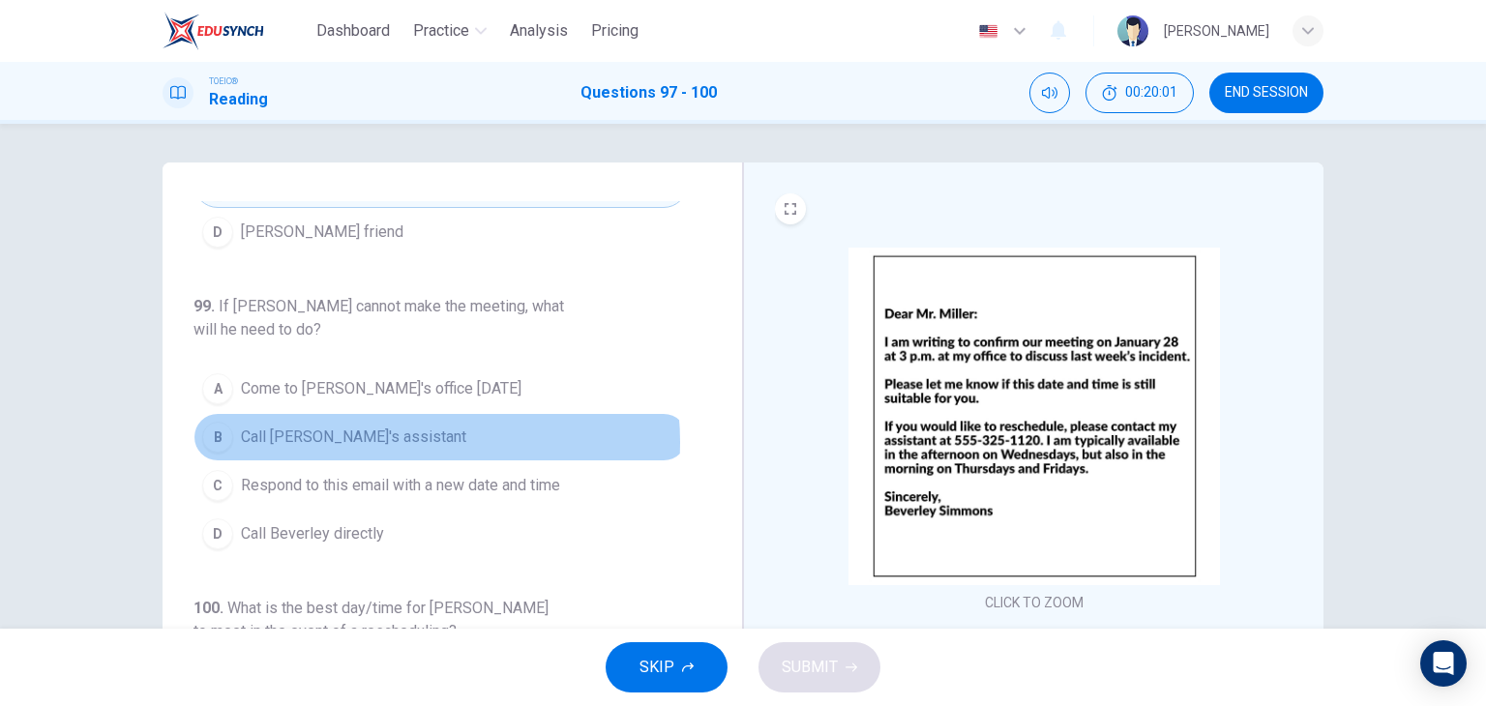
click at [406, 415] on button "B Call [PERSON_NAME]'s assistant" at bounding box center [441, 437] width 494 height 48
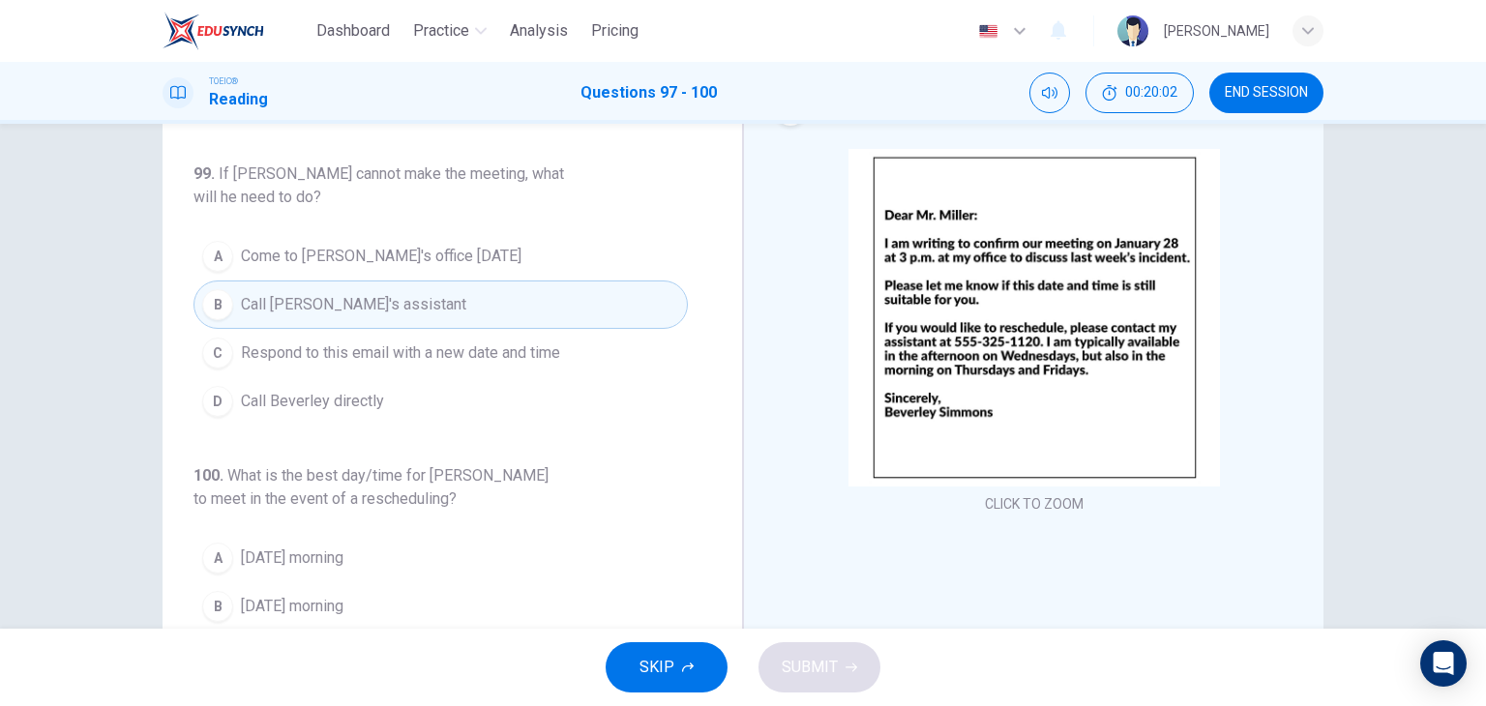
scroll to position [185, 0]
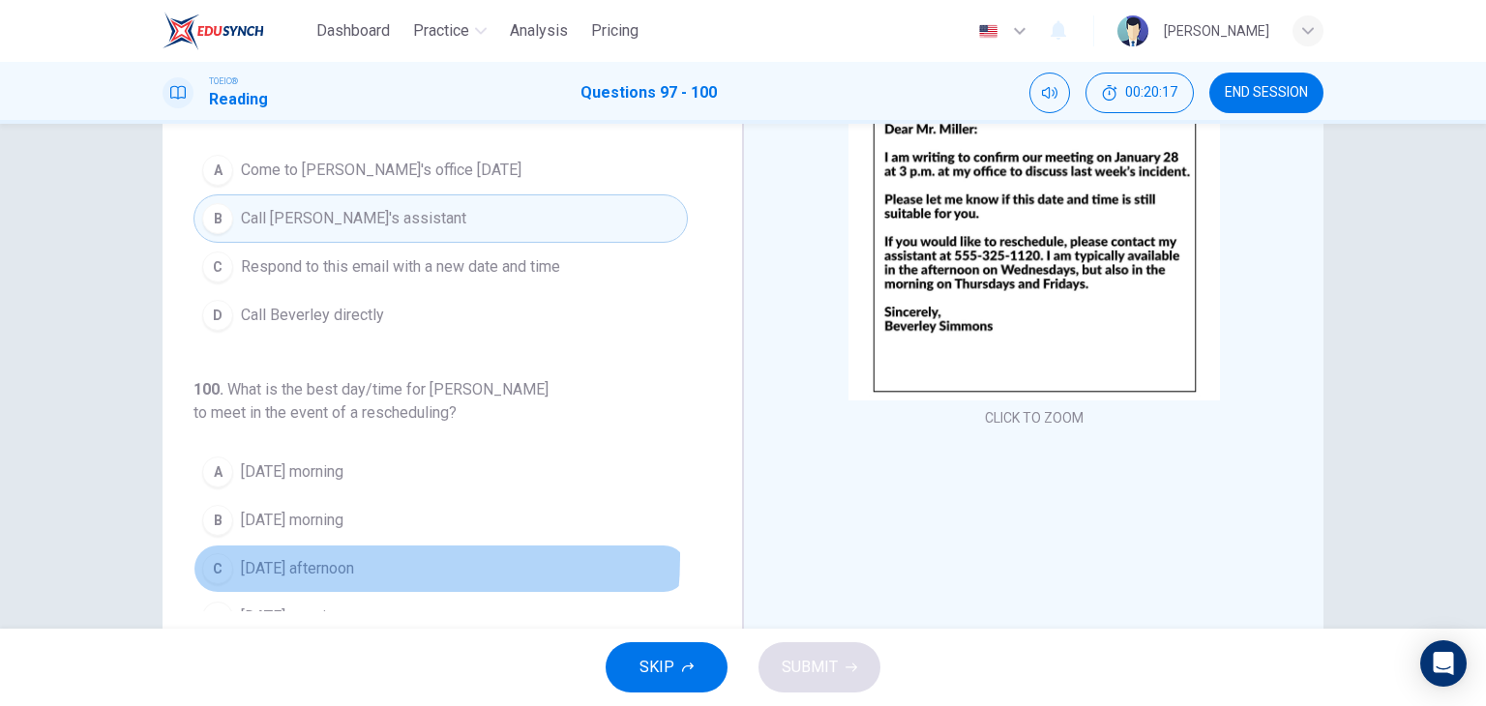
click at [300, 557] on span "[DATE] afternoon" at bounding box center [297, 568] width 113 height 23
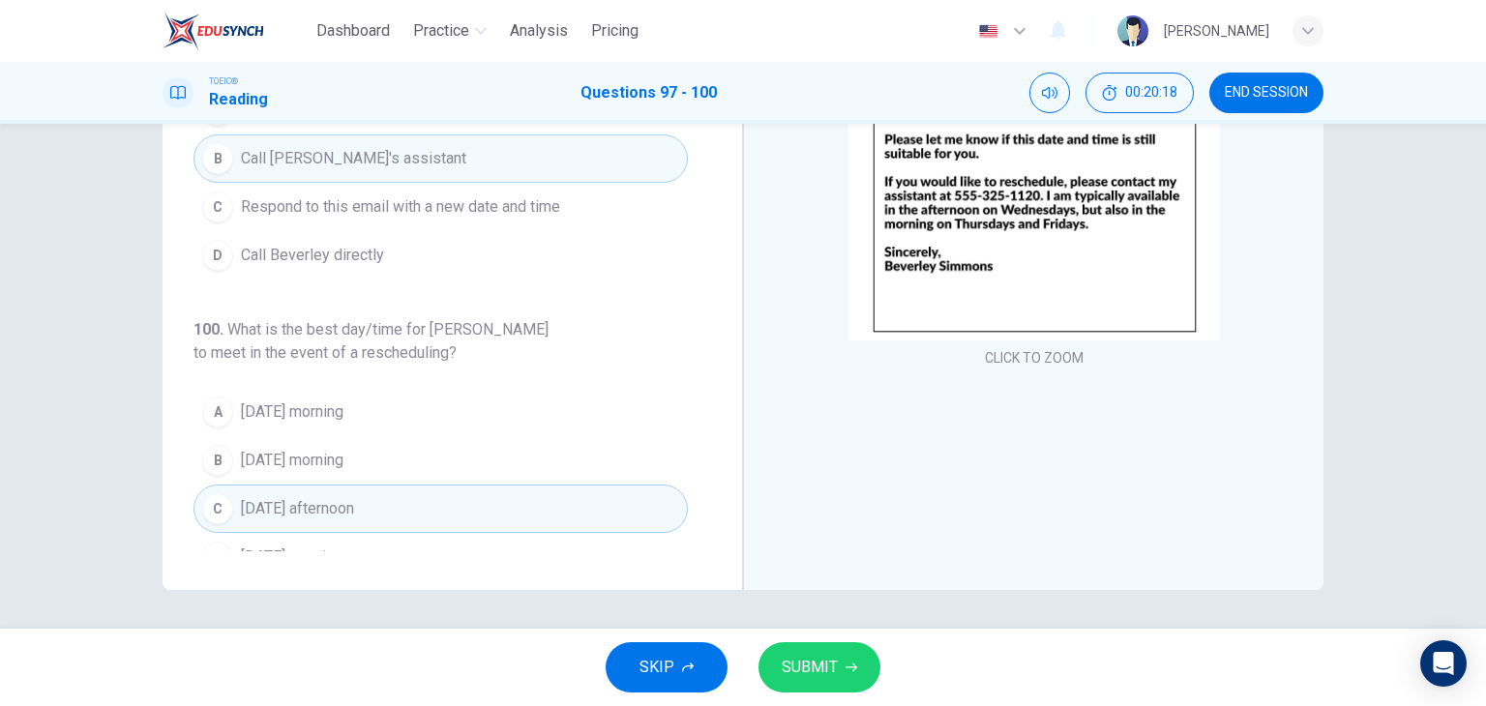
scroll to position [244, 0]
click at [805, 664] on span "SUBMIT" at bounding box center [810, 667] width 56 height 27
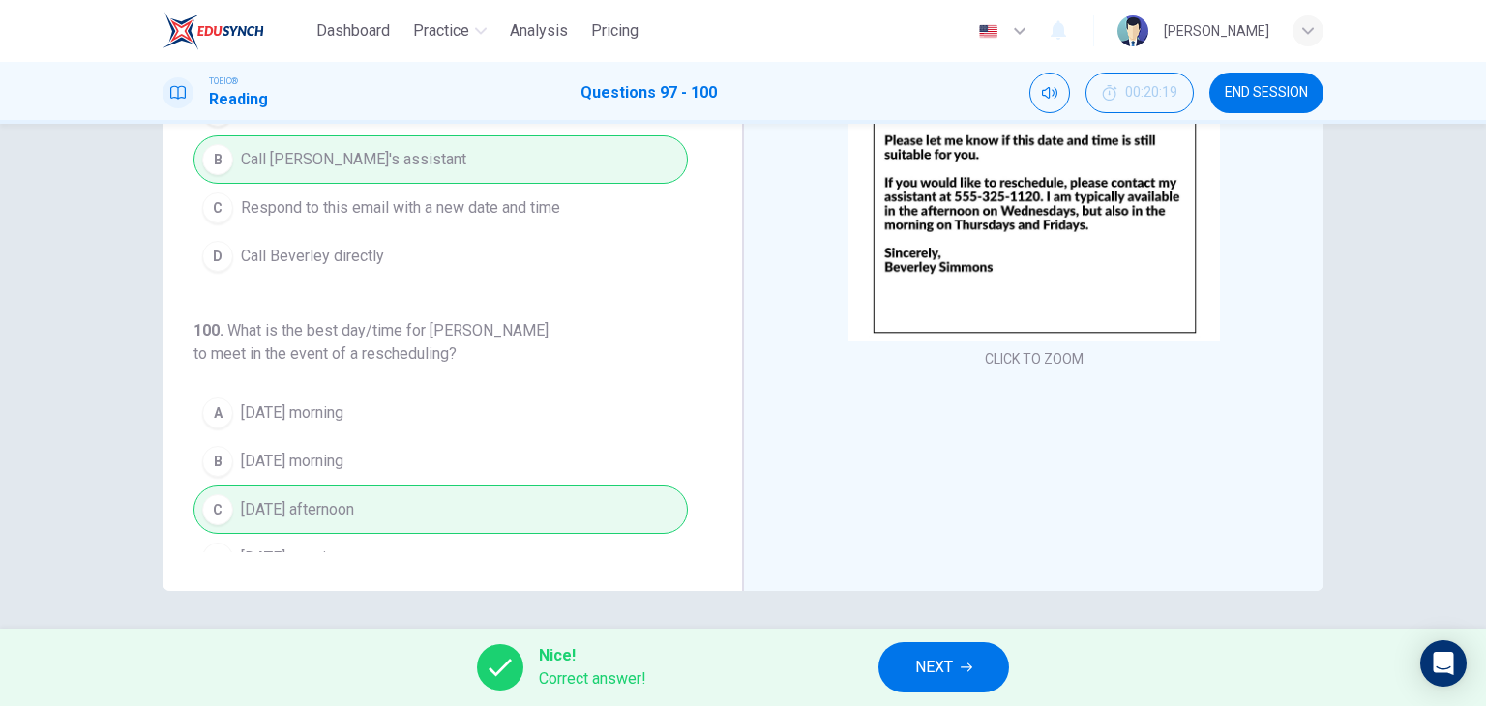
click at [910, 662] on button "NEXT" at bounding box center [944, 668] width 131 height 50
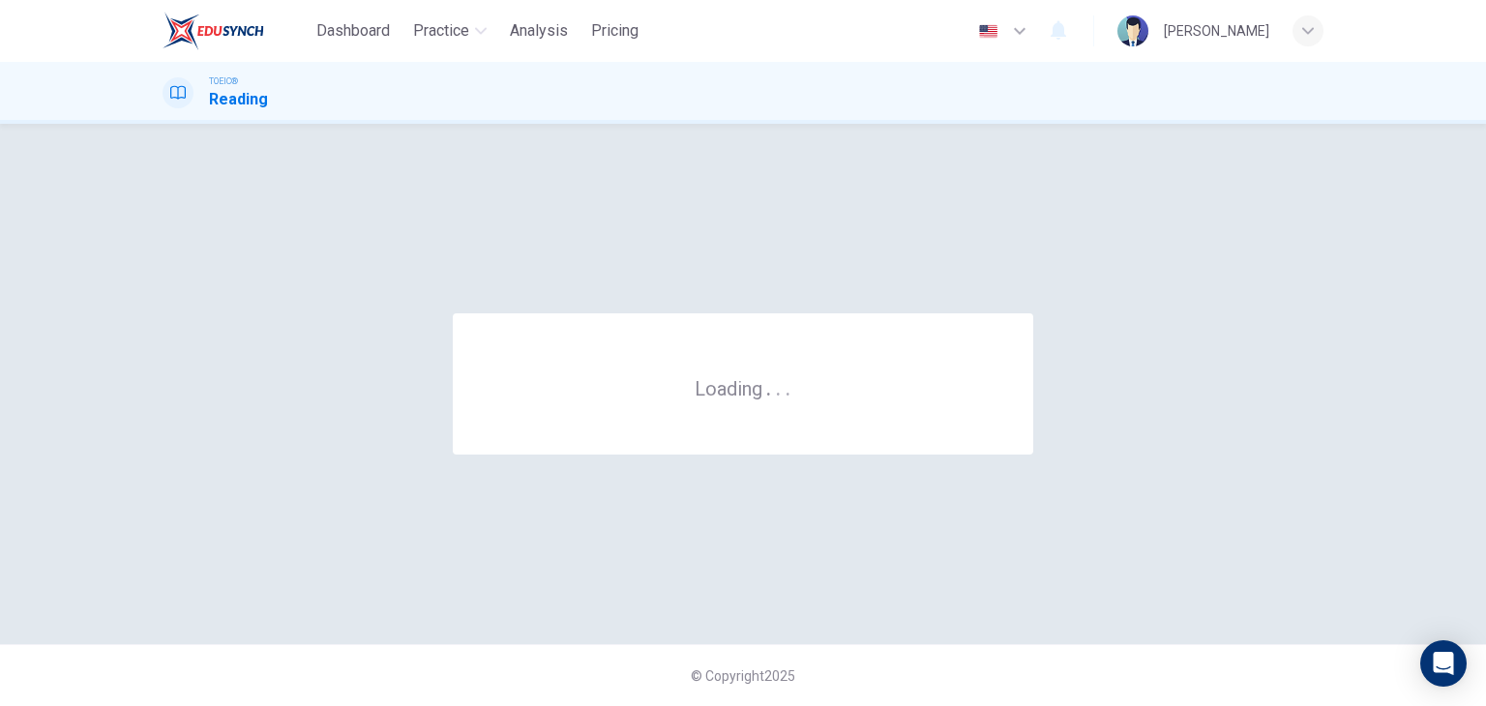
scroll to position [0, 0]
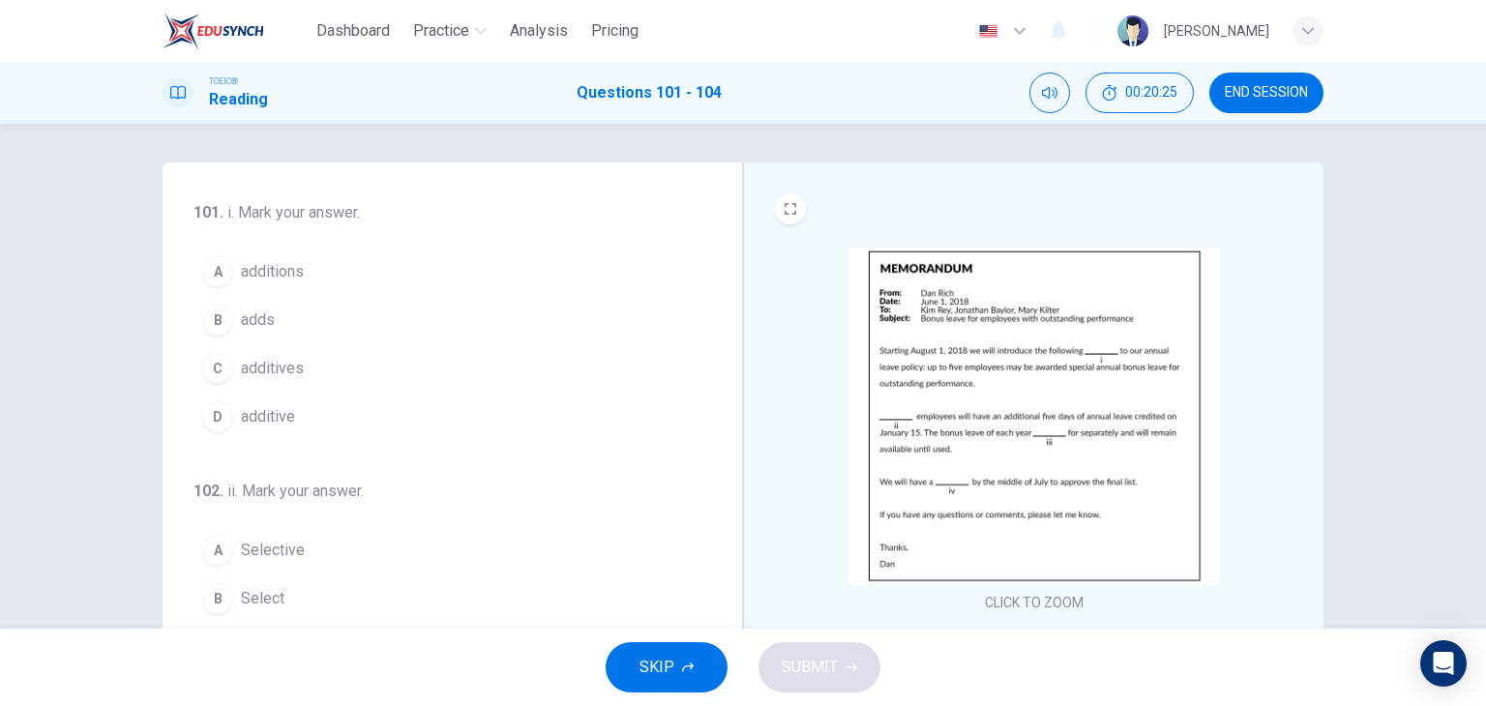
click at [314, 284] on button "A additions" at bounding box center [441, 272] width 494 height 48
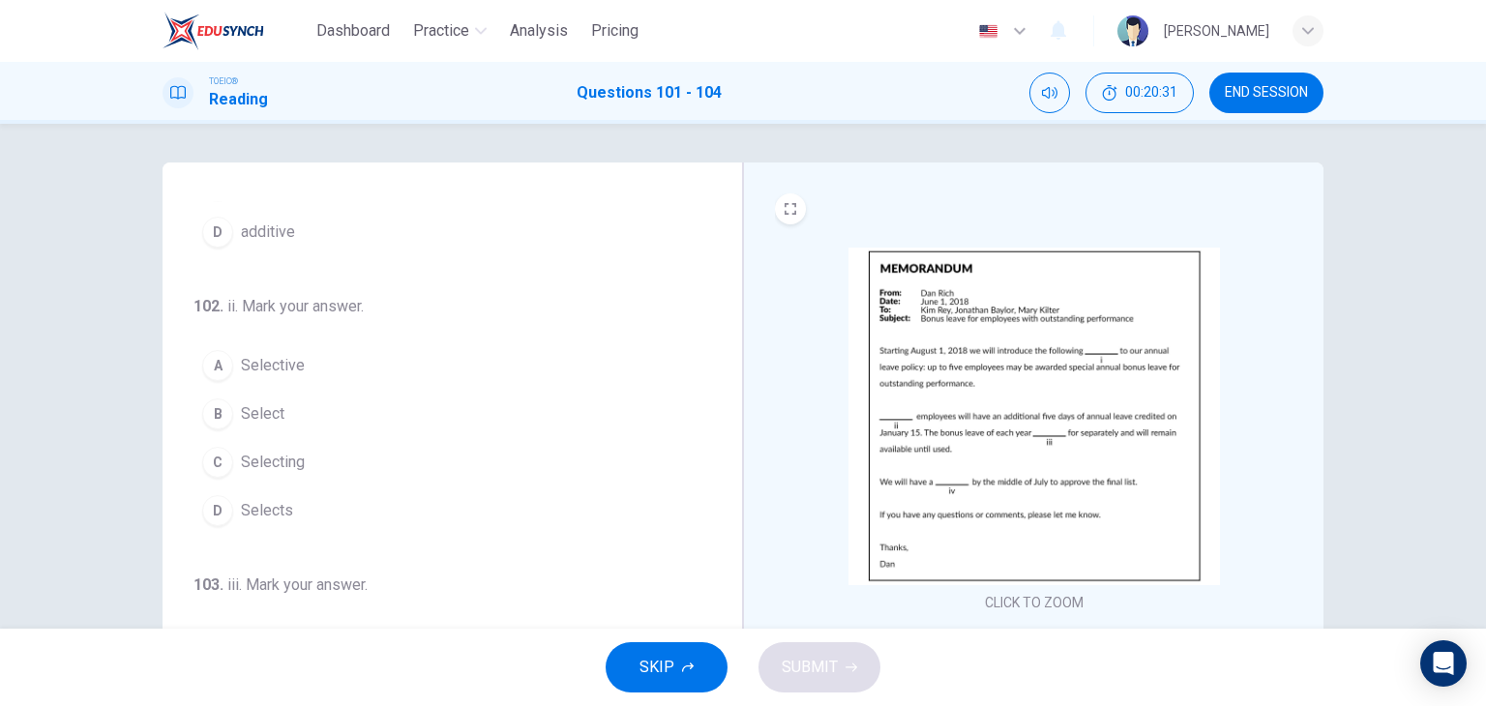
scroll to position [186, 0]
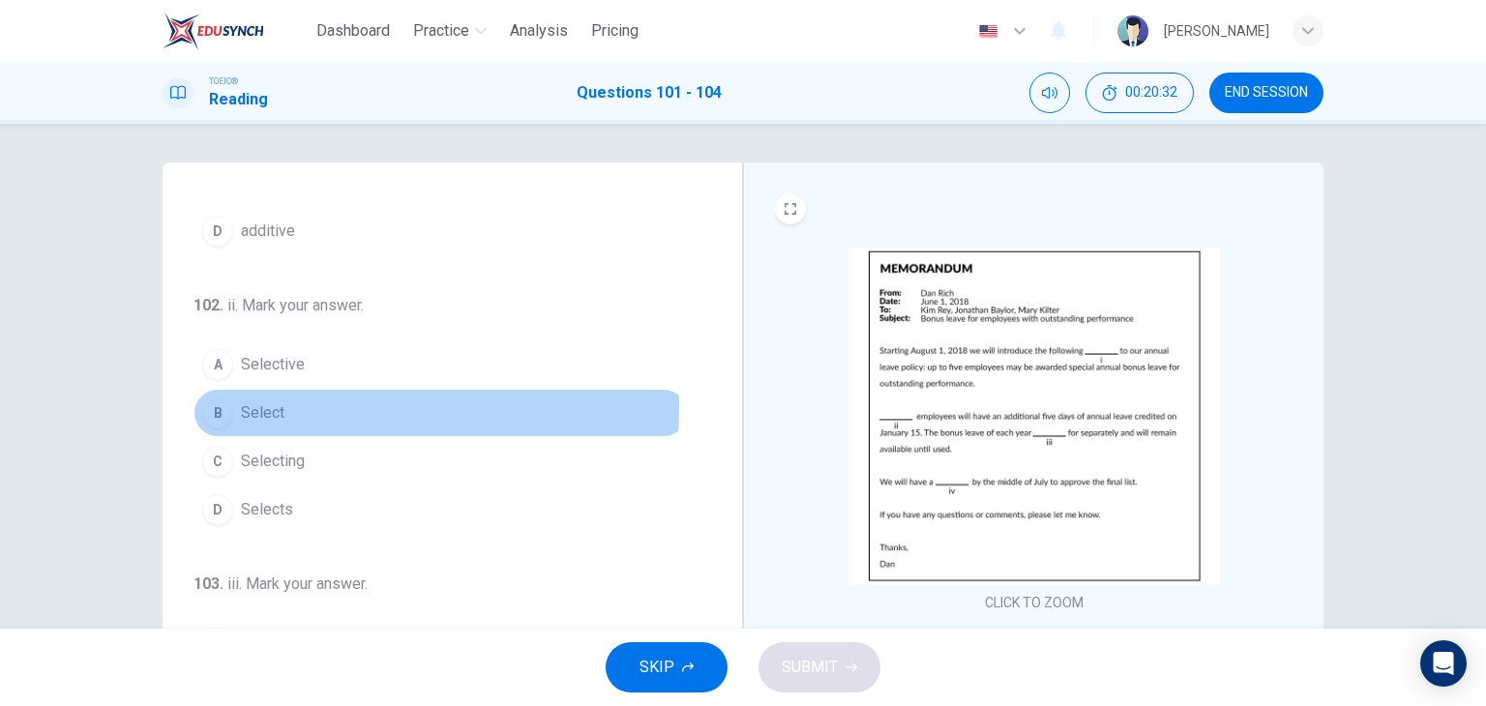
click at [275, 404] on span "Select" at bounding box center [263, 413] width 44 height 23
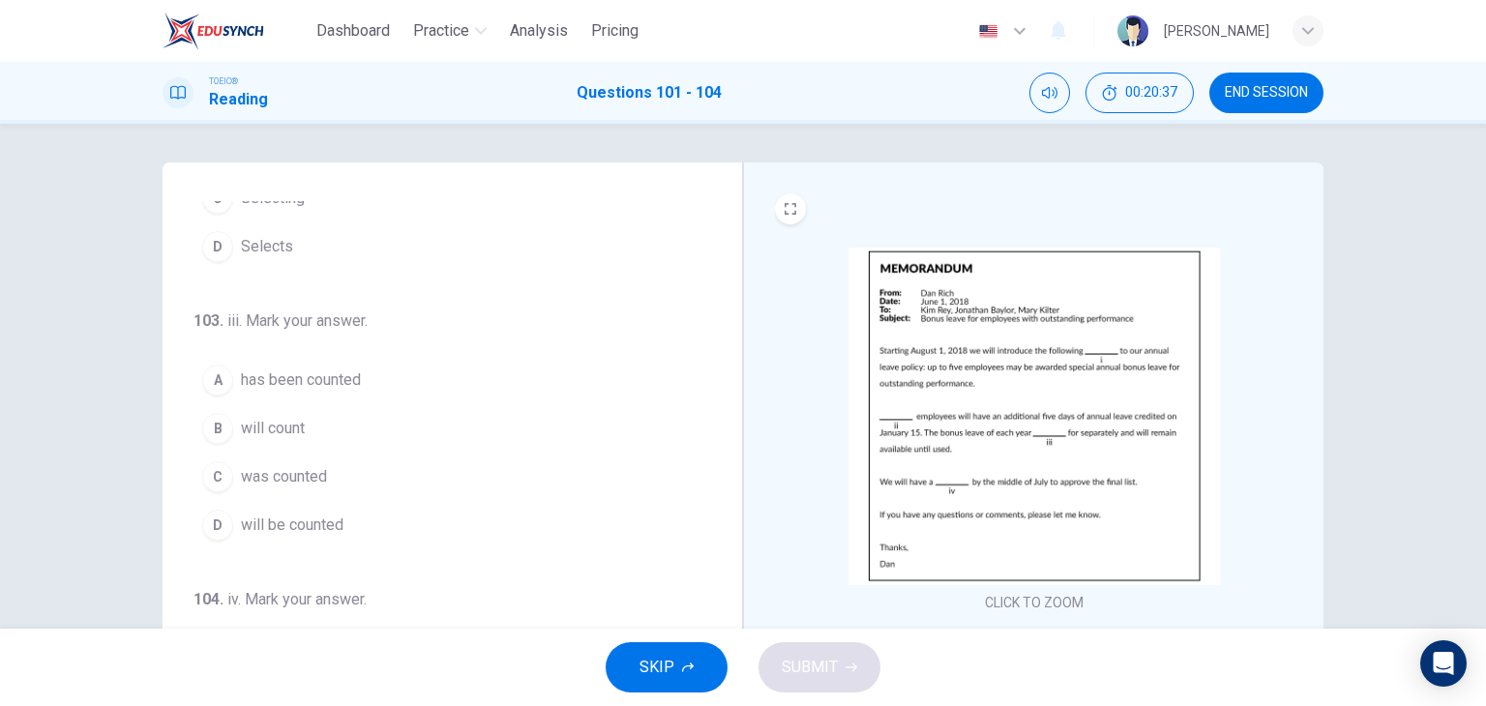
scroll to position [449, 0]
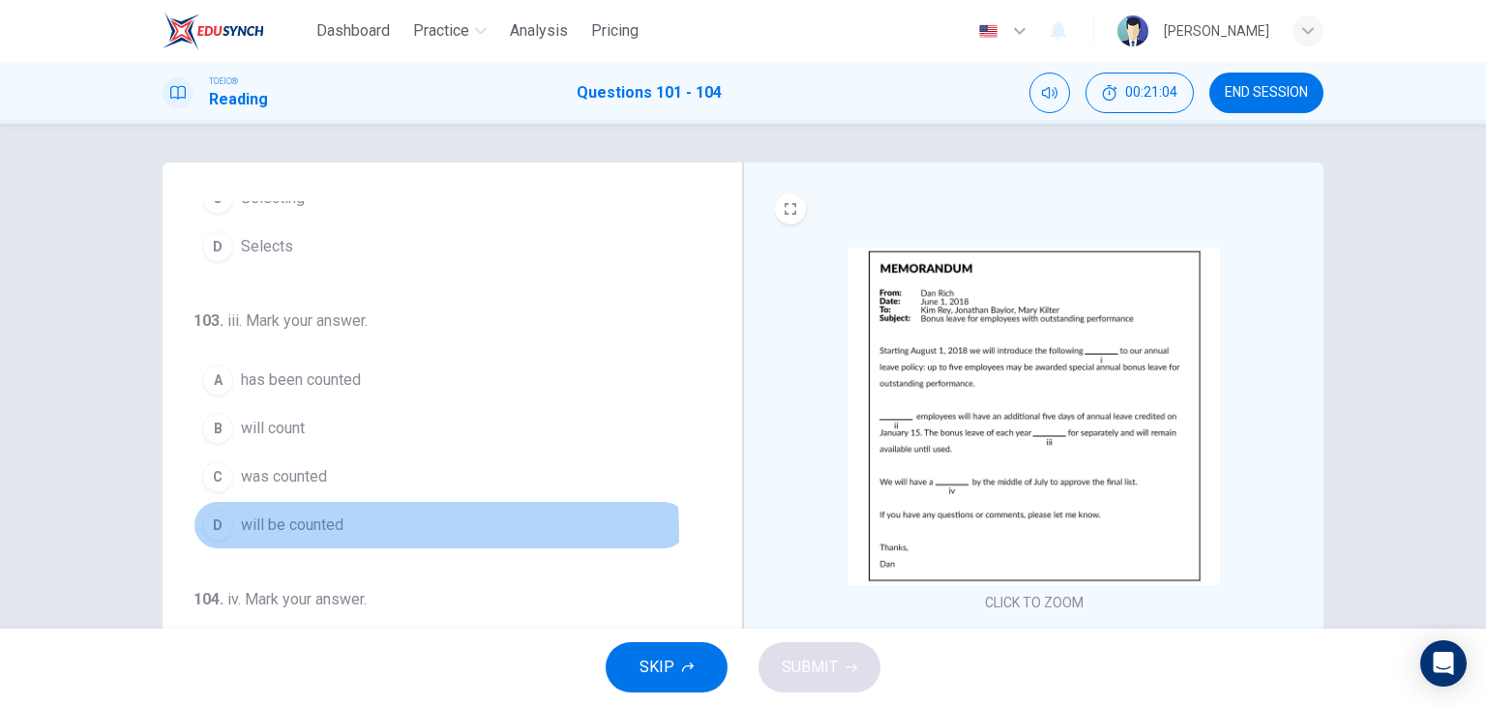
click at [251, 528] on span "will be counted" at bounding box center [292, 525] width 103 height 23
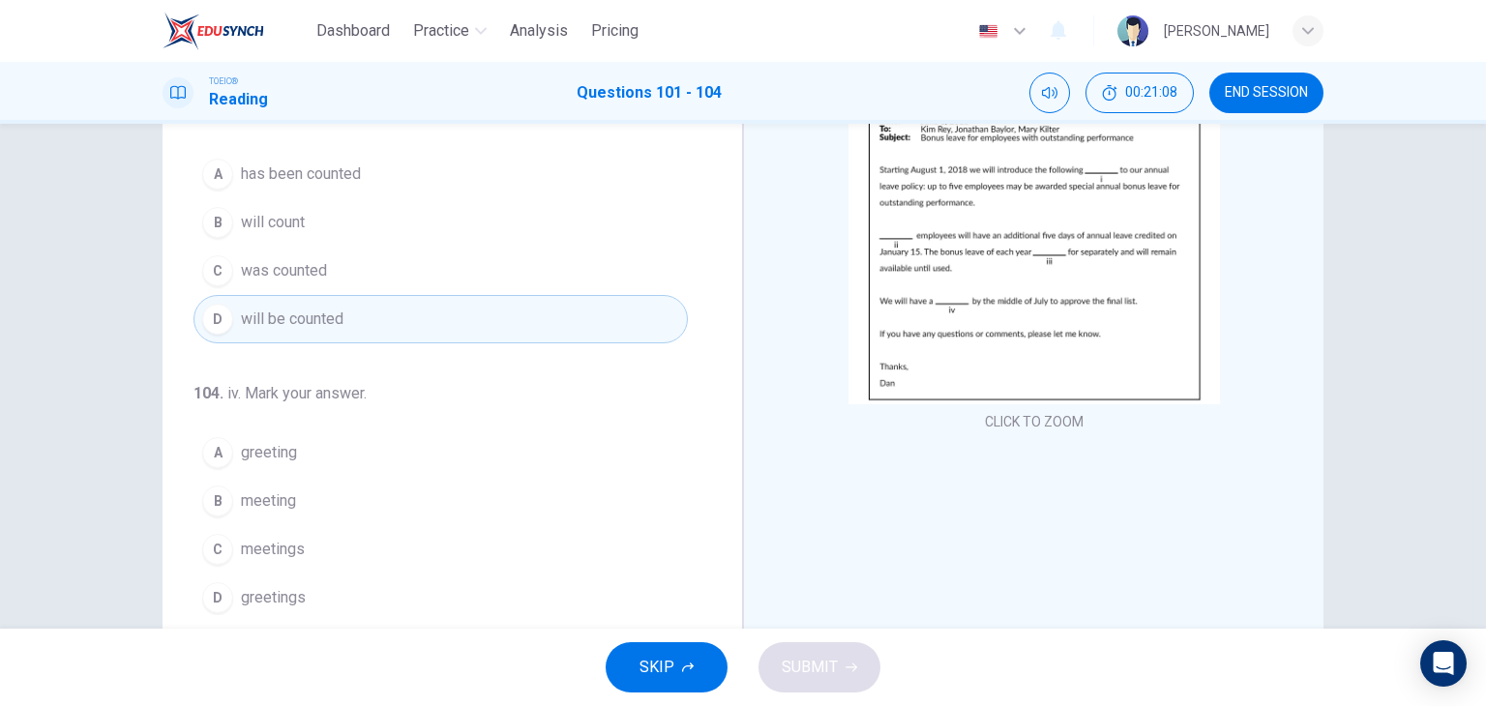
scroll to position [182, 0]
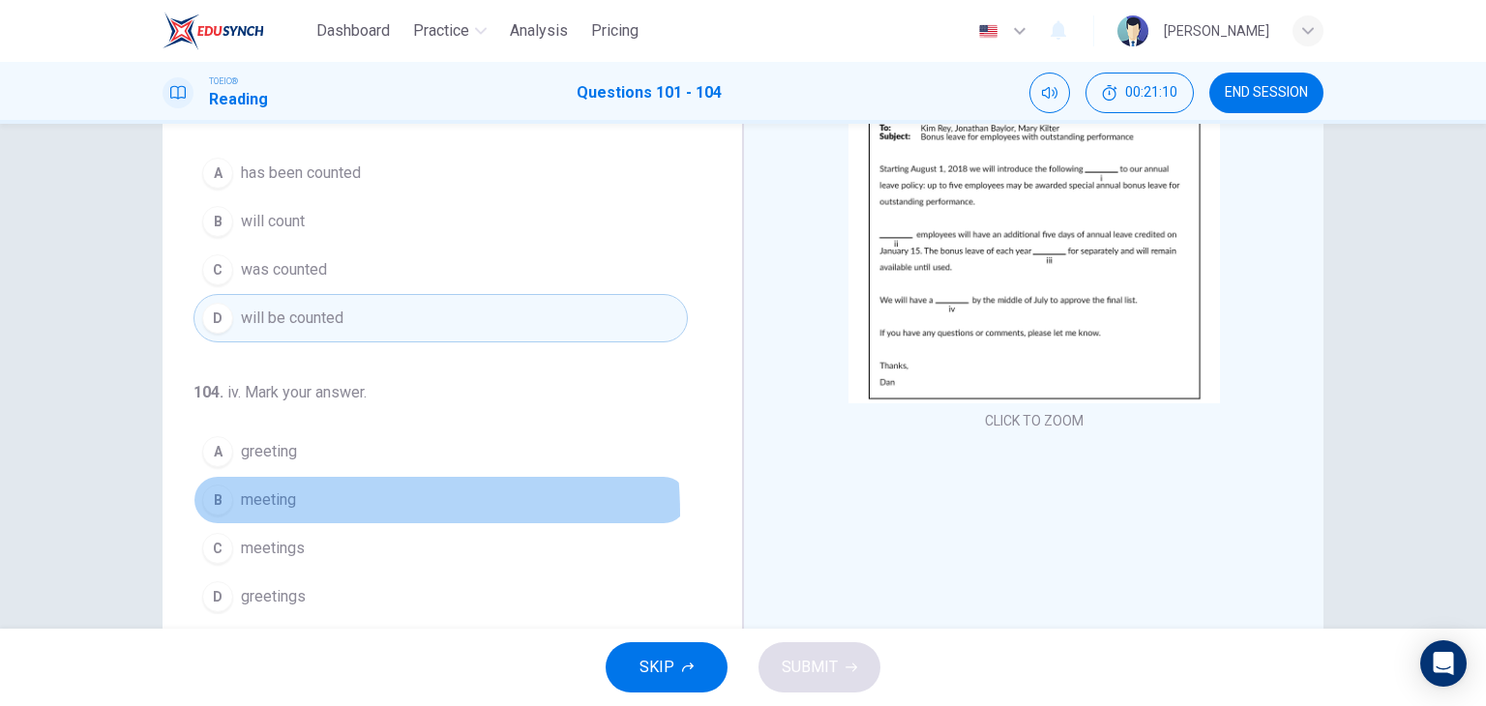
click at [267, 509] on button "B meeting" at bounding box center [441, 500] width 494 height 48
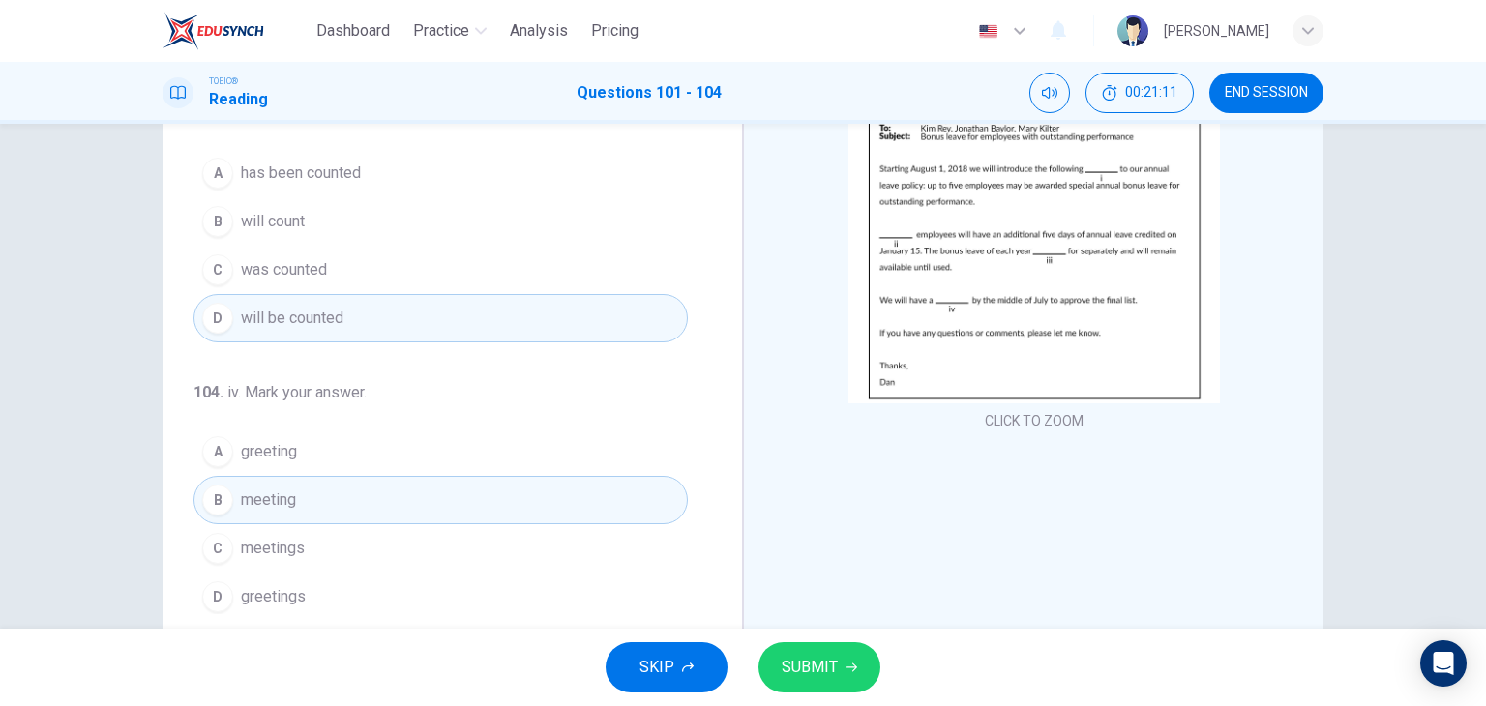
click at [823, 663] on span "SUBMIT" at bounding box center [810, 667] width 56 height 27
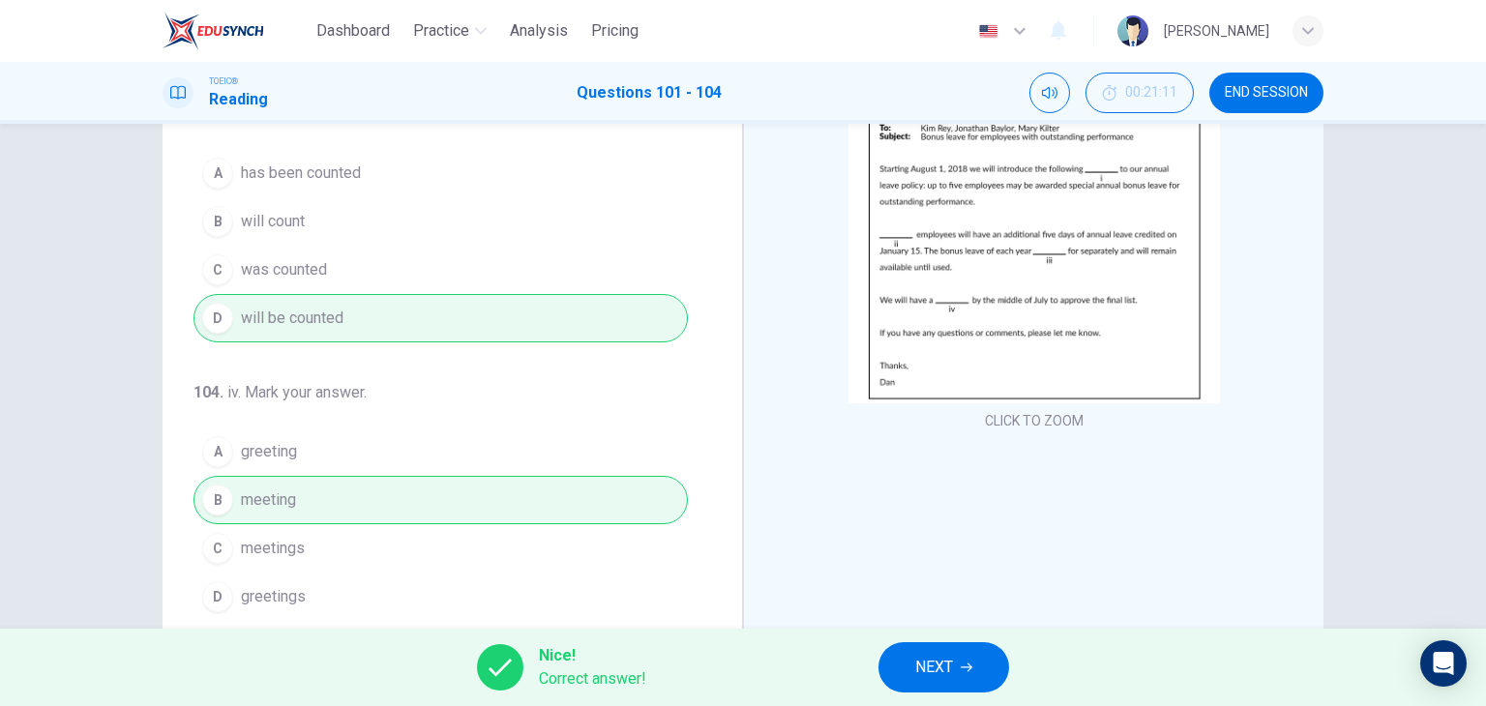
click at [927, 667] on span "NEXT" at bounding box center [934, 667] width 38 height 27
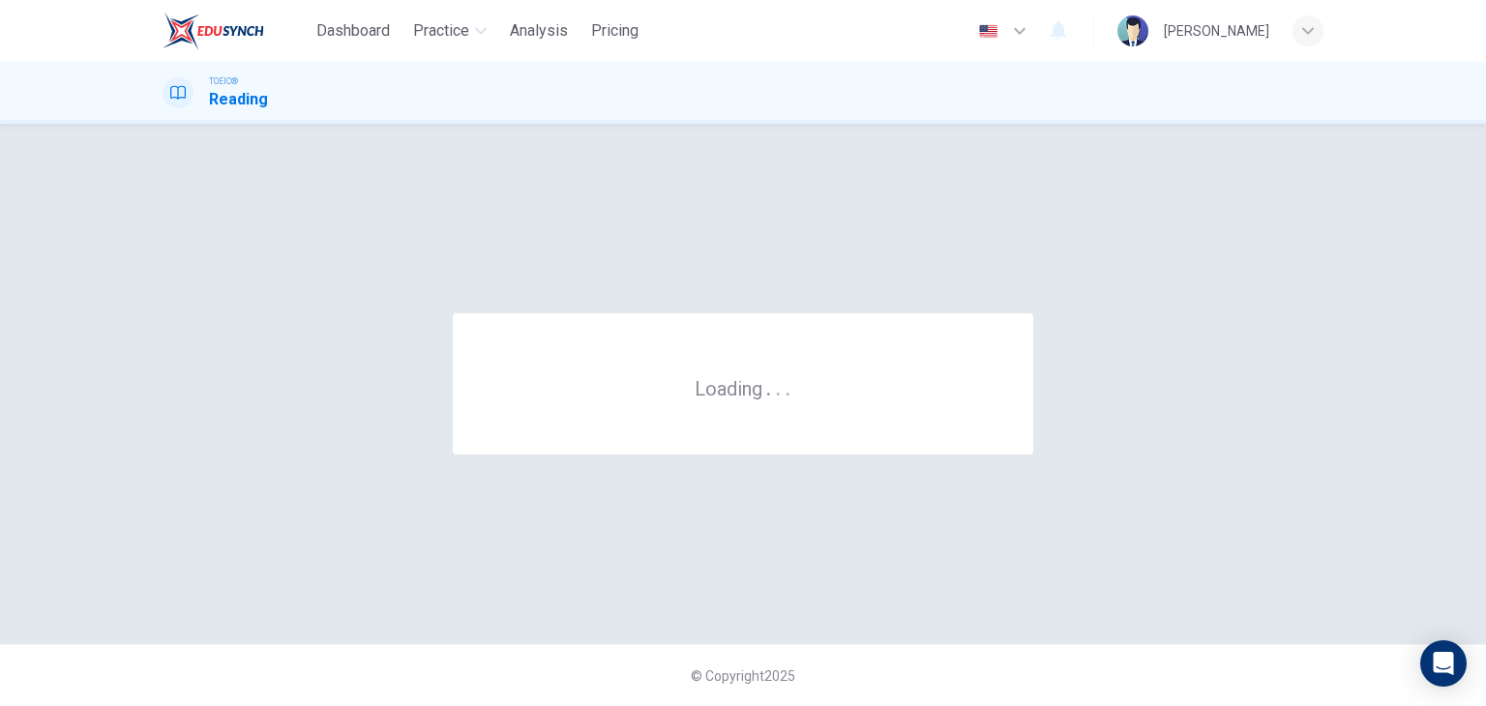
scroll to position [0, 0]
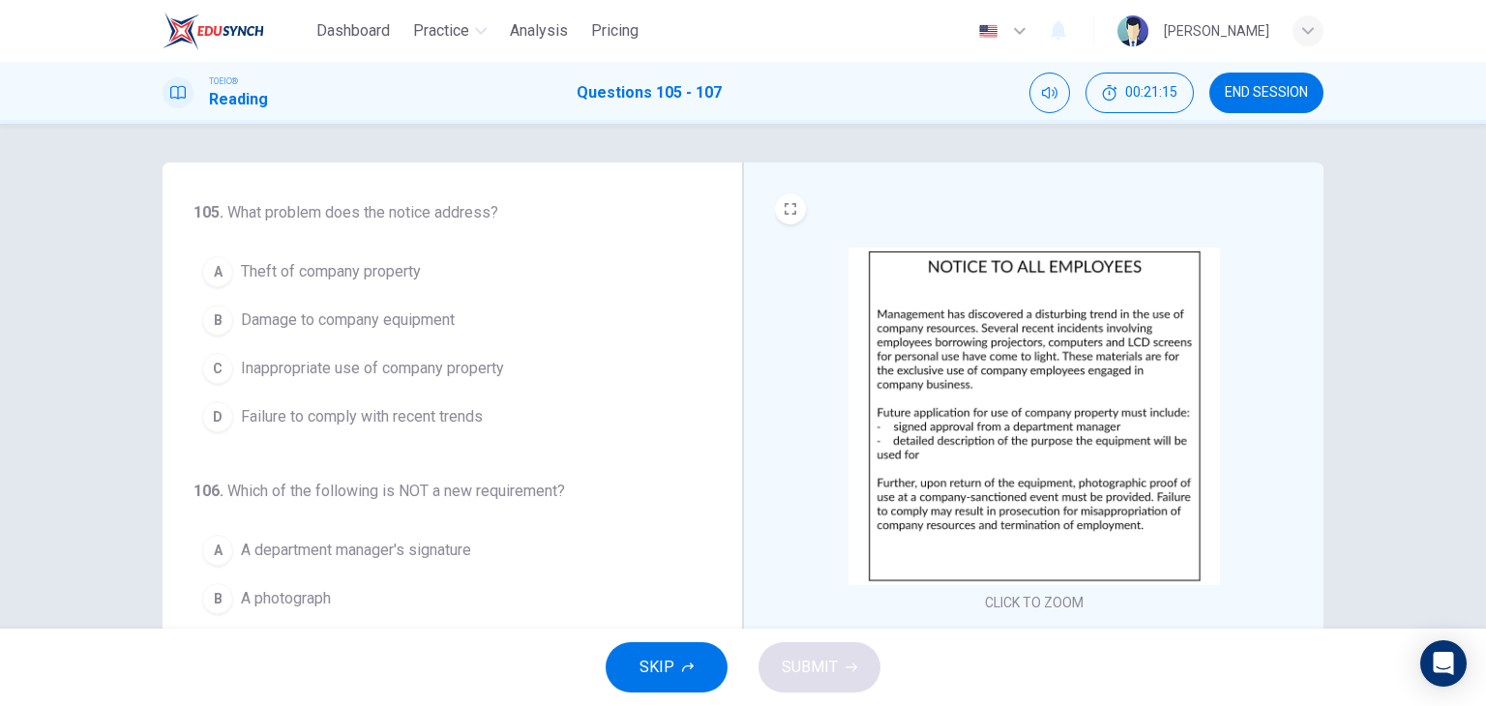
click at [427, 374] on span "Inappropriate use of company property" at bounding box center [372, 368] width 263 height 23
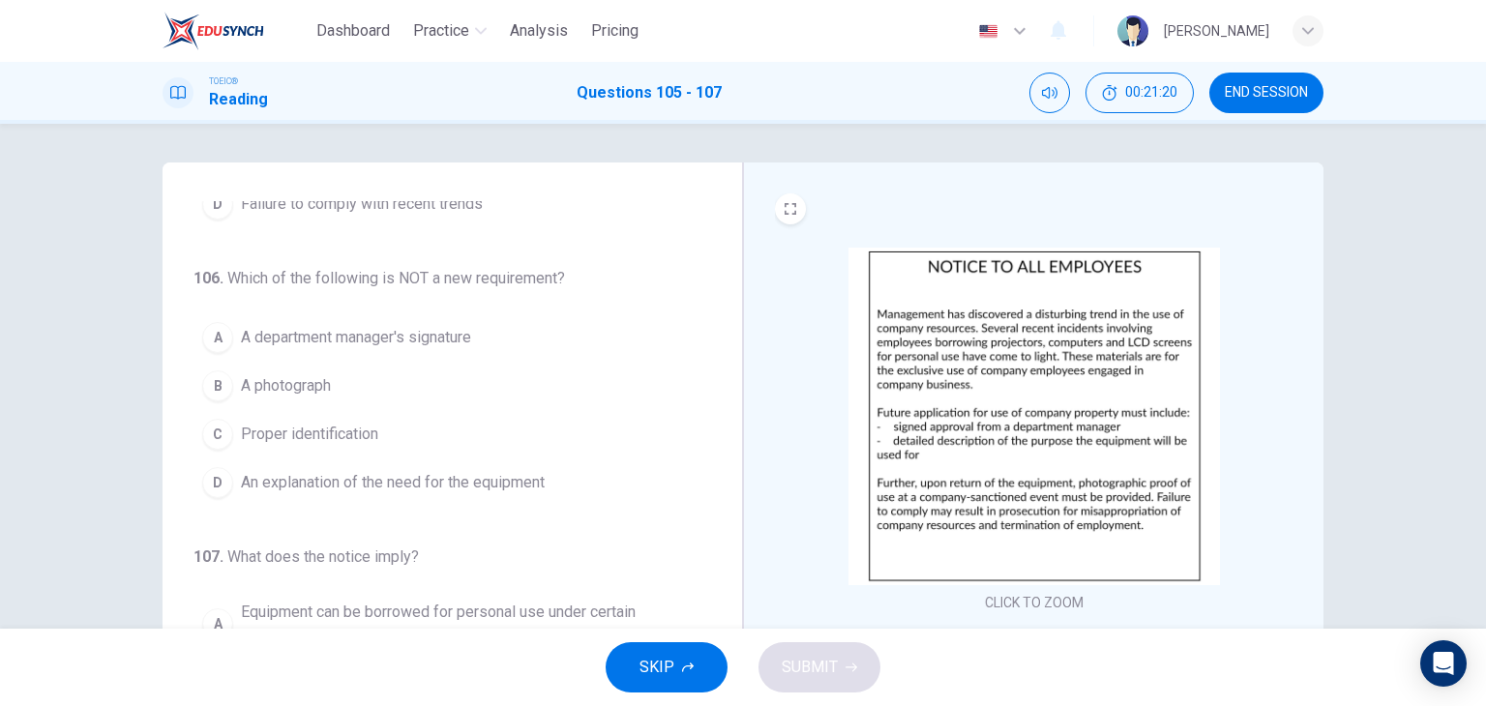
scroll to position [213, 0]
click at [375, 447] on button "C Proper identification" at bounding box center [441, 434] width 494 height 48
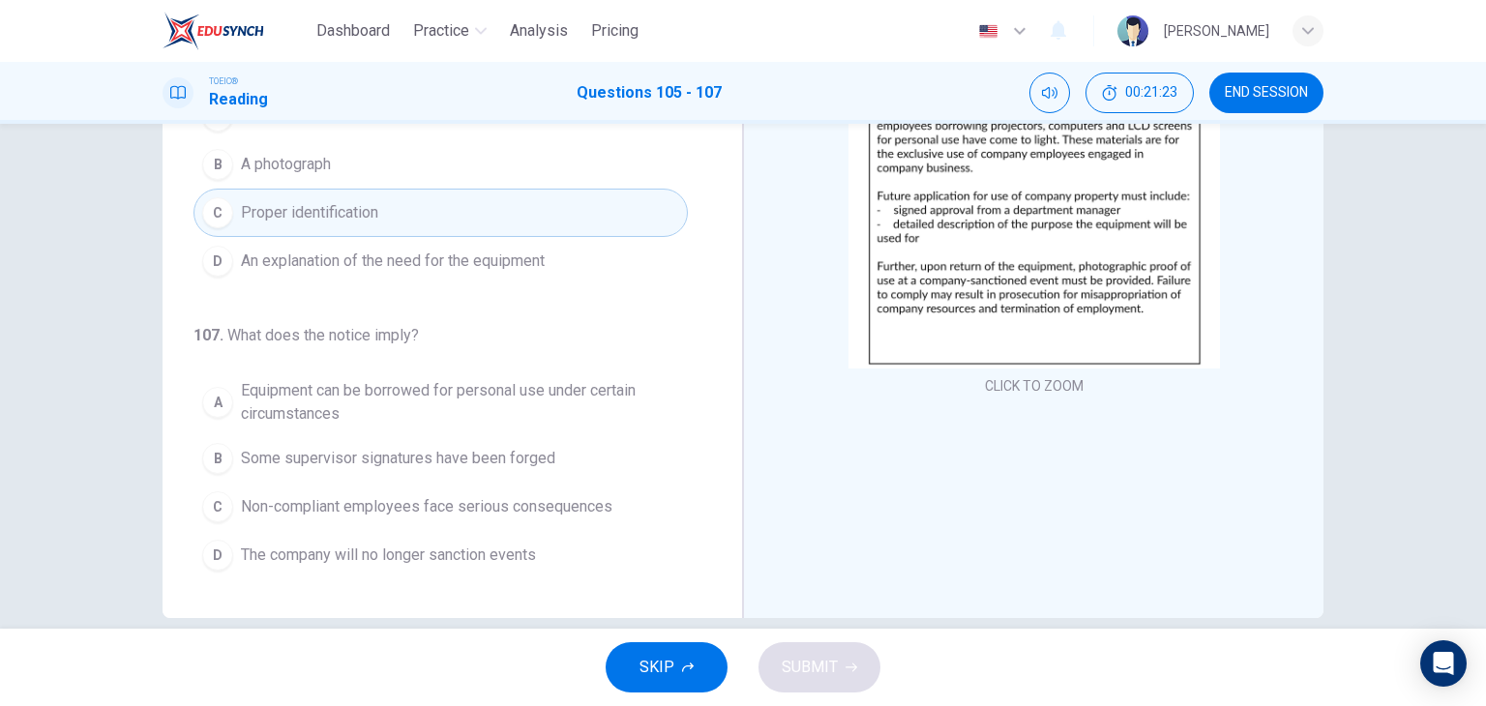
scroll to position [219, 0]
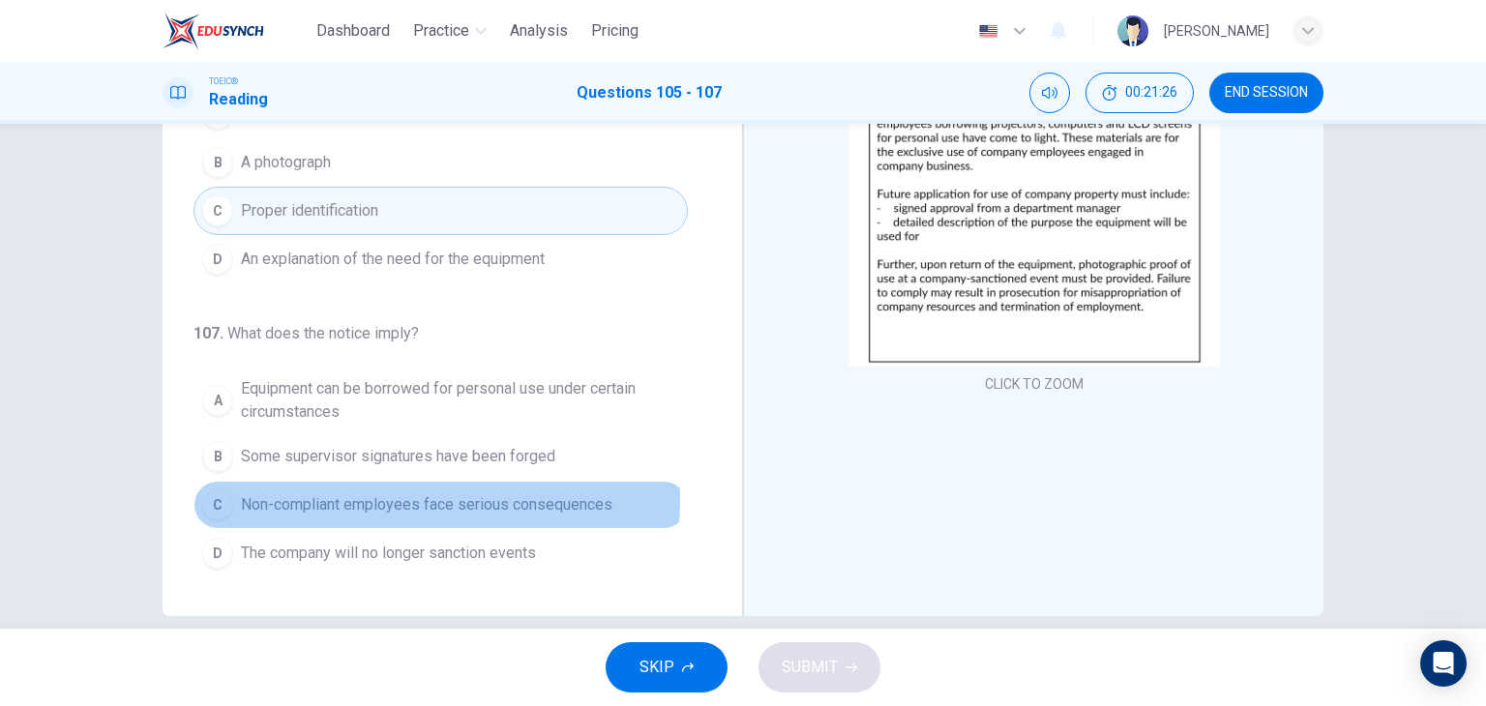
click at [398, 500] on span "Non-compliant employees face serious consequences" at bounding box center [427, 505] width 372 height 23
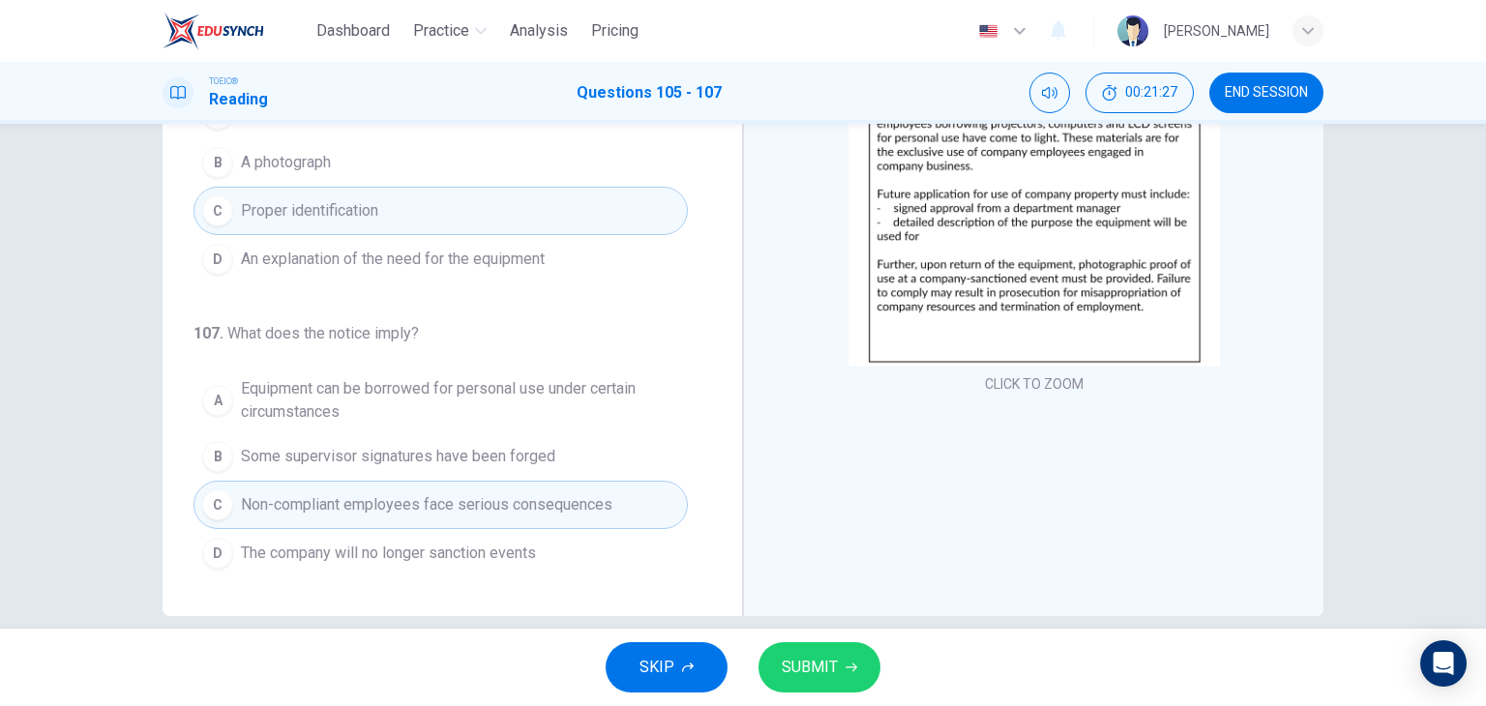
click at [824, 673] on span "SUBMIT" at bounding box center [810, 667] width 56 height 27
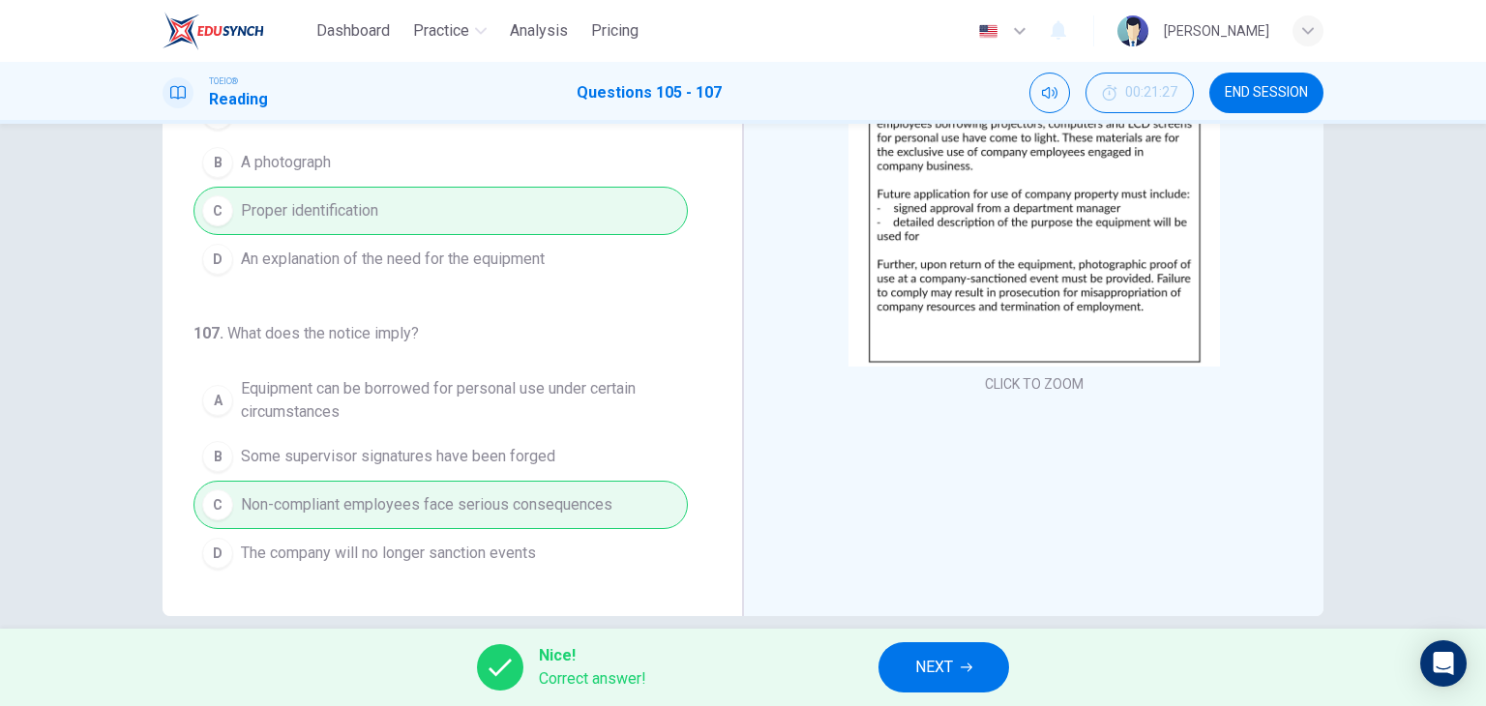
click at [944, 669] on span "NEXT" at bounding box center [934, 667] width 38 height 27
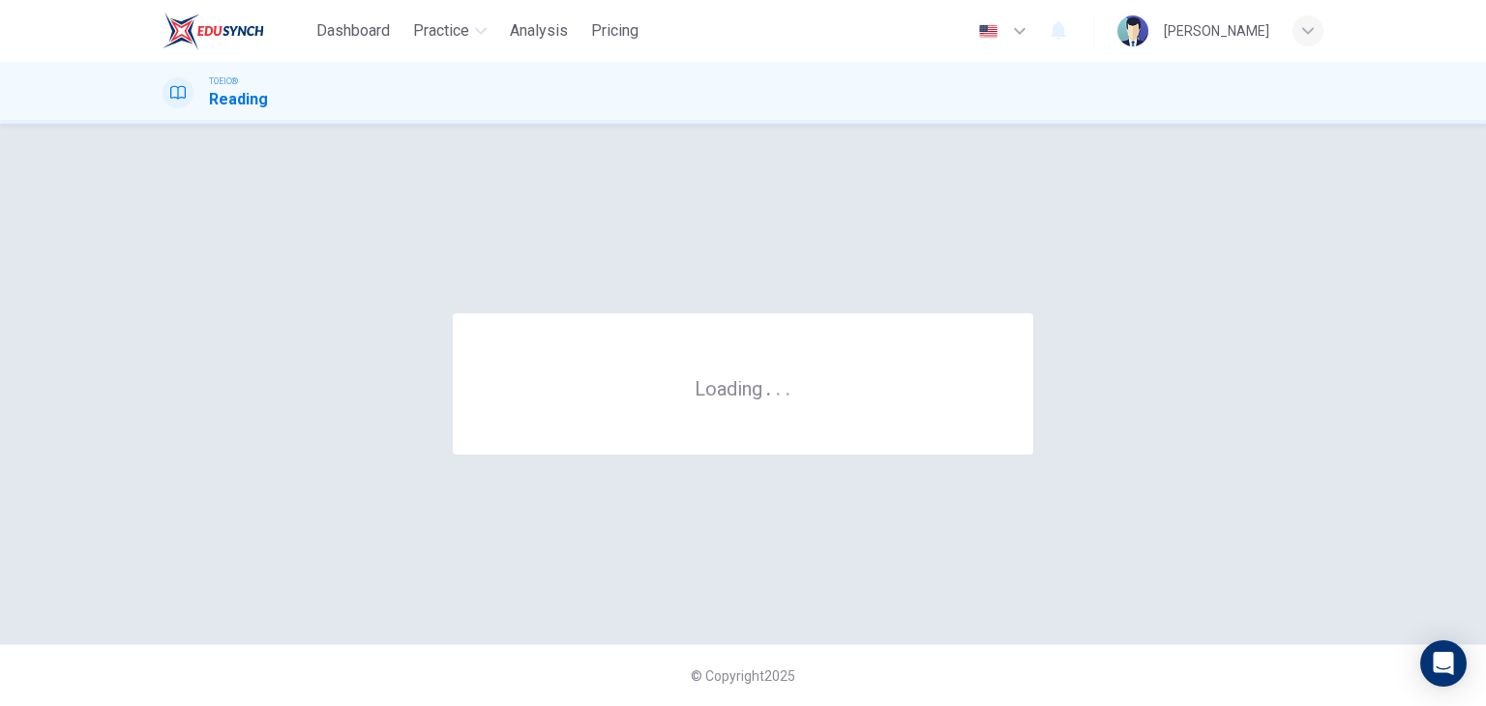
scroll to position [0, 0]
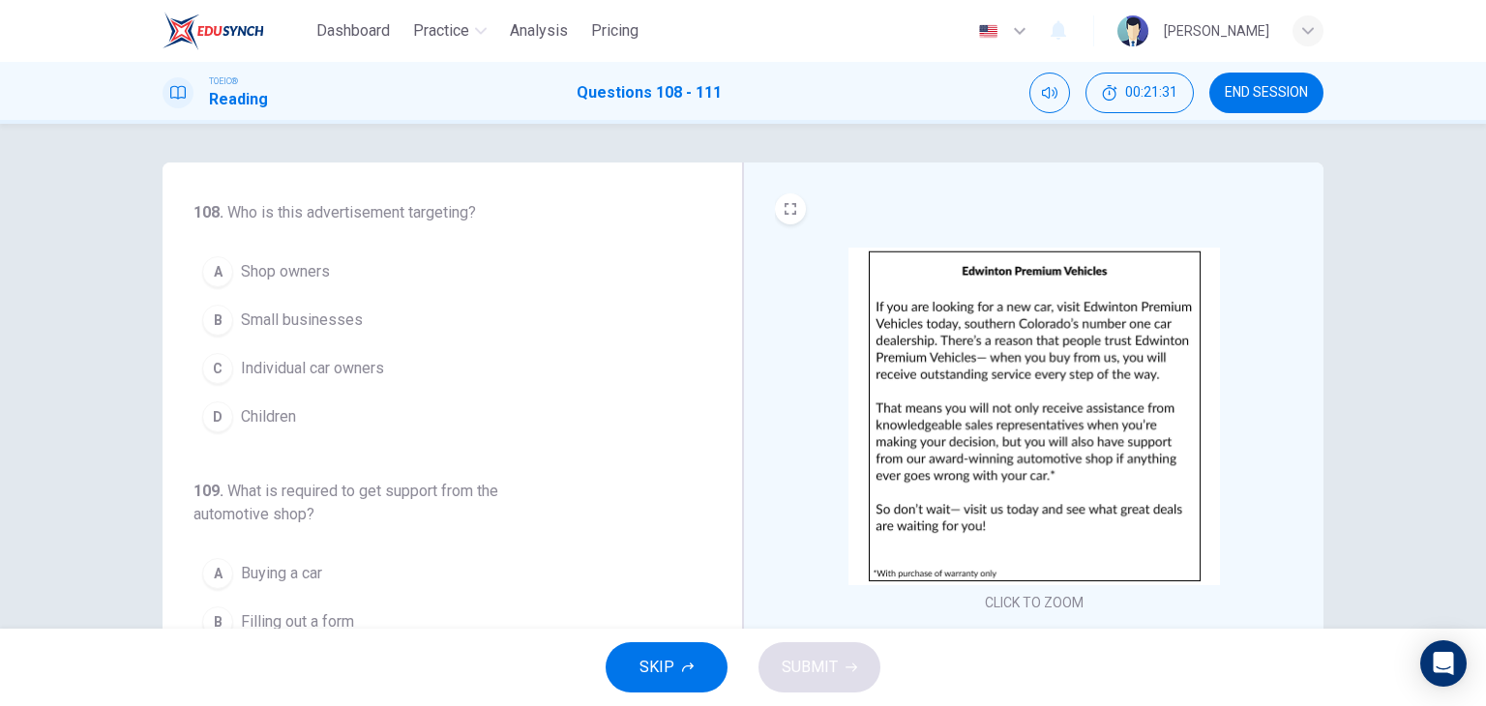
click at [365, 364] on span "Individual car owners" at bounding box center [312, 368] width 143 height 23
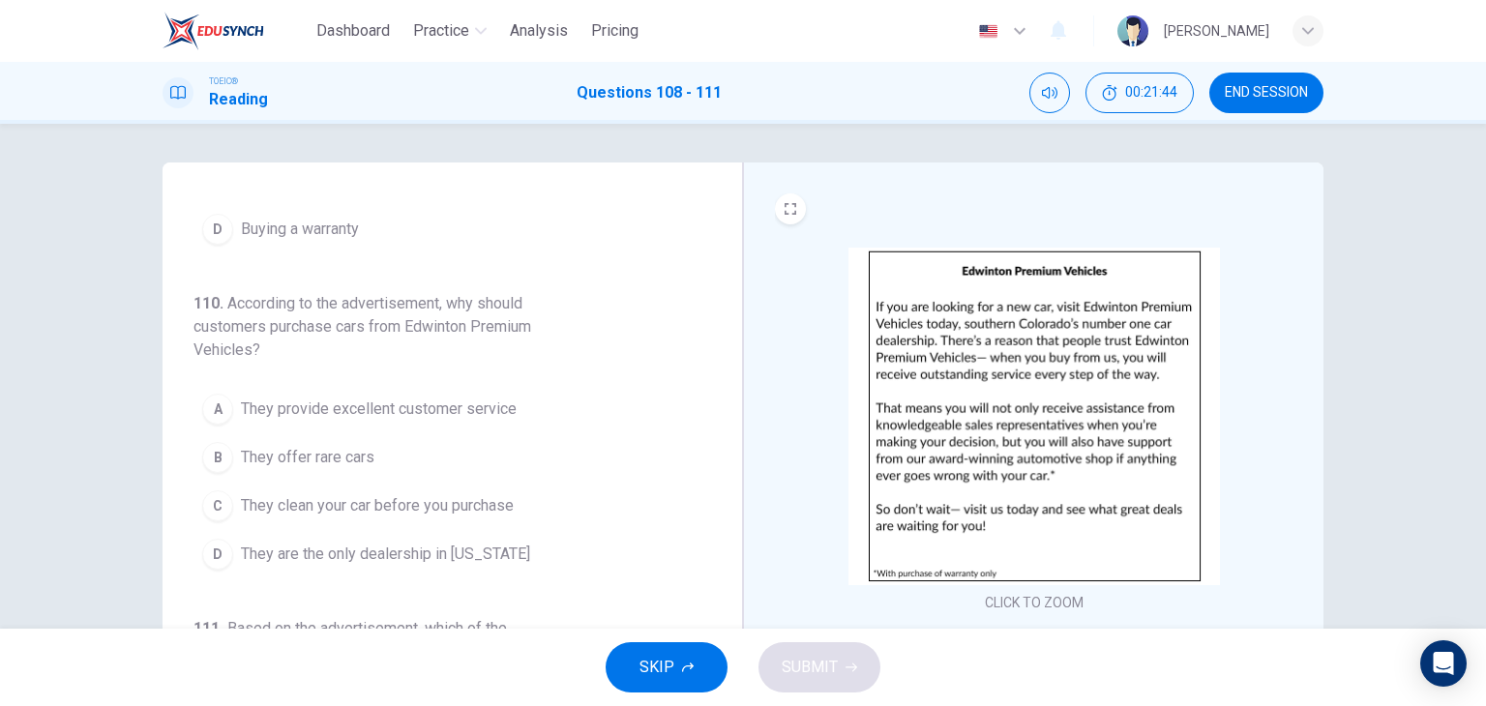
scroll to position [495, 0]
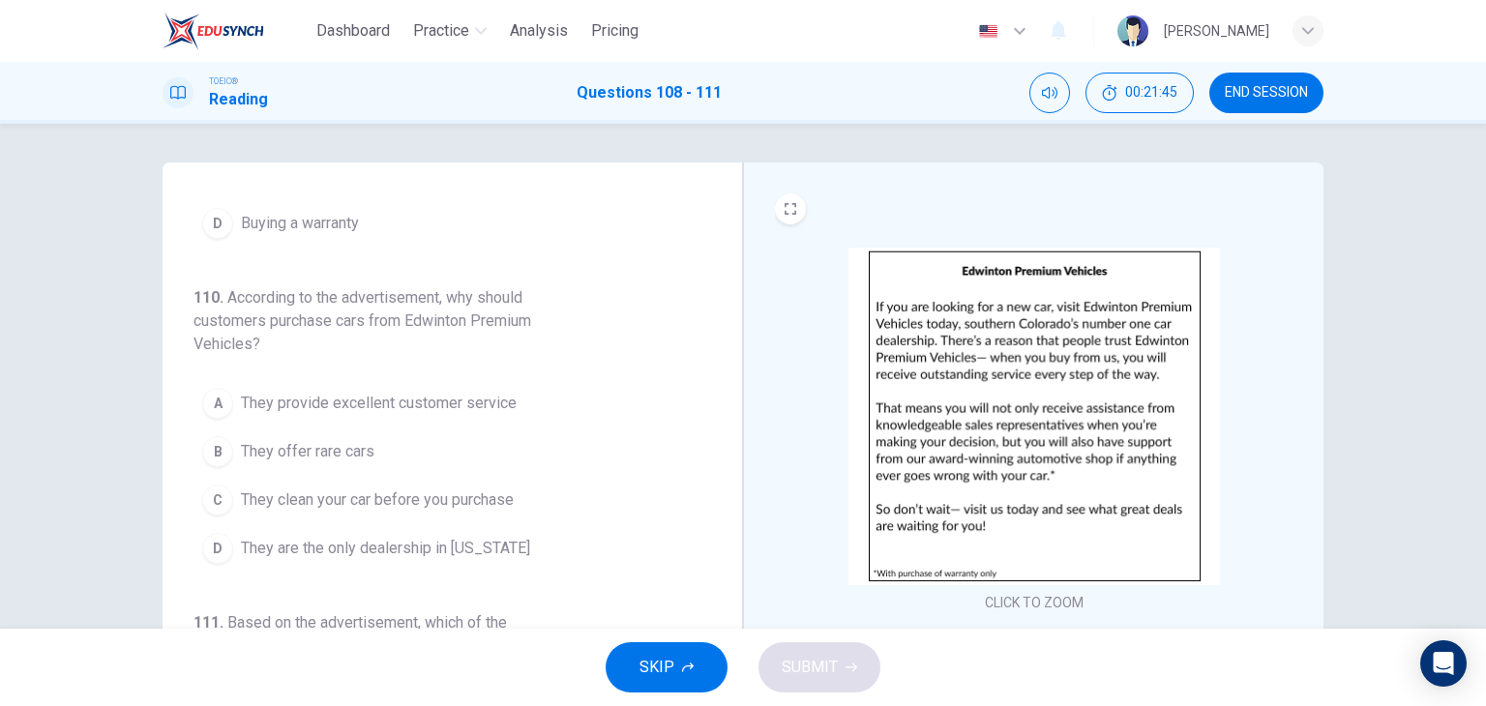
click at [406, 392] on span "They provide excellent customer service" at bounding box center [379, 403] width 276 height 23
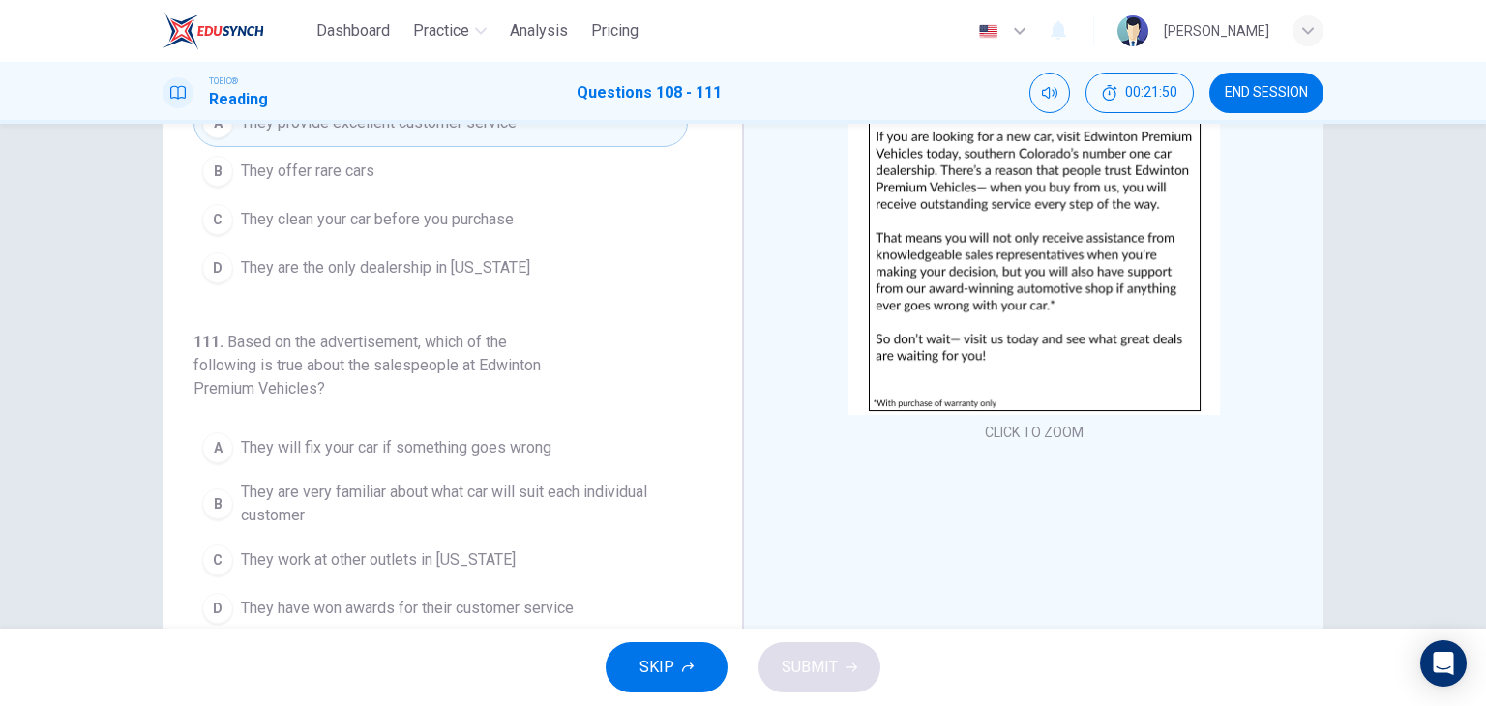
scroll to position [174, 0]
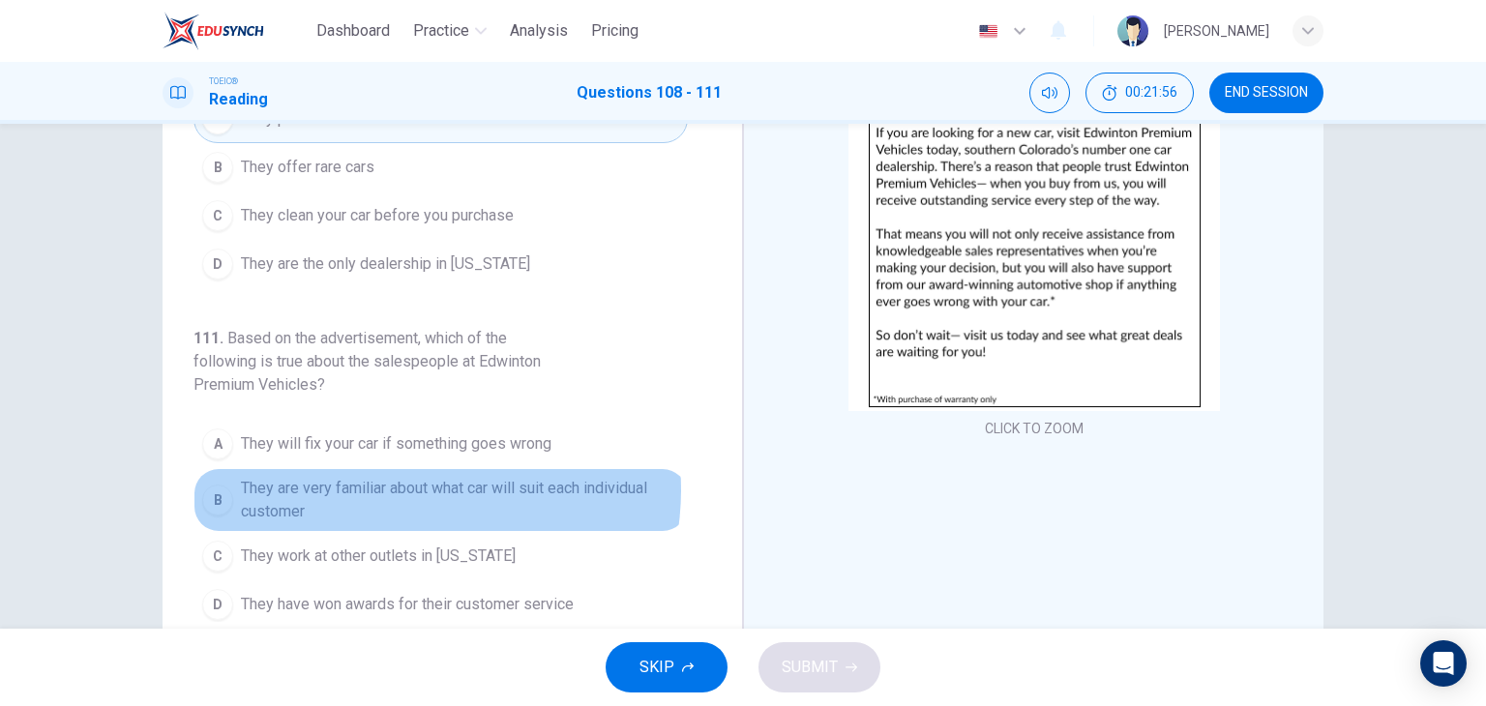
click at [399, 483] on span "They are very familiar about what car will suit each individual customer" at bounding box center [460, 500] width 438 height 46
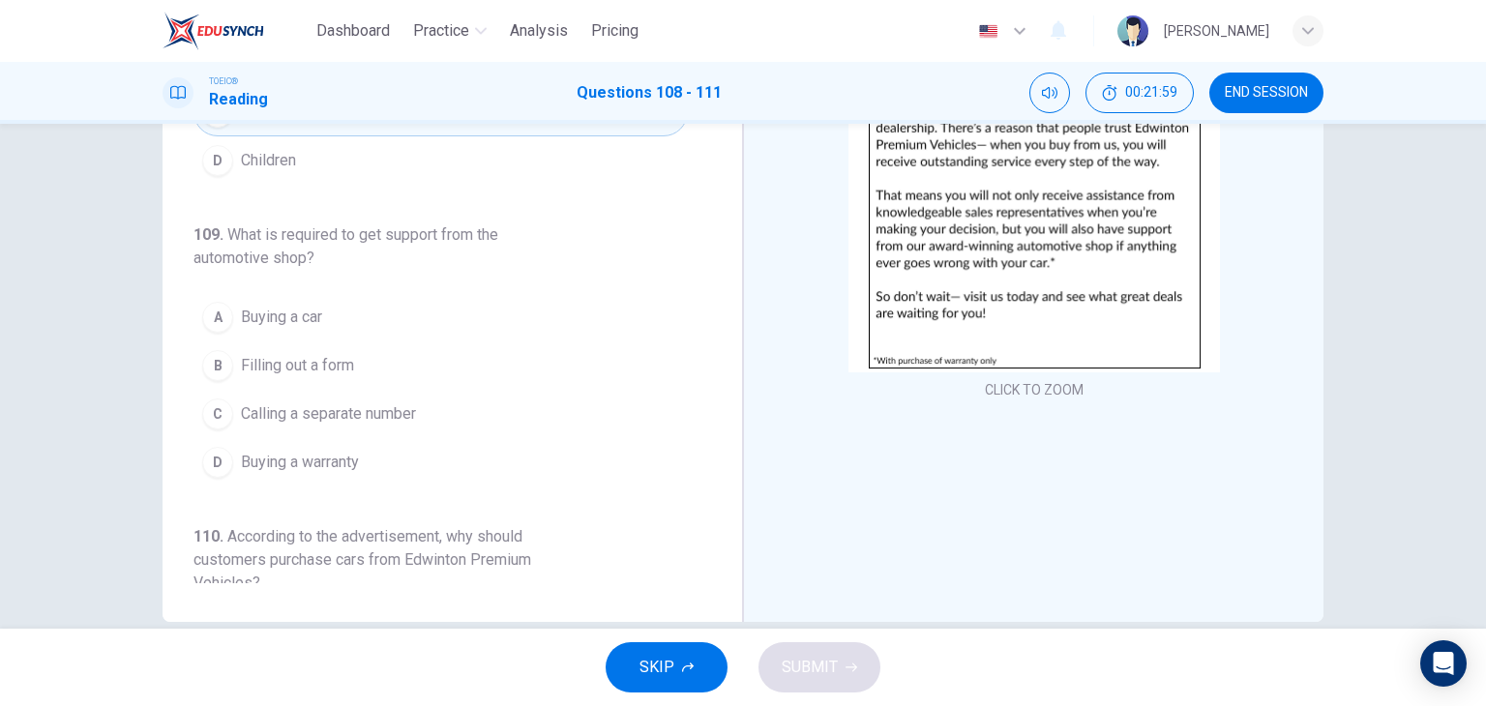
scroll to position [42, 0]
click at [387, 453] on button "D Buying a warranty" at bounding box center [441, 464] width 494 height 48
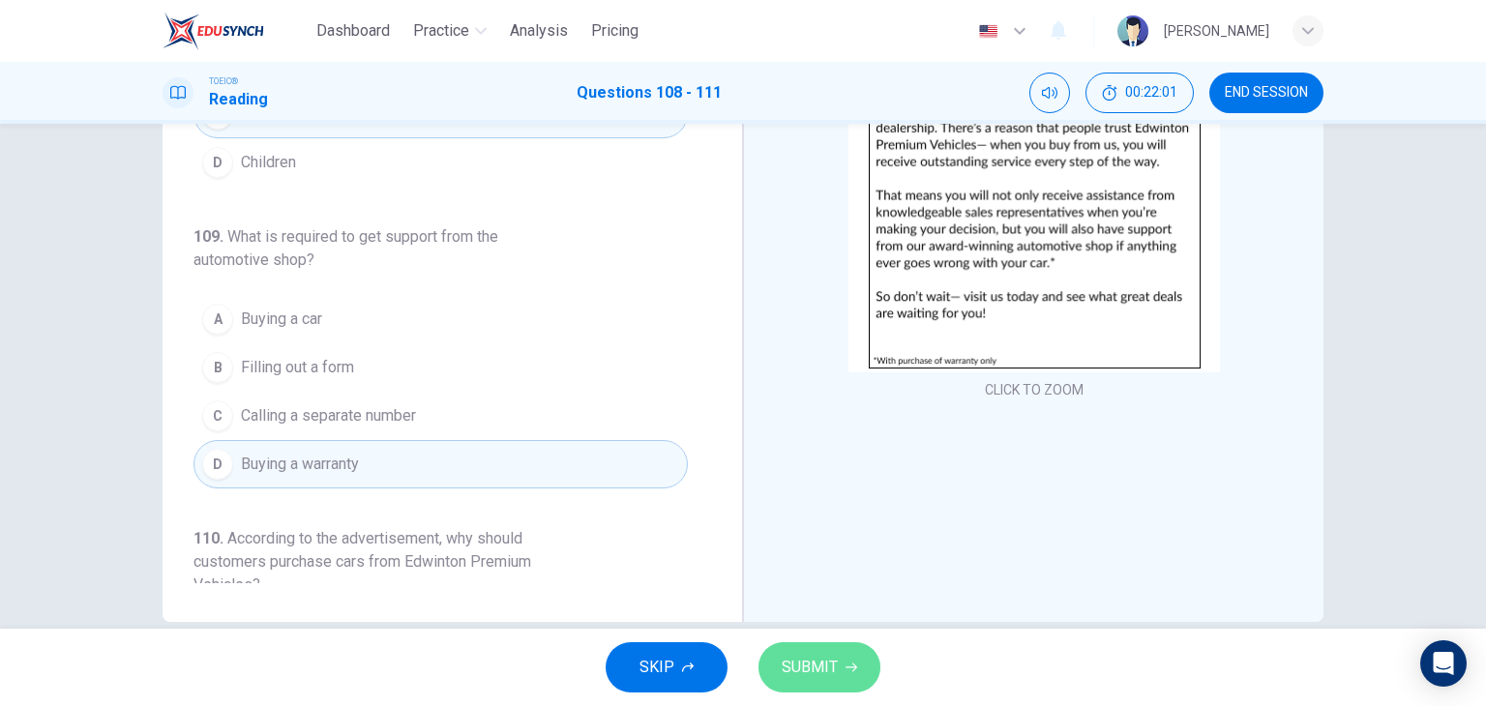
click at [806, 648] on button "SUBMIT" at bounding box center [820, 668] width 122 height 50
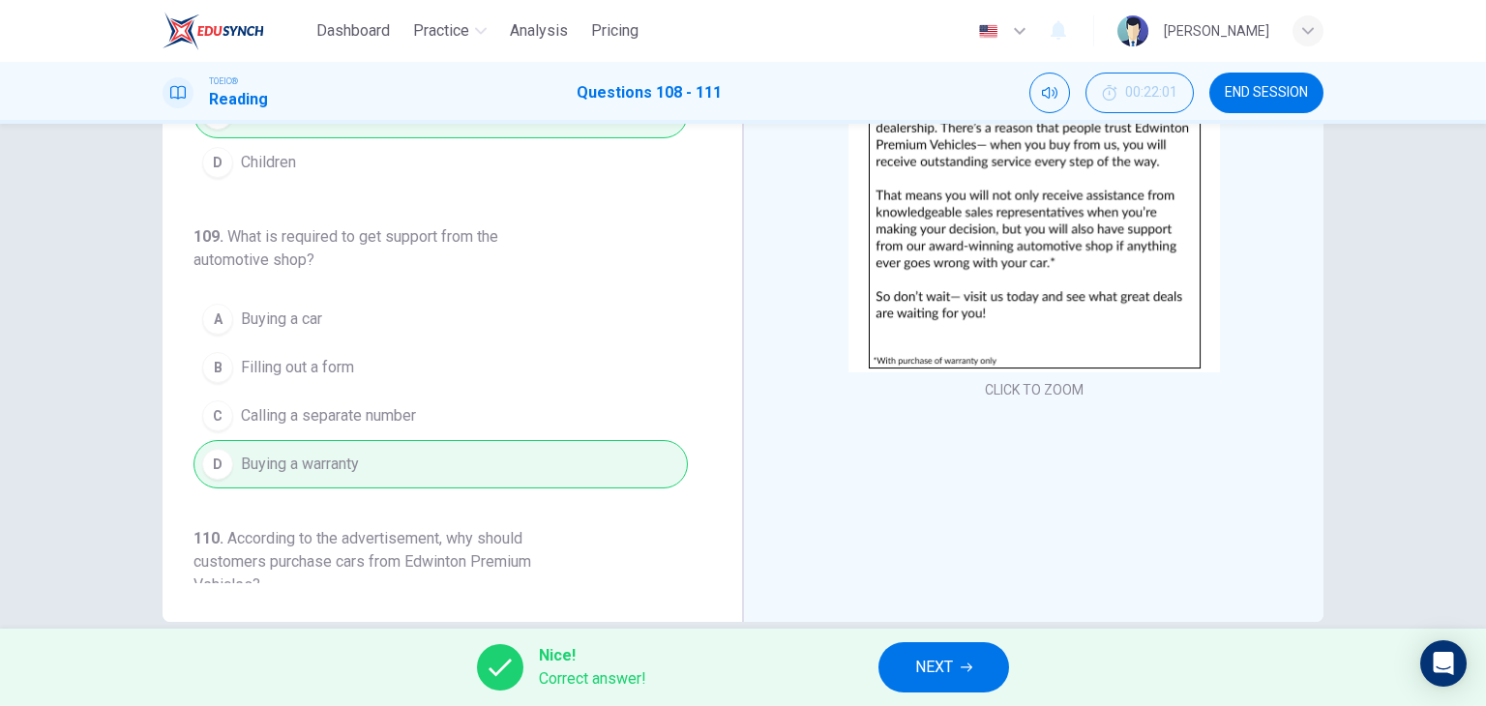
click at [952, 672] on span "NEXT" at bounding box center [934, 667] width 38 height 27
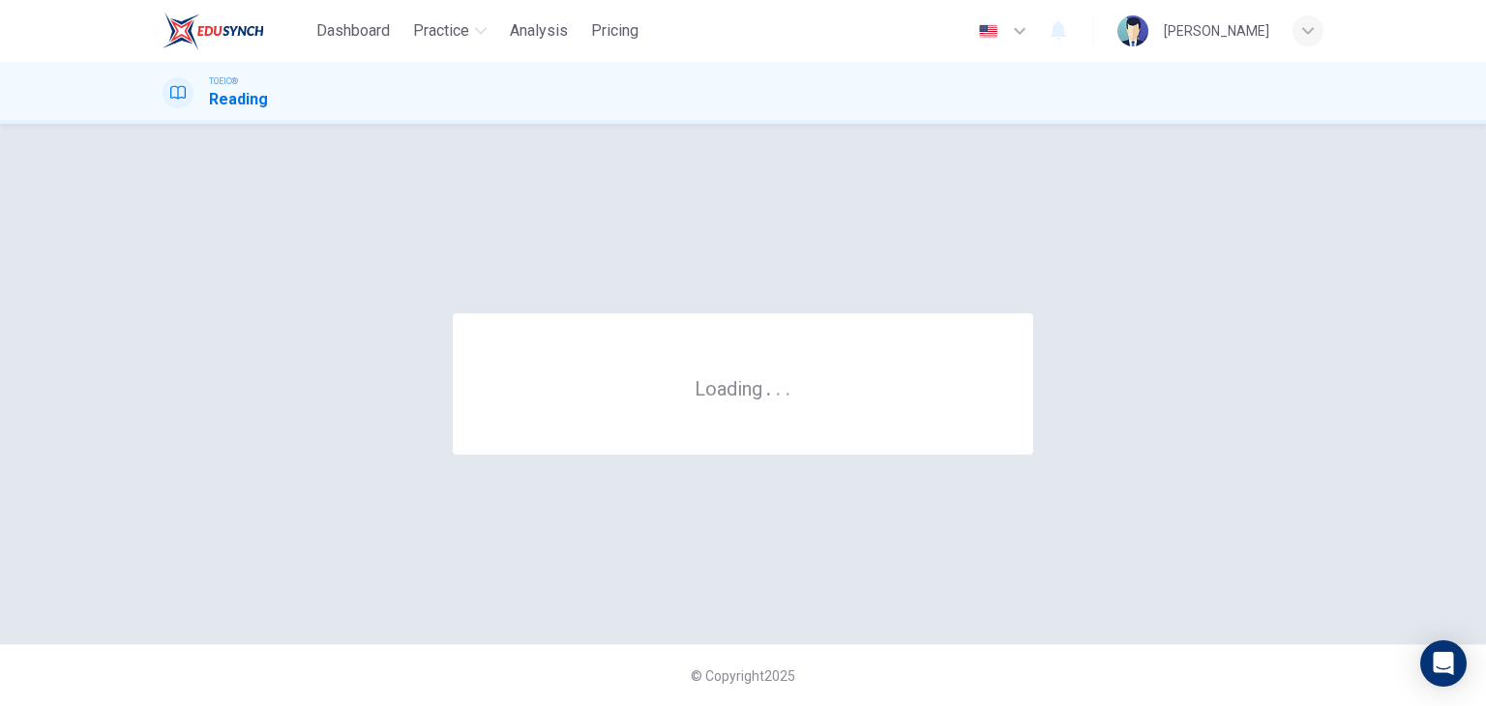
scroll to position [0, 0]
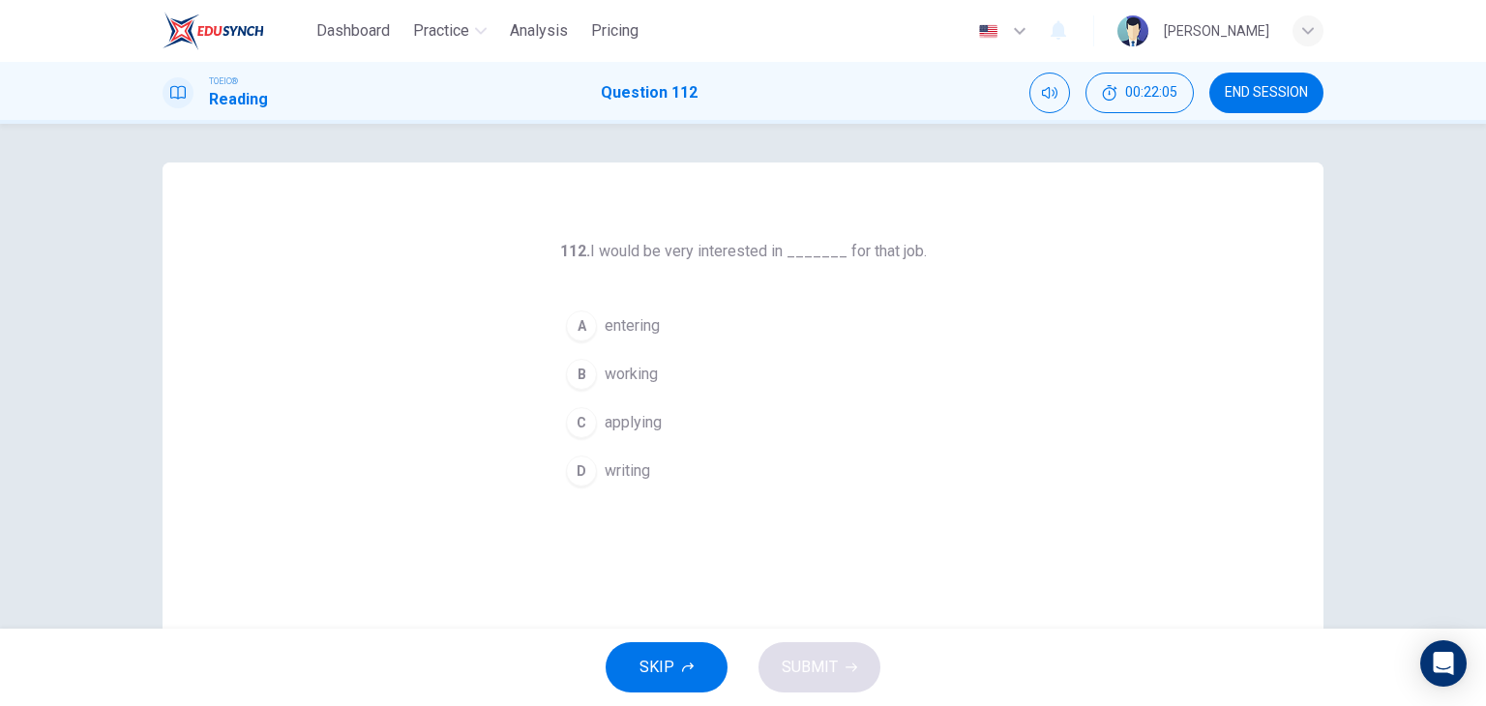
click at [657, 426] on span "applying" at bounding box center [633, 422] width 57 height 23
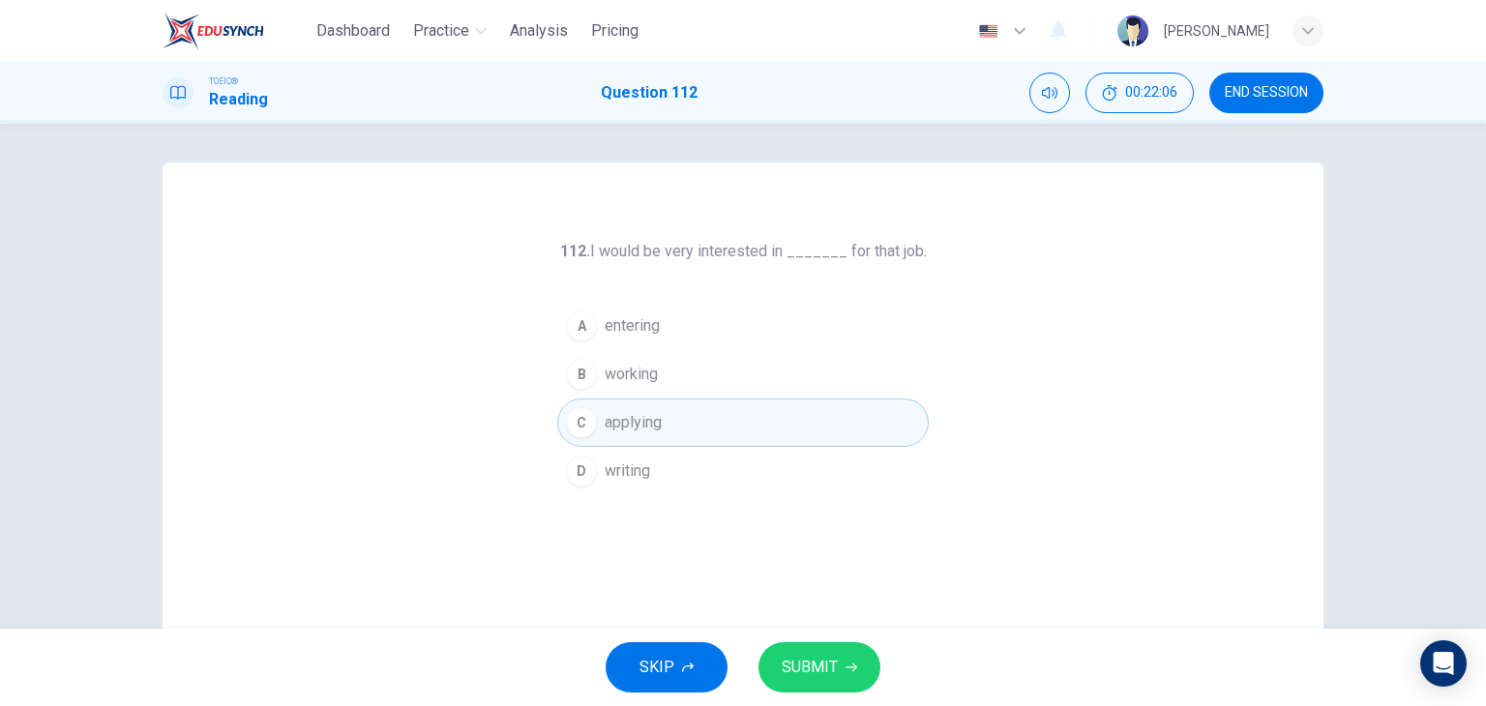
click at [802, 672] on span "SUBMIT" at bounding box center [810, 667] width 56 height 27
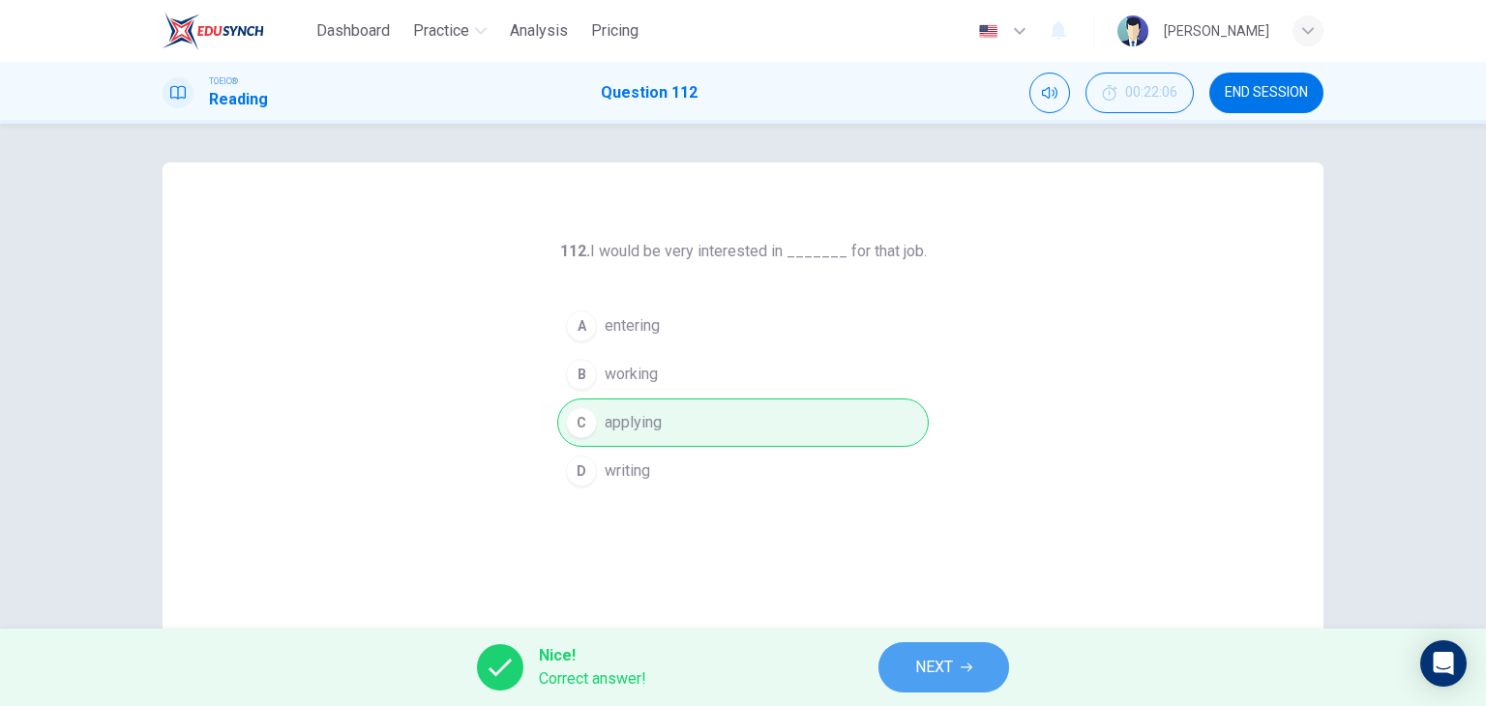
click at [937, 654] on span "NEXT" at bounding box center [934, 667] width 38 height 27
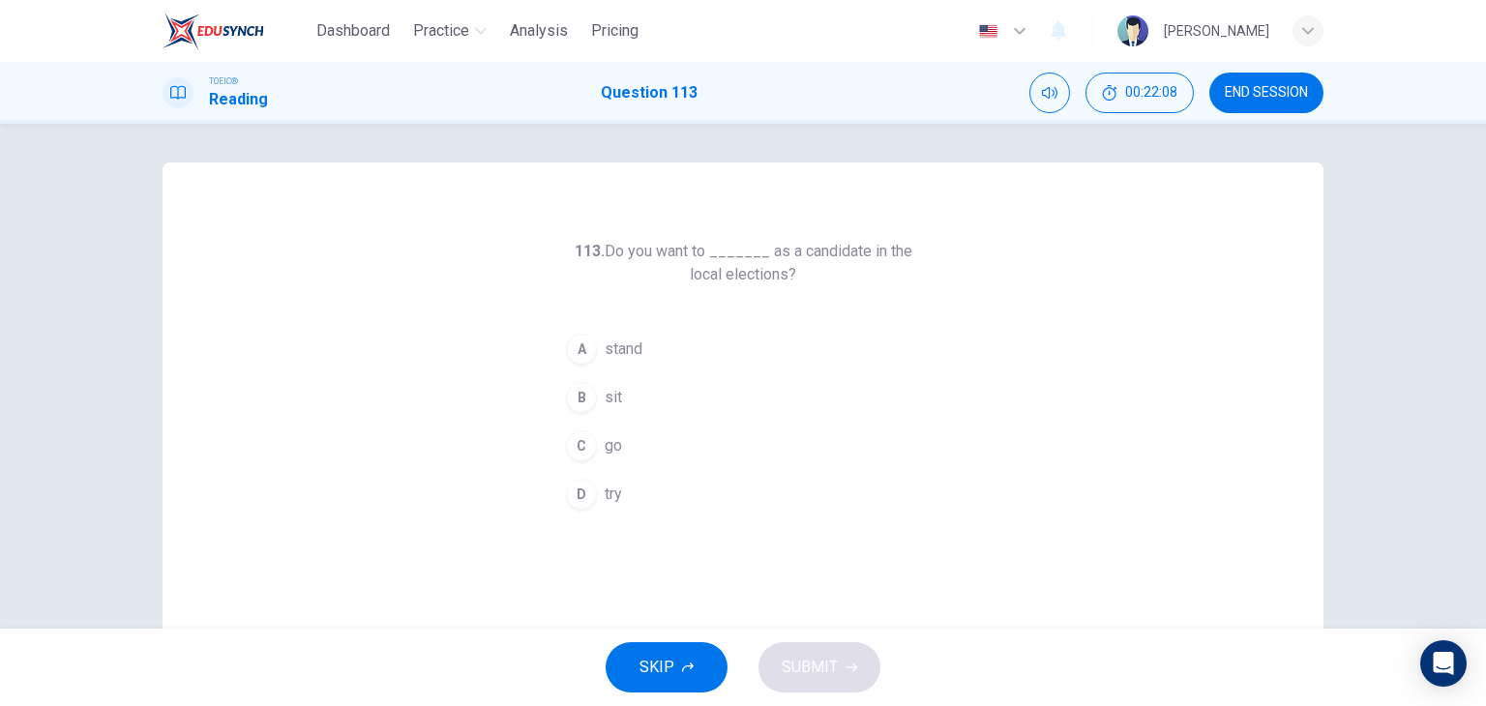
click at [672, 403] on button "B sit" at bounding box center [743, 398] width 372 height 48
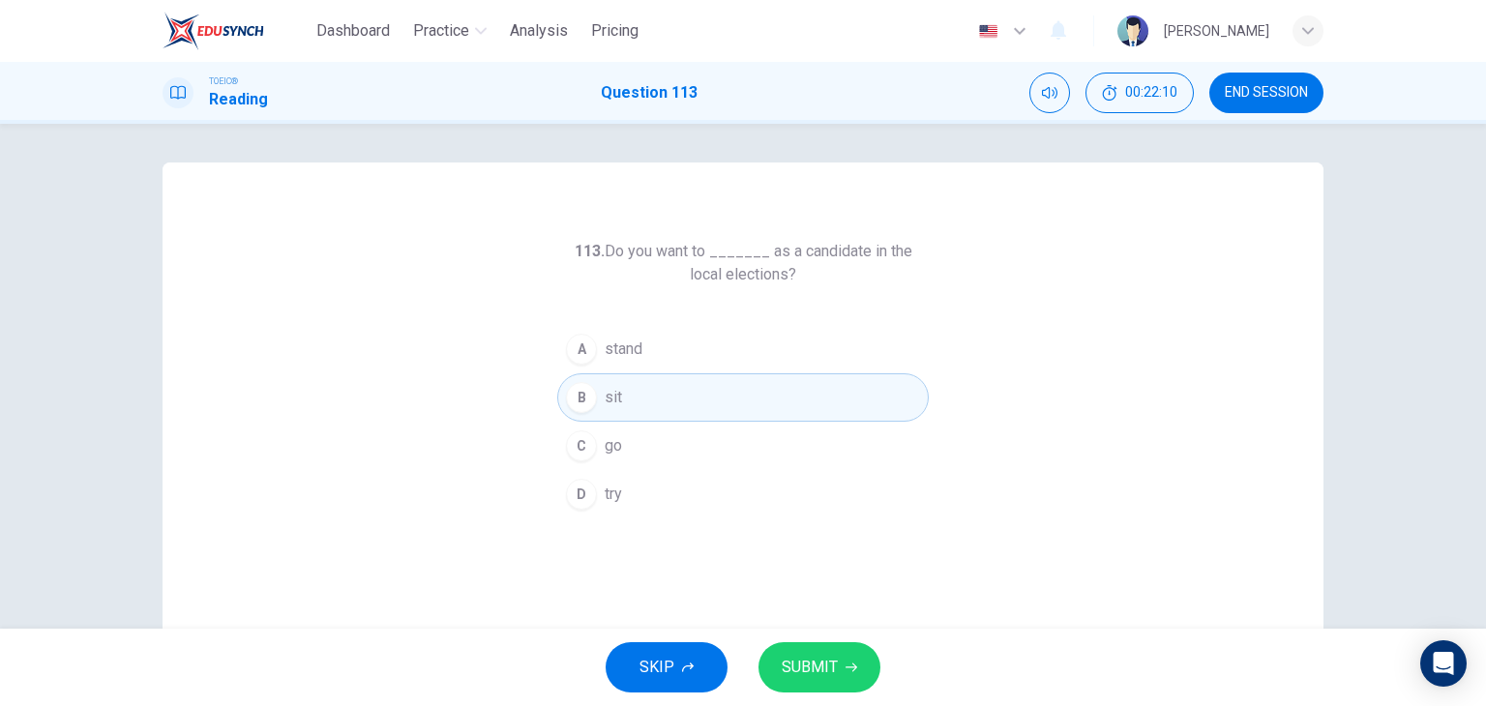
click at [794, 654] on span "SUBMIT" at bounding box center [810, 667] width 56 height 27
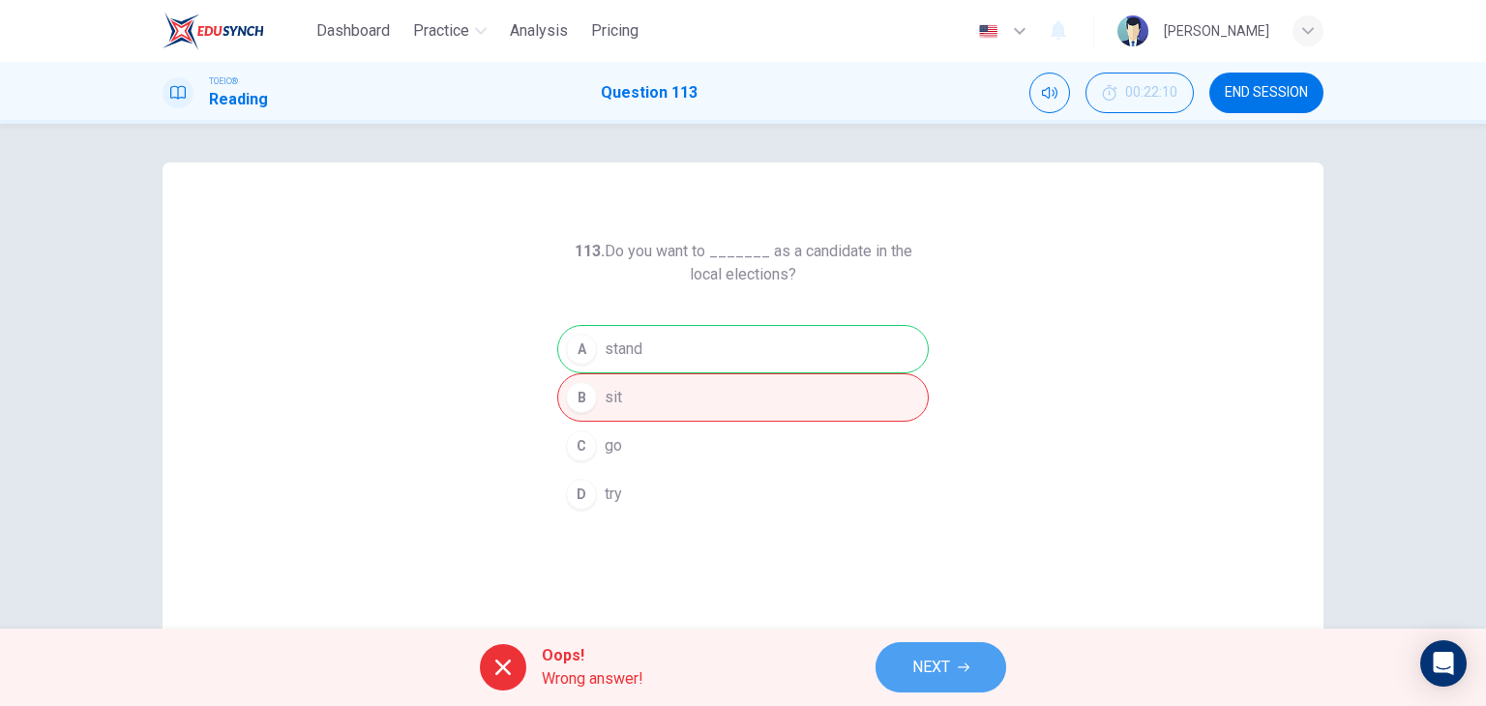
click at [904, 653] on button "NEXT" at bounding box center [941, 668] width 131 height 50
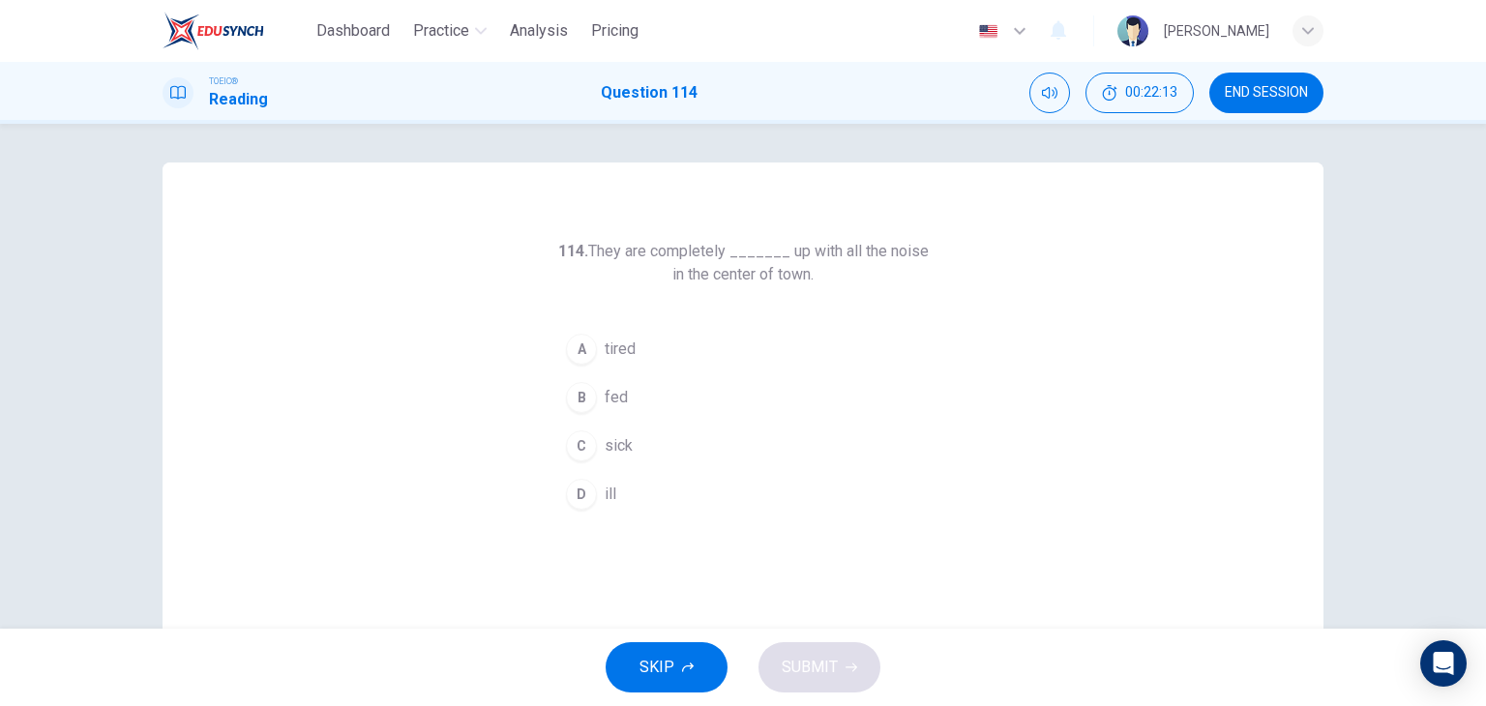
click at [650, 399] on button "B fed" at bounding box center [743, 398] width 372 height 48
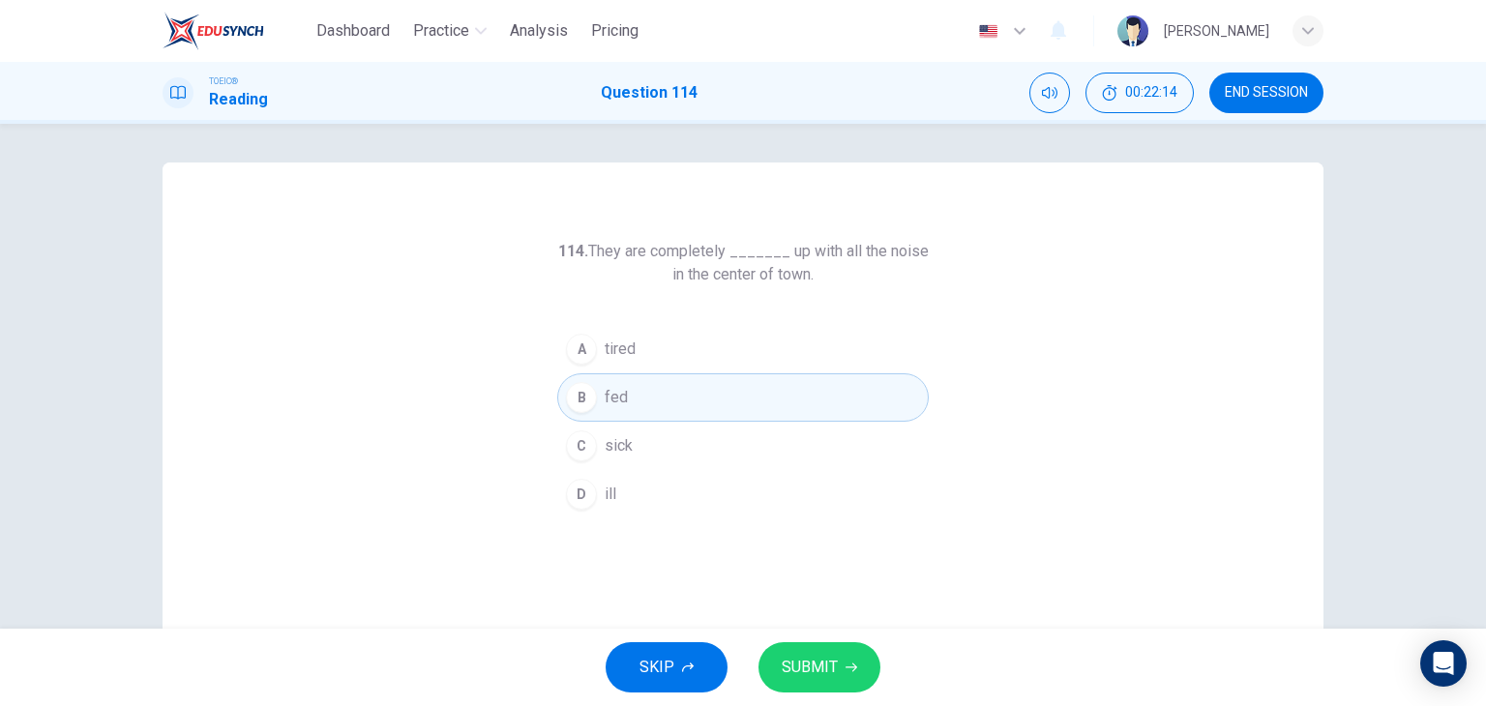
click at [801, 644] on button "SUBMIT" at bounding box center [820, 668] width 122 height 50
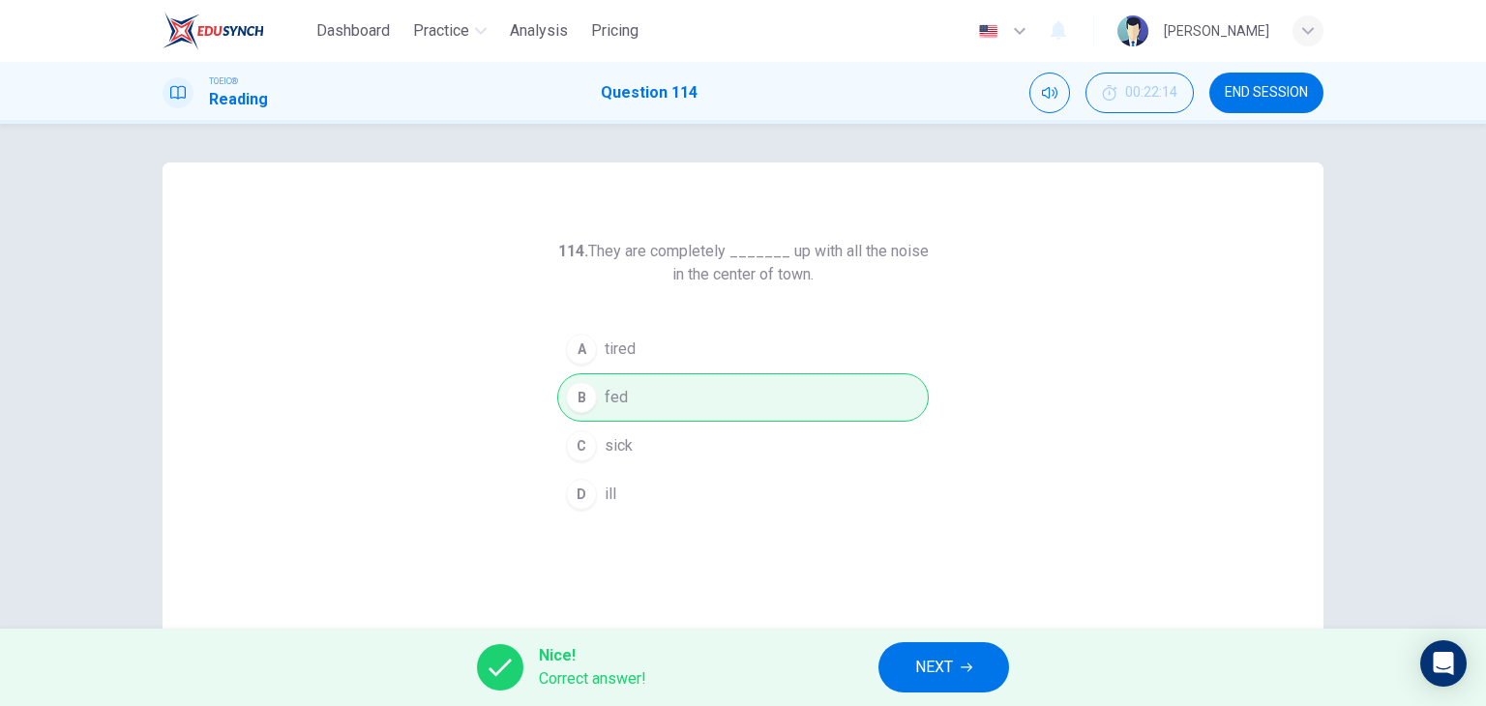
click at [936, 664] on span "NEXT" at bounding box center [934, 667] width 38 height 27
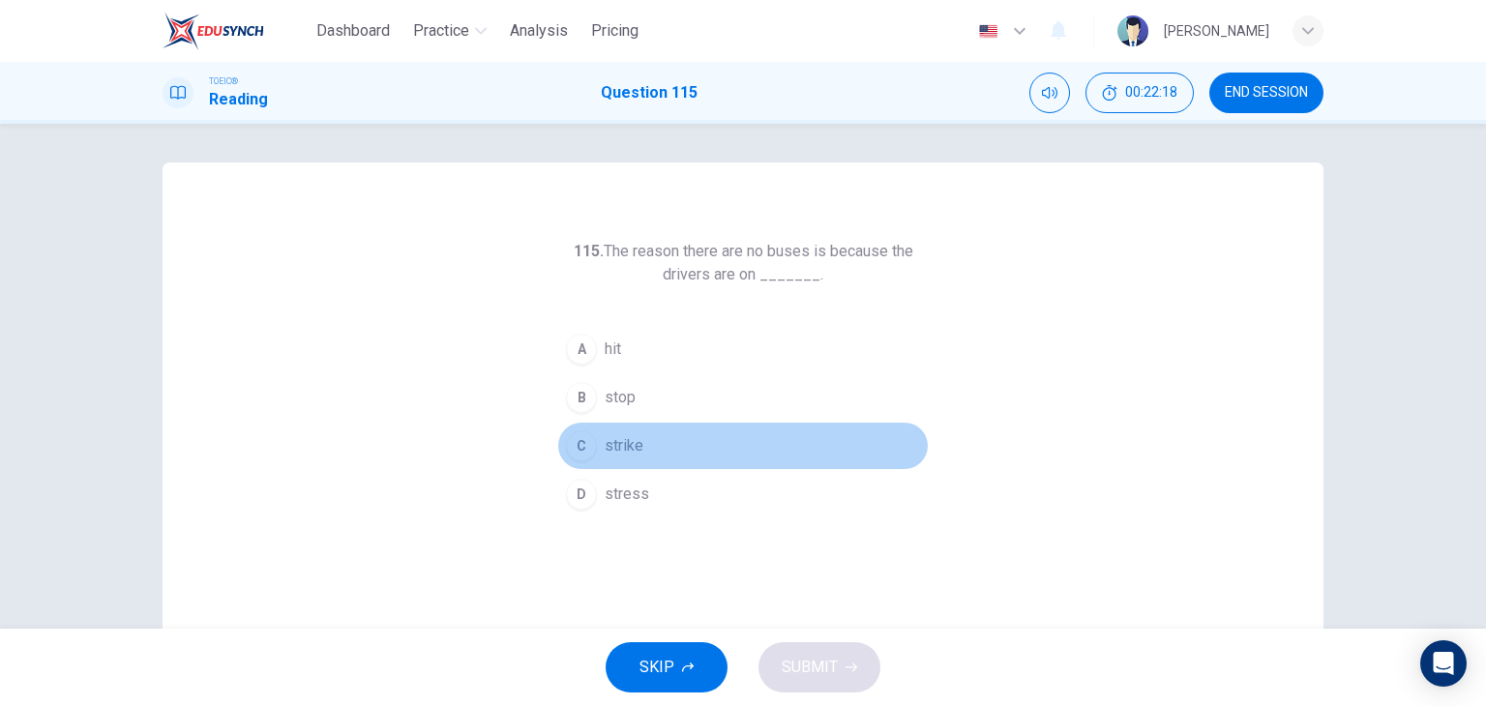
click at [650, 451] on button "C strike" at bounding box center [743, 446] width 372 height 48
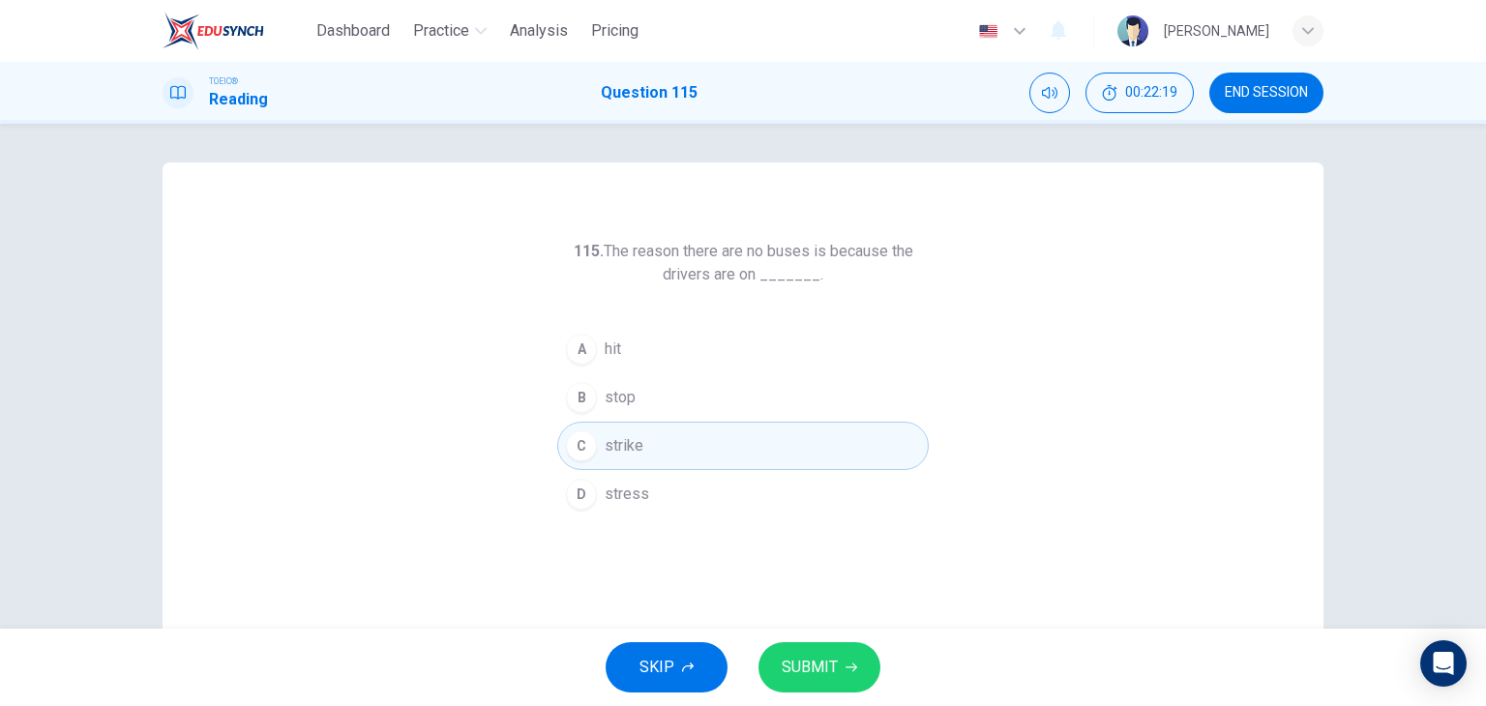
click at [820, 681] on button "SUBMIT" at bounding box center [820, 668] width 122 height 50
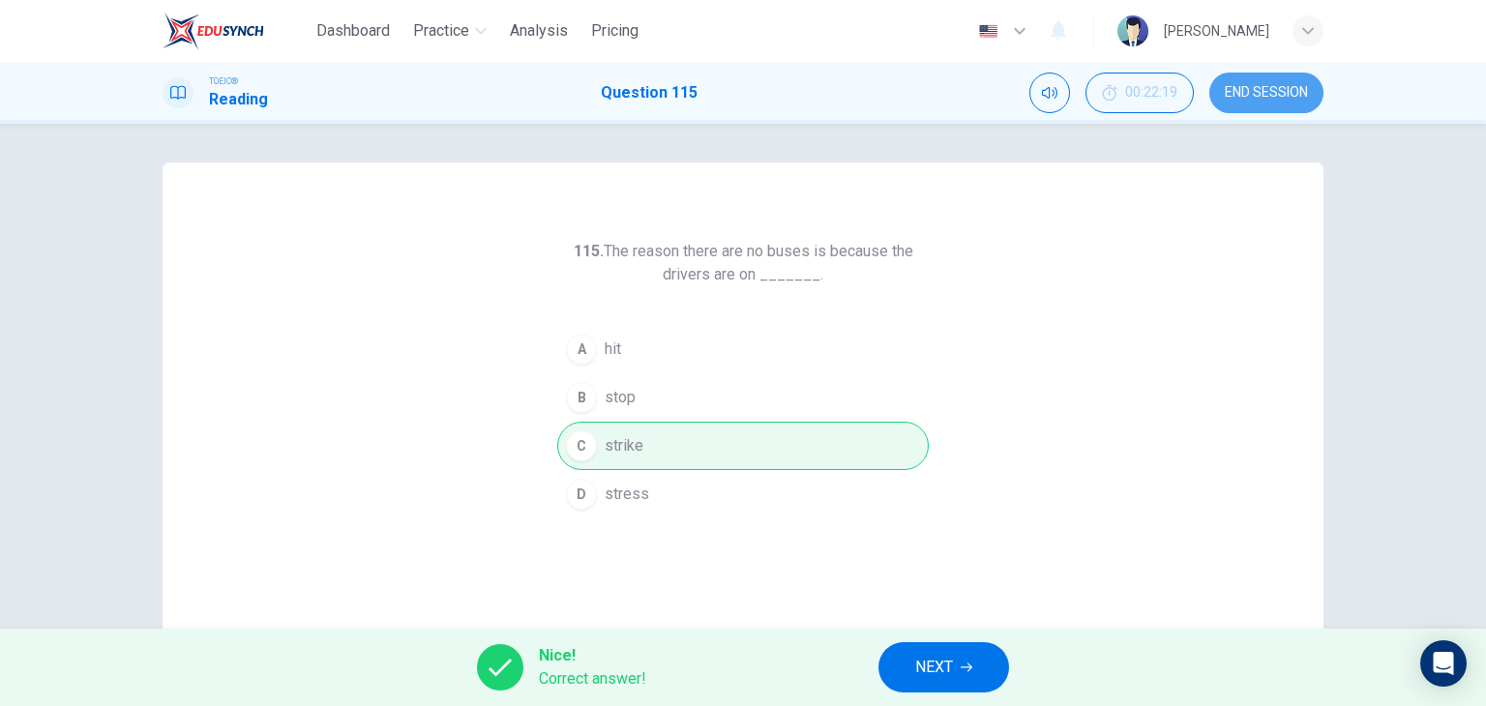
click at [1283, 86] on span "END SESSION" at bounding box center [1266, 92] width 83 height 15
